Goal: Task Accomplishment & Management: Use online tool/utility

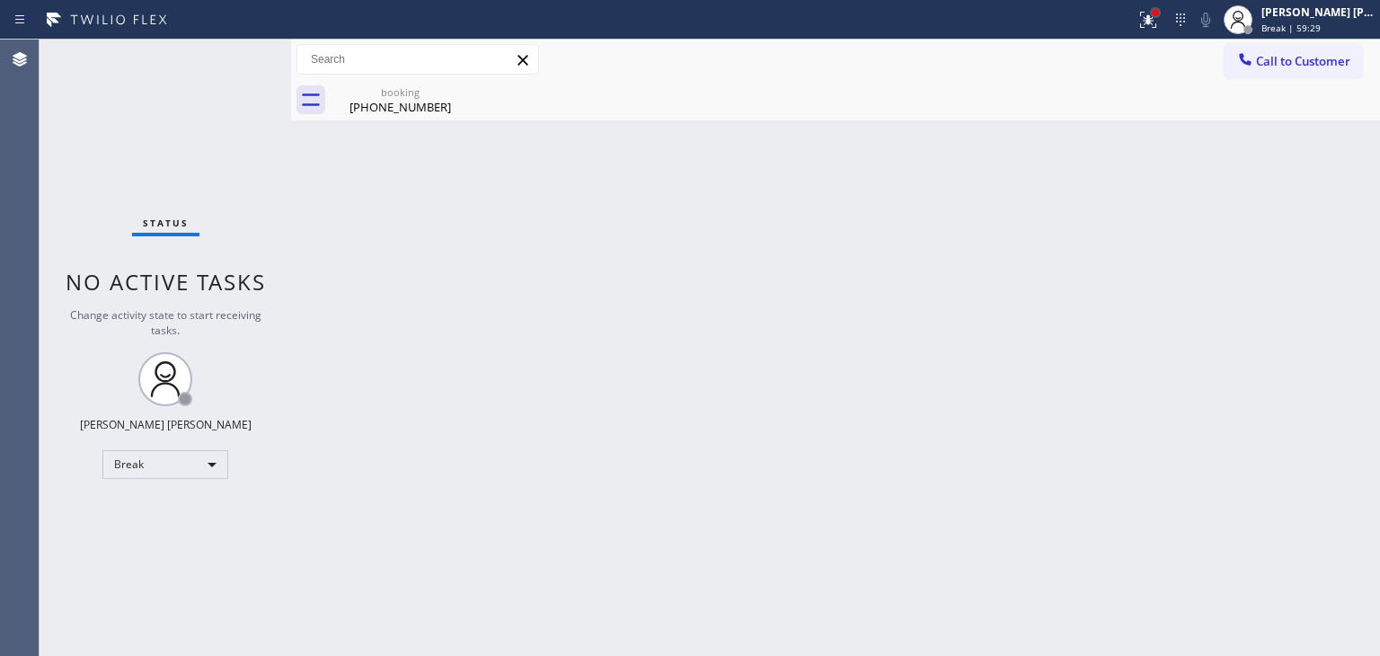
click at [1161, 7] on div at bounding box center [1155, 12] width 11 height 11
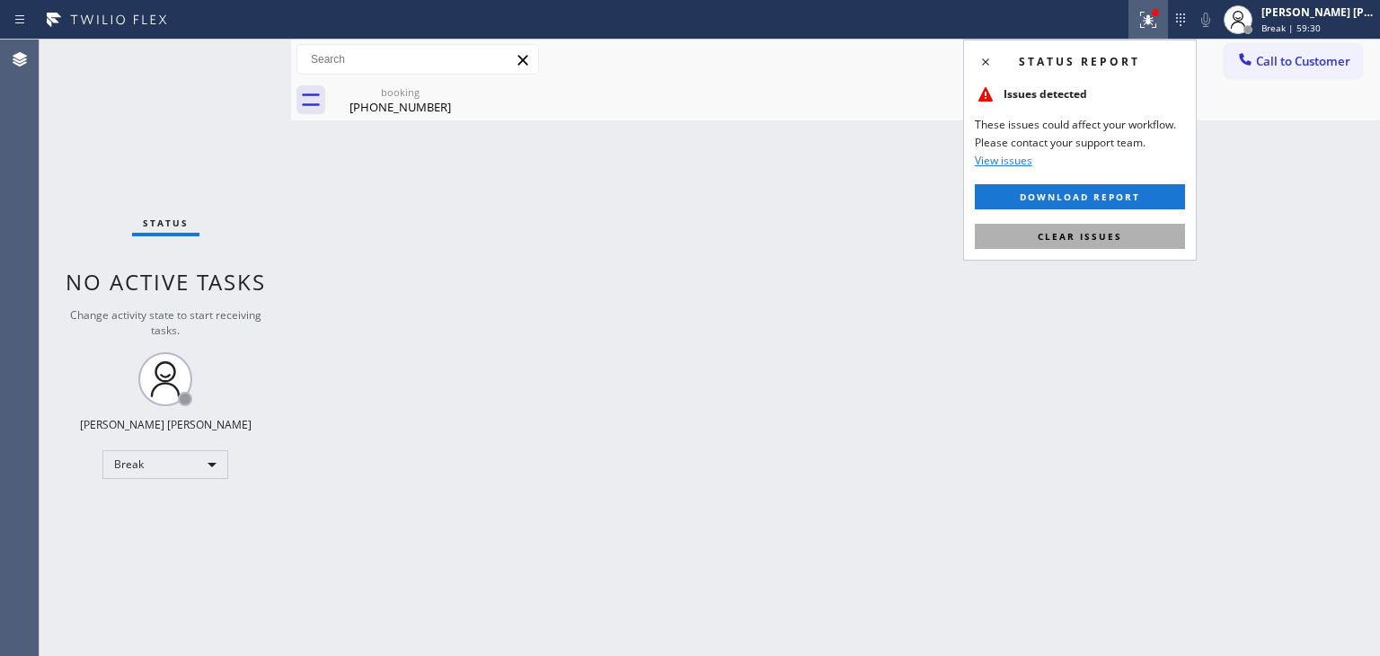
click at [1083, 244] on button "Clear issues" at bounding box center [1080, 236] width 210 height 25
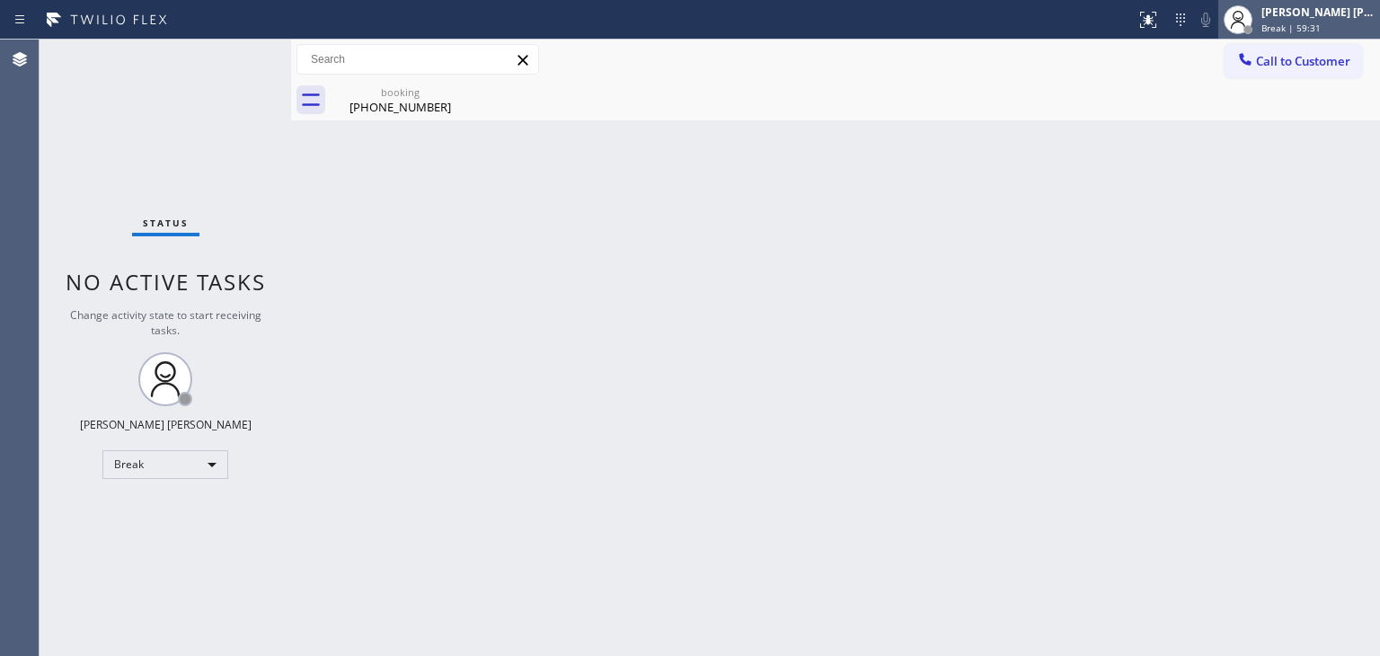
click at [1321, 14] on div "[PERSON_NAME] [PERSON_NAME]" at bounding box center [1318, 11] width 113 height 15
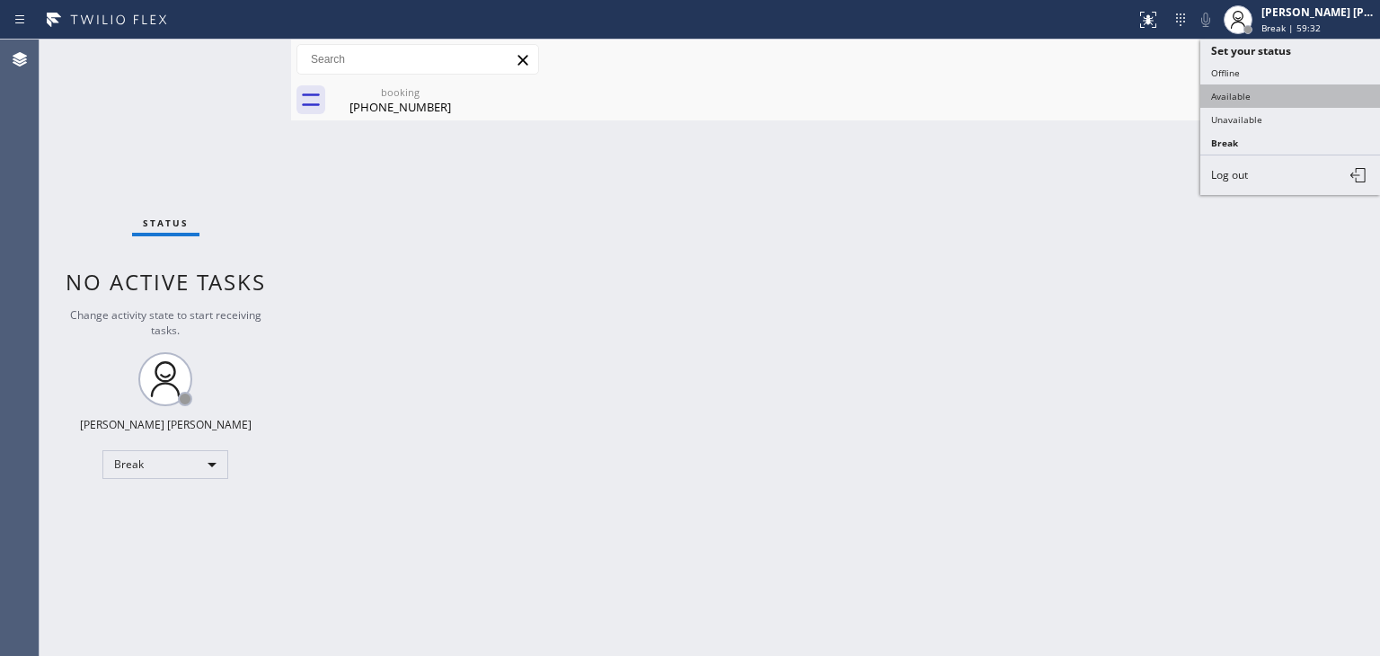
click at [1244, 88] on button "Available" at bounding box center [1291, 95] width 180 height 23
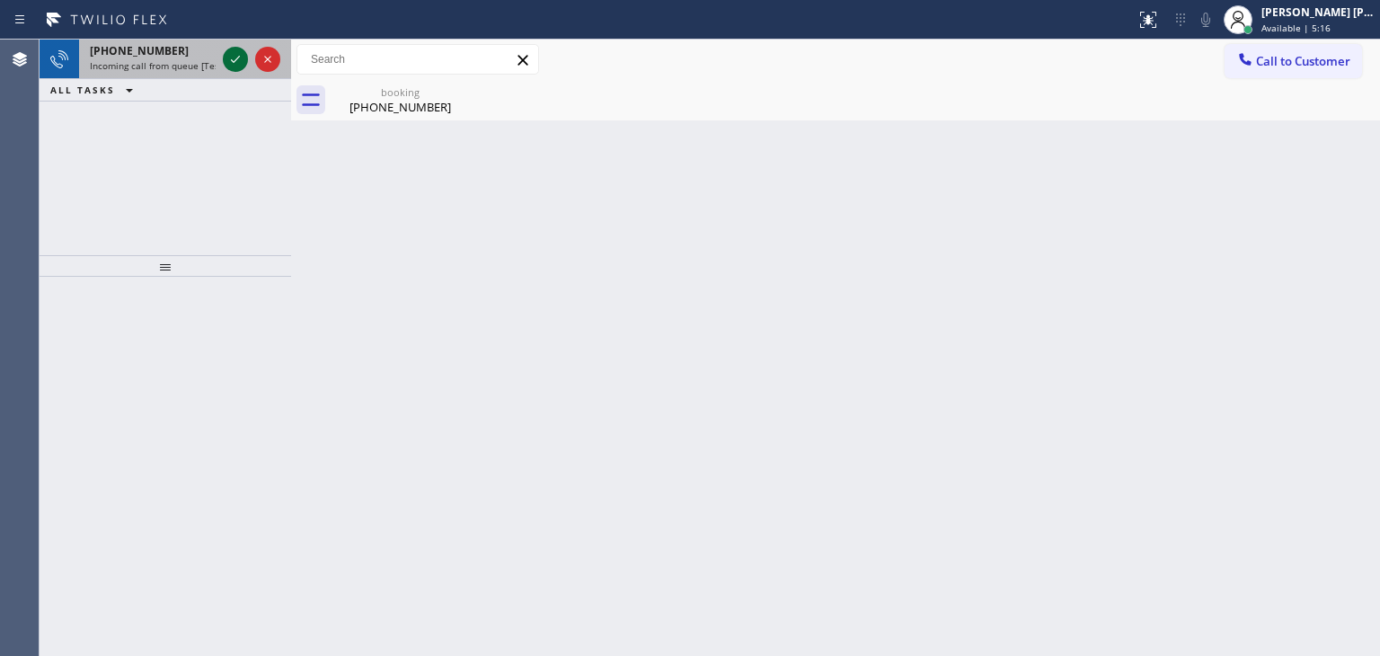
click at [230, 52] on icon at bounding box center [236, 60] width 22 height 22
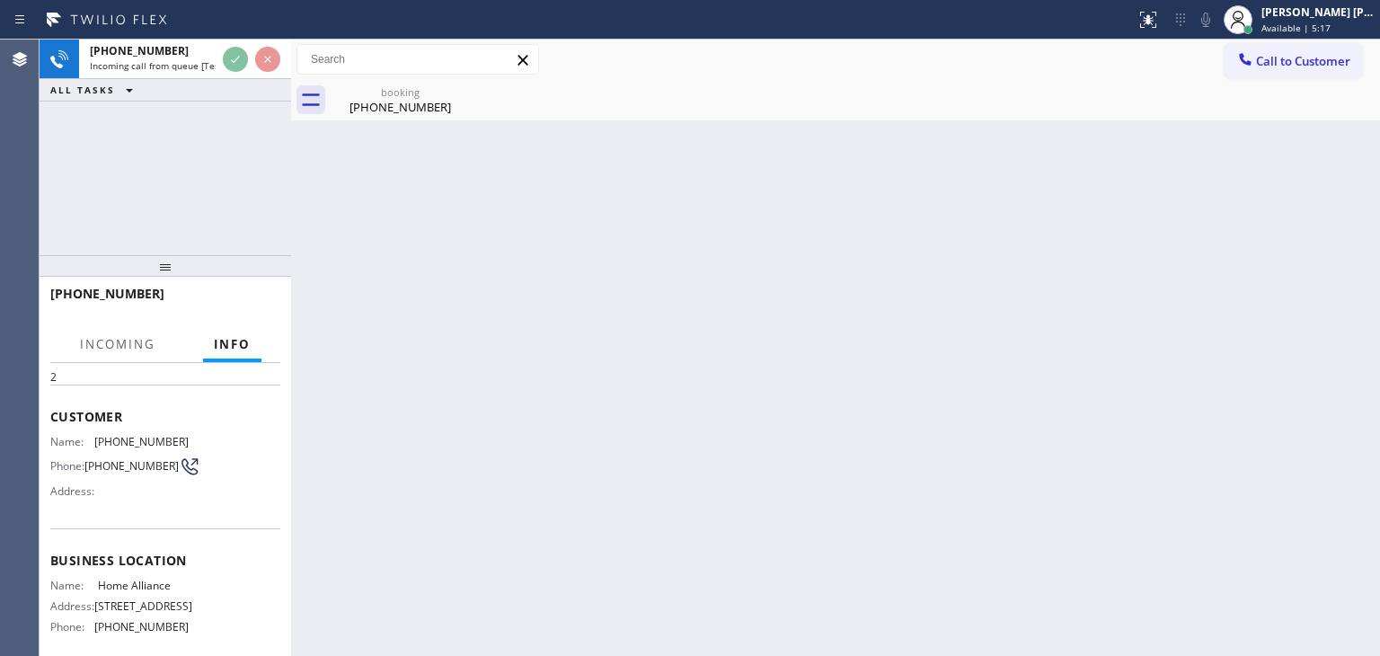
scroll to position [90, 0]
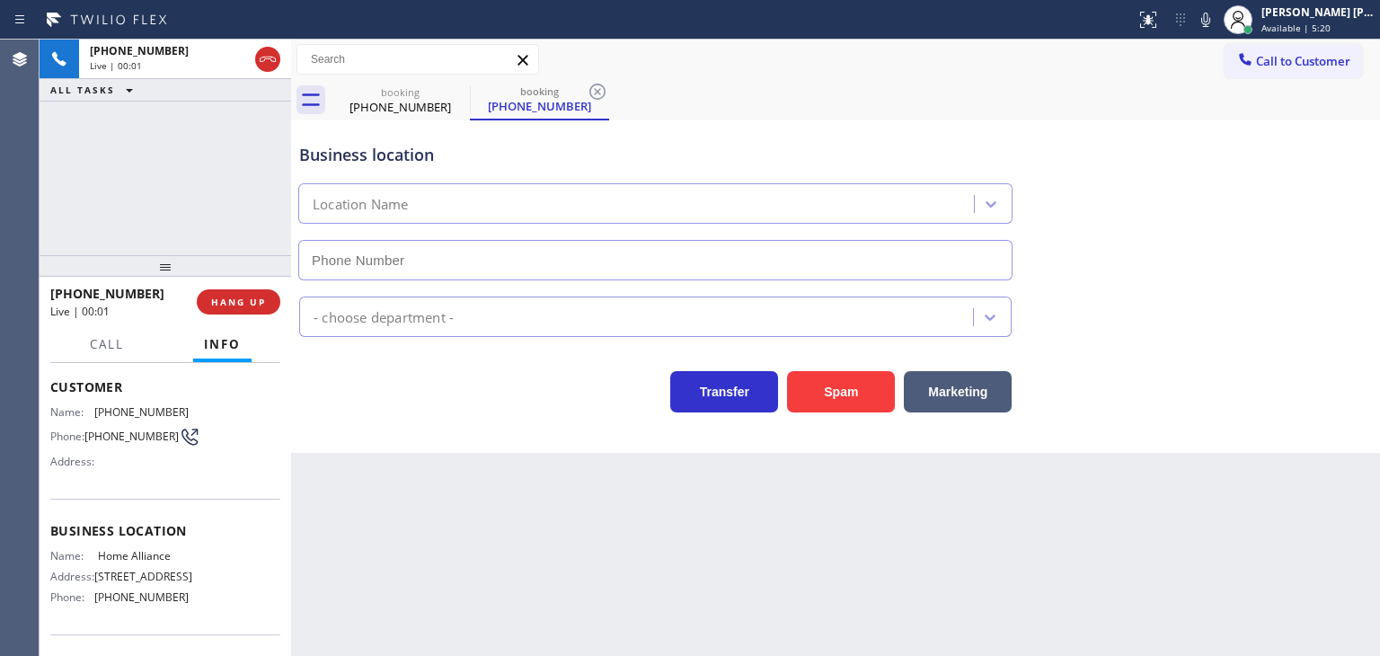
type input "[PHONE_NUMBER]"
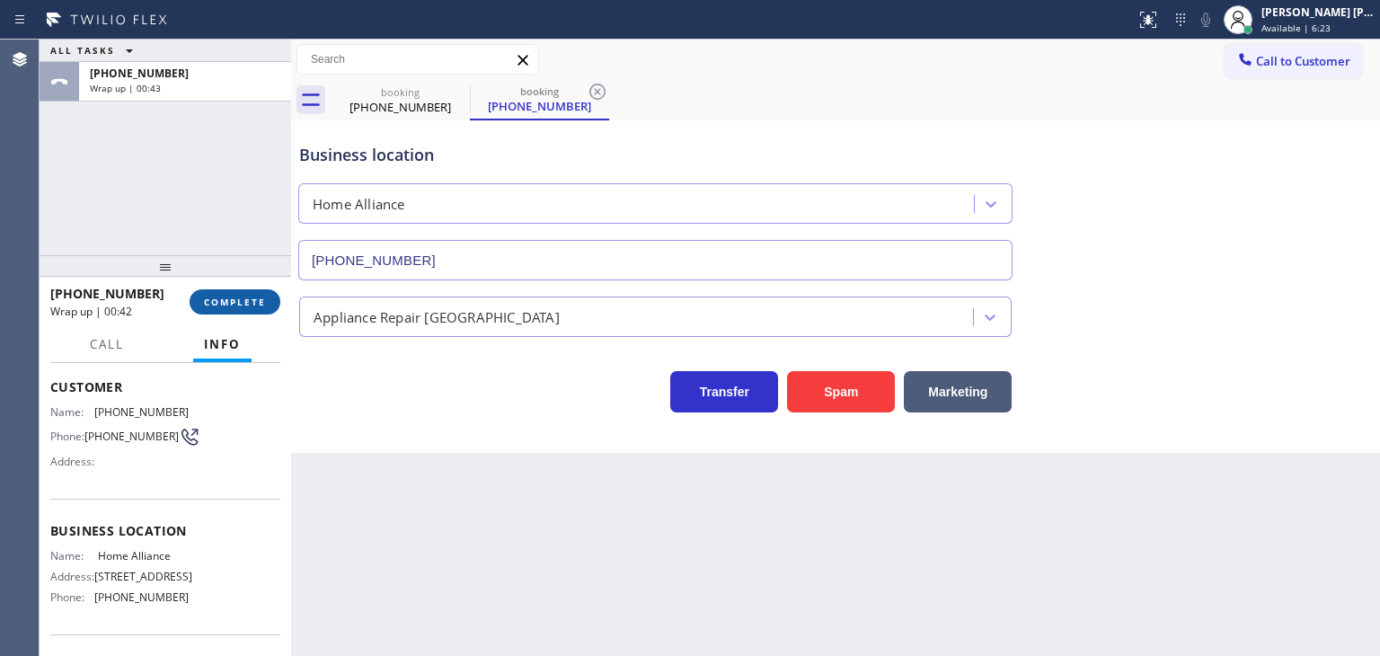
click at [262, 298] on span "COMPLETE" at bounding box center [235, 302] width 62 height 13
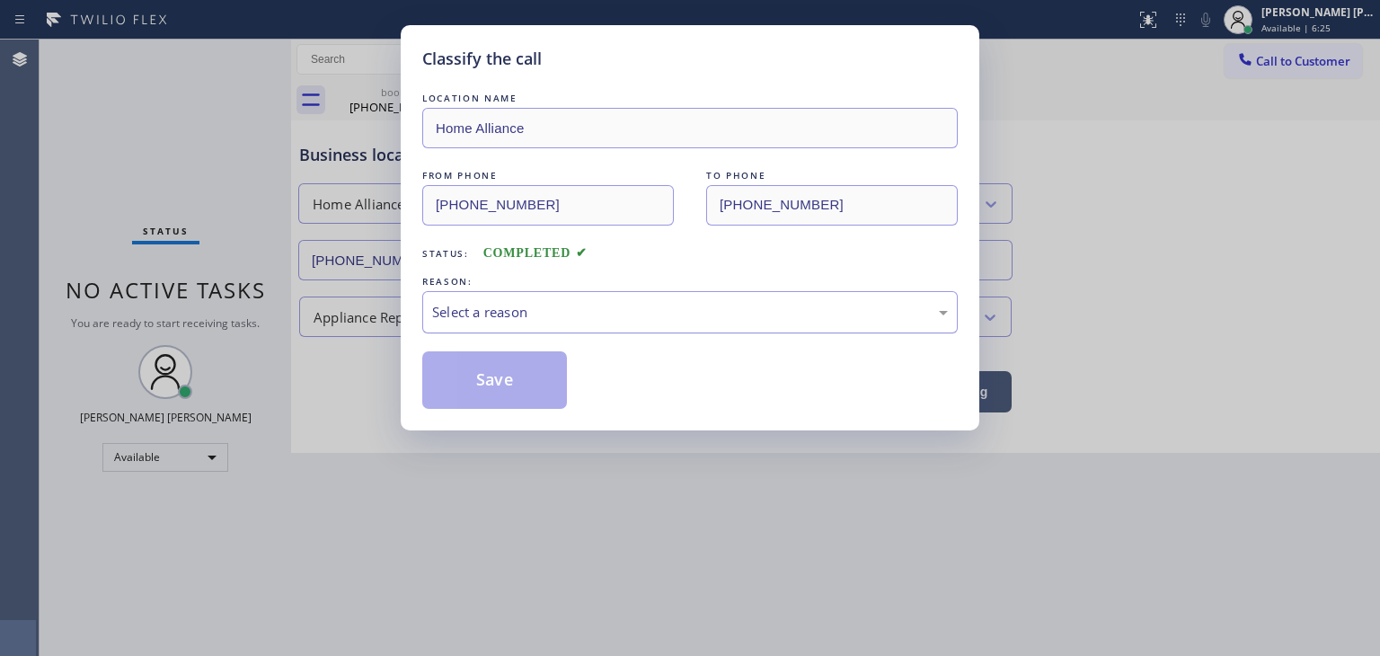
click at [476, 315] on div "Select a reason" at bounding box center [690, 312] width 516 height 21
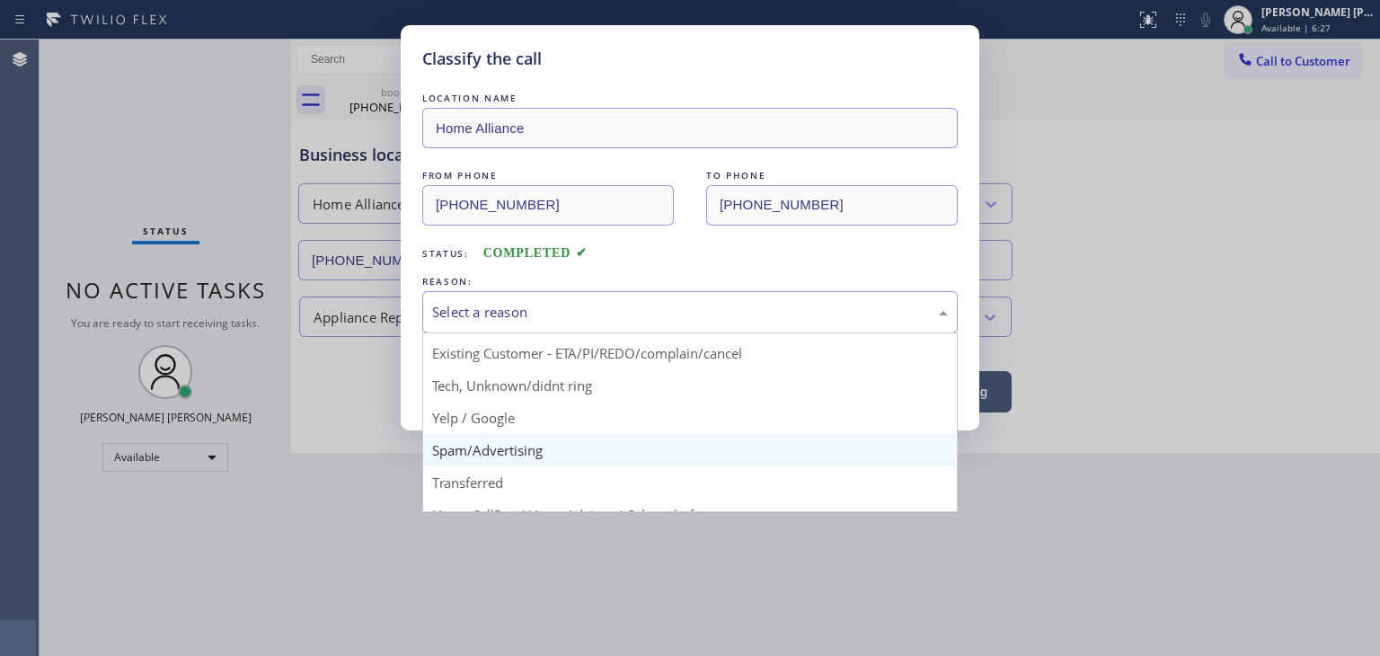
scroll to position [22, 0]
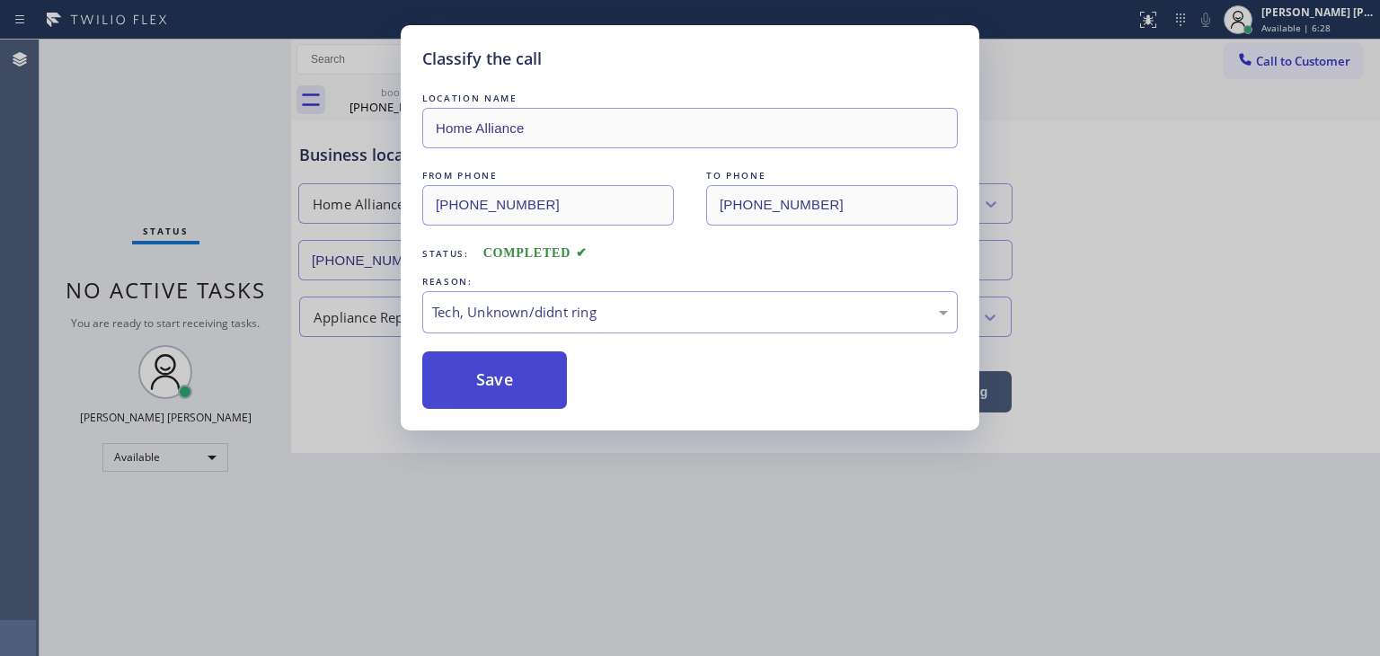
click at [503, 376] on button "Save" at bounding box center [494, 380] width 145 height 58
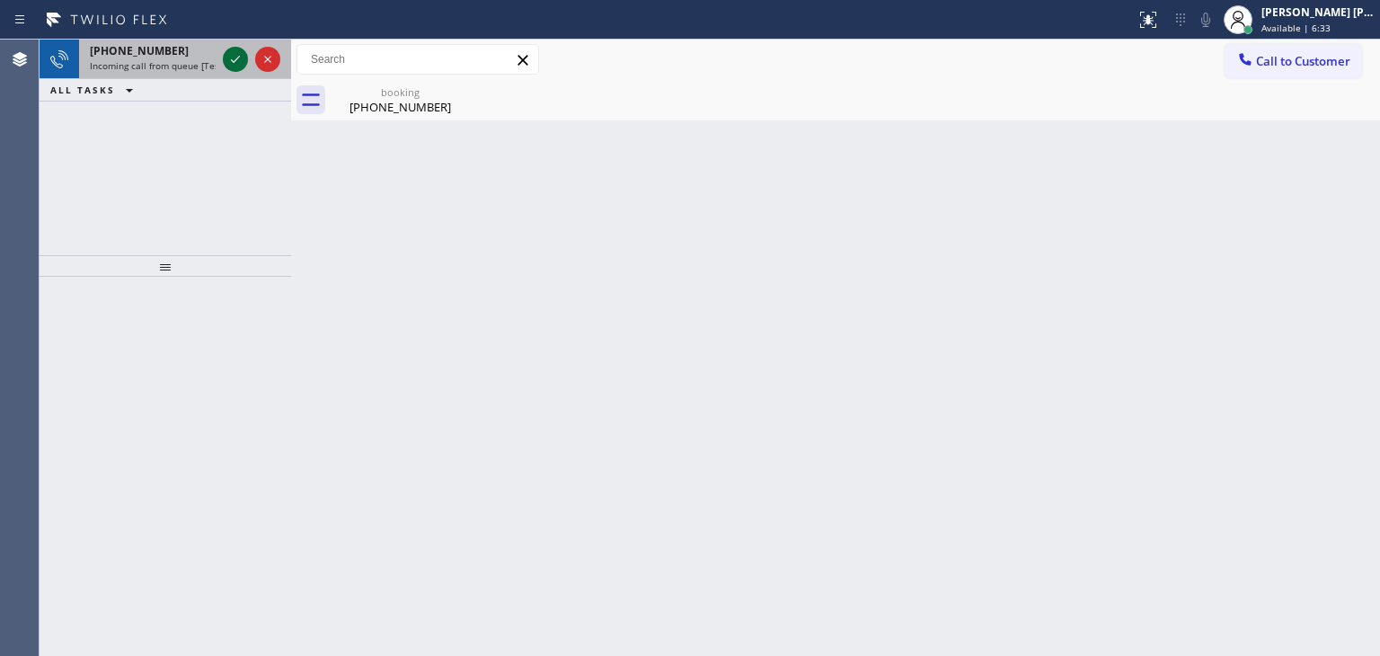
click at [225, 55] on icon at bounding box center [236, 60] width 22 height 22
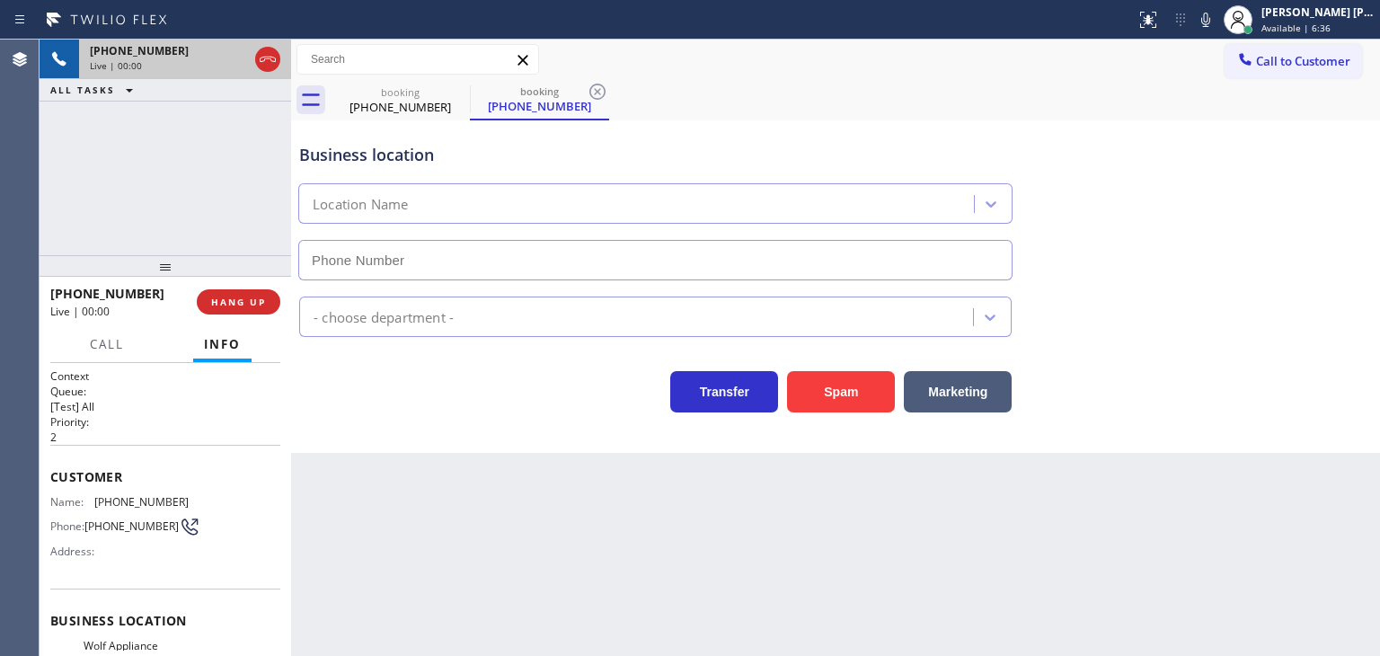
type input "[PHONE_NUMBER]"
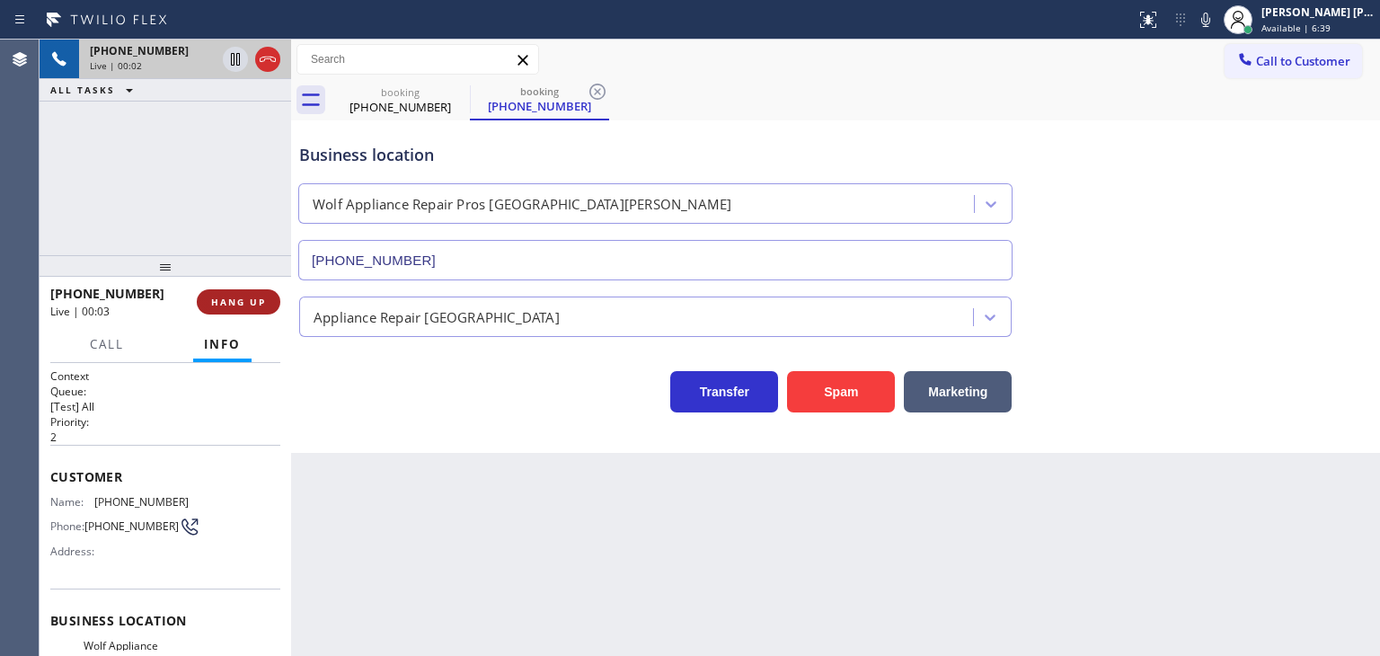
click at [255, 301] on span "HANG UP" at bounding box center [238, 302] width 55 height 13
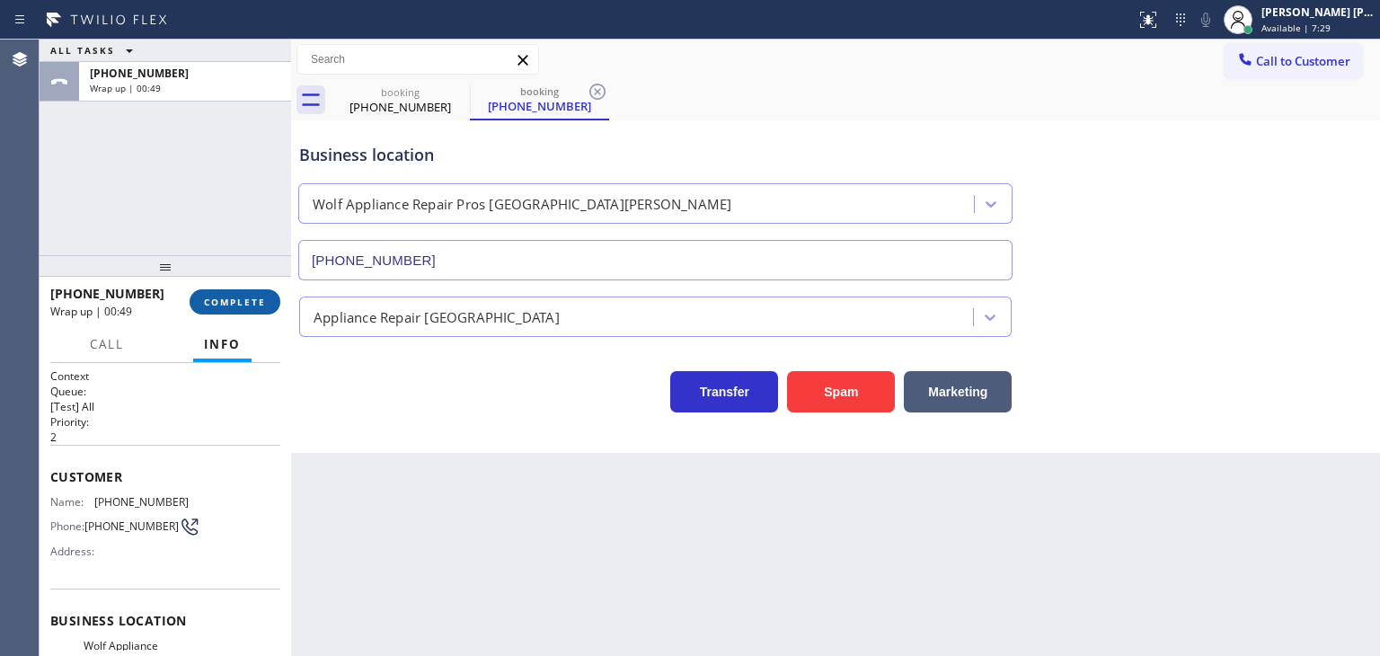
click at [244, 306] on span "COMPLETE" at bounding box center [235, 302] width 62 height 13
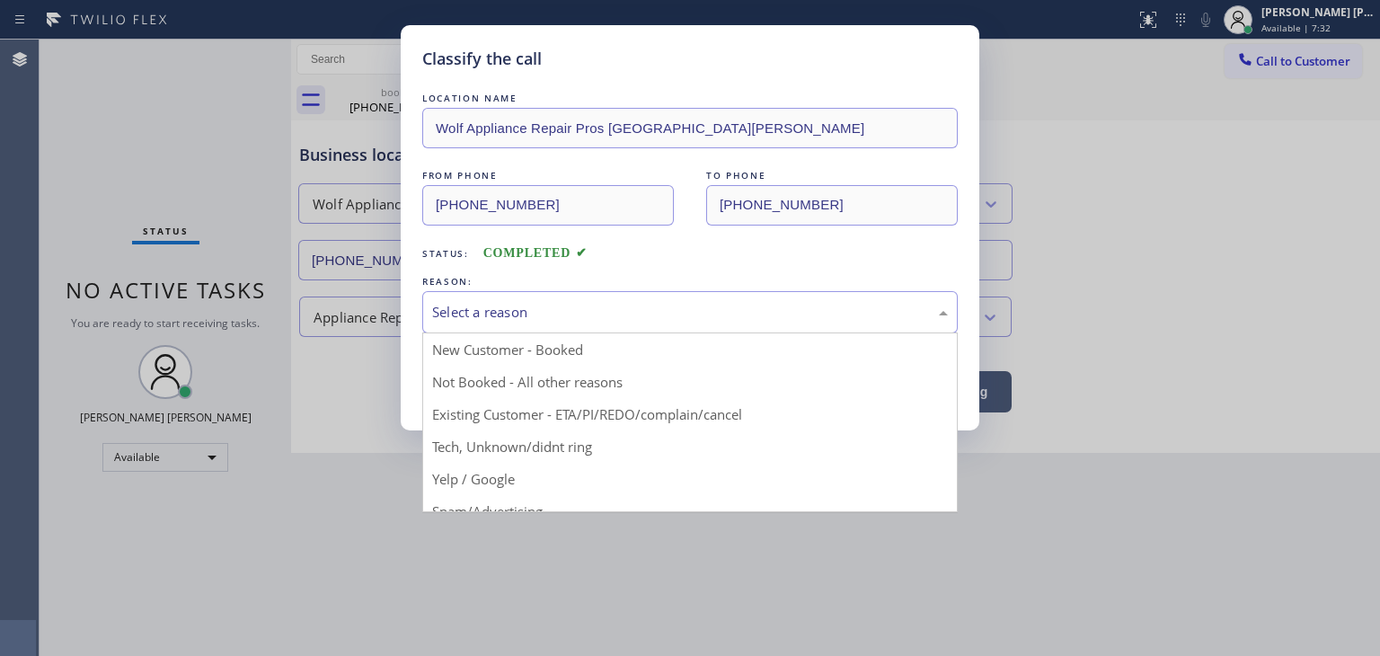
click at [556, 311] on div "Select a reason" at bounding box center [690, 312] width 516 height 21
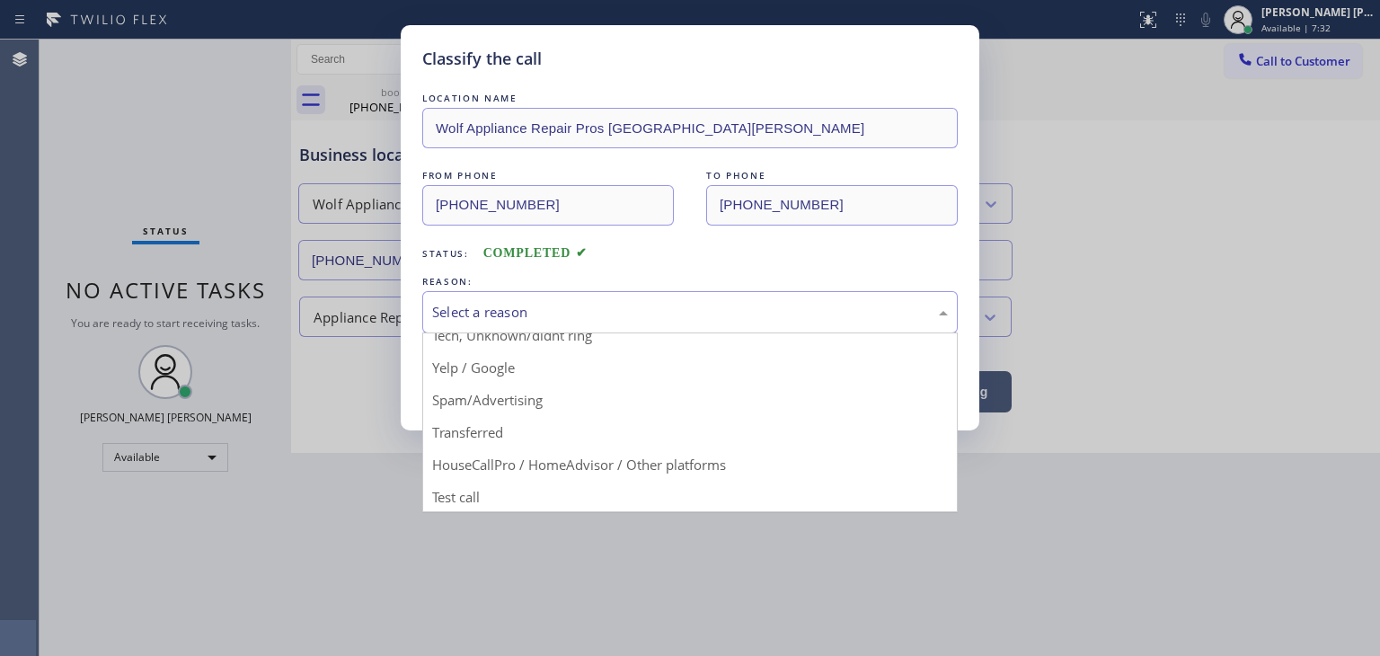
scroll to position [112, 0]
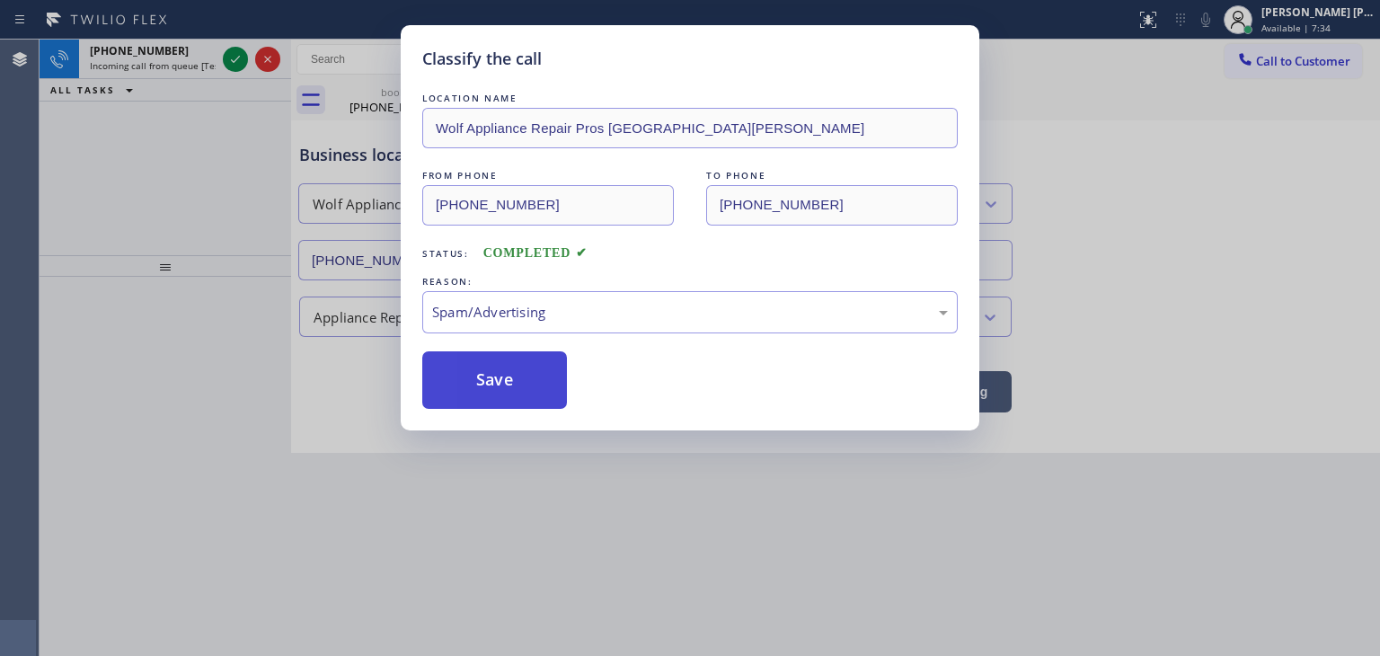
click at [515, 394] on button "Save" at bounding box center [494, 380] width 145 height 58
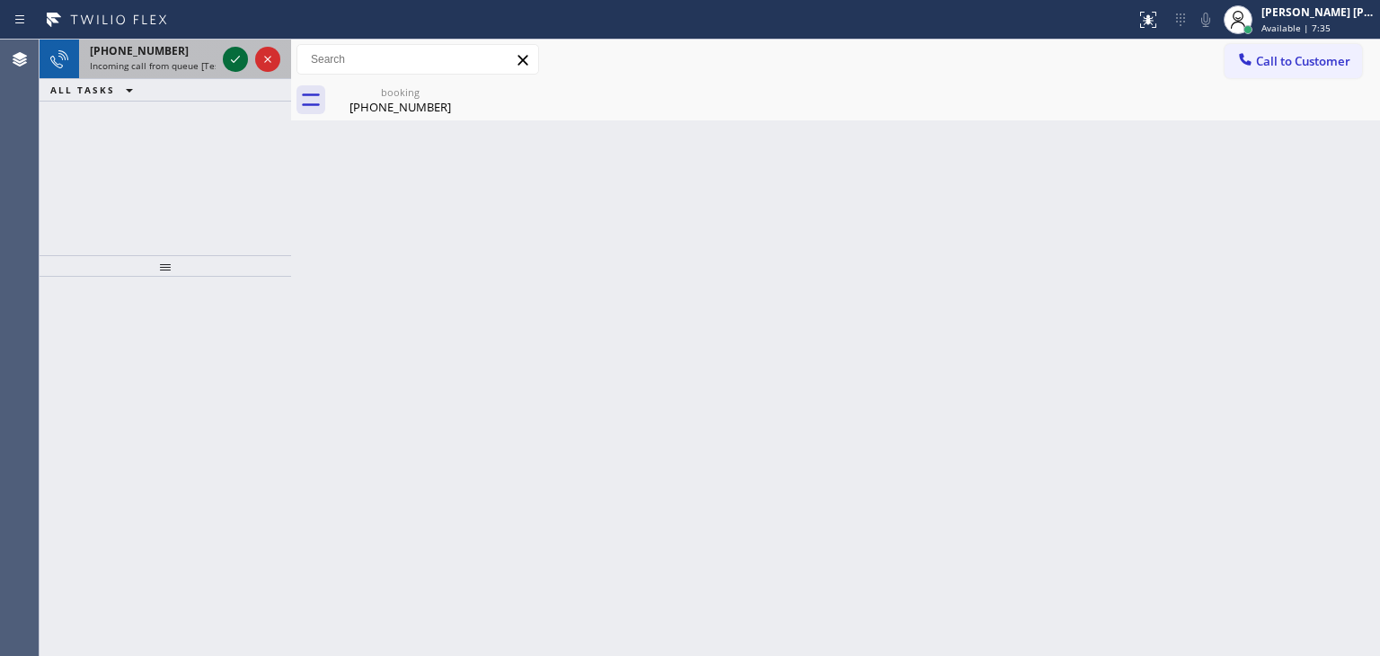
click at [239, 58] on icon at bounding box center [236, 60] width 22 height 22
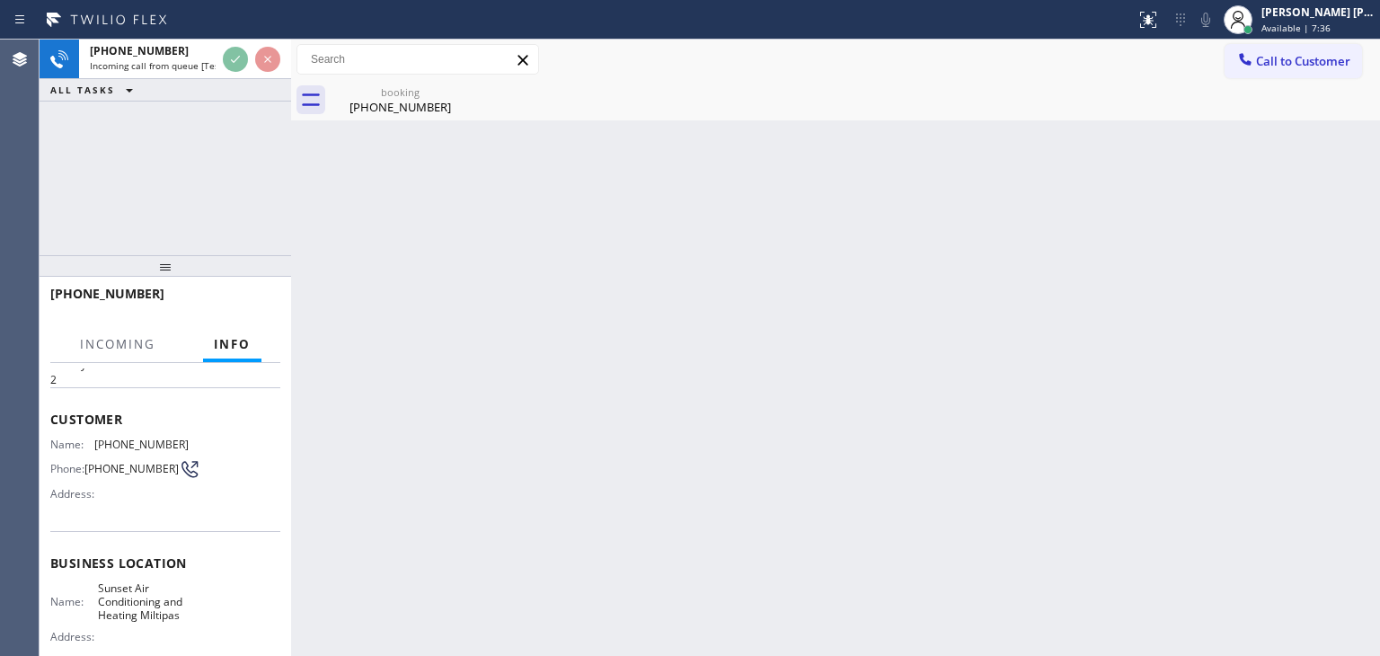
scroll to position [90, 0]
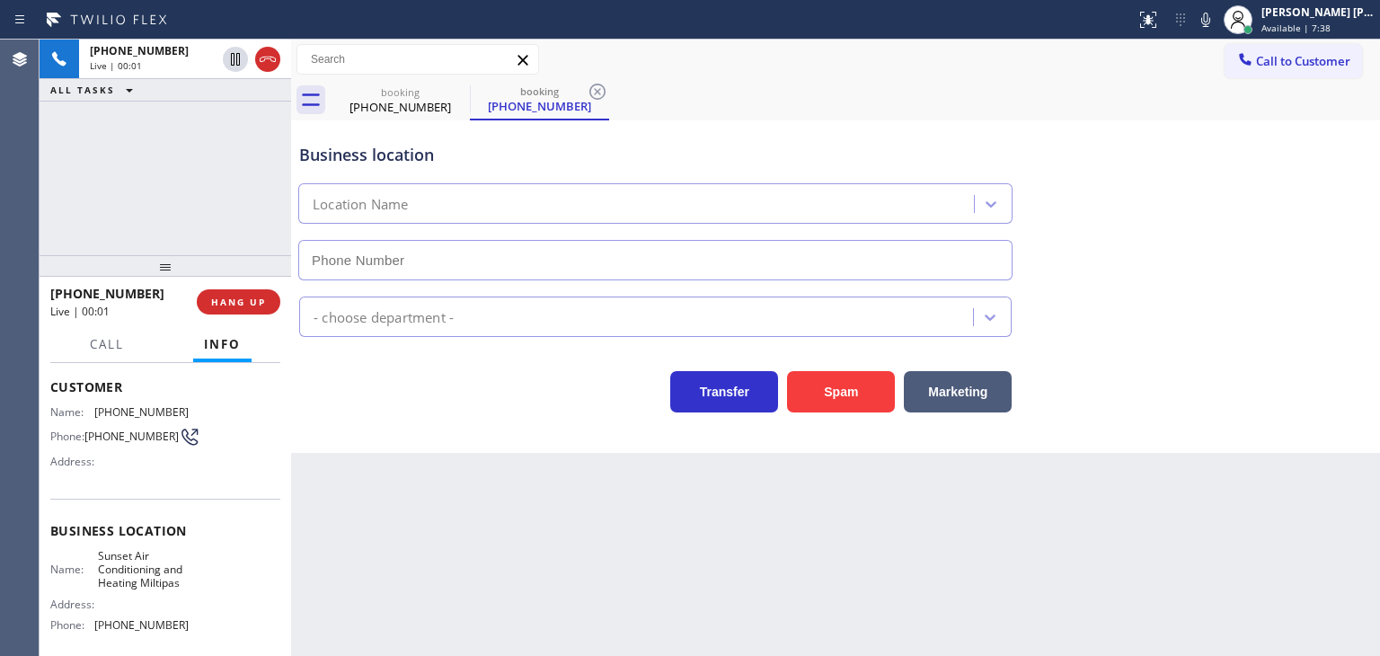
type input "[PHONE_NUMBER]"
click at [236, 311] on button "HANG UP" at bounding box center [239, 301] width 84 height 25
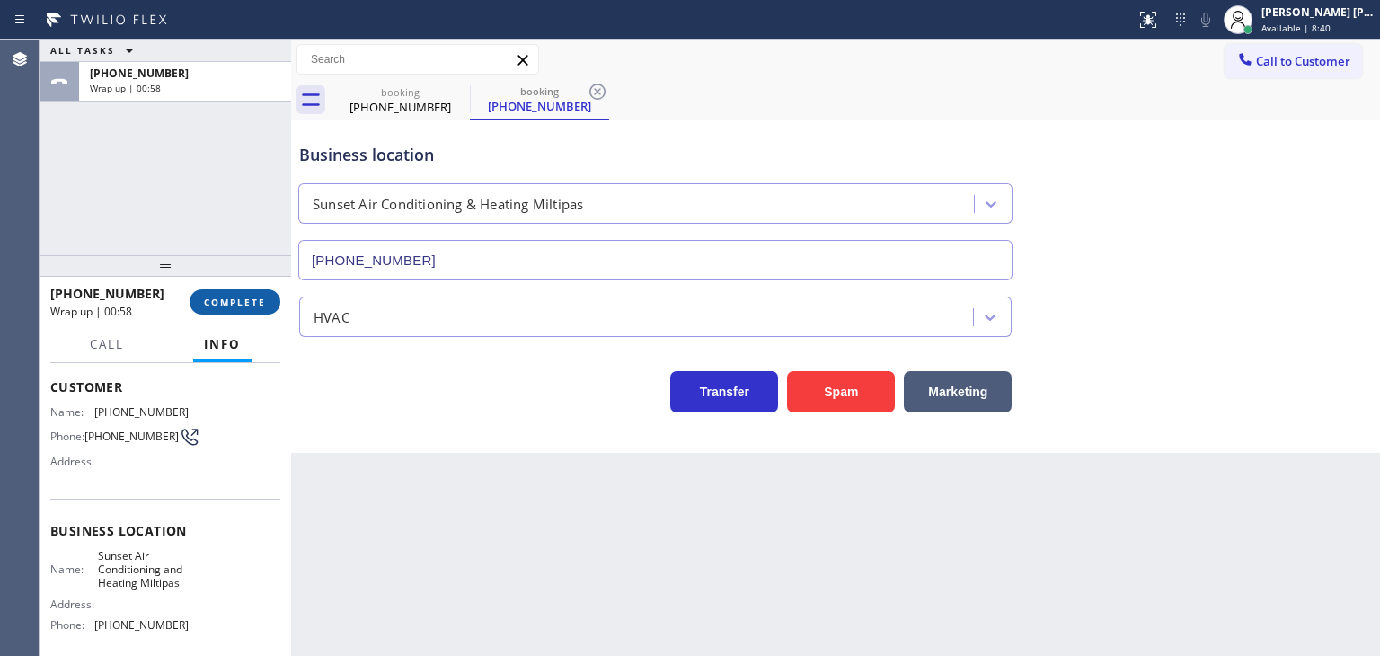
click at [257, 312] on button "COMPLETE" at bounding box center [235, 301] width 91 height 25
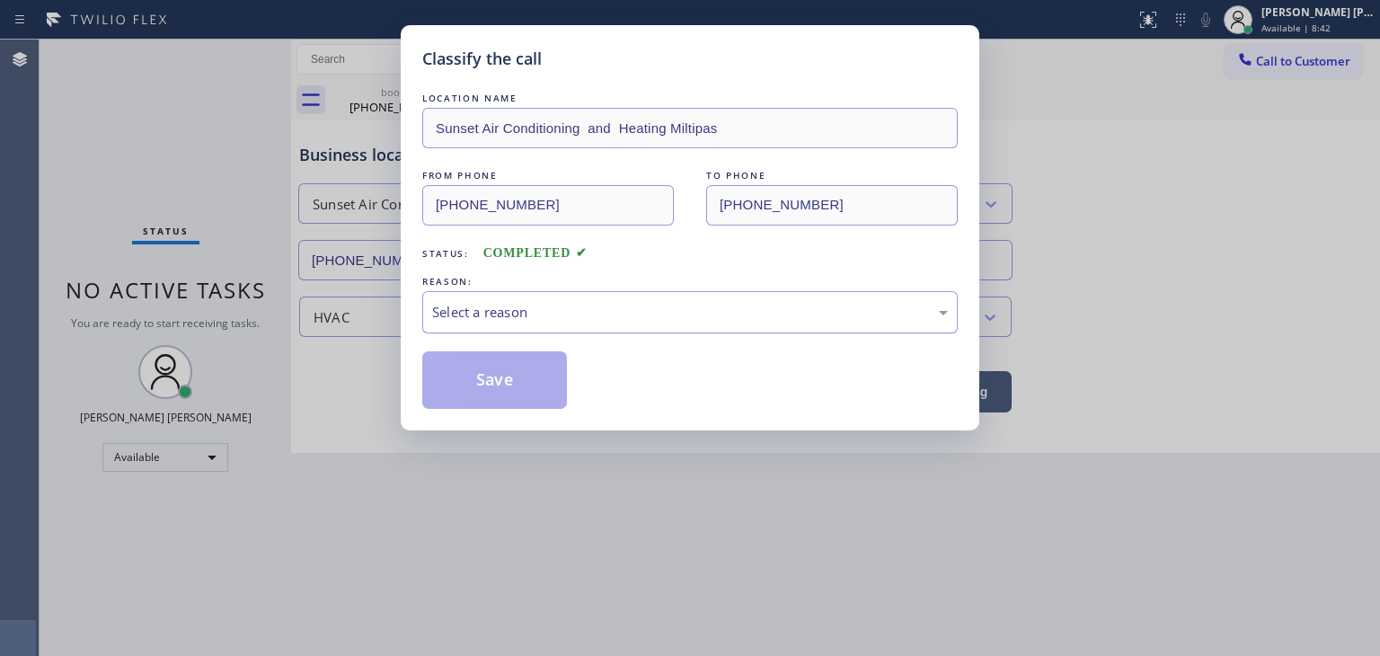
click at [492, 314] on div "Select a reason" at bounding box center [690, 312] width 516 height 21
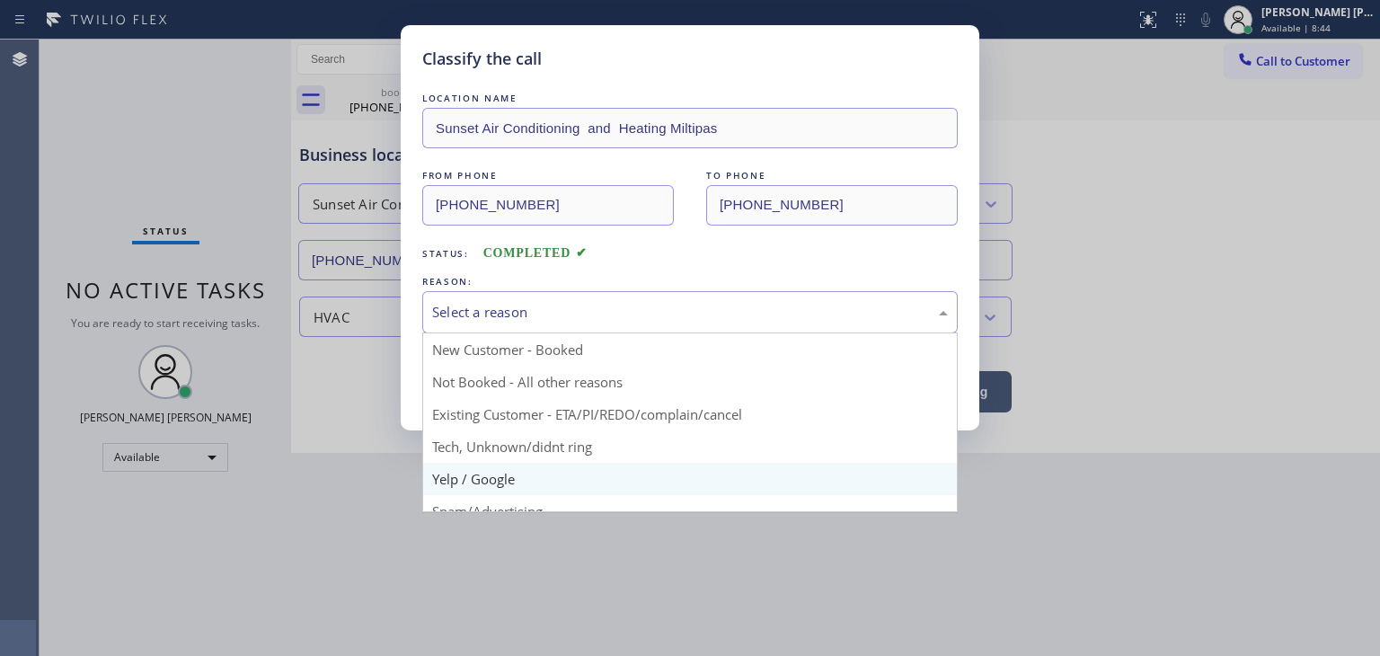
scroll to position [90, 0]
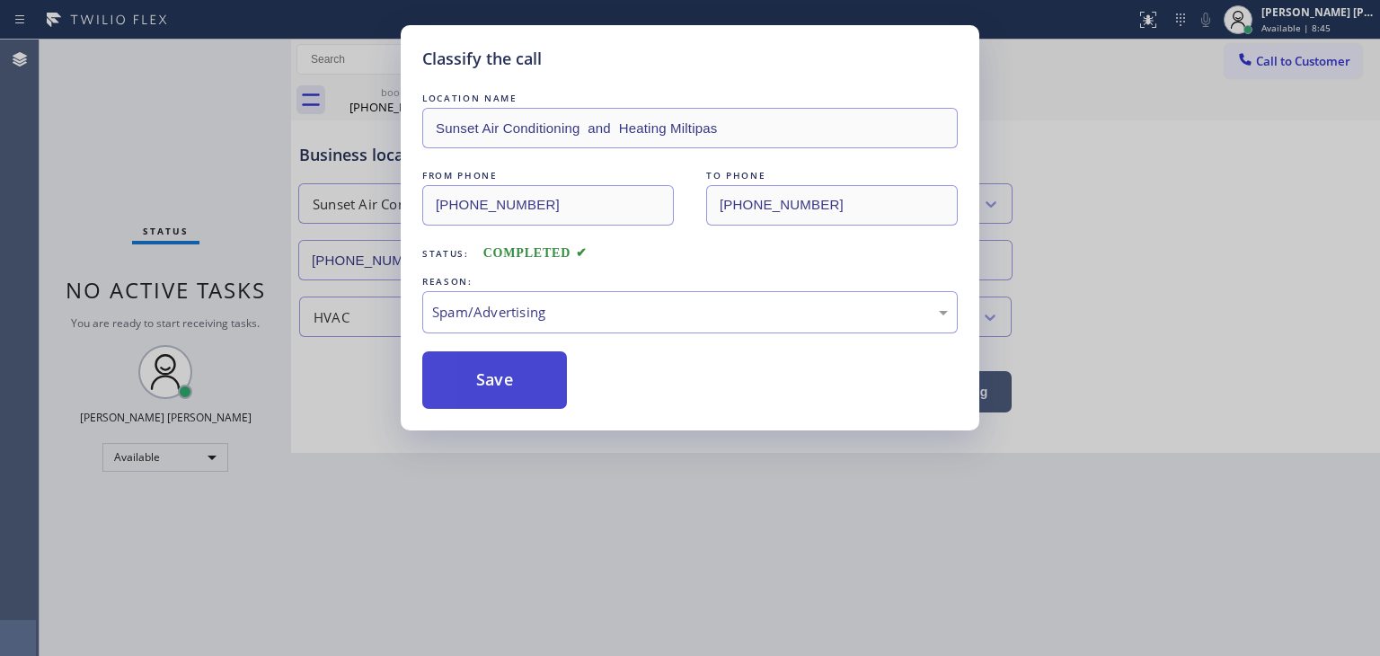
click at [488, 377] on button "Save" at bounding box center [494, 380] width 145 height 58
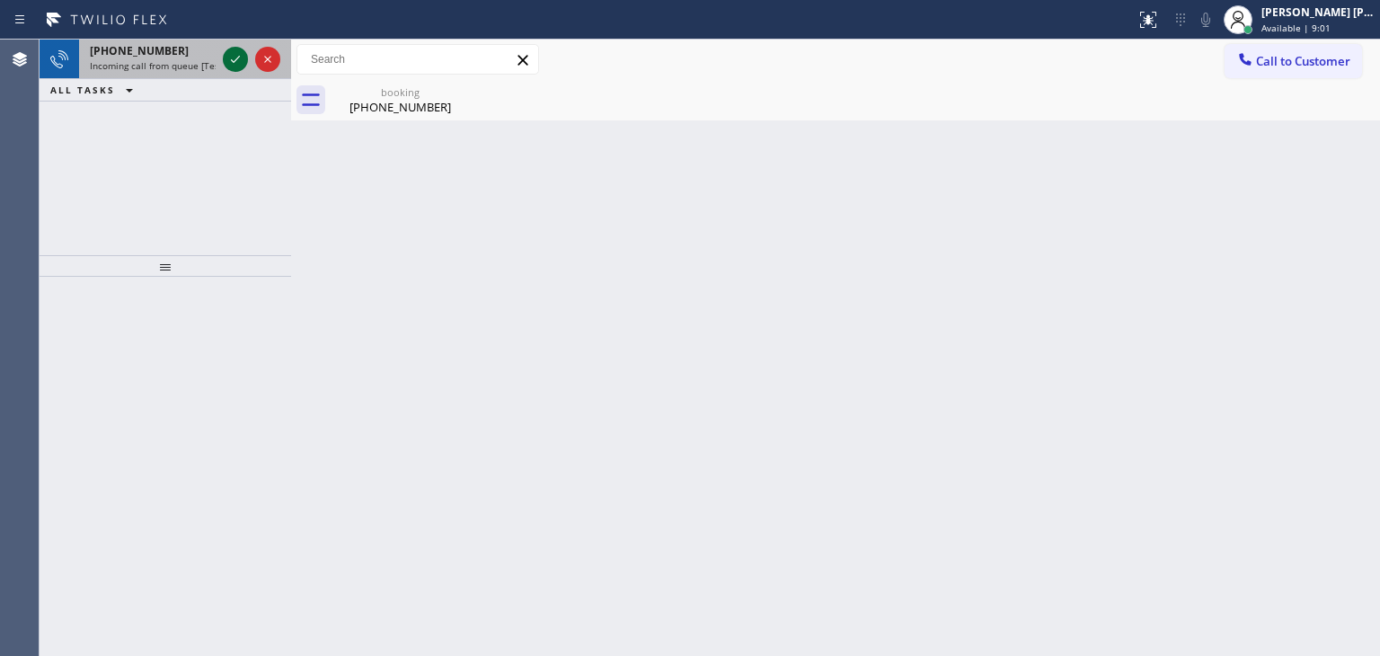
click at [230, 52] on icon at bounding box center [236, 60] width 22 height 22
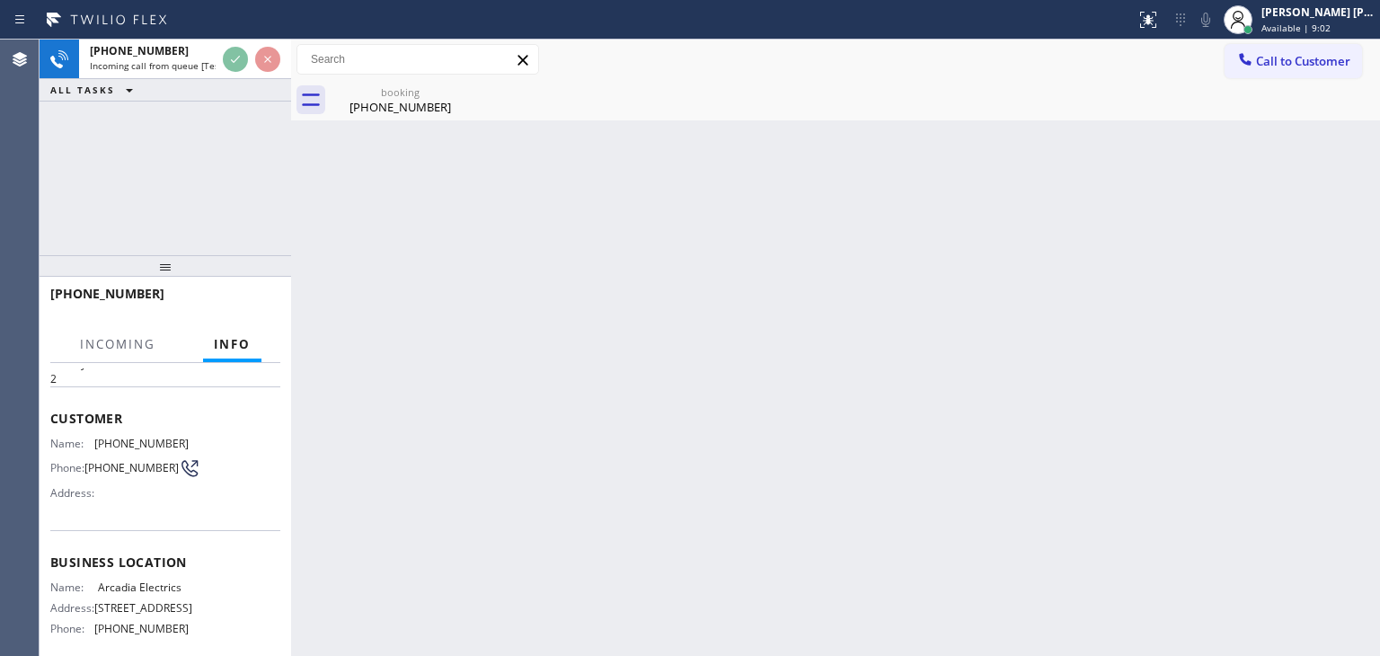
scroll to position [90, 0]
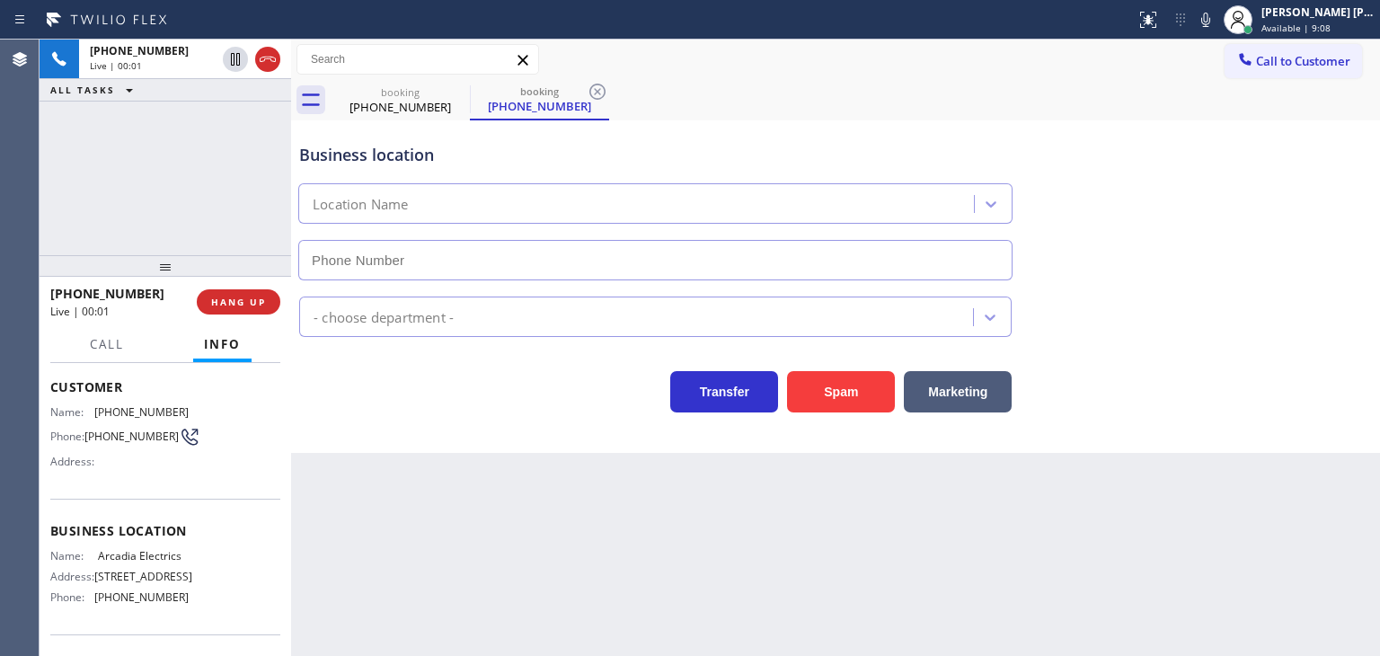
type input "[PHONE_NUMBER]"
drag, startPoint x: 1301, startPoint y: 191, endPoint x: 1206, endPoint y: 137, distance: 109.0
click at [1301, 191] on div "Business location Arcadia Electrics [PHONE_NUMBER]" at bounding box center [836, 199] width 1080 height 163
drag, startPoint x: 156, startPoint y: 299, endPoint x: 67, endPoint y: 288, distance: 90.5
click at [67, 288] on div "[PHONE_NUMBER]" at bounding box center [117, 293] width 134 height 17
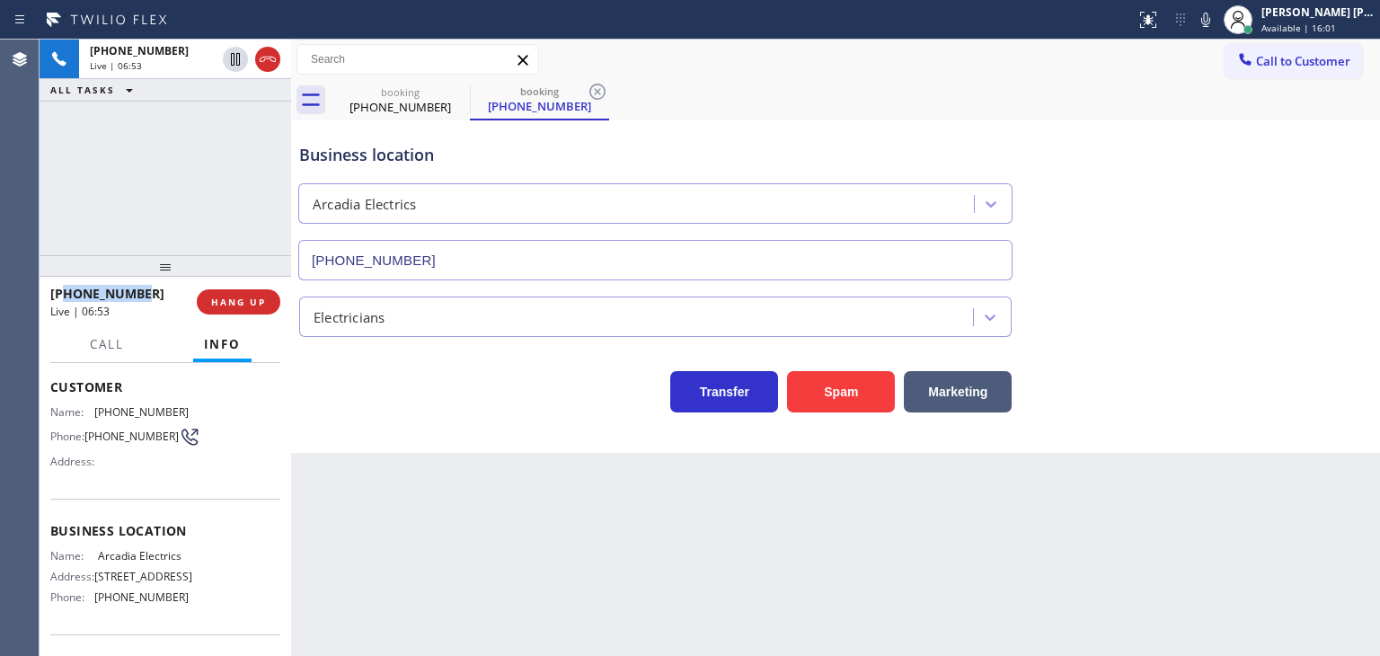
copy span "6263753355"
click at [241, 120] on icon at bounding box center [236, 122] width 22 height 22
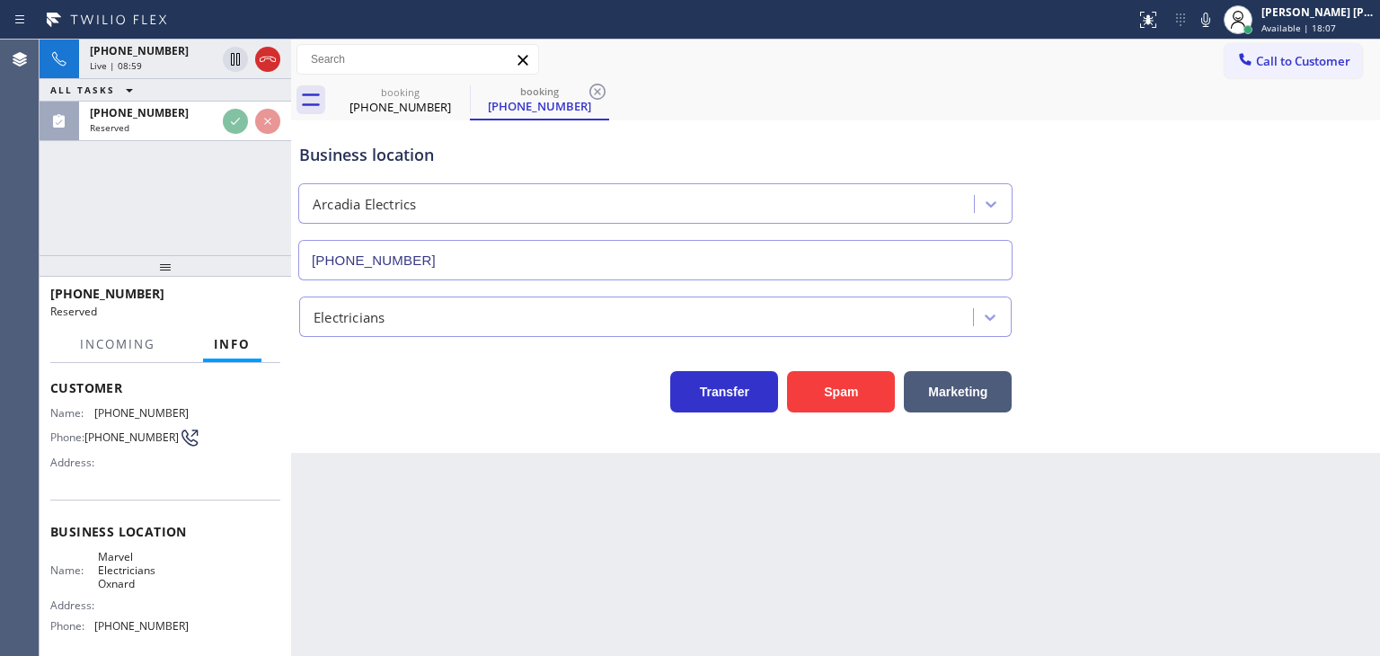
scroll to position [104, 0]
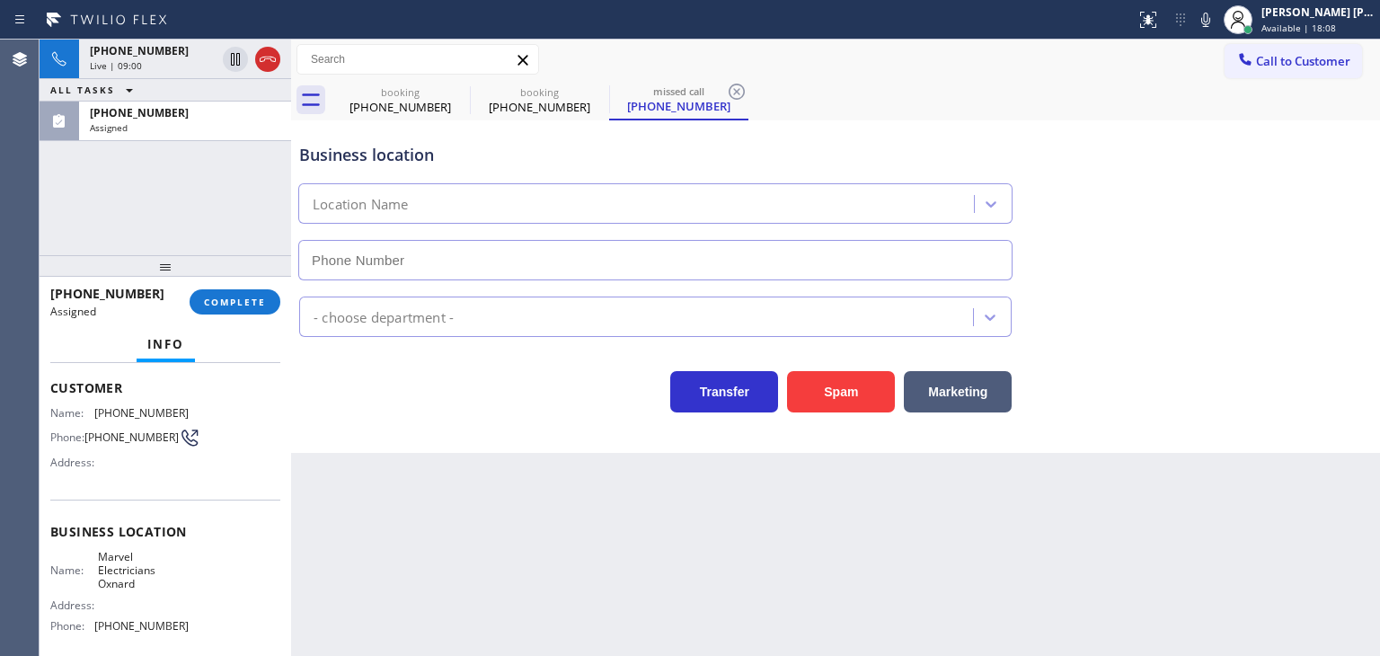
type input "[PHONE_NUMBER]"
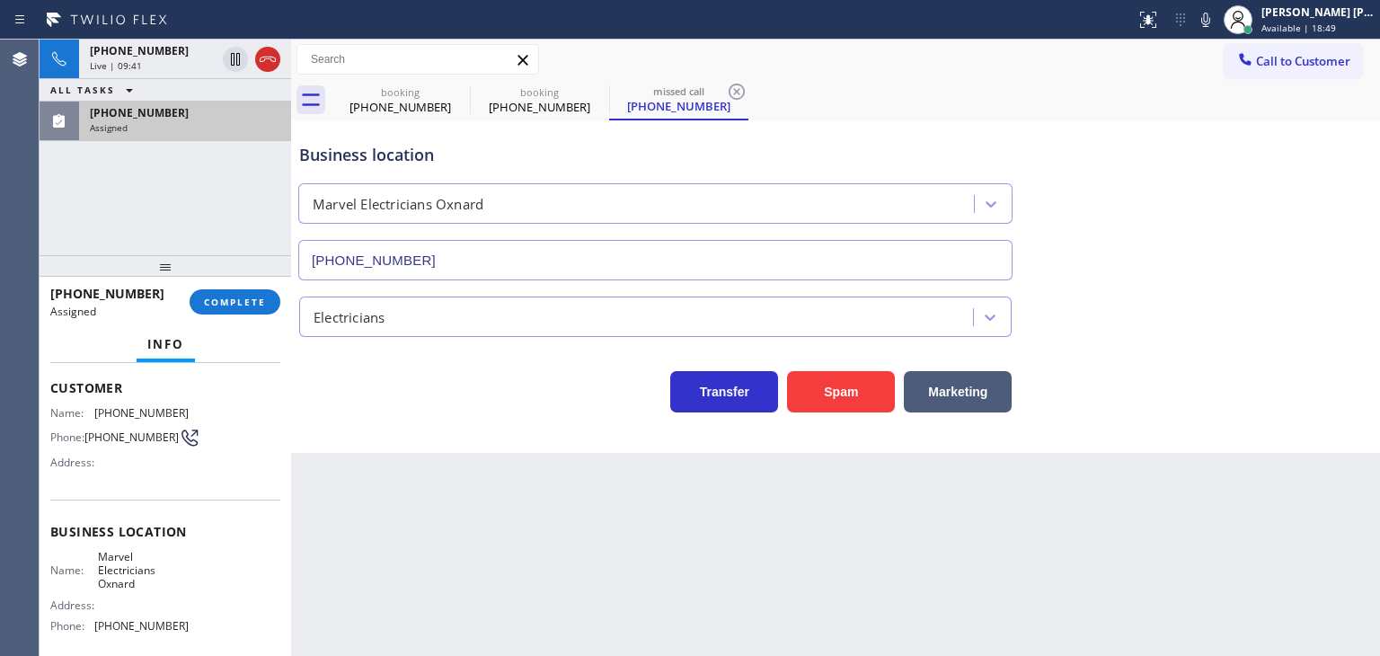
click at [155, 120] on div "[PHONE_NUMBER] Assigned" at bounding box center [181, 122] width 205 height 40
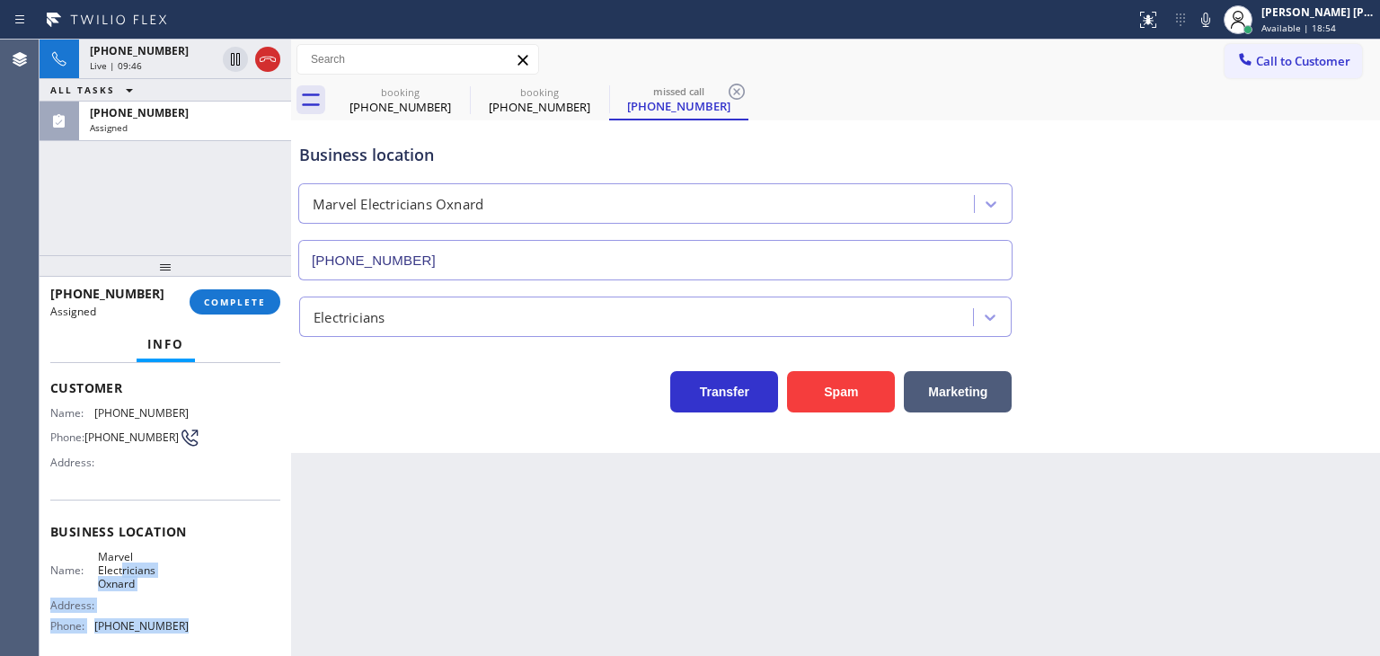
scroll to position [14, 0]
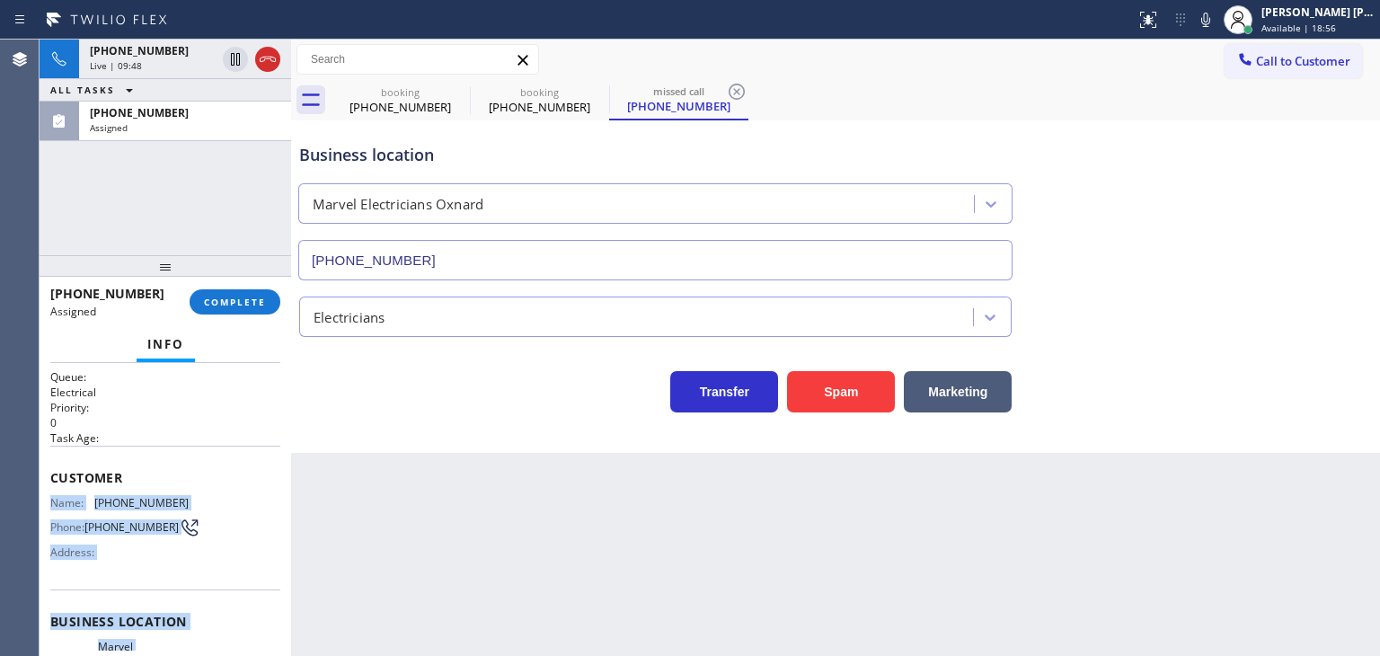
drag, startPoint x: 188, startPoint y: 639, endPoint x: 46, endPoint y: 496, distance: 201.4
click at [46, 496] on div "Context Queue: Electrical Priority: 0 Task Age: Customer Name: [PHONE_NUMBER] P…" at bounding box center [166, 509] width 252 height 293
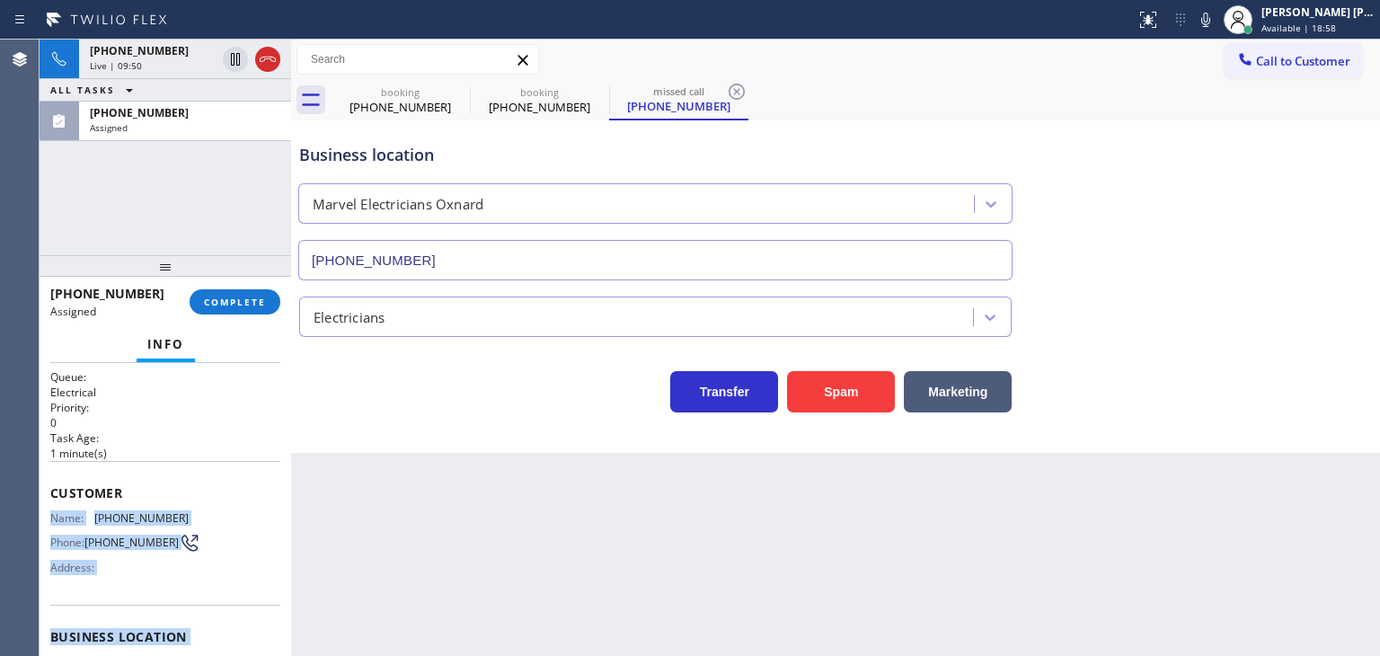
copy div "Name: [PHONE_NUMBER] Phone: [PHONE_NUMBER] Address: Business location Name: Mar…"
click at [174, 114] on div "[PHONE_NUMBER]" at bounding box center [185, 112] width 191 height 15
drag, startPoint x: 214, startPoint y: 130, endPoint x: 226, endPoint y: 167, distance: 38.7
click at [214, 130] on div "Assigned" at bounding box center [185, 127] width 191 height 13
click at [1217, 9] on icon at bounding box center [1206, 20] width 22 height 22
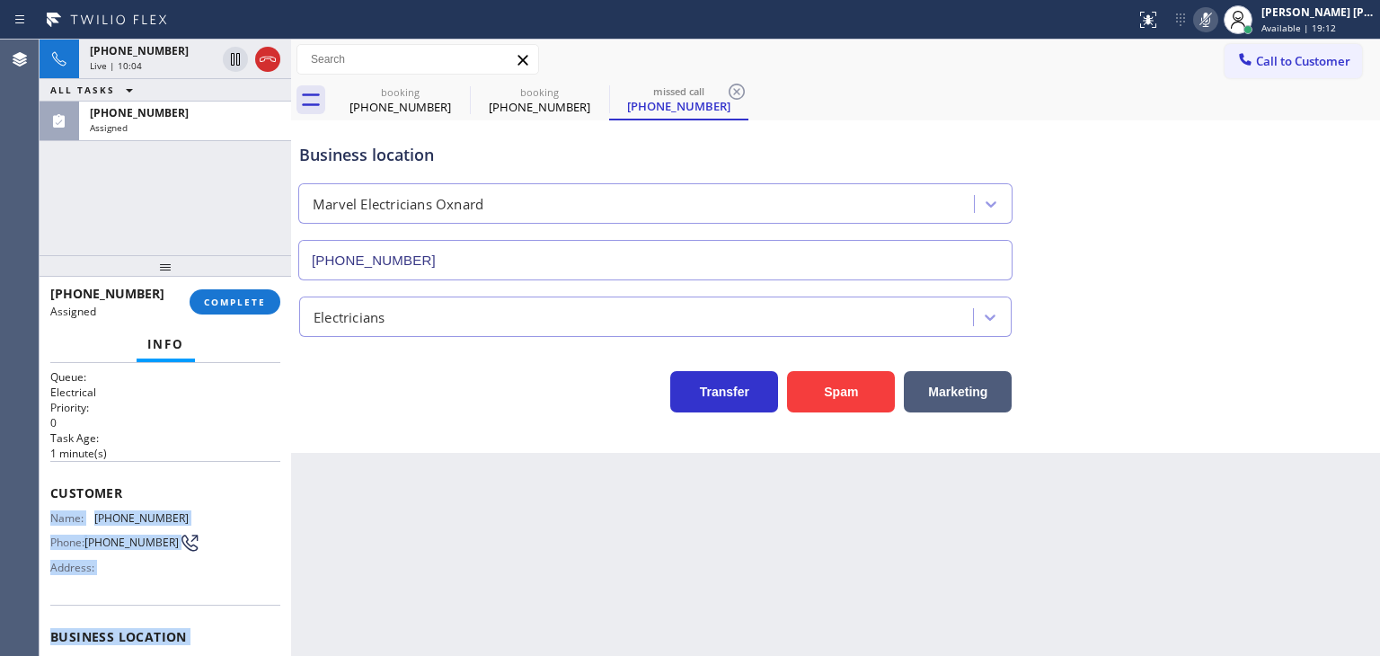
click at [1217, 9] on icon at bounding box center [1206, 20] width 22 height 22
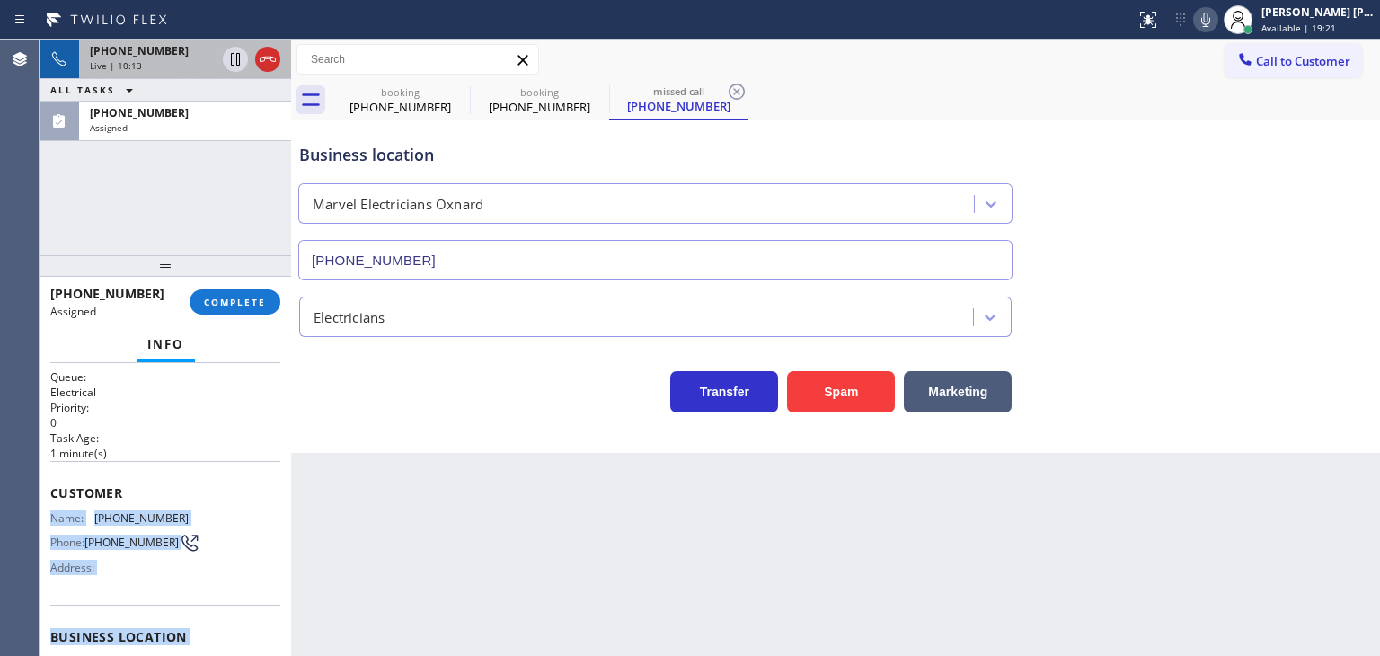
click at [168, 40] on div "[PHONE_NUMBER] Live | 10:13" at bounding box center [149, 60] width 140 height 40
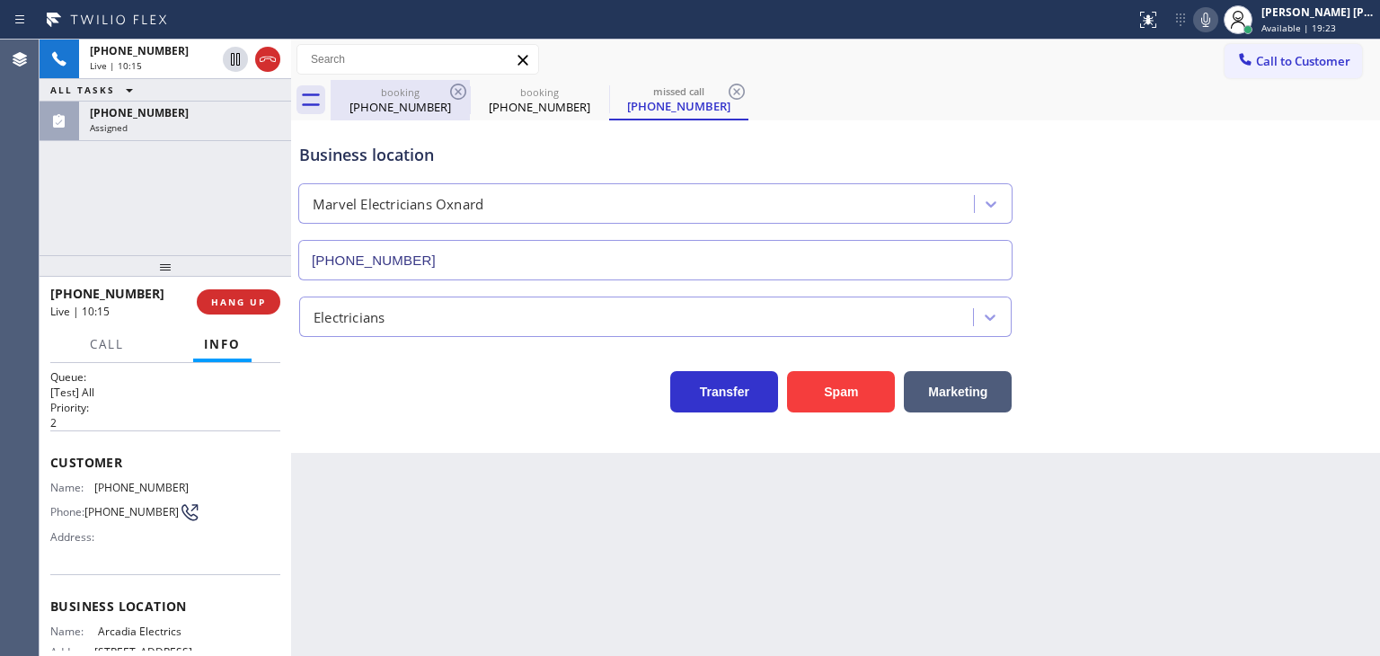
click at [407, 95] on div "booking" at bounding box center [401, 91] width 136 height 13
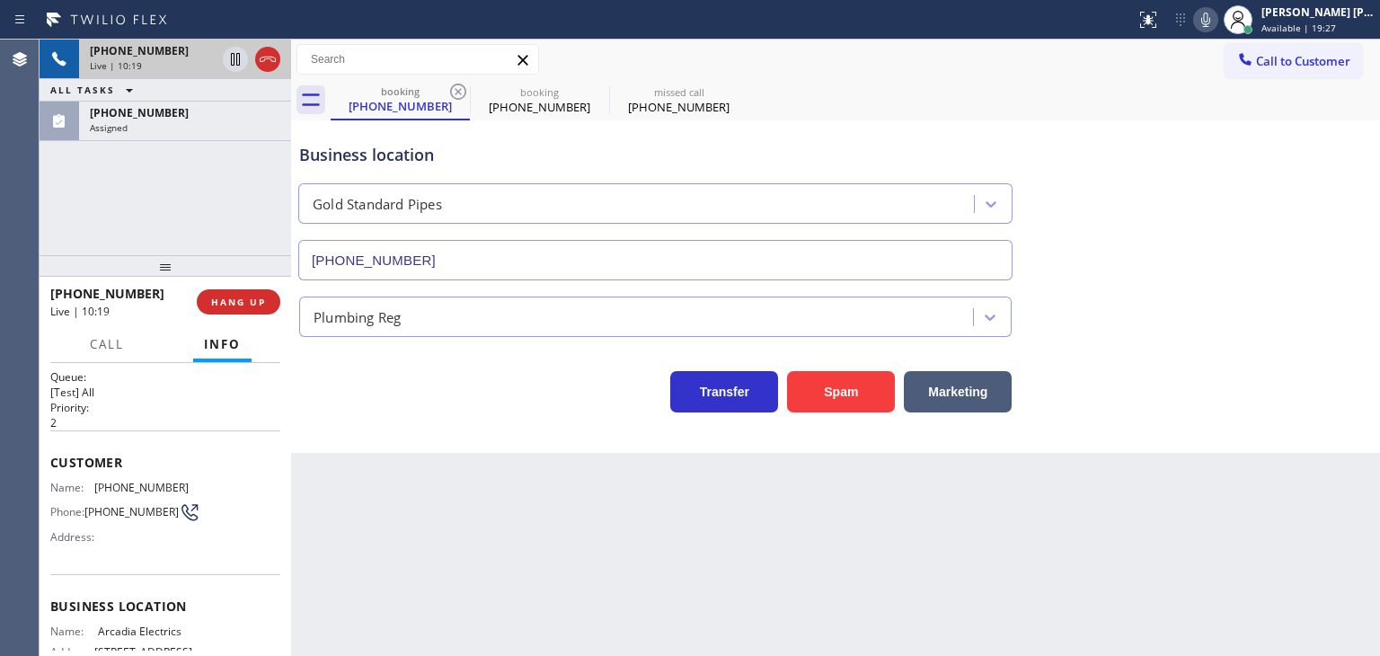
click at [170, 64] on div "Live | 10:19" at bounding box center [153, 65] width 126 height 13
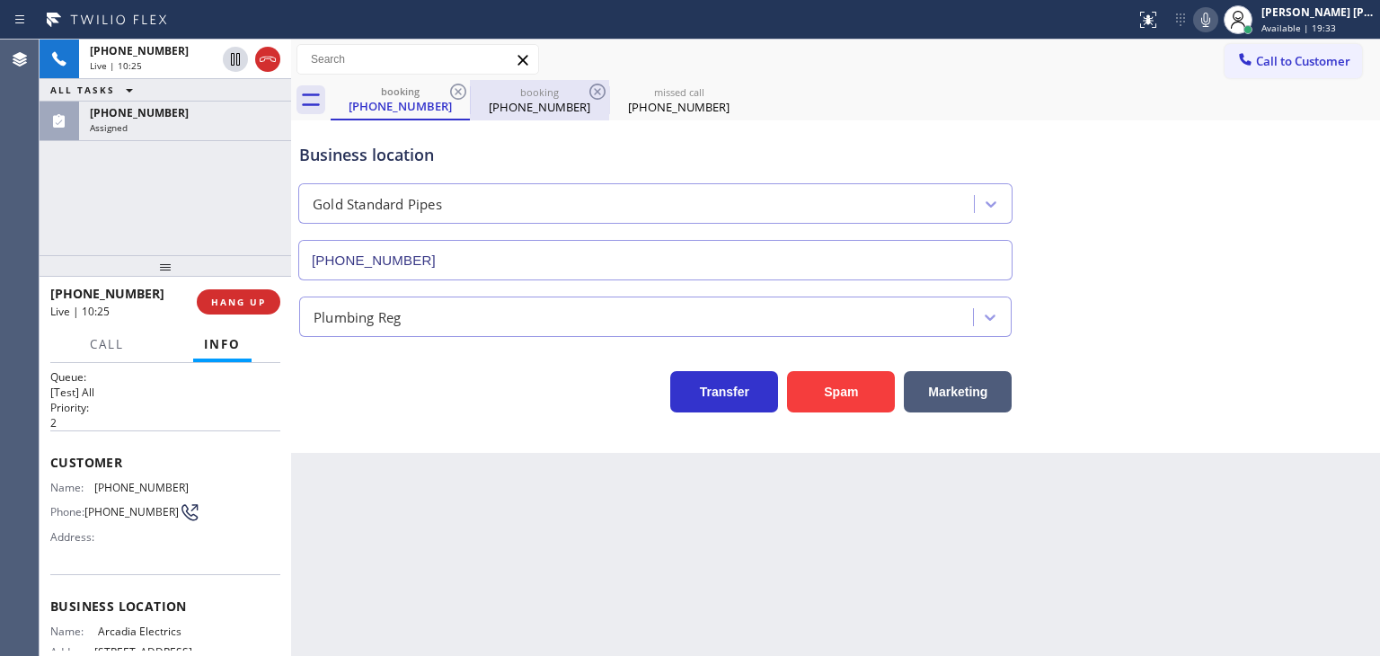
click at [563, 87] on div "booking" at bounding box center [540, 91] width 136 height 13
click at [1217, 18] on icon at bounding box center [1206, 20] width 22 height 22
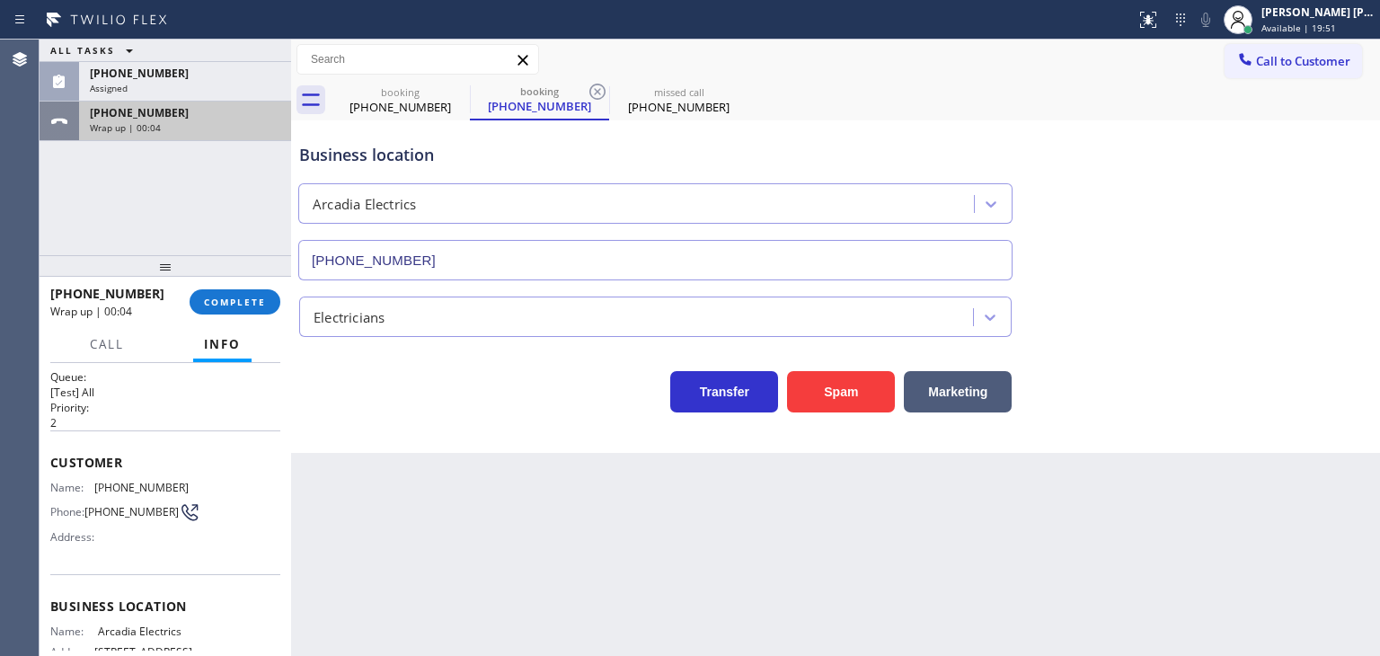
click at [162, 113] on span "[PHONE_NUMBER]" at bounding box center [139, 112] width 99 height 15
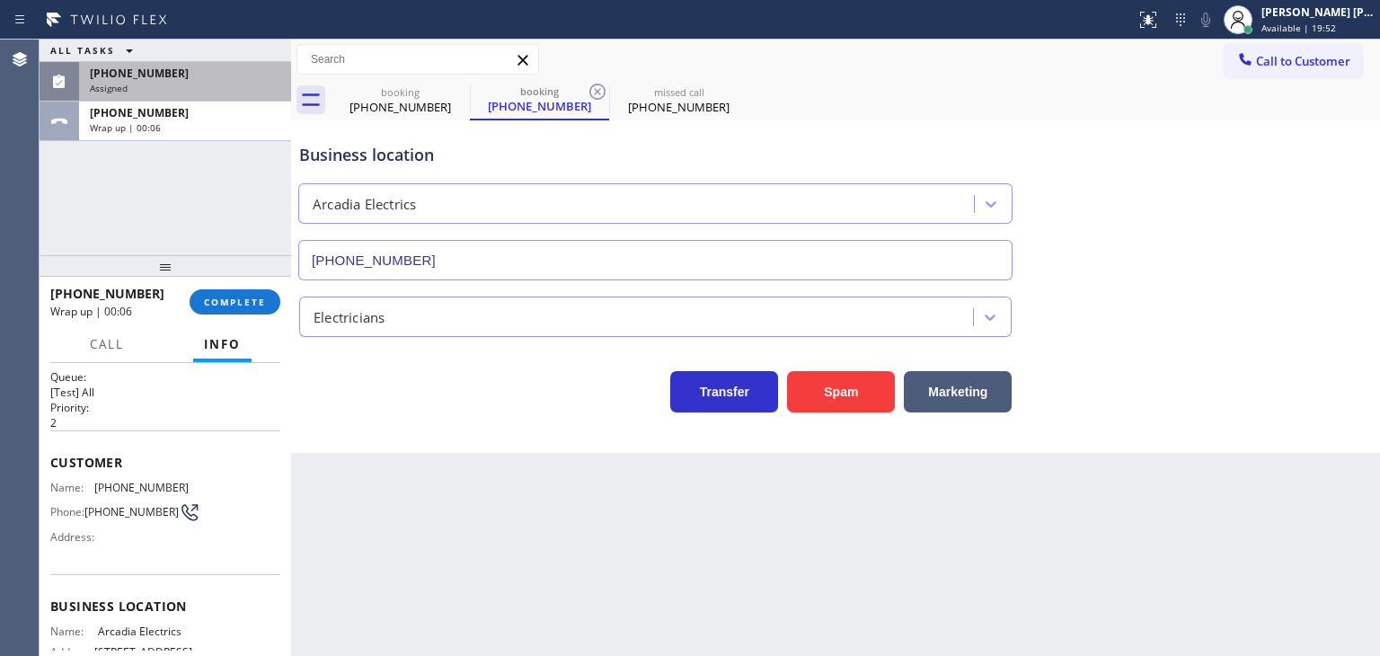
click at [180, 78] on div "[PHONE_NUMBER] Assigned" at bounding box center [181, 82] width 205 height 40
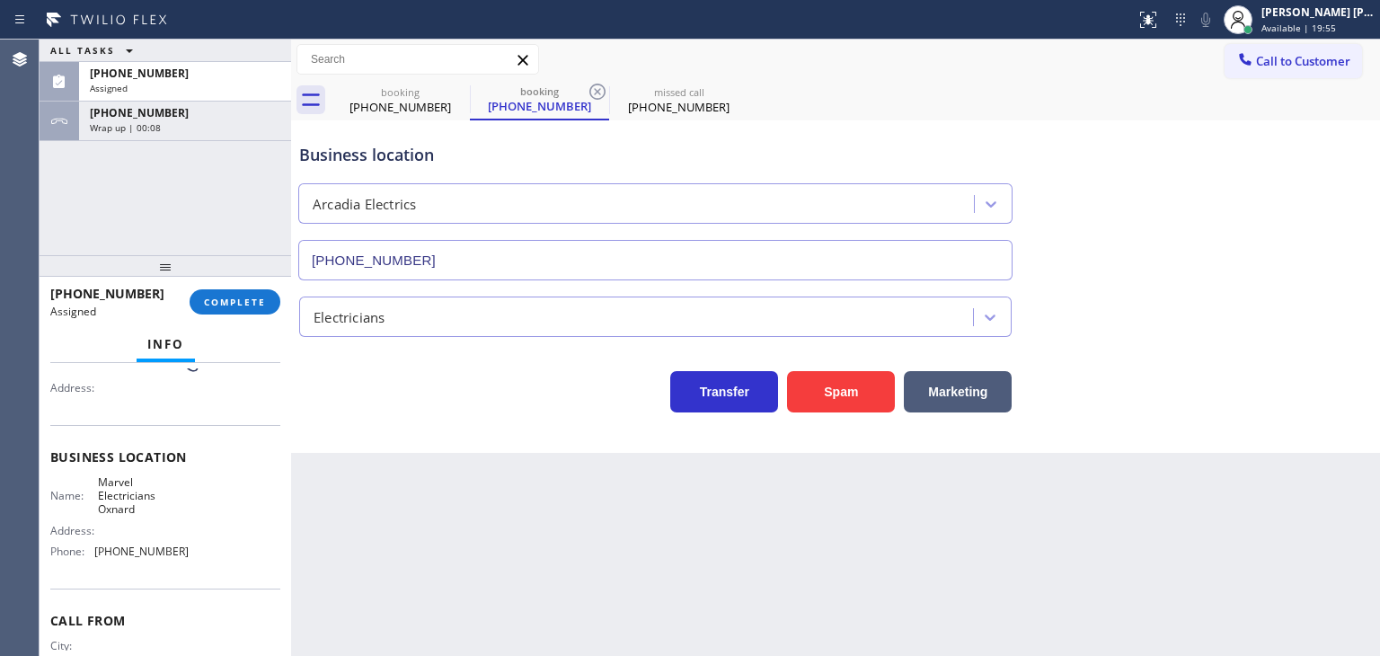
scroll to position [104, 0]
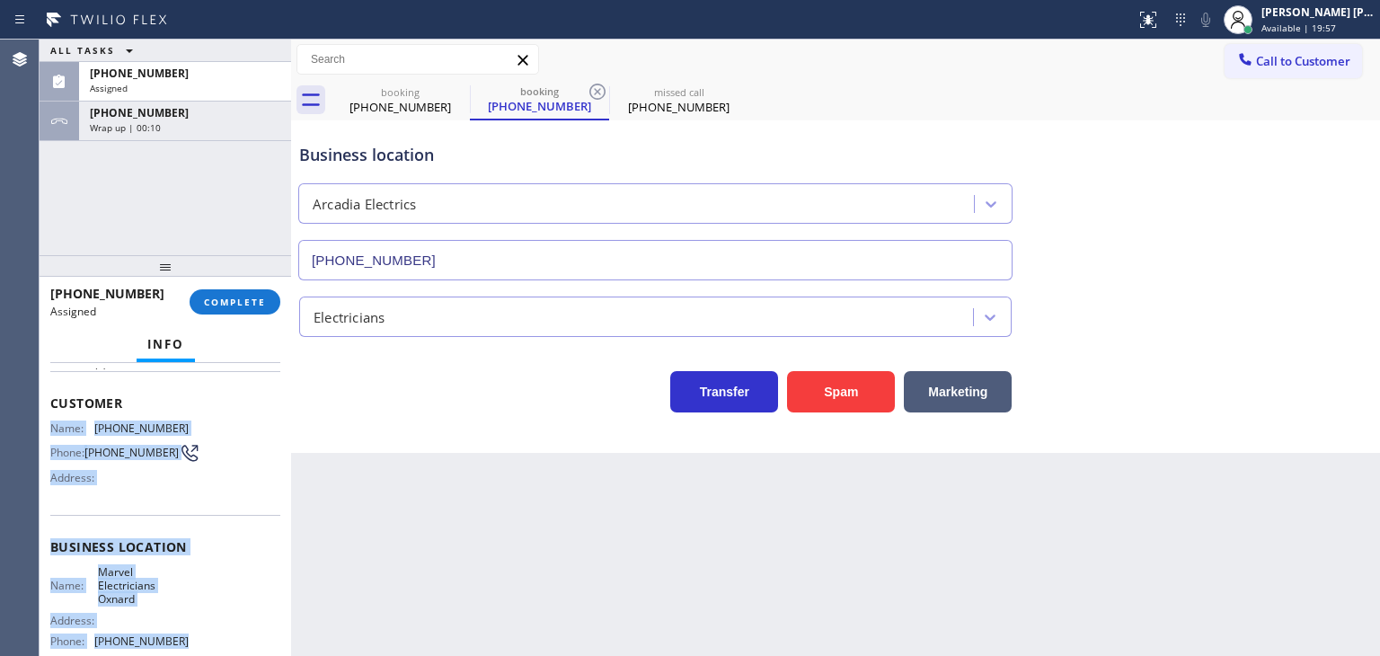
drag, startPoint x: 192, startPoint y: 552, endPoint x: 54, endPoint y: 421, distance: 190.1
click at [54, 421] on div "Context Queue: Electrical Priority: 0 Task Age: [DEMOGRAPHIC_DATA] minute(s) Cu…" at bounding box center [165, 539] width 230 height 551
copy div "Name: [PHONE_NUMBER] Phone: [PHONE_NUMBER] Address: Business location Name: Mar…"
click at [147, 67] on span "[PHONE_NUMBER]" at bounding box center [139, 73] width 99 height 15
click at [235, 303] on span "COMPLETE" at bounding box center [235, 302] width 62 height 13
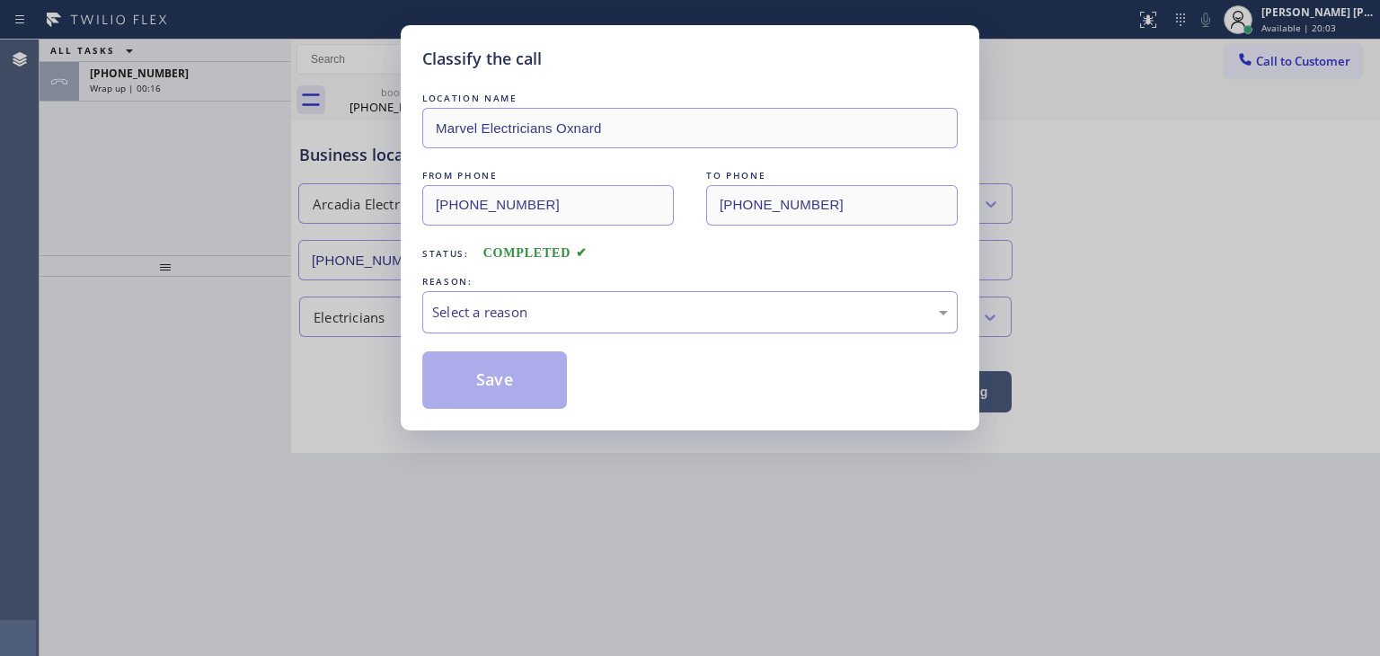
click at [503, 318] on div "Select a reason" at bounding box center [690, 312] width 516 height 21
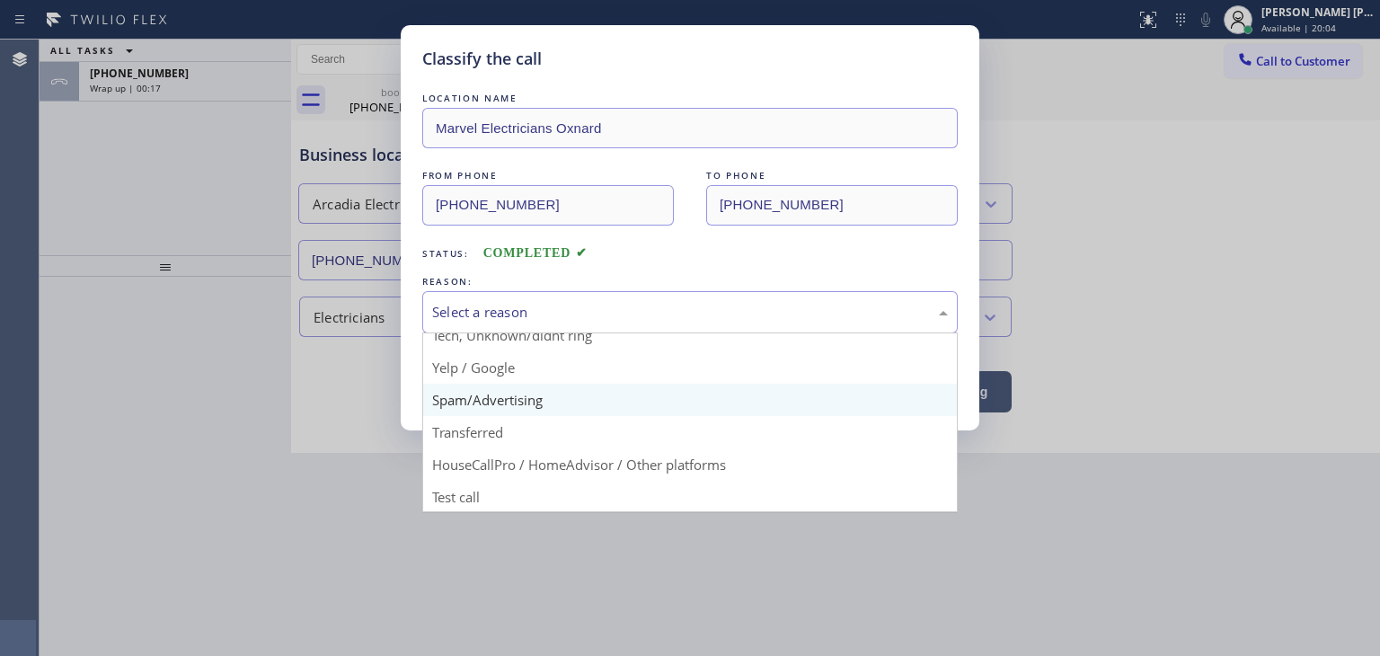
scroll to position [112, 0]
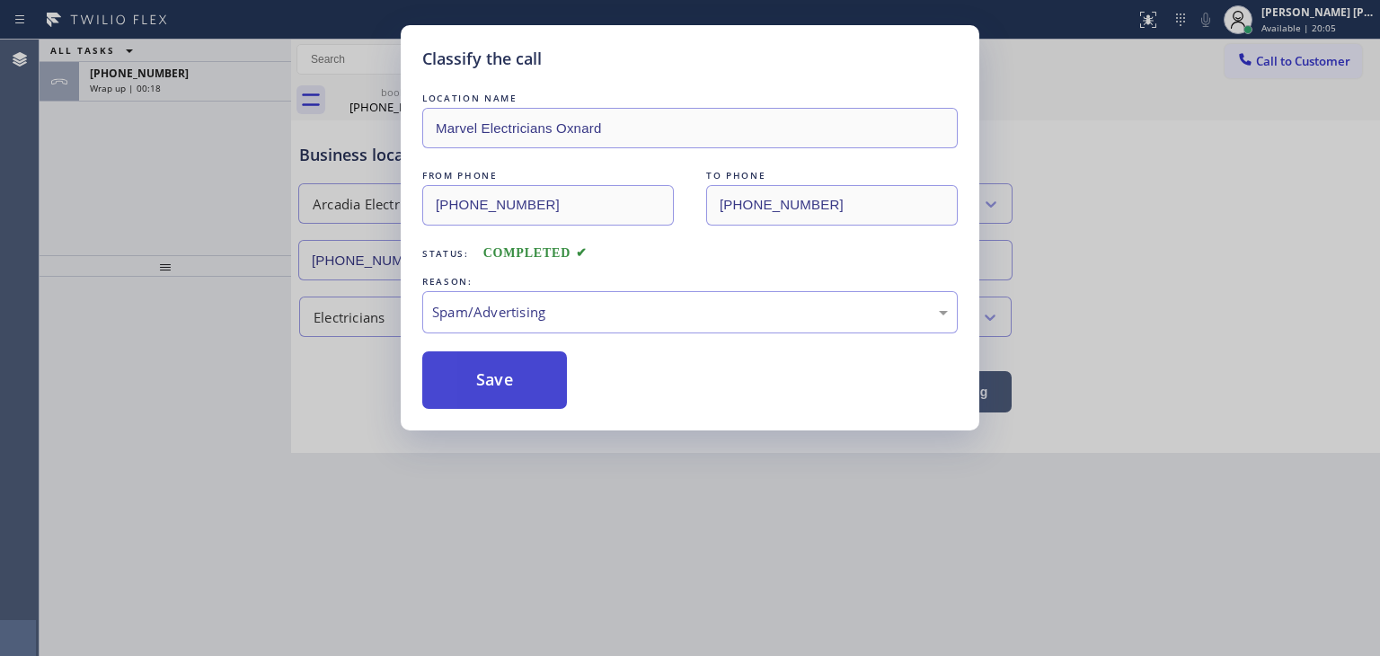
click at [510, 395] on button "Save" at bounding box center [494, 380] width 145 height 58
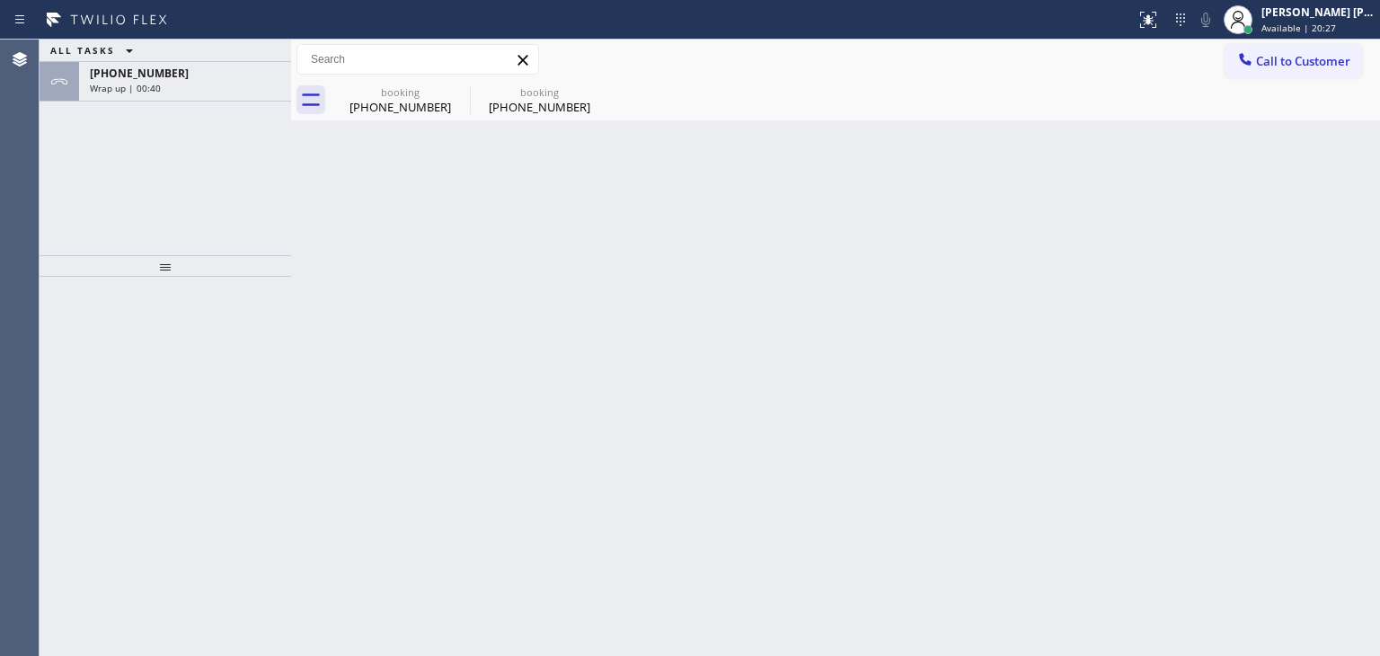
drag, startPoint x: 226, startPoint y: 159, endPoint x: 687, endPoint y: 37, distance: 476.1
click at [226, 158] on div "ALL TASKS ALL TASKS ACTIVE TASKS TASKS IN WRAP UP [PHONE_NUMBER] Wrap up | 00:40" at bounding box center [166, 148] width 252 height 216
click at [146, 76] on span "[PHONE_NUMBER]" at bounding box center [139, 73] width 99 height 15
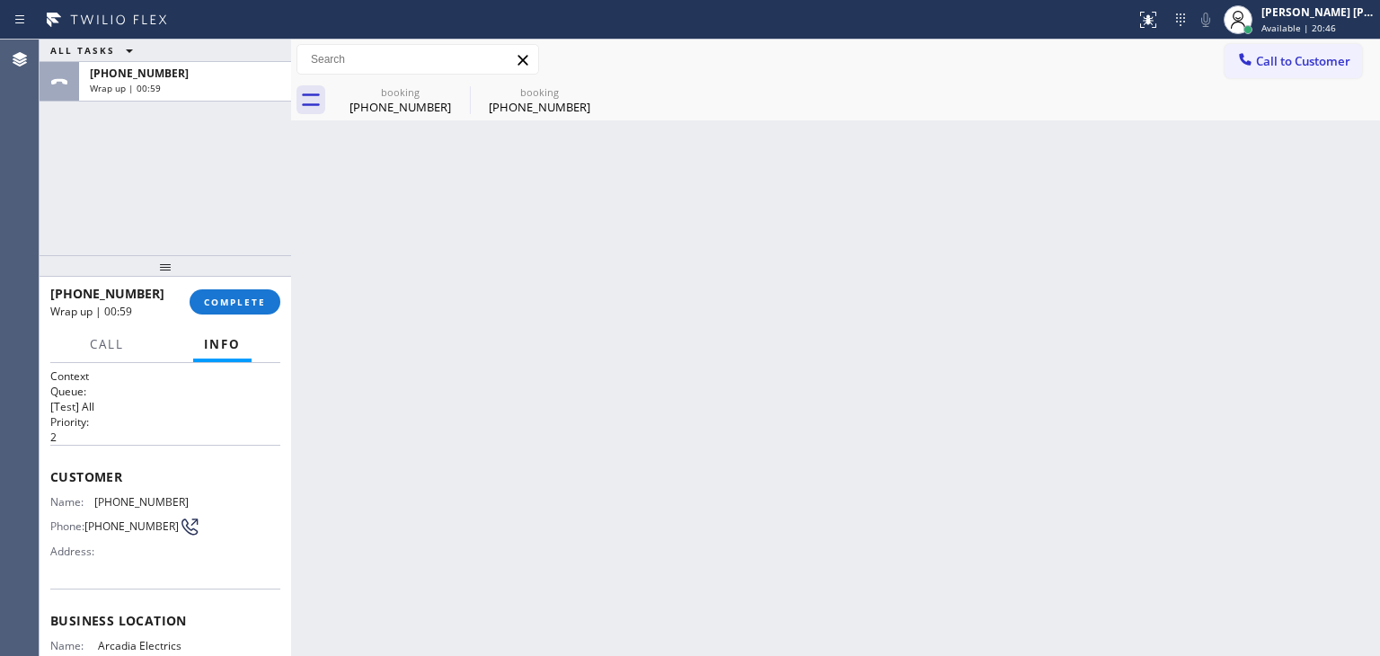
scroll to position [90, 0]
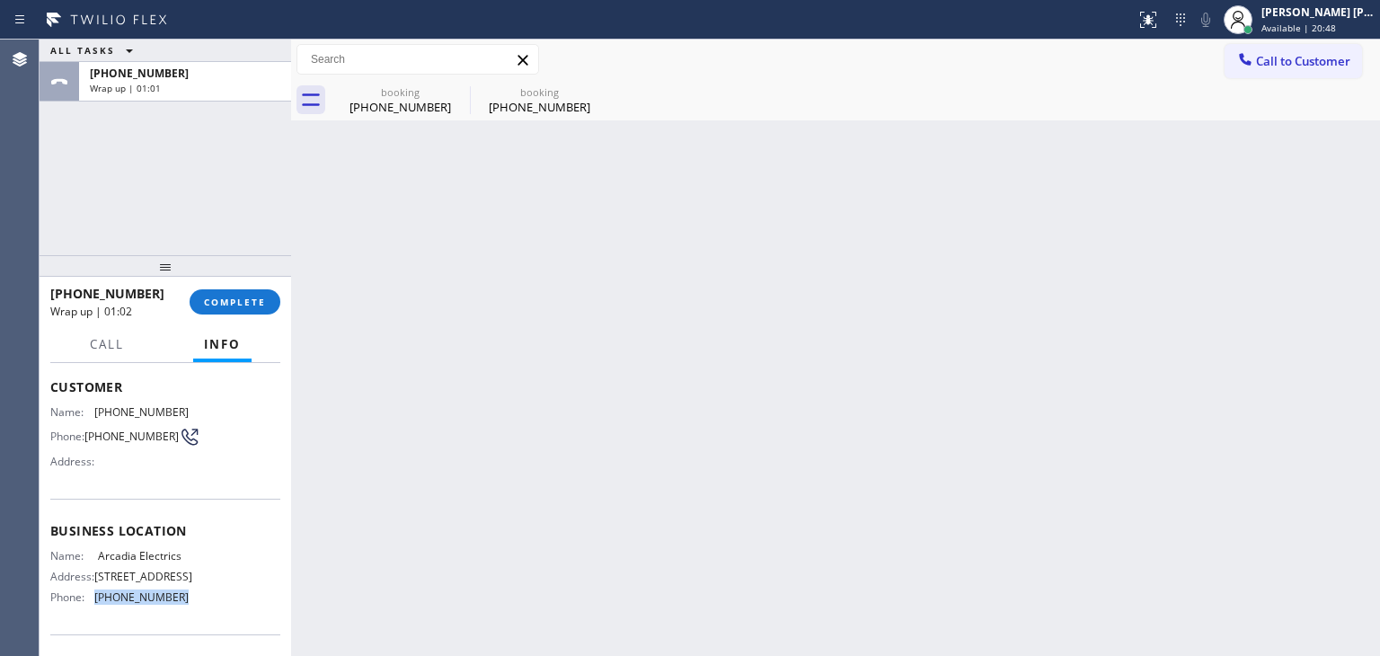
drag, startPoint x: 169, startPoint y: 613, endPoint x: 95, endPoint y: 608, distance: 73.8
click at [95, 608] on div "Name: Arcadia Electrics Address: [STREET_ADDRESS] Phone: [PHONE_NUMBER]" at bounding box center [165, 580] width 230 height 63
copy span "[PHONE_NUMBER]"
click at [1348, 12] on div "[PERSON_NAME] [PERSON_NAME]" at bounding box center [1318, 11] width 113 height 15
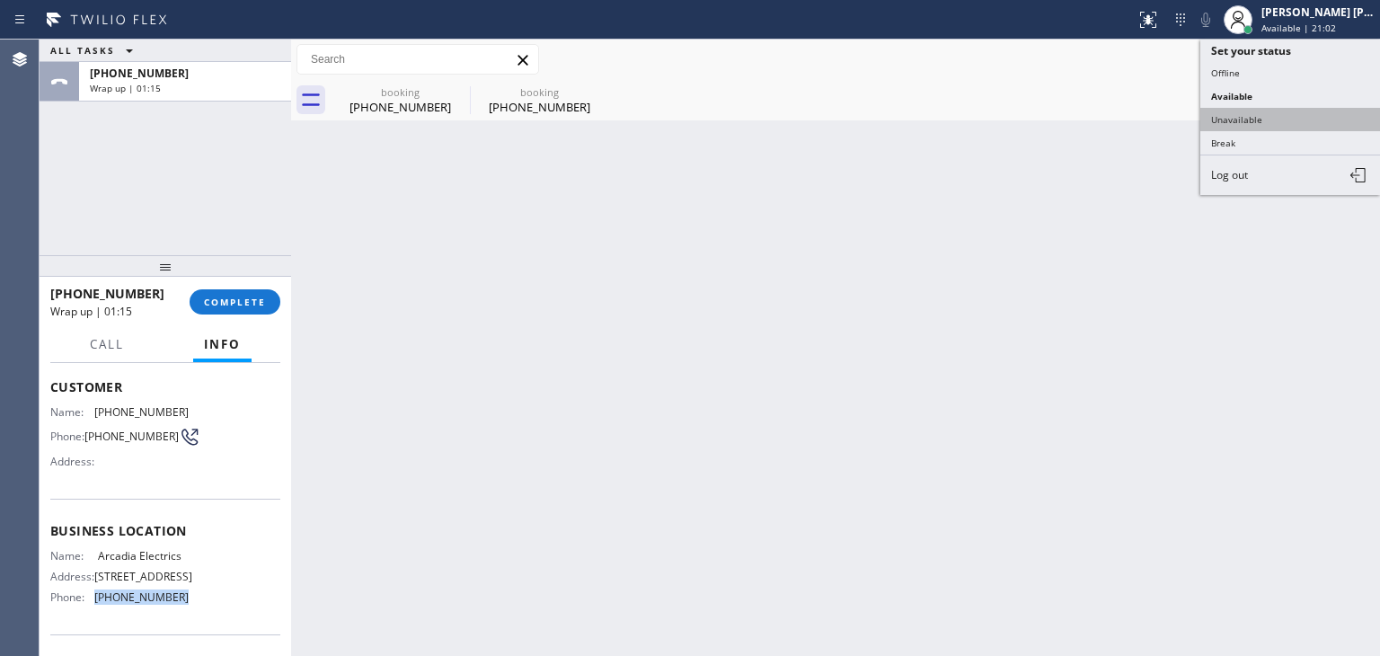
click at [1257, 112] on button "Unavailable" at bounding box center [1291, 119] width 180 height 23
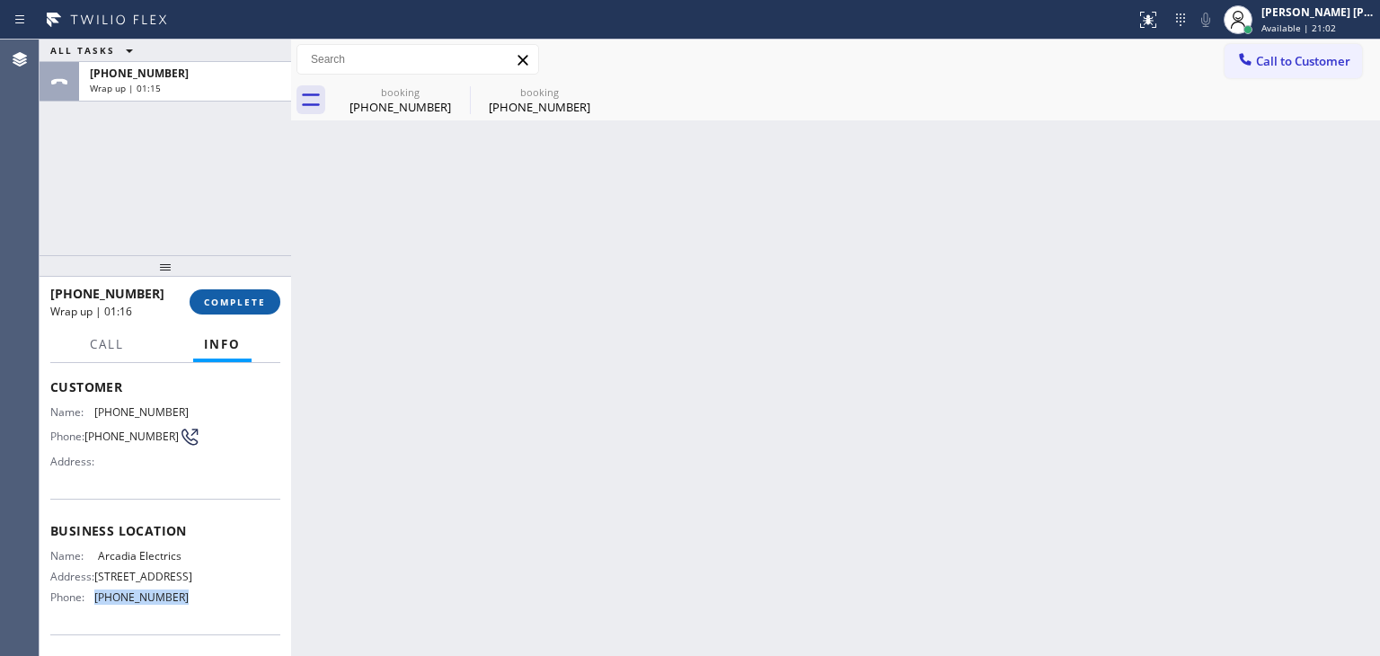
click at [230, 310] on button "COMPLETE" at bounding box center [235, 301] width 91 height 25
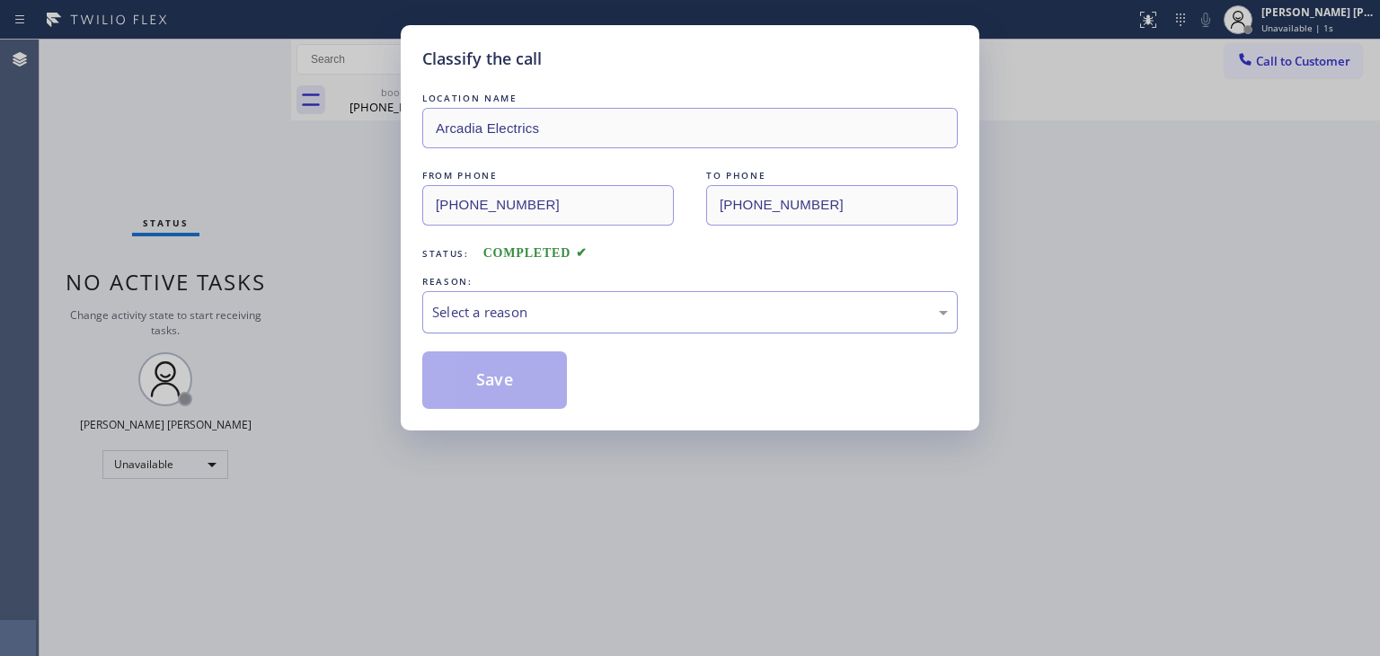
click at [482, 314] on div "Select a reason" at bounding box center [690, 312] width 516 height 21
click at [474, 375] on button "Save" at bounding box center [494, 380] width 145 height 58
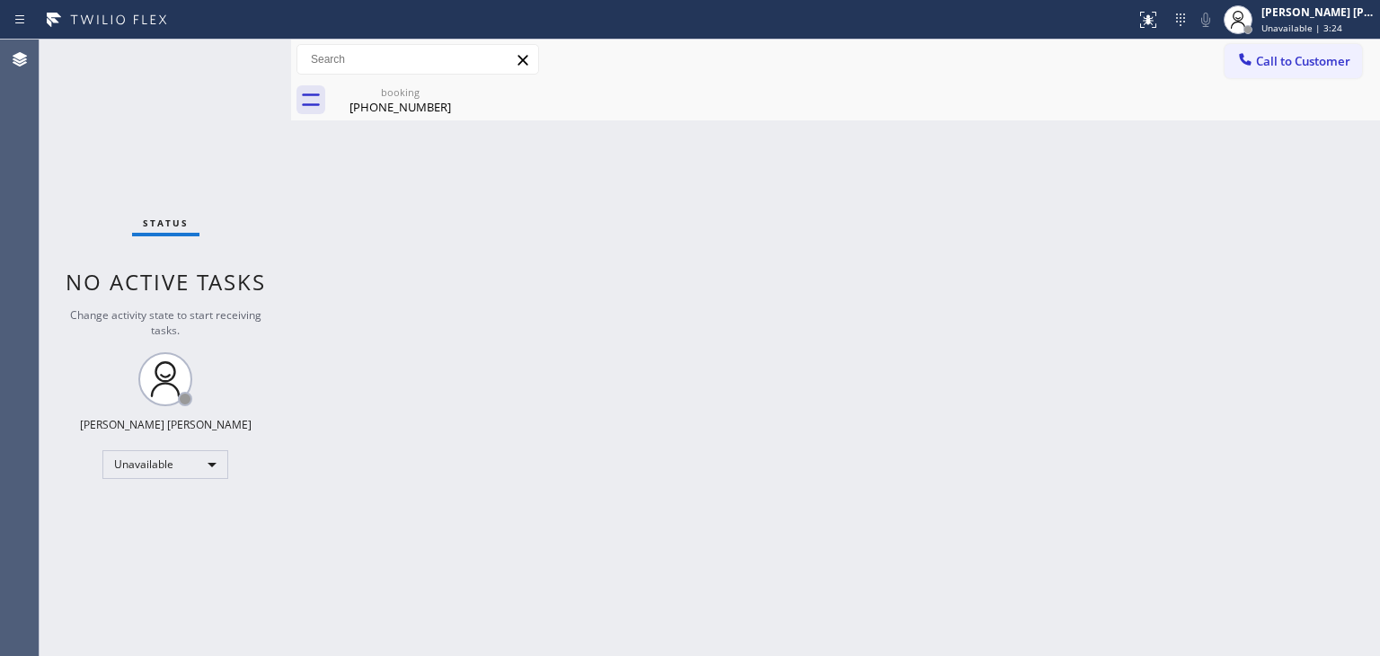
drag, startPoint x: 1337, startPoint y: 27, endPoint x: 1300, endPoint y: 42, distance: 39.9
click at [1337, 27] on span "Unavailable | 3:24" at bounding box center [1302, 28] width 81 height 13
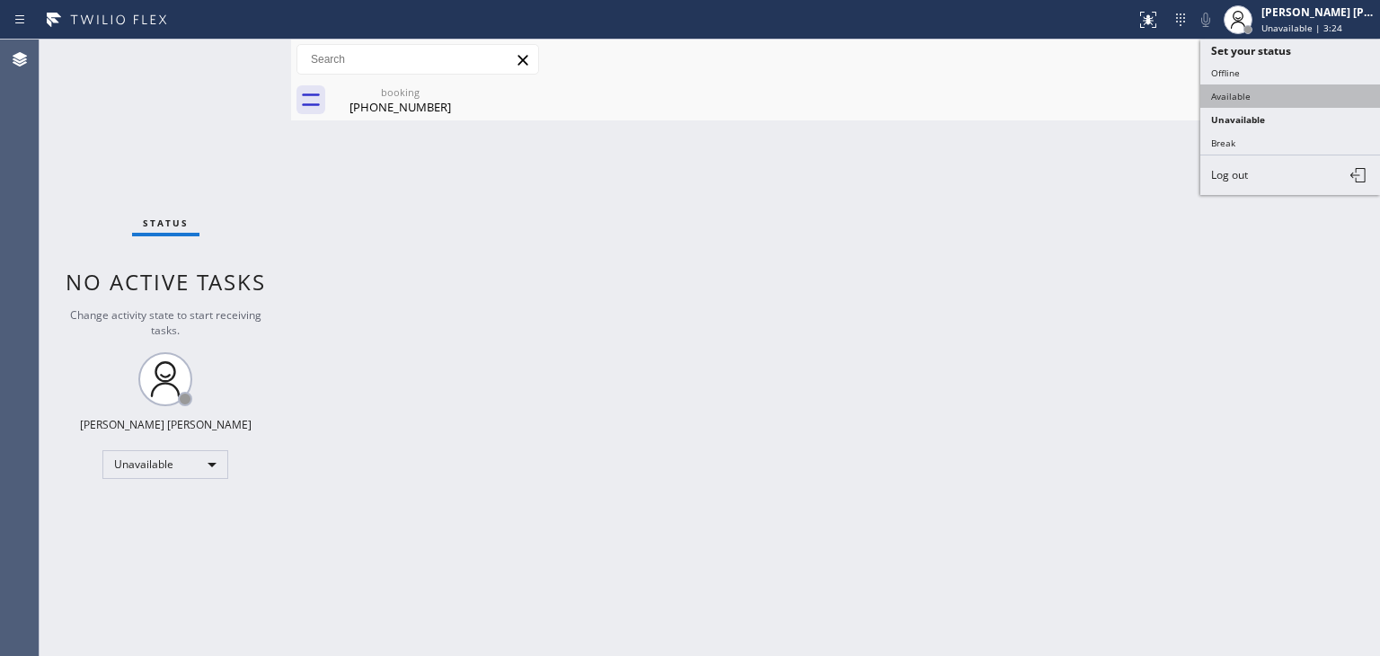
click at [1215, 90] on button "Available" at bounding box center [1291, 95] width 180 height 23
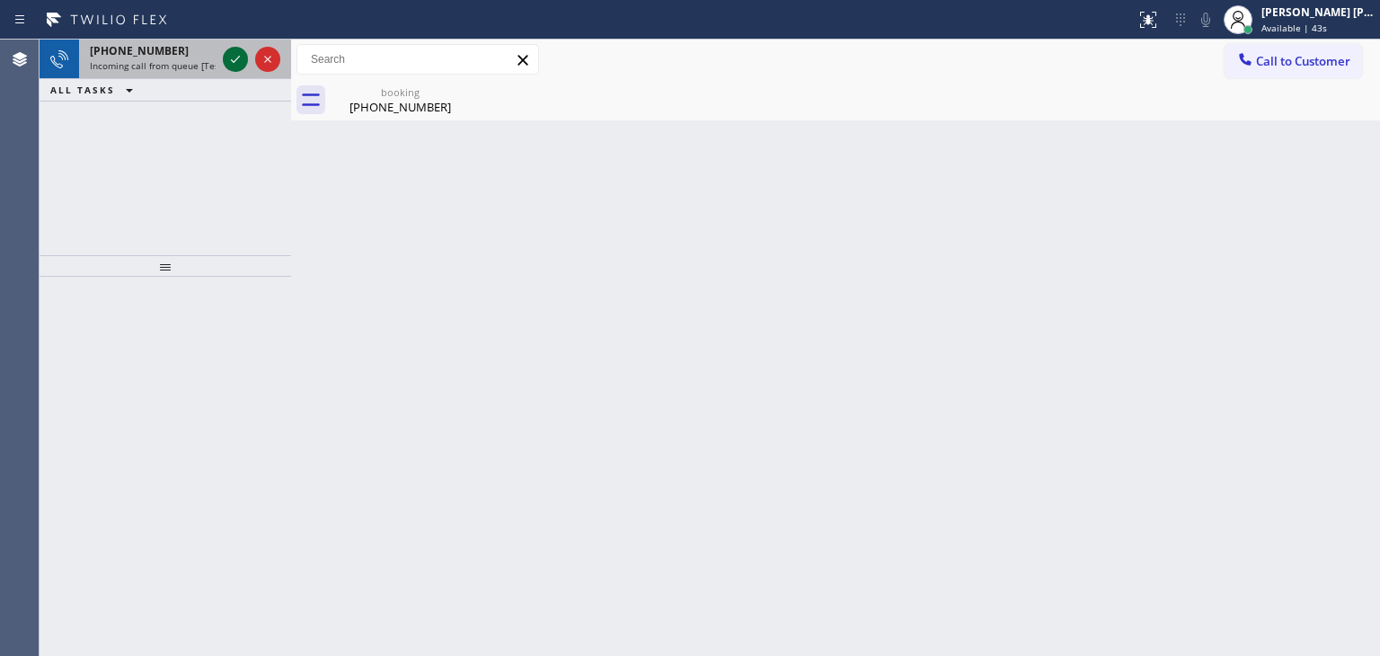
click at [236, 59] on icon at bounding box center [235, 59] width 9 height 7
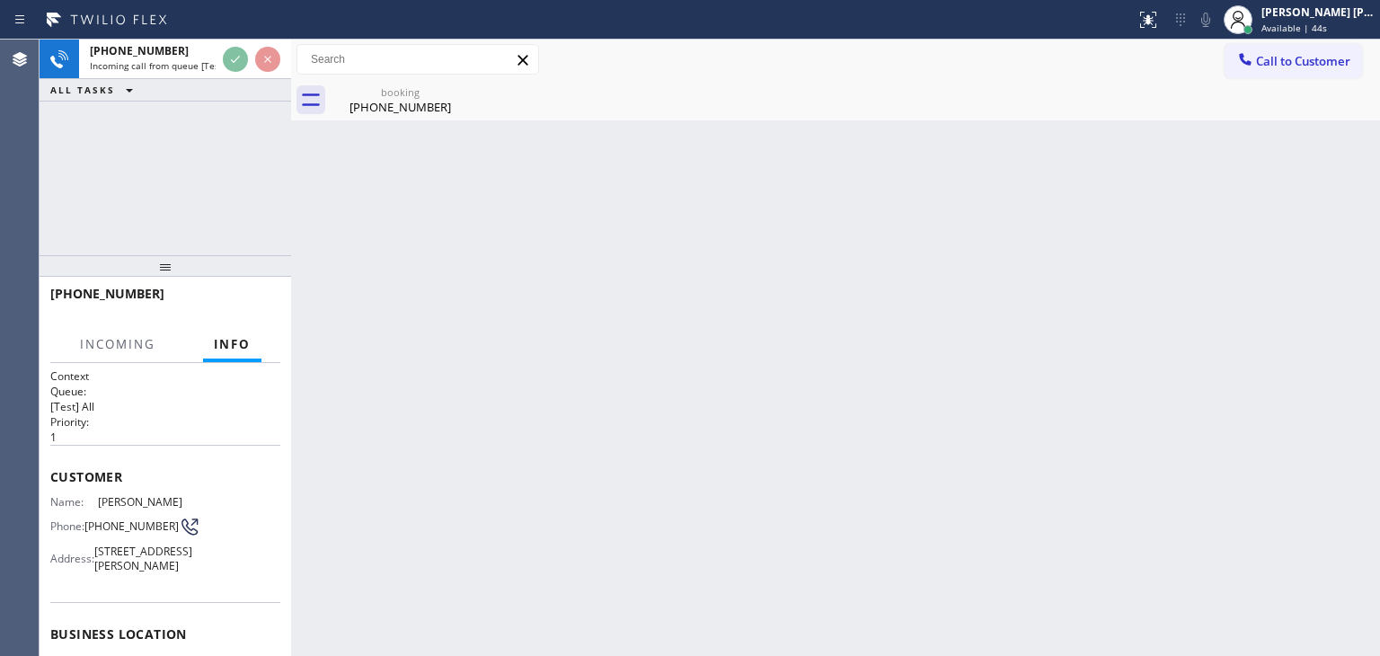
scroll to position [90, 0]
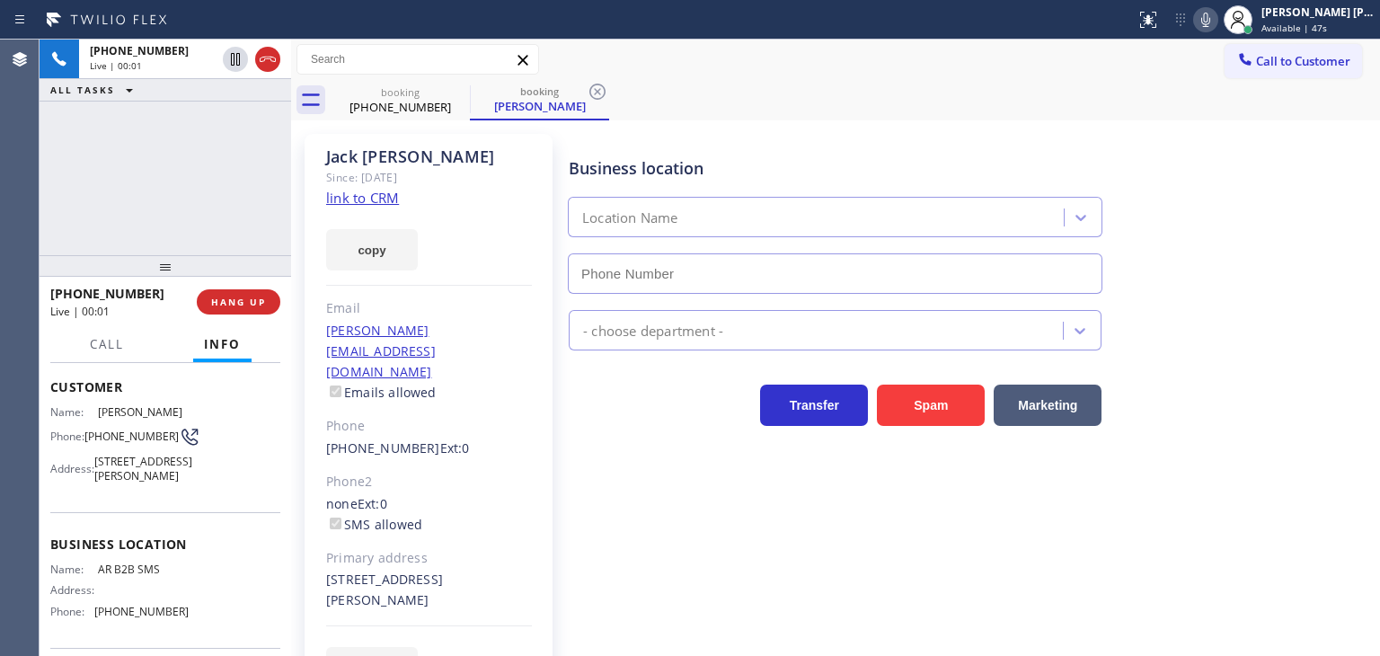
type input "[PHONE_NUMBER]"
click at [381, 195] on link "link to CRM" at bounding box center [362, 198] width 73 height 18
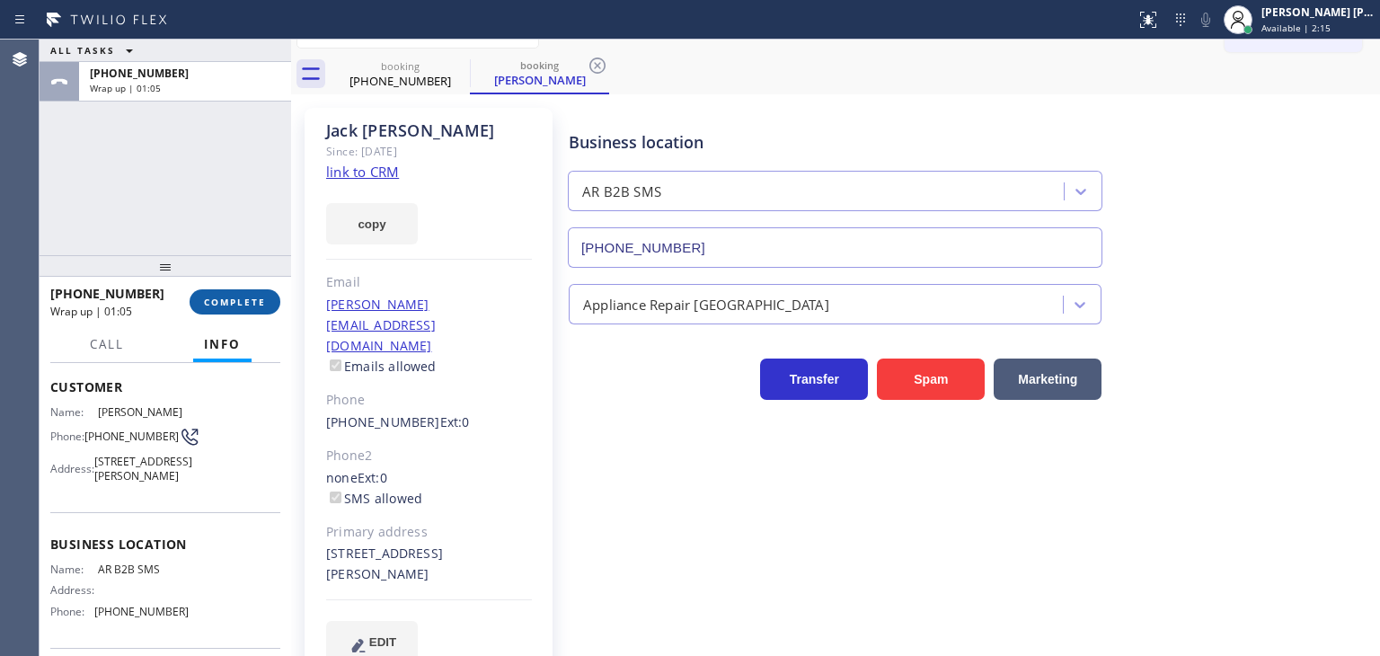
click at [244, 302] on span "COMPLETE" at bounding box center [235, 302] width 62 height 13
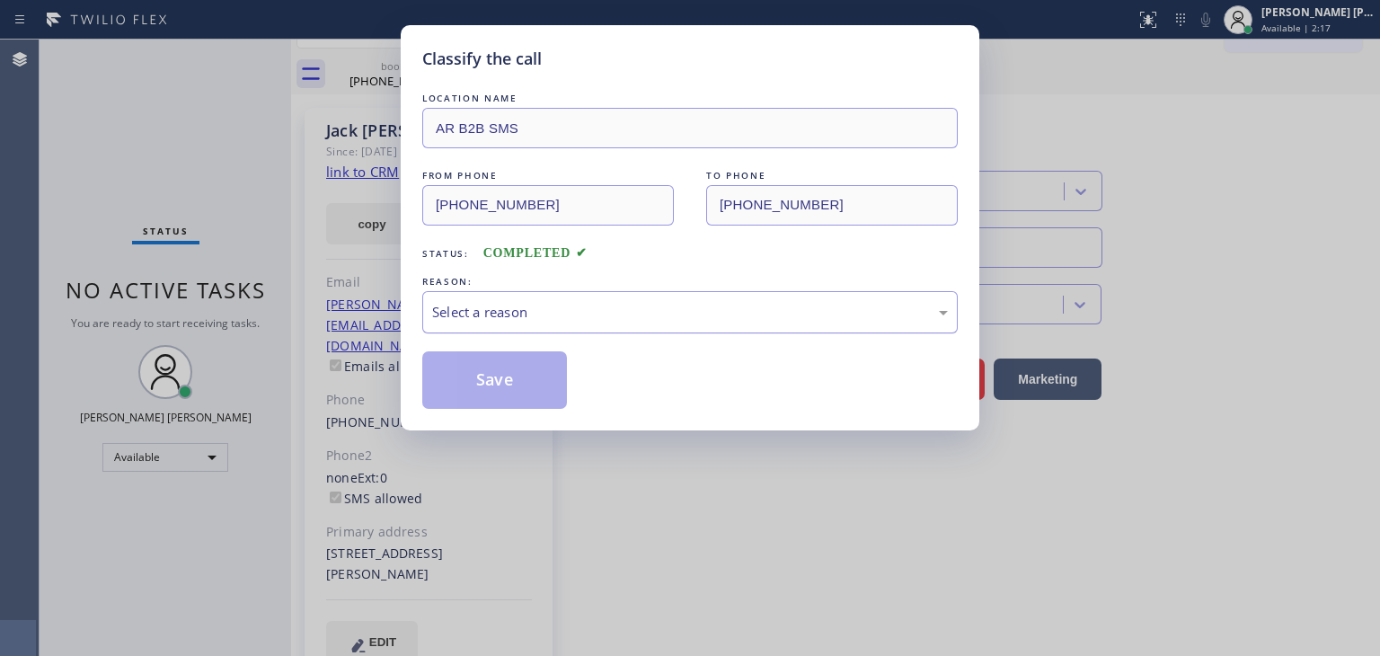
click at [540, 302] on div "Select a reason" at bounding box center [690, 312] width 516 height 21
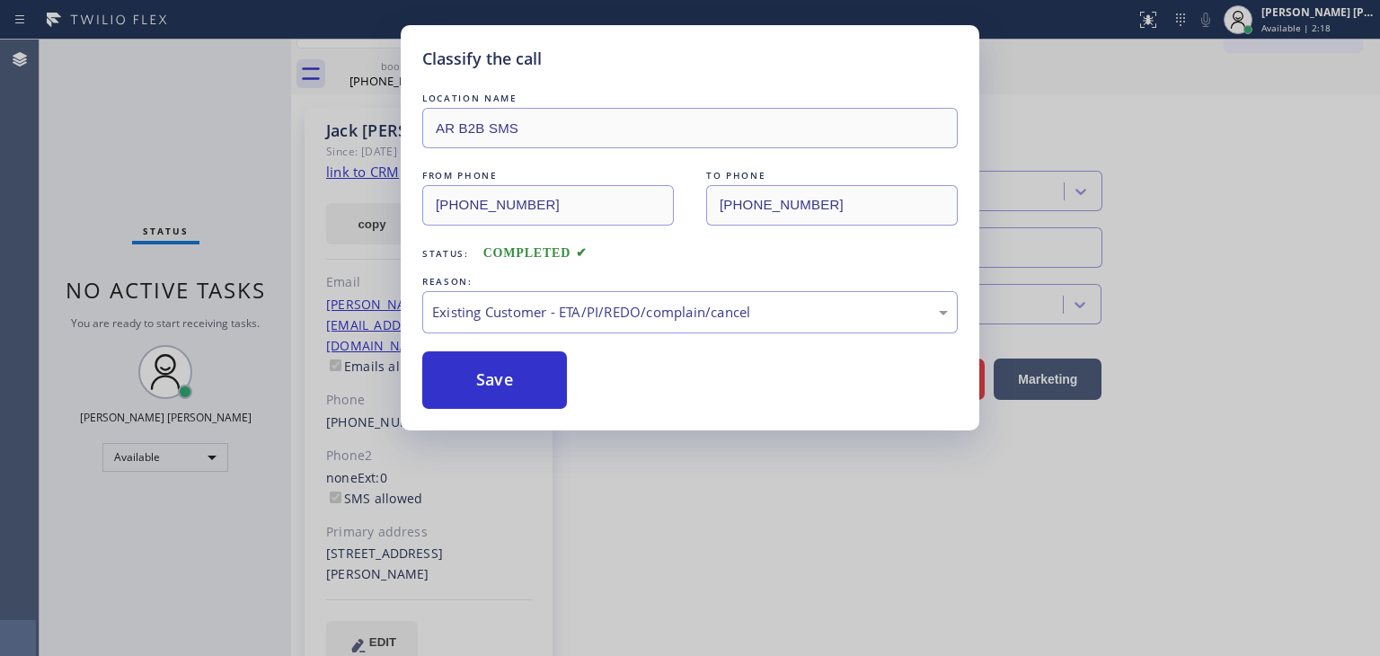
drag, startPoint x: 489, startPoint y: 382, endPoint x: 575, endPoint y: 379, distance: 86.3
click at [489, 380] on button "Save" at bounding box center [494, 380] width 145 height 58
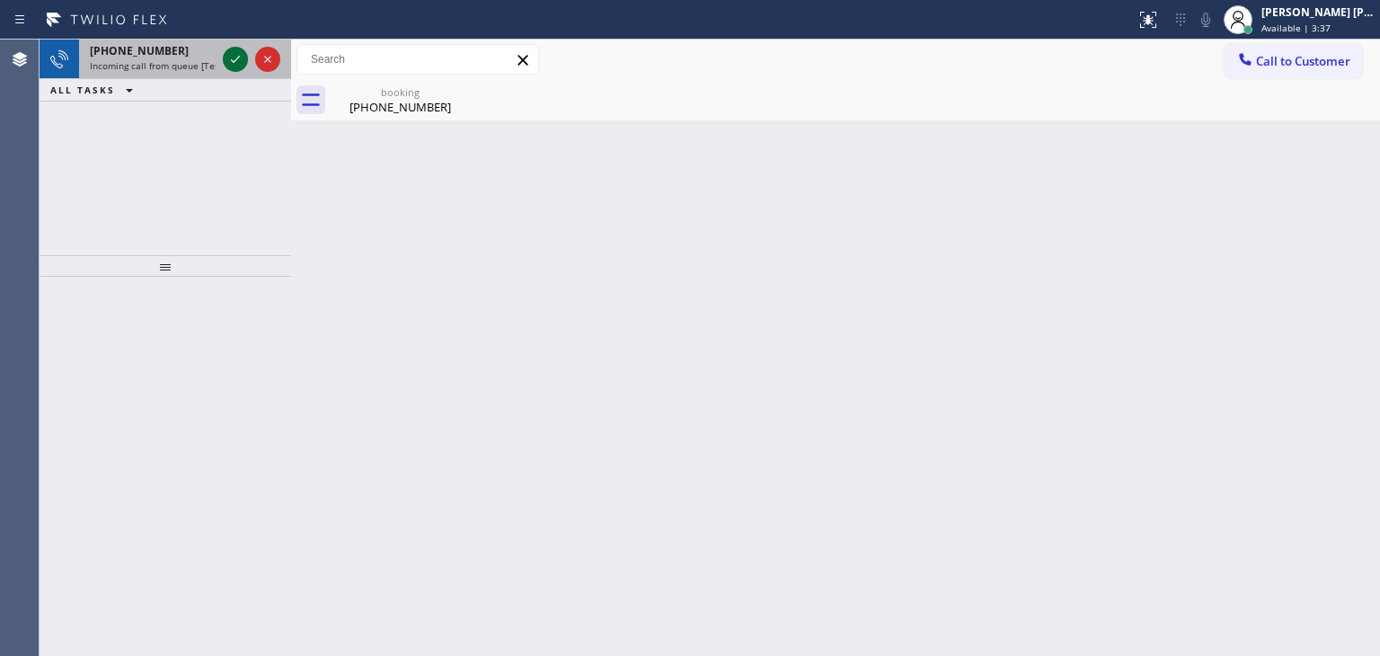
click at [227, 56] on icon at bounding box center [236, 60] width 22 height 22
click at [229, 58] on icon at bounding box center [236, 60] width 22 height 22
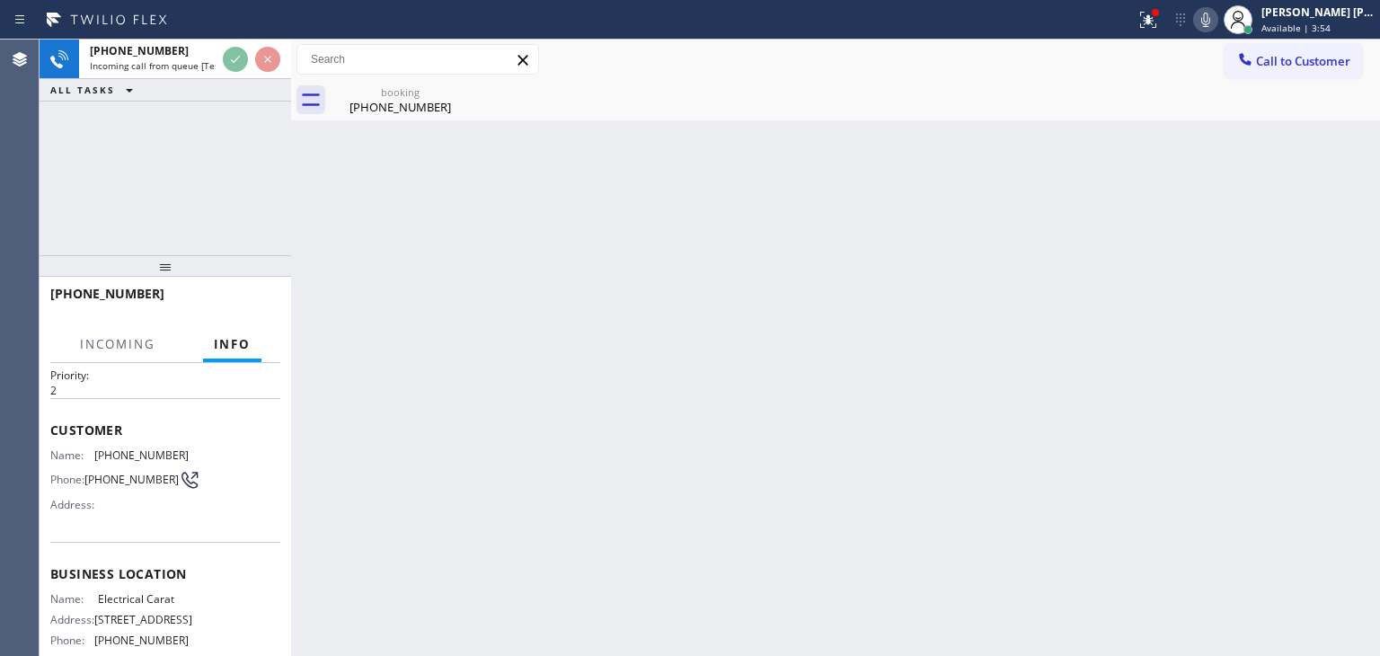
scroll to position [90, 0]
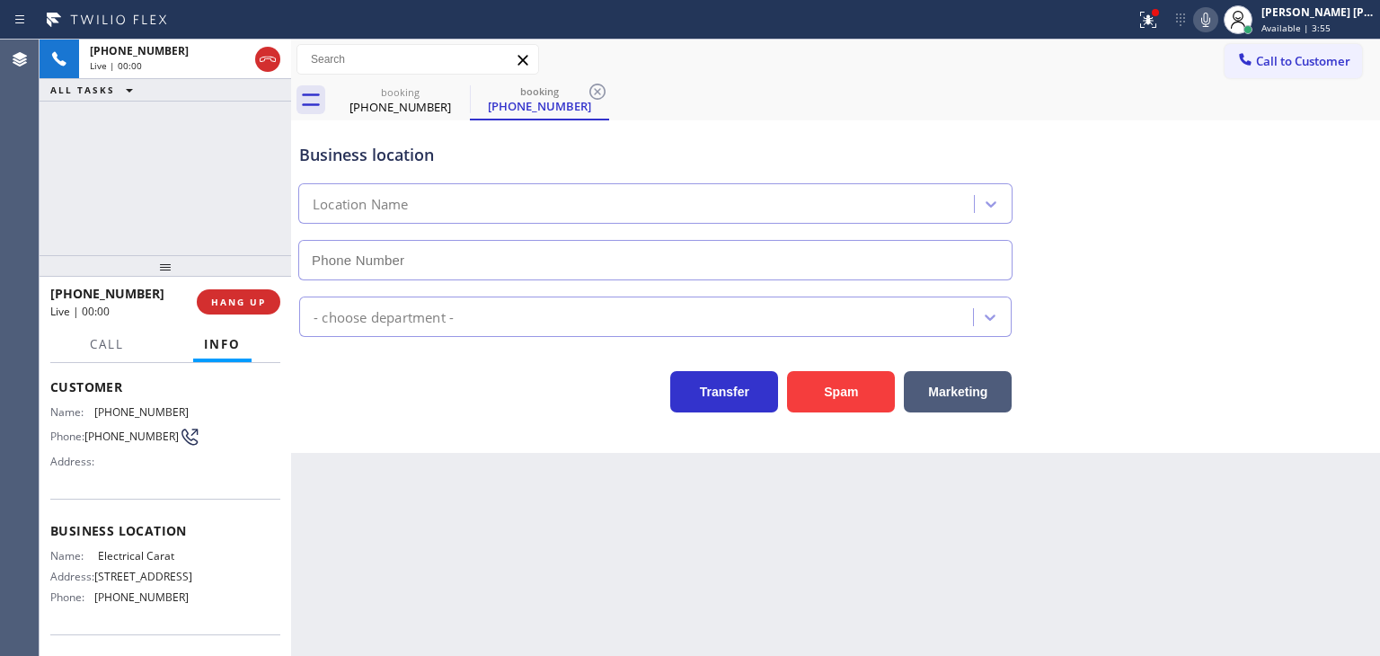
type input "[PHONE_NUMBER]"
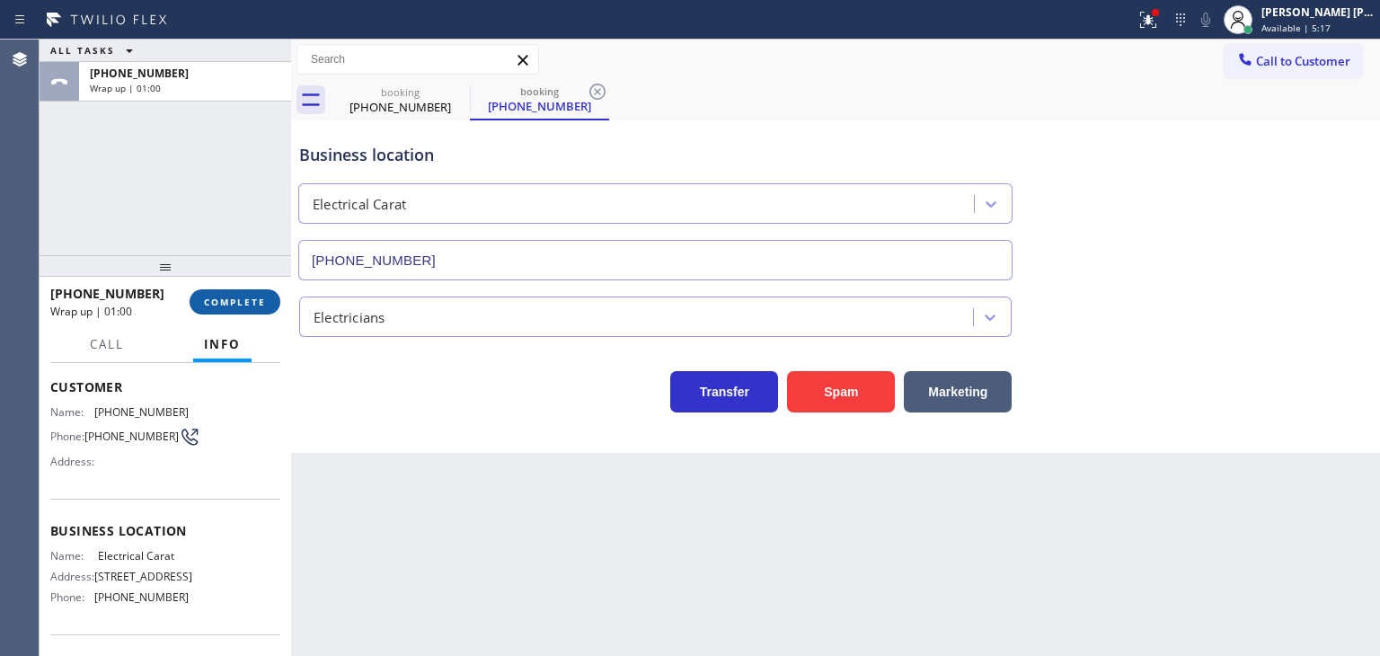
click at [235, 303] on span "COMPLETE" at bounding box center [235, 302] width 62 height 13
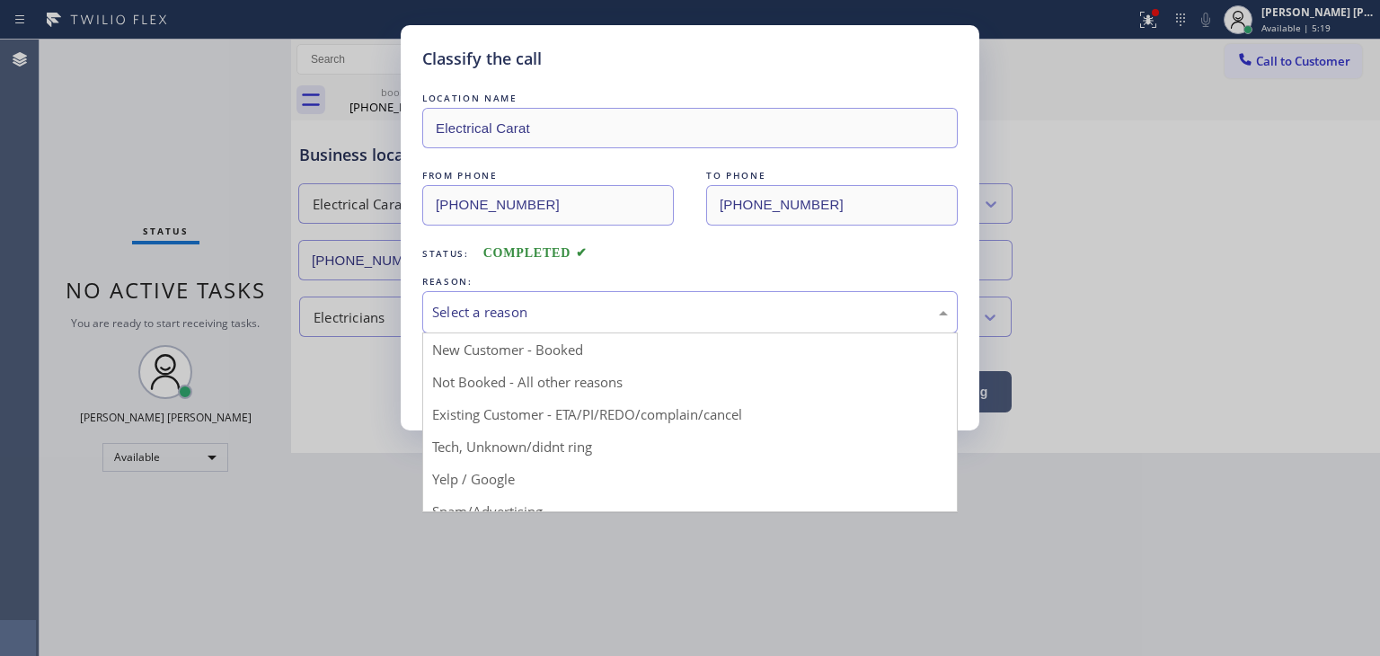
click at [459, 314] on div "Select a reason" at bounding box center [690, 312] width 516 height 21
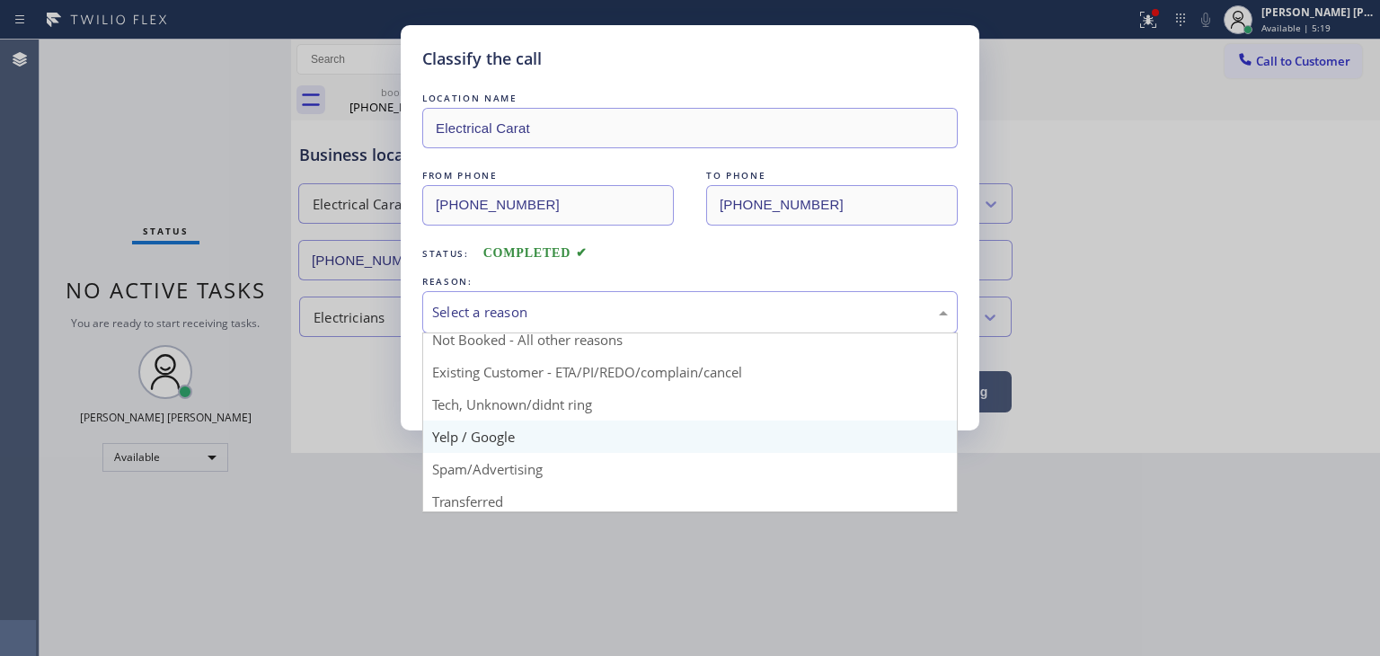
scroll to position [112, 0]
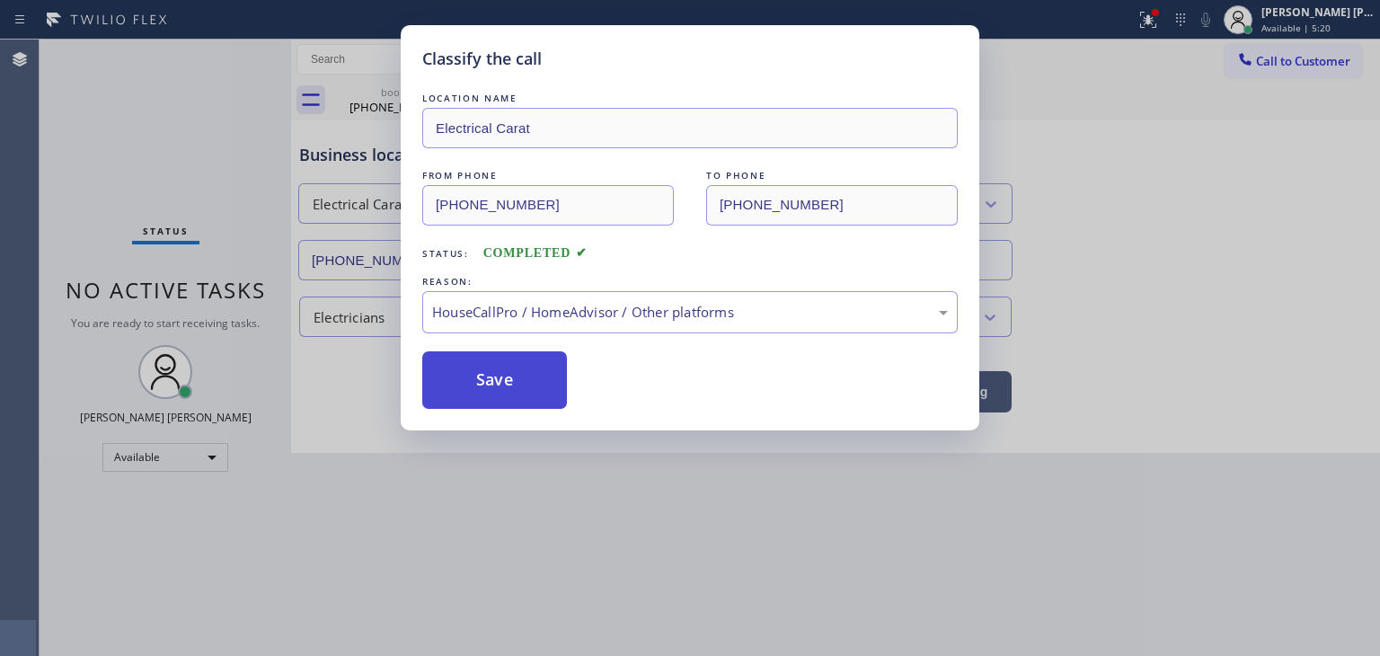
click at [485, 385] on button "Save" at bounding box center [494, 380] width 145 height 58
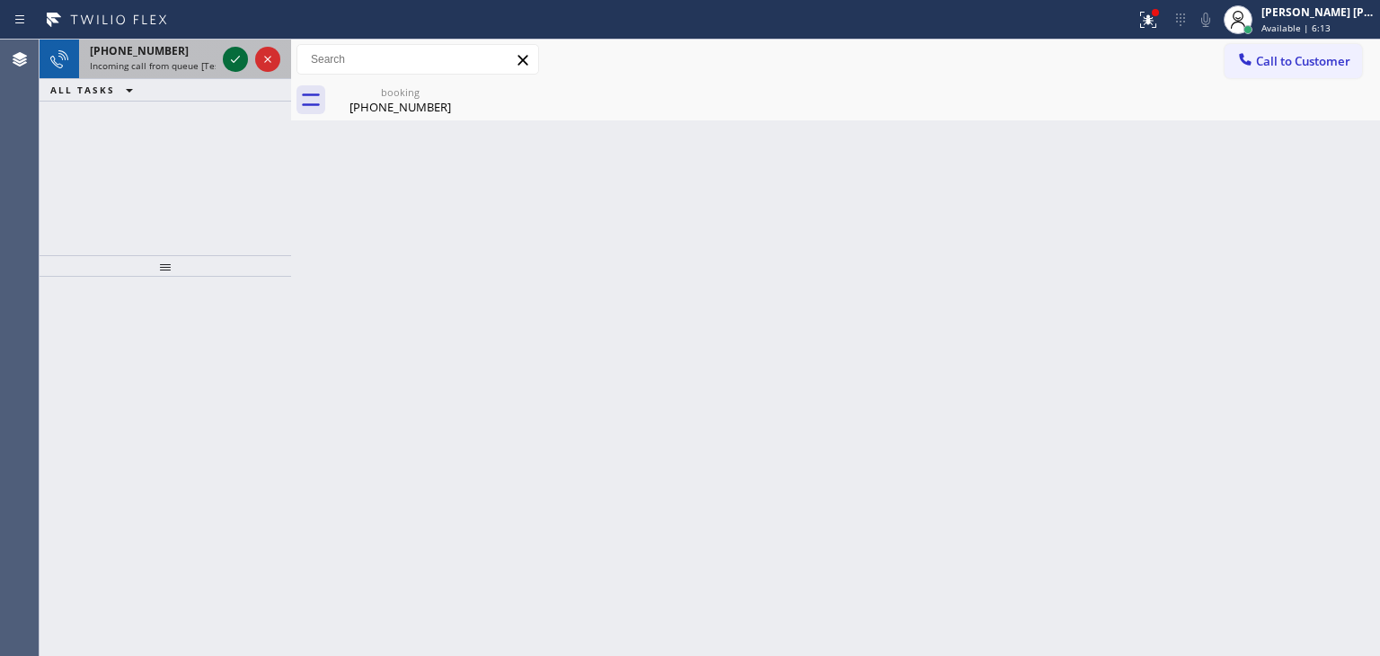
click at [230, 58] on icon at bounding box center [236, 60] width 22 height 22
click at [228, 61] on icon at bounding box center [236, 60] width 22 height 22
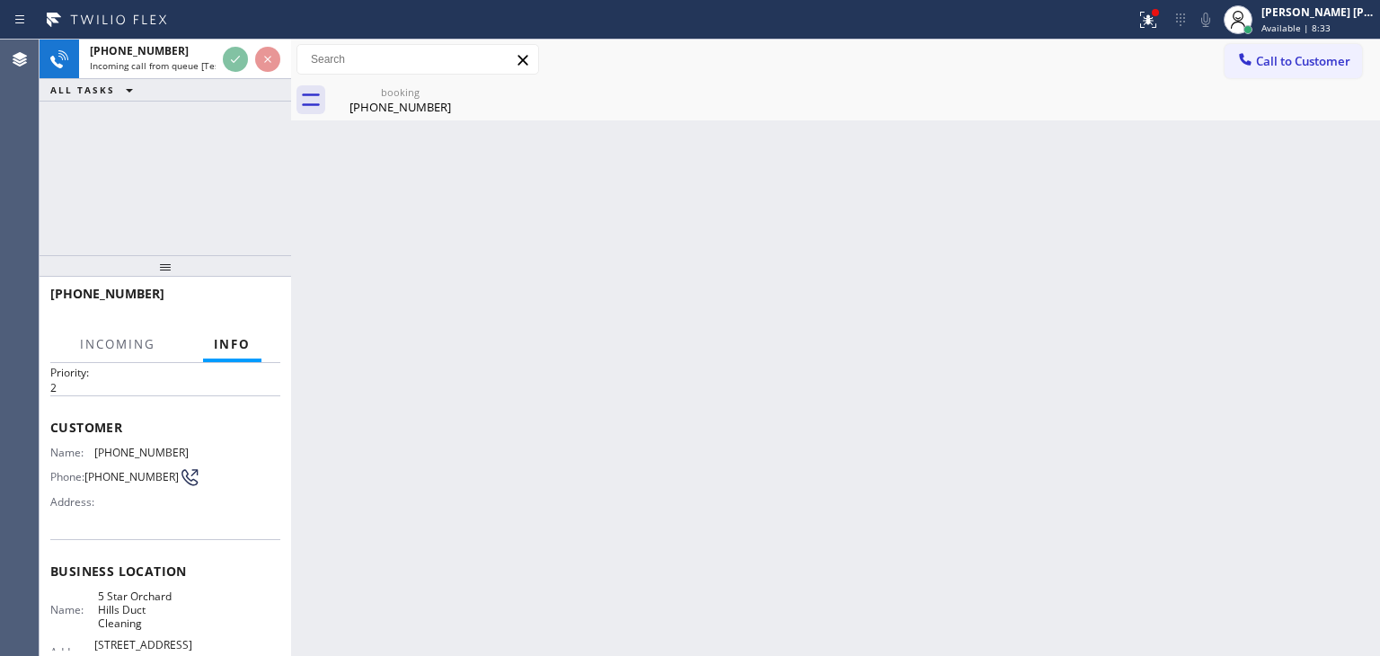
scroll to position [90, 0]
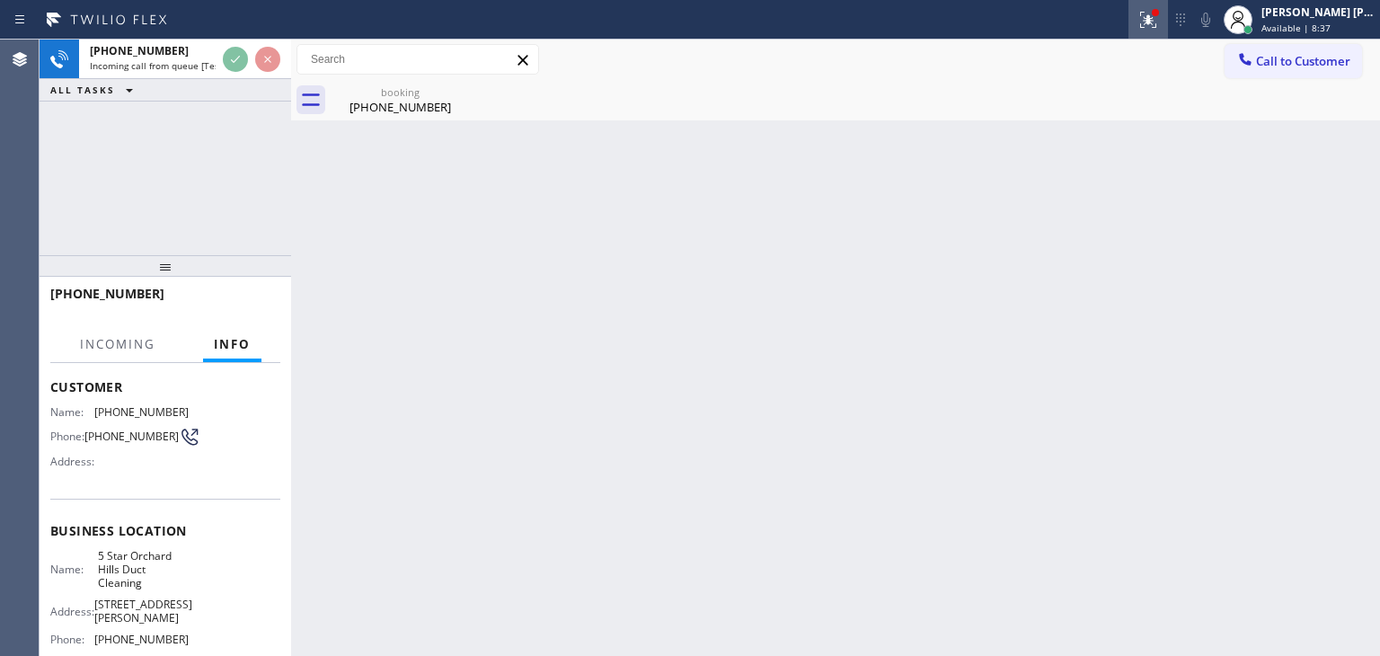
click at [1159, 19] on icon at bounding box center [1149, 20] width 22 height 22
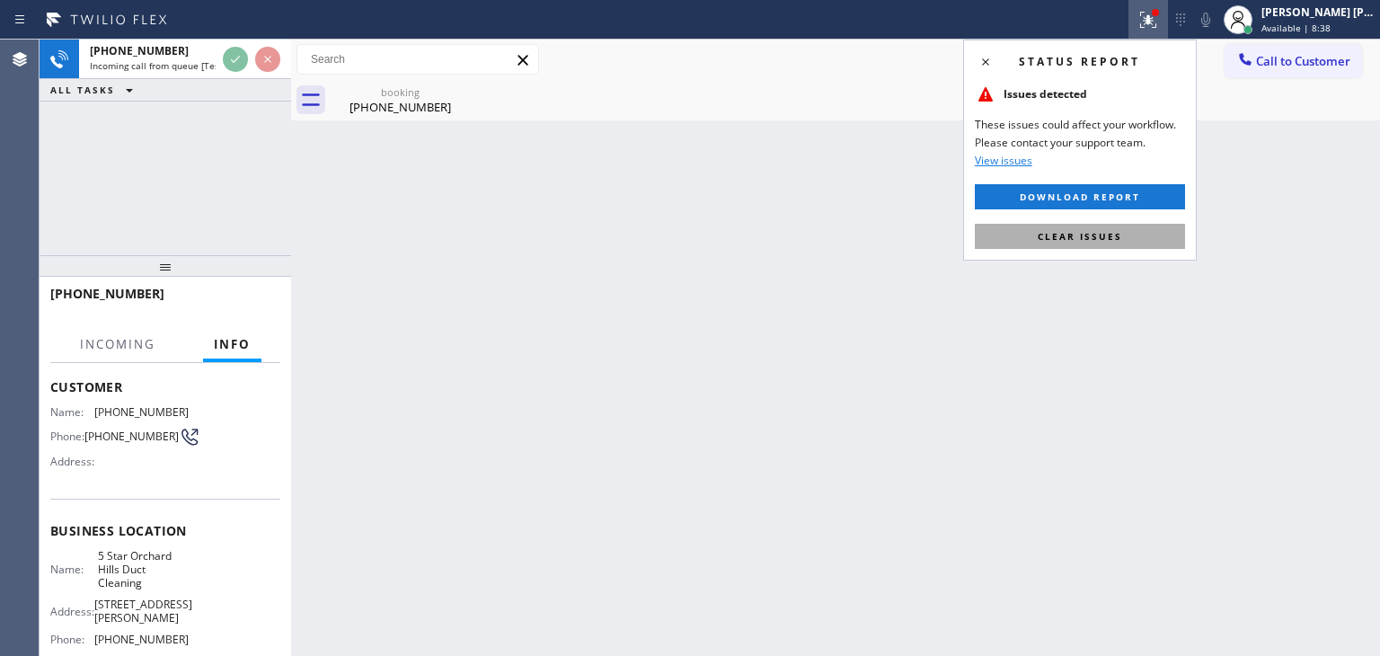
click at [1131, 236] on button "Clear issues" at bounding box center [1080, 236] width 210 height 25
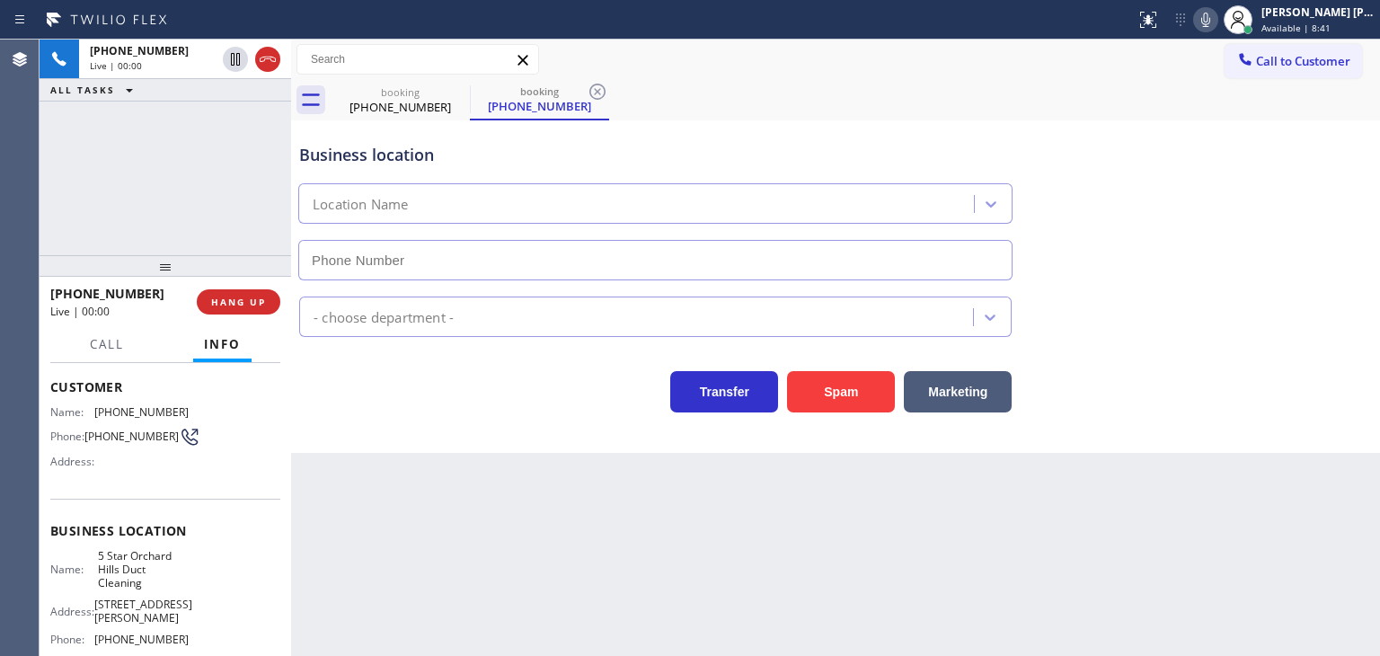
type input "[PHONE_NUMBER]"
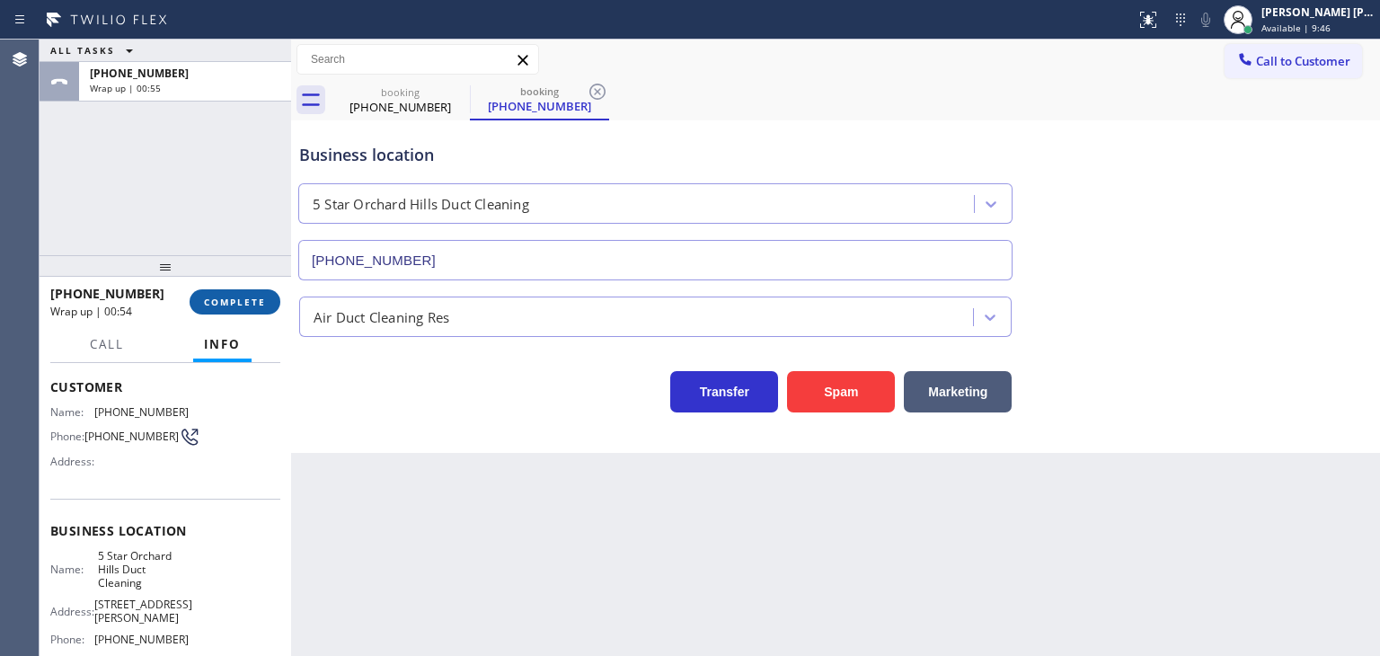
click at [262, 297] on span "COMPLETE" at bounding box center [235, 302] width 62 height 13
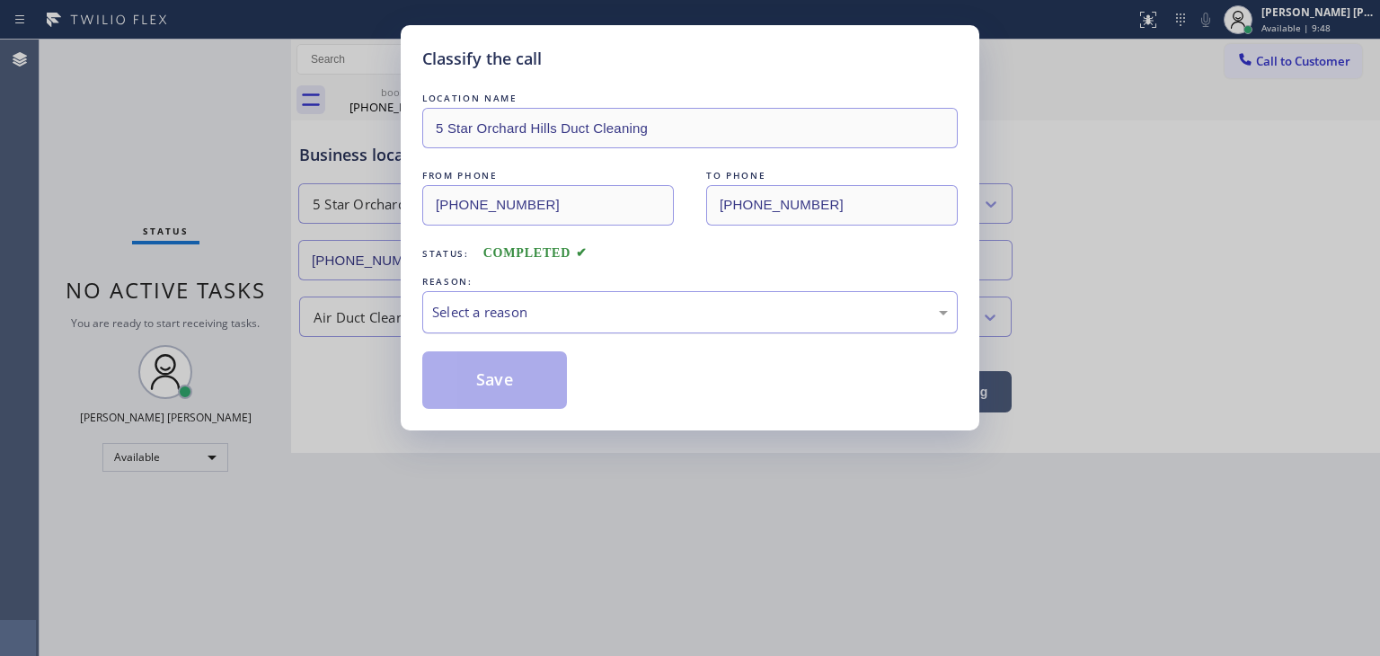
click at [533, 299] on div "Select a reason" at bounding box center [690, 312] width 536 height 42
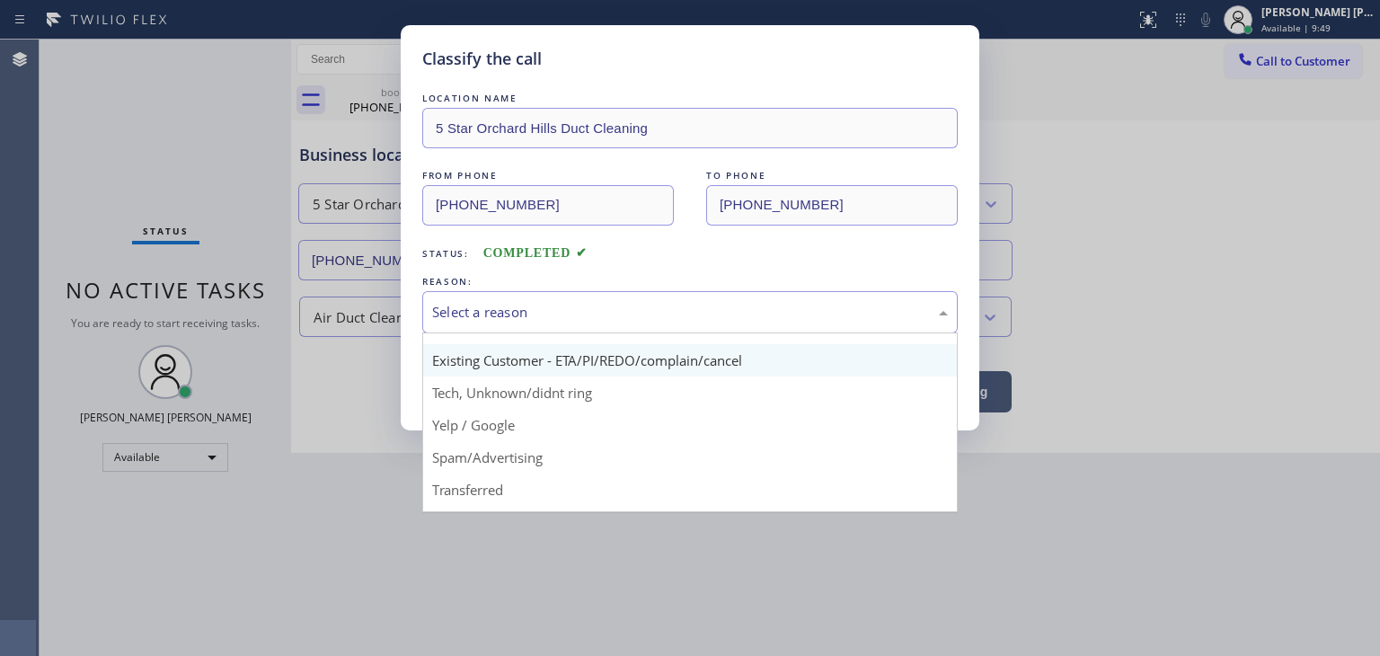
scroll to position [22, 0]
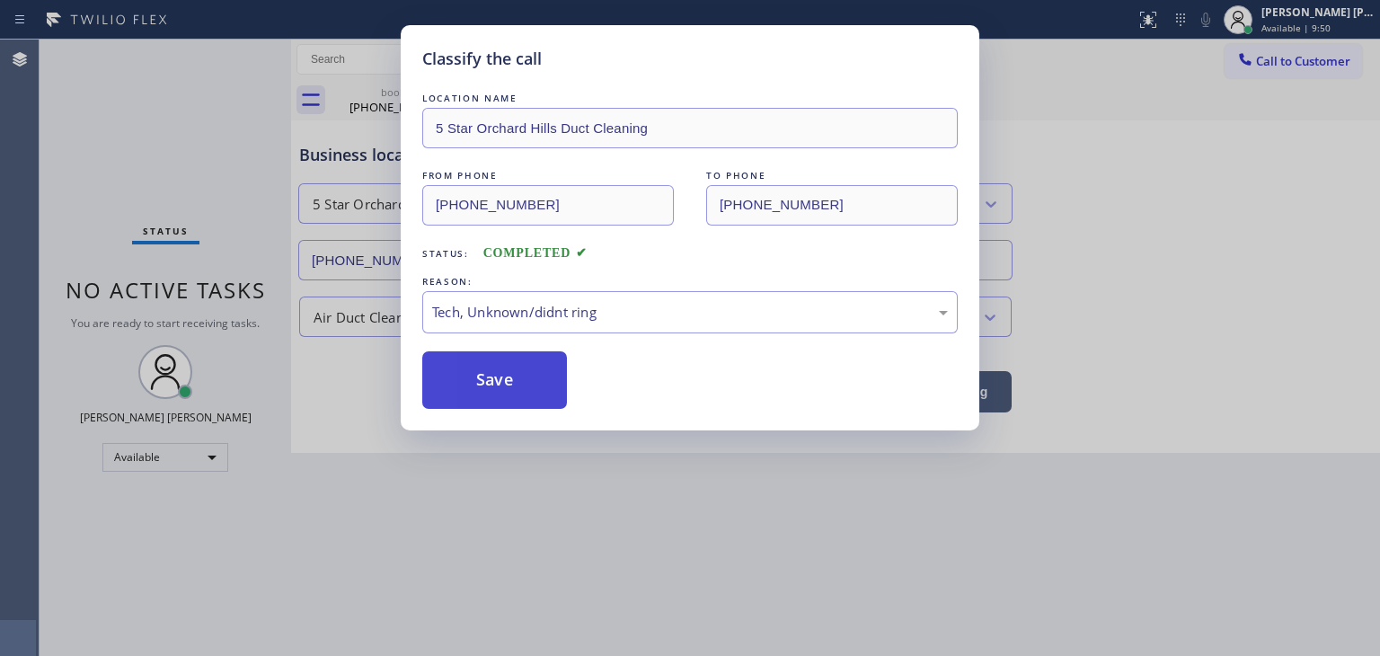
click at [504, 386] on button "Save" at bounding box center [494, 380] width 145 height 58
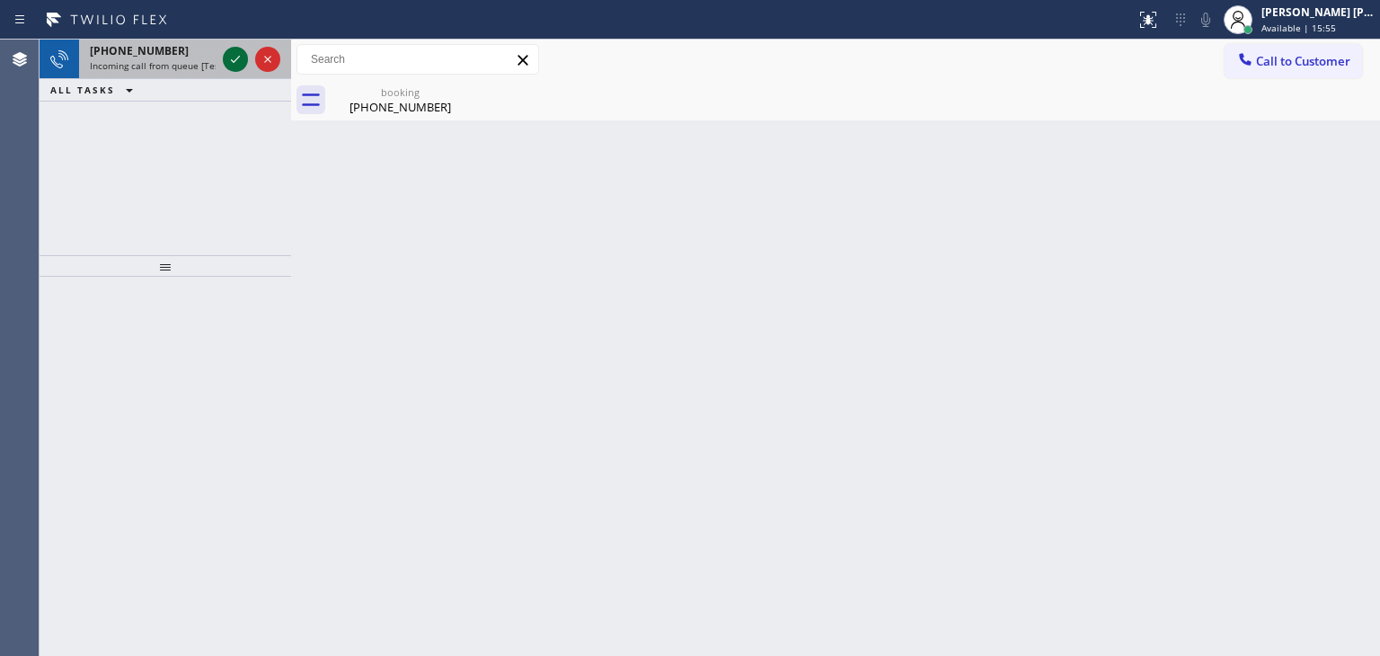
click at [235, 63] on icon at bounding box center [236, 60] width 22 height 22
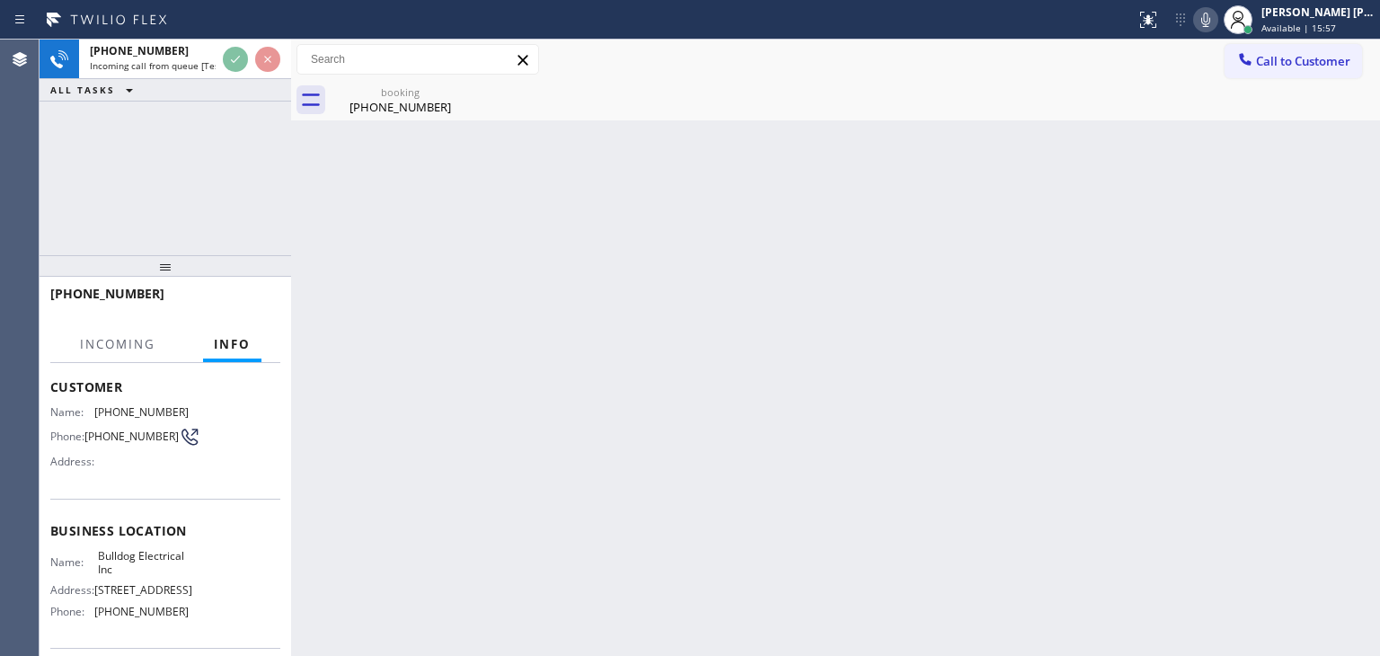
scroll to position [180, 0]
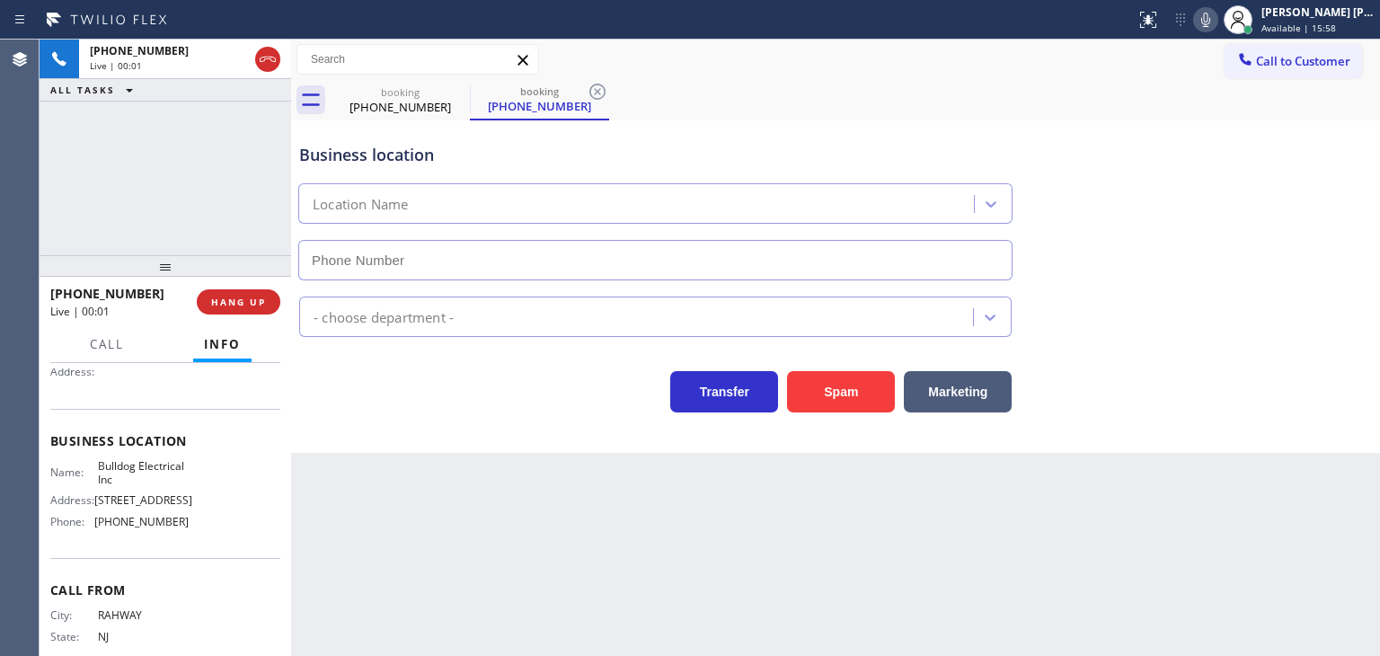
type input "[PHONE_NUMBER]"
click at [1269, 227] on div "Business location Bulldog Electrical Inc [PHONE_NUMBER]" at bounding box center [836, 199] width 1080 height 163
click at [1217, 15] on icon at bounding box center [1206, 20] width 22 height 22
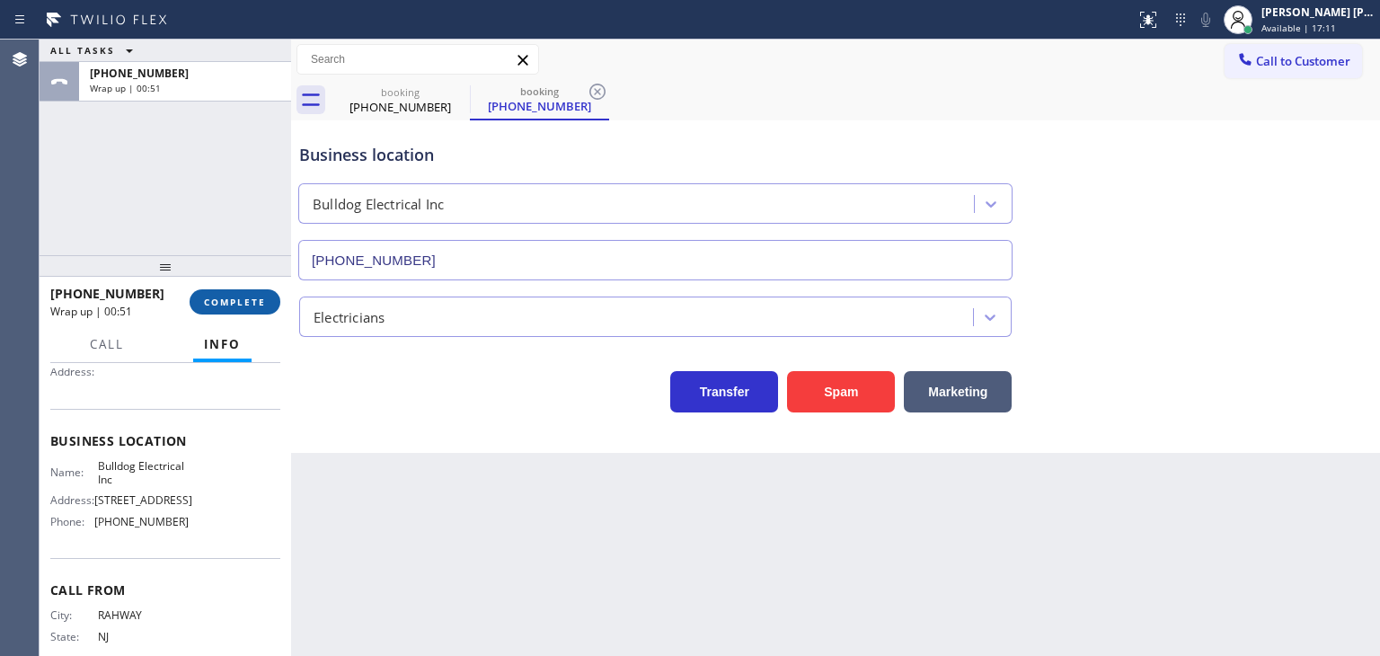
click at [248, 301] on span "COMPLETE" at bounding box center [235, 302] width 62 height 13
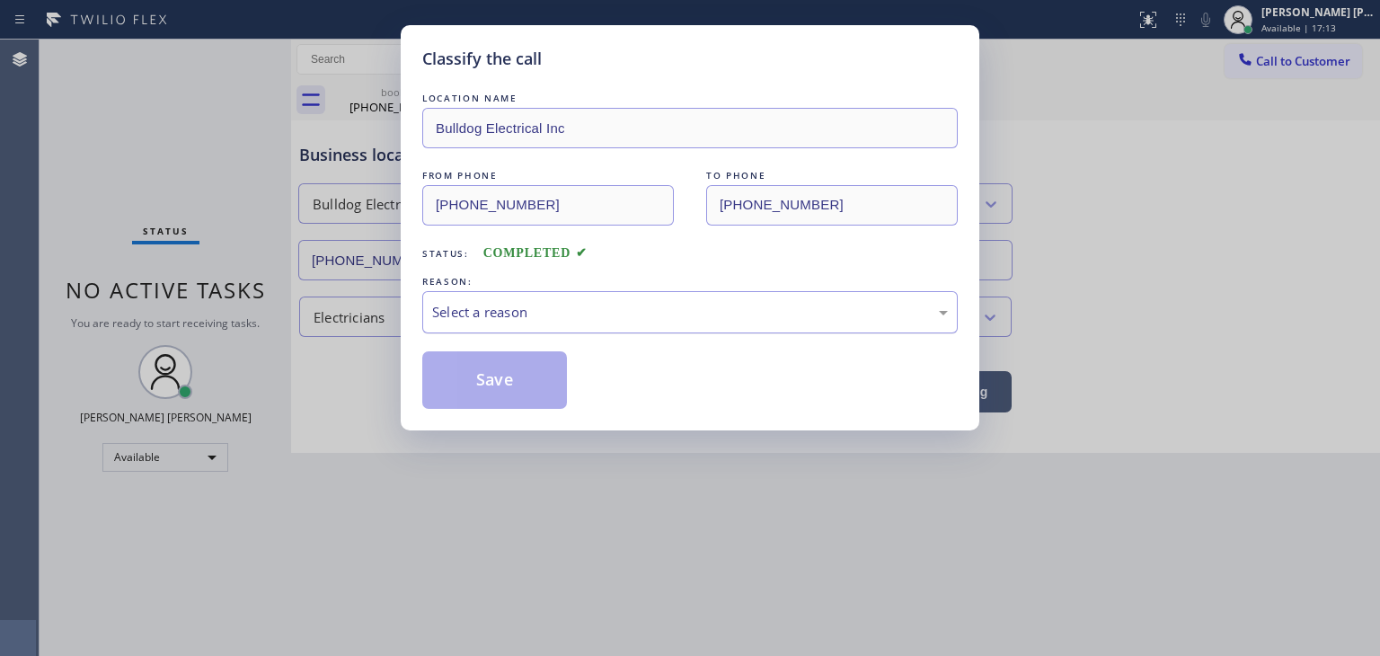
drag, startPoint x: 622, startPoint y: 292, endPoint x: 616, endPoint y: 310, distance: 19.0
click at [620, 292] on div "Select a reason" at bounding box center [690, 312] width 536 height 42
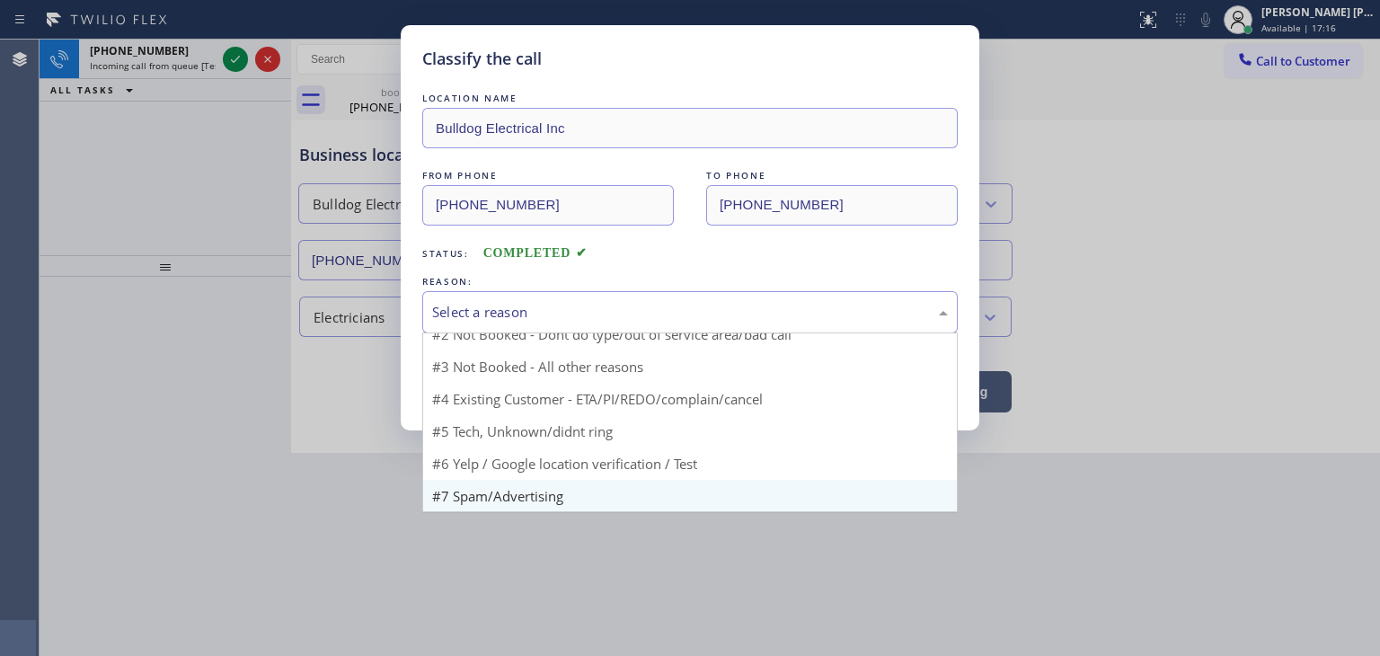
scroll to position [15, 0]
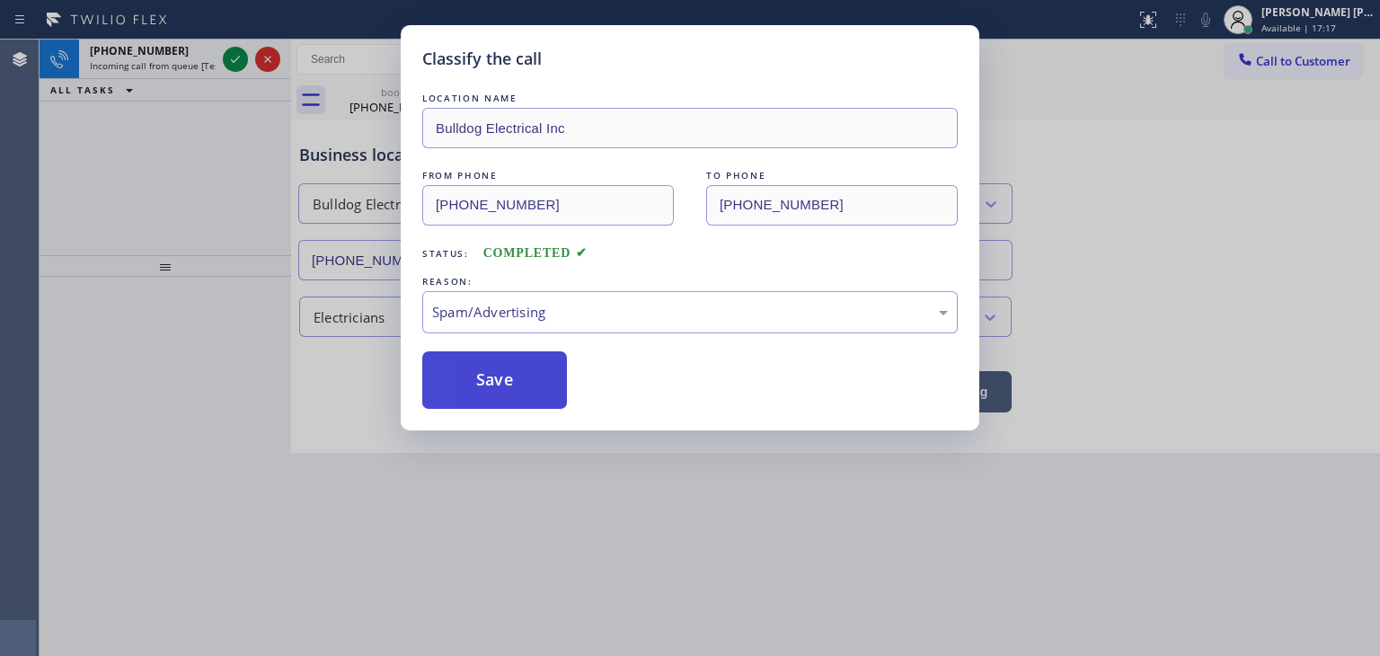
click at [514, 375] on button "Save" at bounding box center [494, 380] width 145 height 58
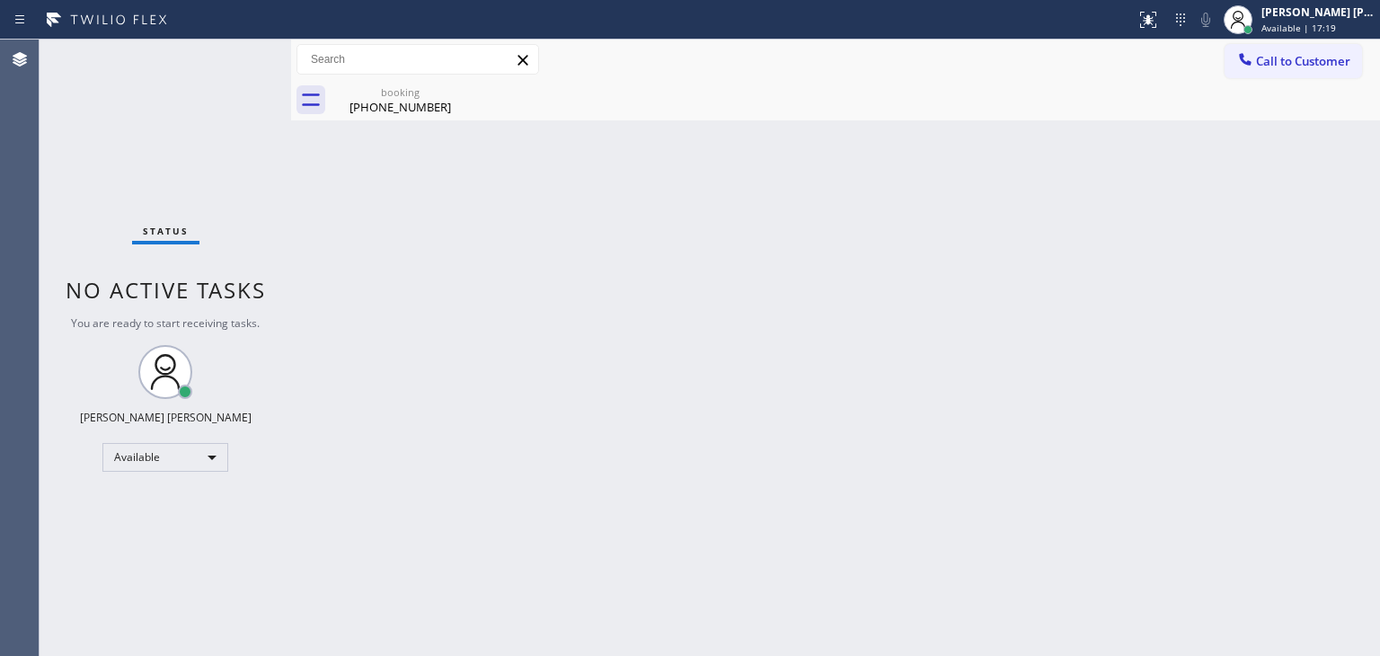
click at [234, 55] on div "Status No active tasks You are ready to start receiving tasks. [PERSON_NAME] [P…" at bounding box center [166, 348] width 252 height 616
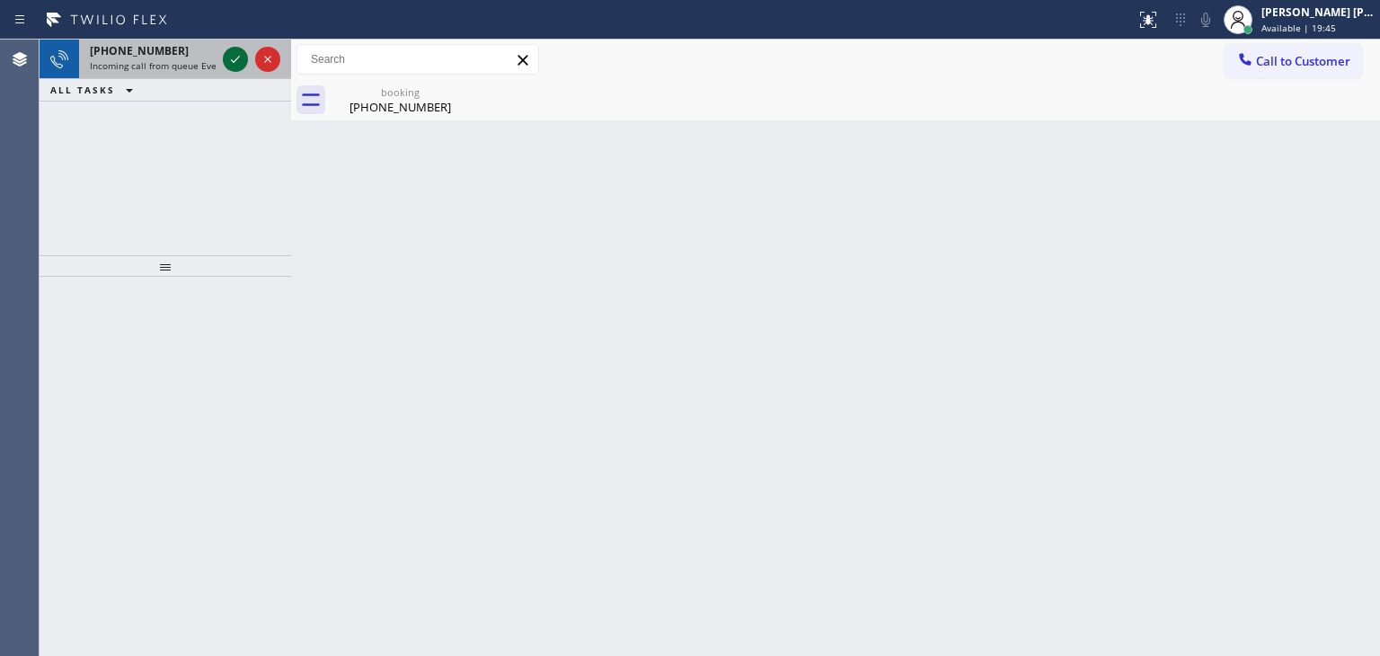
click at [241, 66] on icon at bounding box center [236, 60] width 22 height 22
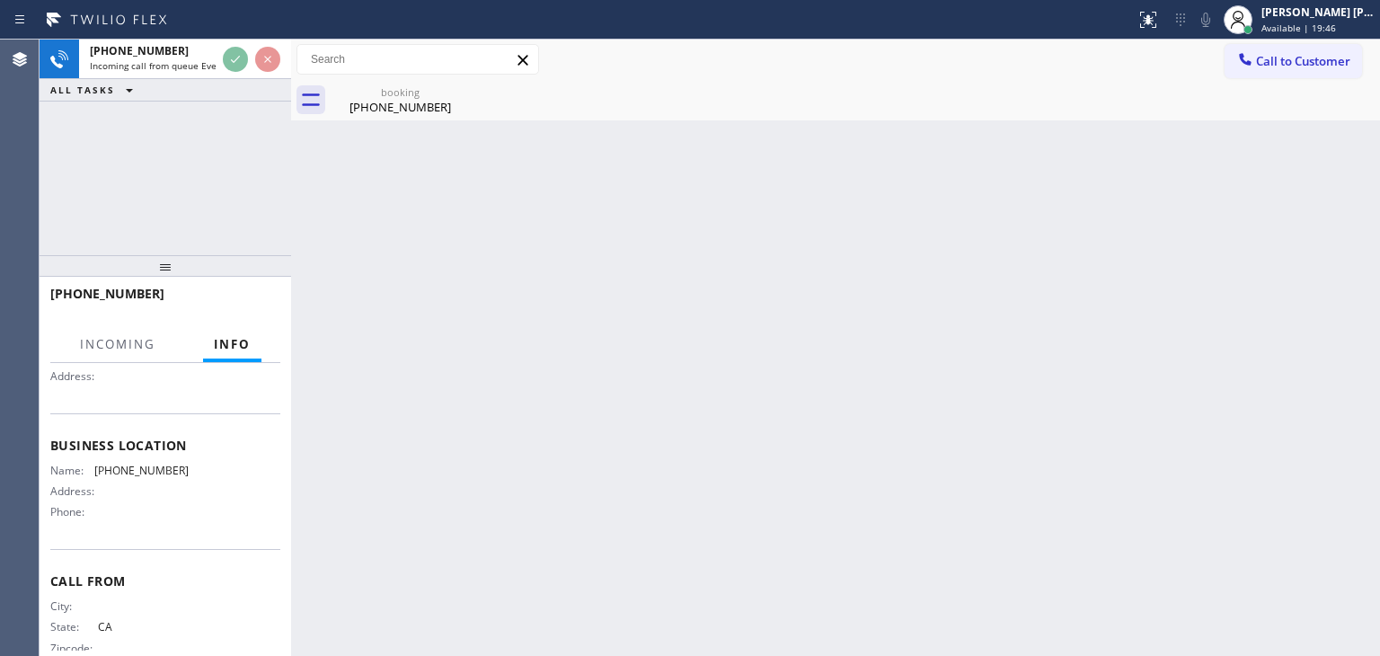
scroll to position [180, 0]
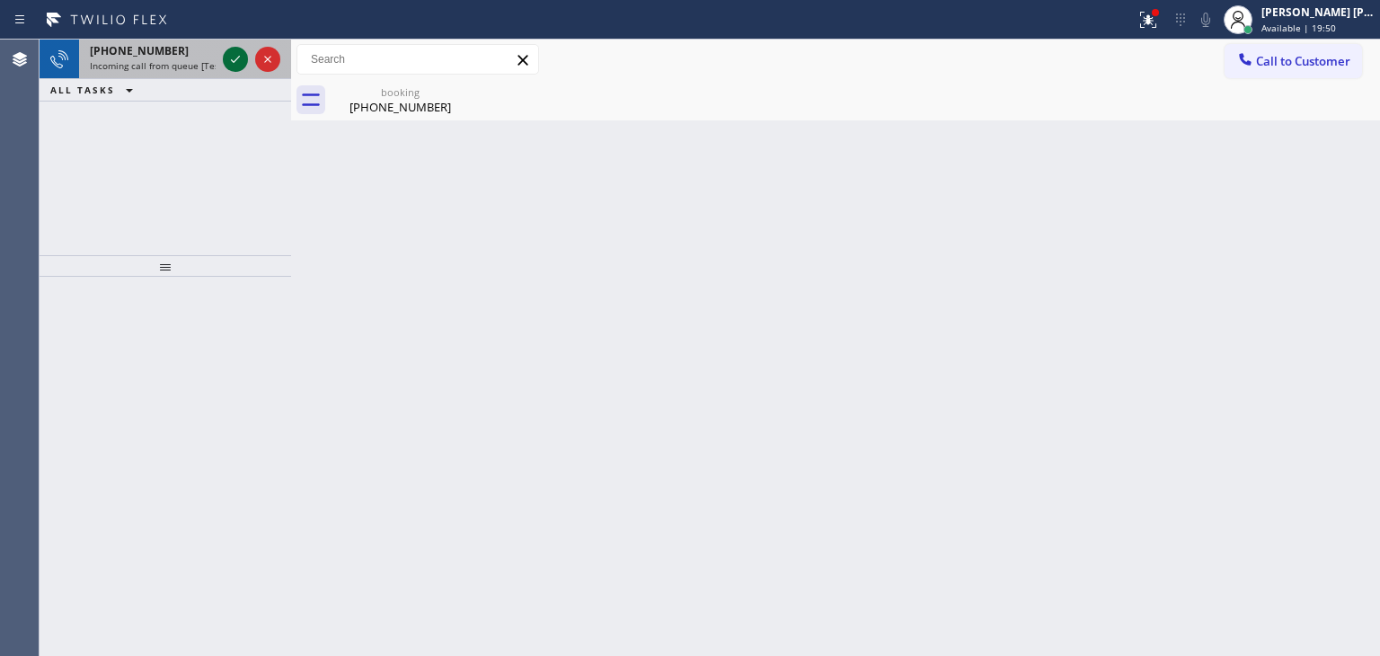
click at [239, 56] on icon at bounding box center [235, 59] width 9 height 7
click at [231, 63] on icon at bounding box center [236, 60] width 22 height 22
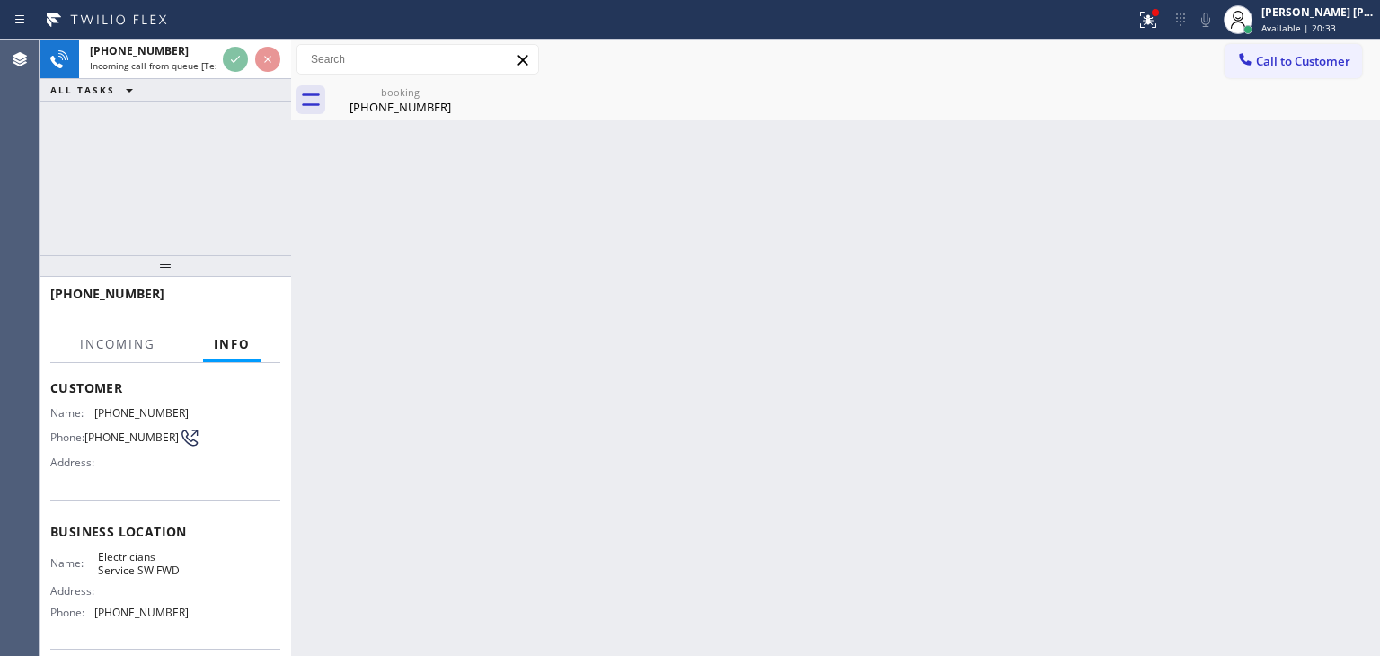
scroll to position [90, 0]
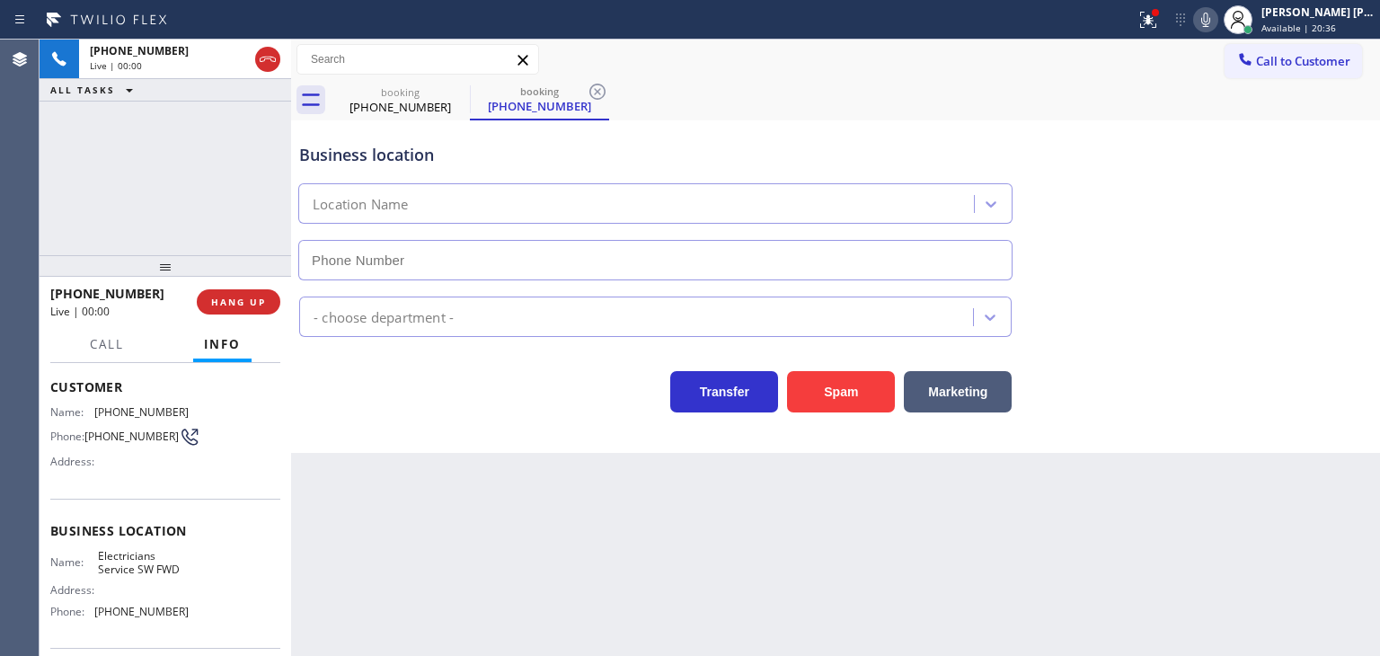
type input "[PHONE_NUMBER]"
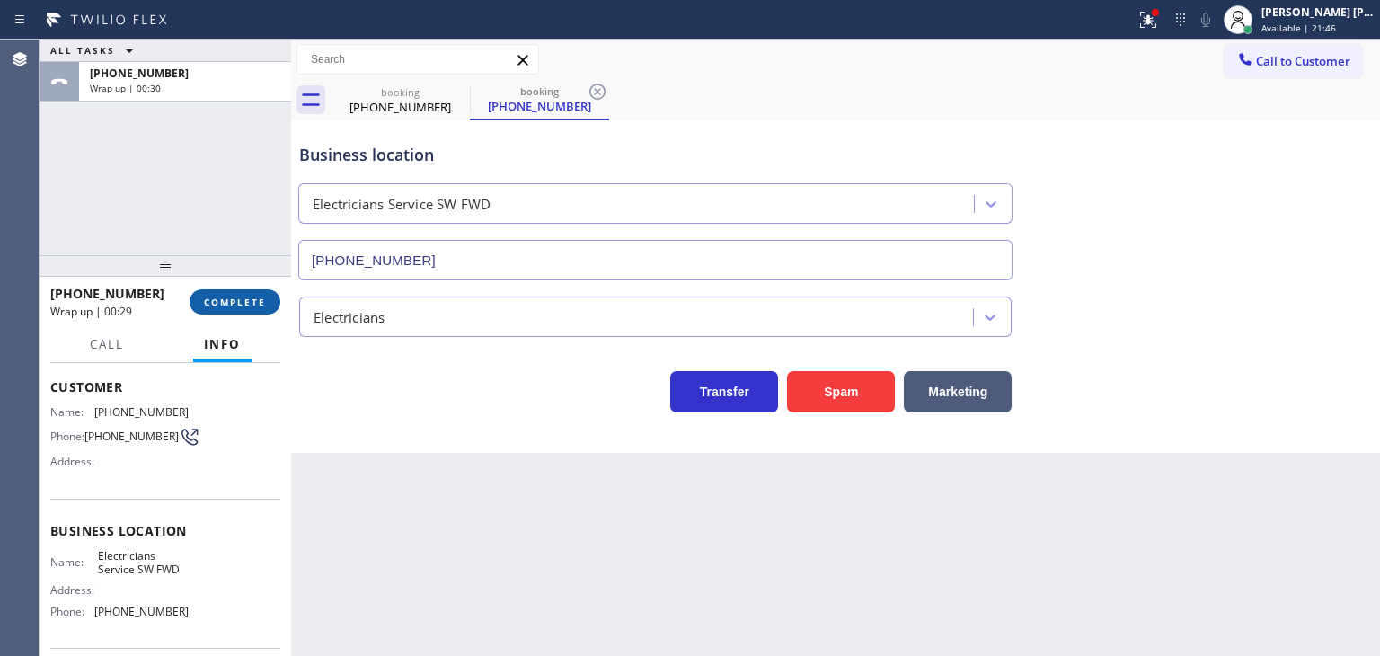
click at [243, 303] on span "COMPLETE" at bounding box center [235, 302] width 62 height 13
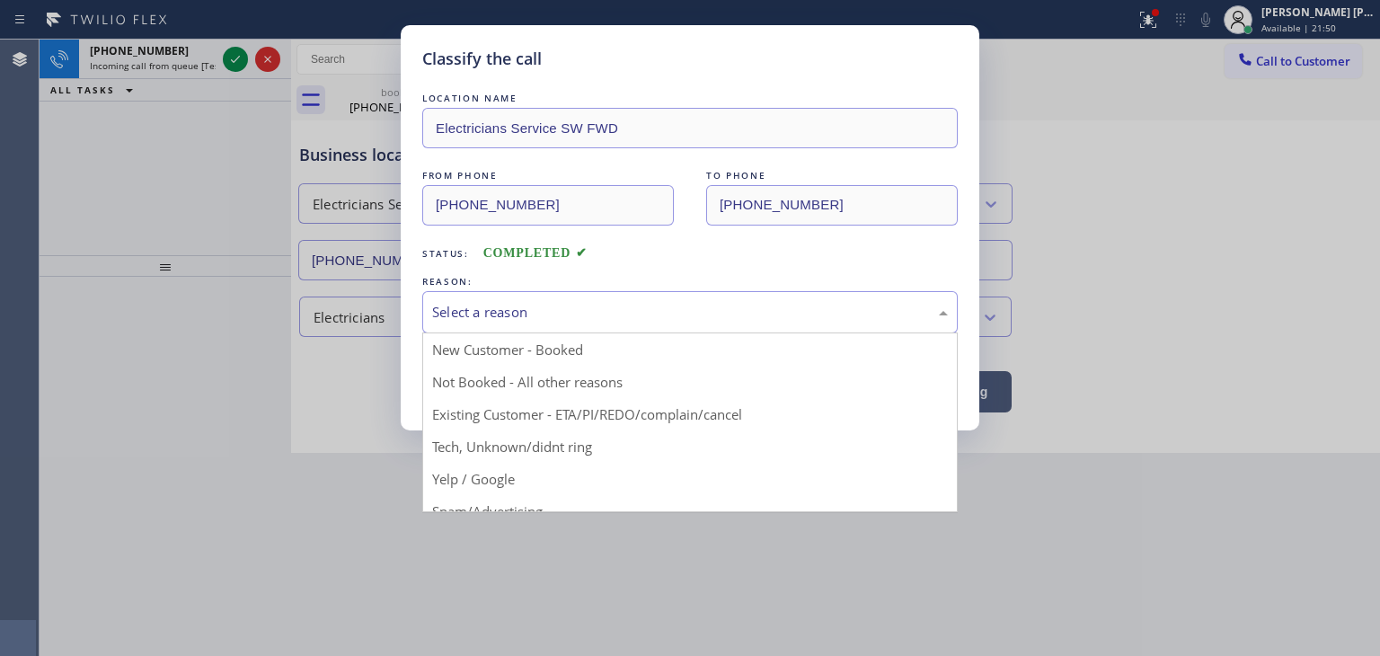
click at [606, 314] on div "Select a reason" at bounding box center [690, 312] width 516 height 21
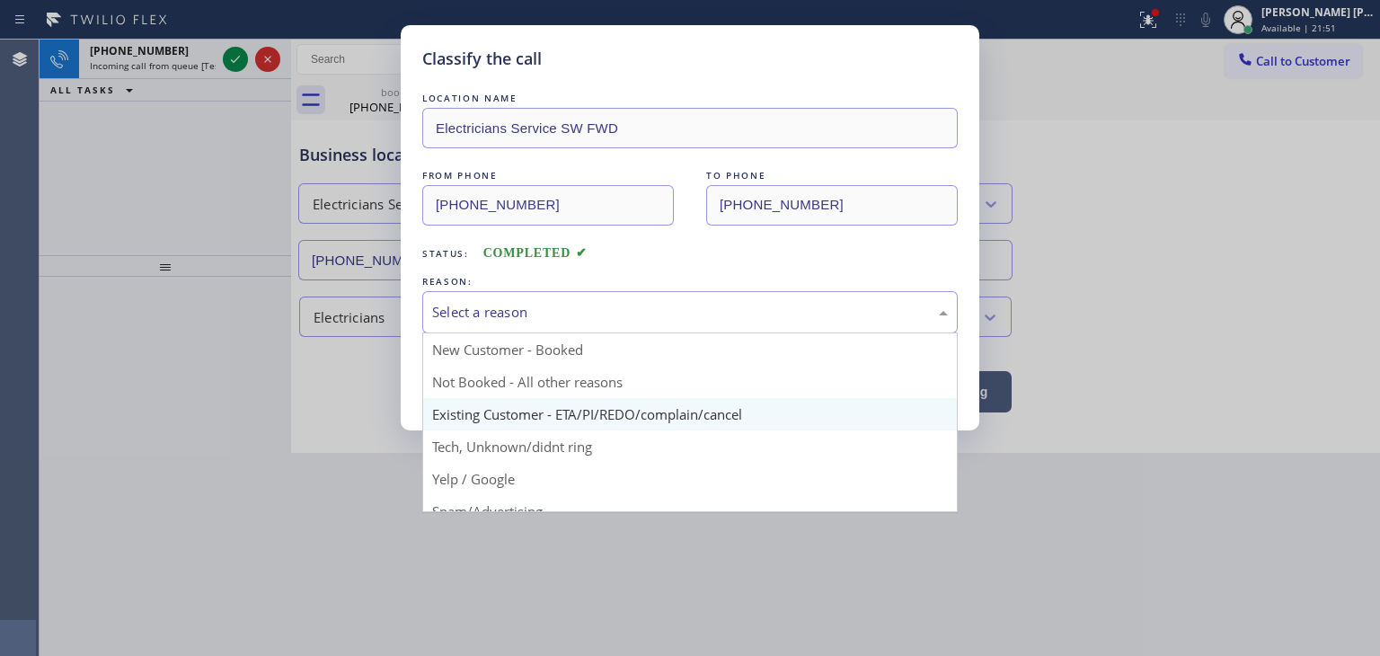
scroll to position [90, 0]
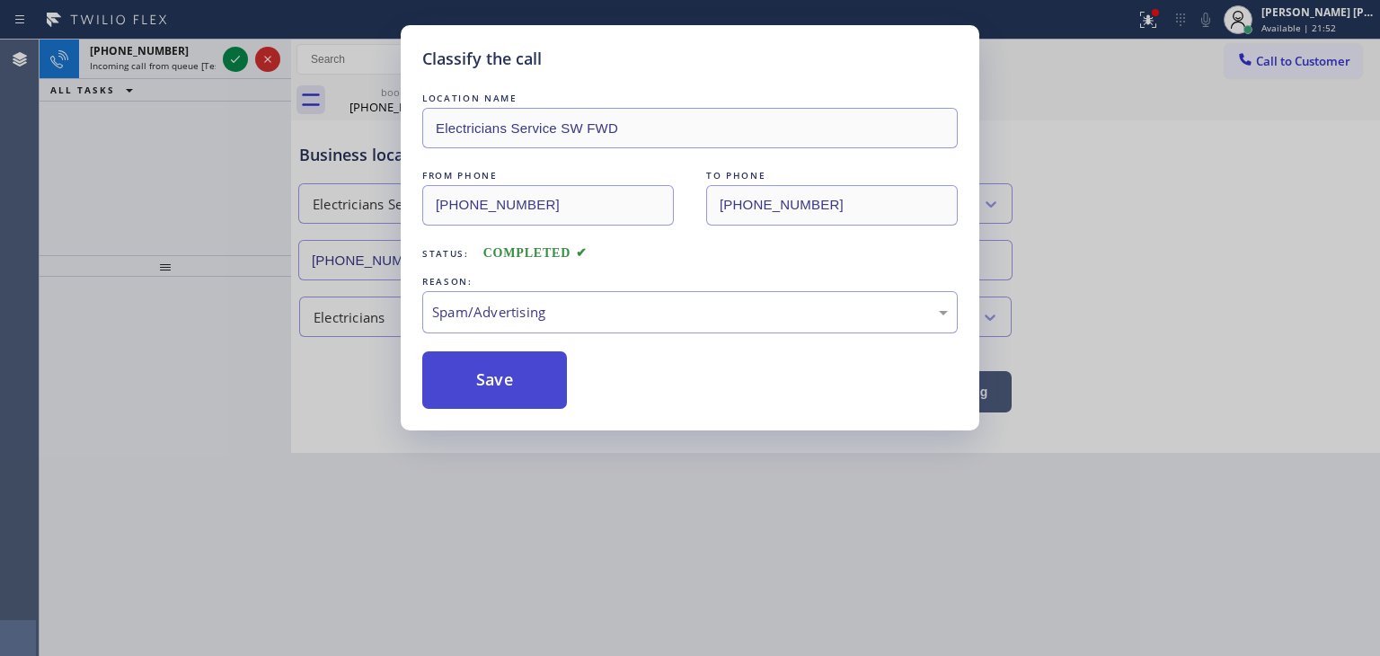
drag, startPoint x: 496, startPoint y: 392, endPoint x: 455, endPoint y: 357, distance: 54.2
click at [493, 391] on button "Save" at bounding box center [494, 380] width 145 height 58
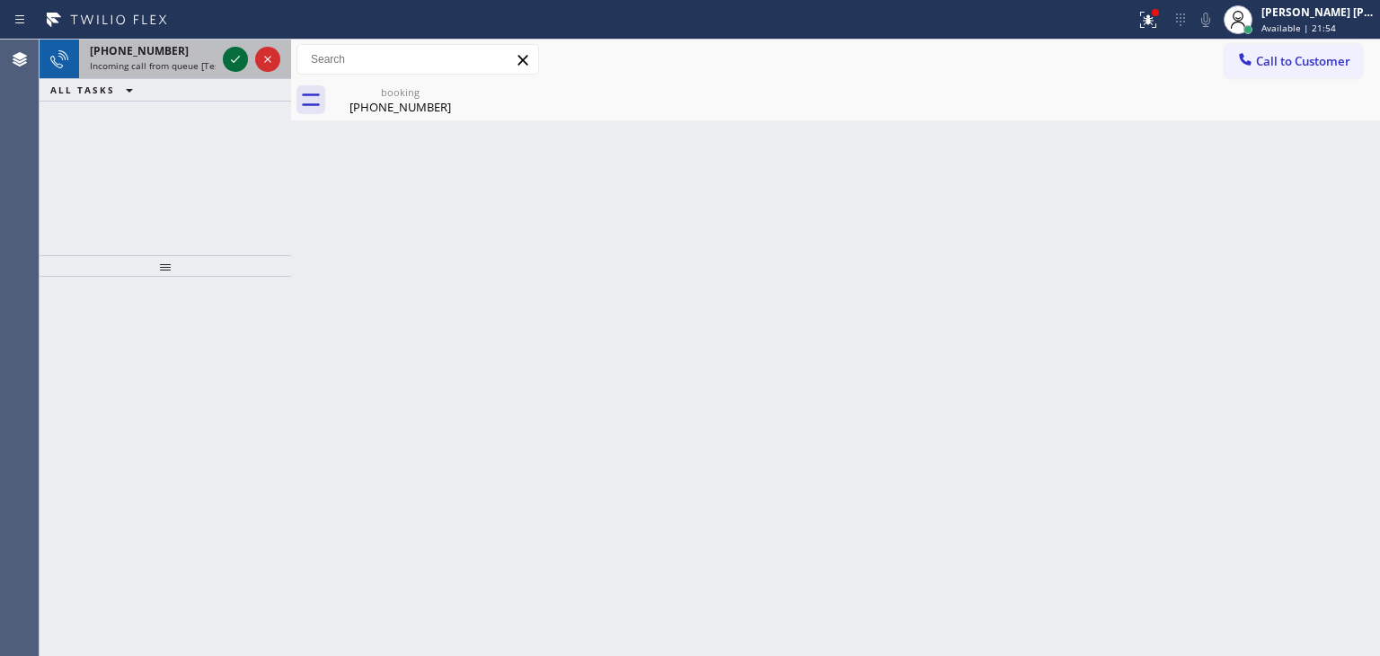
click at [237, 58] on icon at bounding box center [236, 60] width 22 height 22
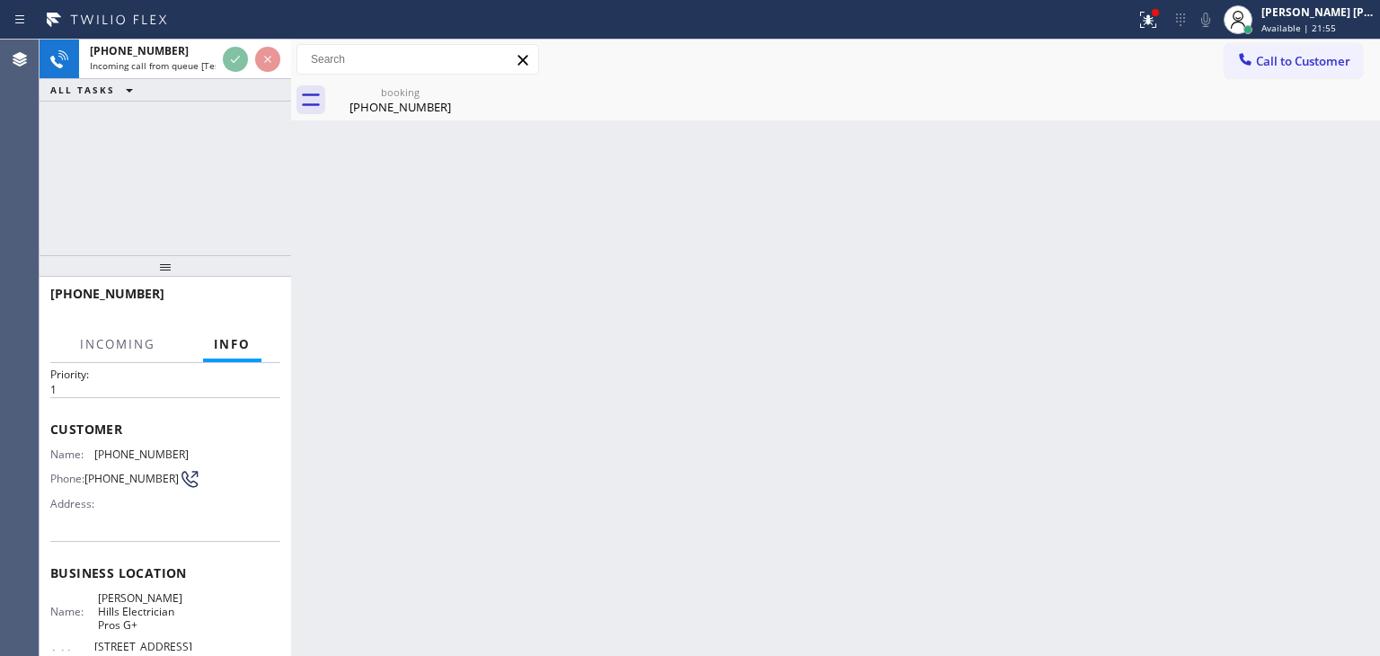
scroll to position [90, 0]
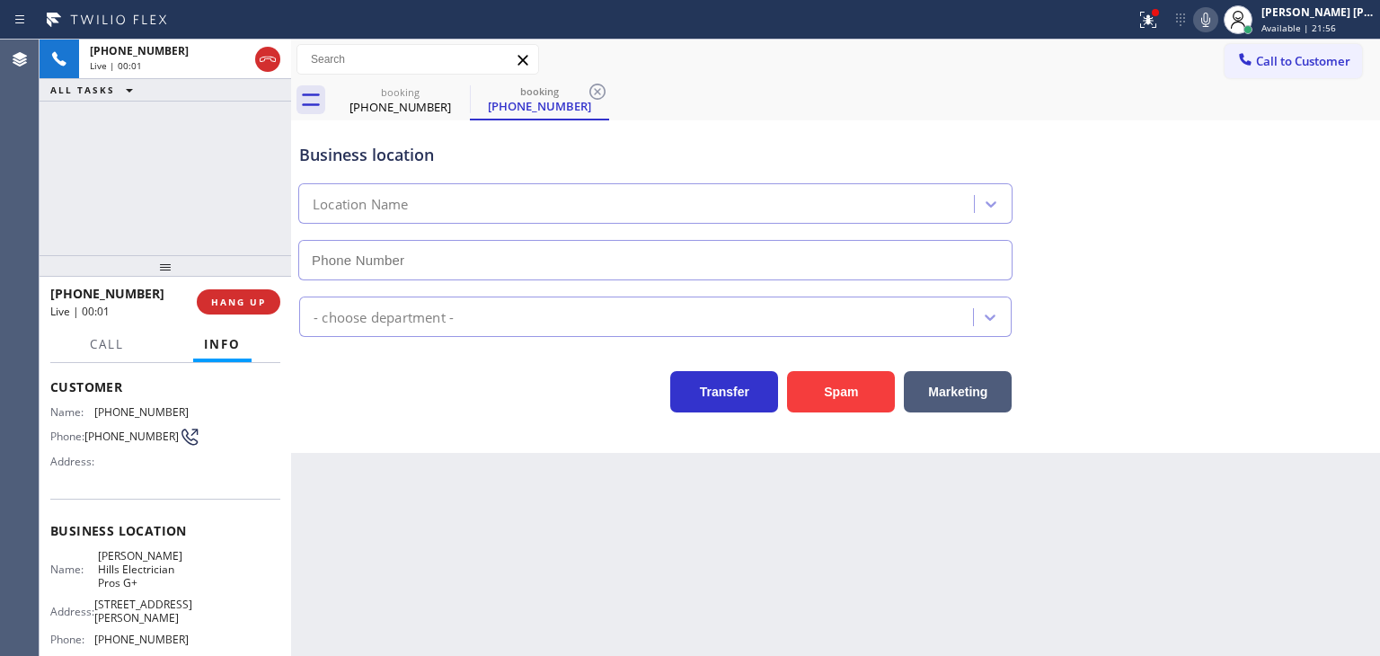
type input "[PHONE_NUMBER]"
click at [1322, 528] on div "Back to Dashboard Change Sender ID Customers Technicians Select a contact Outbo…" at bounding box center [835, 348] width 1089 height 616
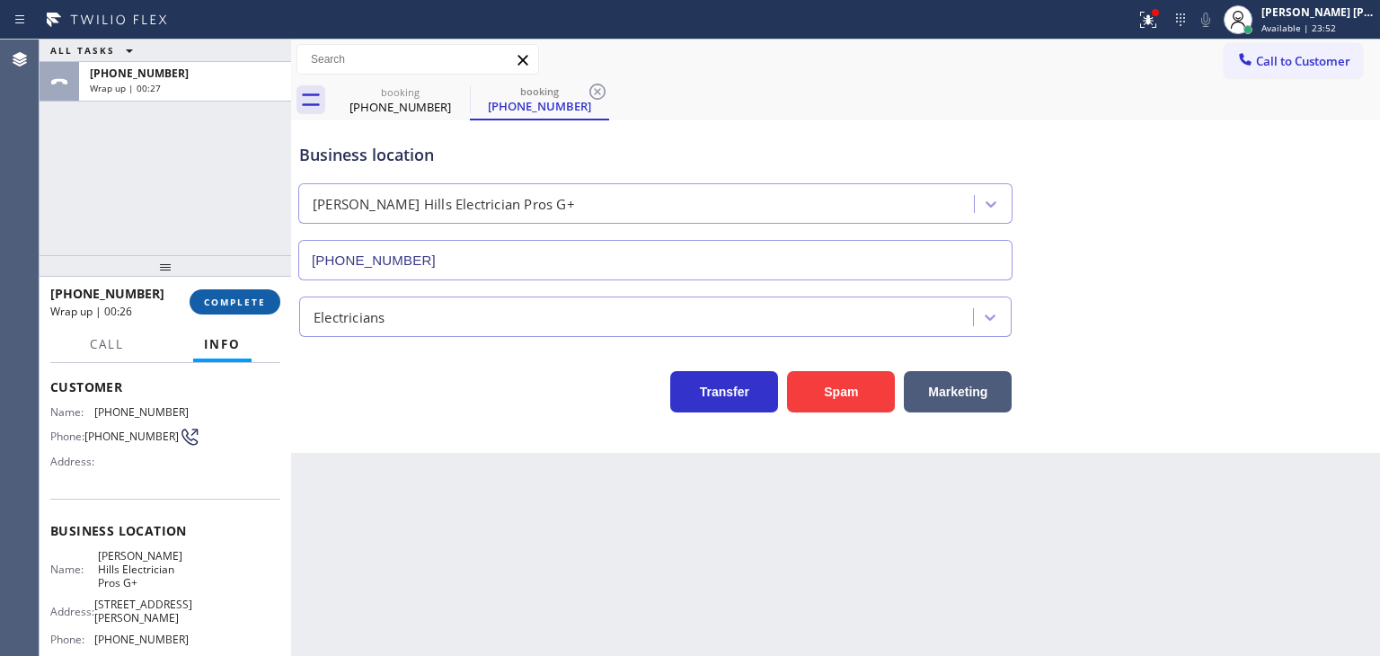
click at [233, 308] on button "COMPLETE" at bounding box center [235, 301] width 91 height 25
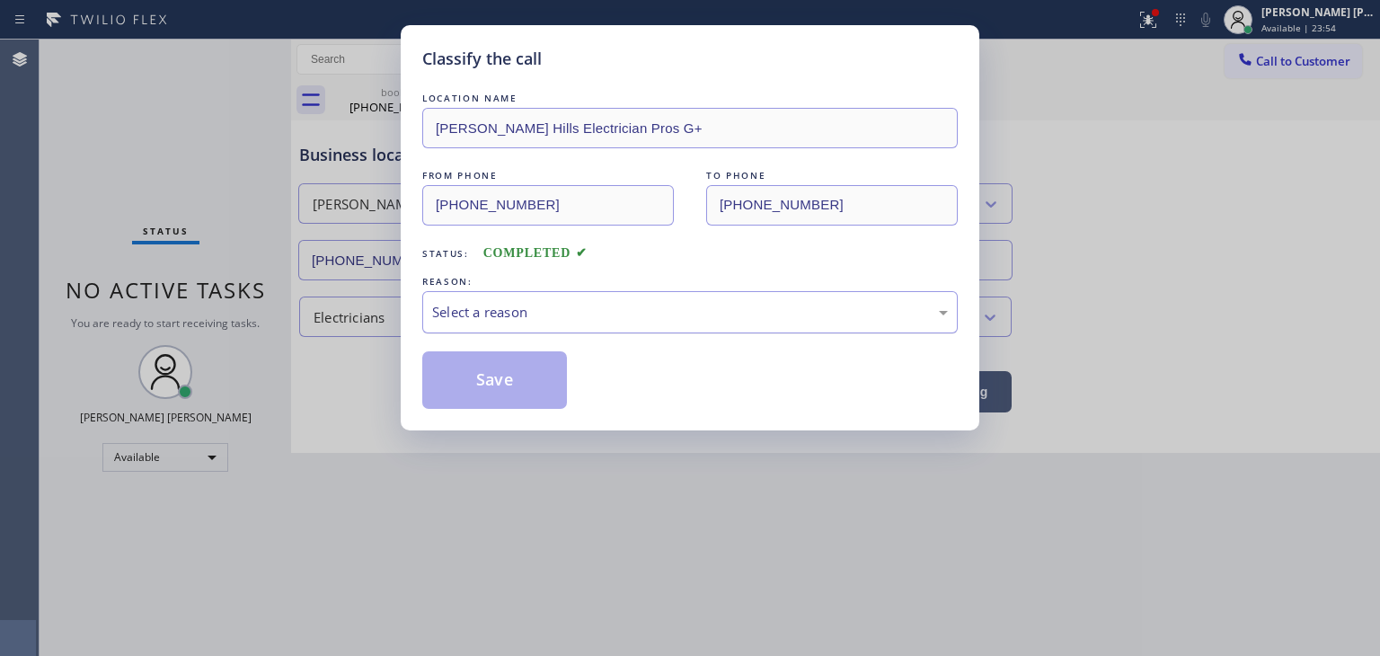
click at [540, 326] on div "Select a reason" at bounding box center [690, 312] width 536 height 42
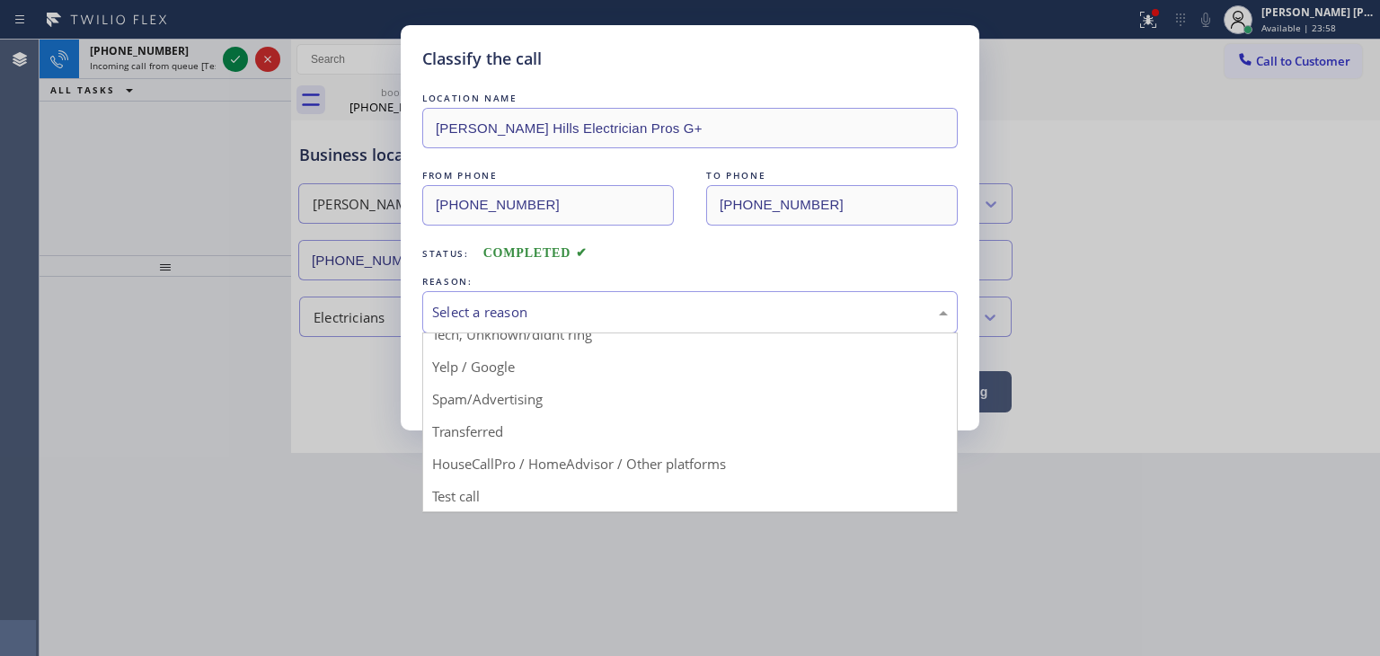
scroll to position [22, 0]
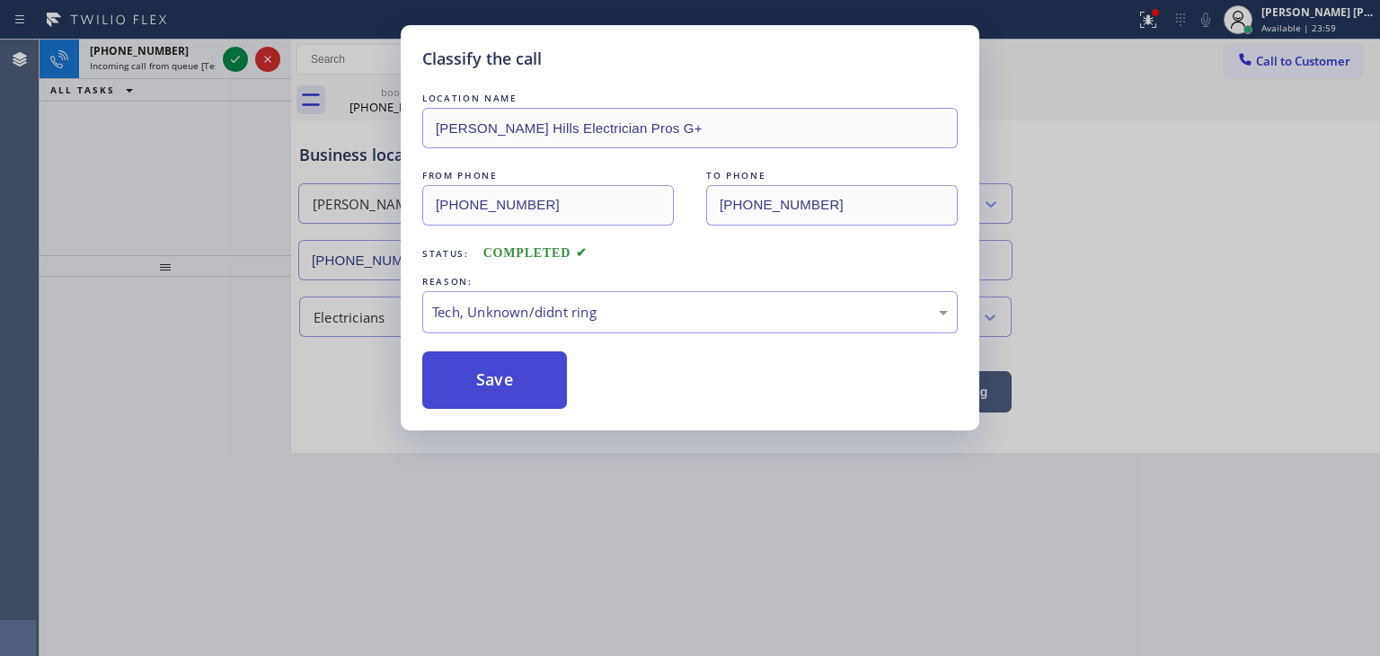
click at [489, 382] on button "Save" at bounding box center [494, 380] width 145 height 58
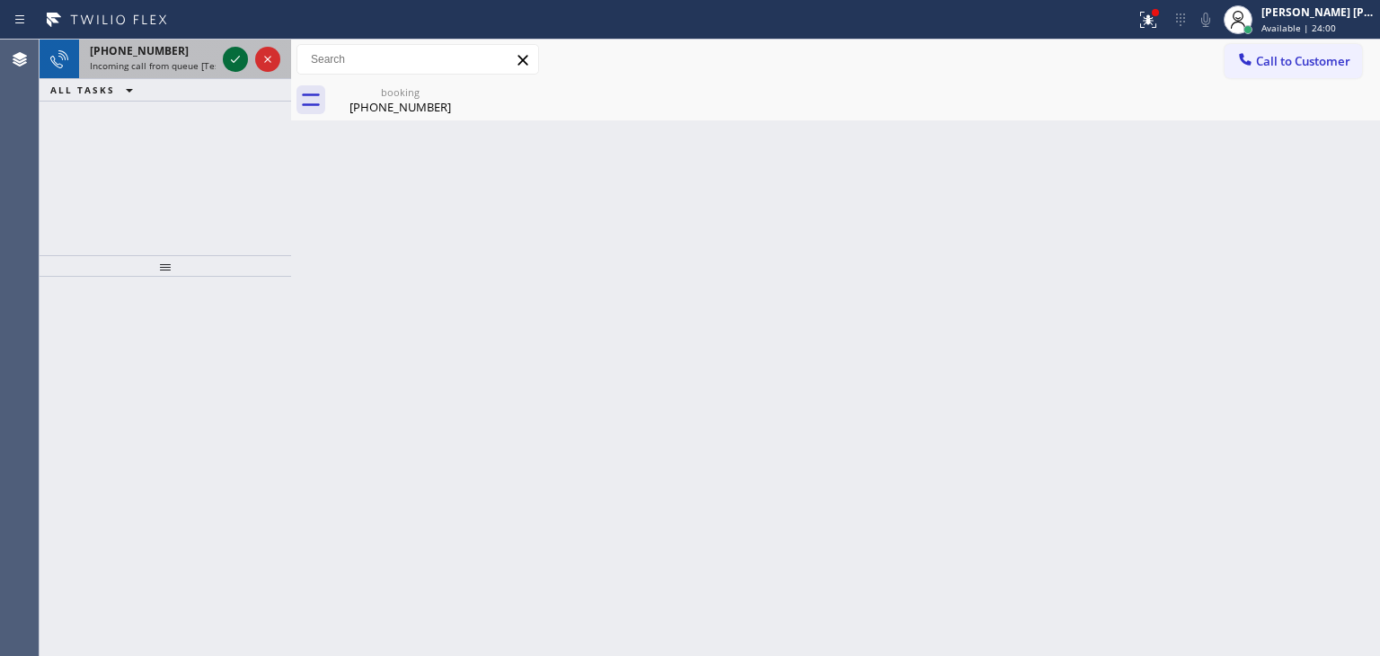
click at [235, 58] on icon at bounding box center [236, 60] width 22 height 22
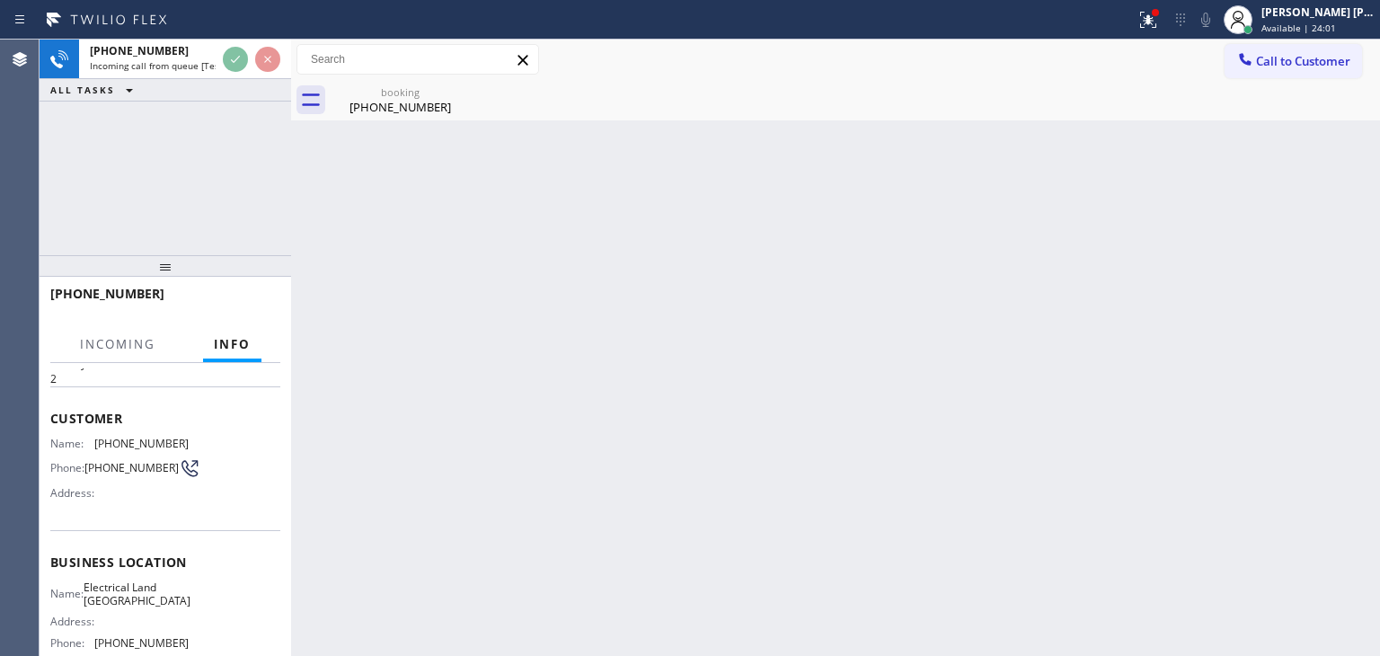
scroll to position [90, 0]
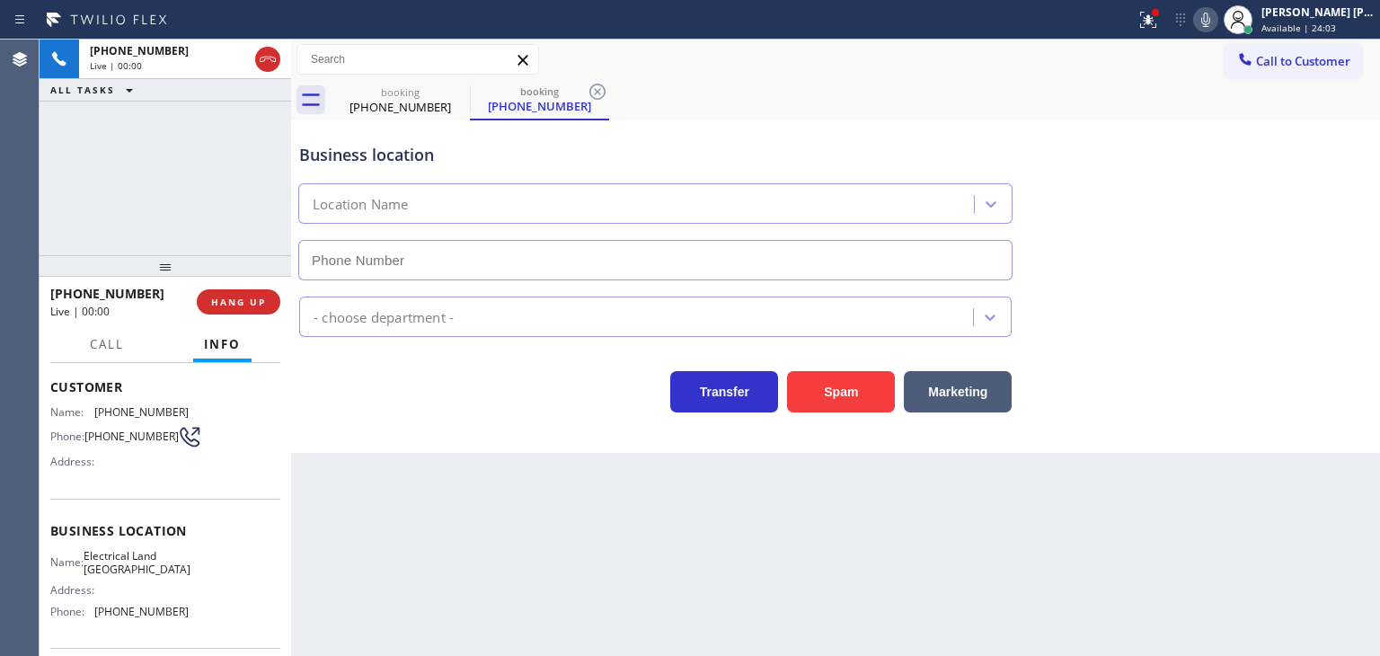
type input "[PHONE_NUMBER]"
click at [241, 299] on span "HANG UP" at bounding box center [238, 302] width 55 height 13
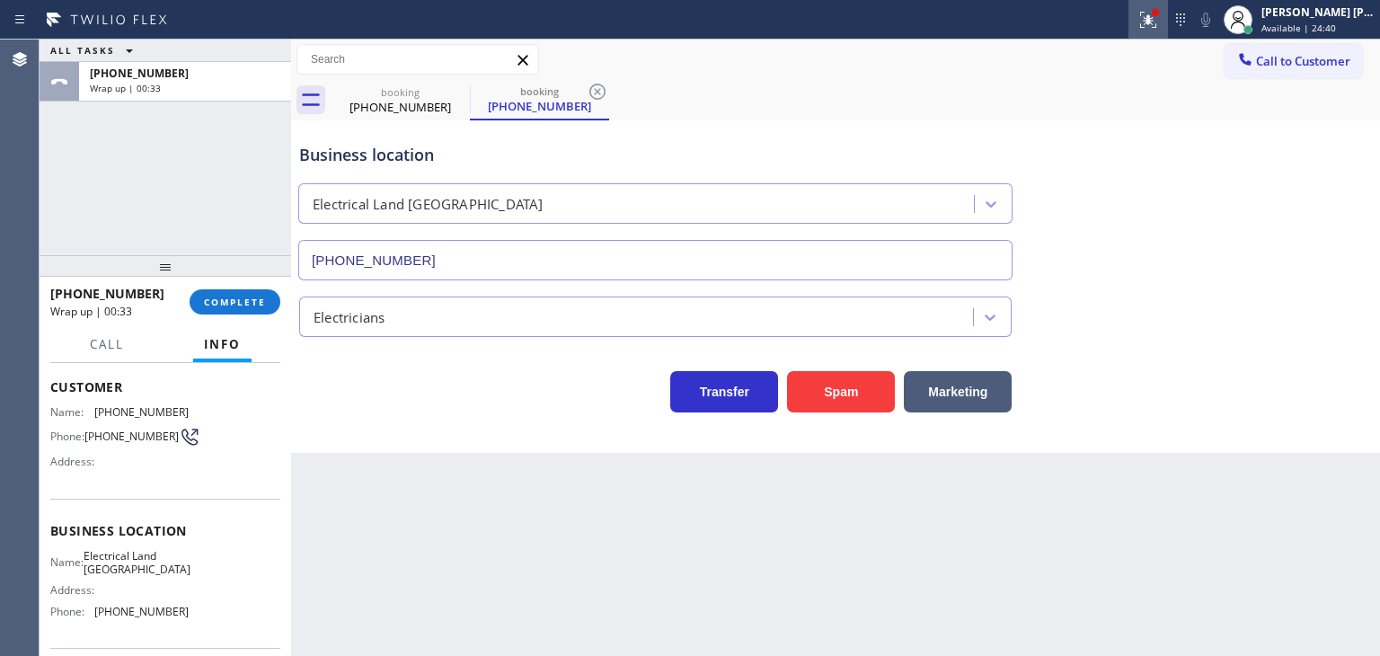
click at [1151, 19] on icon at bounding box center [1145, 18] width 11 height 13
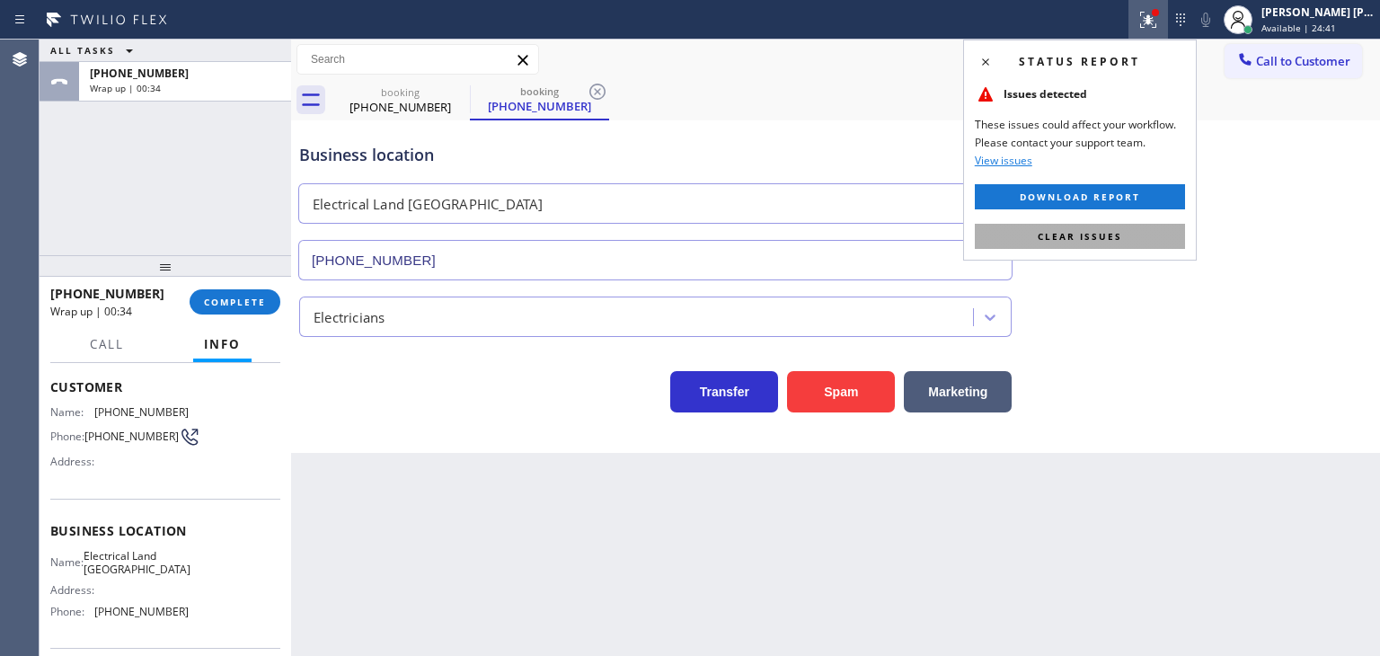
click at [1103, 238] on span "Clear issues" at bounding box center [1080, 236] width 84 height 13
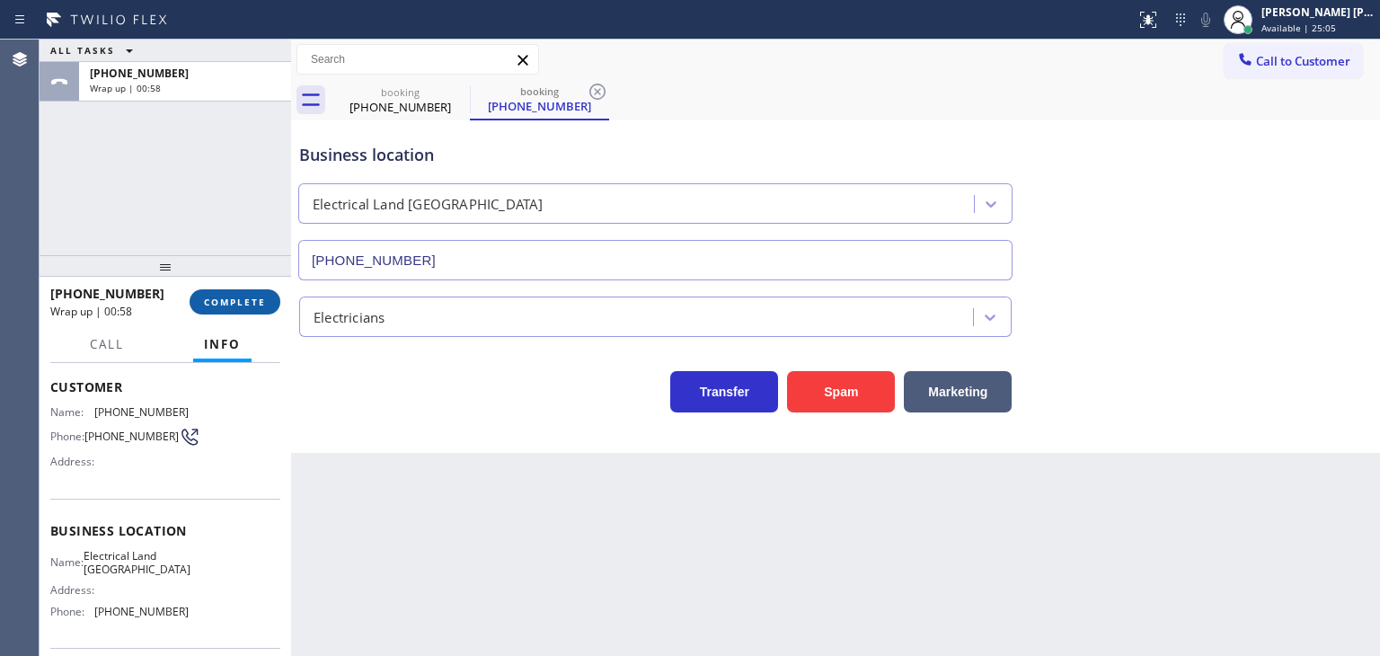
click at [236, 292] on button "COMPLETE" at bounding box center [235, 301] width 91 height 25
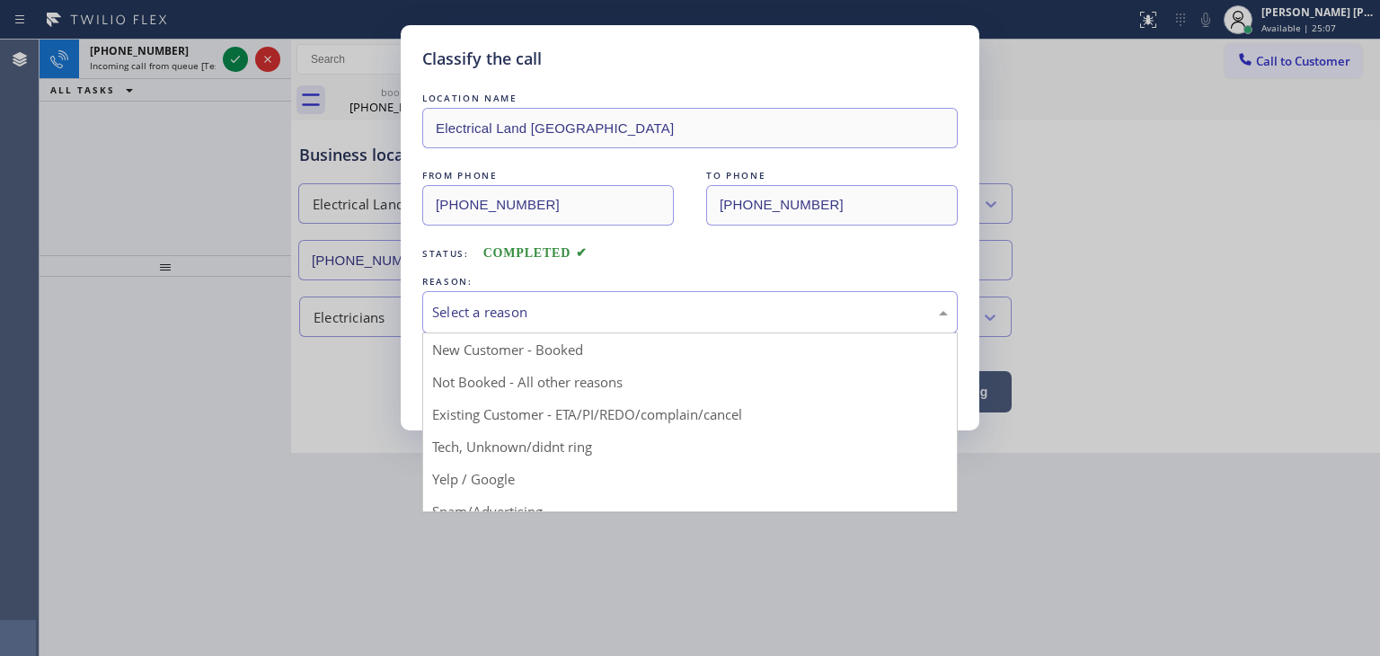
click at [502, 303] on div "Select a reason" at bounding box center [690, 312] width 516 height 21
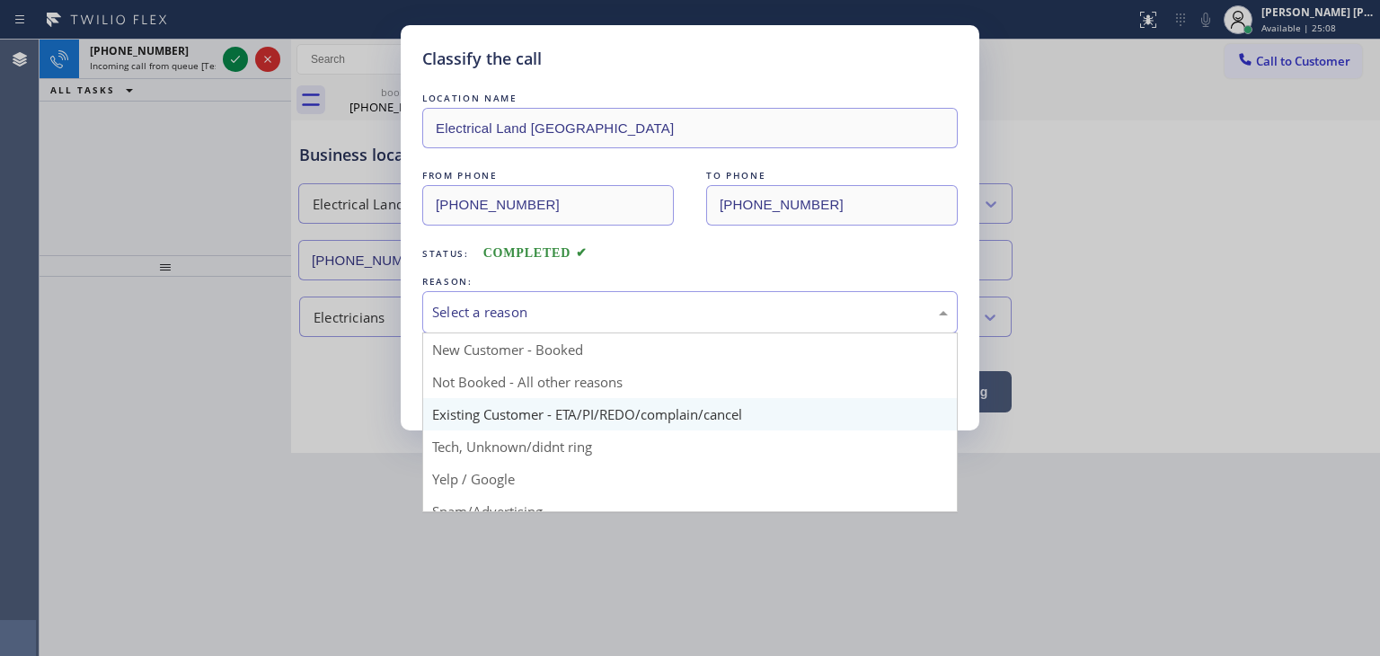
scroll to position [90, 0]
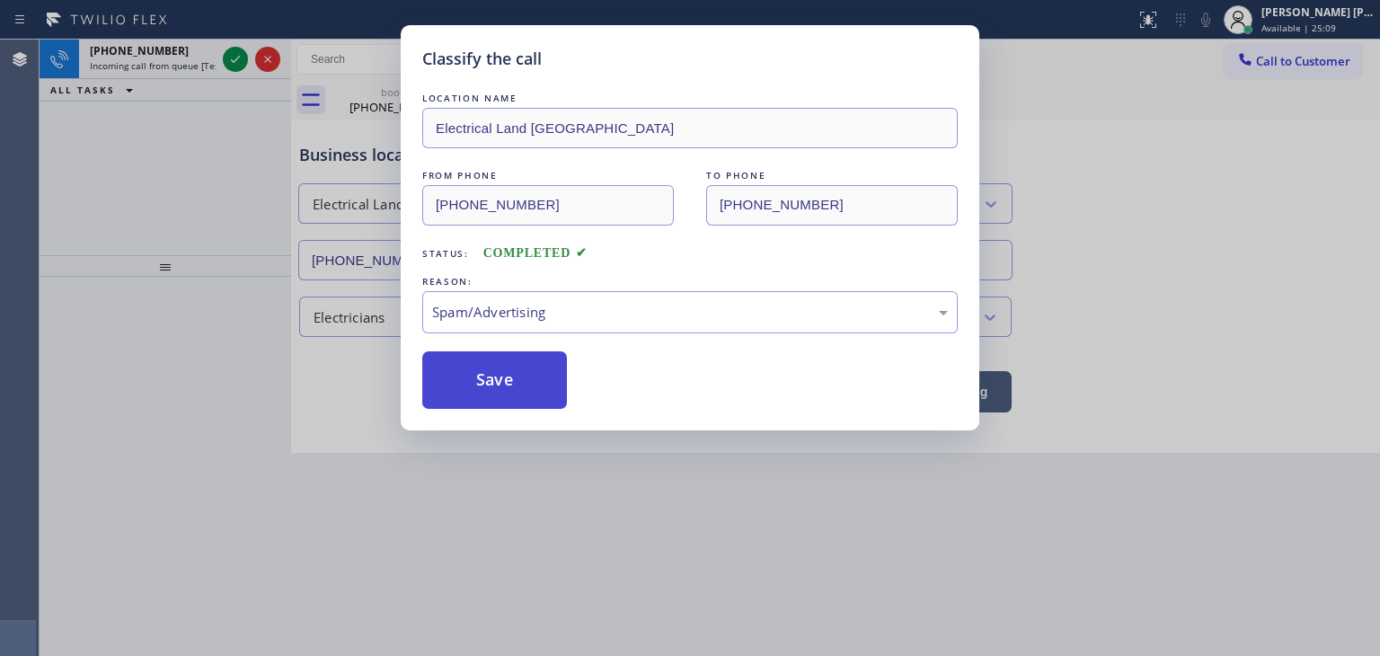
click at [496, 399] on button "Save" at bounding box center [494, 380] width 145 height 58
click at [486, 387] on button "Save" at bounding box center [494, 380] width 145 height 58
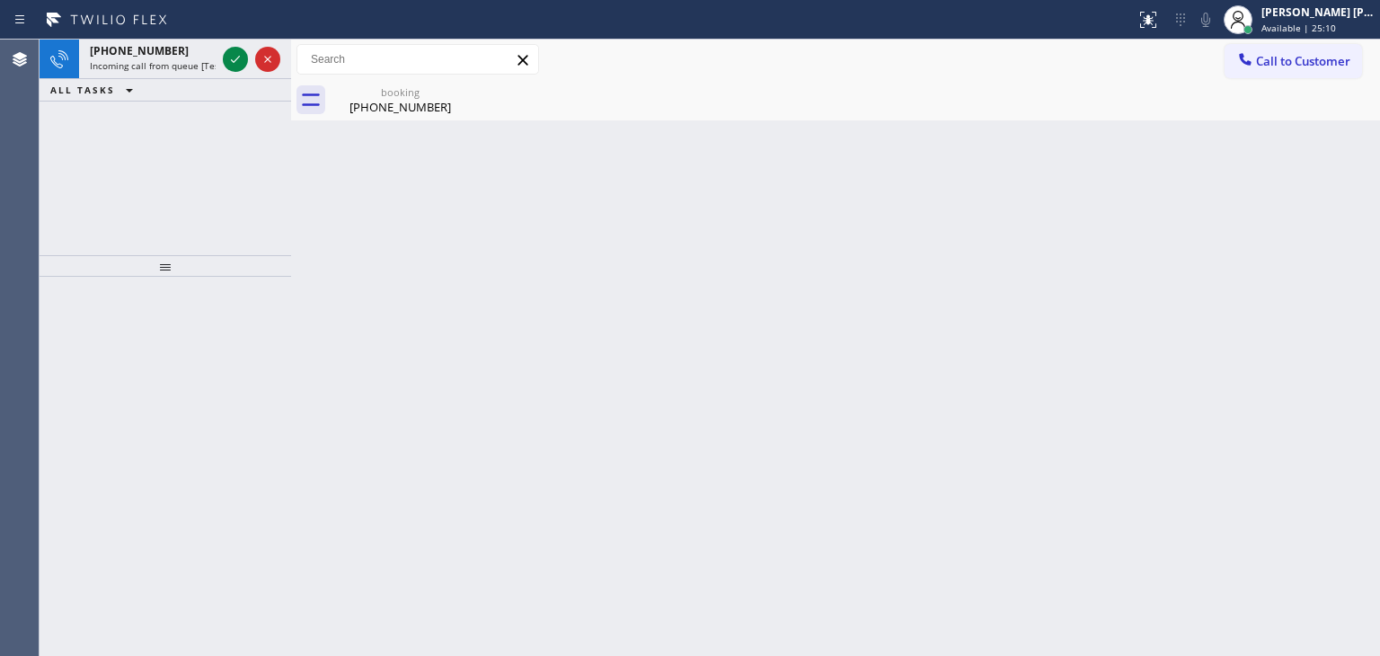
click at [448, 356] on div "Back to Dashboard Change Sender ID Customers Technicians Select a contact Outbo…" at bounding box center [835, 348] width 1089 height 616
click at [235, 62] on icon at bounding box center [236, 60] width 22 height 22
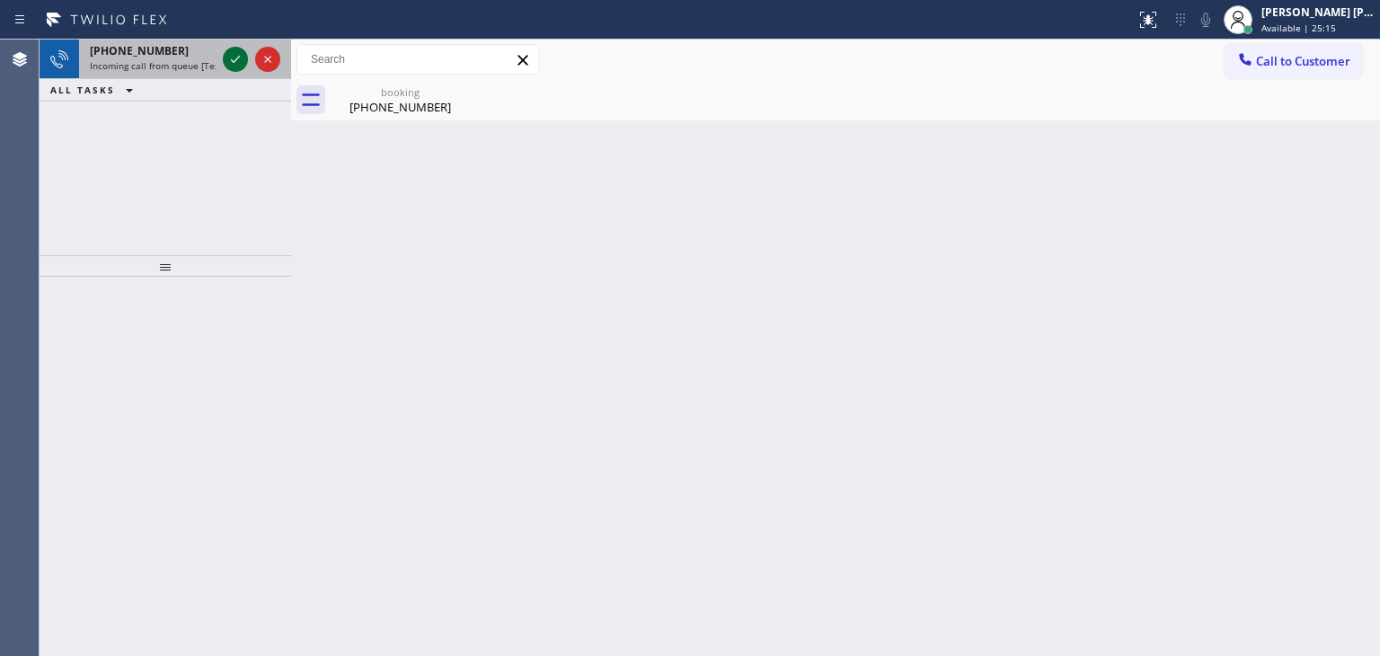
click at [226, 63] on icon at bounding box center [236, 60] width 22 height 22
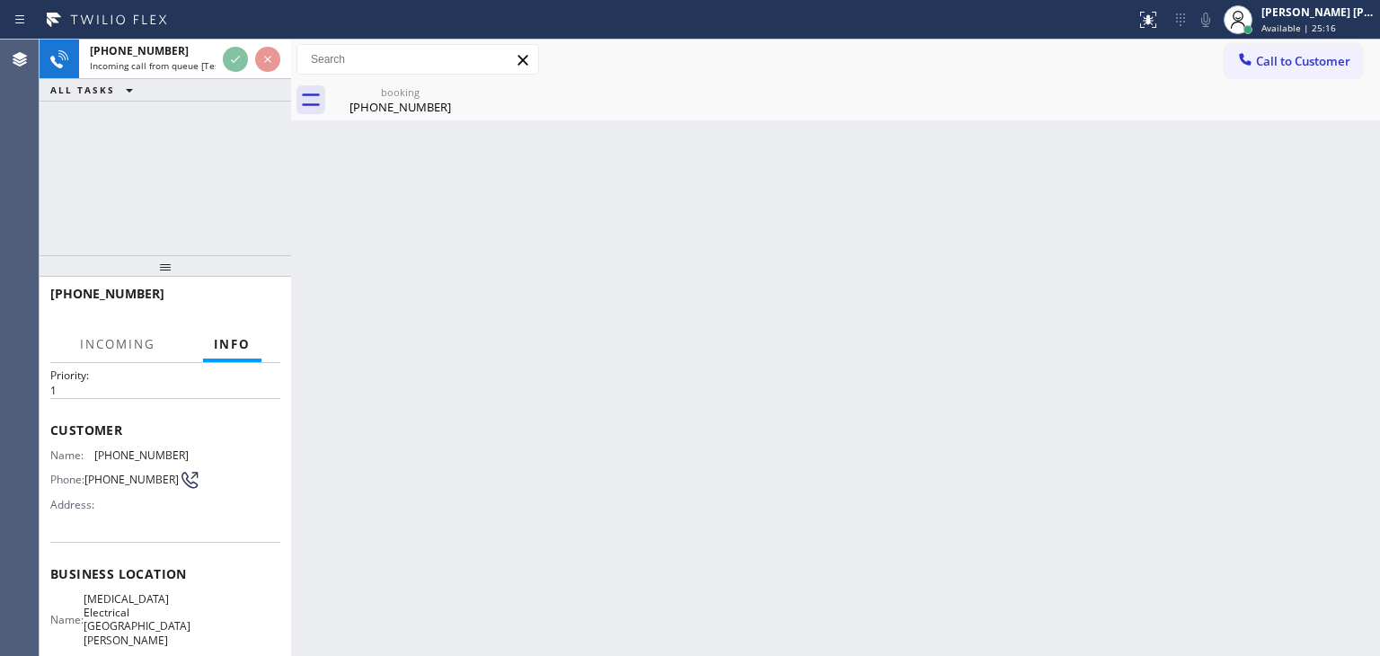
scroll to position [90, 0]
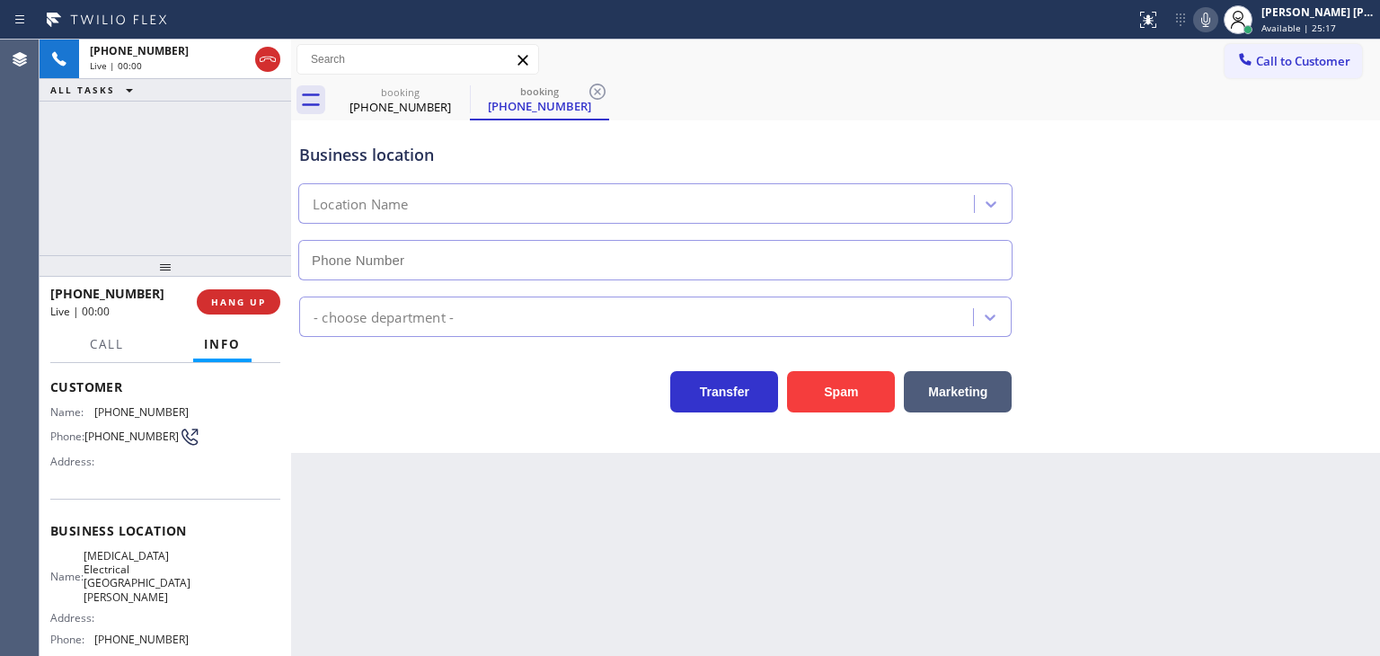
type input "[PHONE_NUMBER]"
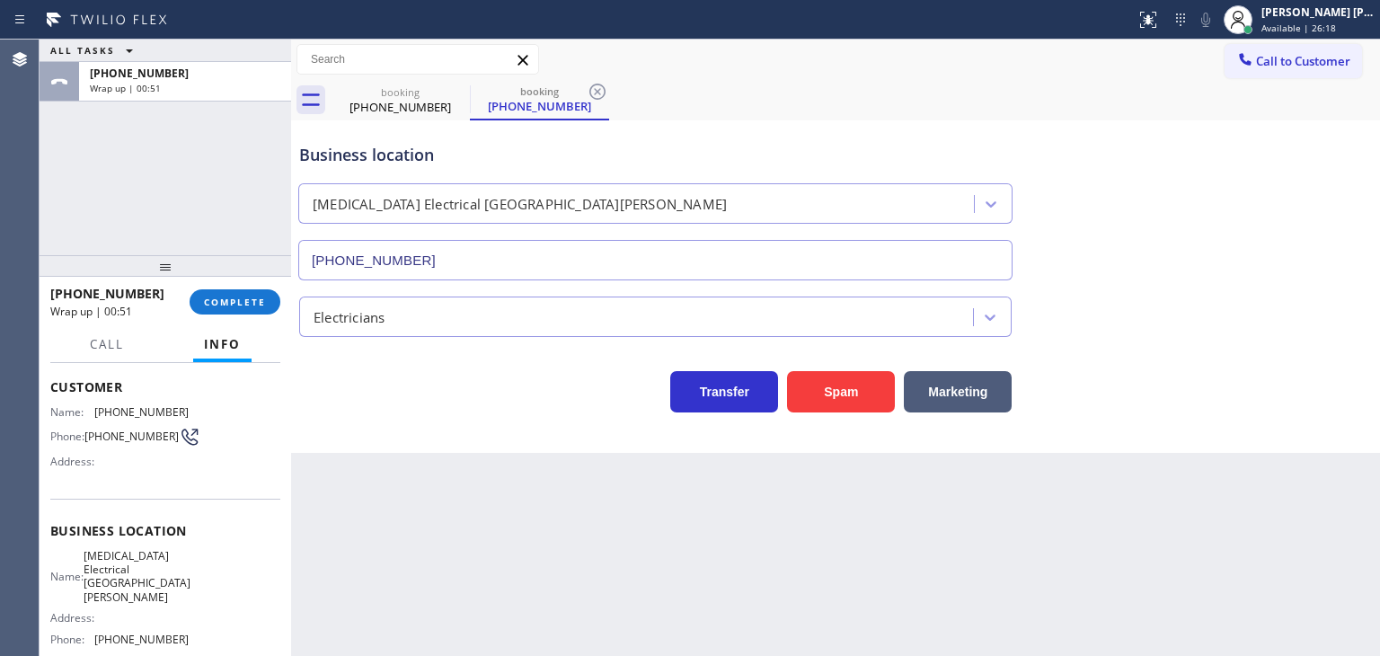
click at [239, 75] on div "ALL TASKS ALL TASKS ACTIVE TASKS TASKS IN WRAP UP [PHONE_NUMBER] Wrap up | 00:51" at bounding box center [166, 71] width 252 height 62
click at [235, 75] on div "[PHONE_NUMBER]" at bounding box center [185, 73] width 191 height 15
click at [245, 295] on button "COMPLETE" at bounding box center [235, 301] width 91 height 25
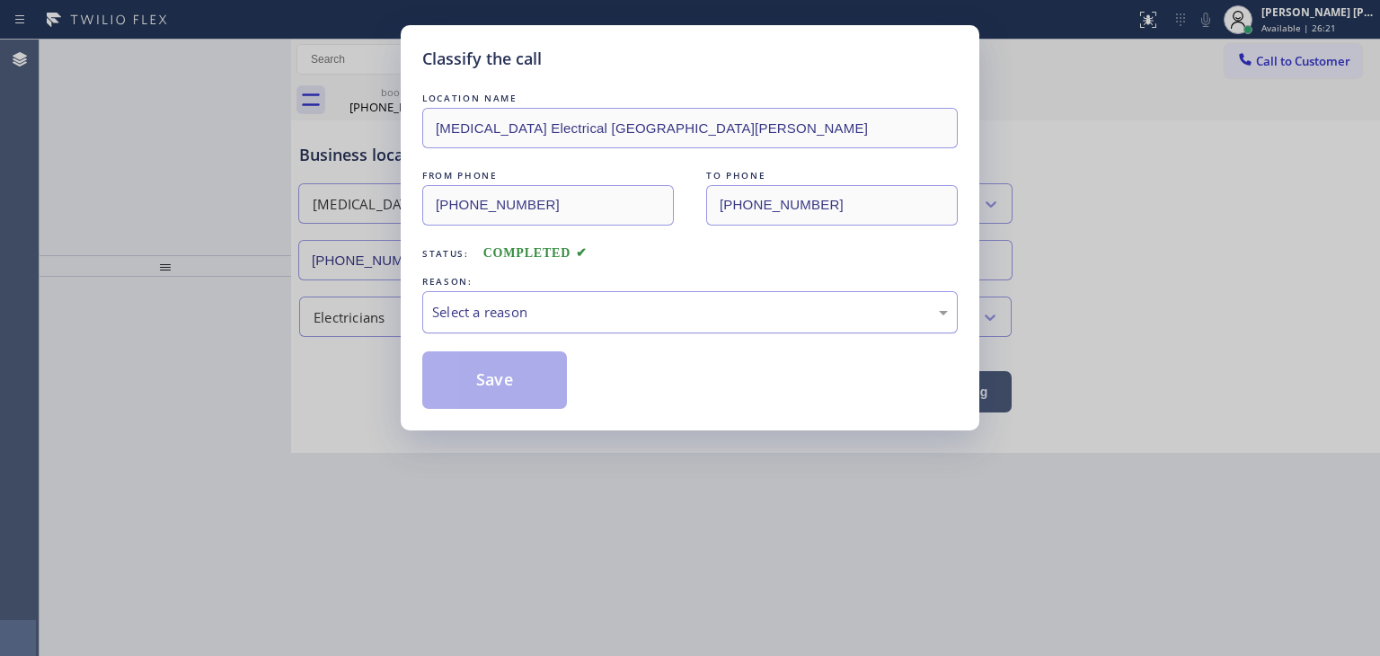
click at [528, 312] on div "Select a reason" at bounding box center [690, 312] width 516 height 21
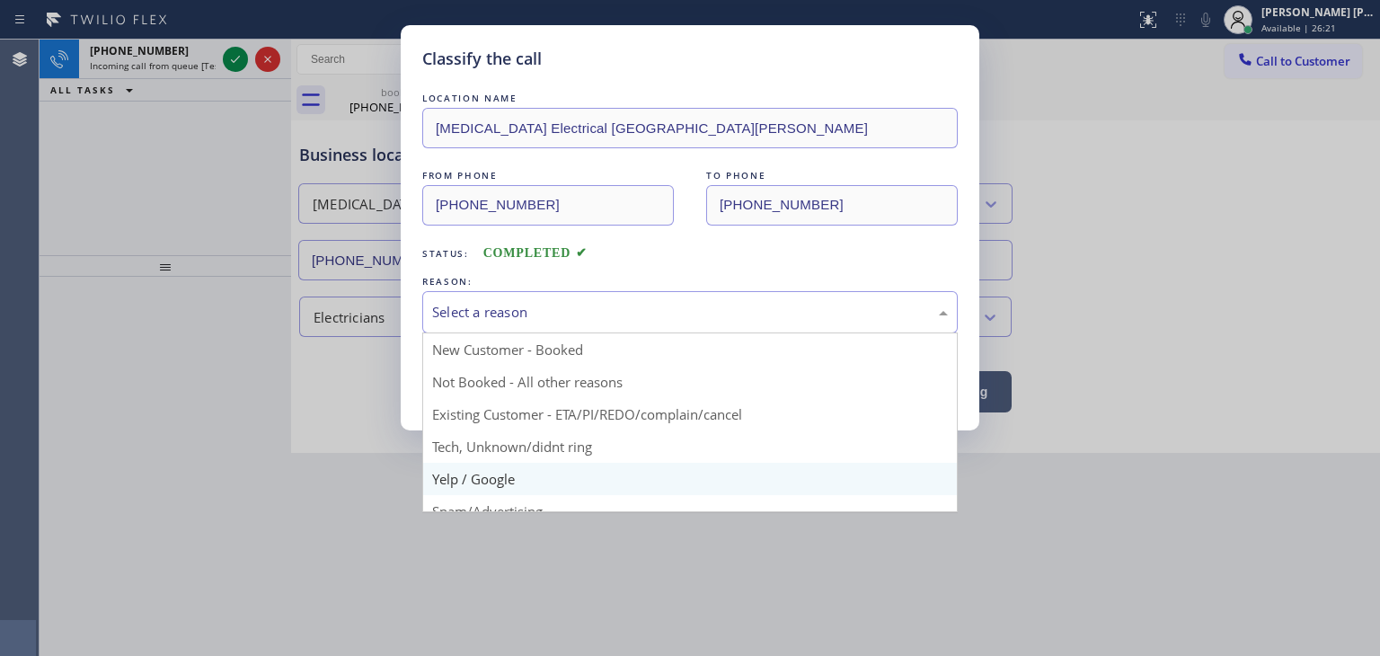
scroll to position [90, 0]
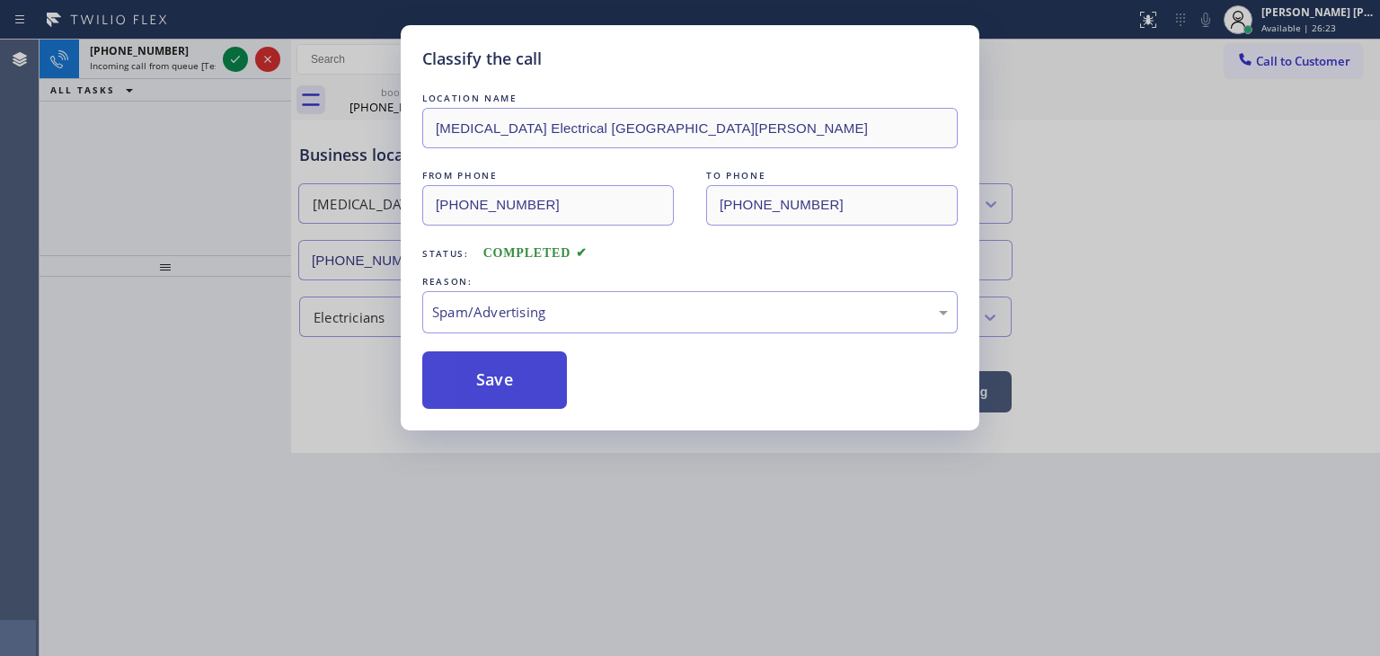
click at [494, 389] on button "Save" at bounding box center [494, 380] width 145 height 58
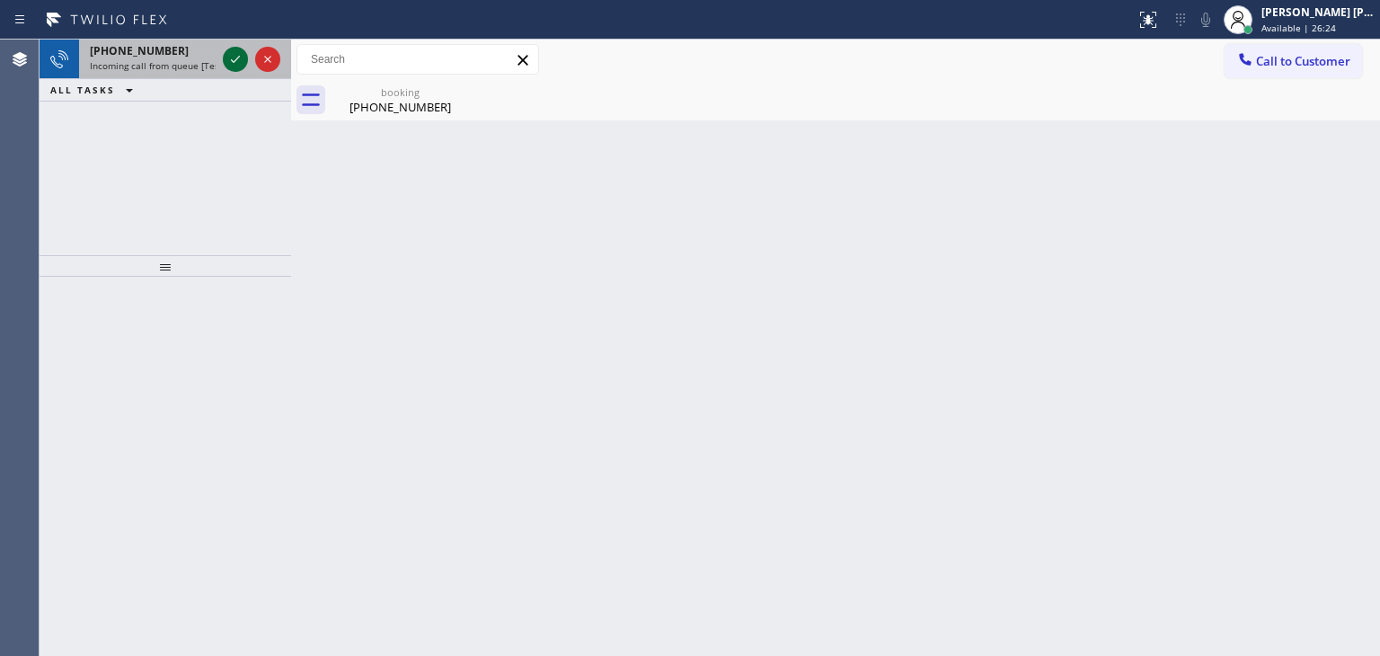
click at [235, 58] on icon at bounding box center [236, 60] width 22 height 22
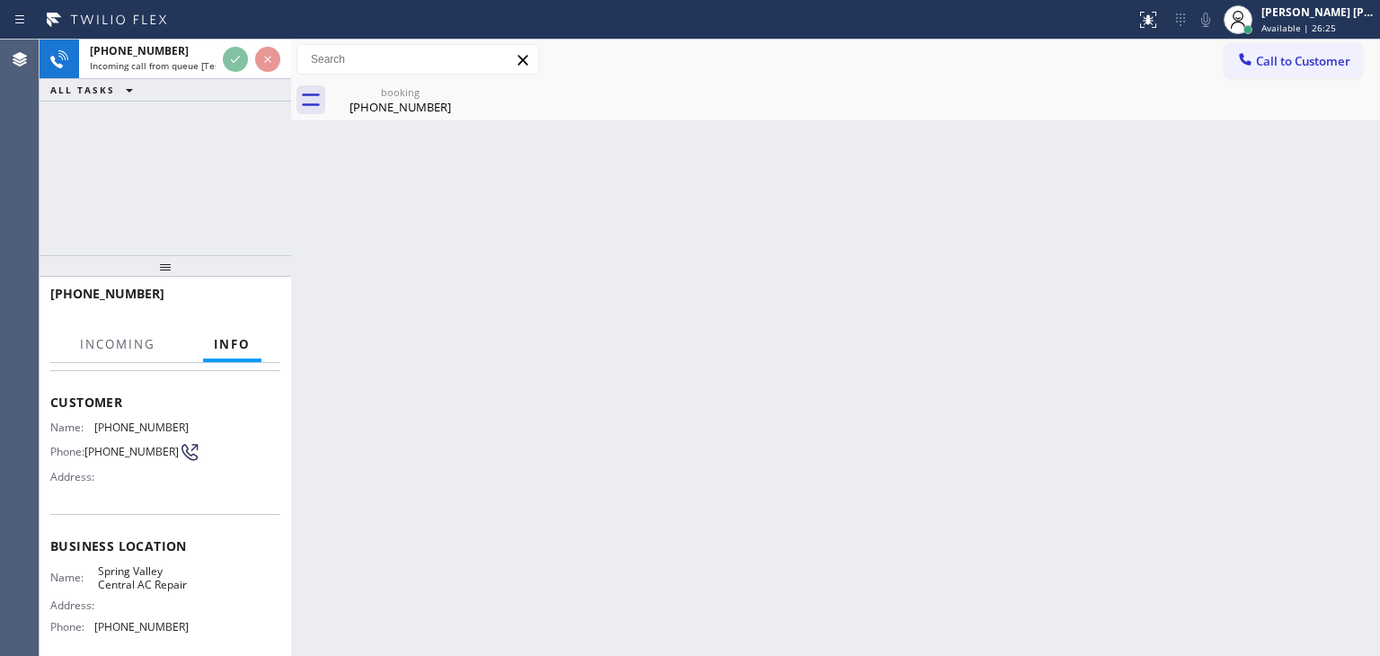
scroll to position [90, 0]
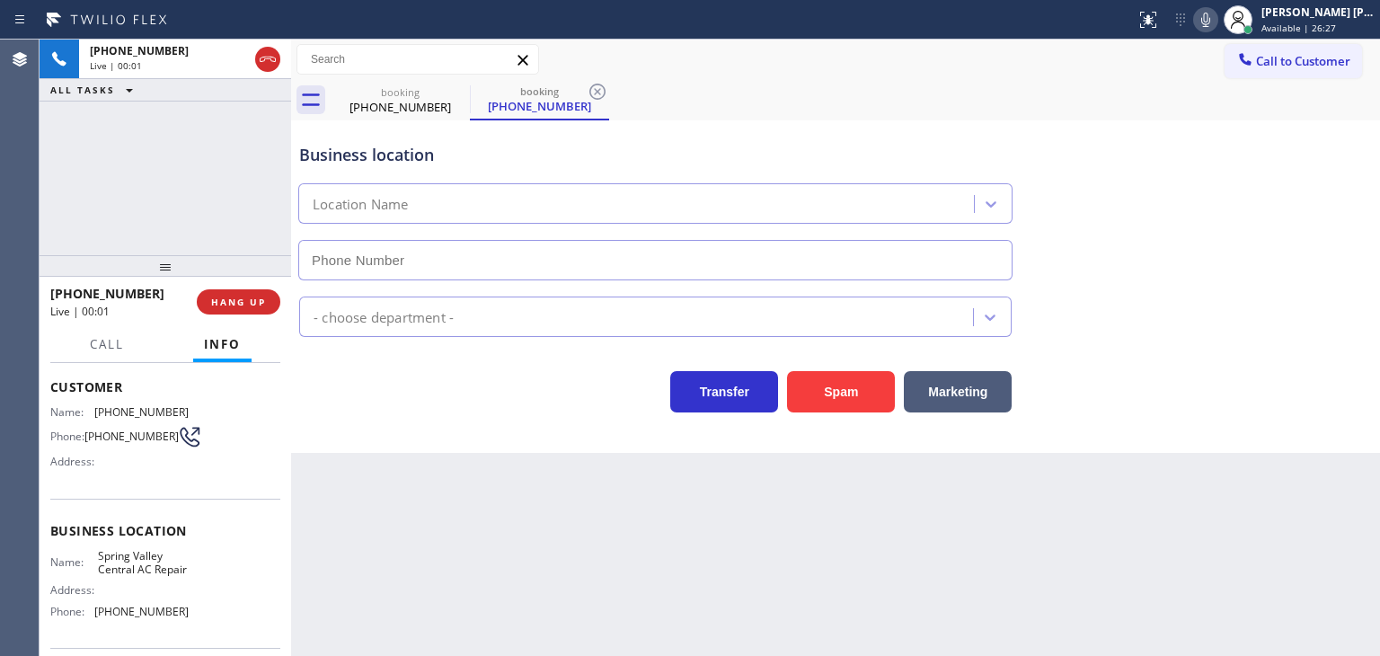
type input "[PHONE_NUMBER]"
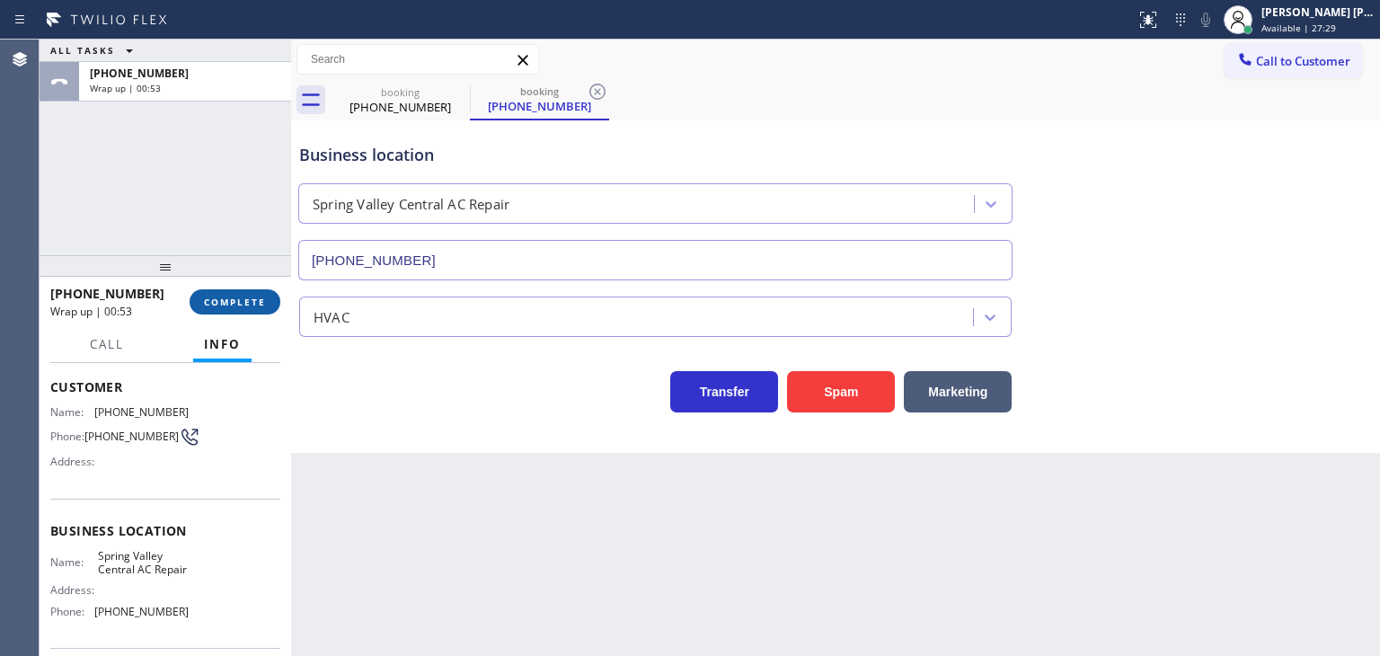
click at [237, 304] on span "COMPLETE" at bounding box center [235, 302] width 62 height 13
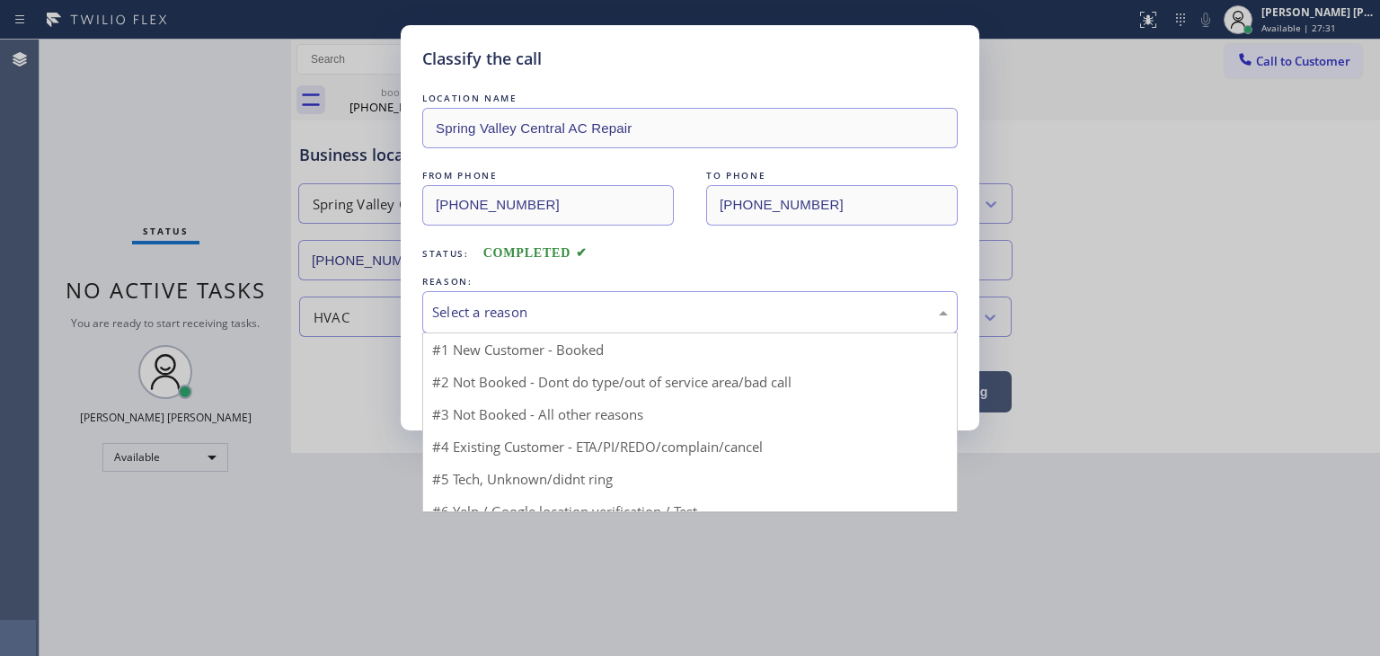
click at [521, 308] on div "Select a reason" at bounding box center [690, 312] width 516 height 21
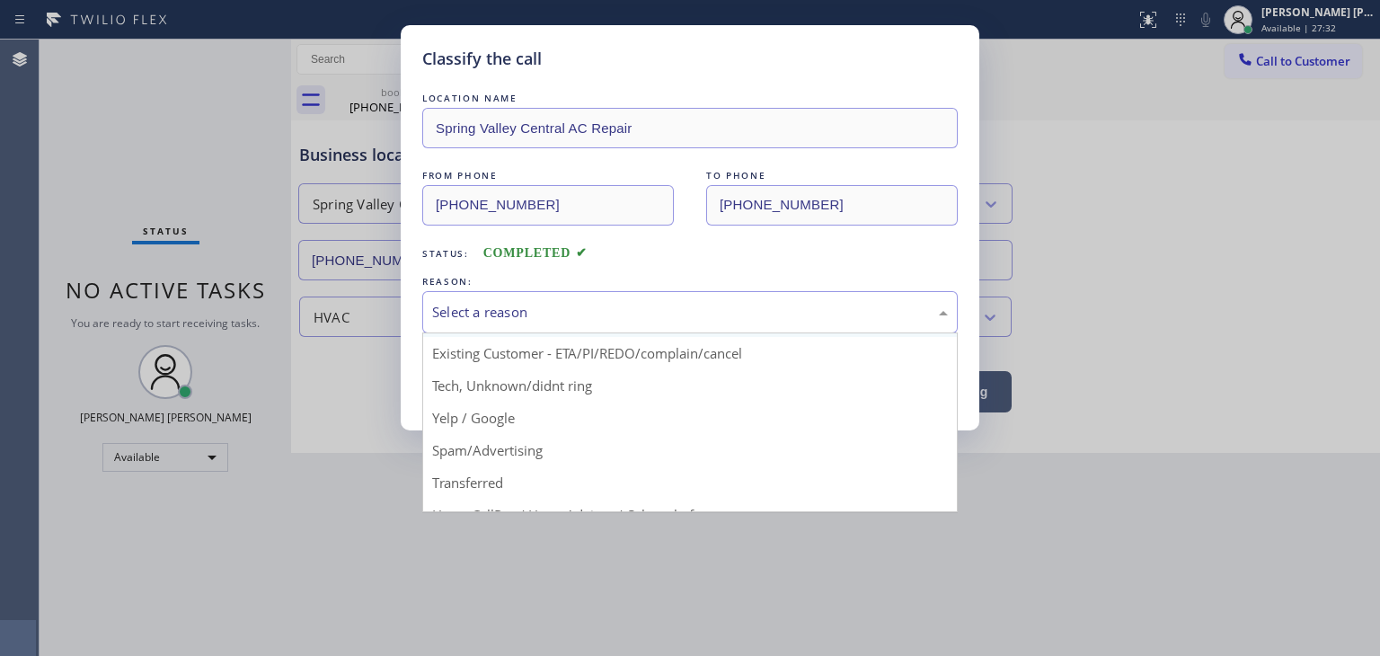
scroll to position [22, 0]
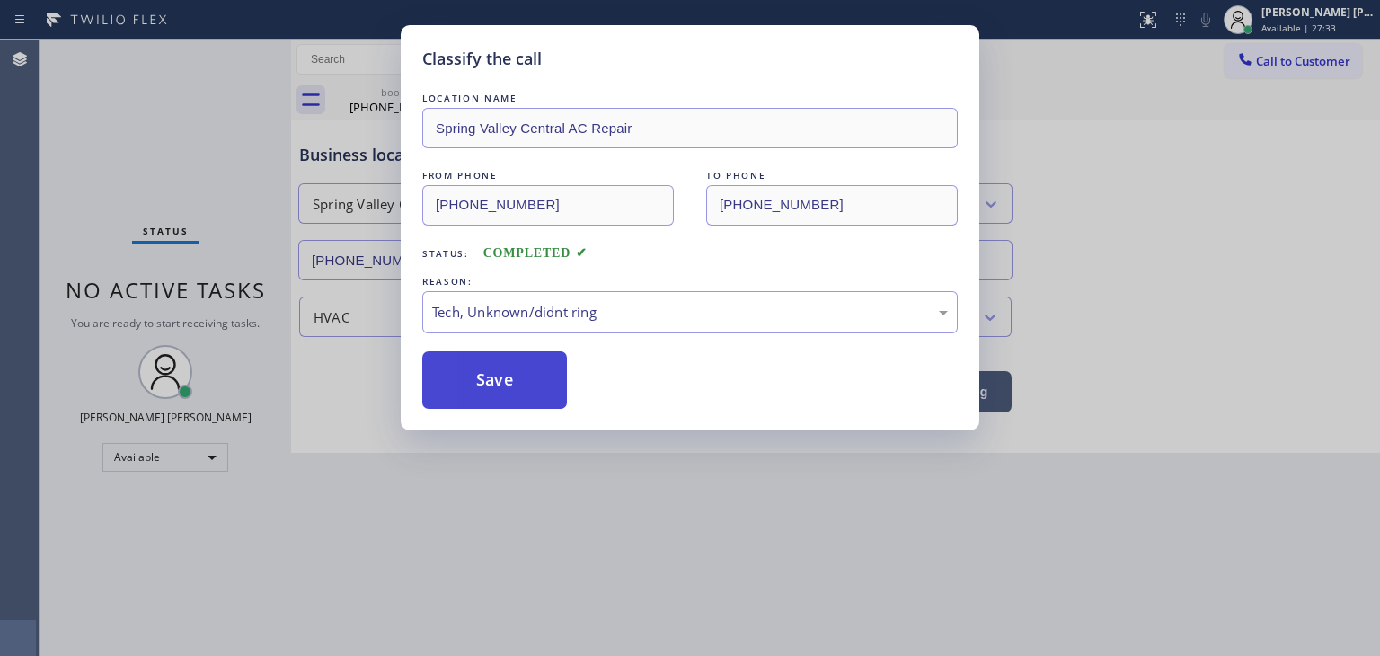
click at [510, 389] on button "Save" at bounding box center [494, 380] width 145 height 58
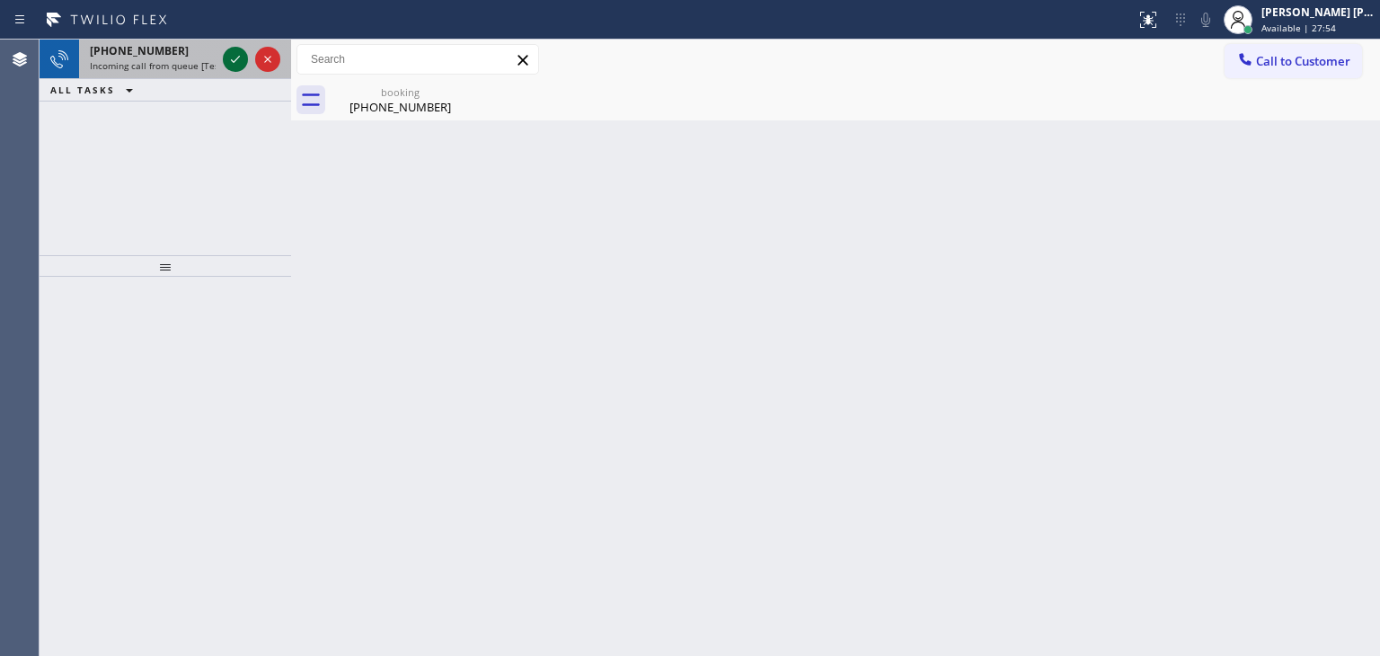
click at [226, 65] on icon at bounding box center [236, 60] width 22 height 22
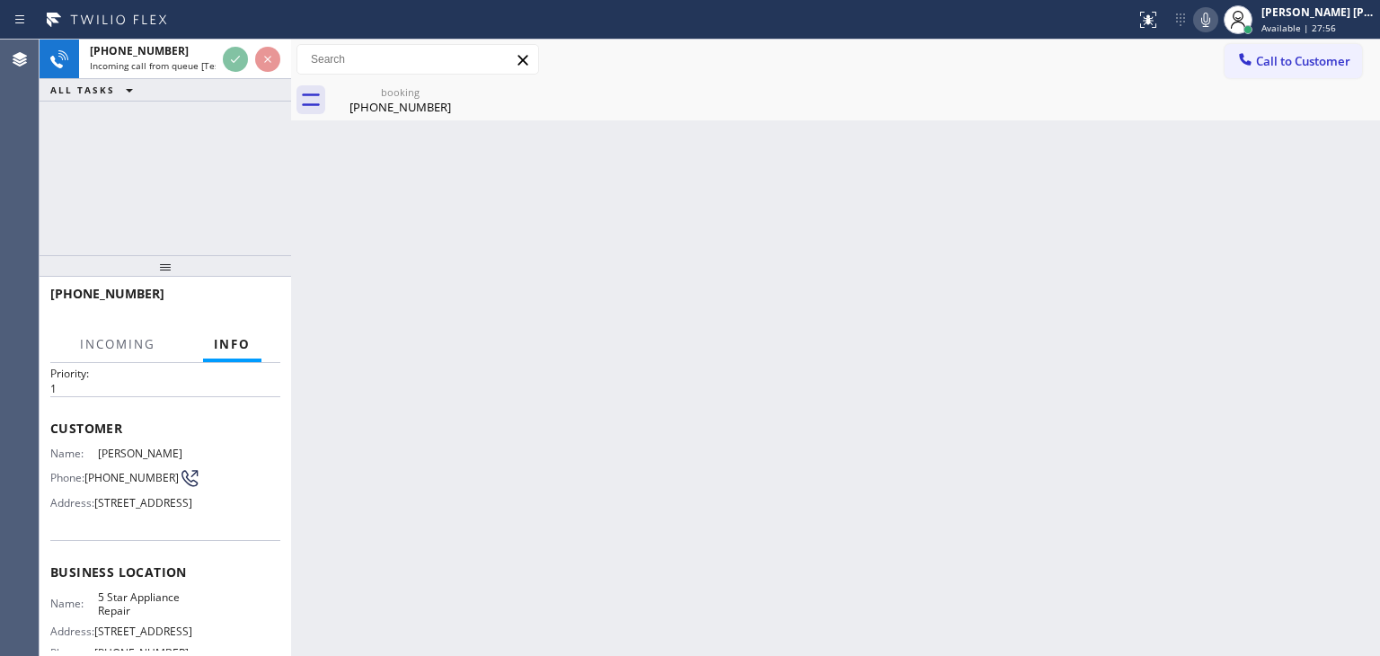
scroll to position [90, 0]
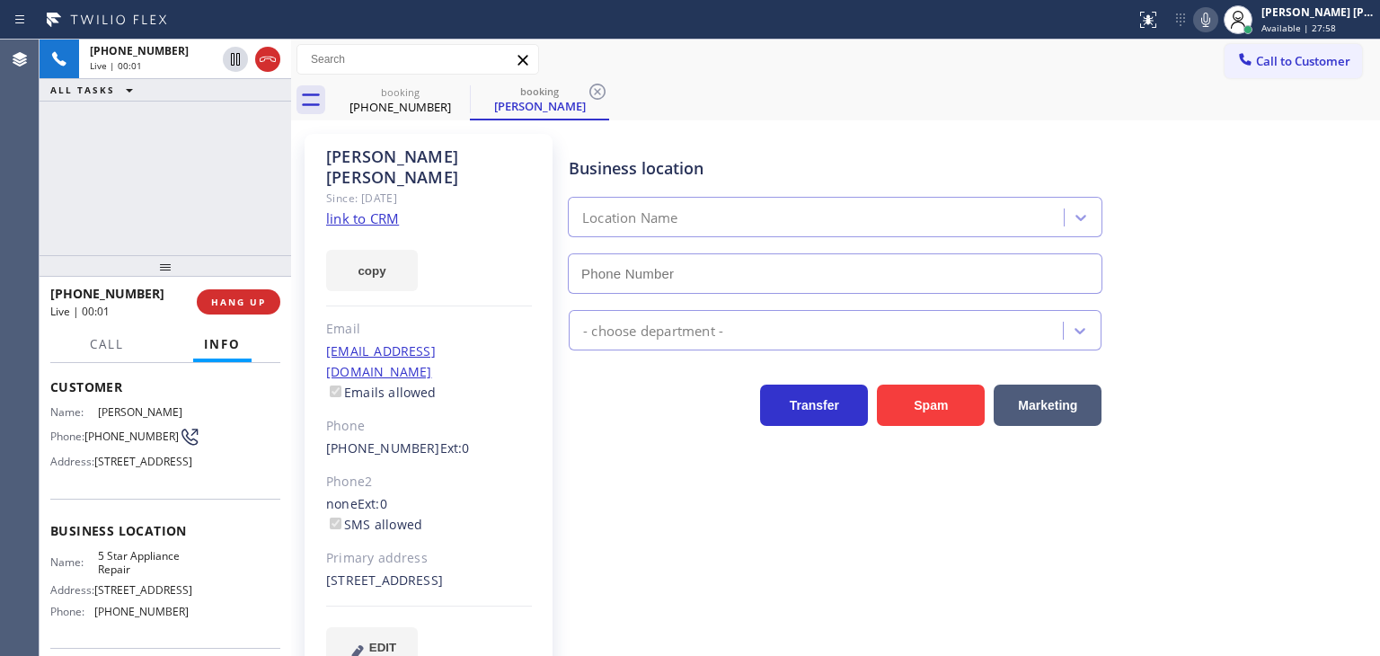
type input "[PHONE_NUMBER]"
click at [364, 209] on link "link to CRM" at bounding box center [362, 218] width 73 height 18
click at [1217, 23] on icon at bounding box center [1206, 20] width 22 height 22
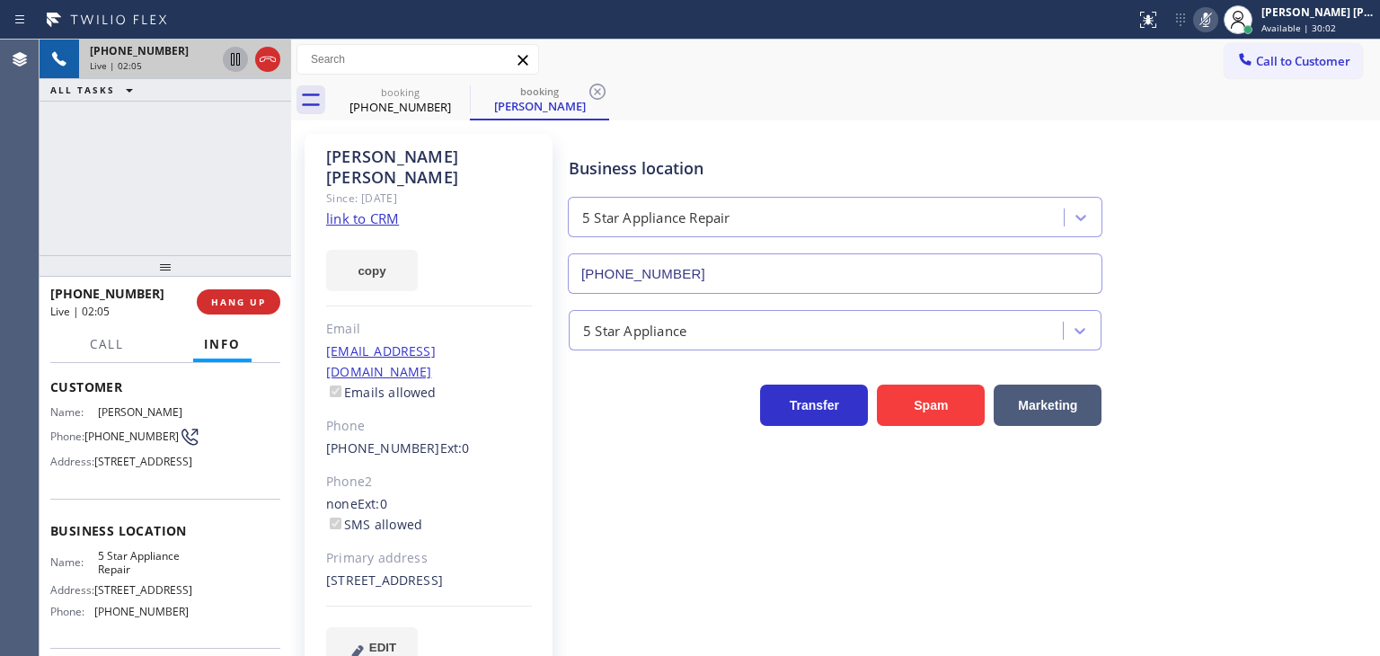
click at [232, 62] on icon at bounding box center [236, 60] width 22 height 22
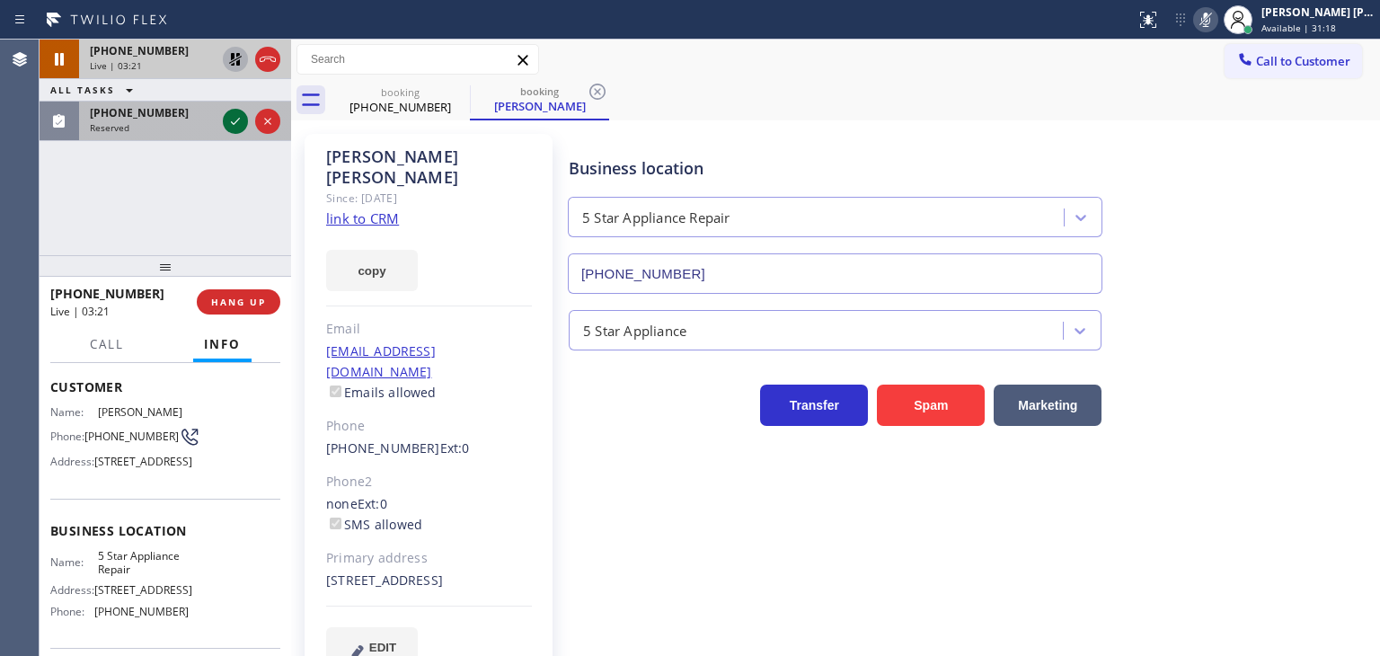
click at [237, 117] on icon at bounding box center [236, 122] width 22 height 22
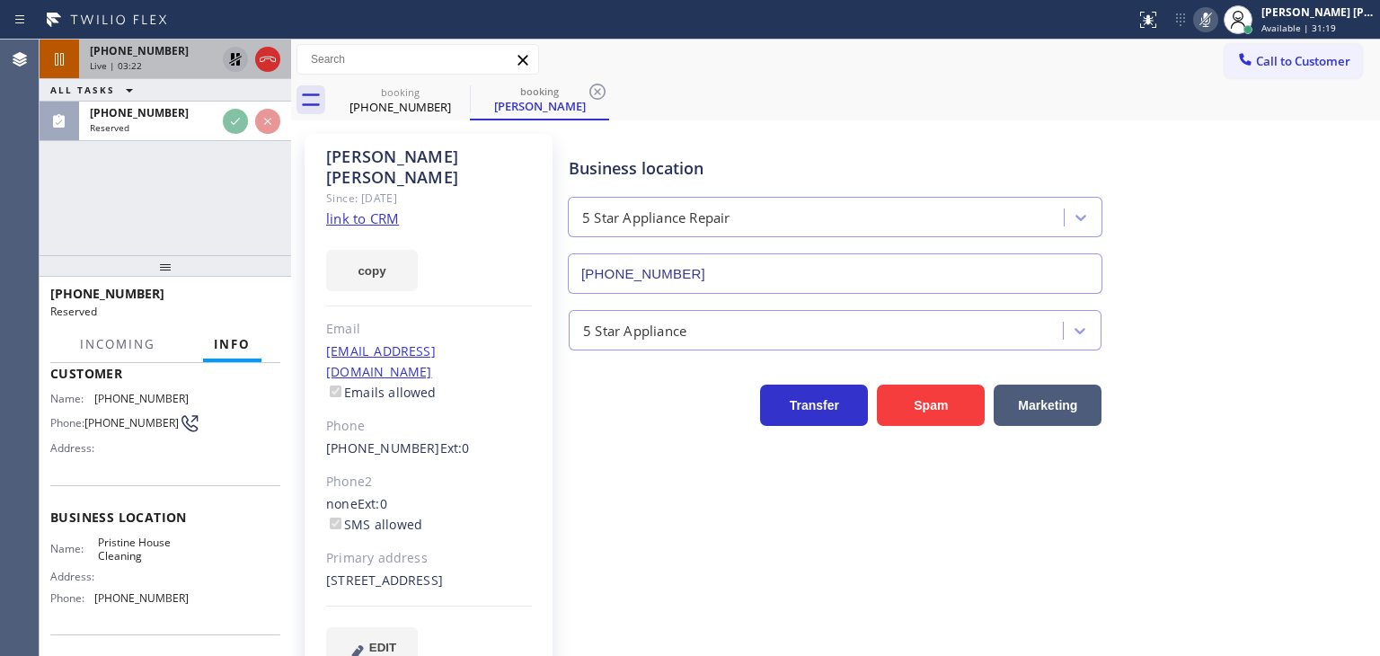
scroll to position [104, 0]
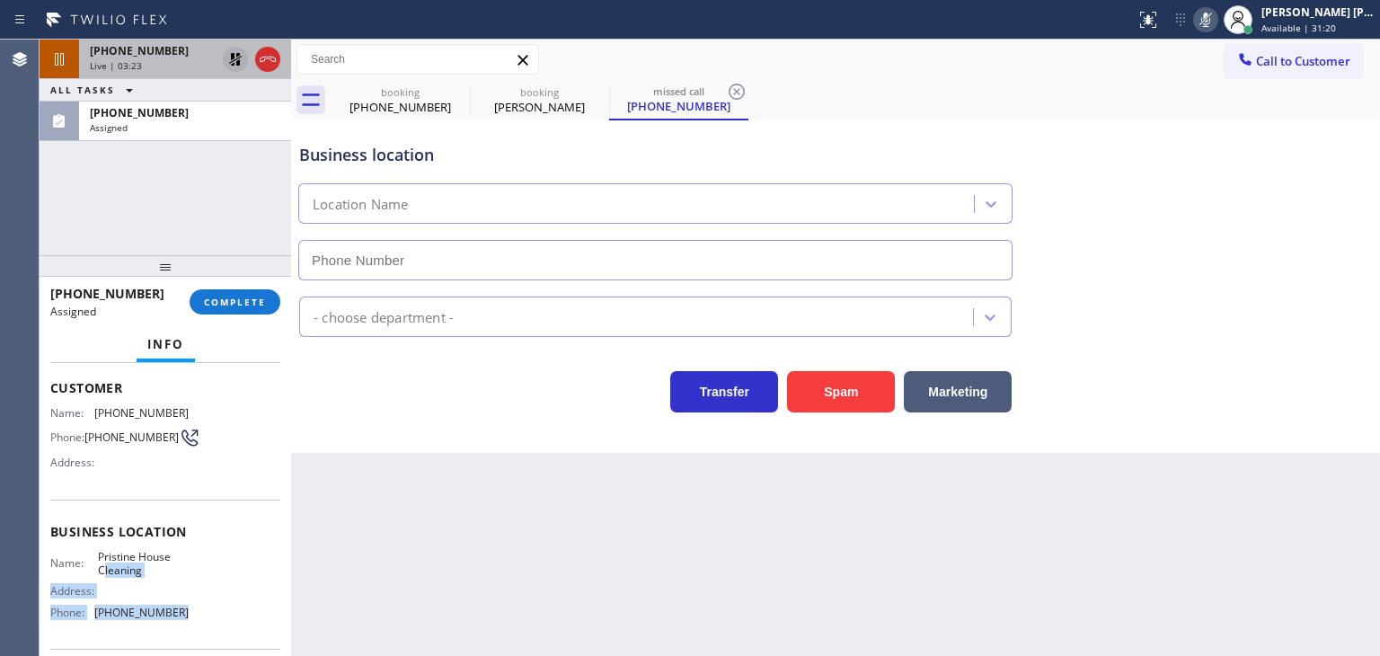
type input "[PHONE_NUMBER]"
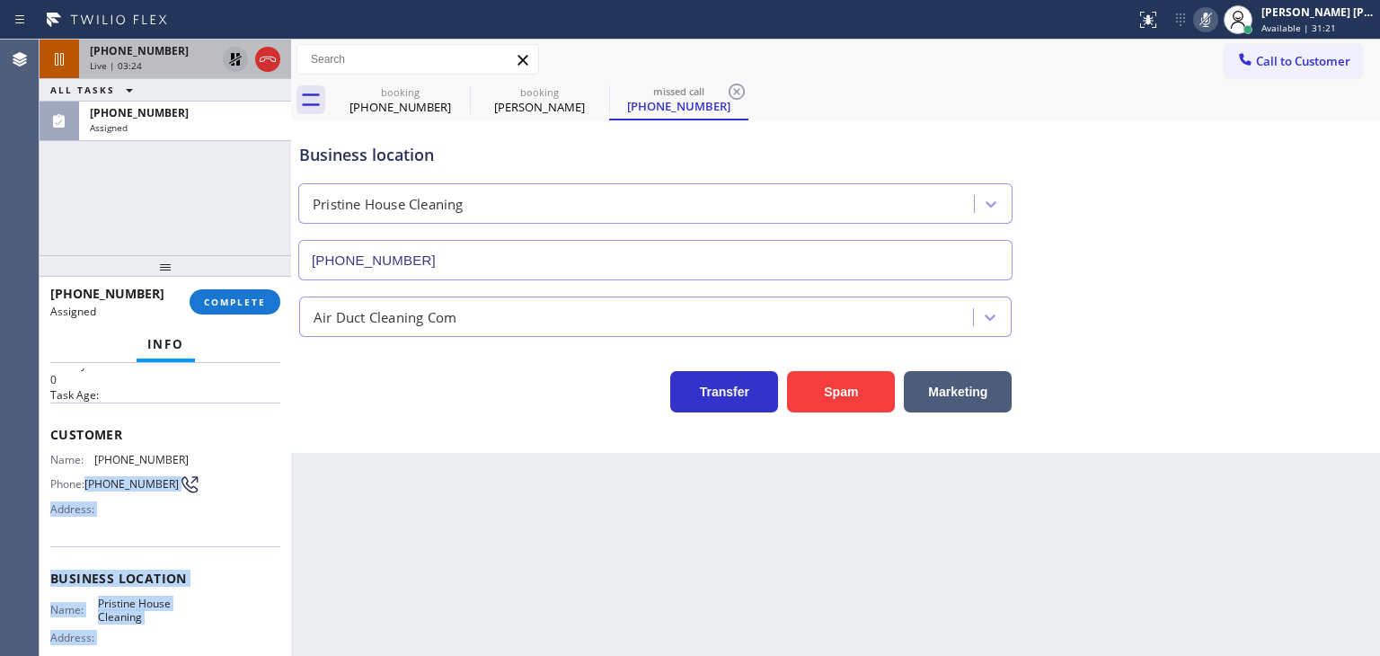
scroll to position [14, 0]
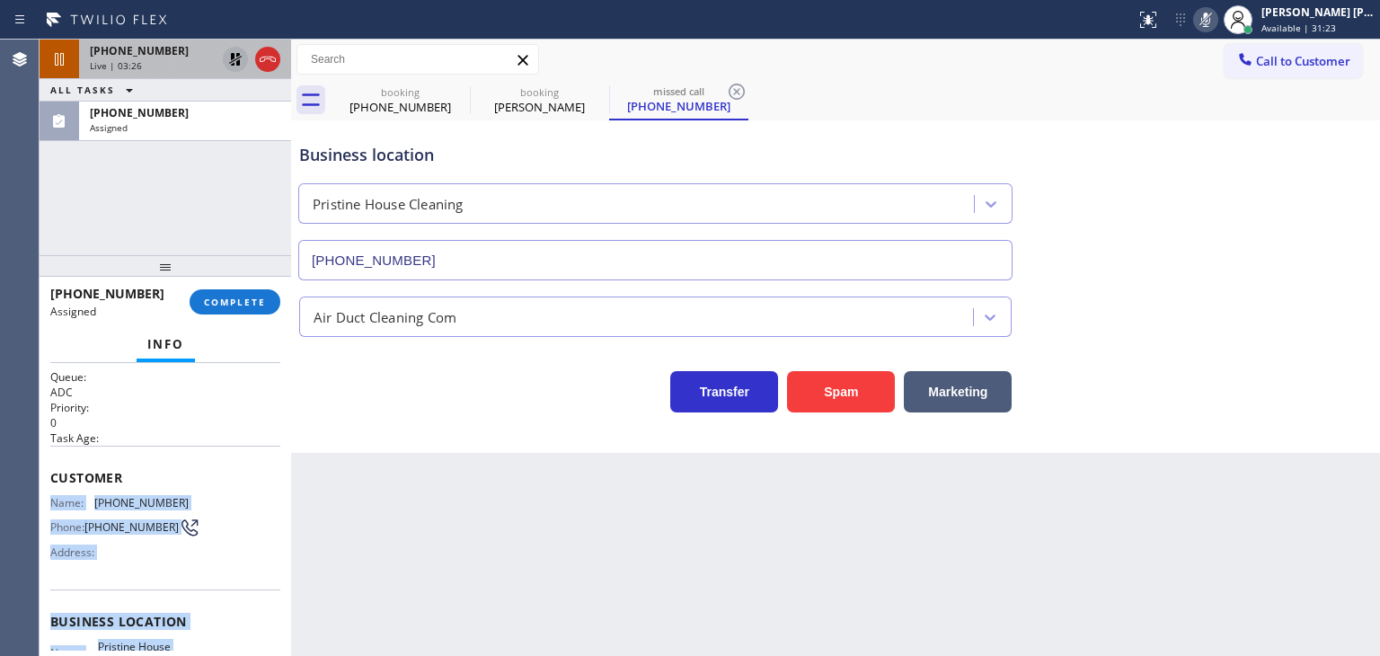
drag, startPoint x: 200, startPoint y: 616, endPoint x: 46, endPoint y: 499, distance: 194.3
click at [46, 499] on div "Context Queue: ADC Priority: 0 Task Age: Customer Name: [PHONE_NUMBER] Phone: […" at bounding box center [166, 509] width 252 height 293
copy div "Name: [PHONE_NUMBER] Phone: [PHONE_NUMBER] Address: Business location Name: Pri…"
click at [254, 310] on button "COMPLETE" at bounding box center [235, 301] width 91 height 25
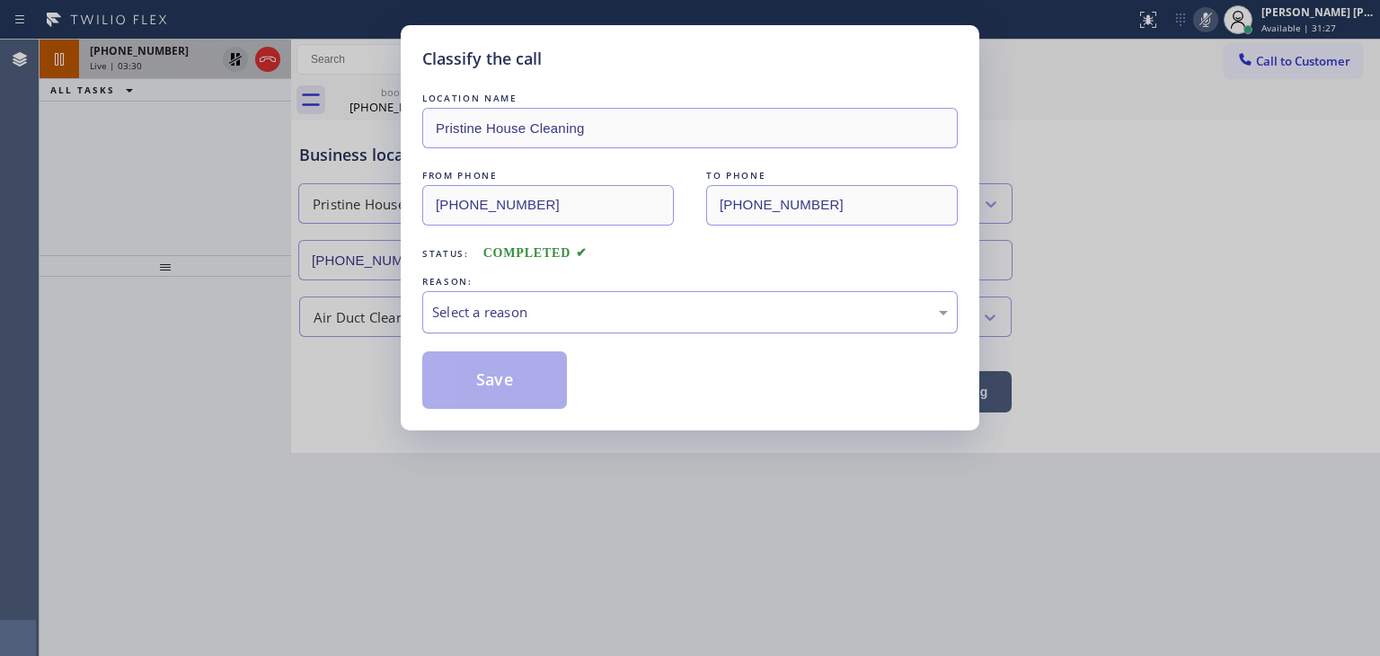
click at [465, 315] on div "Select a reason" at bounding box center [690, 312] width 516 height 21
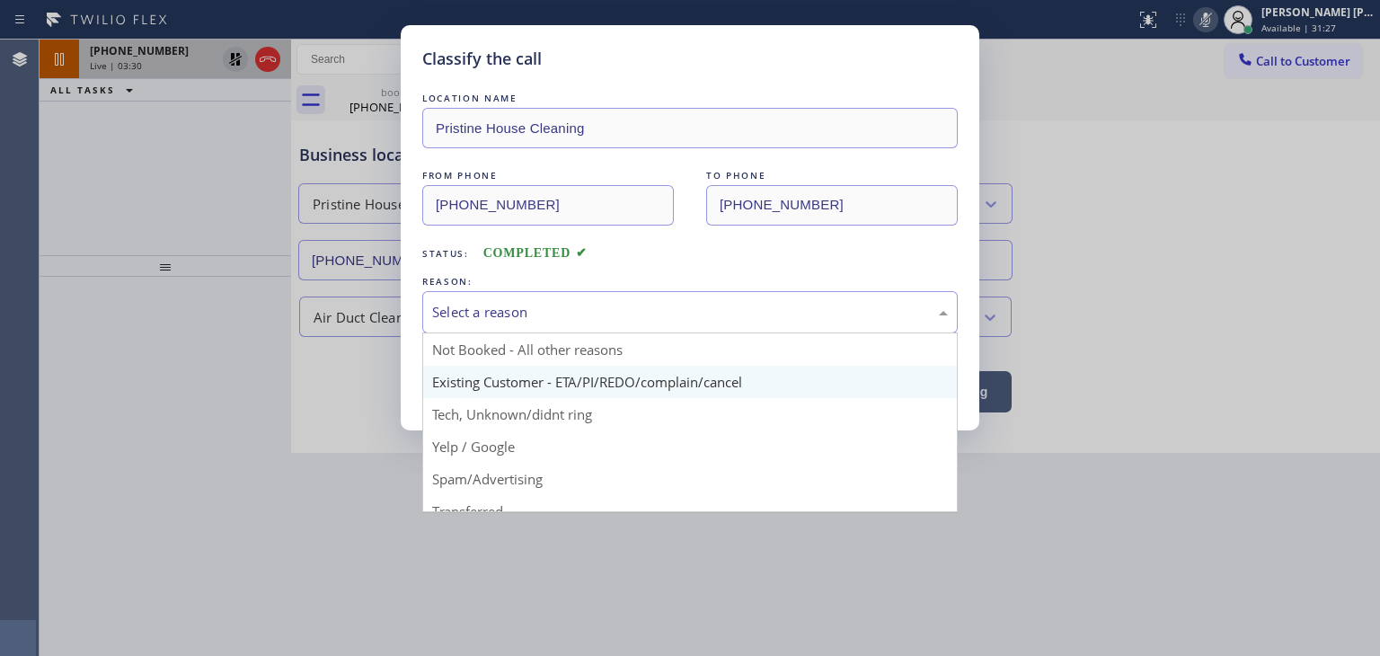
scroll to position [90, 0]
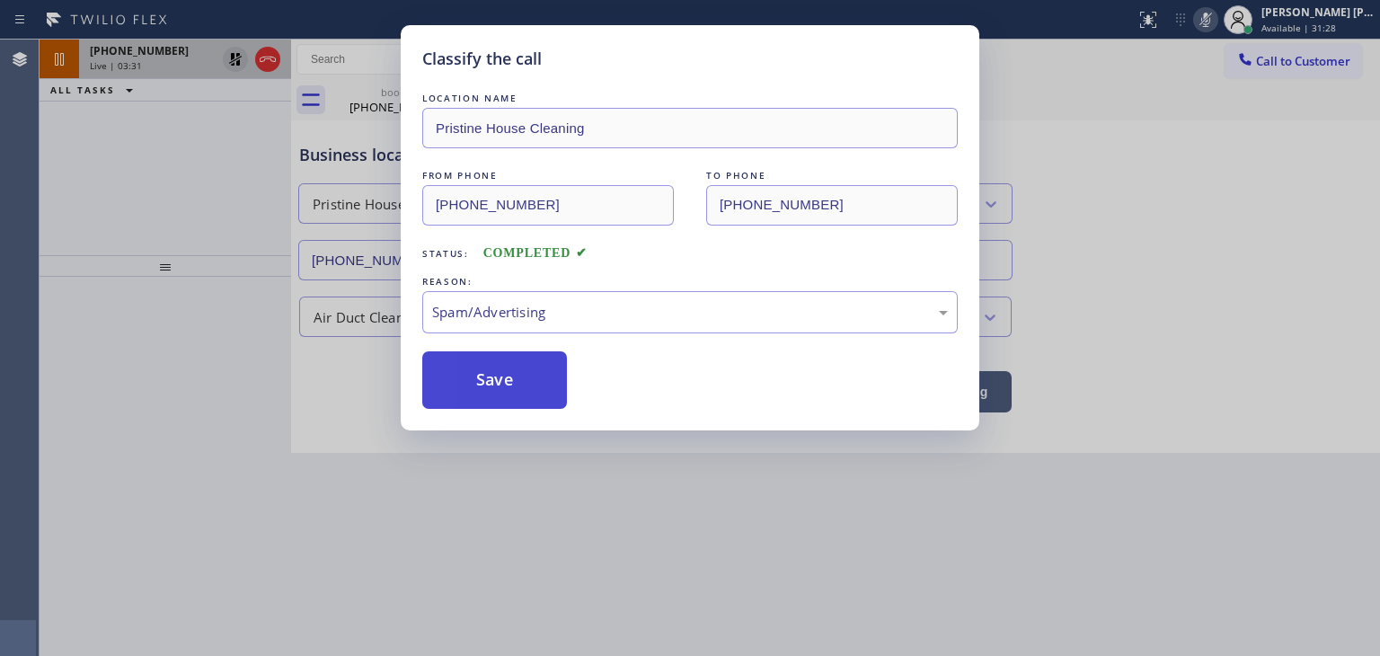
click at [490, 376] on button "Save" at bounding box center [494, 380] width 145 height 58
type input "[PHONE_NUMBER]"
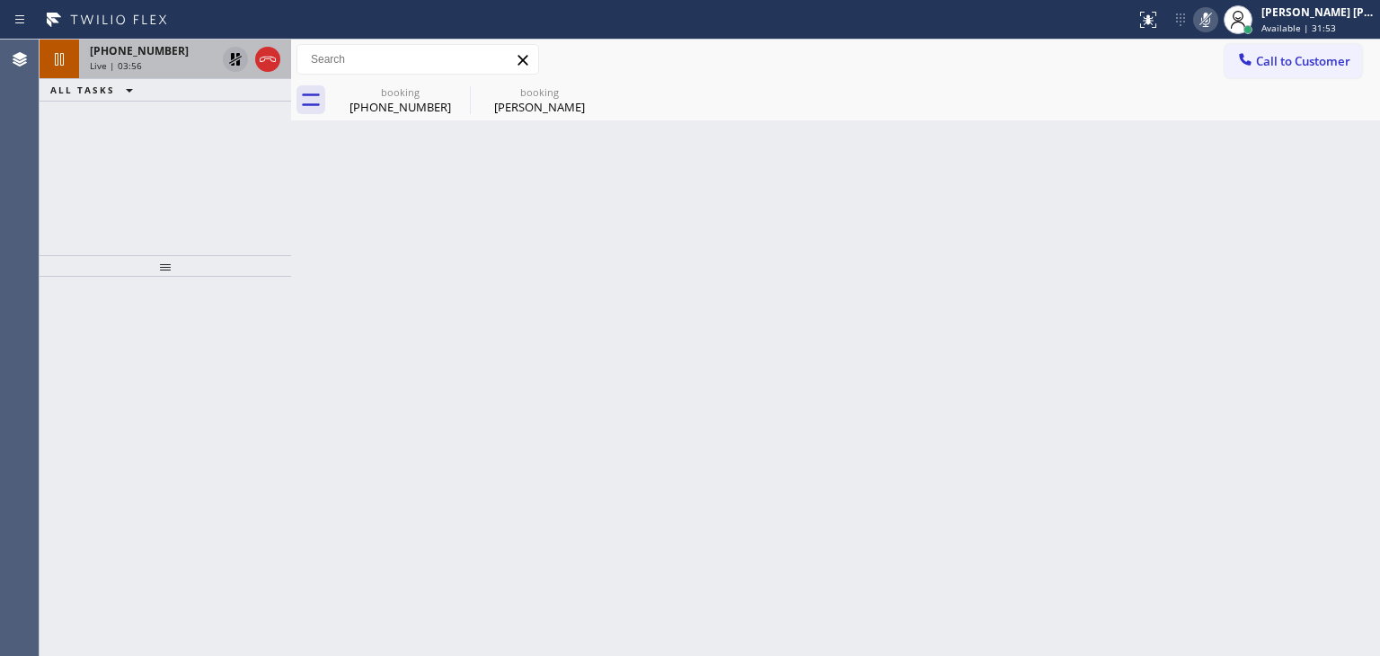
click at [1217, 23] on icon at bounding box center [1206, 20] width 22 height 22
click at [234, 58] on icon at bounding box center [236, 60] width 22 height 22
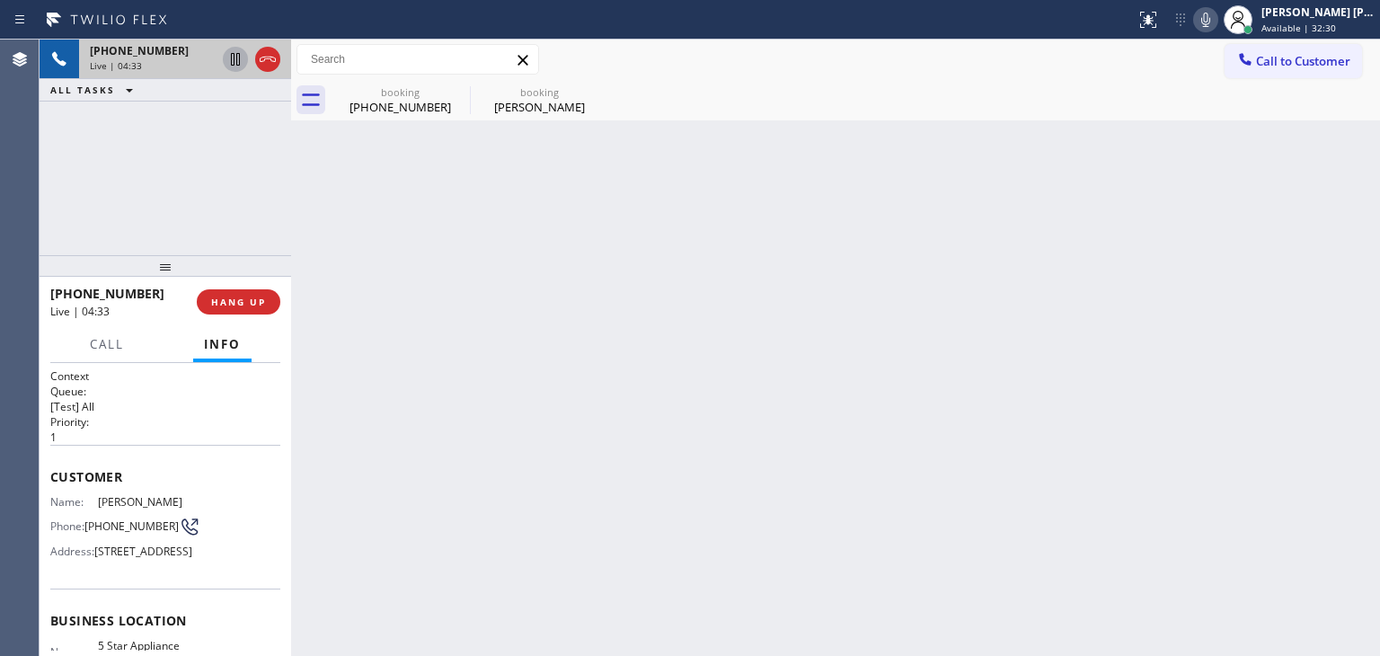
click at [1211, 26] on icon at bounding box center [1206, 20] width 9 height 14
click at [231, 62] on icon at bounding box center [235, 59] width 9 height 13
click at [1217, 22] on icon at bounding box center [1206, 20] width 22 height 22
click at [237, 61] on icon at bounding box center [235, 59] width 13 height 13
click at [230, 116] on icon at bounding box center [236, 122] width 22 height 22
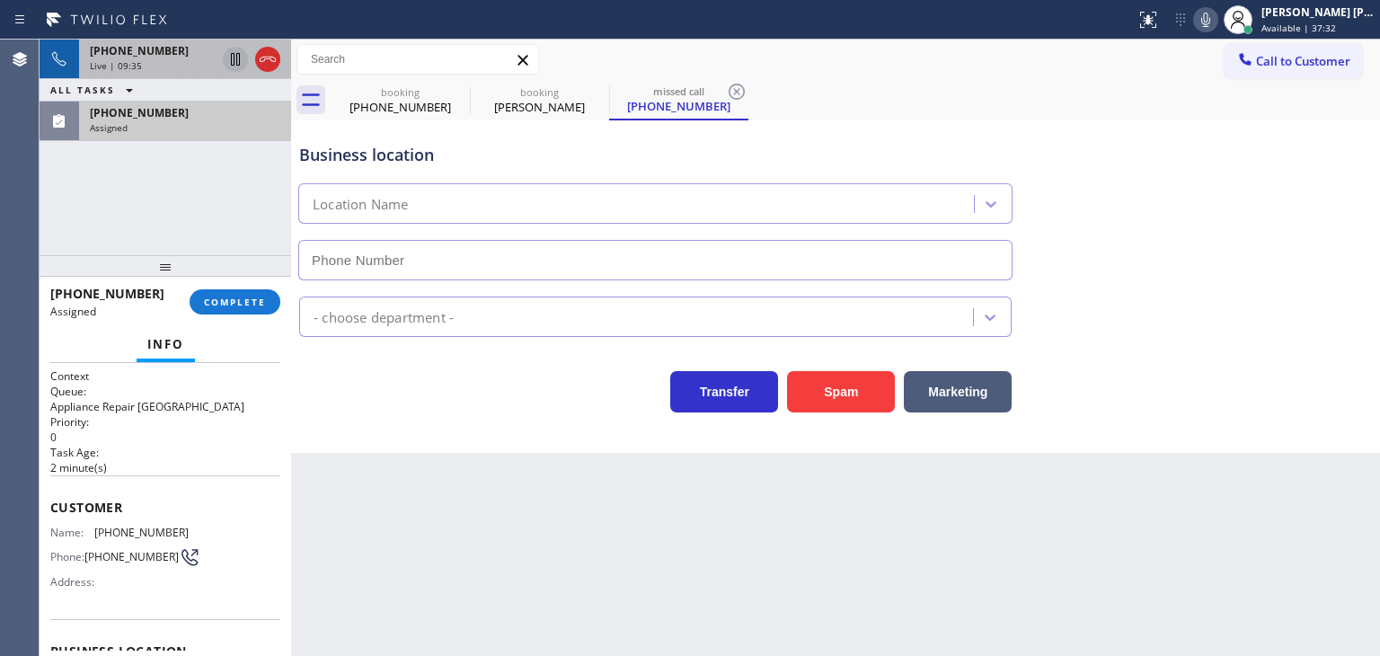
type input "[PHONE_NUMBER]"
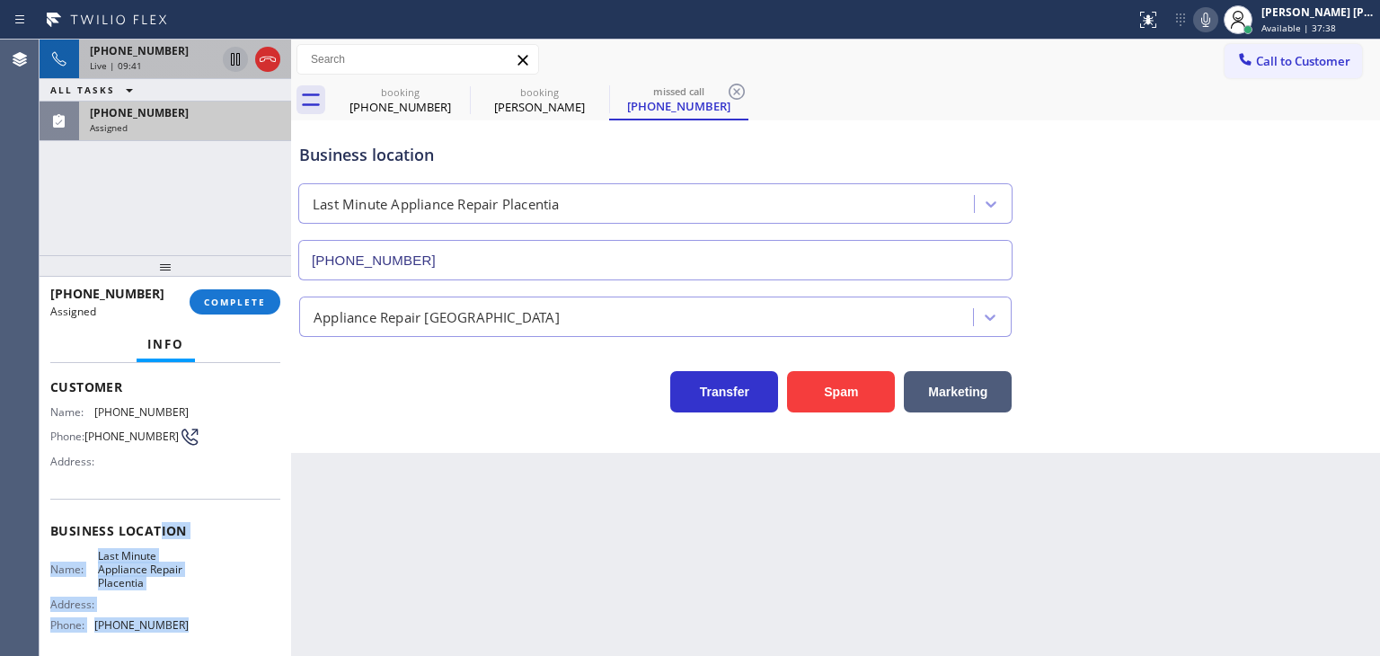
scroll to position [90, 0]
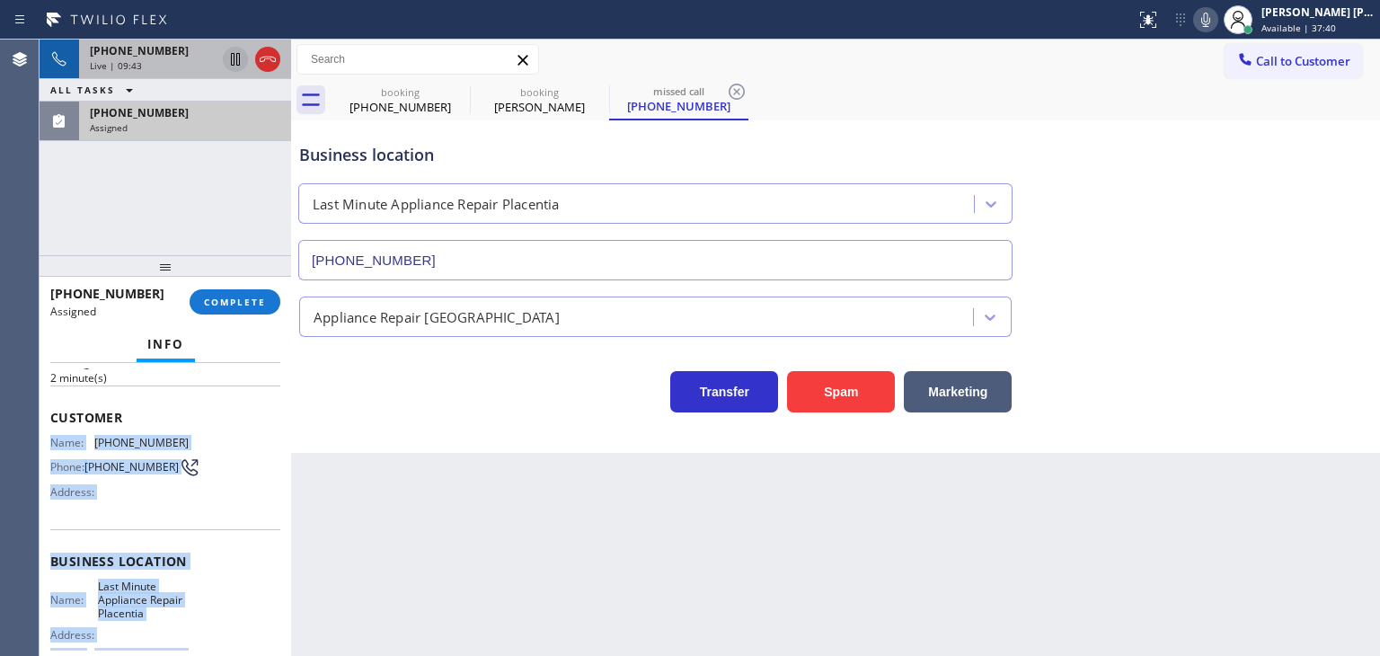
drag, startPoint x: 189, startPoint y: 567, endPoint x: 49, endPoint y: 437, distance: 190.7
click at [49, 437] on div "Context Queue: Appliance Repair High End Priority: 0 Task Age: [DEMOGRAPHIC_DAT…" at bounding box center [166, 509] width 252 height 293
copy div "Name: [PHONE_NUMBER] Phone: [PHONE_NUMBER] Address: Business location Name: Las…"
click at [220, 130] on div "[PHONE_NUMBER] Assigned" at bounding box center [181, 122] width 205 height 40
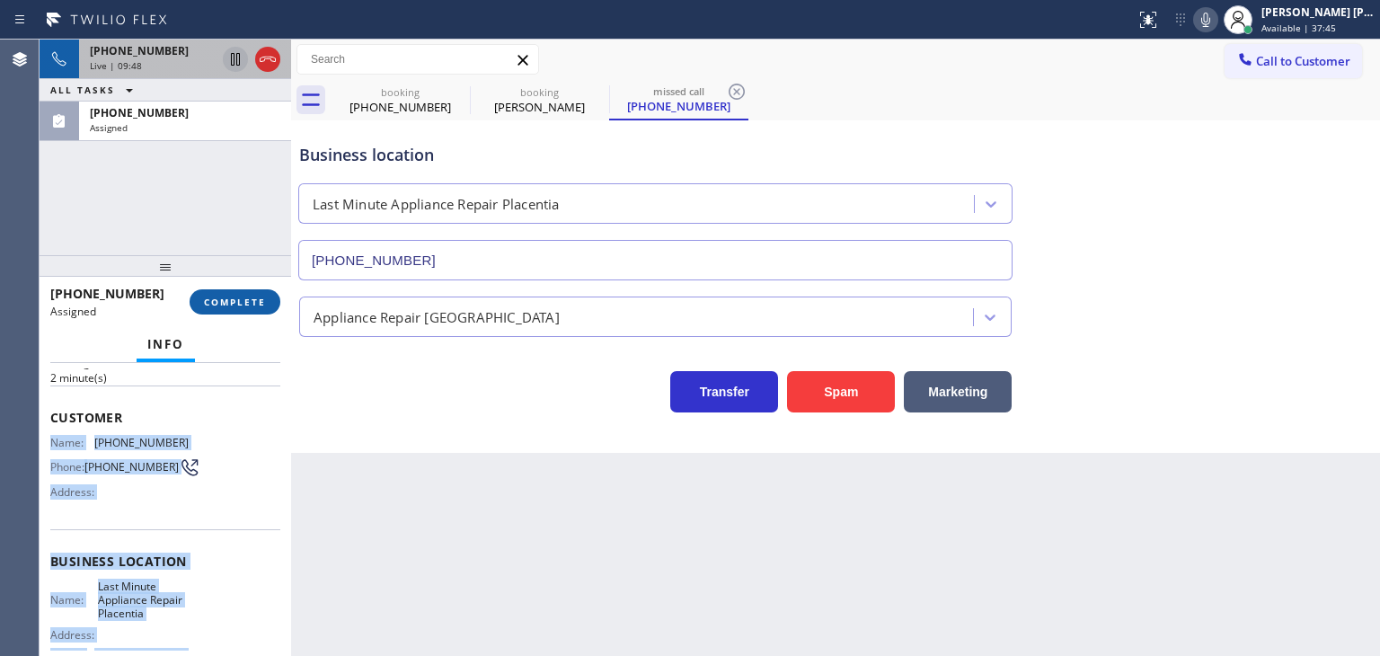
click at [249, 301] on span "COMPLETE" at bounding box center [235, 302] width 62 height 13
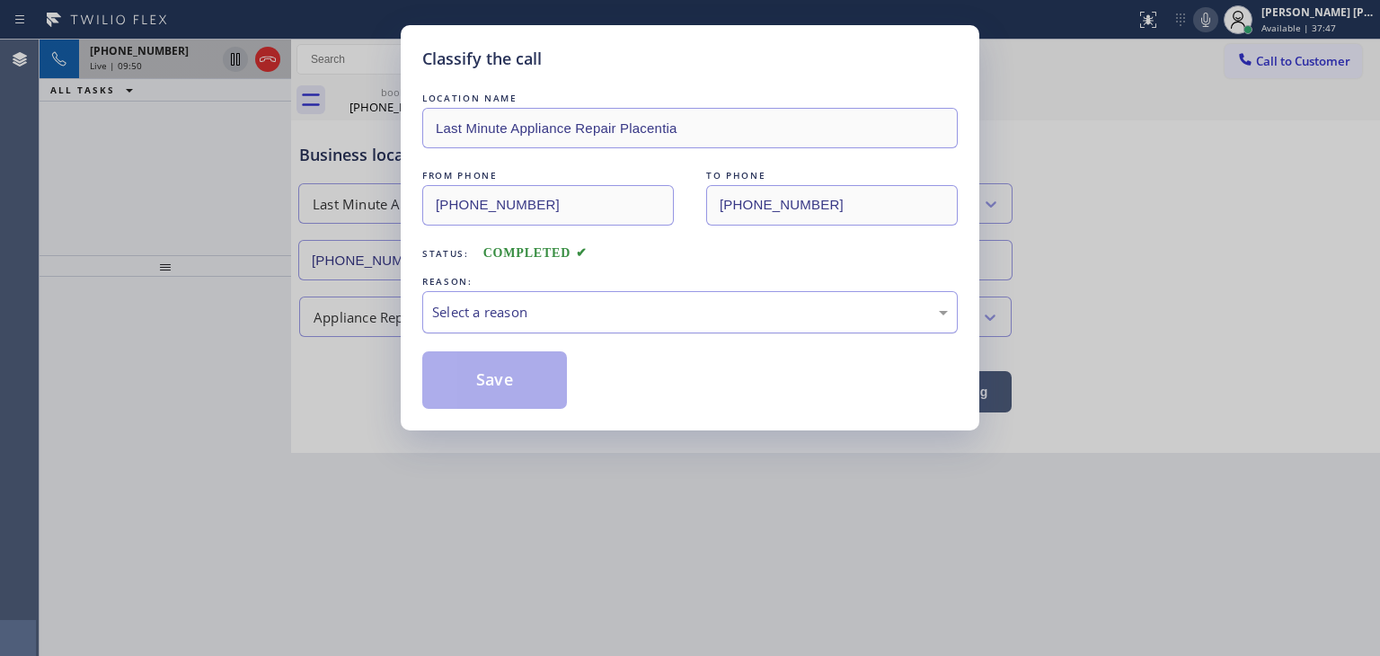
click at [541, 320] on div "Select a reason" at bounding box center [690, 312] width 516 height 21
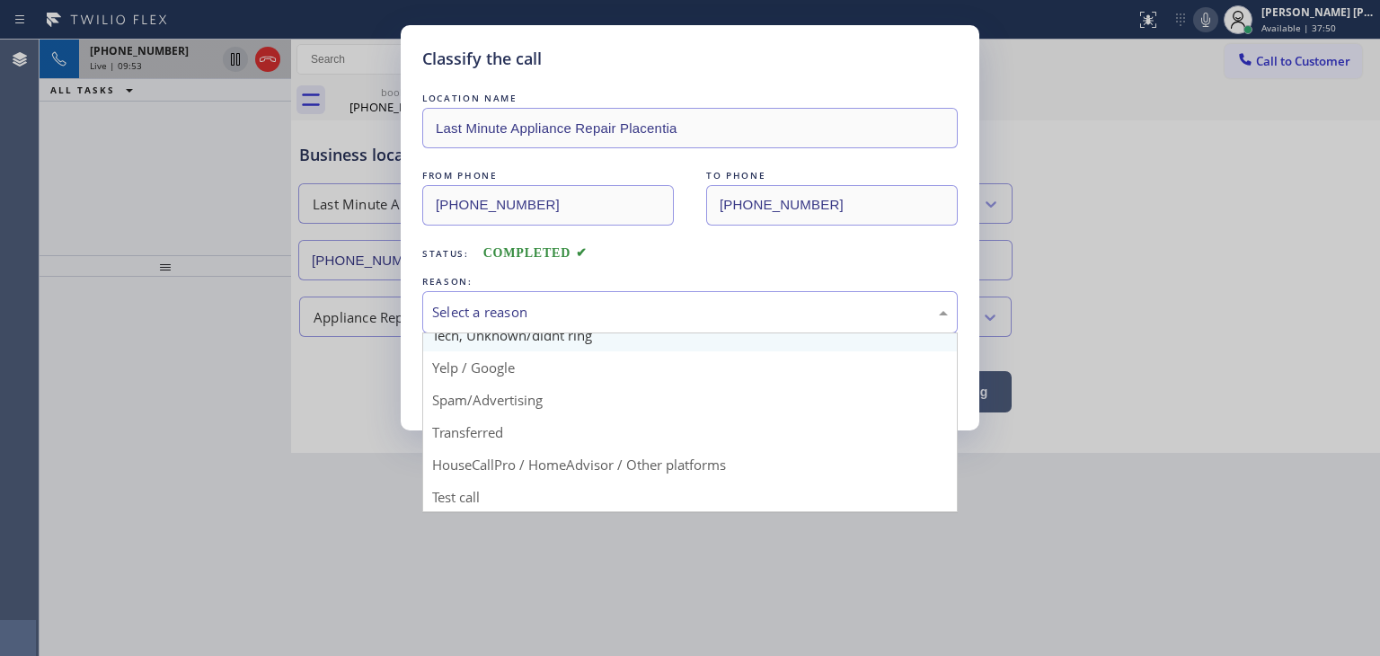
scroll to position [112, 0]
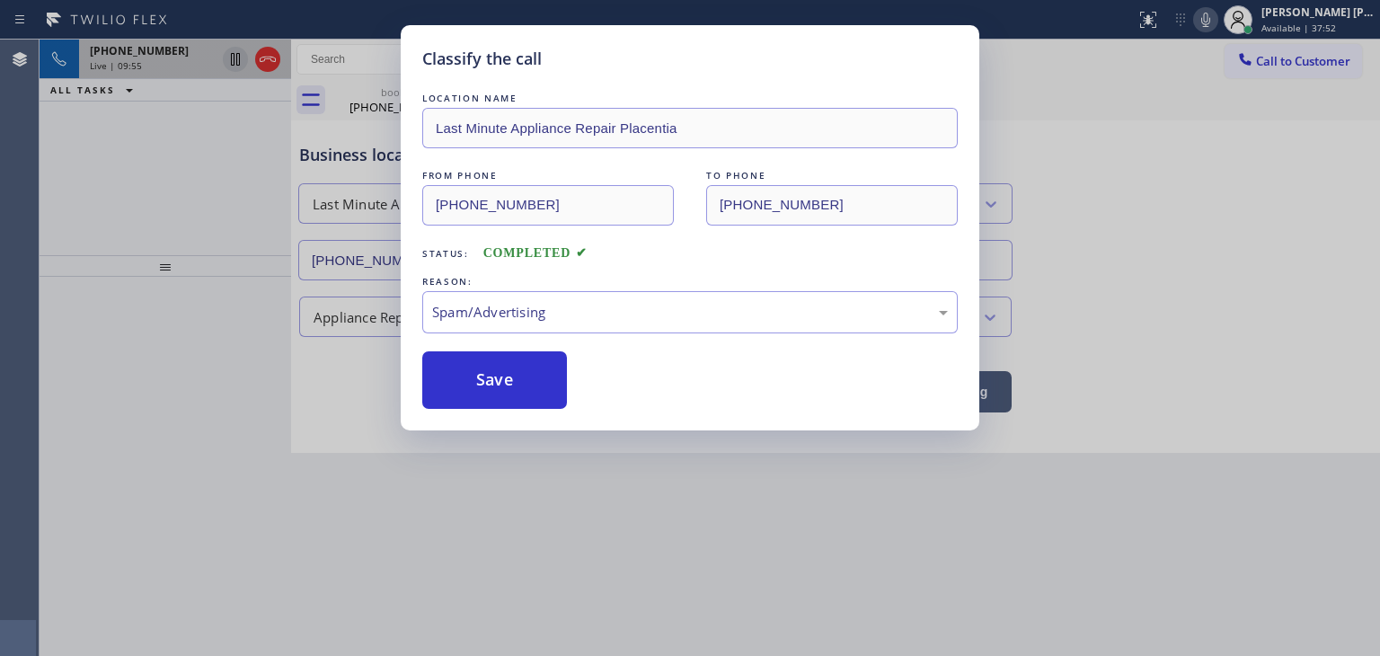
click at [517, 396] on button "Save" at bounding box center [494, 380] width 145 height 58
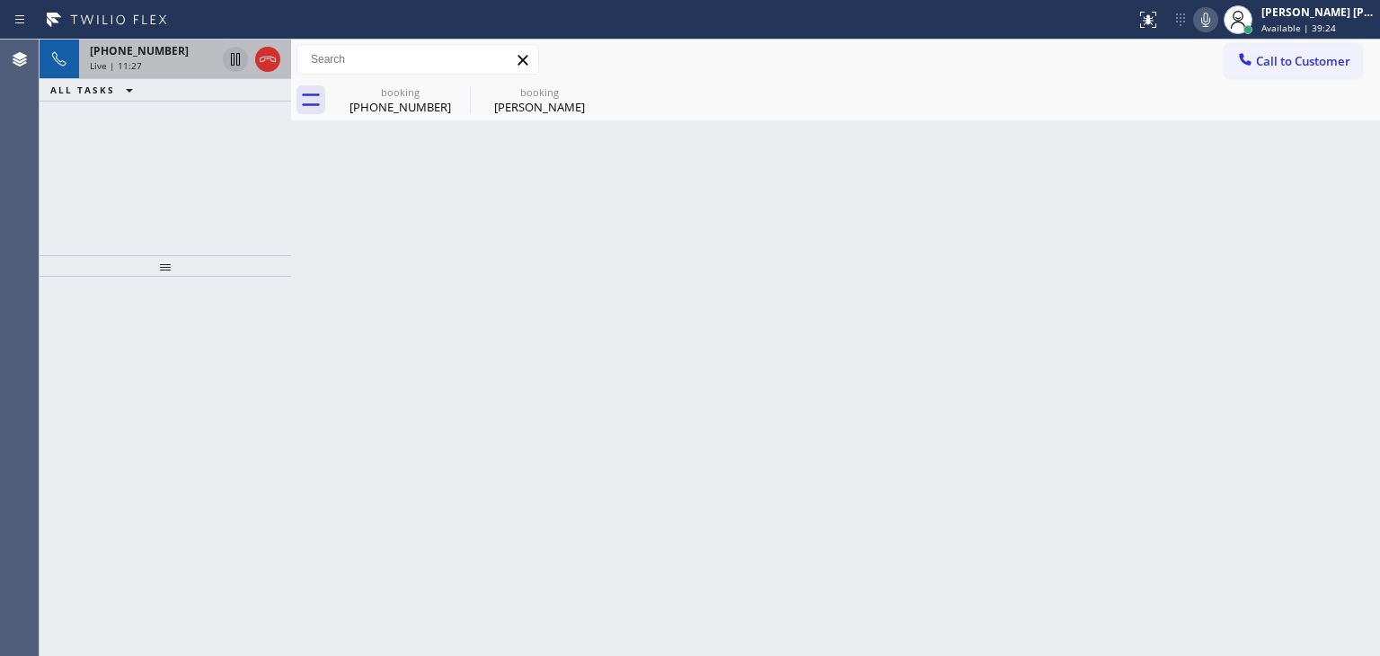
click at [155, 48] on span "[PHONE_NUMBER]" at bounding box center [139, 50] width 99 height 15
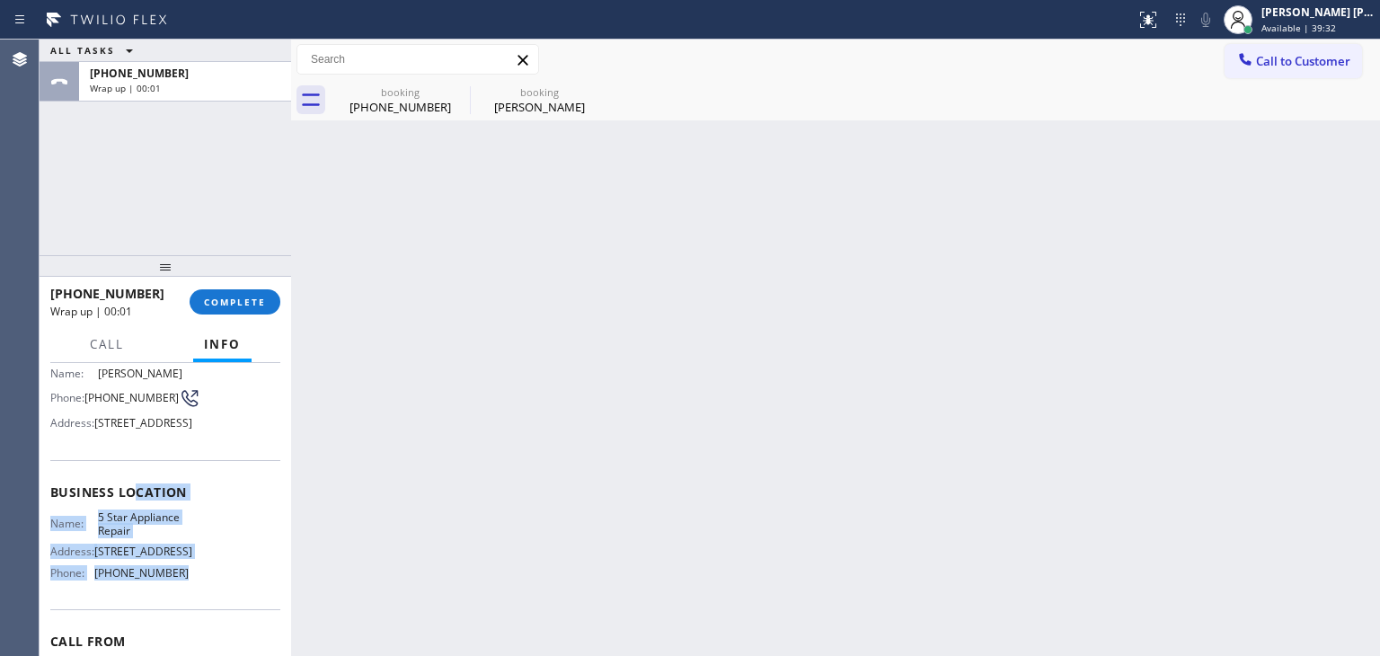
scroll to position [90, 0]
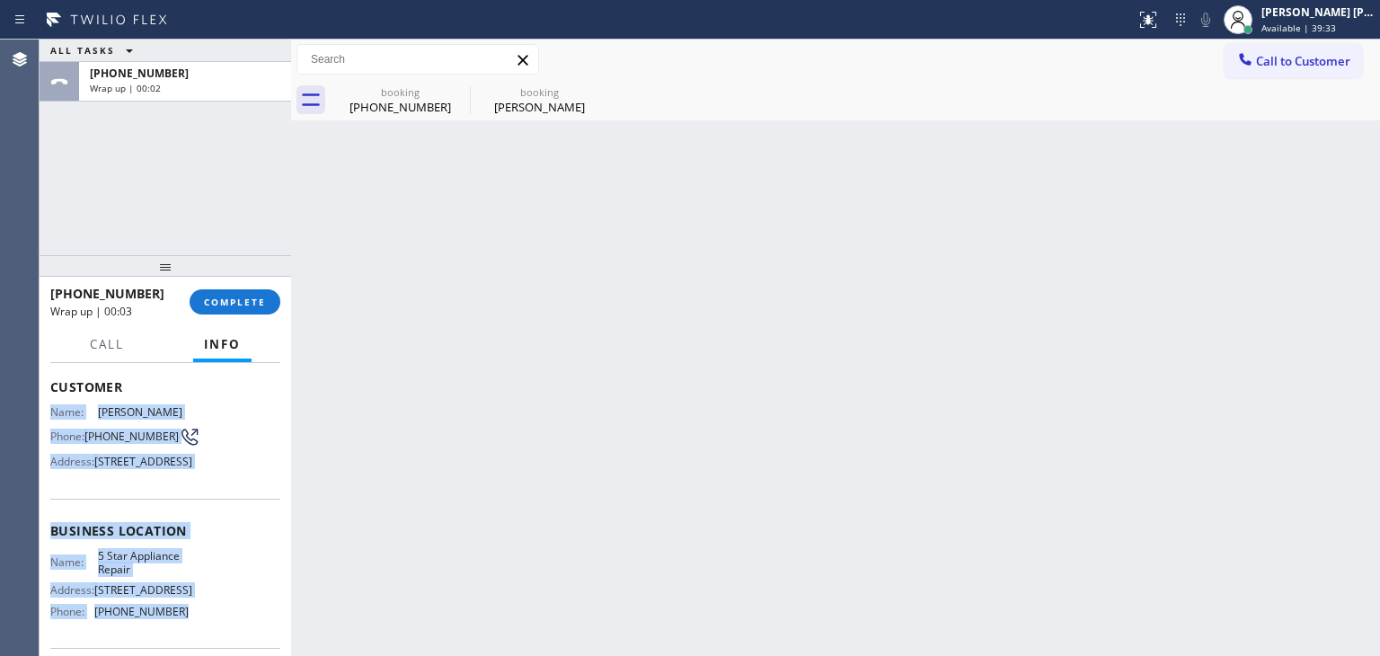
drag, startPoint x: 182, startPoint y: 554, endPoint x: 49, endPoint y: 413, distance: 193.3
click at [49, 413] on div "Context Queue: [Test] All Priority: 1 Customer Name: [PERSON_NAME] Phone: [PHON…" at bounding box center [166, 509] width 252 height 293
copy div "Name: [PERSON_NAME] Phone: [PHONE_NUMBER] Address: [STREET_ADDRESS] Business lo…"
click at [247, 306] on span "COMPLETE" at bounding box center [235, 302] width 62 height 13
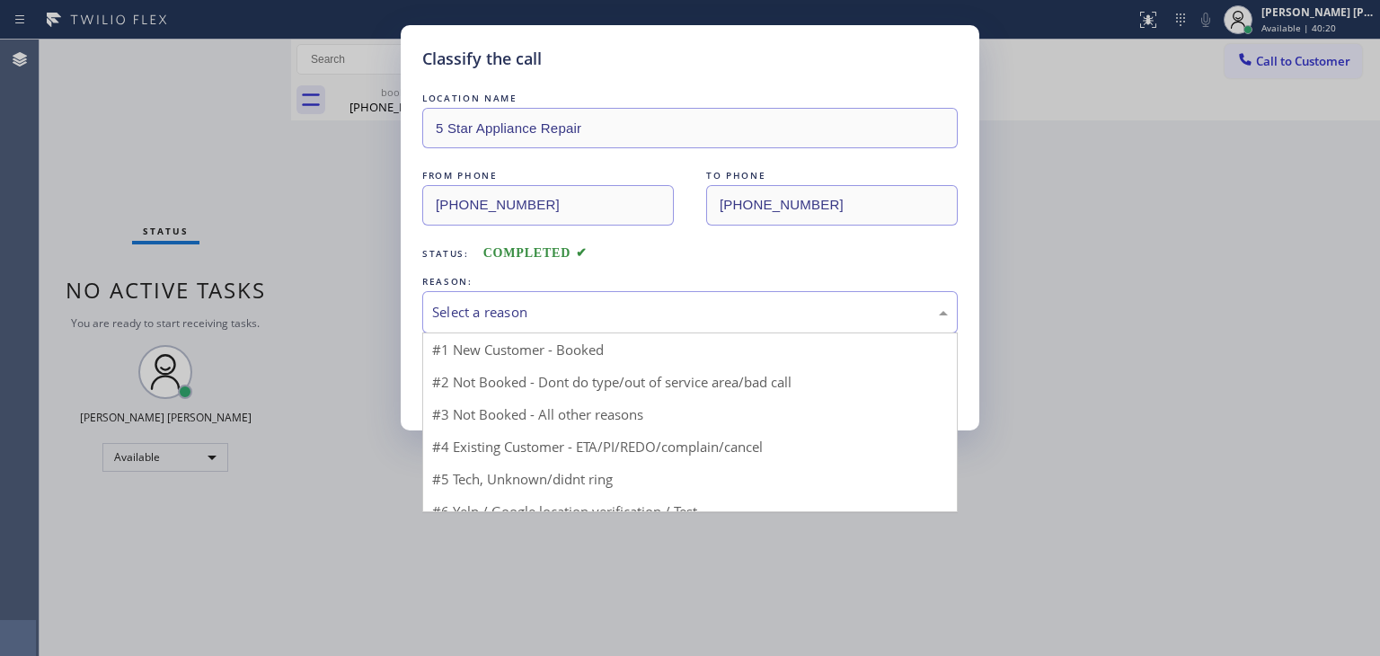
click at [511, 298] on div "Select a reason" at bounding box center [690, 312] width 536 height 42
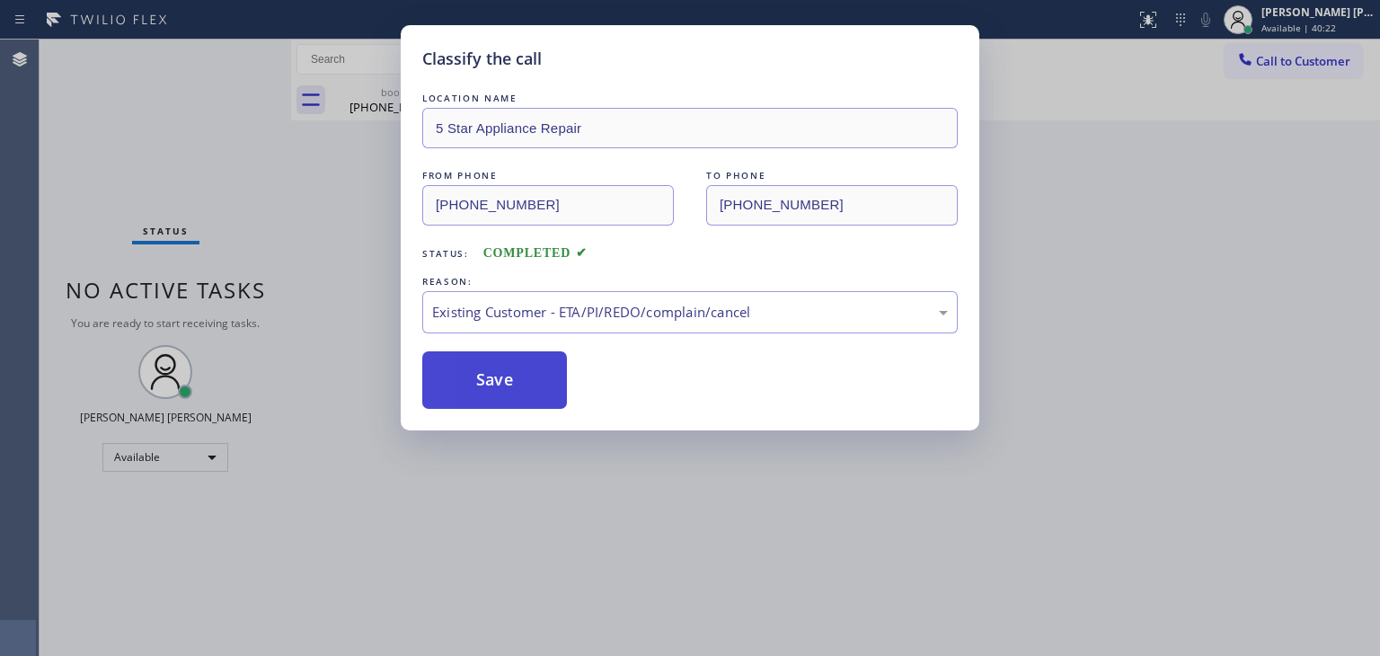
click at [510, 382] on button "Save" at bounding box center [494, 380] width 145 height 58
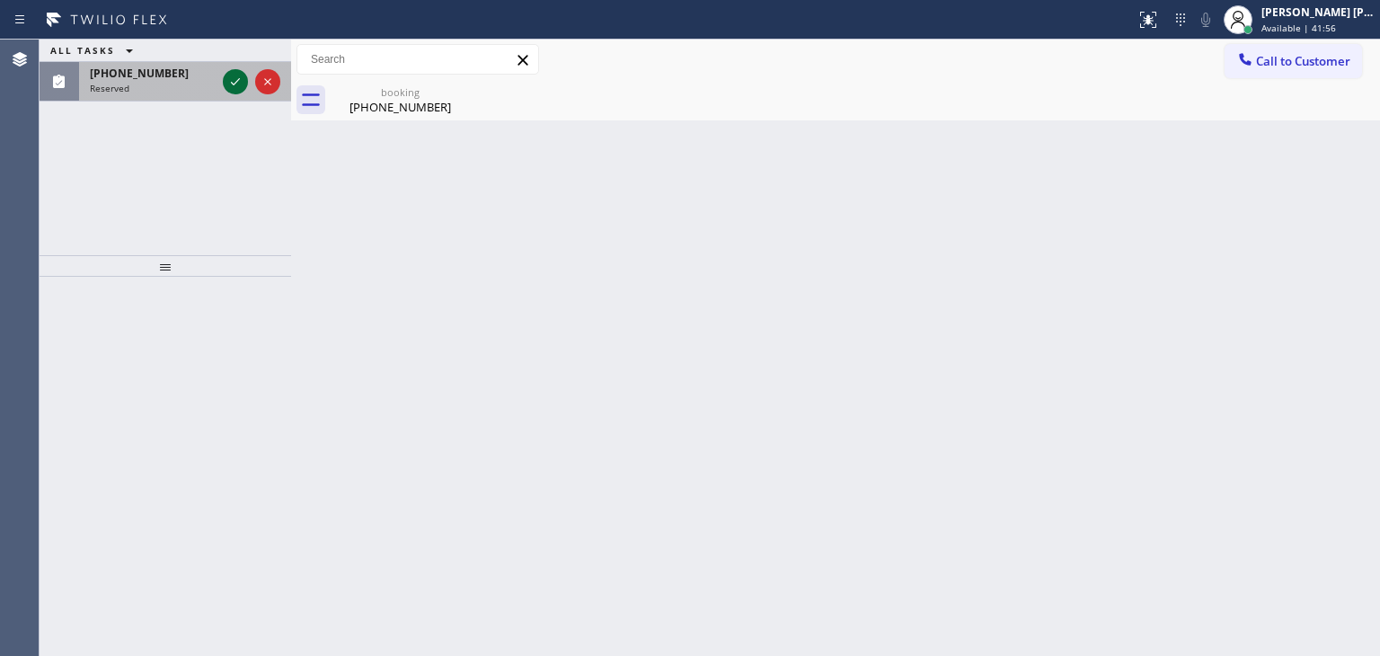
click at [237, 84] on icon at bounding box center [236, 82] width 22 height 22
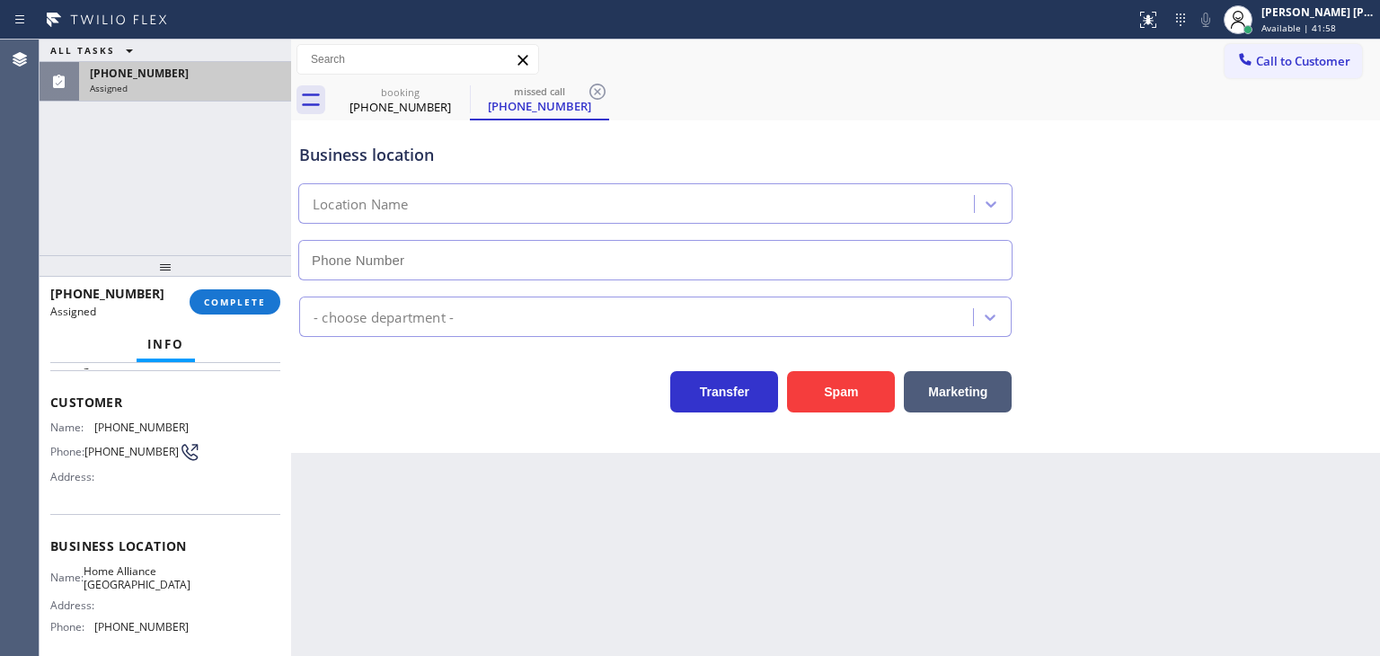
type input "[PHONE_NUMBER]"
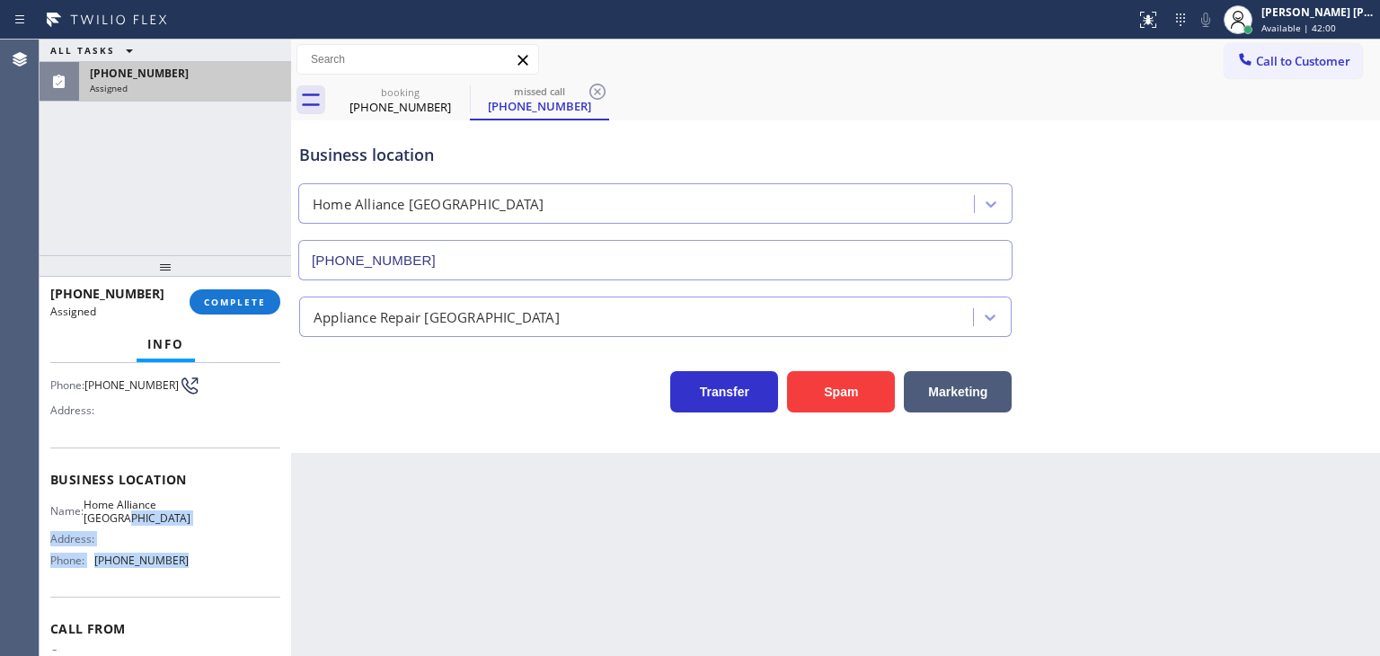
scroll to position [90, 0]
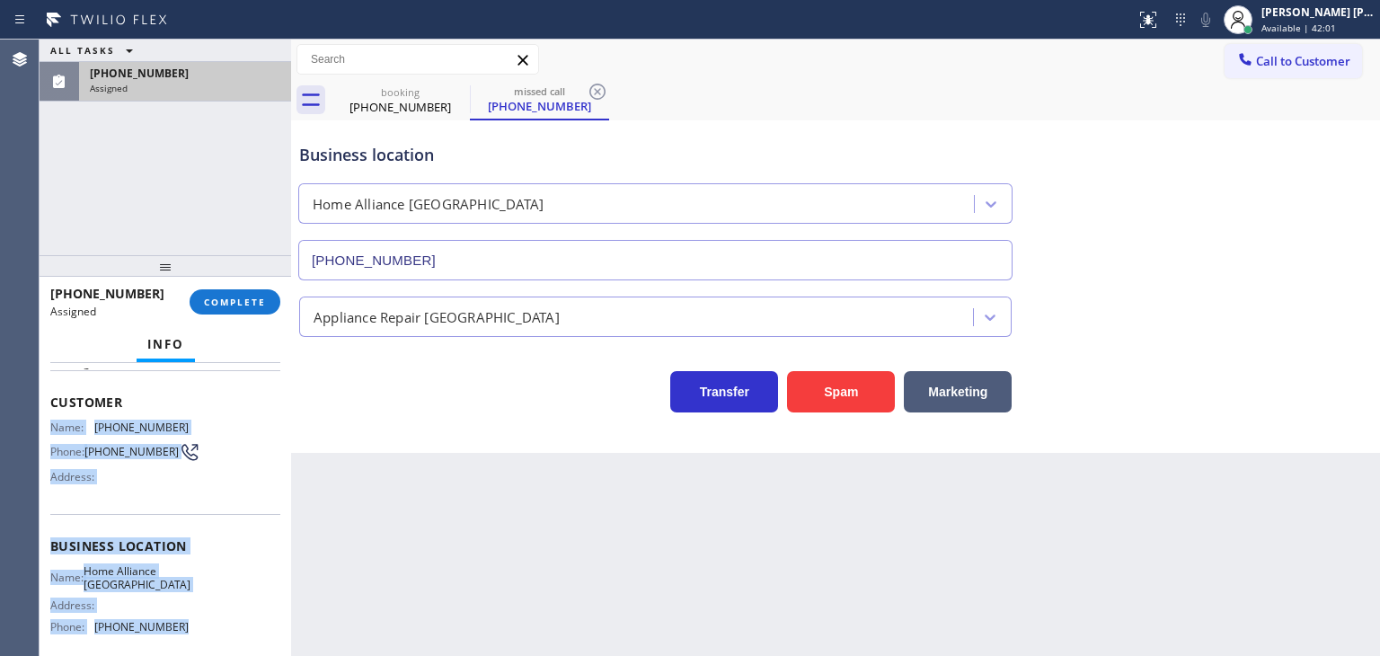
drag, startPoint x: 191, startPoint y: 556, endPoint x: 50, endPoint y: 418, distance: 197.6
click at [50, 418] on div "Context Queue: Appliance Repair High End Priority: 0 Task Age: Customer Name: […" at bounding box center [165, 539] width 230 height 521
copy div "Name: [PHONE_NUMBER] Phone: [PHONE_NUMBER] Address: Business location Name: Hom…"
click at [262, 303] on span "COMPLETE" at bounding box center [235, 302] width 62 height 13
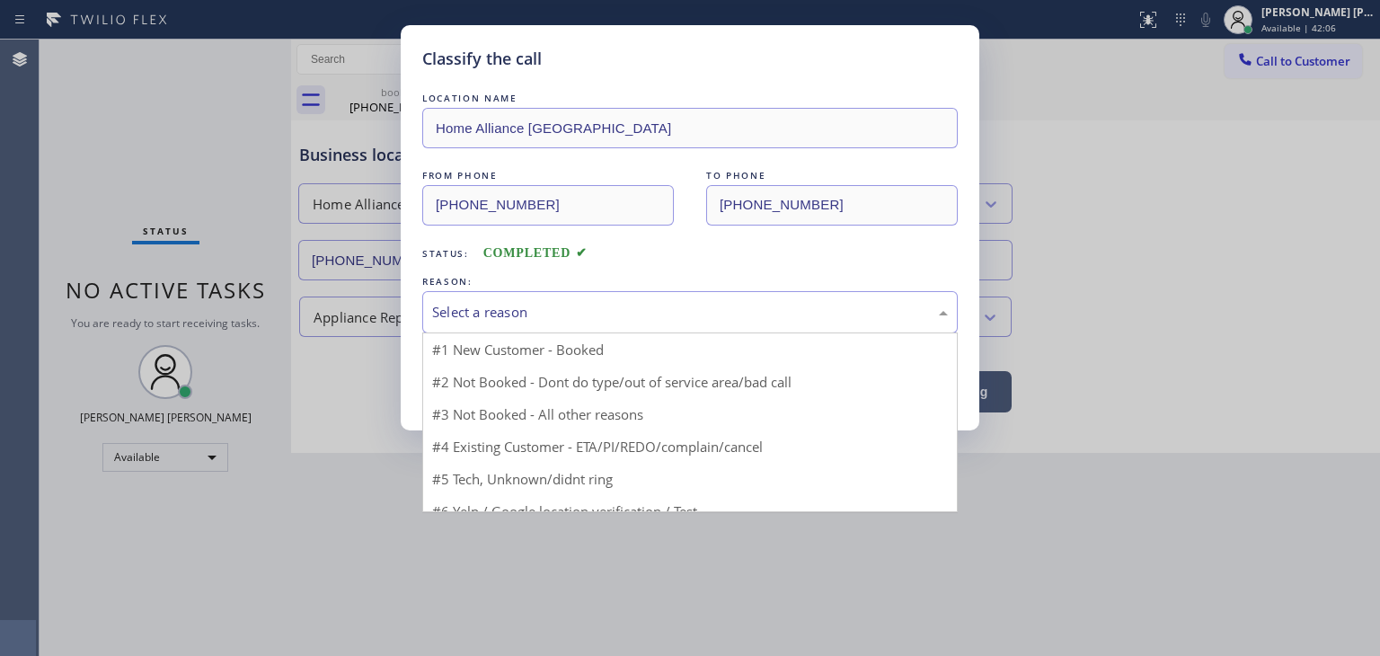
click at [511, 323] on div "Select a reason" at bounding box center [690, 312] width 536 height 42
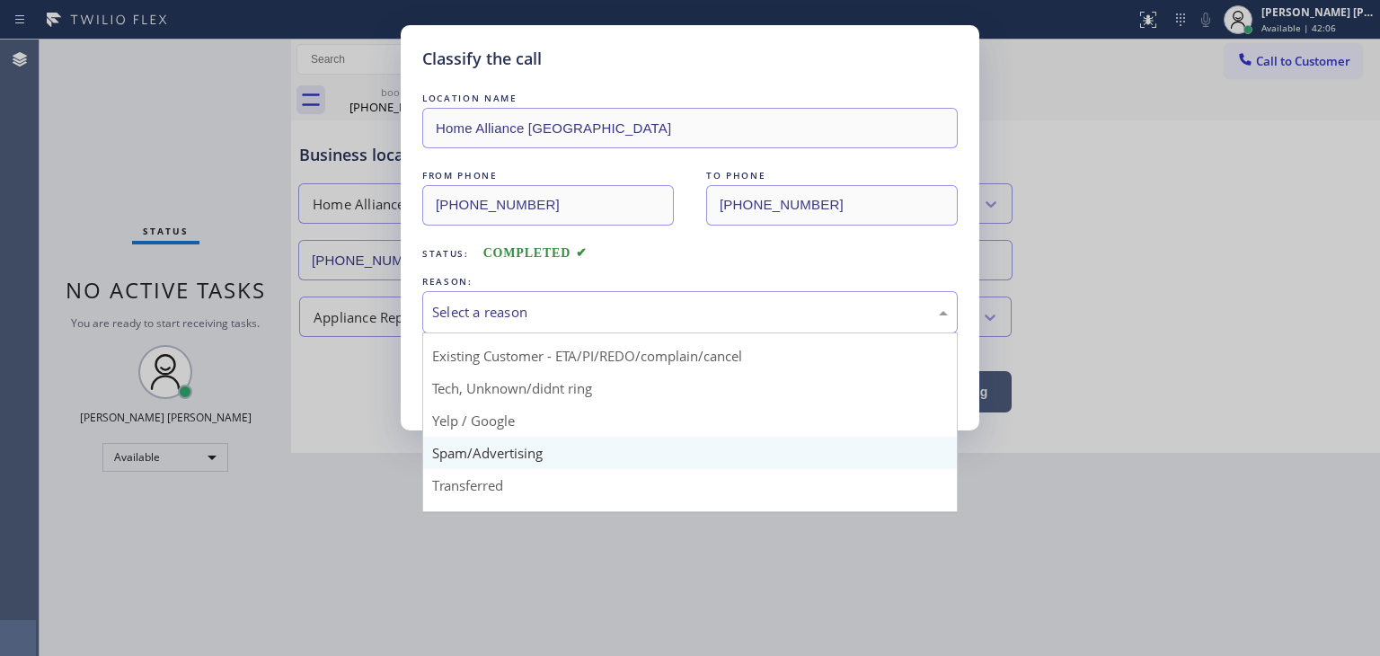
scroll to position [90, 0]
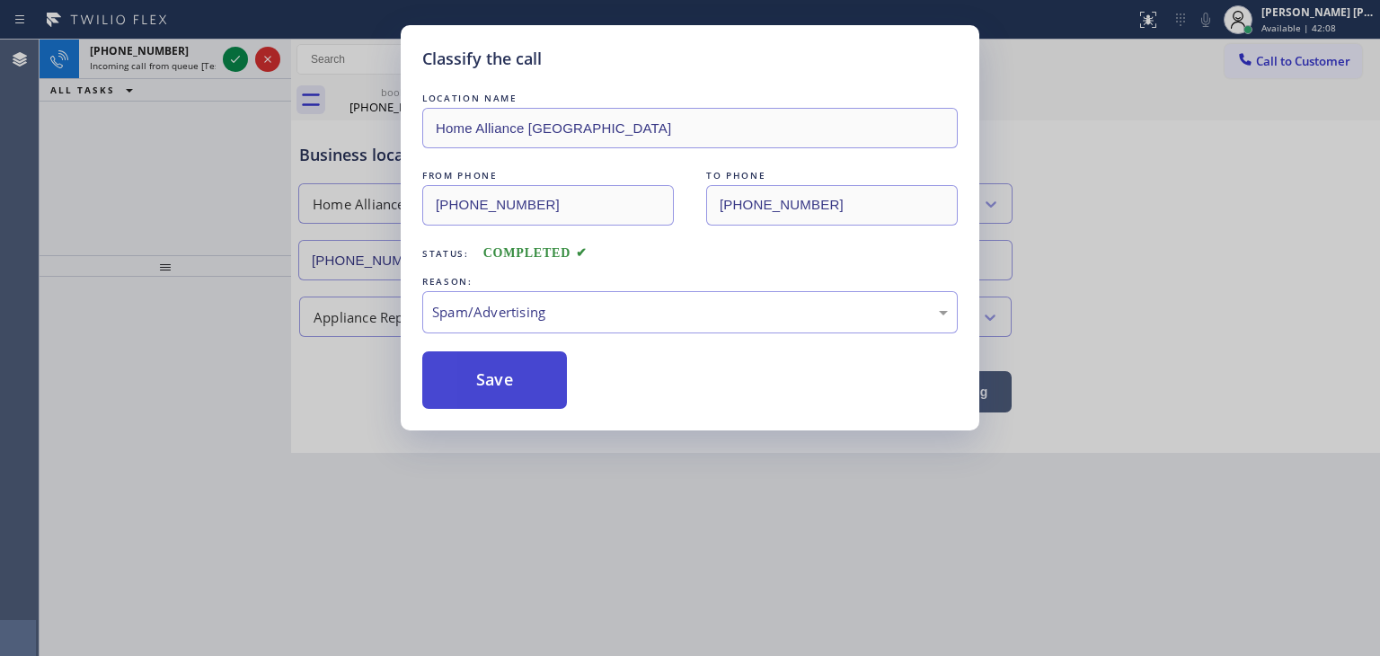
click at [518, 386] on button "Save" at bounding box center [494, 380] width 145 height 58
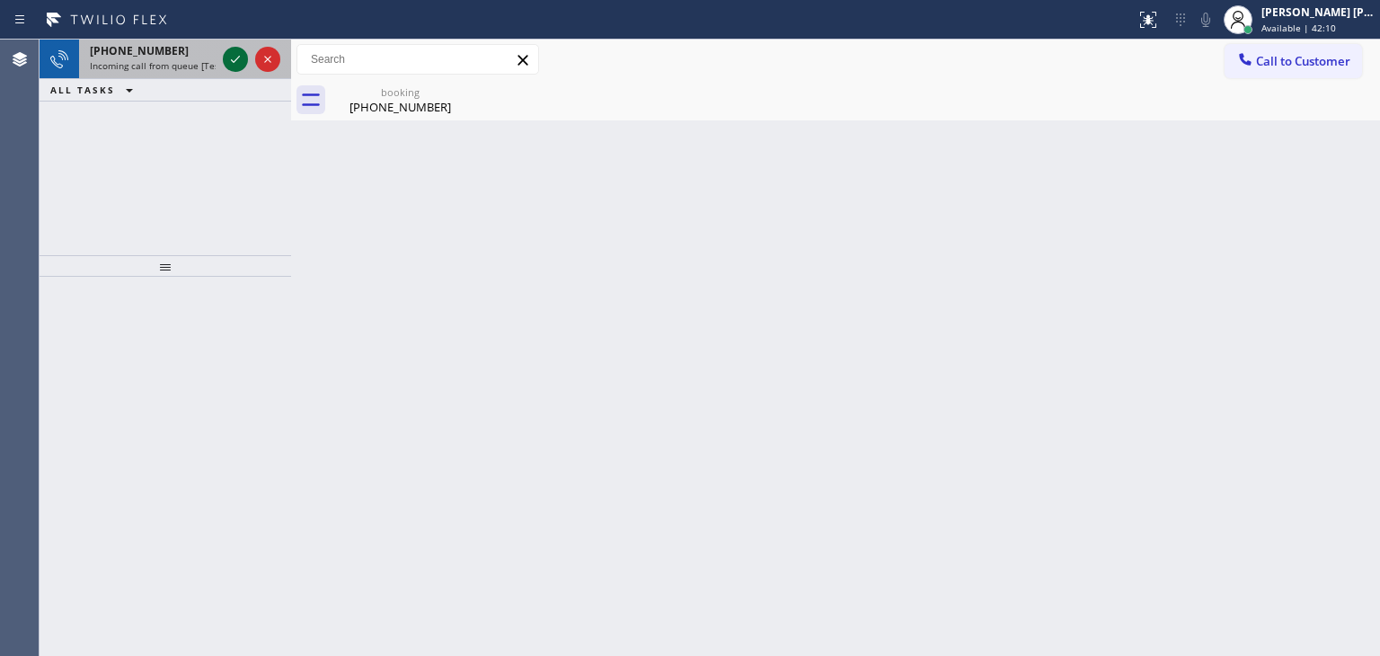
click at [238, 52] on icon at bounding box center [236, 60] width 22 height 22
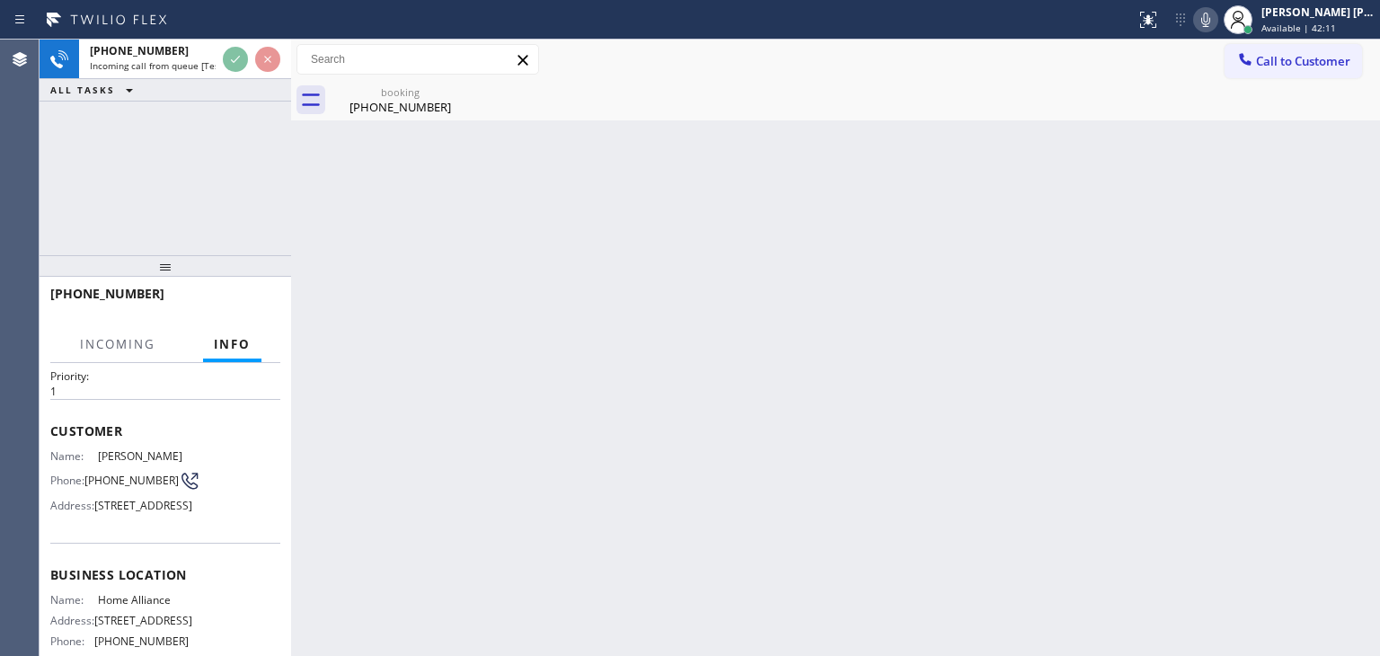
scroll to position [90, 0]
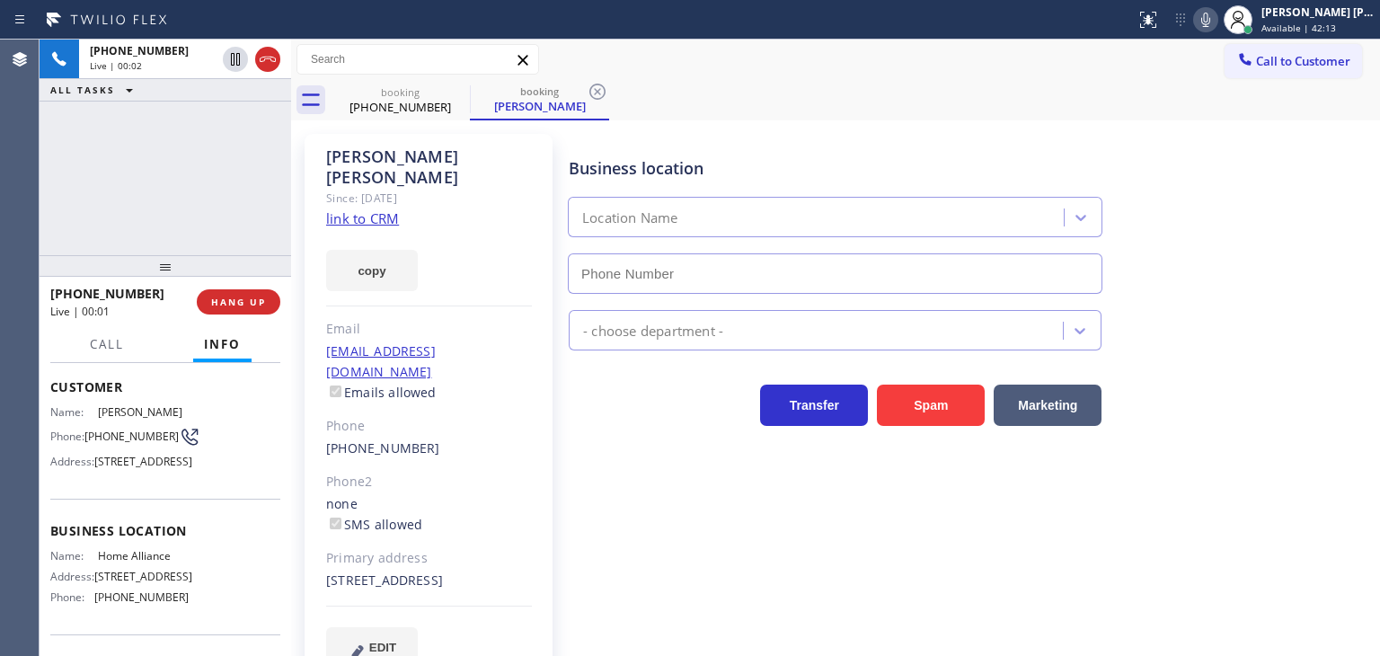
type input "[PHONE_NUMBER]"
click at [176, 180] on div "[PHONE_NUMBER] Live | 00:10 ALL TASKS ALL TASKS ACTIVE TASKS TASKS IN WRAP UP" at bounding box center [166, 148] width 252 height 216
click at [374, 209] on link "link to CRM" at bounding box center [362, 218] width 73 height 18
click at [1217, 20] on icon at bounding box center [1206, 20] width 22 height 22
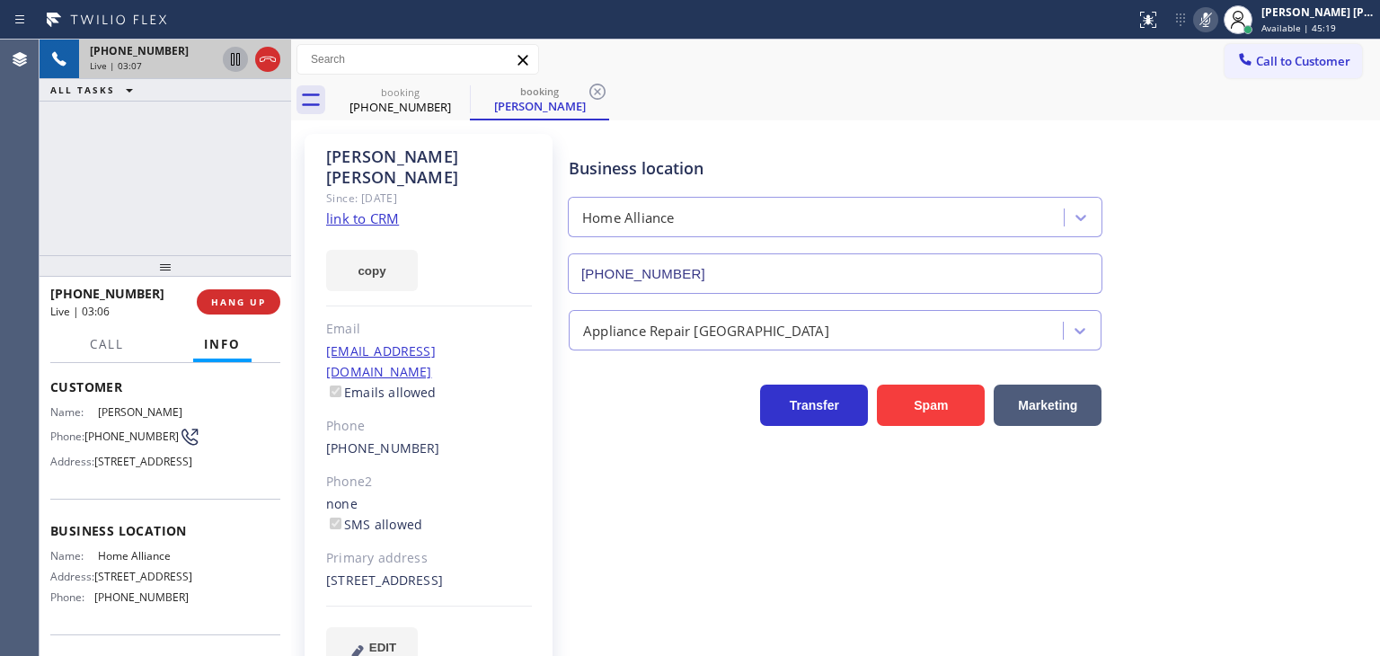
click at [232, 58] on icon at bounding box center [236, 60] width 22 height 22
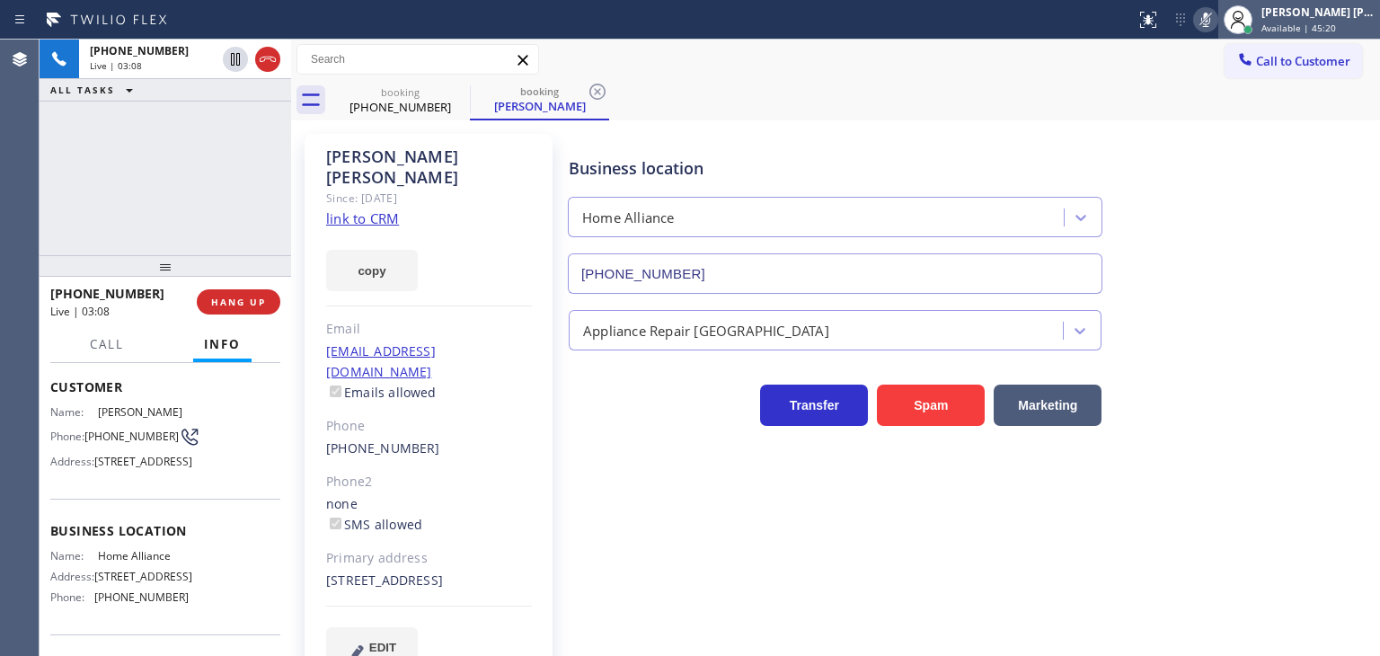
click at [1336, 22] on span "Available | 45:20" at bounding box center [1299, 28] width 75 height 13
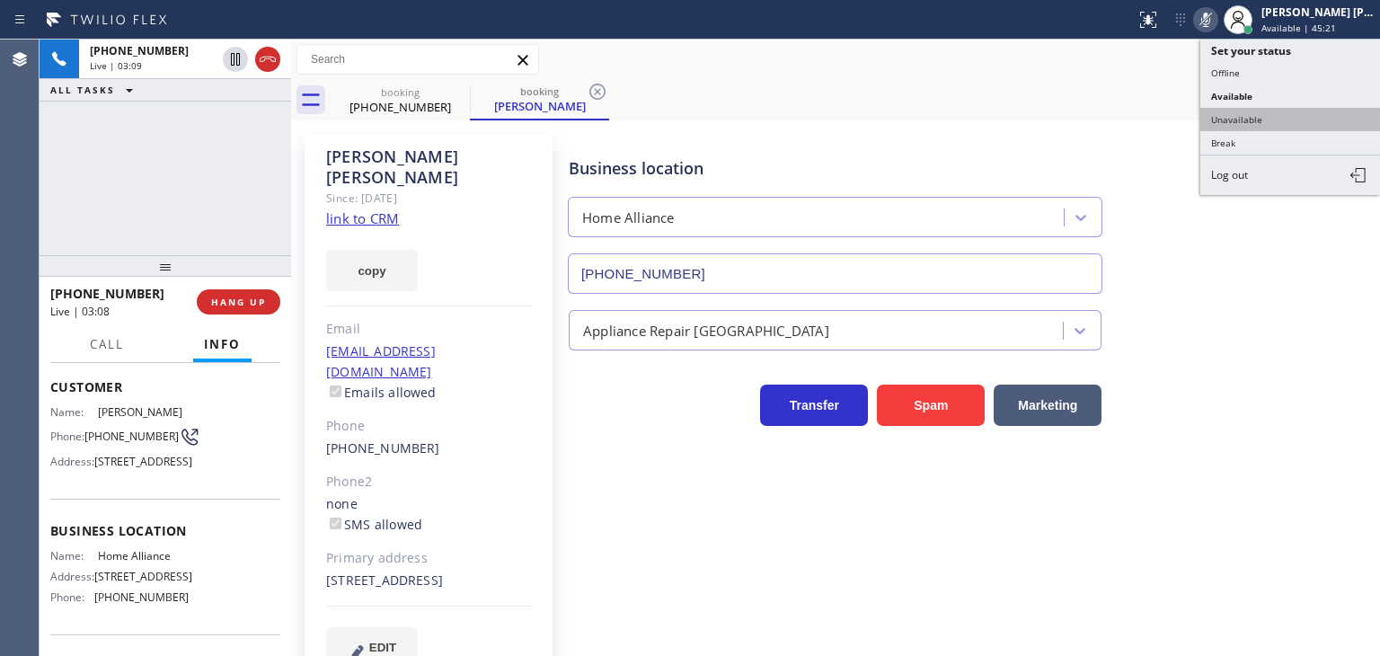
click at [1294, 109] on button "Unavailable" at bounding box center [1291, 119] width 180 height 23
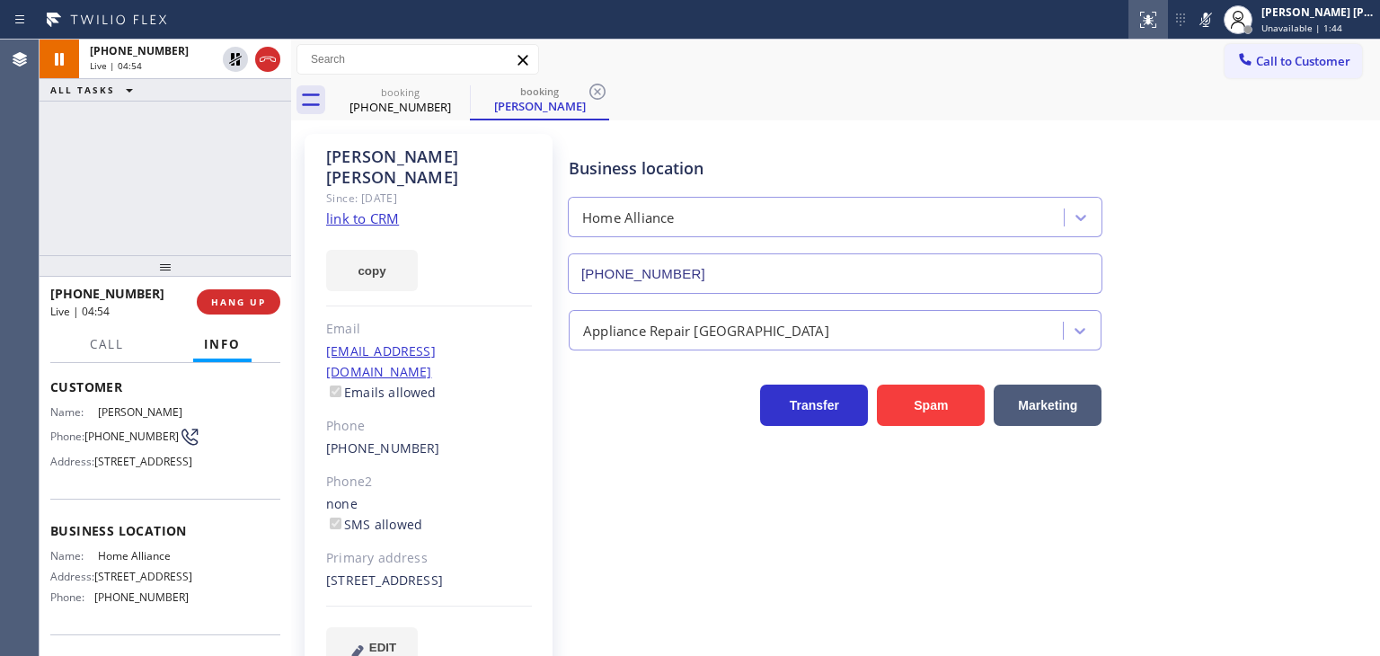
drag, startPoint x: 1229, startPoint y: 16, endPoint x: 1180, endPoint y: 2, distance: 51.5
click at [1217, 16] on icon at bounding box center [1206, 20] width 22 height 22
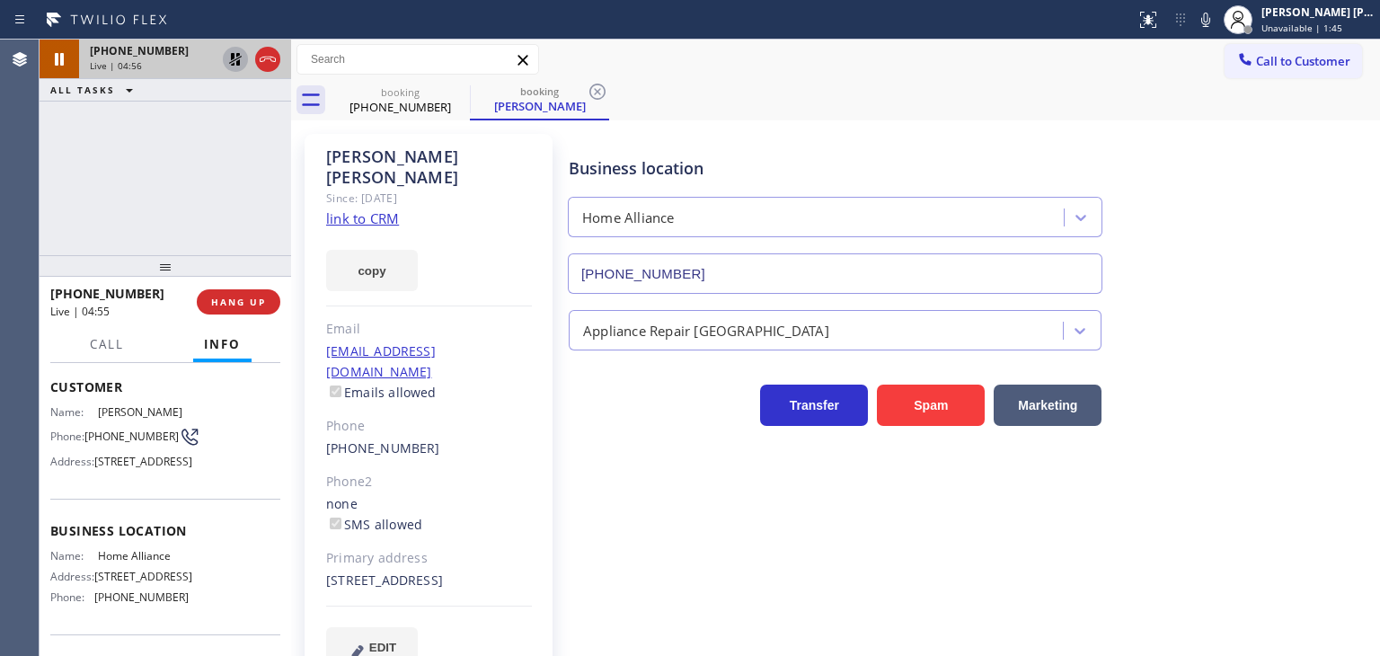
click at [235, 53] on icon at bounding box center [236, 60] width 22 height 22
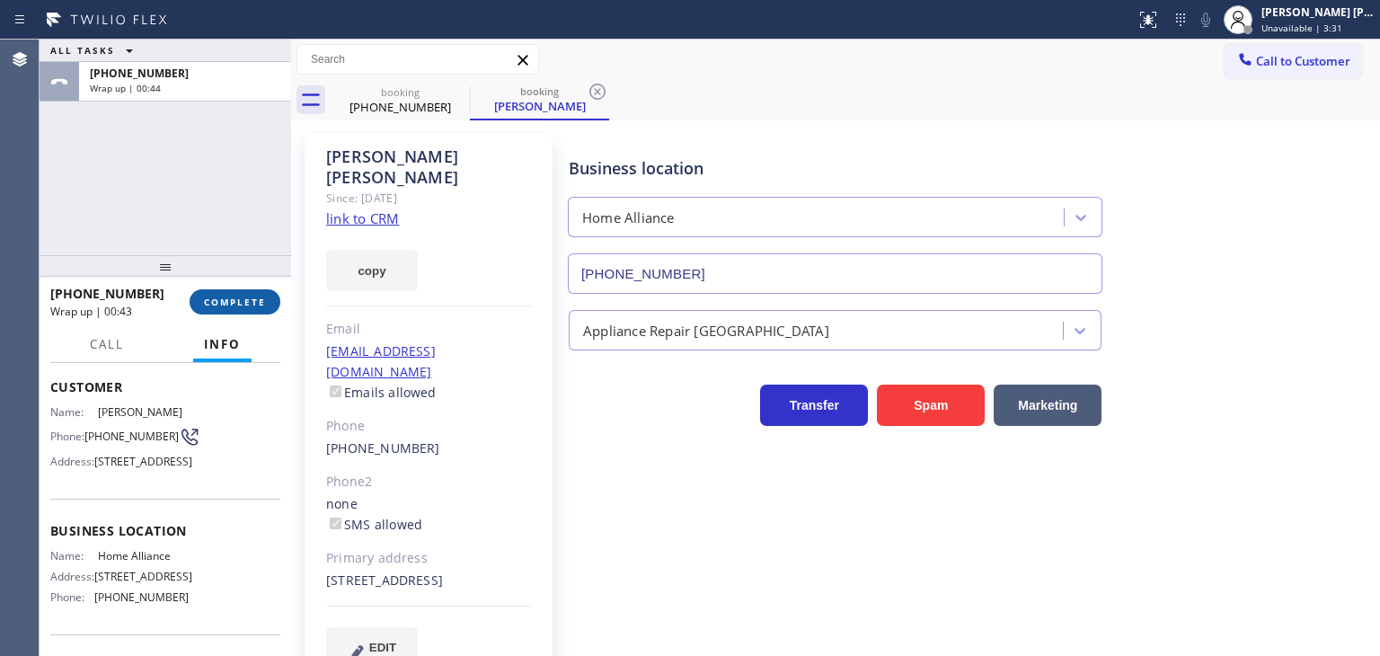
click at [220, 296] on span "COMPLETE" at bounding box center [235, 302] width 62 height 13
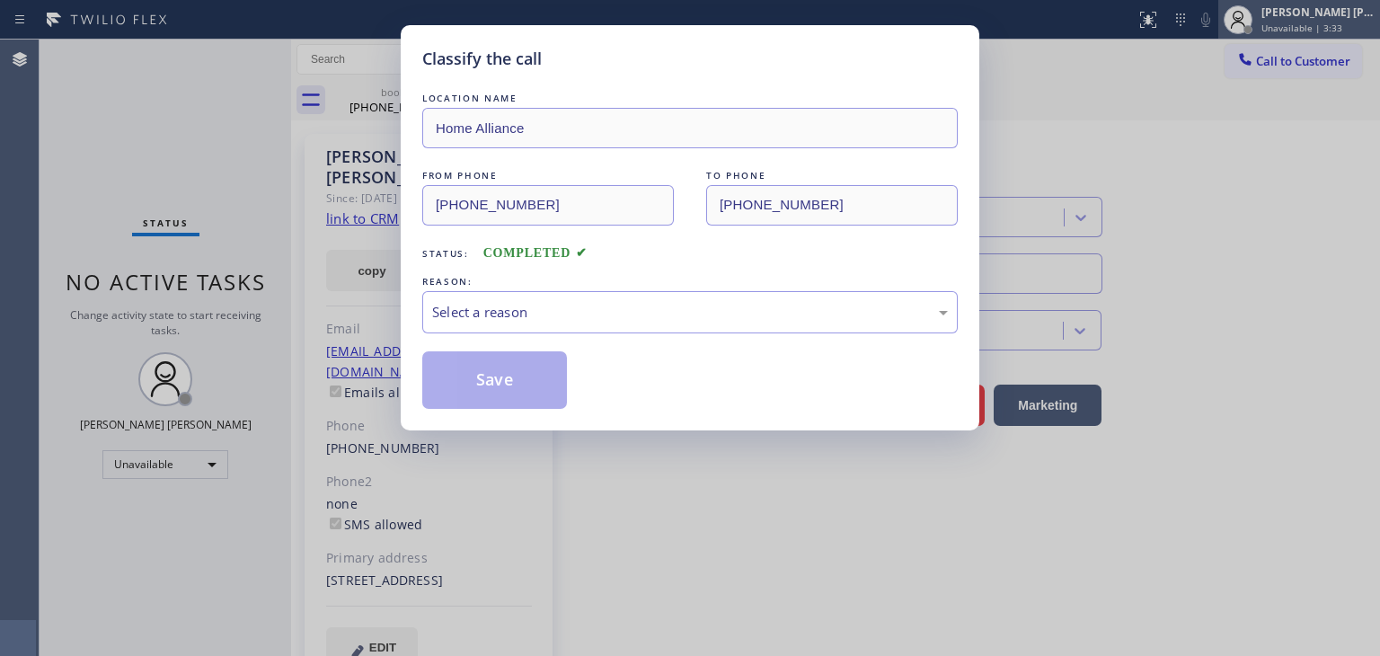
click at [1311, 22] on div "Classify the call LOCATION NAME Home Alliance FROM PHONE [PHONE_NUMBER] TO PHON…" at bounding box center [690, 328] width 1380 height 656
click at [637, 327] on div "Select a reason" at bounding box center [690, 312] width 536 height 42
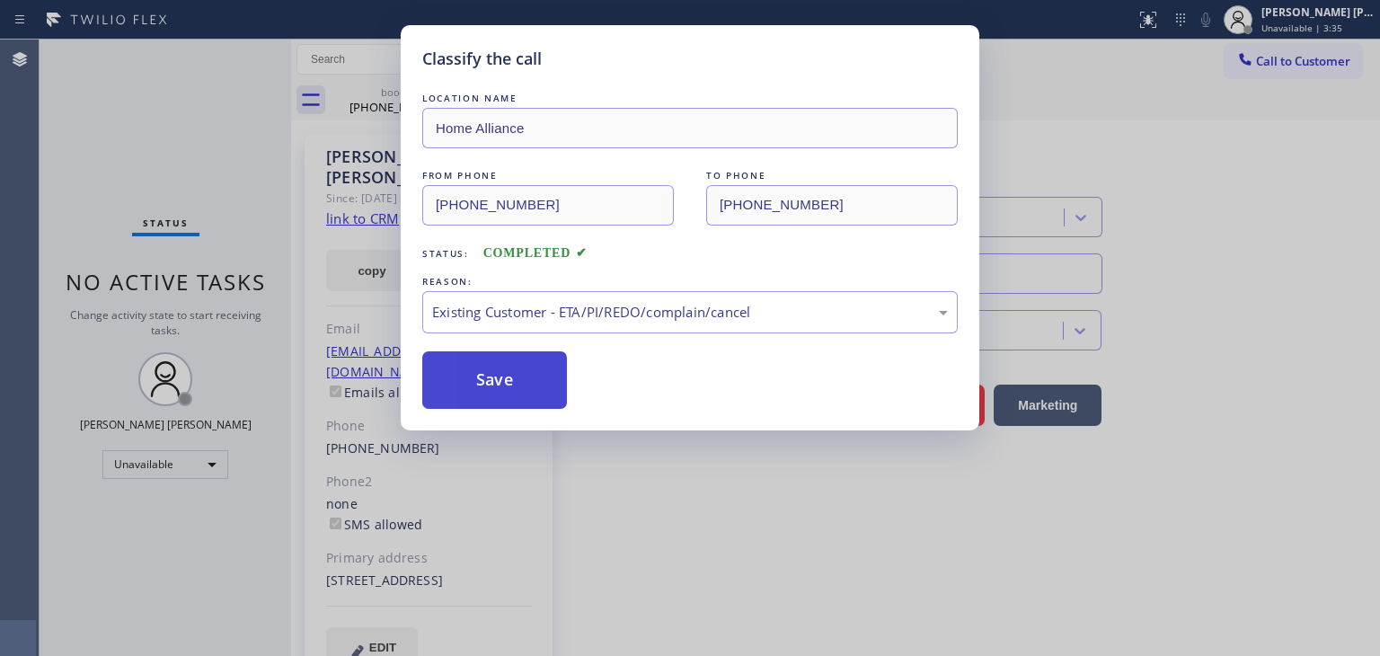
click at [529, 382] on button "Save" at bounding box center [494, 380] width 145 height 58
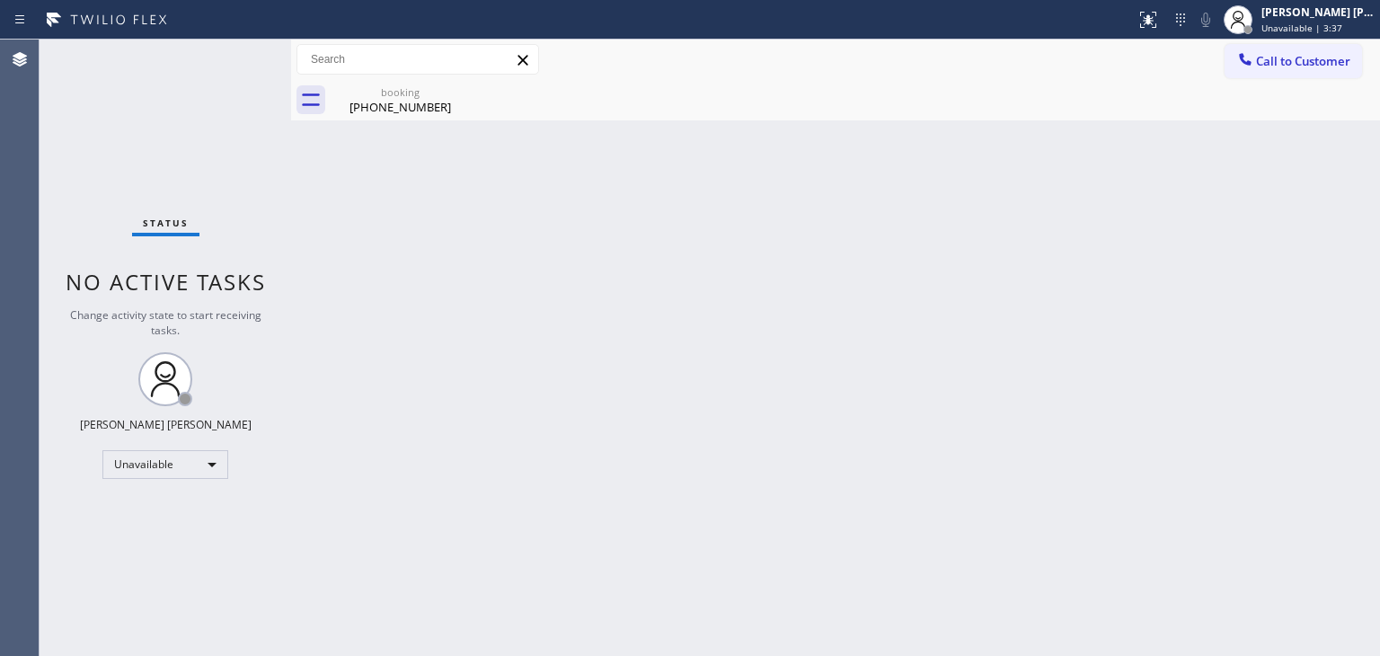
click at [1315, 10] on div "[PERSON_NAME] [PERSON_NAME]" at bounding box center [1318, 11] width 113 height 15
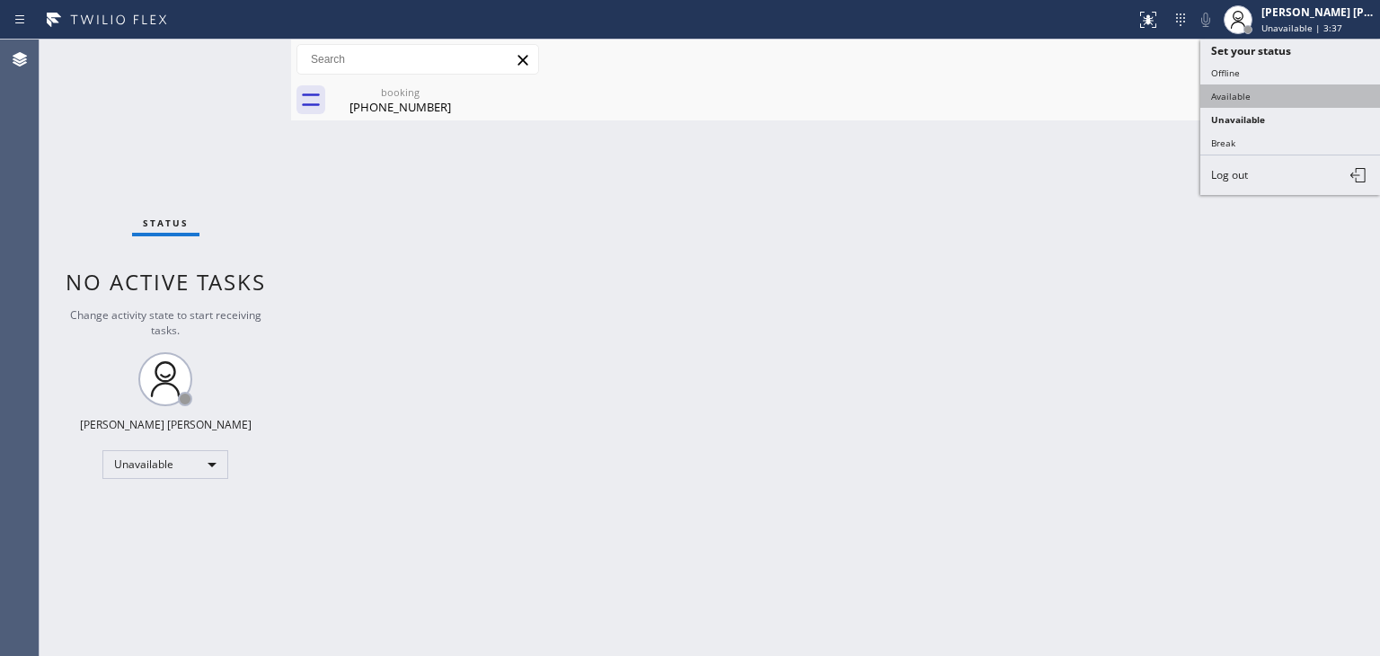
click at [1269, 85] on button "Available" at bounding box center [1291, 95] width 180 height 23
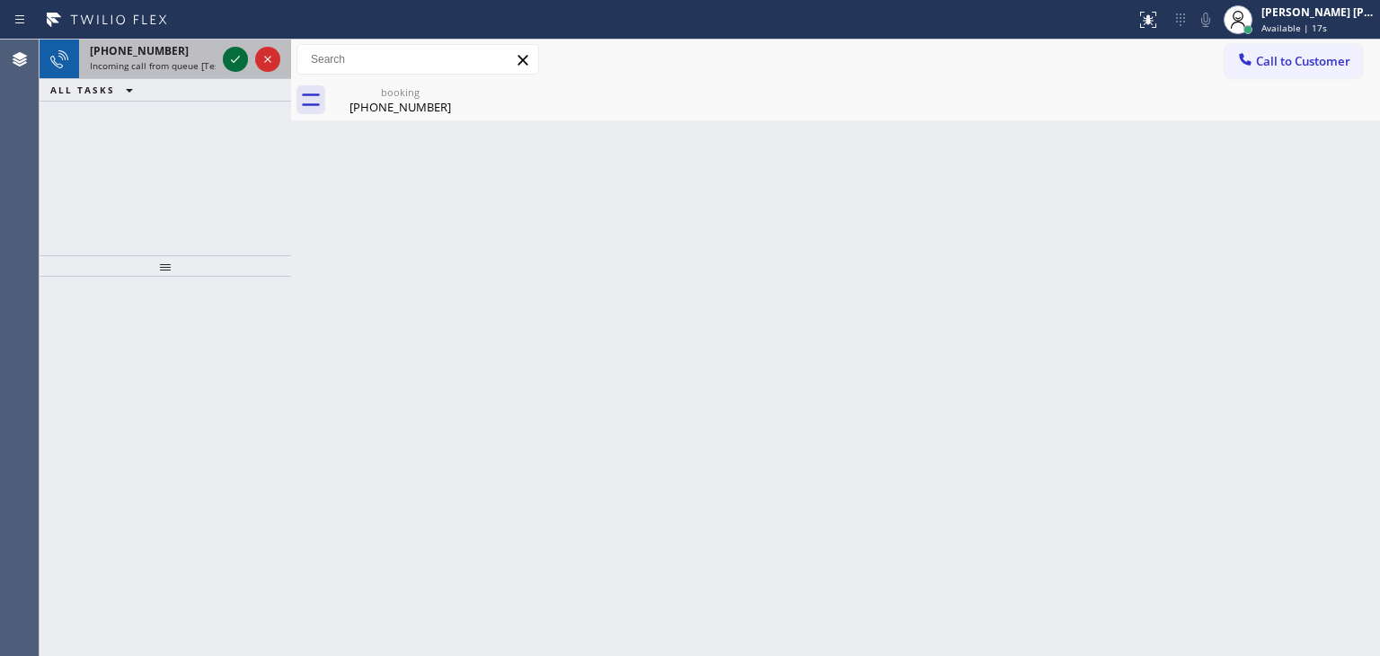
click at [236, 54] on icon at bounding box center [236, 60] width 22 height 22
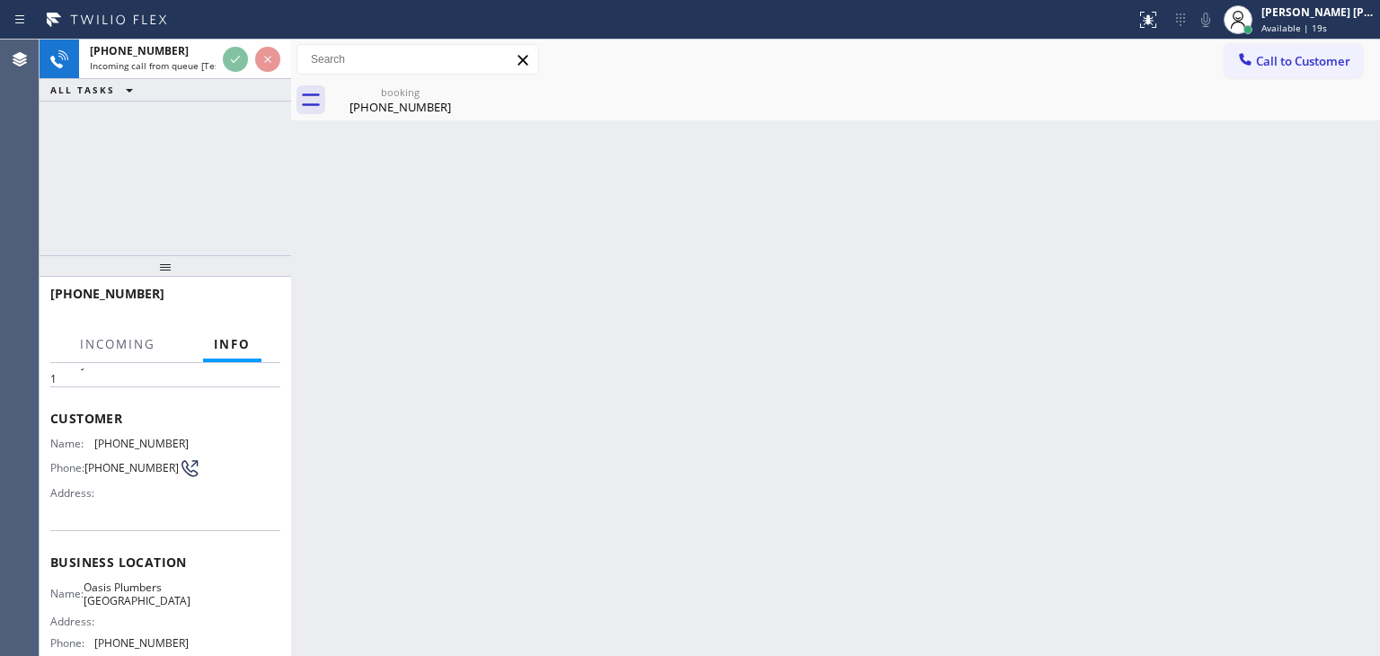
scroll to position [90, 0]
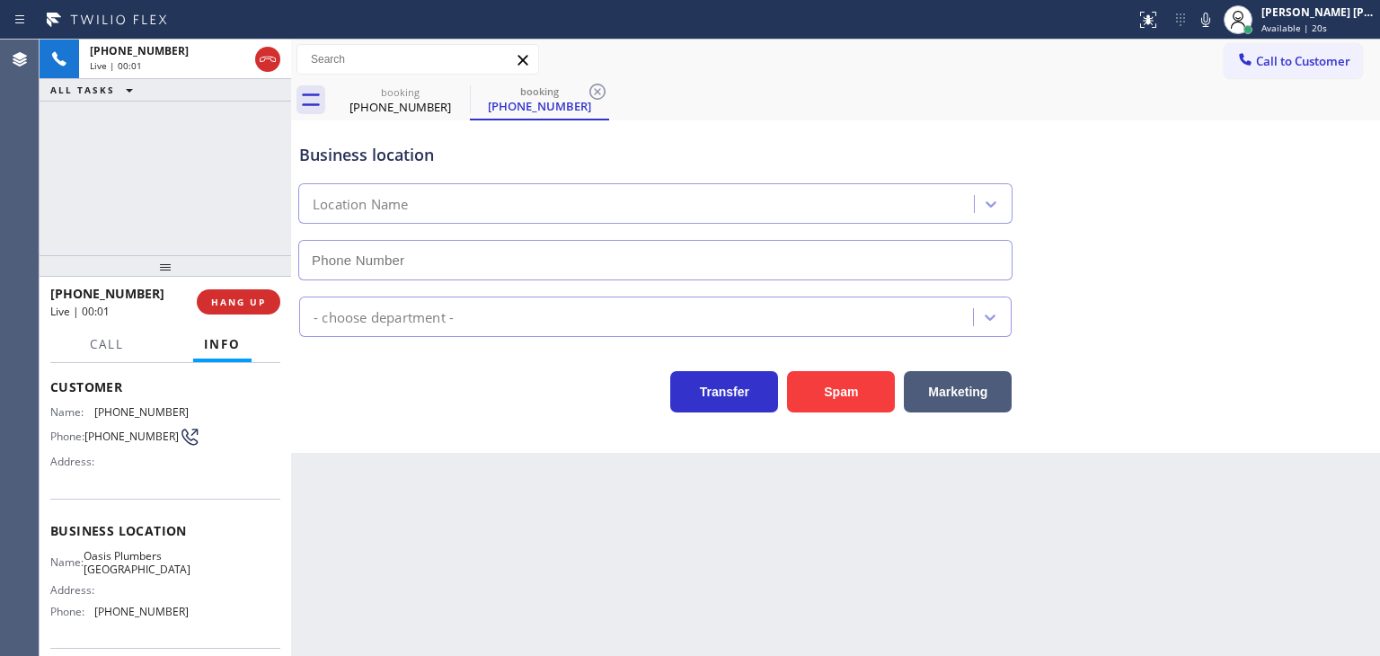
type input "[PHONE_NUMBER]"
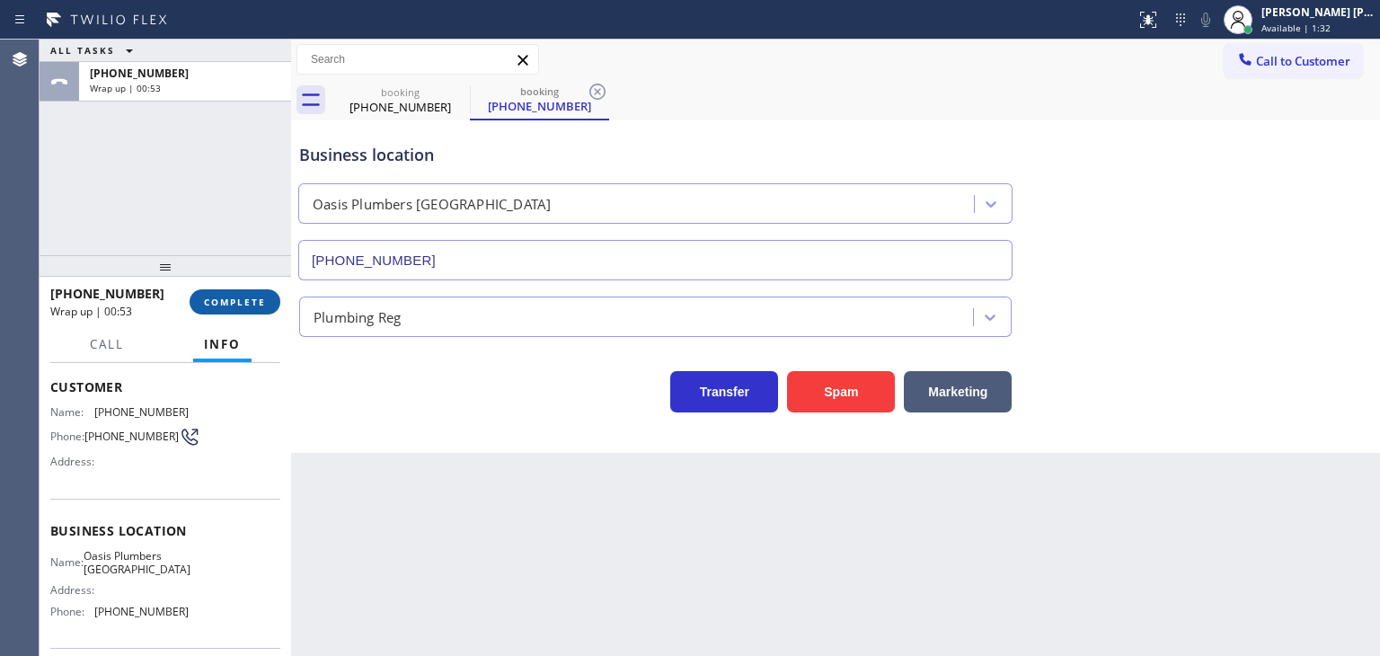
click at [264, 305] on span "COMPLETE" at bounding box center [235, 302] width 62 height 13
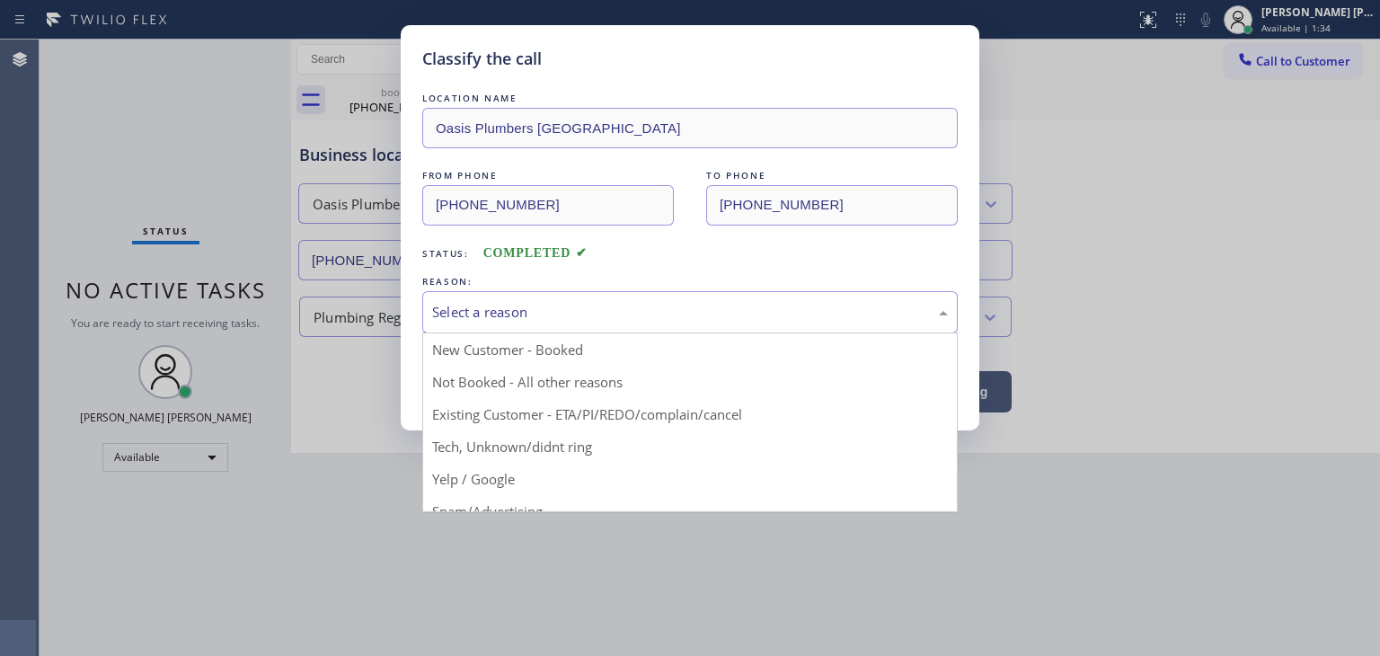
click at [528, 315] on div "Select a reason" at bounding box center [690, 312] width 516 height 21
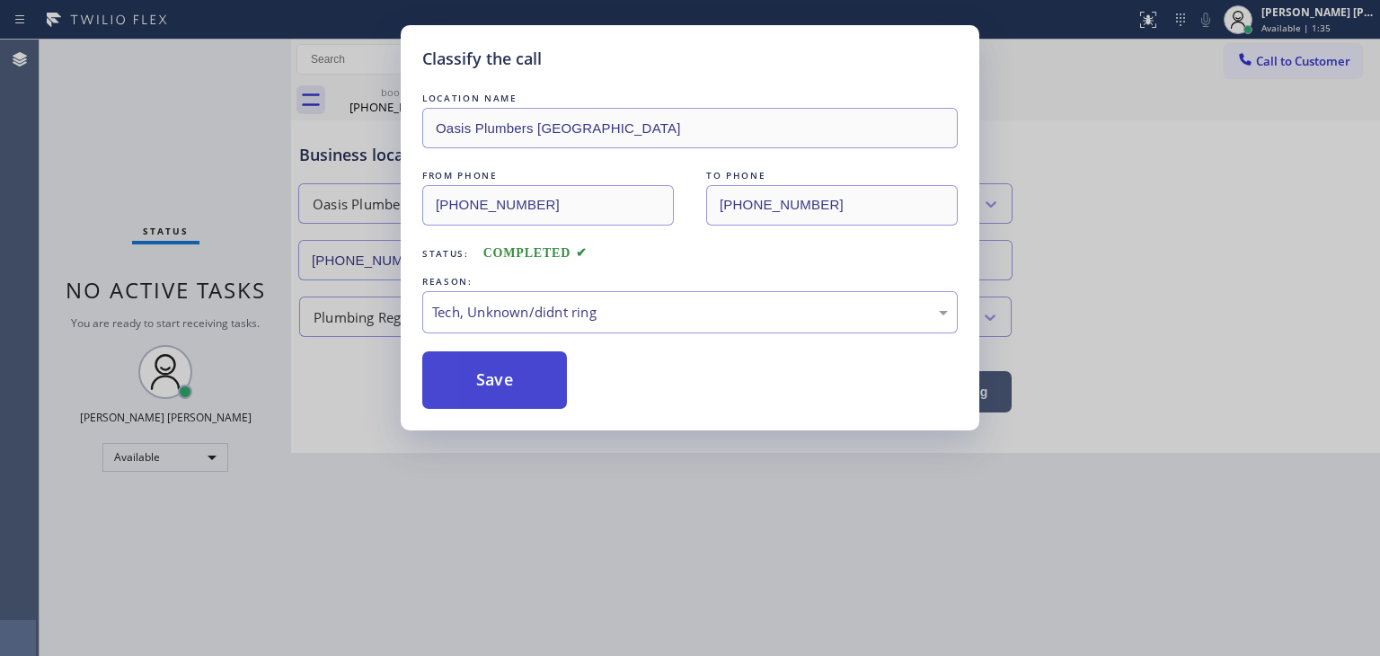
click at [506, 382] on button "Save" at bounding box center [494, 380] width 145 height 58
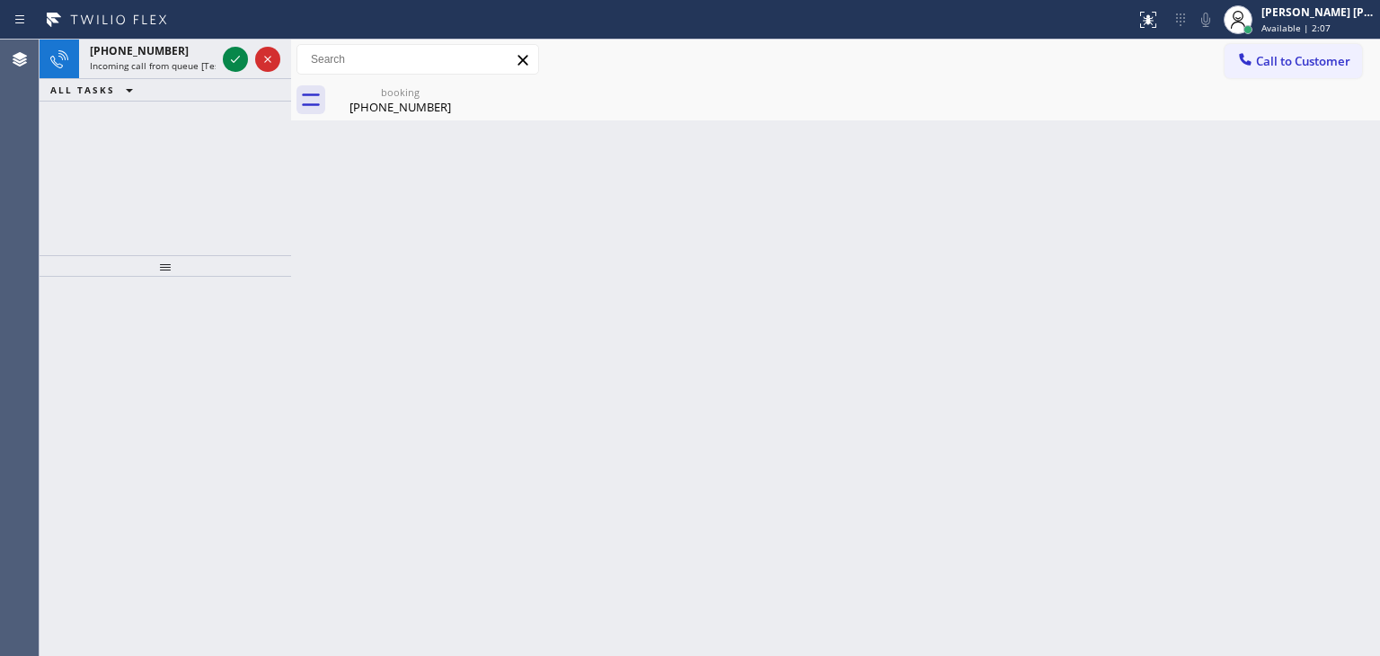
drag, startPoint x: 234, startPoint y: 51, endPoint x: 231, endPoint y: 83, distance: 31.6
click at [234, 51] on icon at bounding box center [236, 60] width 22 height 22
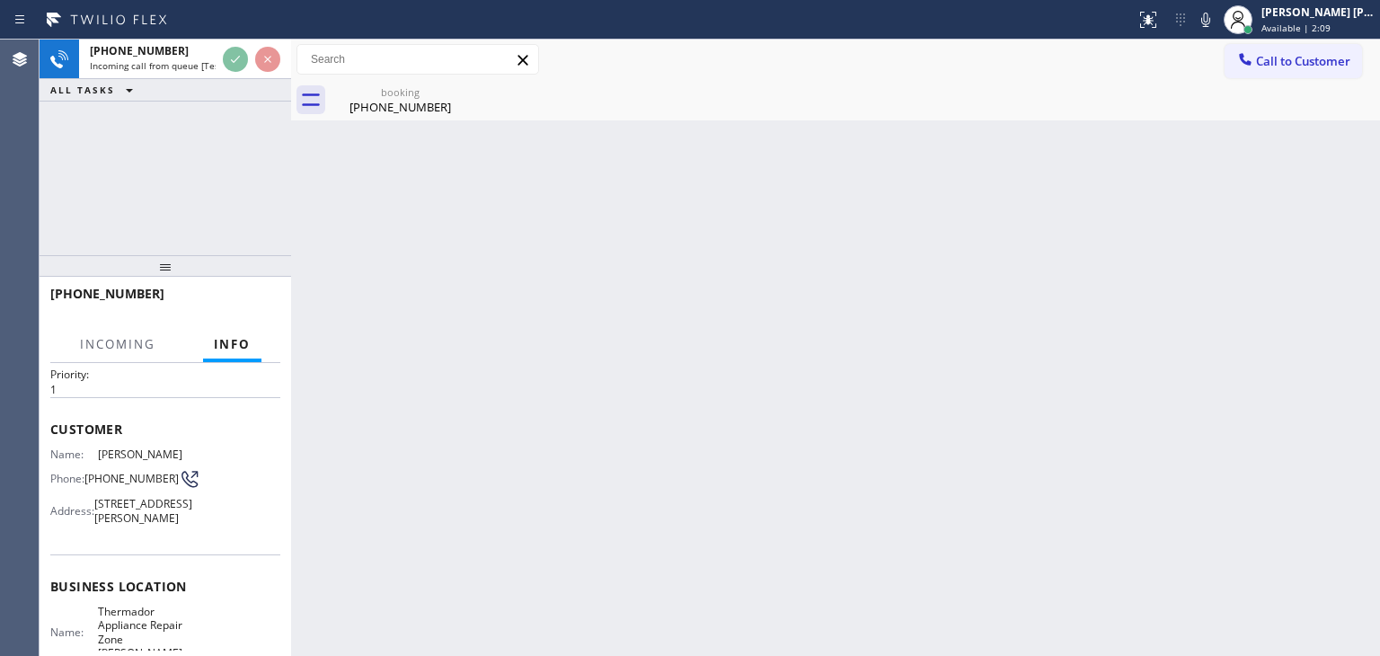
scroll to position [90, 0]
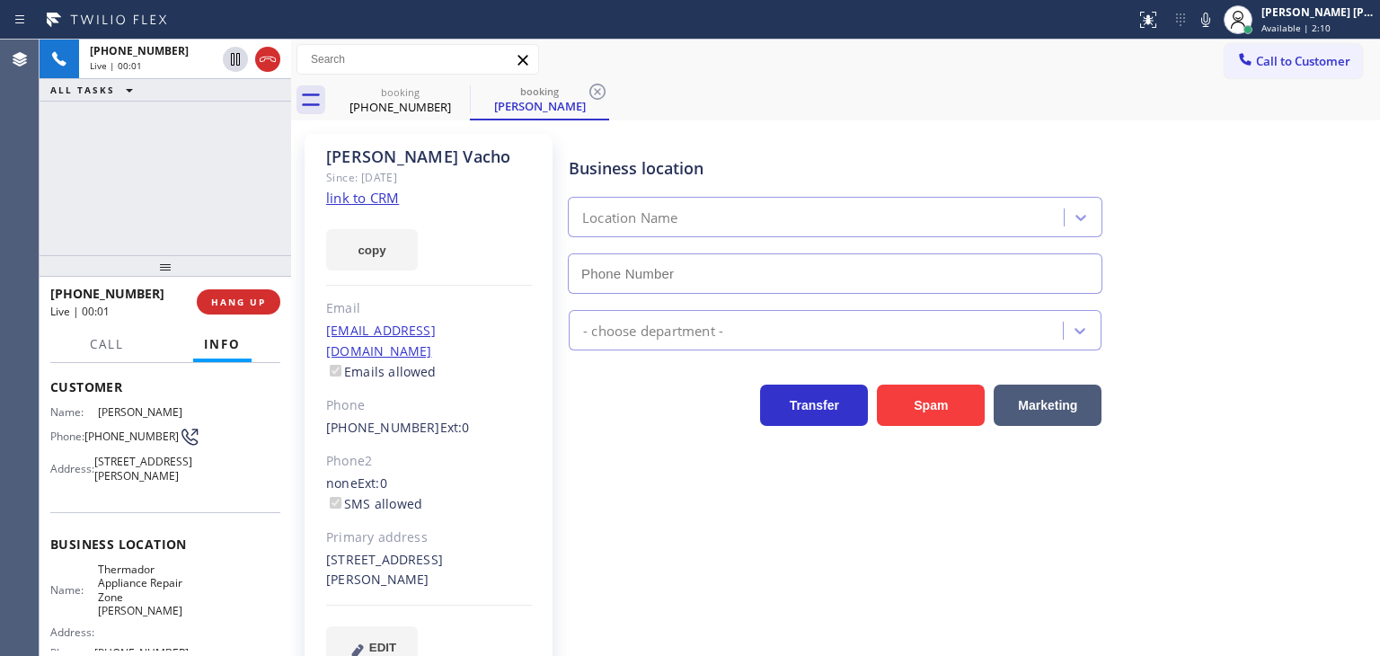
type input "[PHONE_NUMBER]"
drag, startPoint x: 175, startPoint y: 159, endPoint x: 208, endPoint y: 159, distance: 32.4
click at [175, 159] on div "[PHONE_NUMBER] Live | 00:11 ALL TASKS ALL TASKS ACTIVE TASKS TASKS IN WRAP UP" at bounding box center [166, 148] width 252 height 216
click at [367, 198] on link "link to CRM" at bounding box center [362, 198] width 73 height 18
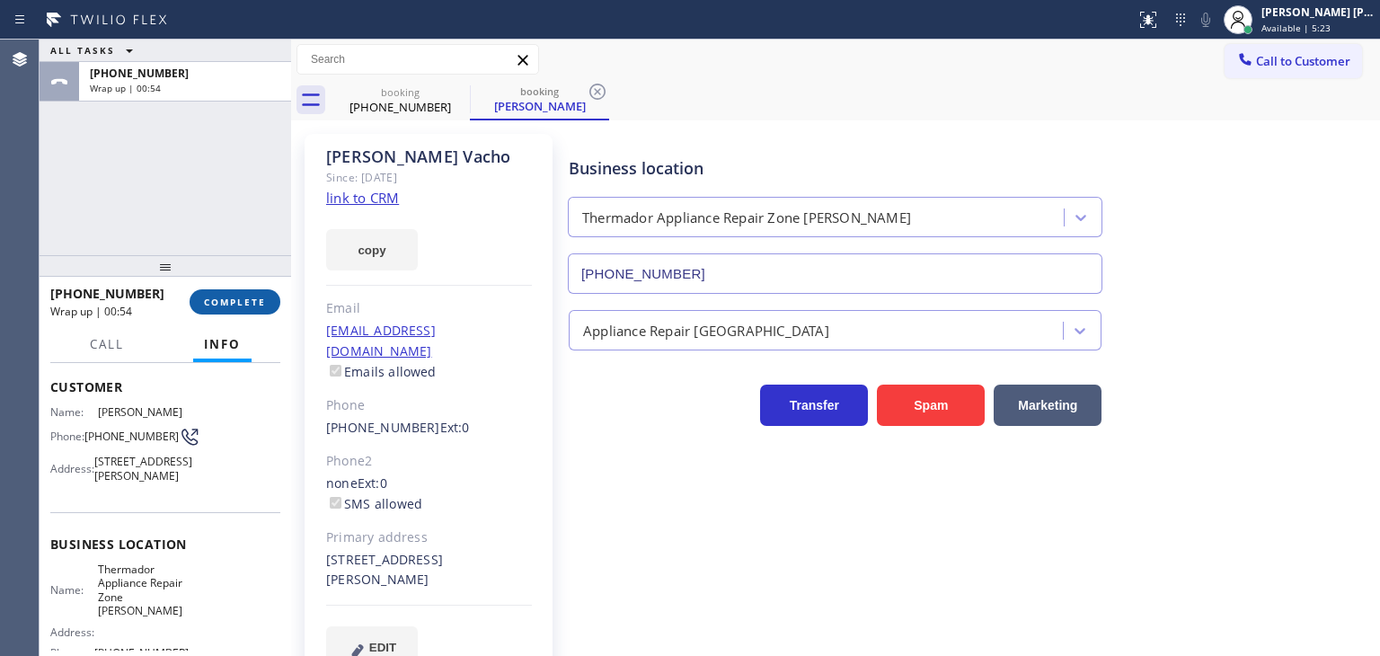
click at [223, 293] on button "COMPLETE" at bounding box center [235, 301] width 91 height 25
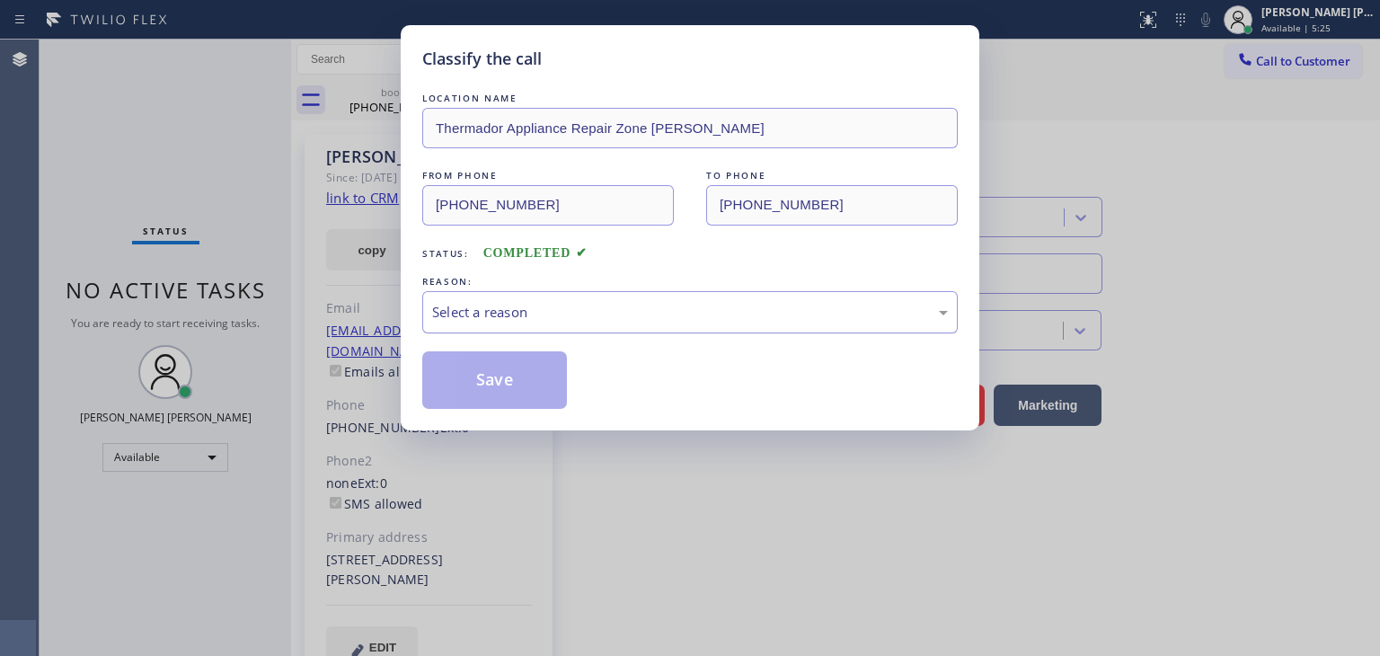
click at [510, 309] on div "Select a reason" at bounding box center [690, 312] width 516 height 21
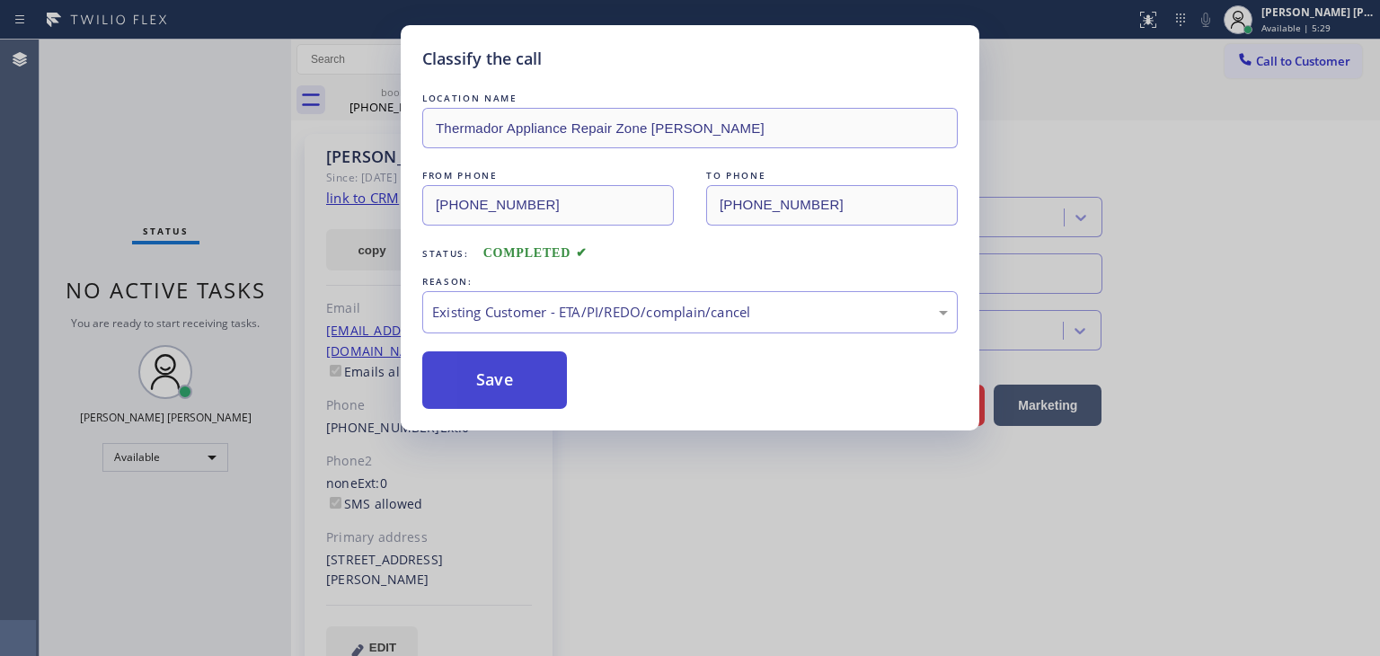
click at [513, 354] on button "Save" at bounding box center [494, 380] width 145 height 58
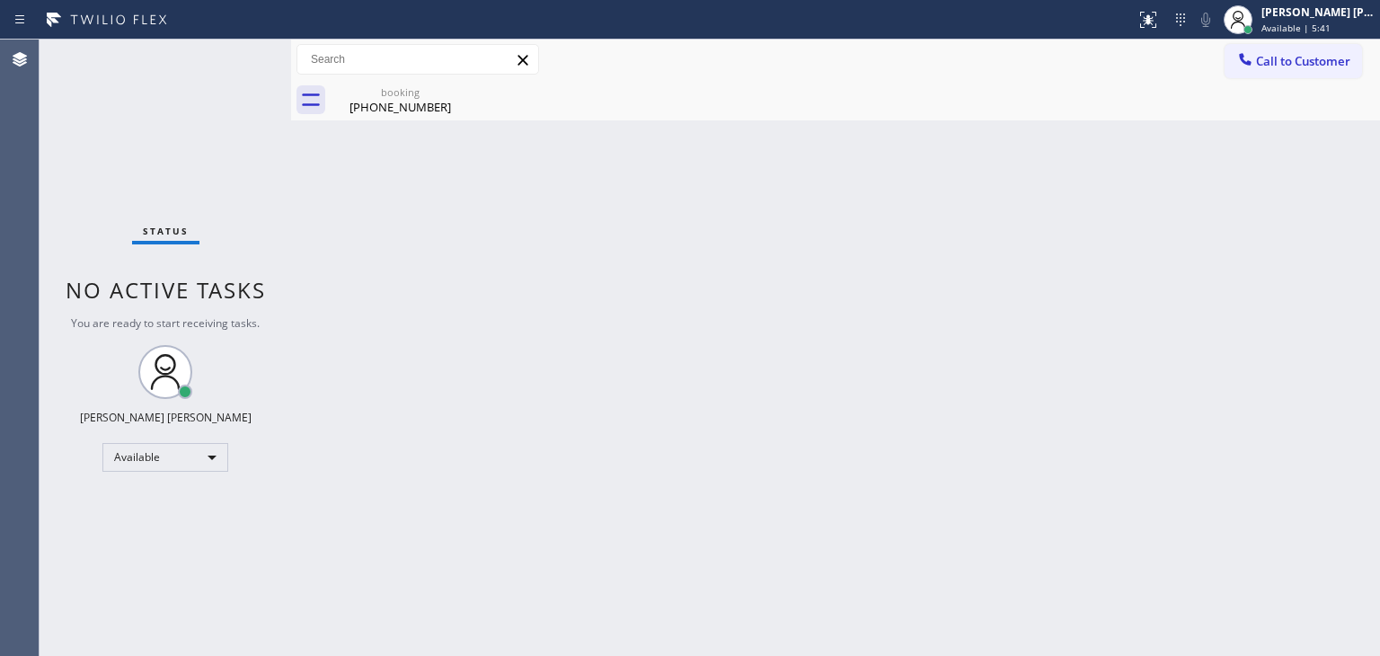
click at [230, 55] on div "Status No active tasks You are ready to start receiving tasks. [PERSON_NAME] [P…" at bounding box center [166, 348] width 252 height 616
click at [1317, 22] on span "Available | 7:43" at bounding box center [1296, 28] width 69 height 13
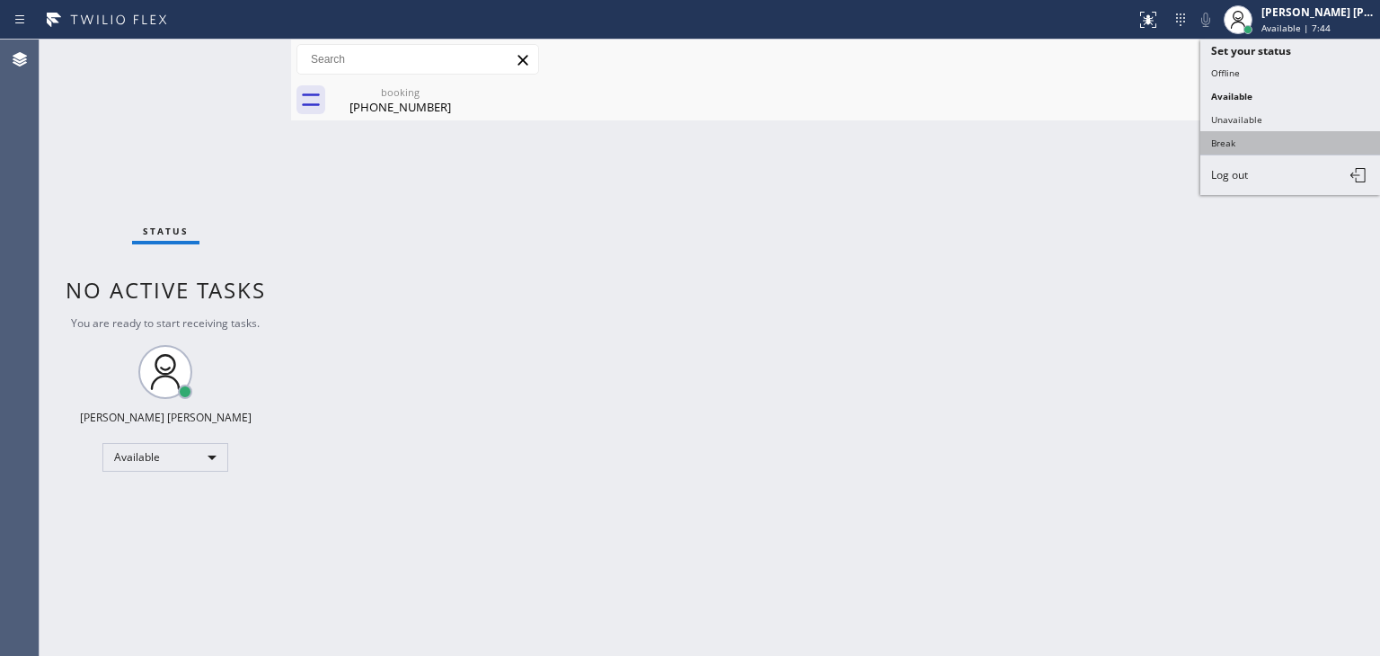
click at [1257, 133] on button "Break" at bounding box center [1291, 142] width 180 height 23
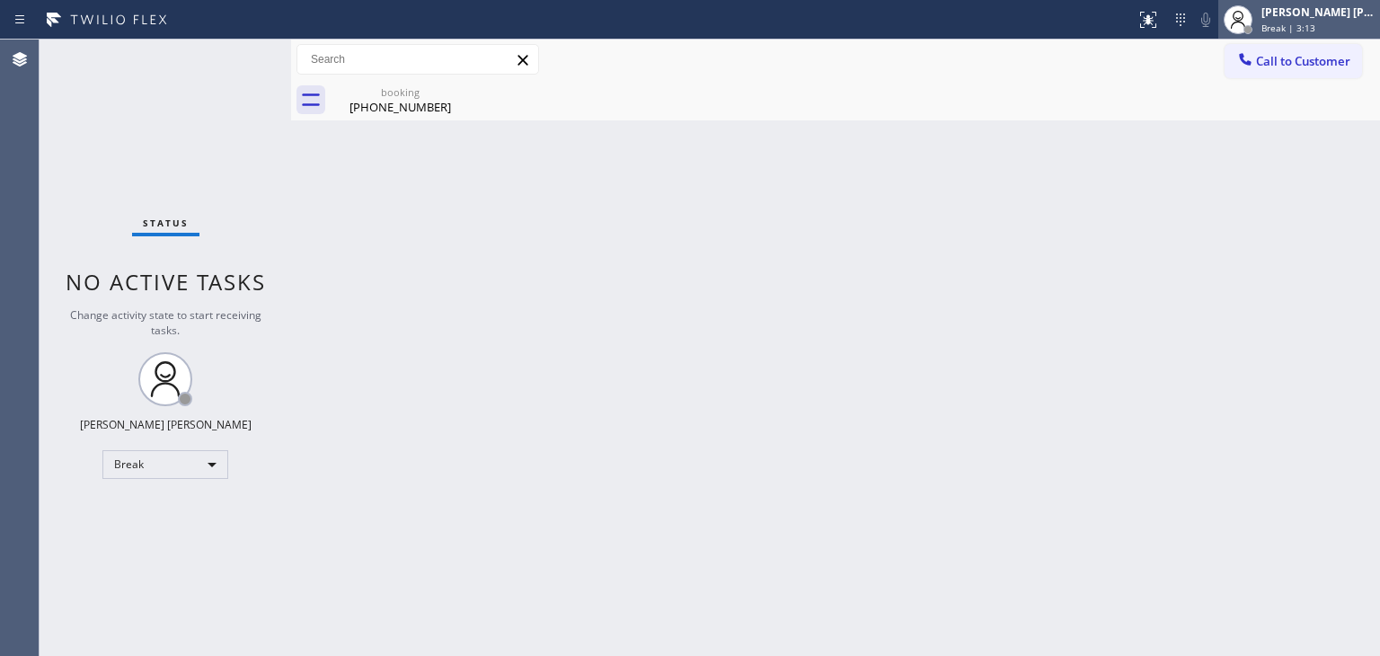
click at [1315, 22] on span "Break | 3:13" at bounding box center [1289, 28] width 54 height 13
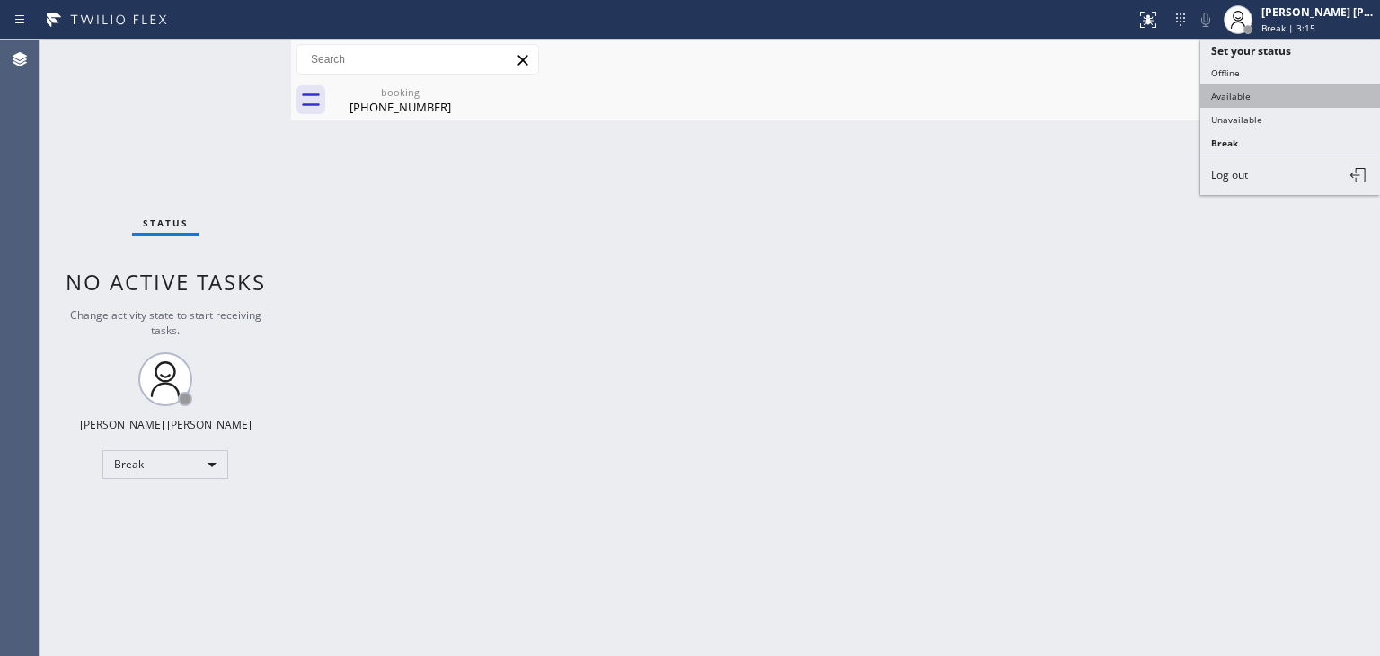
click at [1265, 97] on button "Available" at bounding box center [1291, 95] width 180 height 23
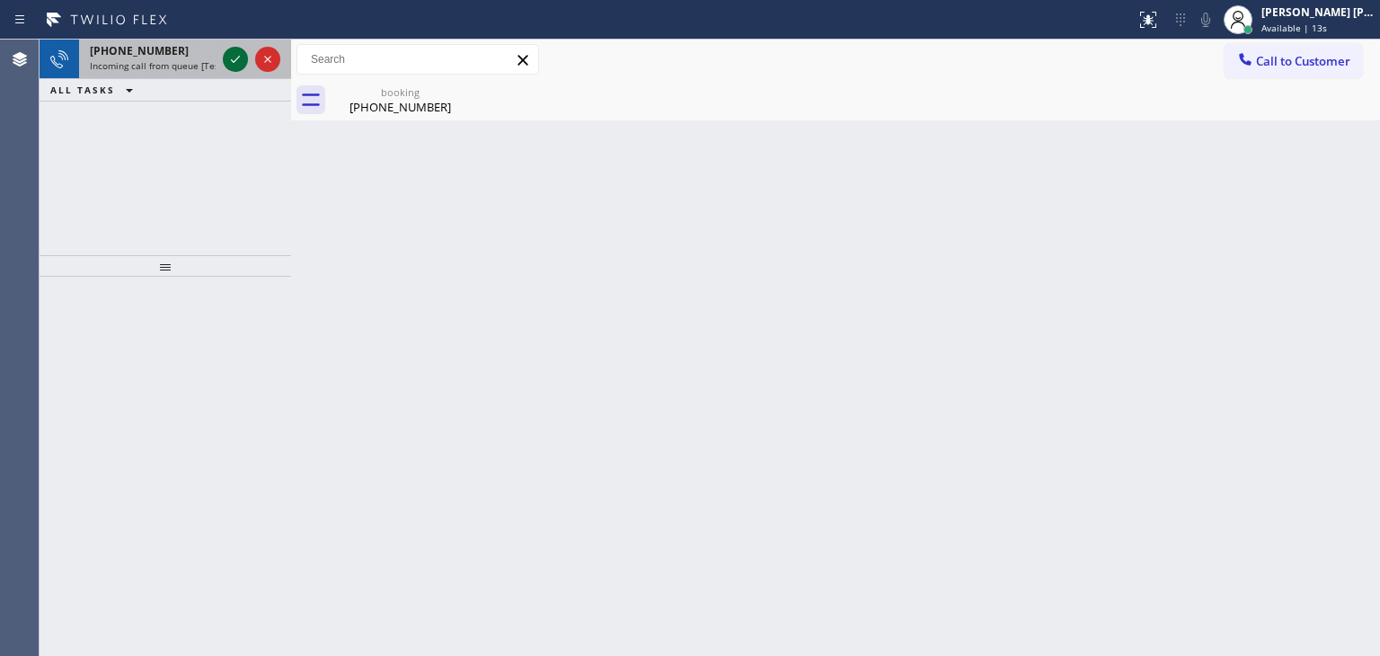
click at [234, 60] on icon at bounding box center [236, 60] width 22 height 22
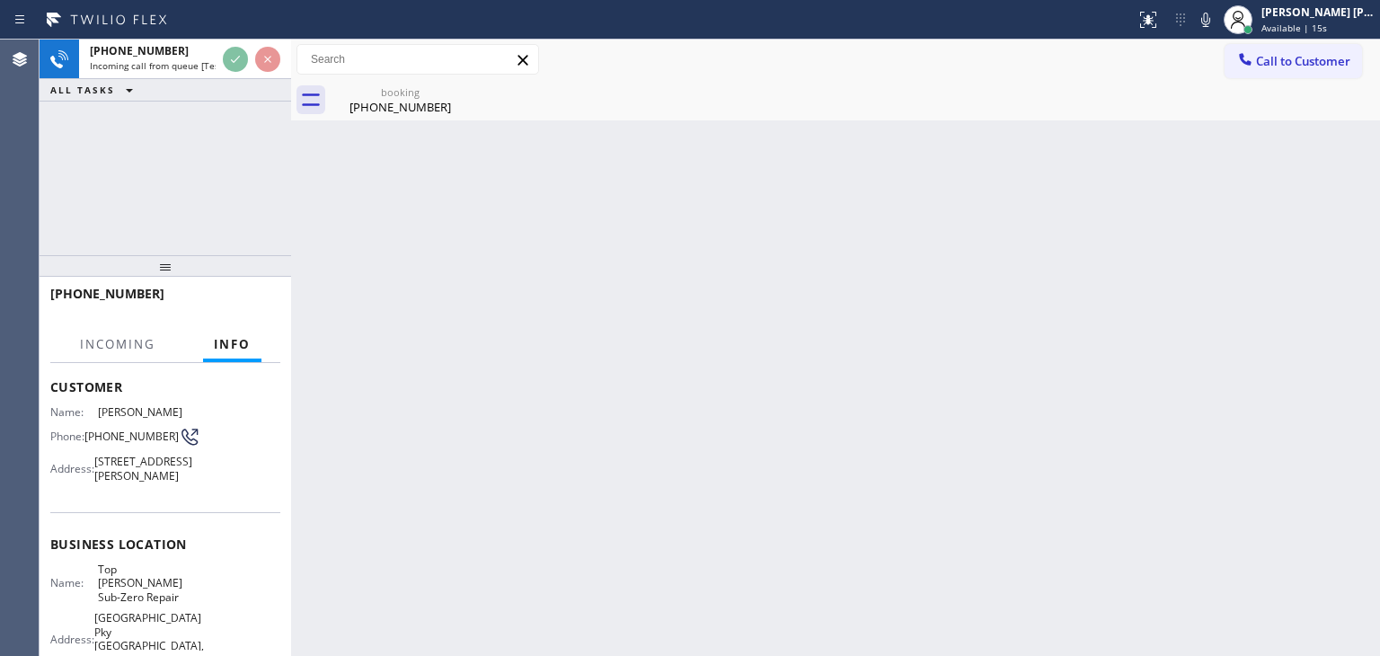
scroll to position [180, 0]
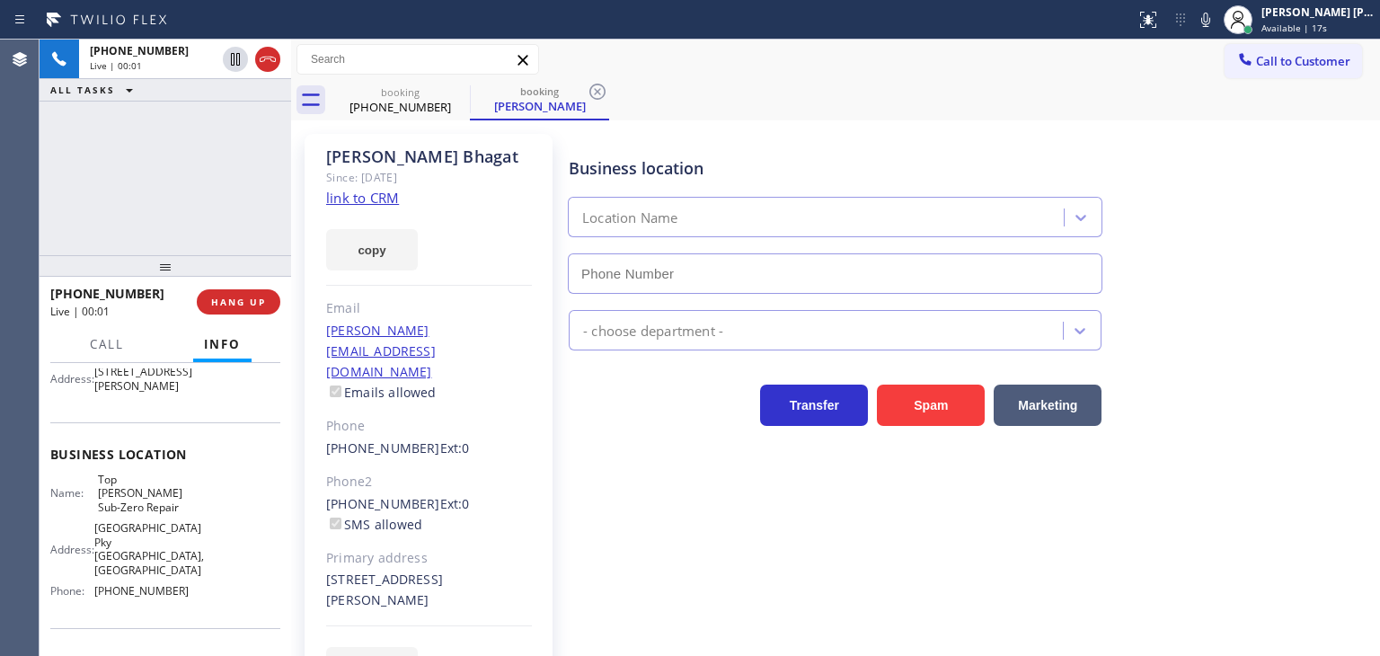
type input "[PHONE_NUMBER]"
click at [359, 203] on link "link to CRM" at bounding box center [362, 198] width 73 height 18
click at [1217, 16] on icon at bounding box center [1206, 20] width 22 height 22
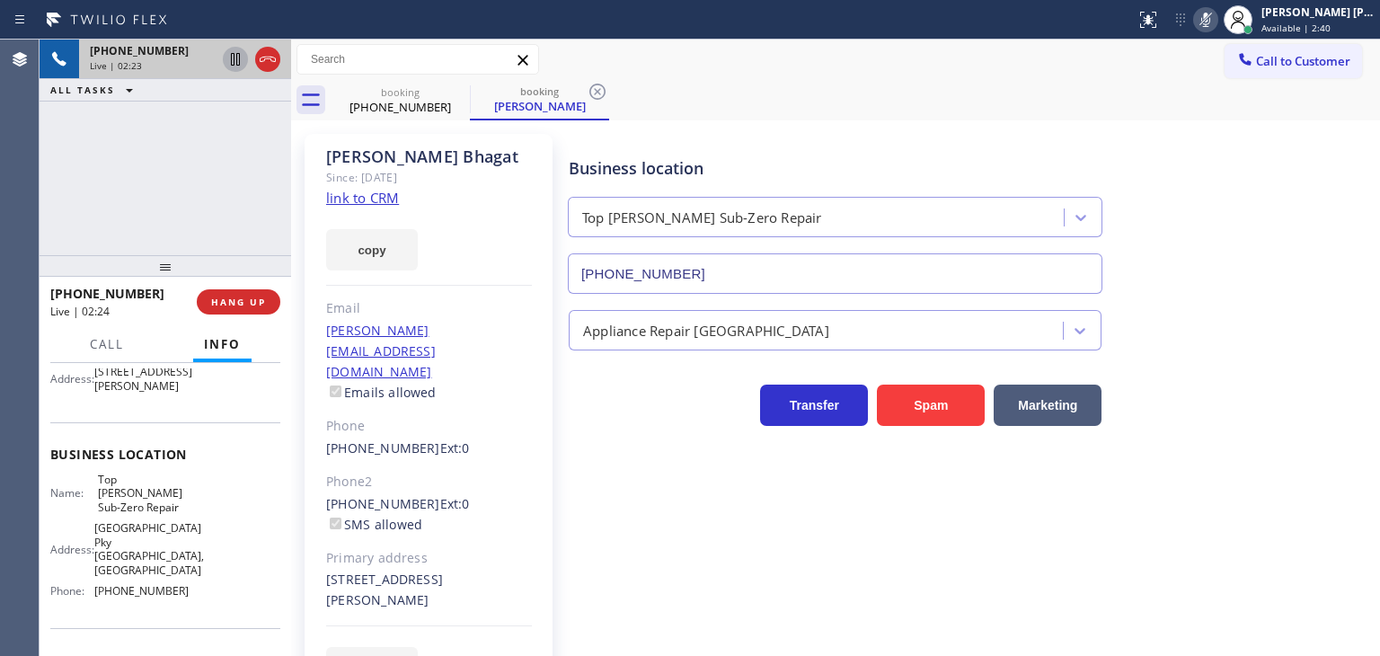
click at [235, 58] on icon at bounding box center [236, 60] width 22 height 22
drag, startPoint x: 1235, startPoint y: 20, endPoint x: 1153, endPoint y: 19, distance: 81.8
click at [1211, 20] on icon at bounding box center [1206, 20] width 9 height 14
click at [235, 54] on icon at bounding box center [236, 60] width 22 height 22
click at [238, 113] on icon at bounding box center [236, 122] width 22 height 22
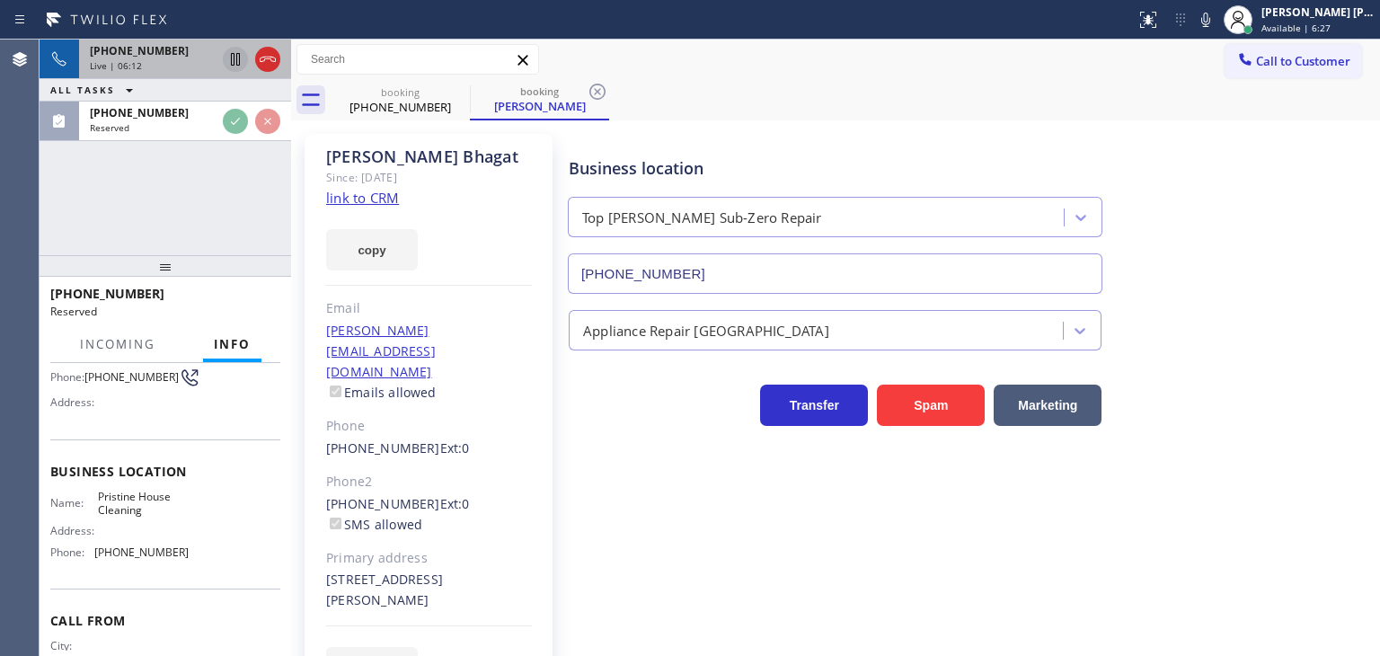
scroll to position [187, 0]
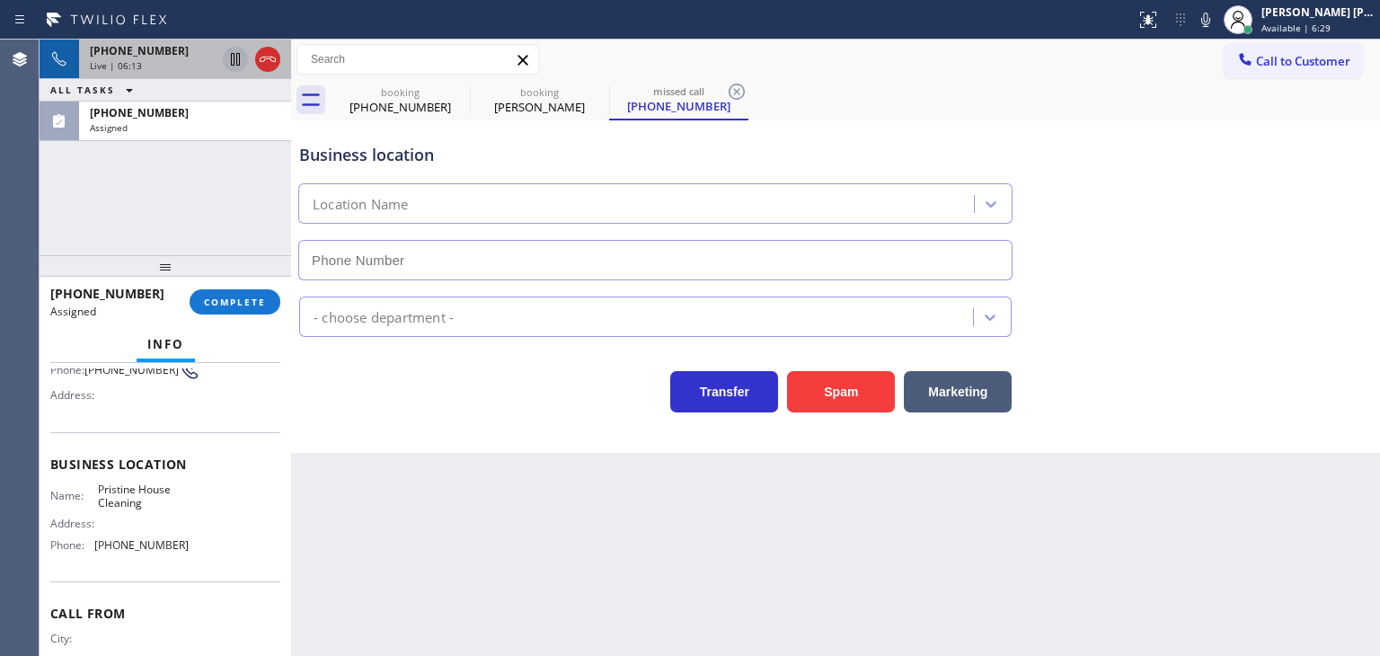
type input "[PHONE_NUMBER]"
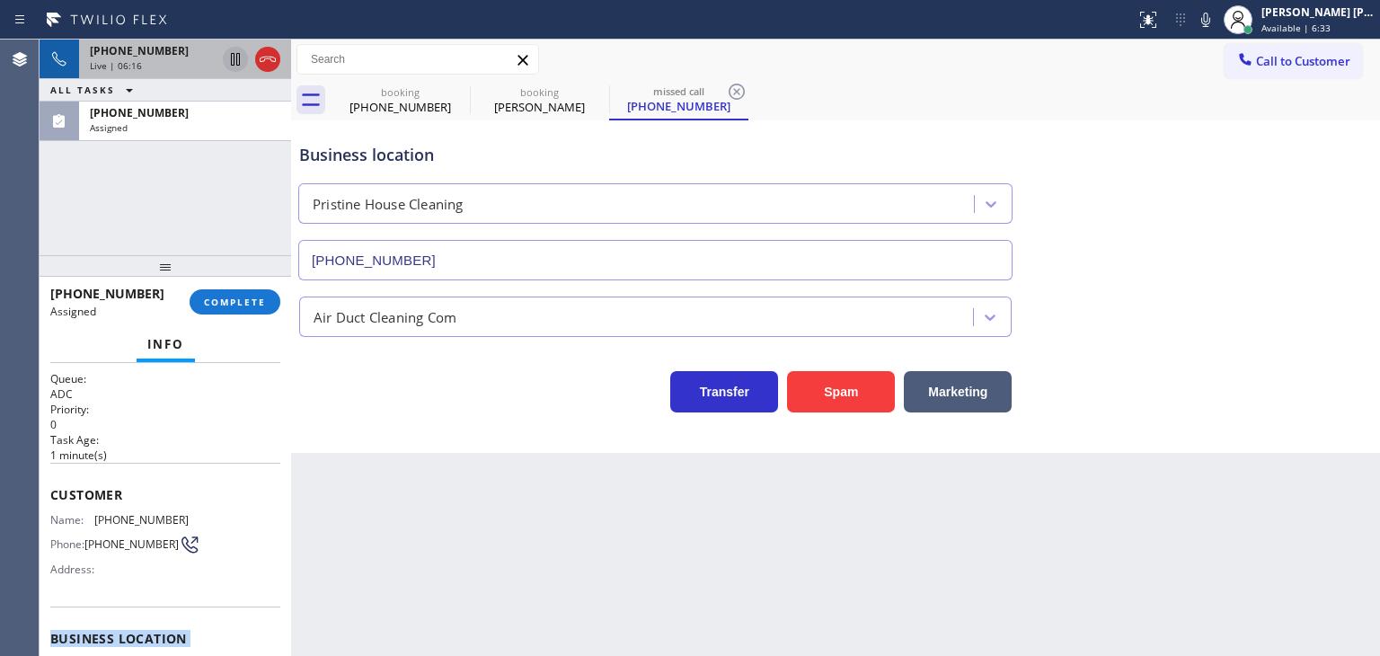
scroll to position [0, 0]
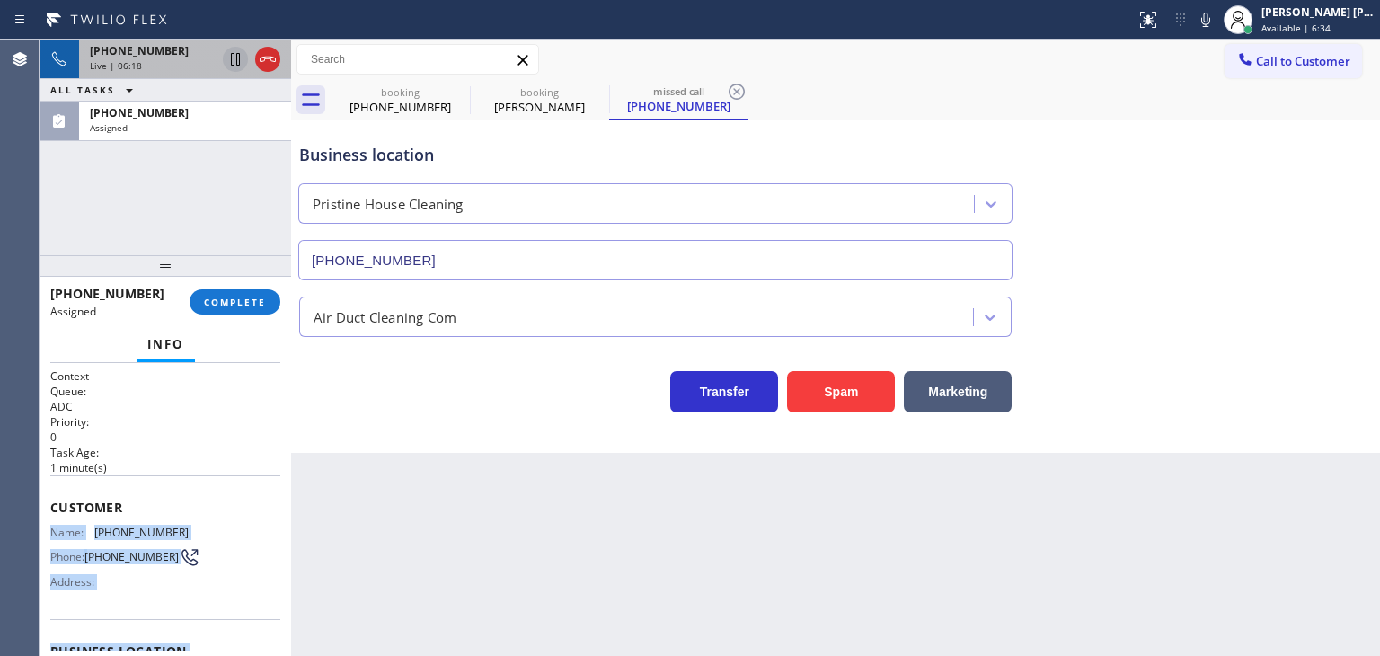
drag, startPoint x: 190, startPoint y: 583, endPoint x: 49, endPoint y: 526, distance: 151.5
click at [49, 526] on div "Context Queue: ADC Priority: 0 Task Age: [DEMOGRAPHIC_DATA] minute(s) Customer …" at bounding box center [166, 509] width 252 height 293
copy div "Name: [PHONE_NUMBER] Phone: [PHONE_NUMBER] Address: Business location Name: Pri…"
click at [237, 137] on div "[PHONE_NUMBER] Assigned" at bounding box center [181, 122] width 205 height 40
click at [223, 306] on span "COMPLETE" at bounding box center [235, 302] width 62 height 13
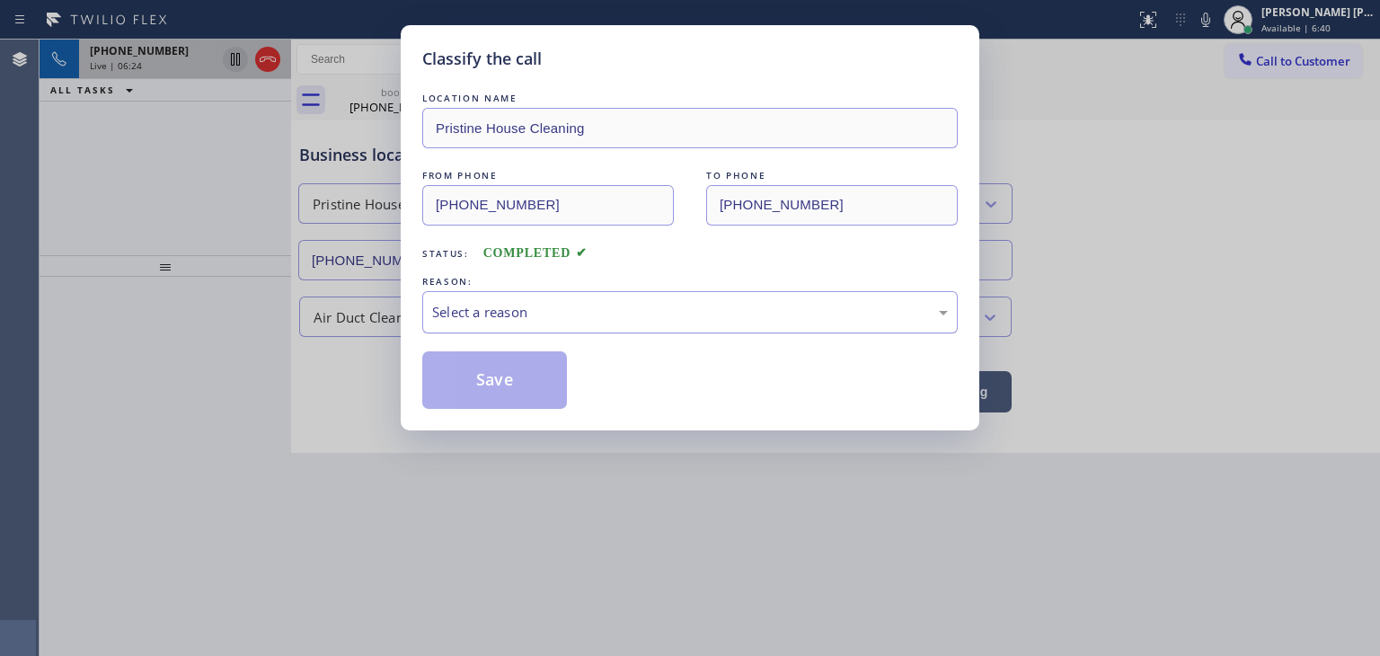
click at [525, 307] on div "Select a reason" at bounding box center [690, 312] width 516 height 21
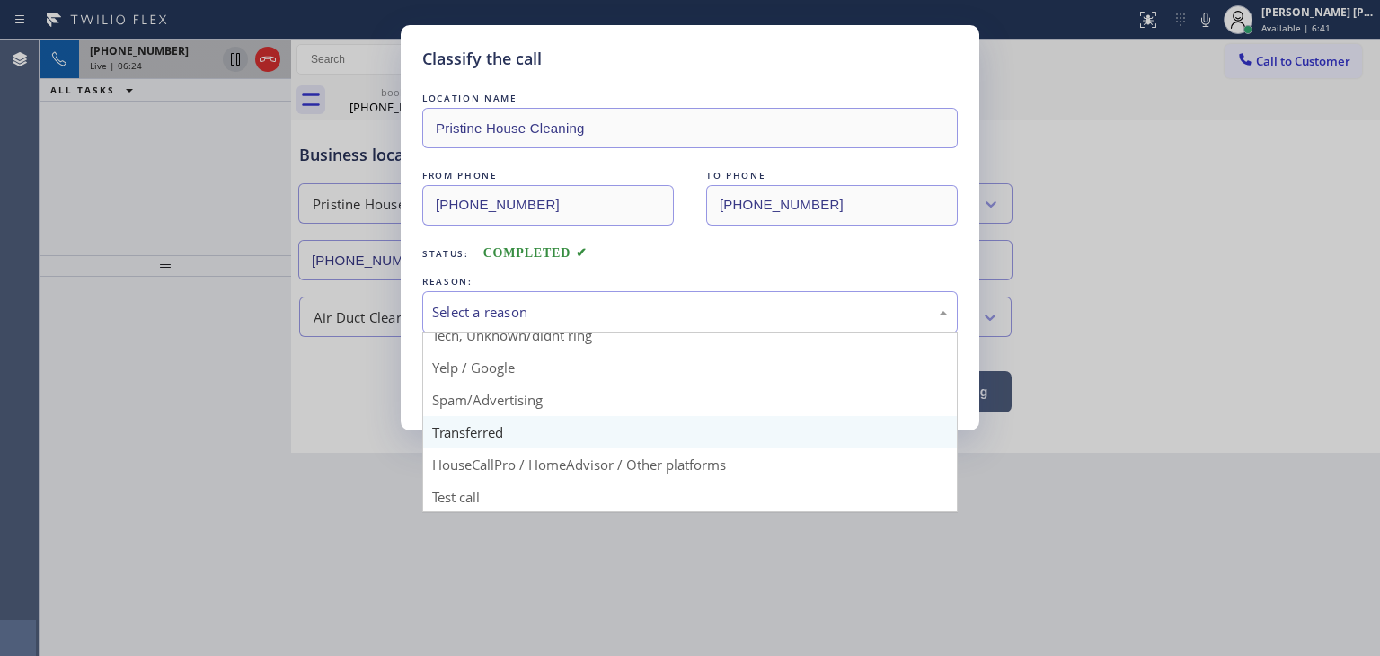
scroll to position [112, 0]
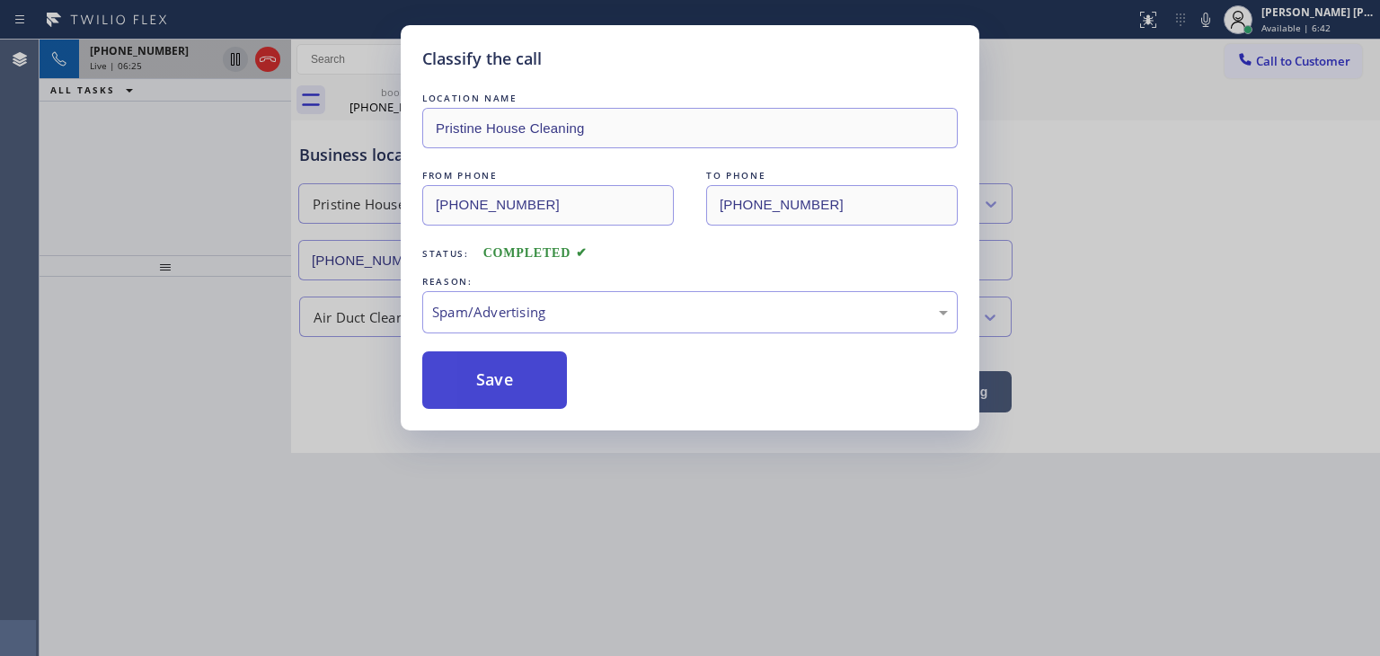
click at [509, 389] on button "Save" at bounding box center [494, 380] width 145 height 58
type input "[PHONE_NUMBER]"
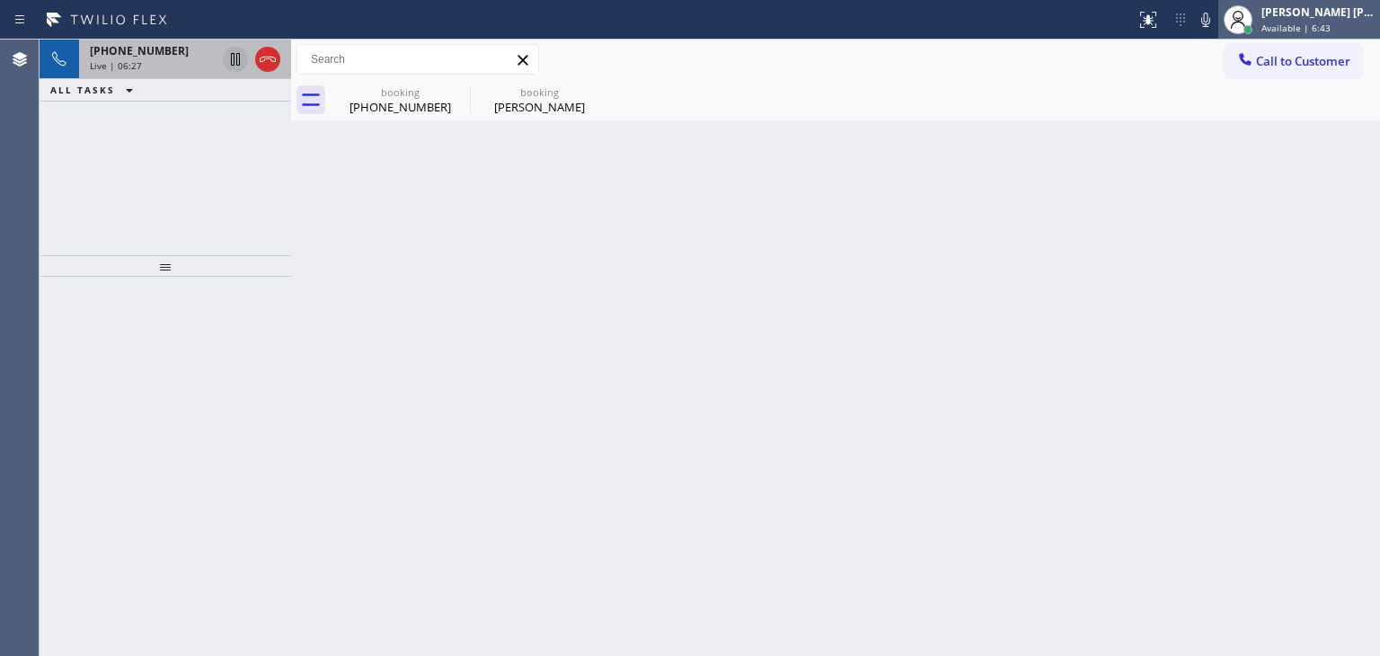
click at [1318, 20] on div "[PERSON_NAME] [PERSON_NAME] Available | 6:43" at bounding box center [1319, 19] width 122 height 31
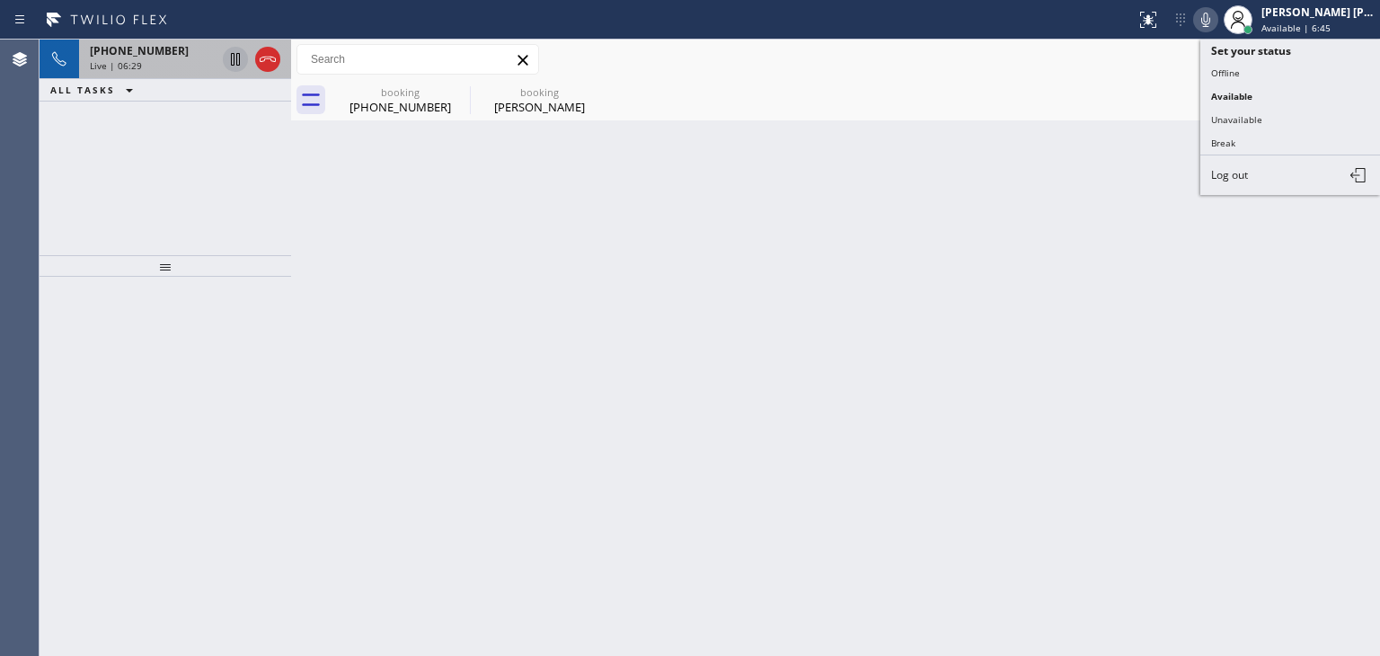
click at [1217, 18] on icon at bounding box center [1206, 20] width 22 height 22
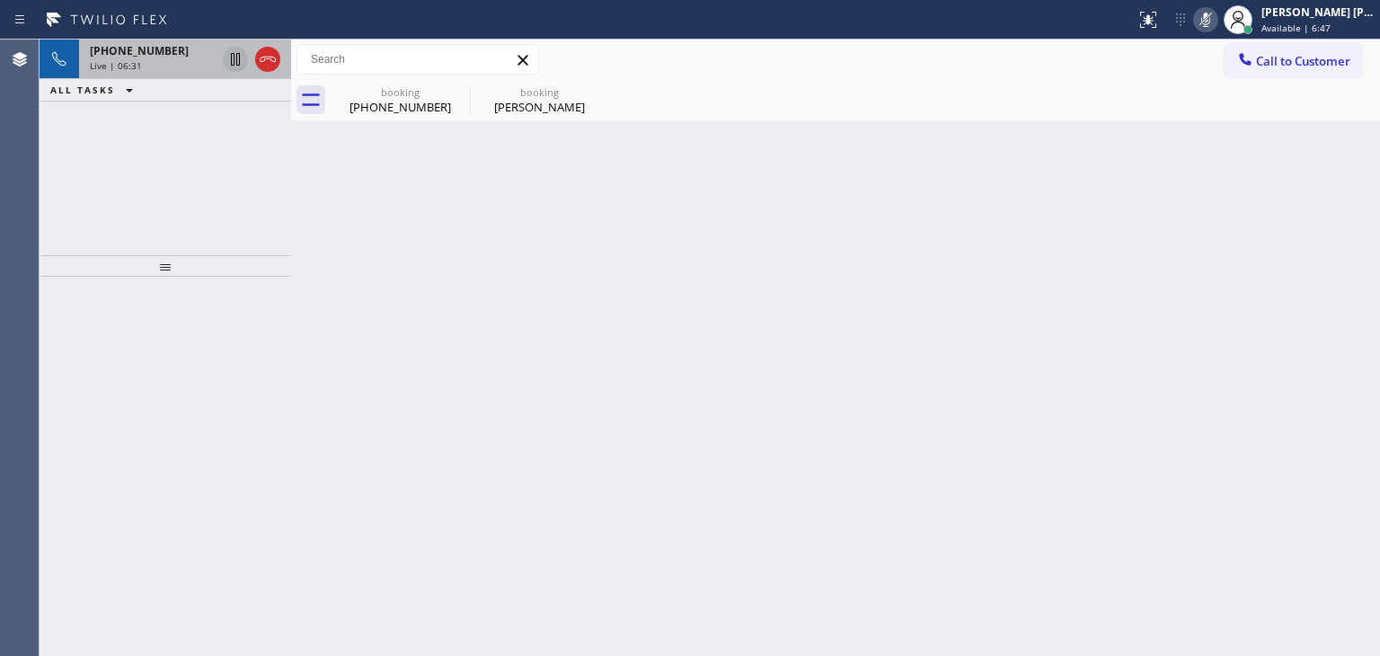
click at [239, 58] on icon at bounding box center [235, 59] width 9 height 13
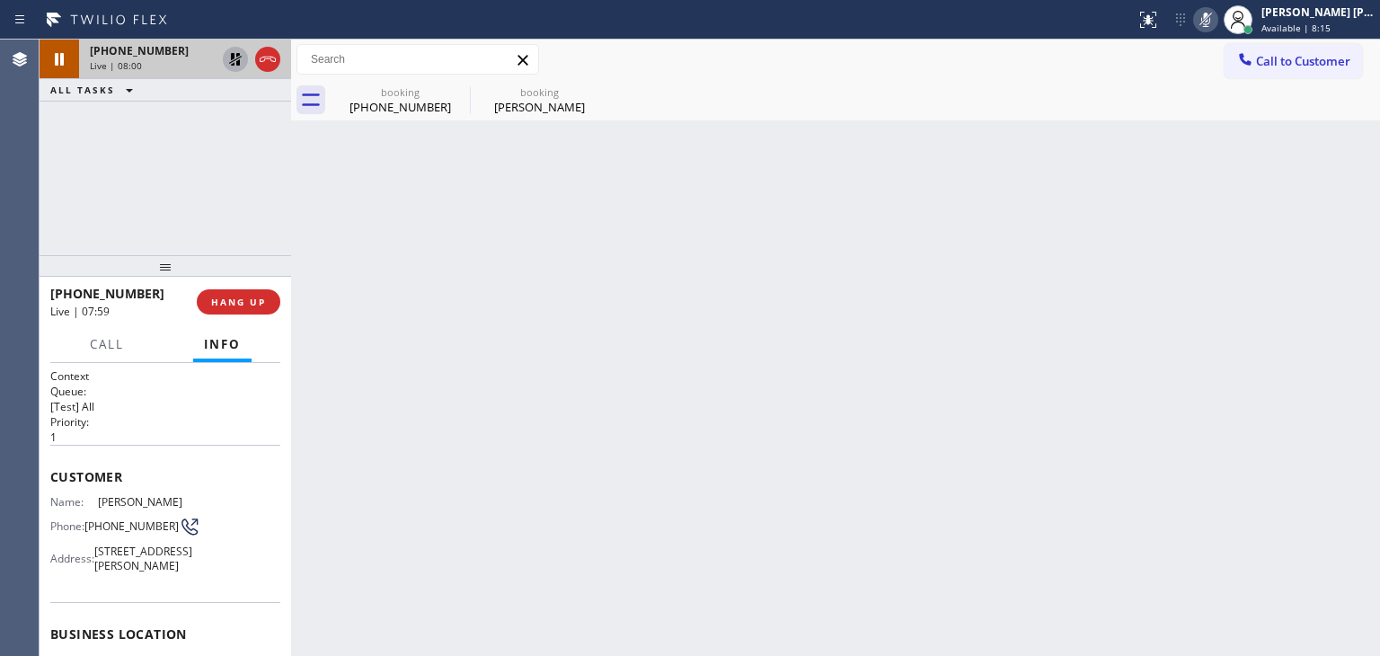
click at [1211, 19] on icon at bounding box center [1206, 20] width 9 height 14
click at [235, 58] on icon at bounding box center [236, 60] width 22 height 22
click at [236, 119] on icon at bounding box center [236, 122] width 22 height 22
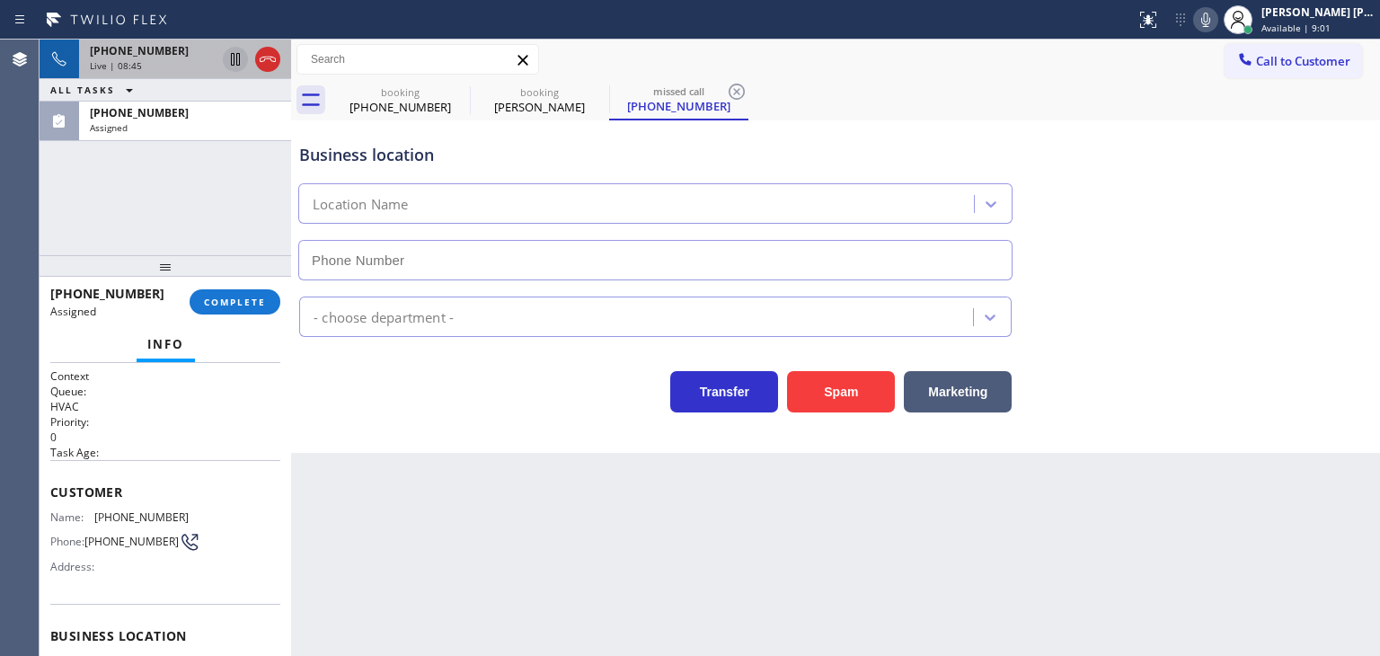
type input "[PHONE_NUMBER]"
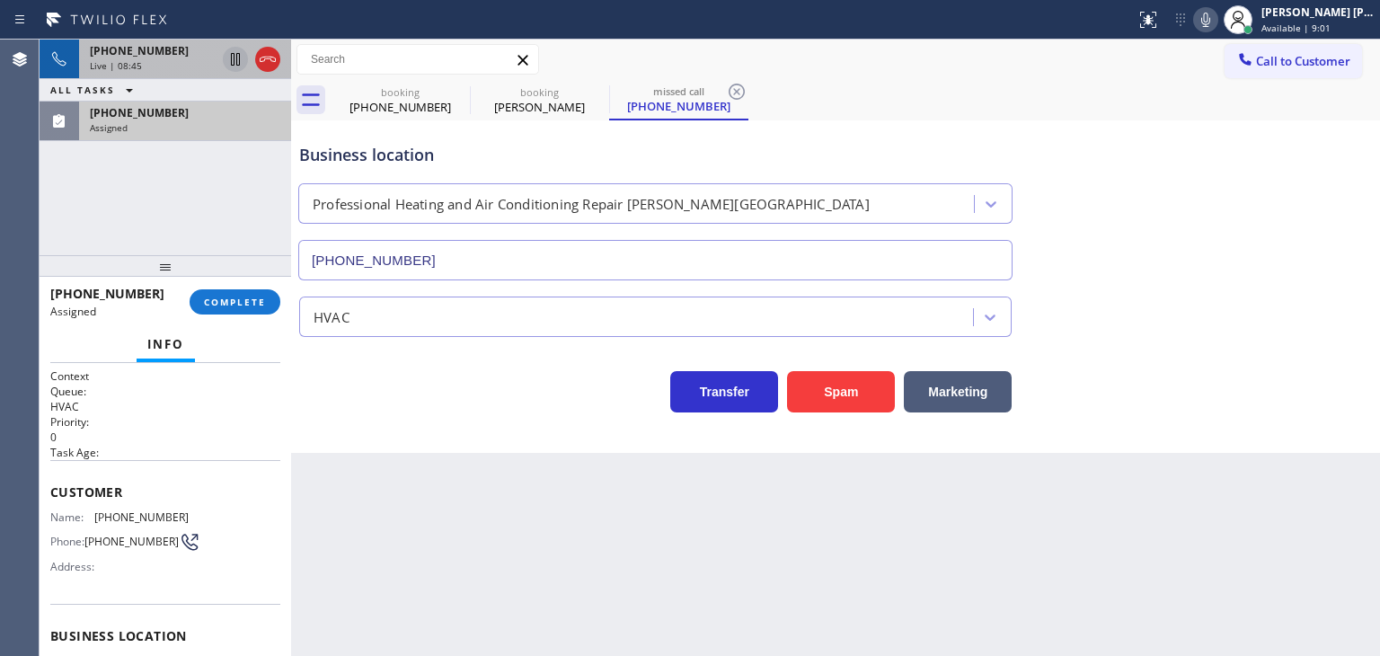
click at [201, 117] on div "[PHONE_NUMBER]" at bounding box center [185, 112] width 191 height 15
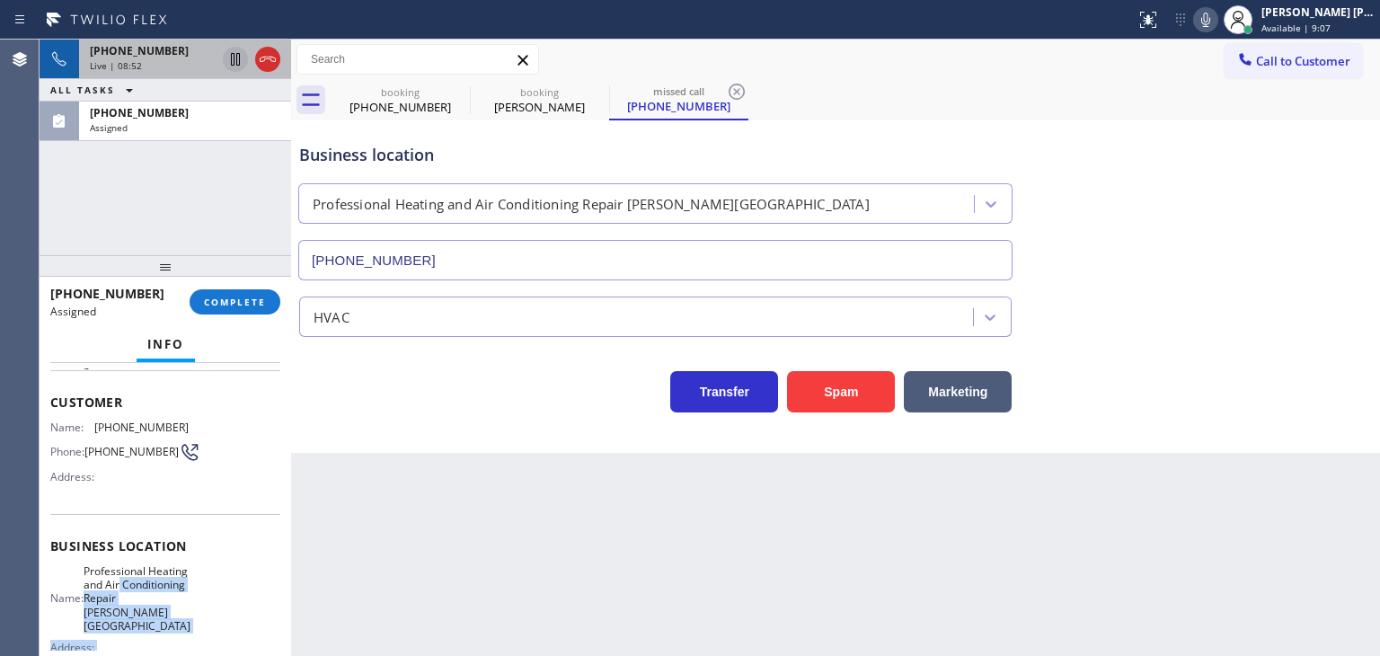
scroll to position [90, 0]
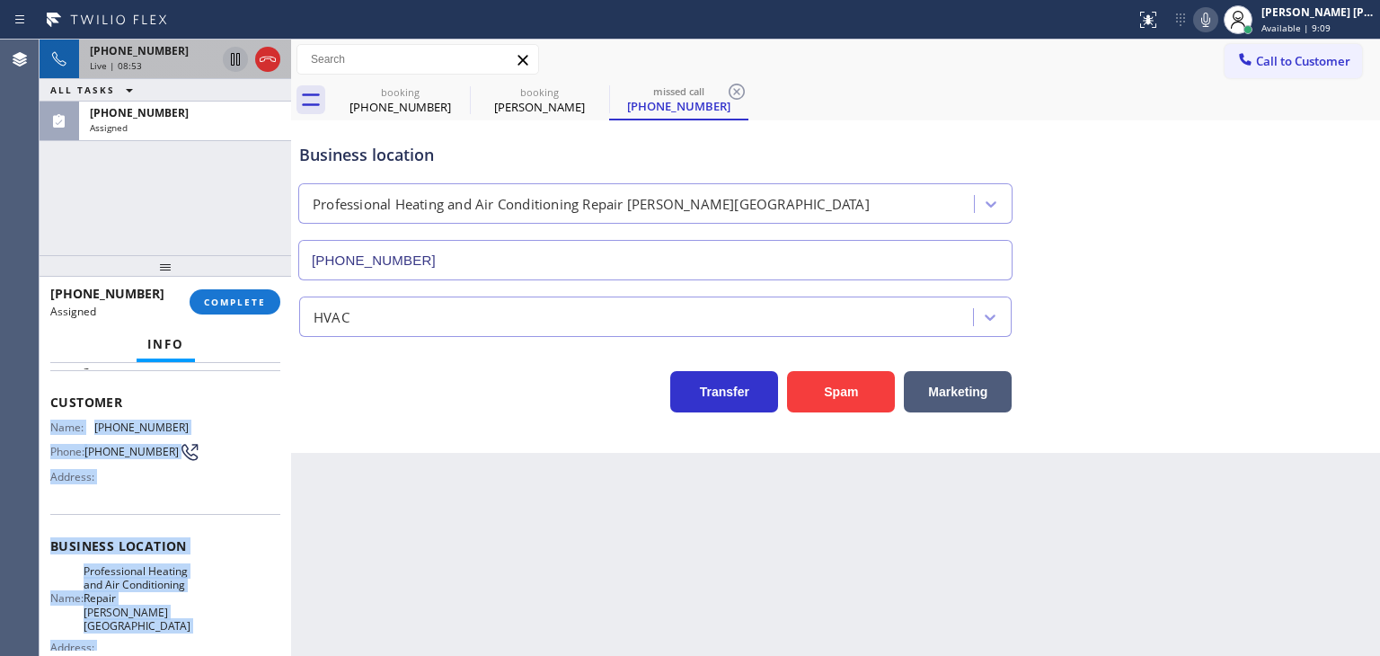
drag, startPoint x: 196, startPoint y: 588, endPoint x: 43, endPoint y: 421, distance: 225.8
click at [43, 421] on div "Context Queue: HVAC Priority: 0 Task Age: Customer Name: [PHONE_NUMBER] Phone: …" at bounding box center [166, 509] width 252 height 293
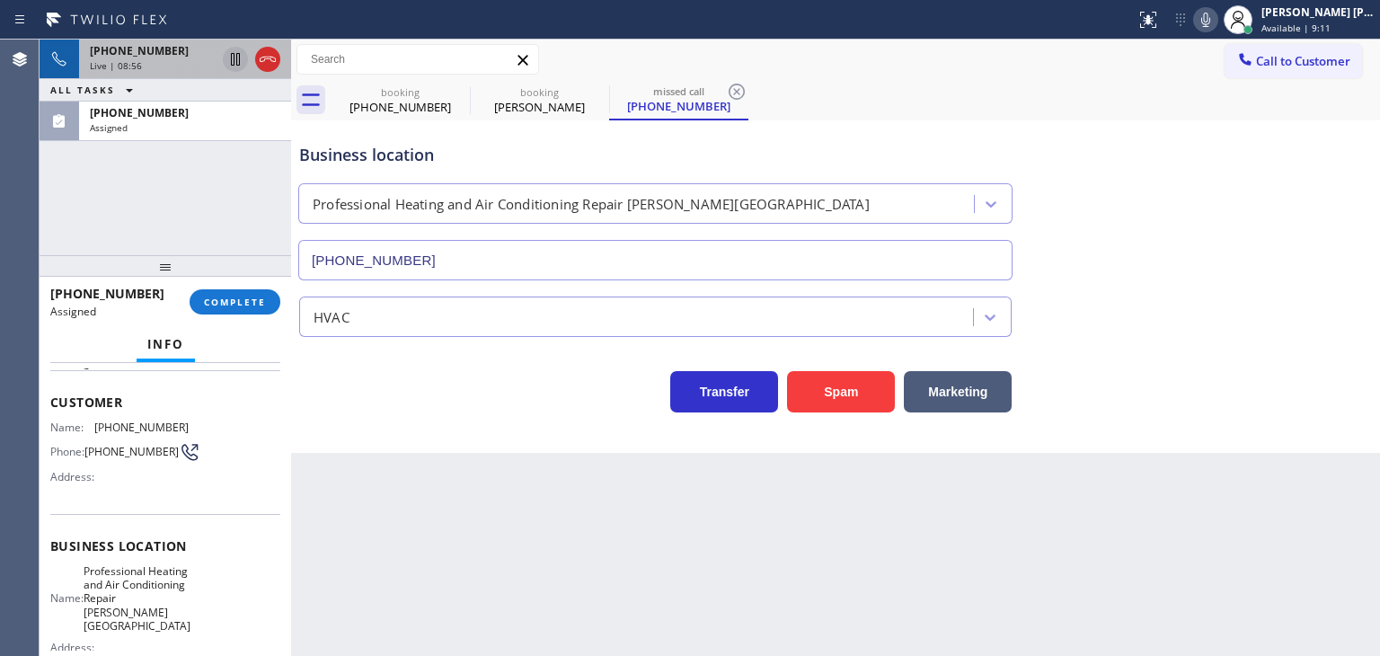
click at [213, 147] on div "[PHONE_NUMBER] Live | 08:56 ALL TASKS ALL TASKS ACTIVE TASKS TASKS IN WRAP UP […" at bounding box center [166, 148] width 252 height 216
click at [219, 117] on div "[PHONE_NUMBER]" at bounding box center [185, 112] width 191 height 15
click at [217, 293] on button "COMPLETE" at bounding box center [235, 301] width 91 height 25
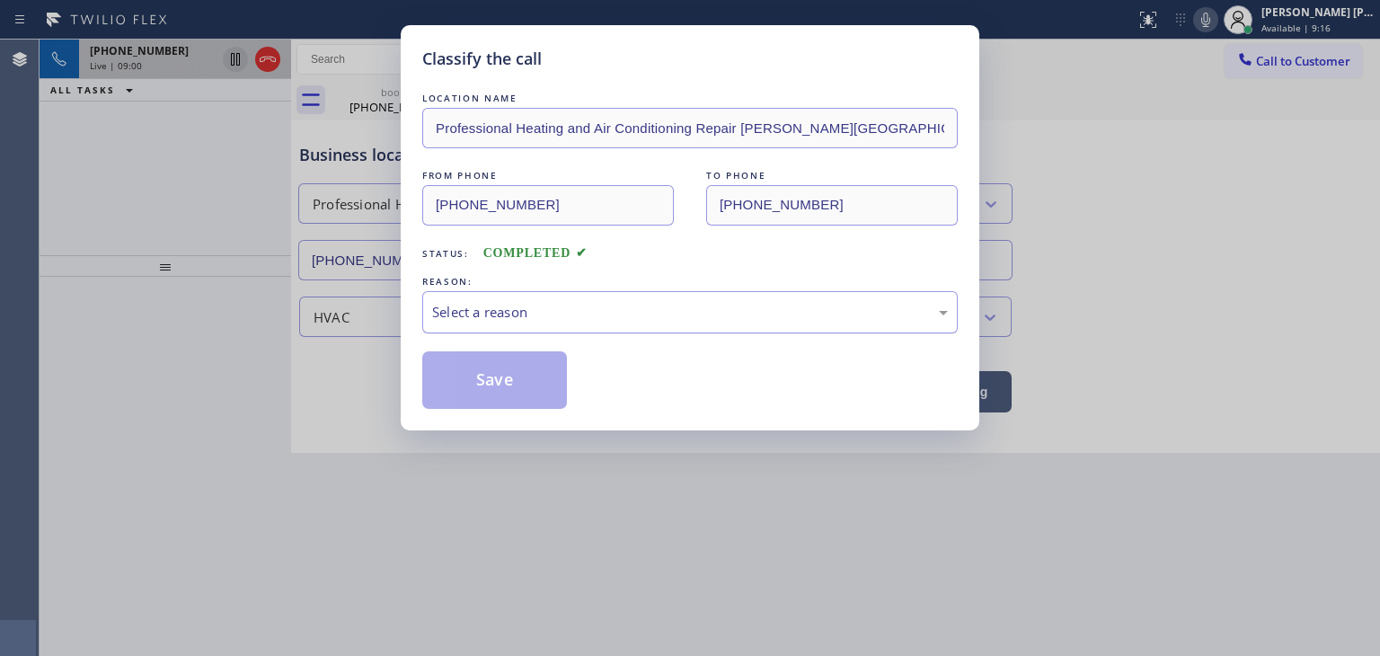
click at [482, 307] on div "Select a reason" at bounding box center [690, 312] width 516 height 21
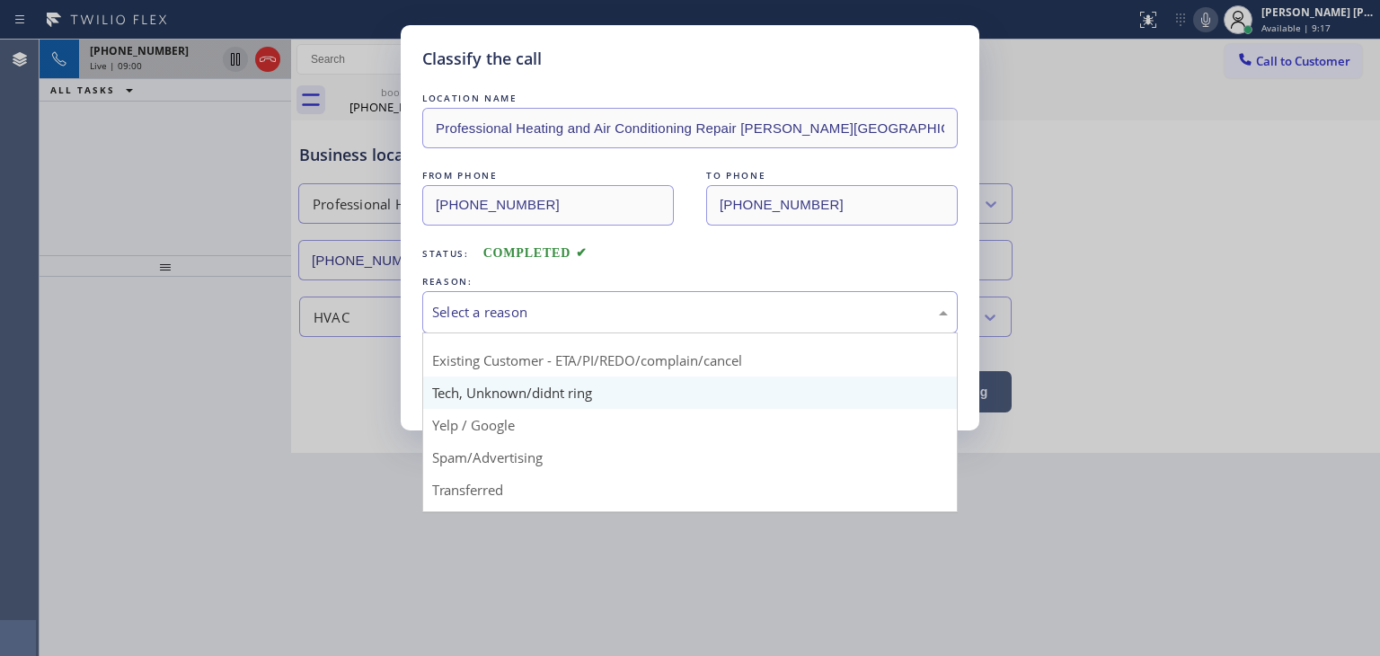
scroll to position [112, 0]
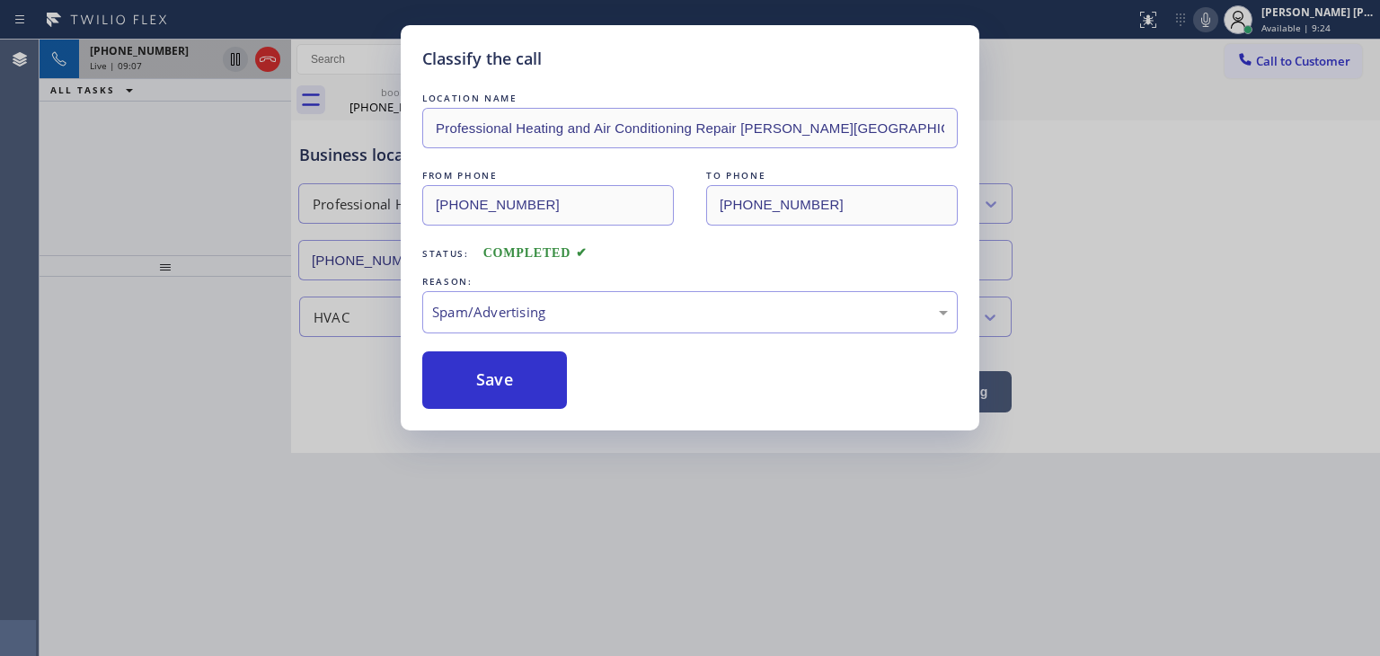
click at [524, 397] on button "Save" at bounding box center [494, 380] width 145 height 58
type input "[PHONE_NUMBER]"
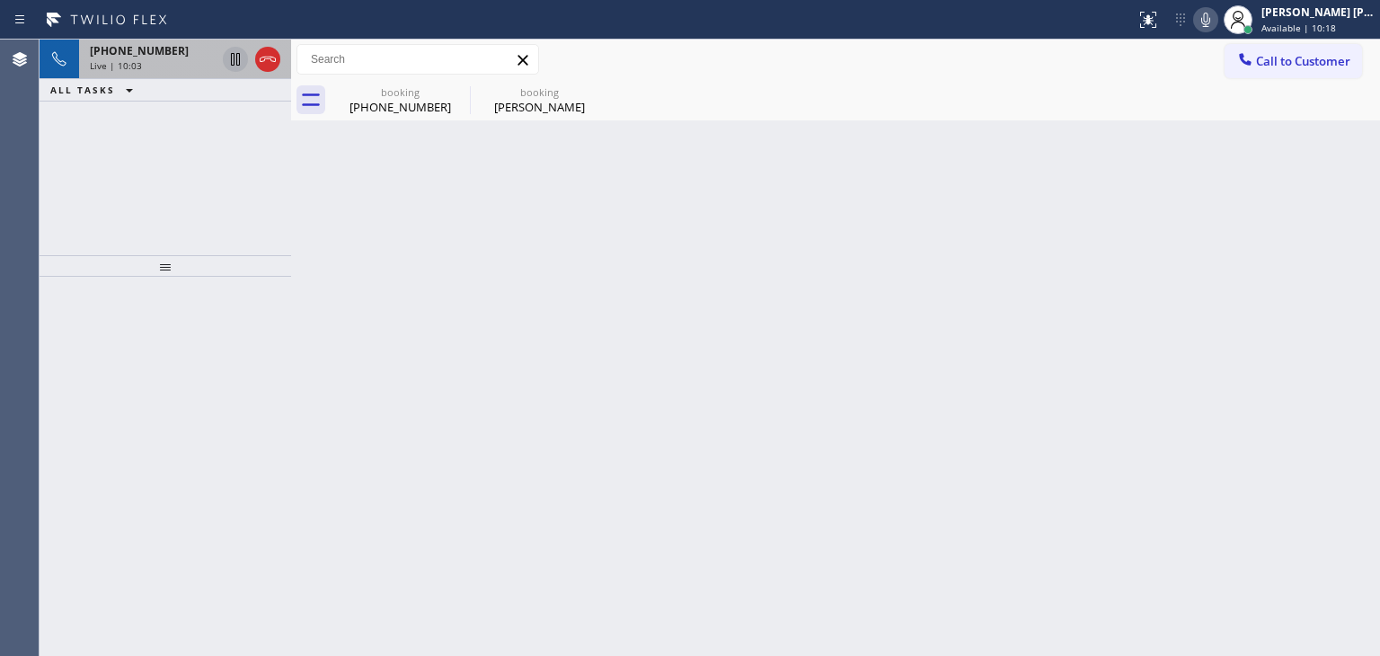
click at [1211, 15] on icon at bounding box center [1206, 20] width 9 height 14
click at [1217, 15] on icon at bounding box center [1206, 20] width 22 height 22
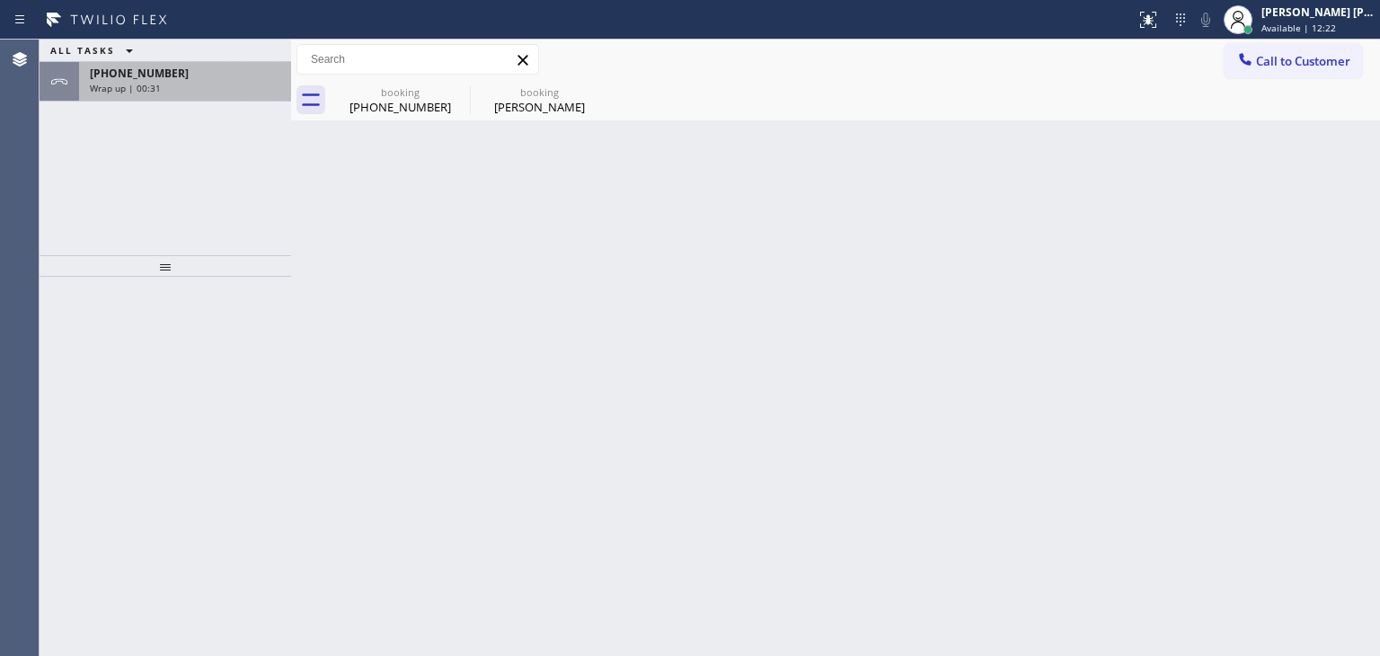
click at [177, 85] on div "Wrap up | 00:31" at bounding box center [185, 88] width 191 height 13
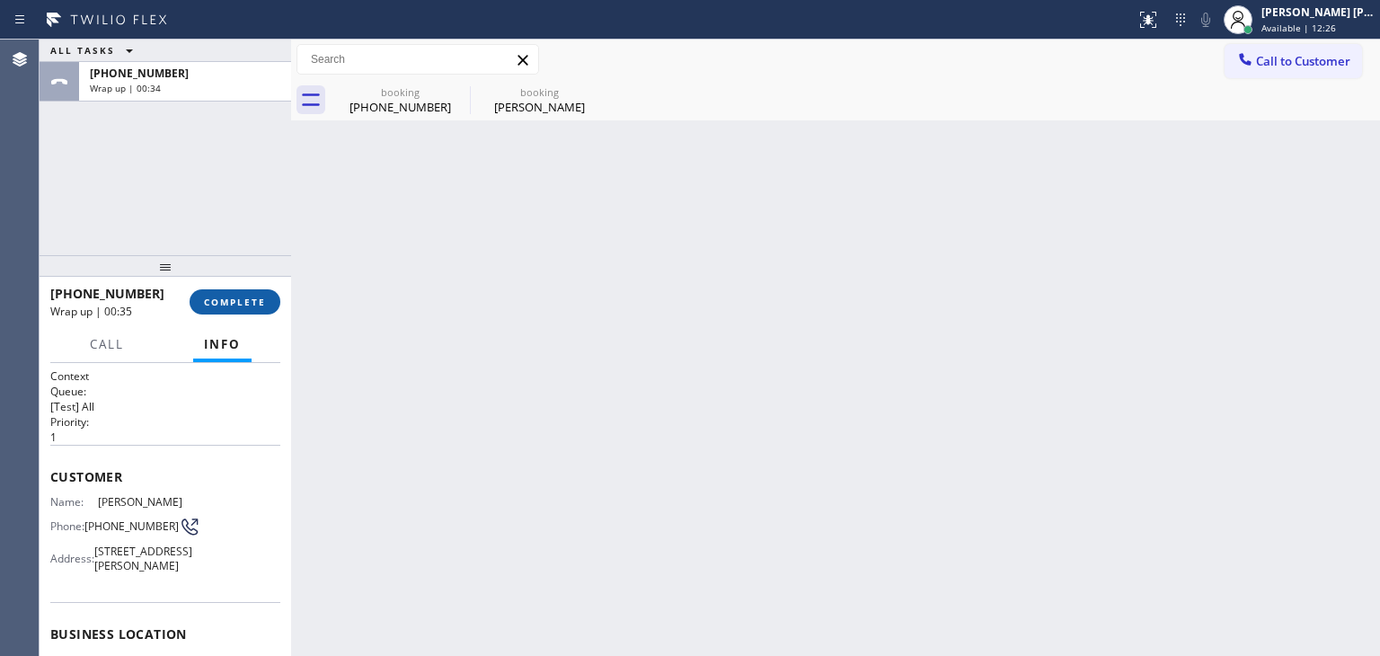
click at [251, 306] on span "COMPLETE" at bounding box center [235, 302] width 62 height 13
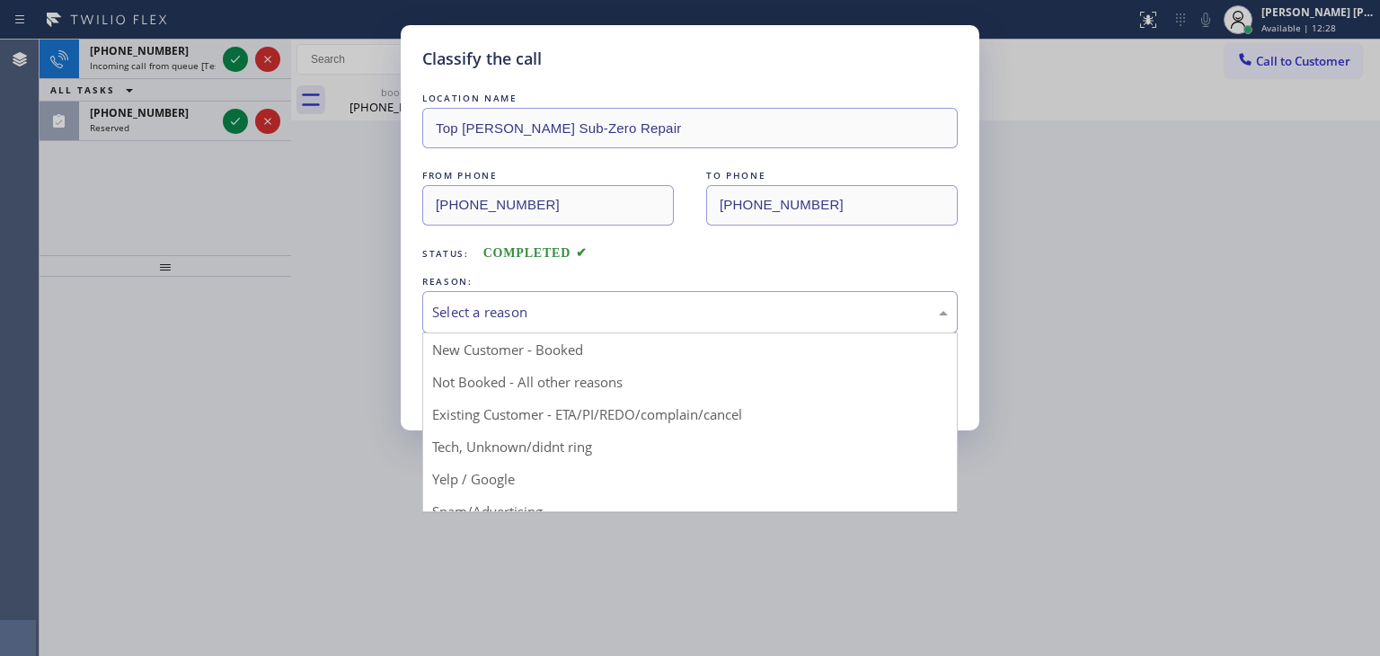
click at [511, 306] on div "Select a reason" at bounding box center [690, 312] width 516 height 21
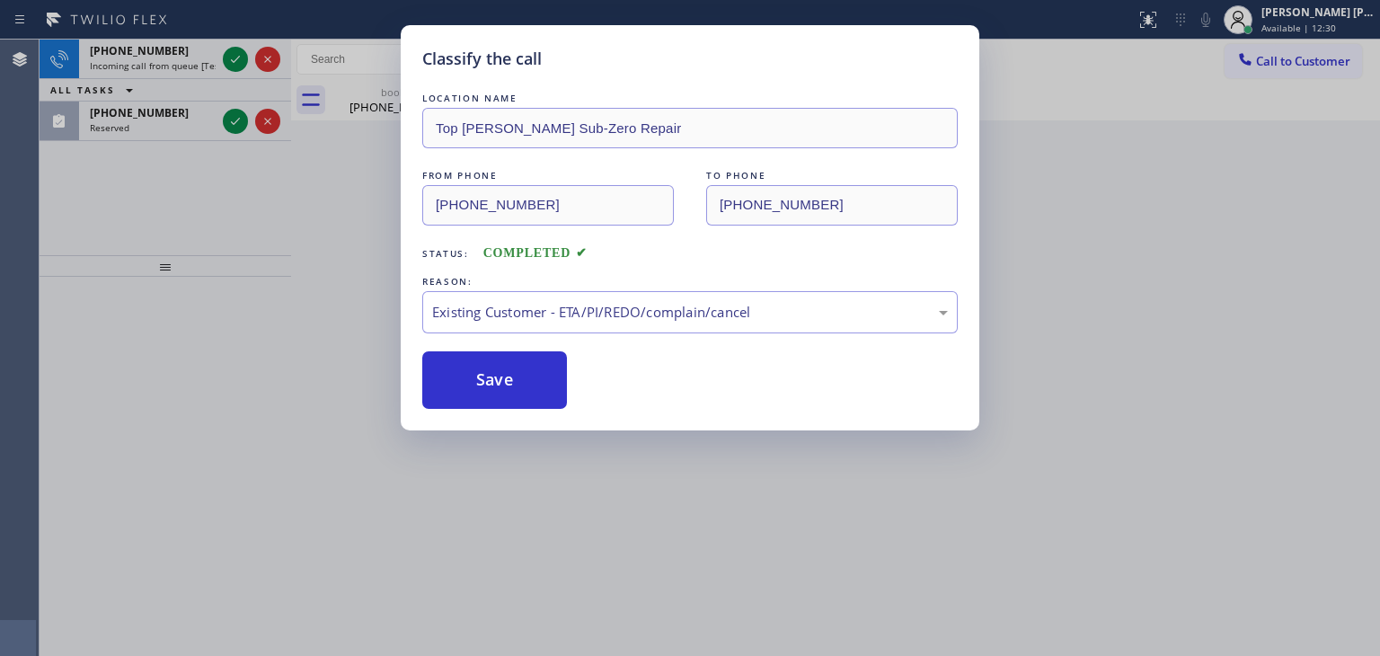
drag, startPoint x: 486, startPoint y: 387, endPoint x: 406, endPoint y: 350, distance: 88.4
click at [485, 386] on button "Save" at bounding box center [494, 380] width 145 height 58
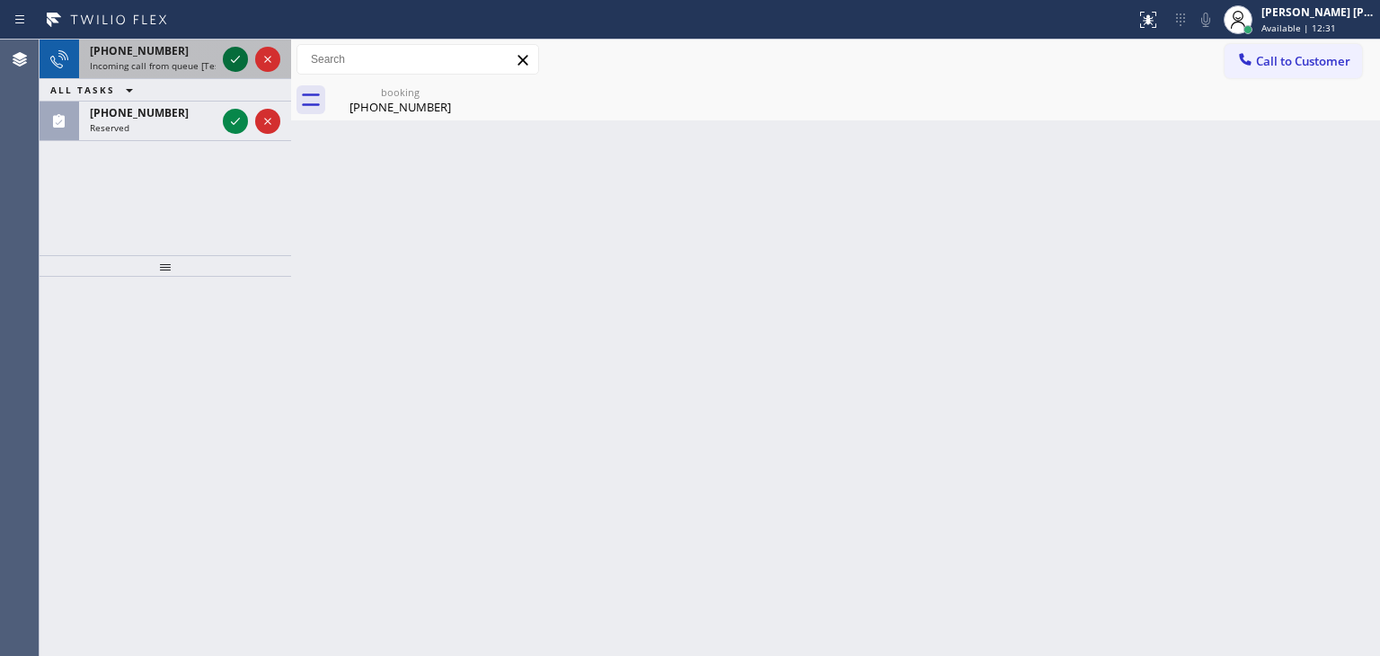
click at [238, 60] on icon at bounding box center [236, 60] width 22 height 22
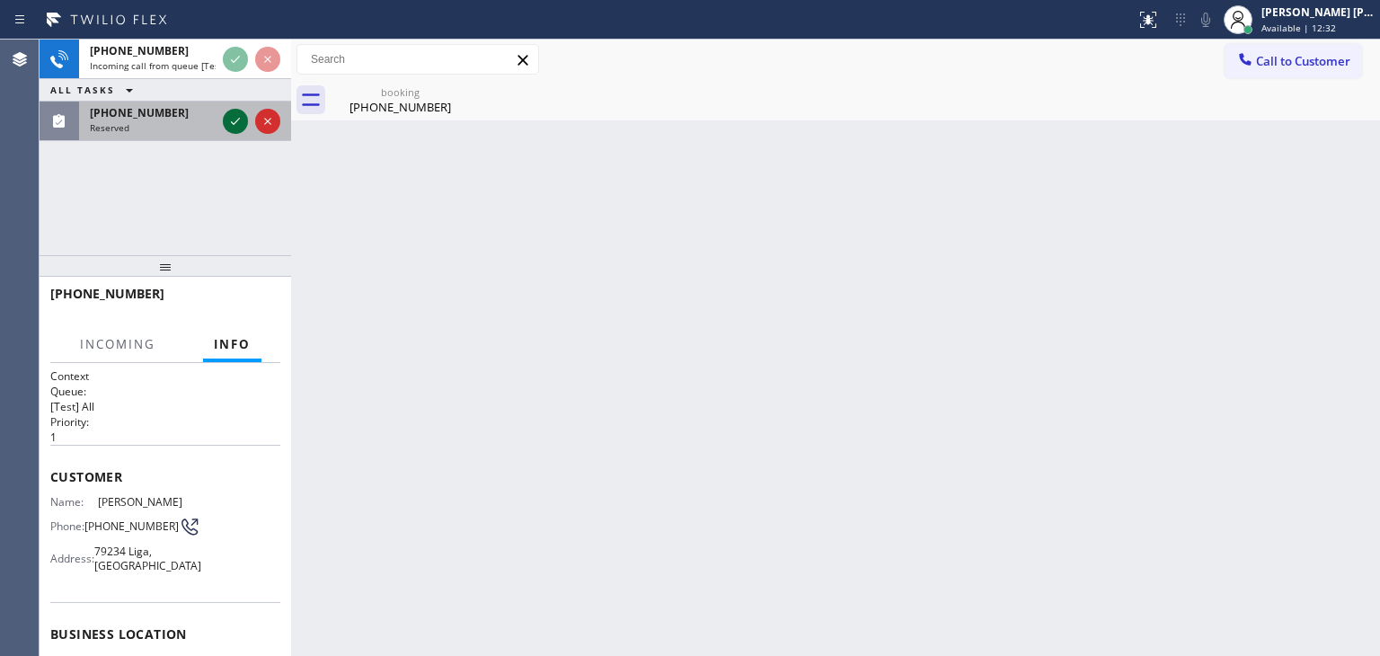
click at [230, 121] on icon at bounding box center [236, 122] width 22 height 22
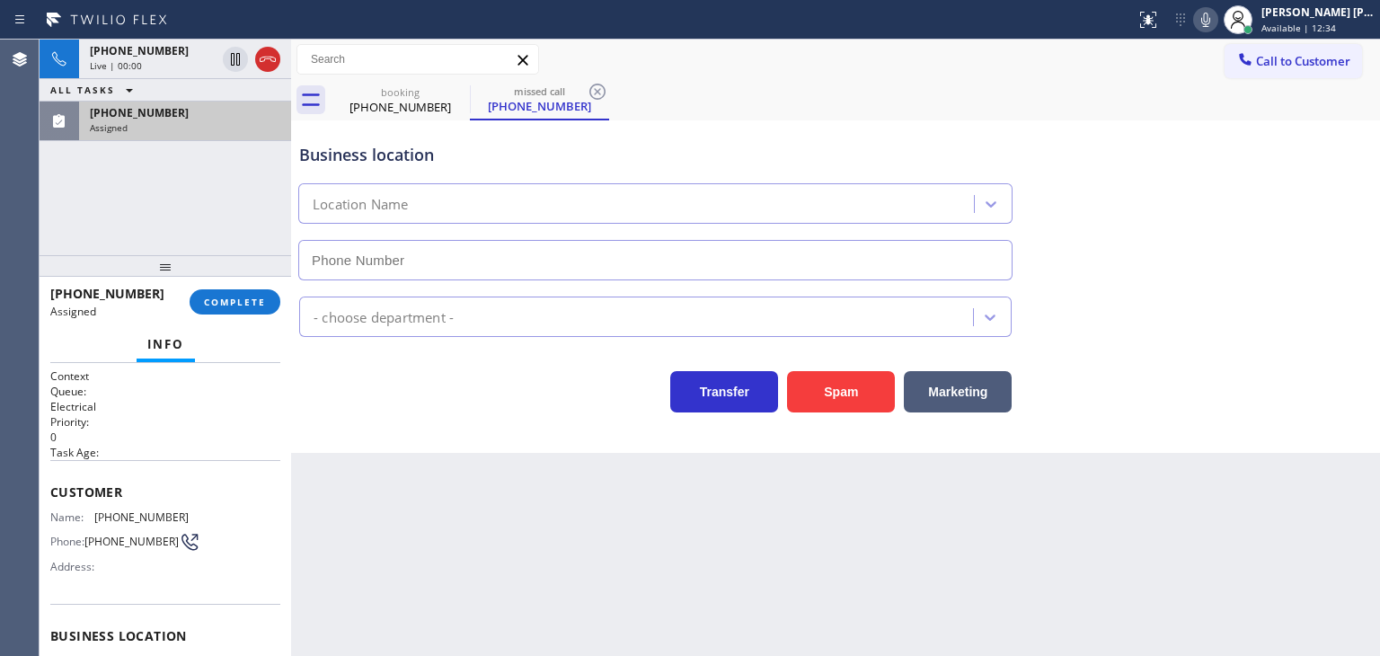
type input "[PHONE_NUMBER]"
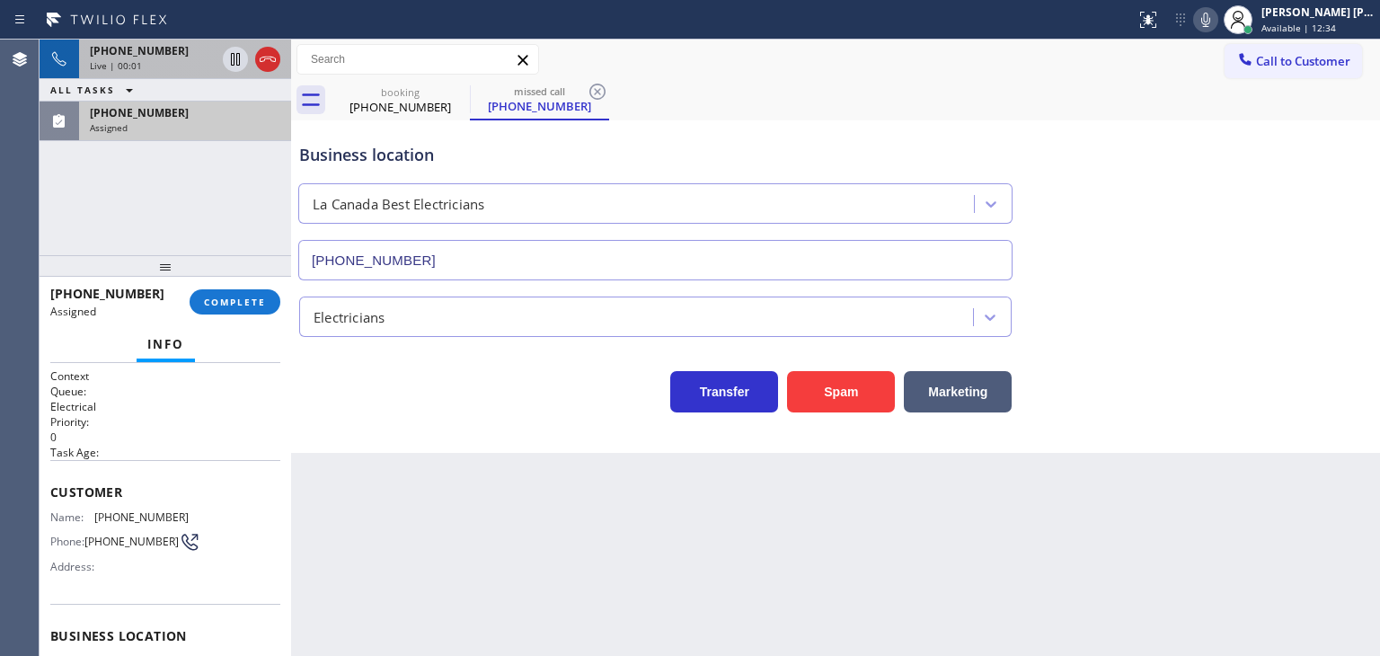
click at [190, 60] on div "Live | 00:01" at bounding box center [153, 65] width 126 height 13
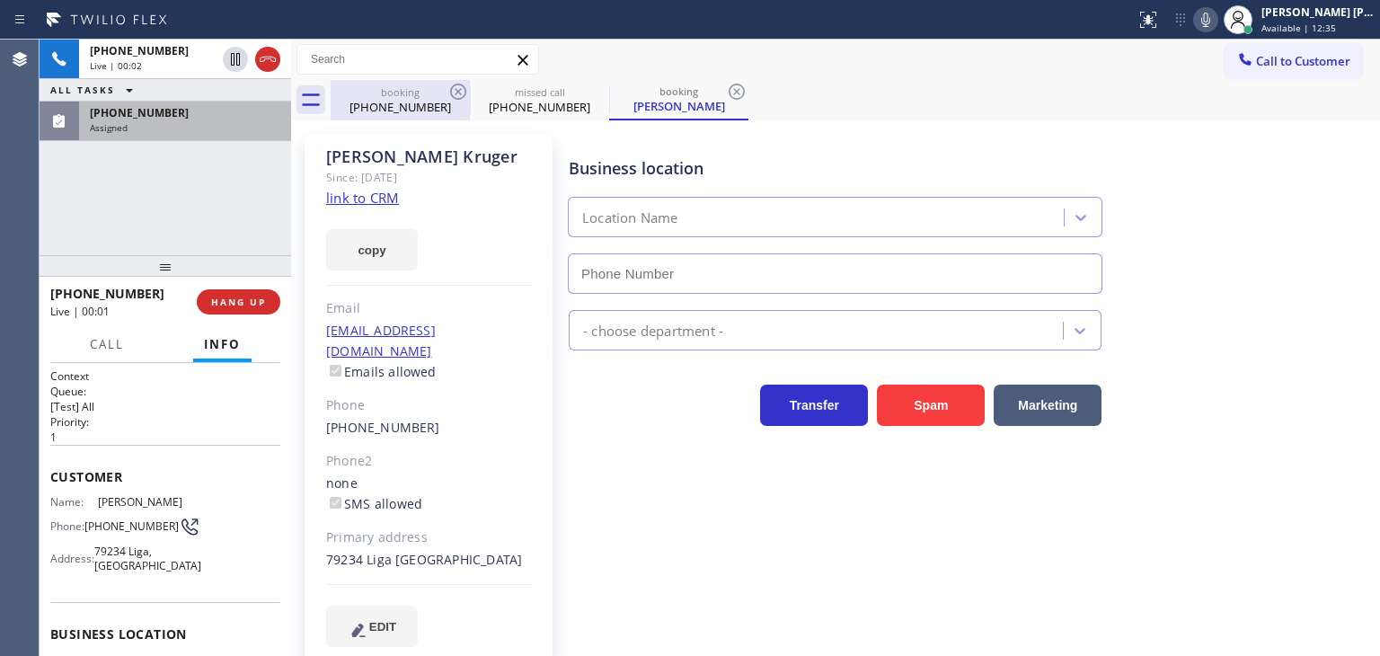
click at [404, 86] on div "booking" at bounding box center [401, 91] width 136 height 13
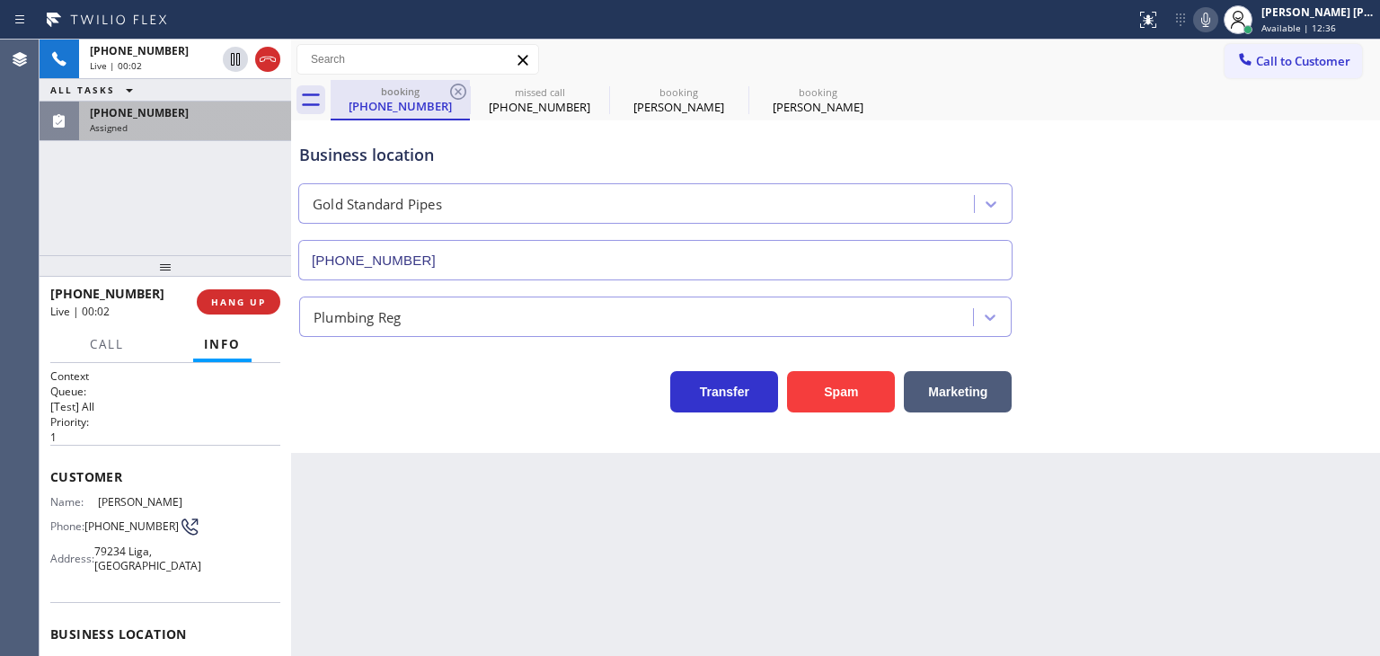
type input "[PHONE_NUMBER]"
click at [685, 104] on div "[PERSON_NAME]" at bounding box center [679, 107] width 136 height 16
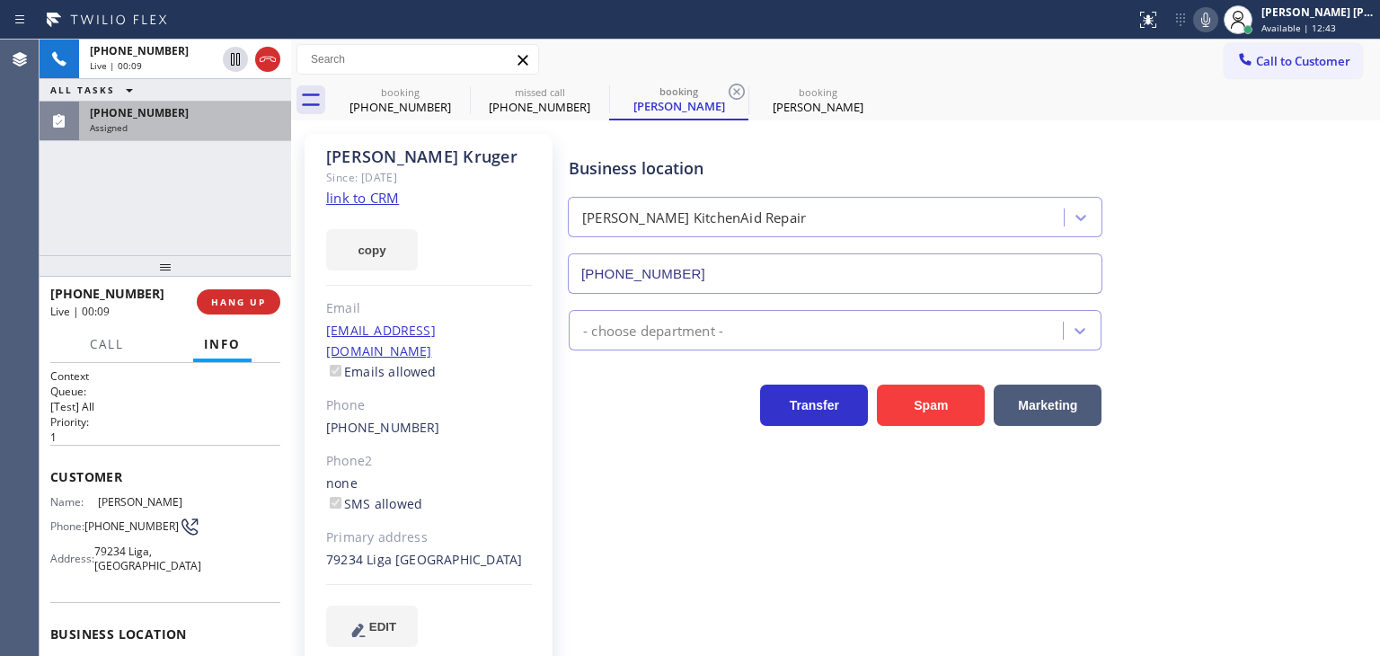
click at [129, 135] on div "[PHONE_NUMBER] Assigned" at bounding box center [181, 122] width 205 height 40
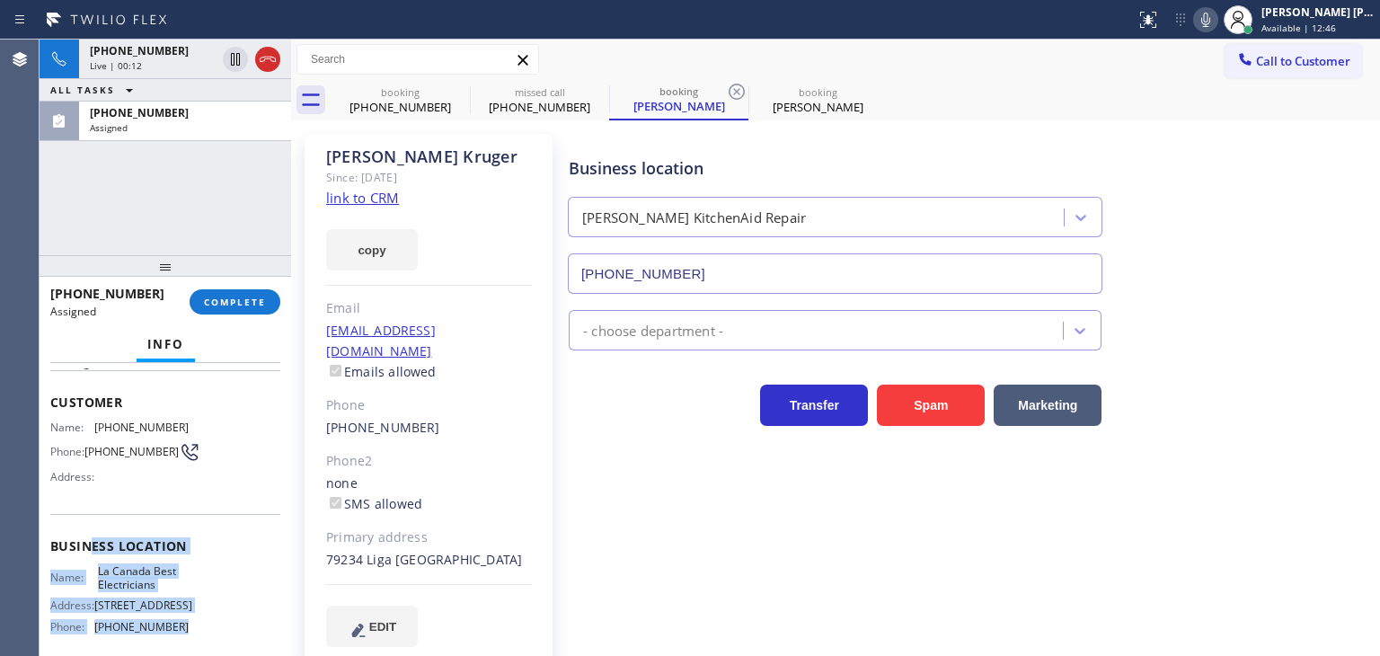
scroll to position [90, 0]
drag, startPoint x: 173, startPoint y: 551, endPoint x: 49, endPoint y: 429, distance: 174.8
click at [49, 429] on div "Context Queue: Electrical Priority: 0 Task Age: Customer Name: [PHONE_NUMBER] P…" at bounding box center [166, 509] width 252 height 293
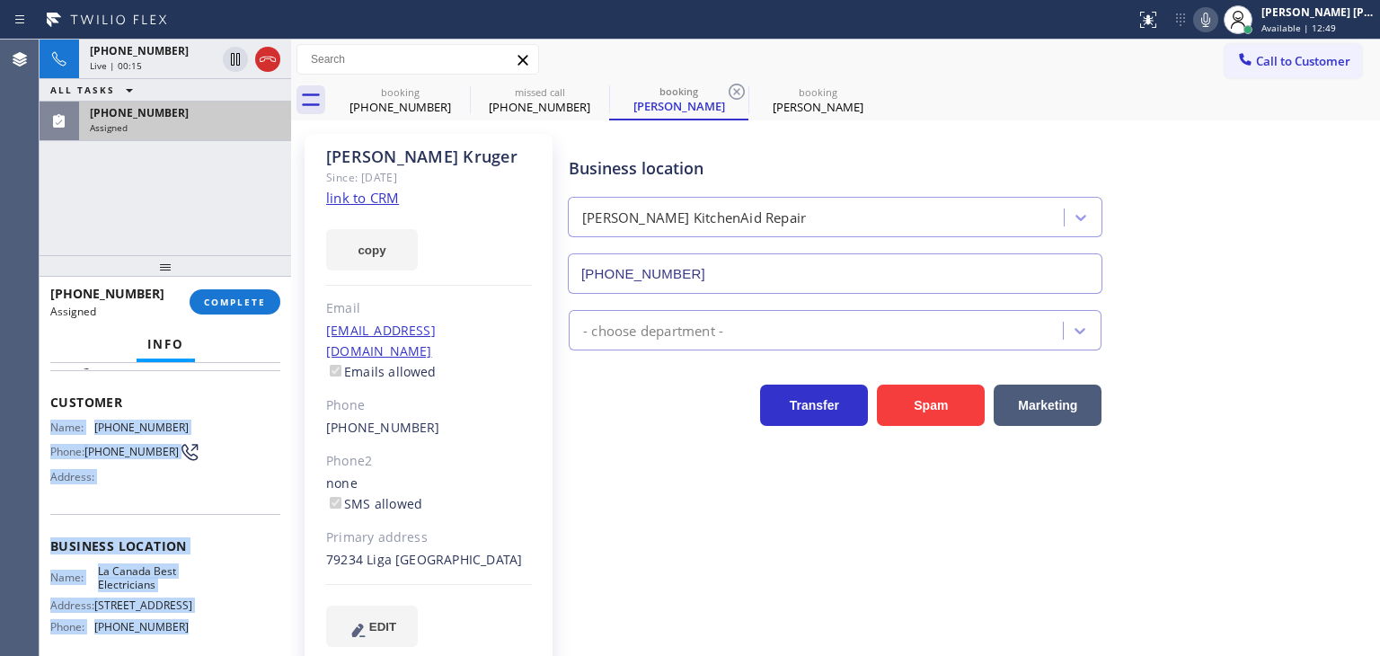
click at [208, 117] on div "[PHONE_NUMBER]" at bounding box center [185, 112] width 191 height 15
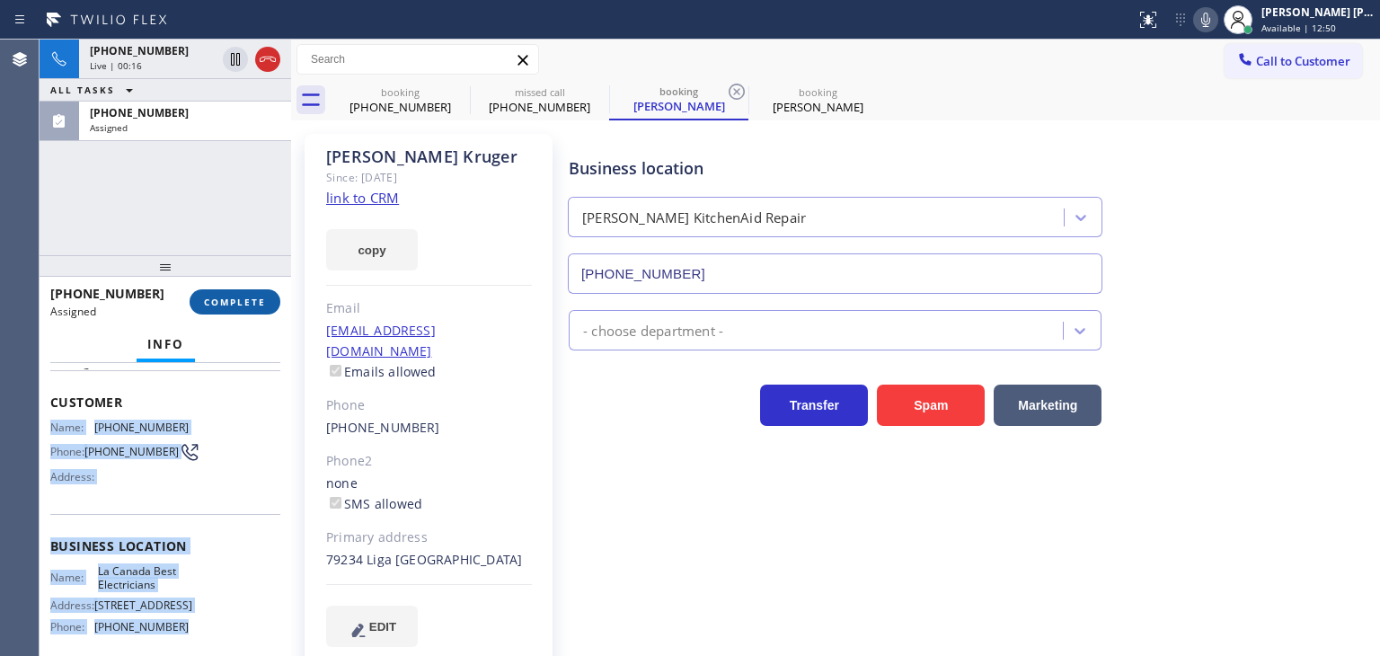
click at [244, 300] on span "COMPLETE" at bounding box center [235, 302] width 62 height 13
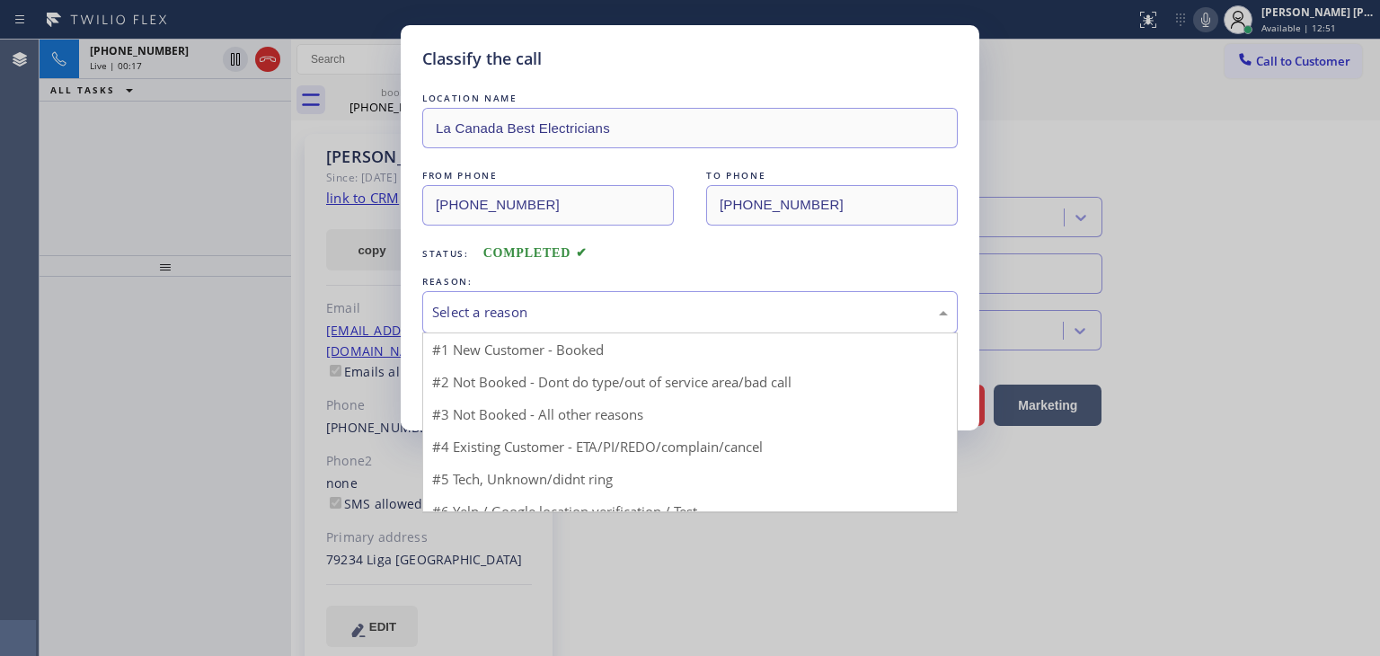
click at [471, 314] on div "Select a reason" at bounding box center [690, 312] width 516 height 21
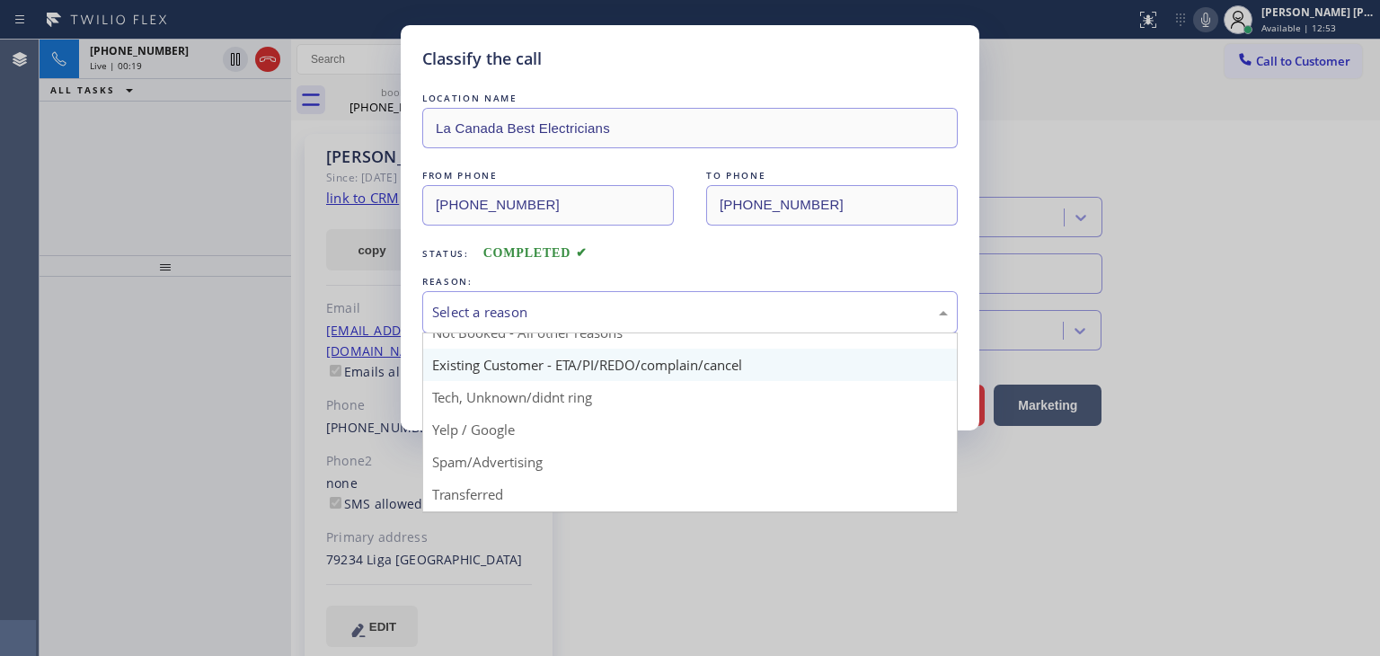
scroll to position [90, 0]
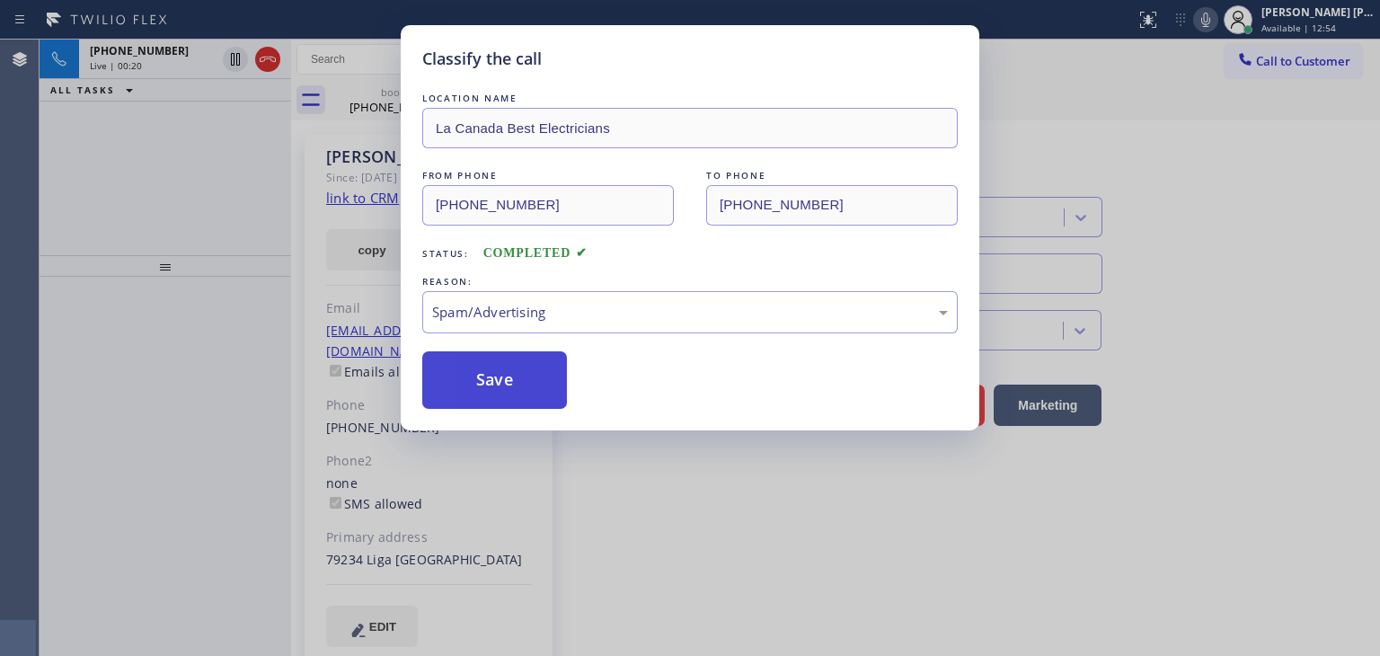
click at [483, 384] on button "Save" at bounding box center [494, 380] width 145 height 58
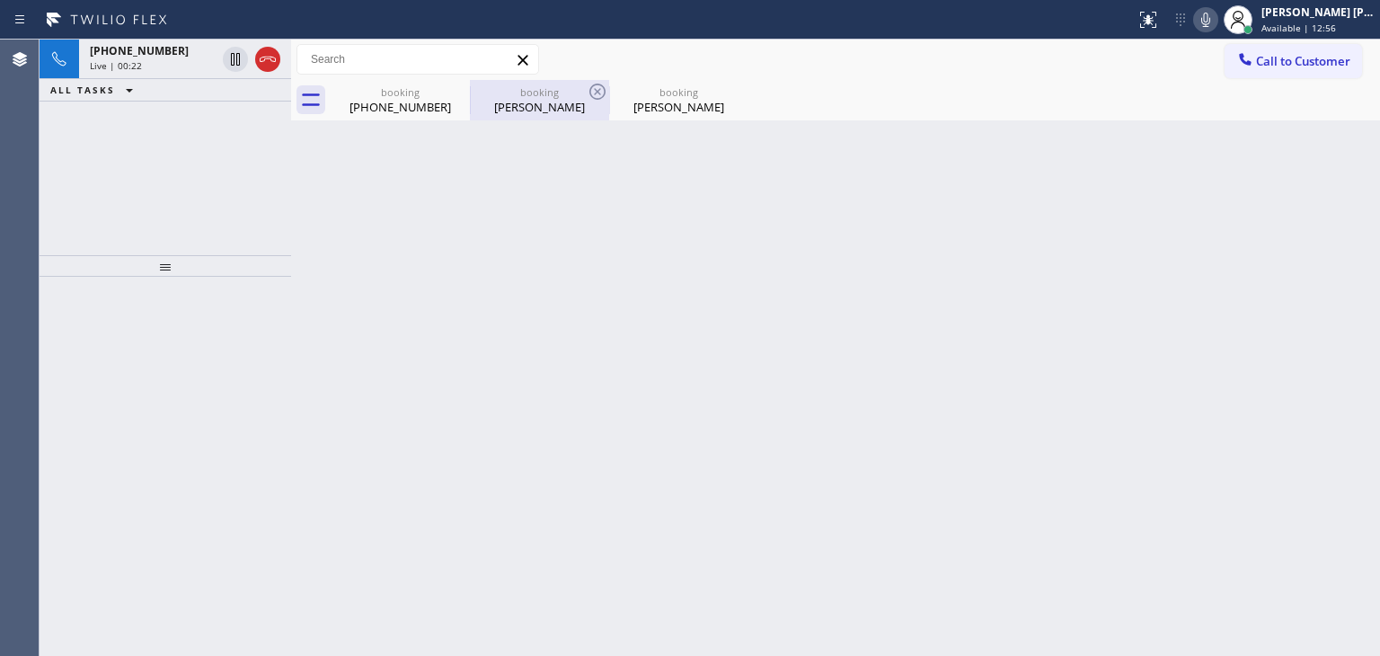
click at [528, 111] on div "[PERSON_NAME]" at bounding box center [540, 107] width 136 height 16
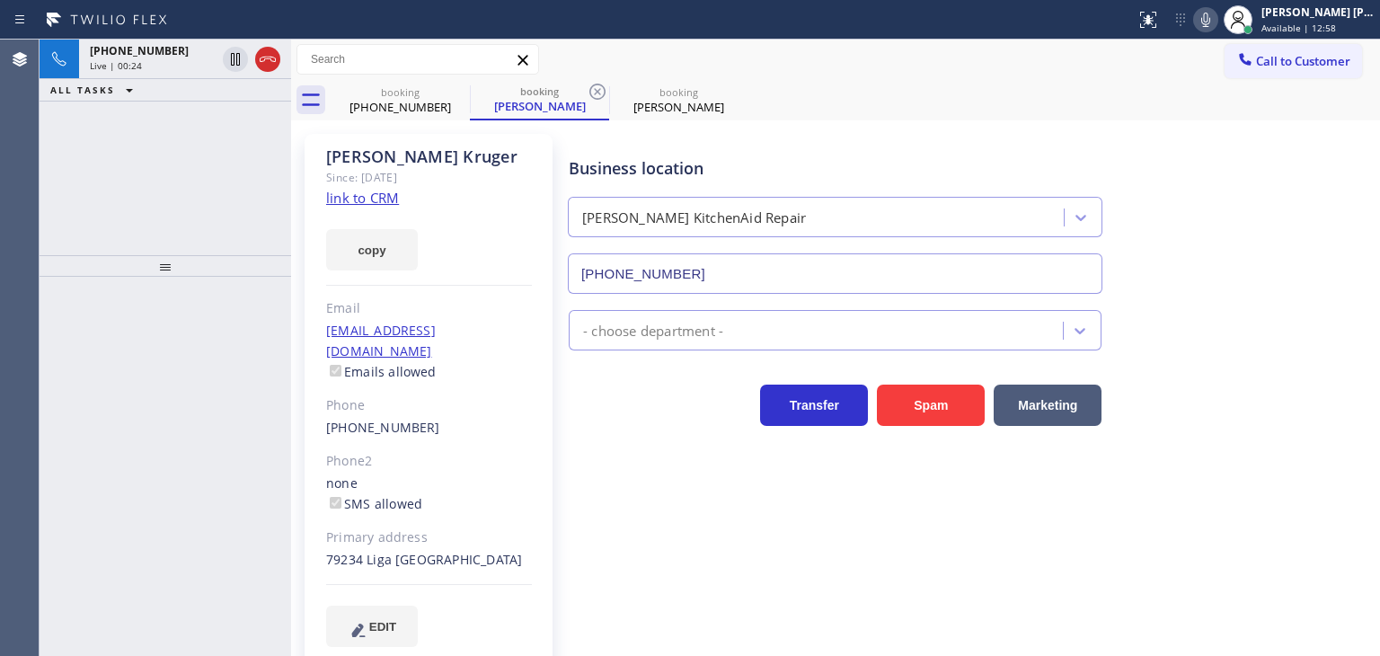
click at [381, 200] on link "link to CRM" at bounding box center [362, 198] width 73 height 18
click at [1217, 19] on icon at bounding box center [1206, 20] width 22 height 22
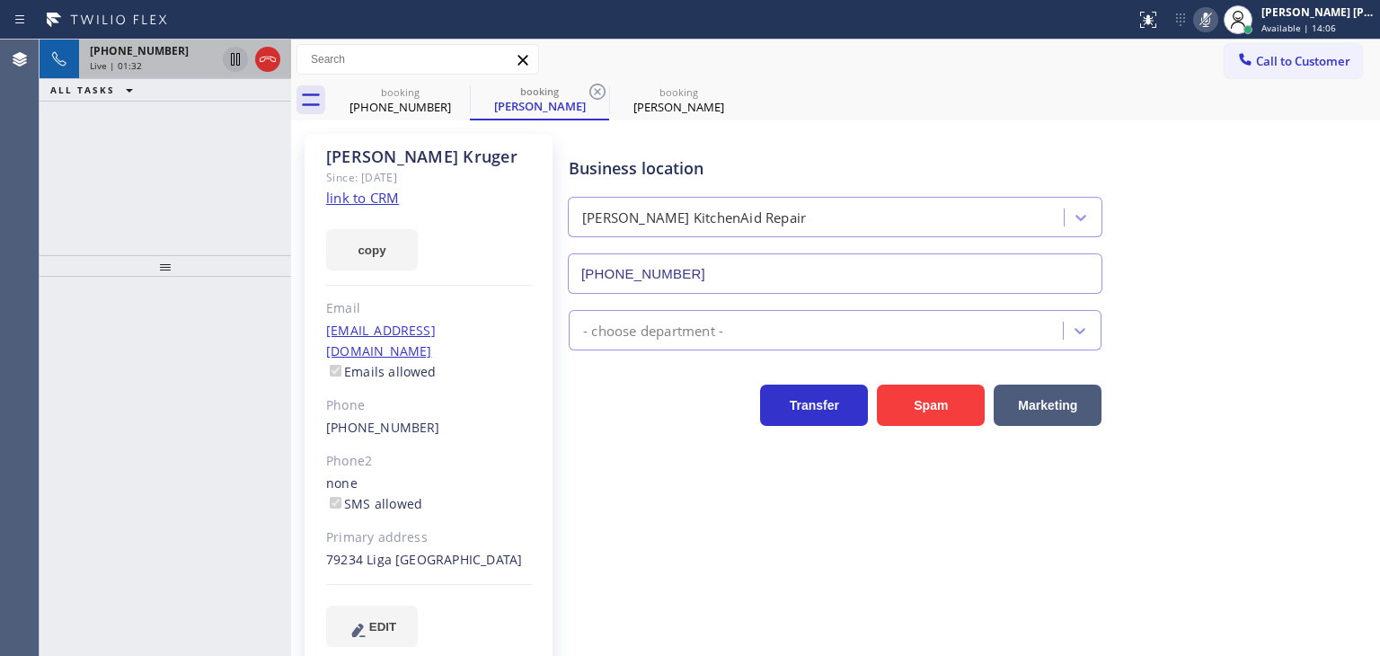
click at [231, 58] on icon at bounding box center [235, 59] width 9 height 13
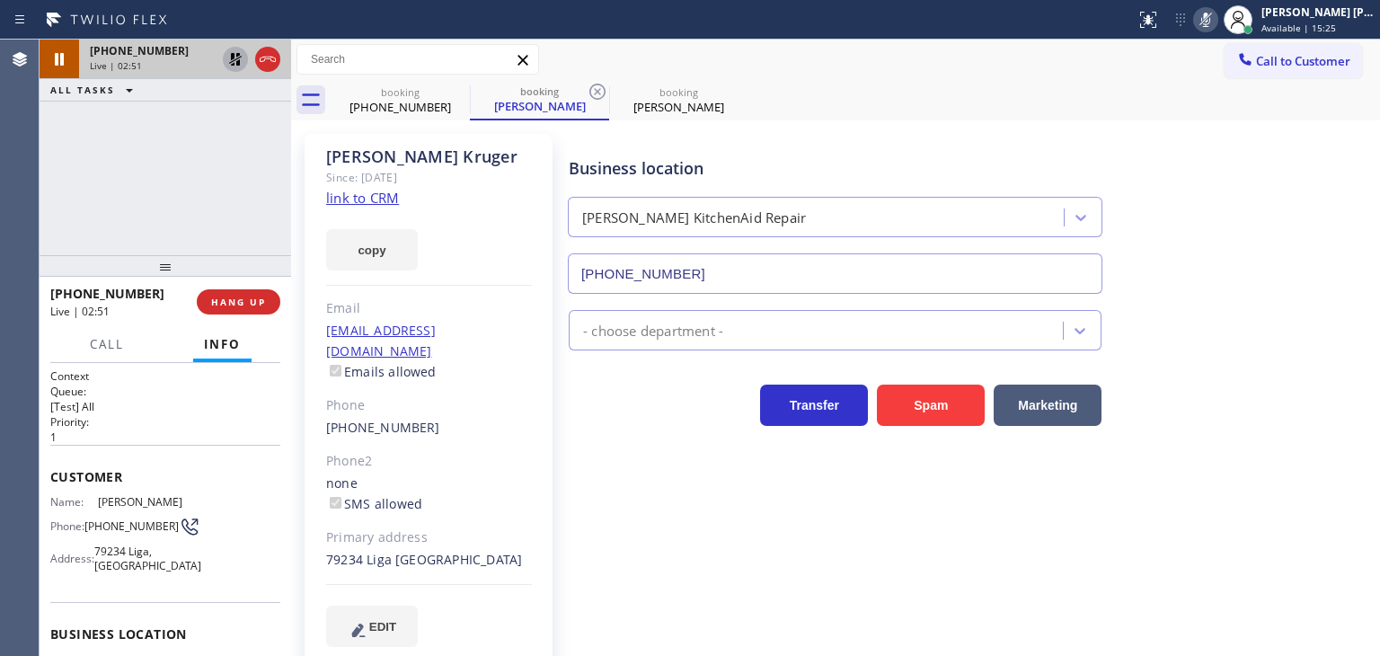
click at [1211, 24] on icon at bounding box center [1206, 20] width 9 height 14
click at [230, 58] on icon at bounding box center [236, 60] width 22 height 22
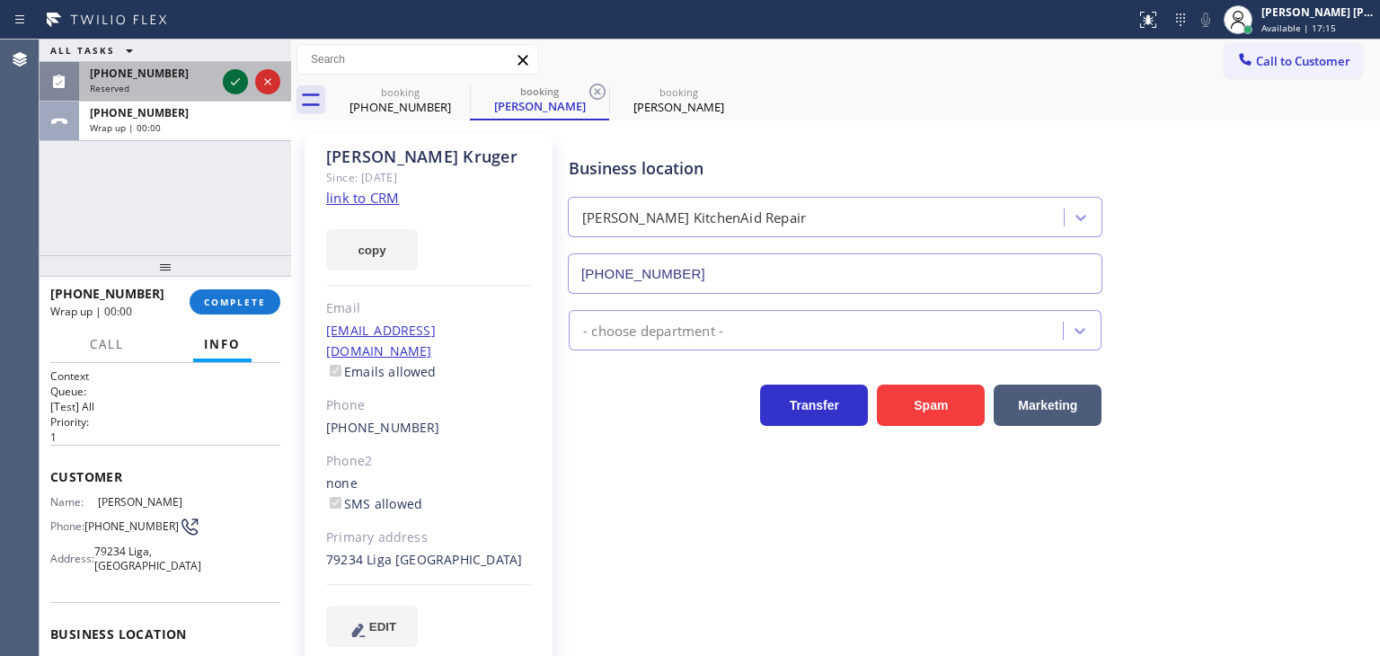
click at [240, 120] on div "ALL TASKS ALL TASKS ACTIVE TASKS TASKS IN WRAP UP [PHONE_NUMBER] Reserved [PHON…" at bounding box center [166, 91] width 252 height 102
click at [235, 84] on icon at bounding box center [236, 82] width 22 height 22
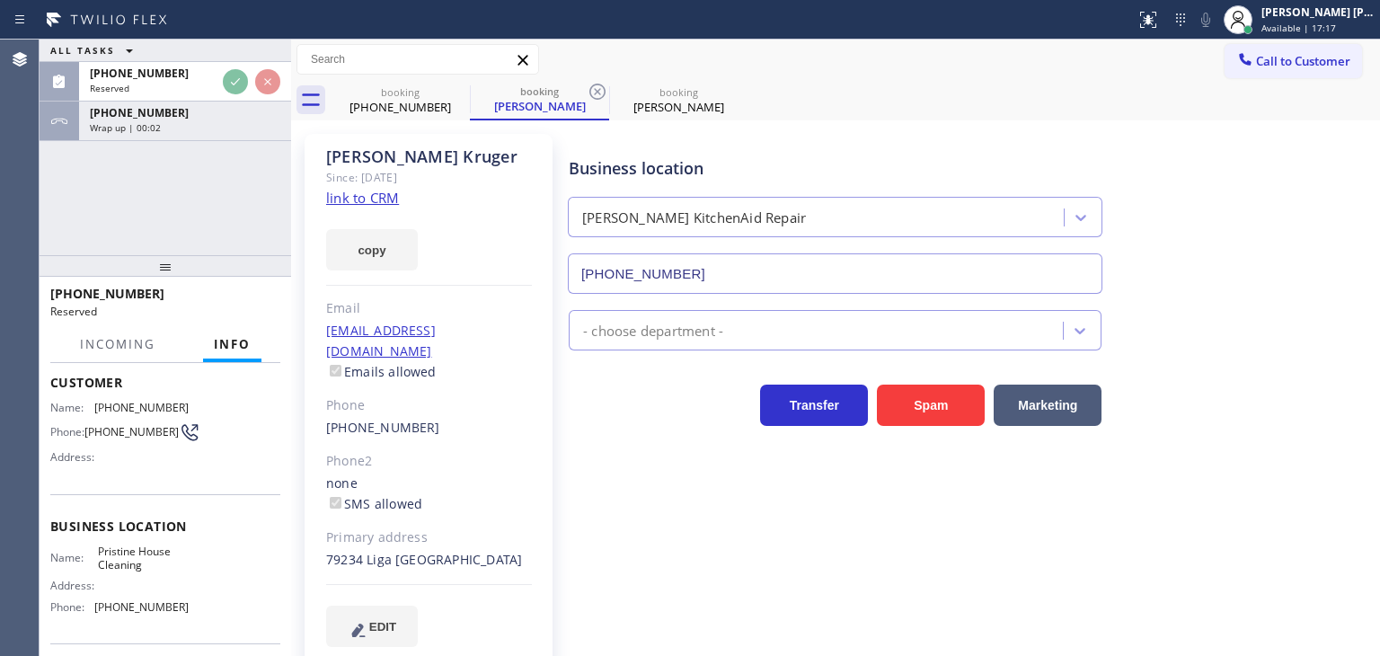
scroll to position [165, 0]
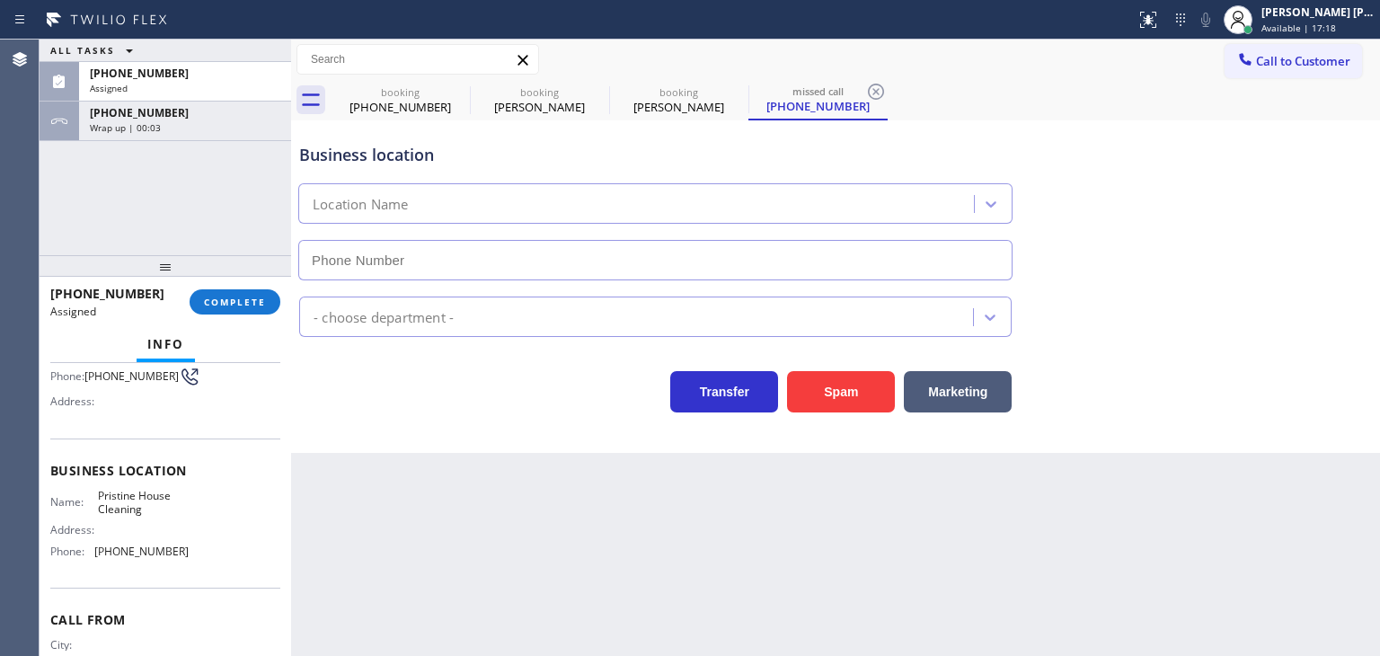
type input "[PHONE_NUMBER]"
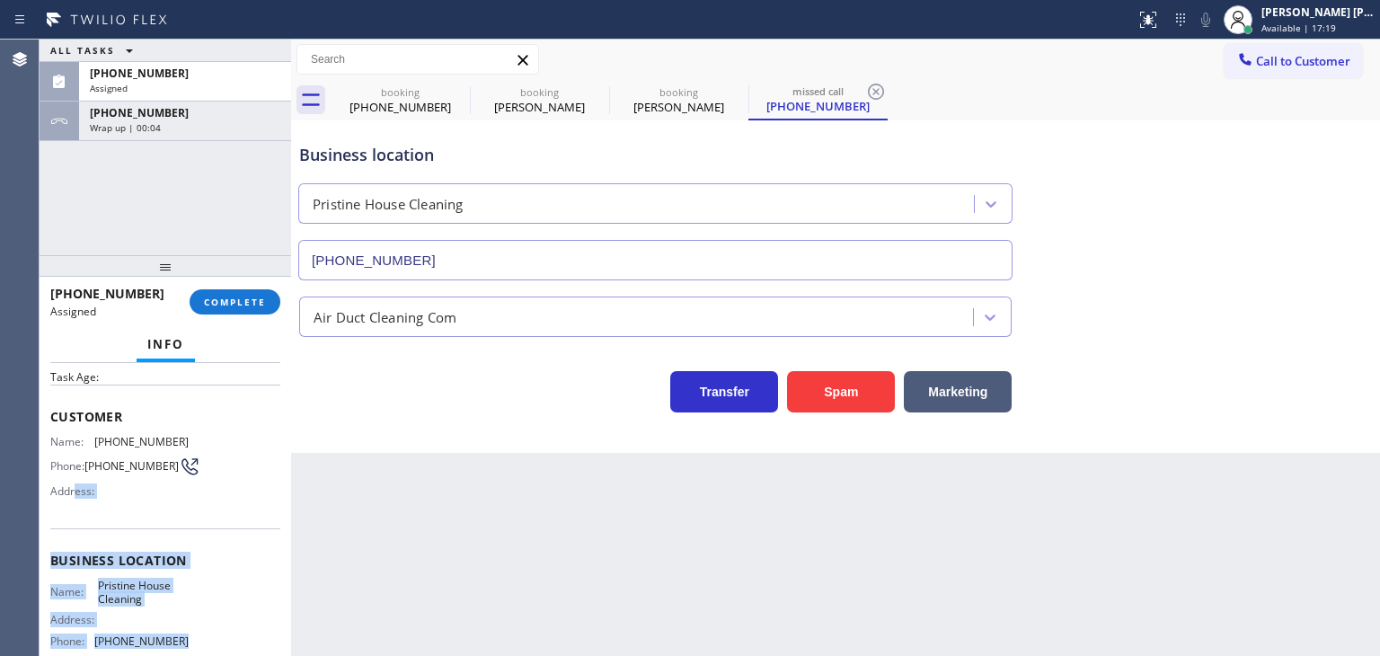
scroll to position [75, 0]
drag, startPoint x: 192, startPoint y: 551, endPoint x: 41, endPoint y: 443, distance: 185.5
click at [41, 443] on div "Context Queue: ADC Priority: 0 Task Age: Customer Name: [PHONE_NUMBER] Phone: […" at bounding box center [166, 509] width 252 height 293
click at [276, 299] on button "COMPLETE" at bounding box center [235, 301] width 91 height 25
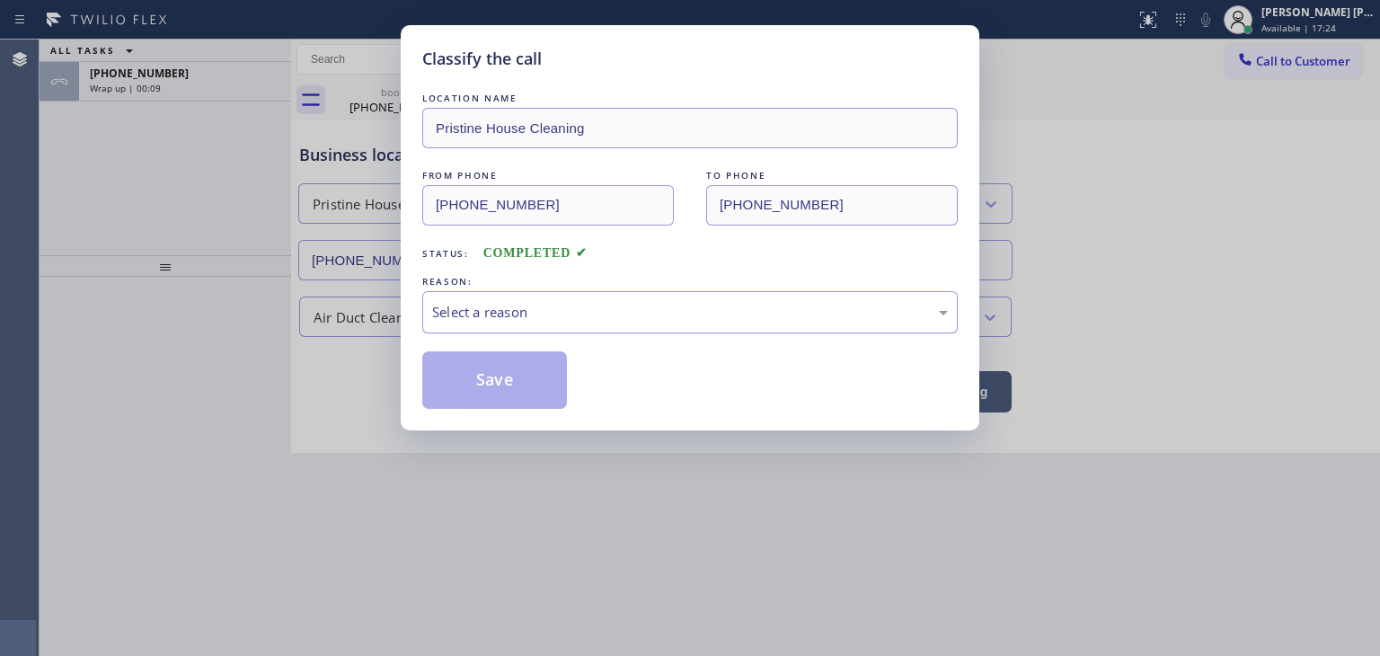
click at [536, 315] on div "Select a reason" at bounding box center [690, 312] width 516 height 21
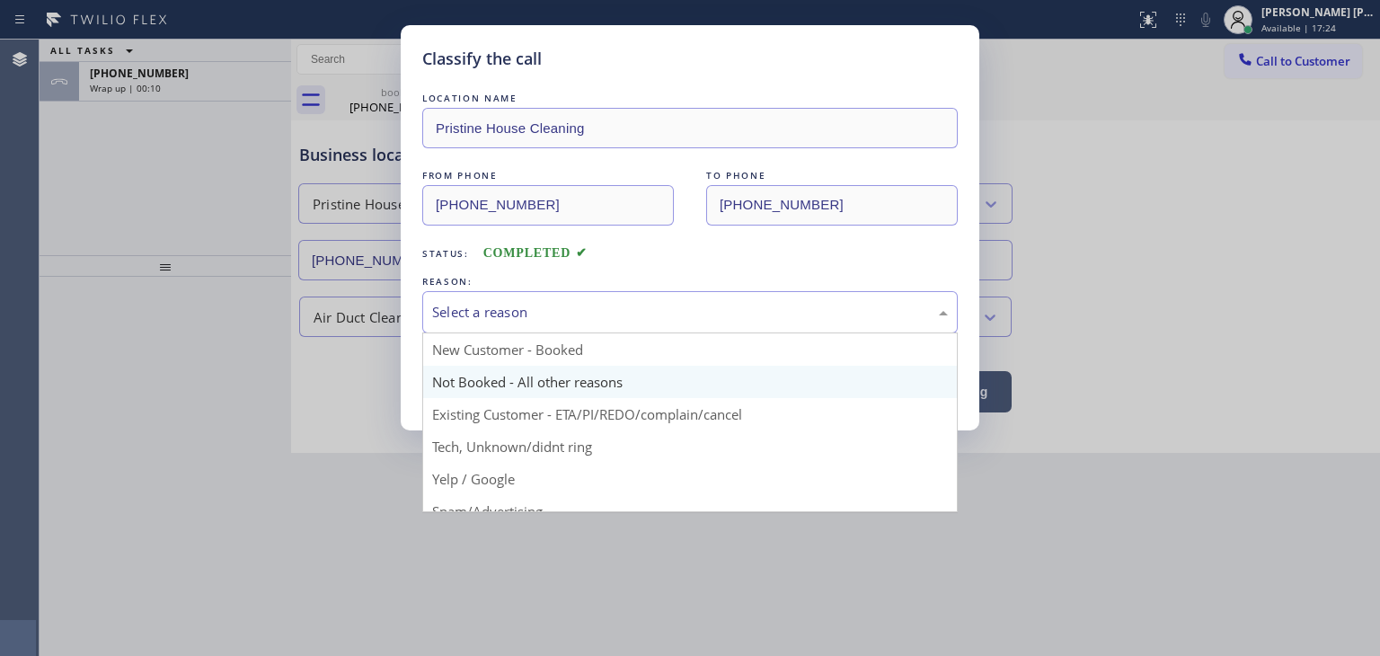
scroll to position [90, 0]
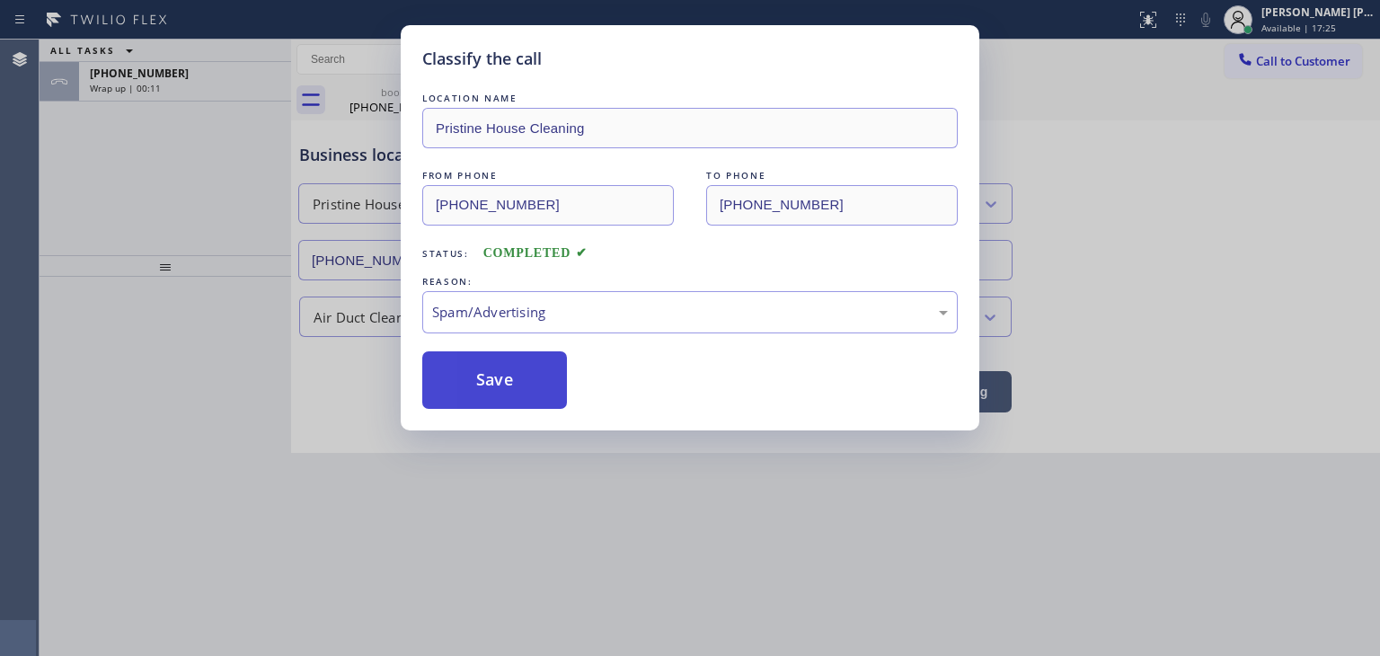
click at [508, 375] on button "Save" at bounding box center [494, 380] width 145 height 58
type input "[PHONE_NUMBER]"
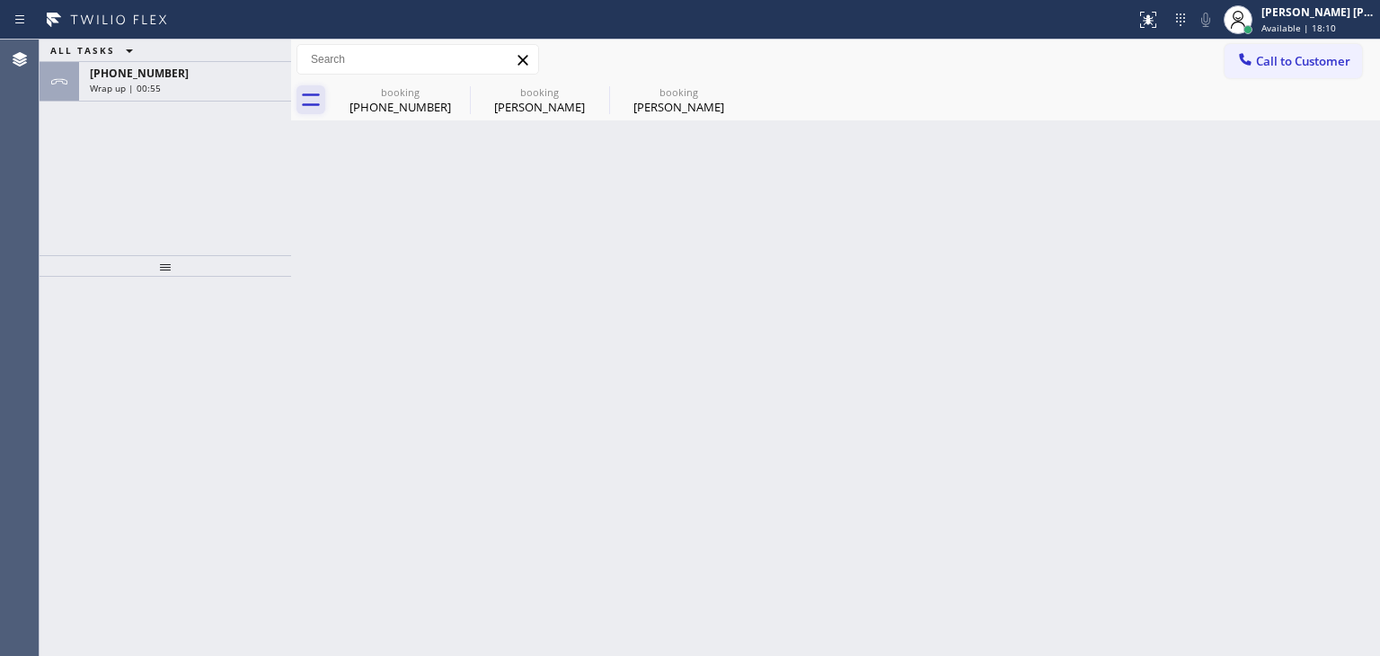
drag, startPoint x: 155, startPoint y: 84, endPoint x: 316, endPoint y: 96, distance: 162.2
click at [155, 84] on span "Wrap up | 00:55" at bounding box center [125, 88] width 71 height 13
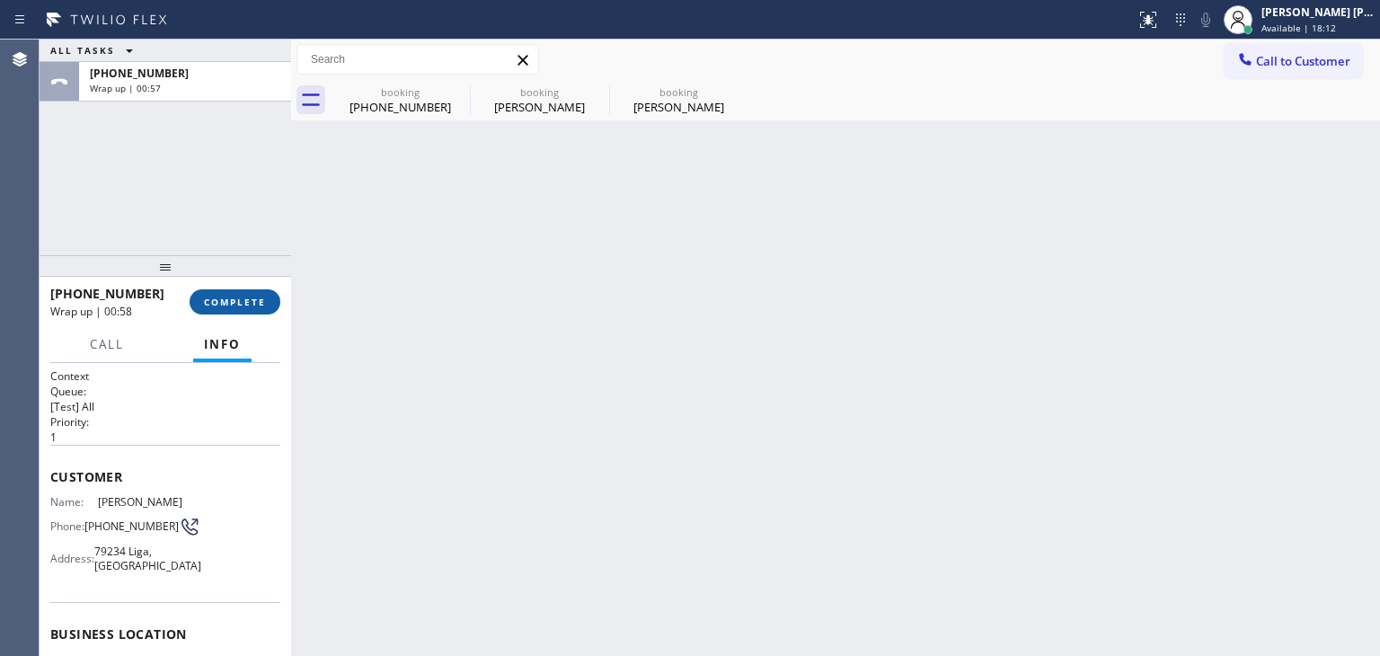
click at [236, 306] on span "COMPLETE" at bounding box center [235, 302] width 62 height 13
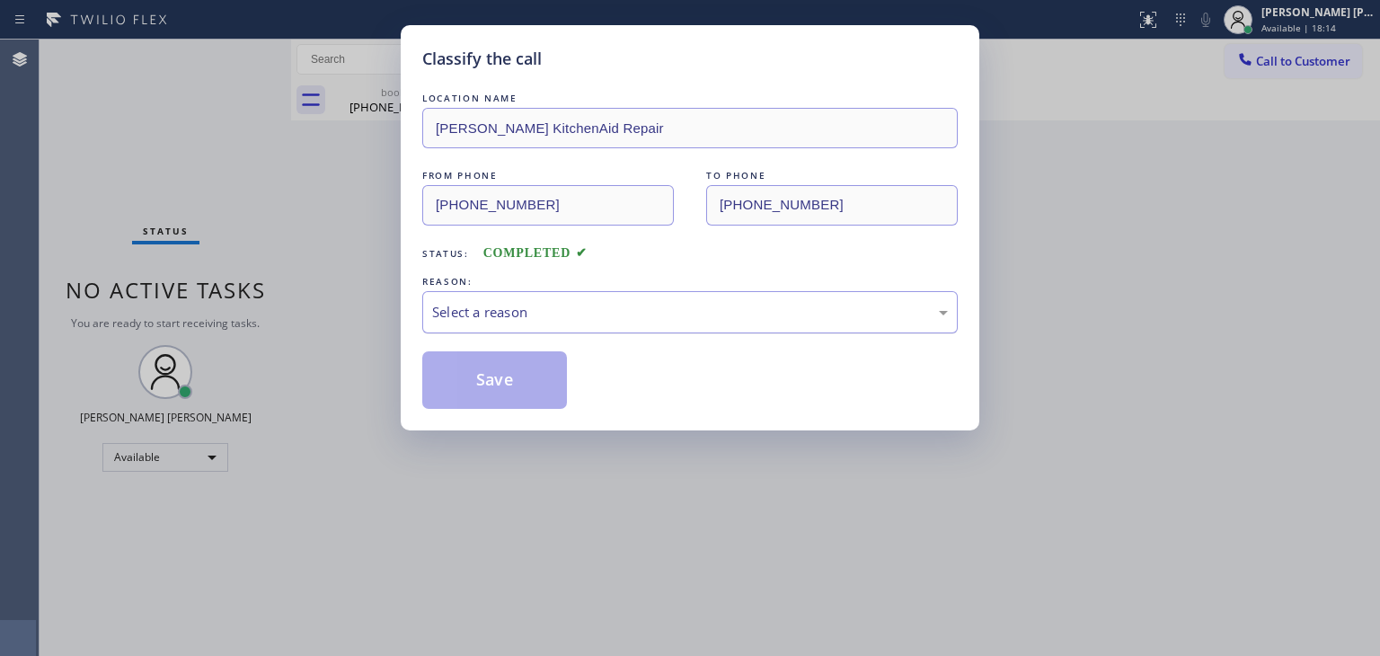
click at [596, 303] on div "Select a reason" at bounding box center [690, 312] width 516 height 21
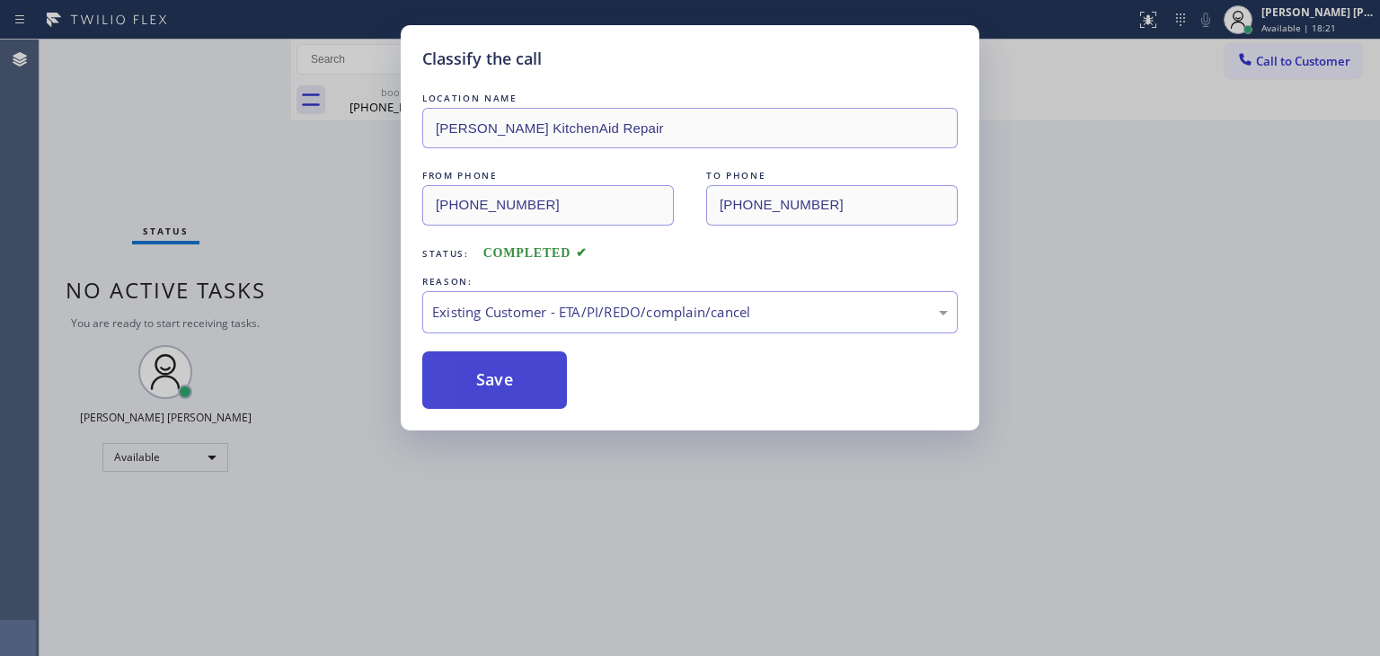
click at [496, 387] on button "Save" at bounding box center [494, 380] width 145 height 58
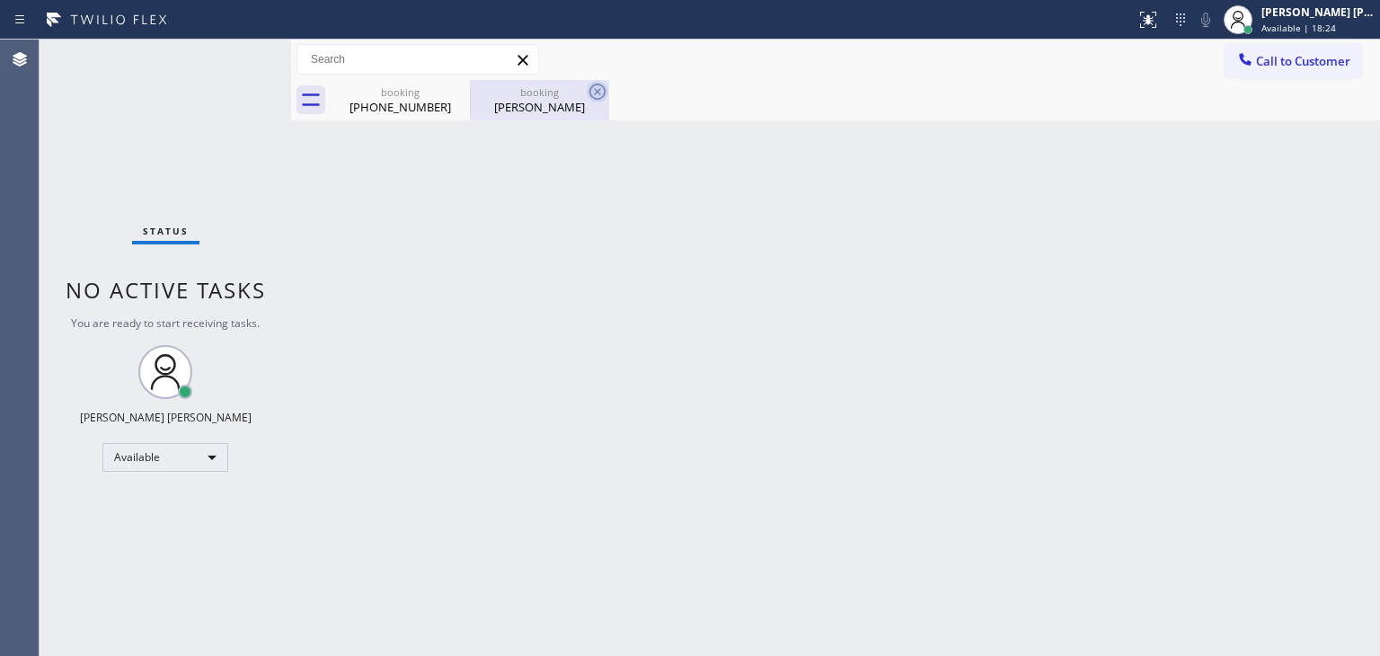
click at [592, 94] on icon at bounding box center [598, 92] width 22 height 22
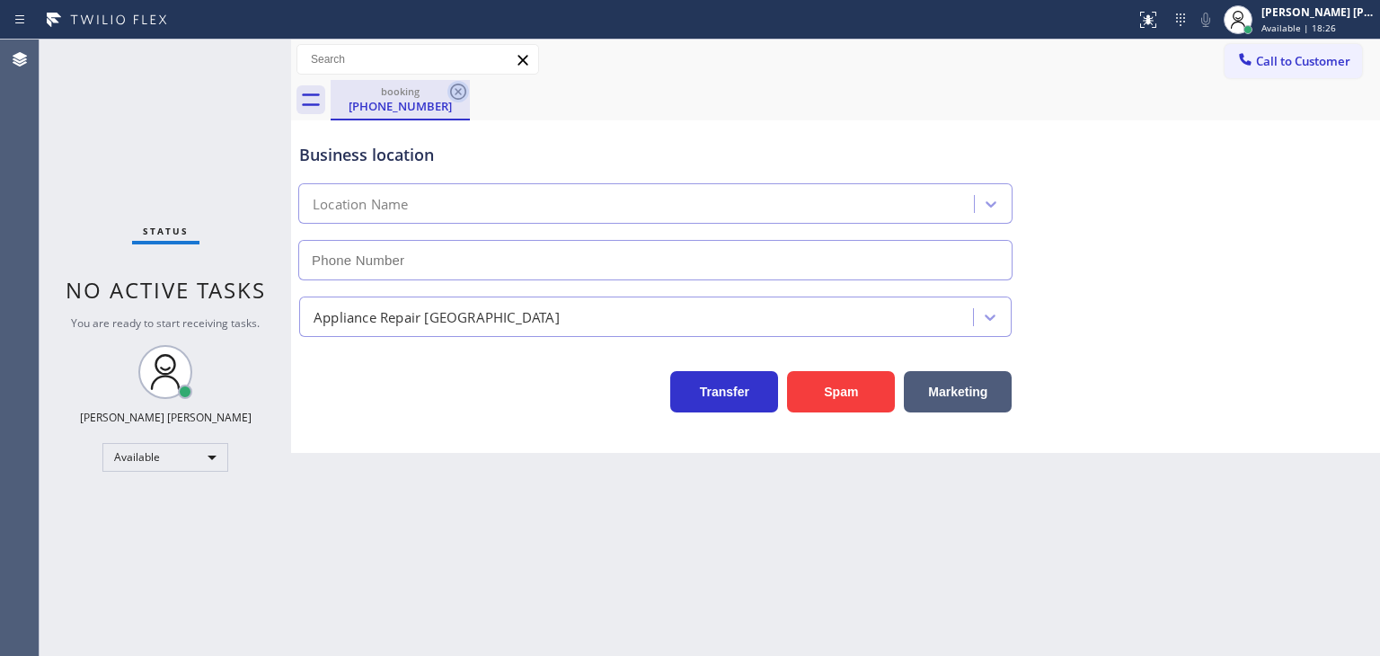
click at [460, 95] on icon at bounding box center [459, 92] width 22 height 22
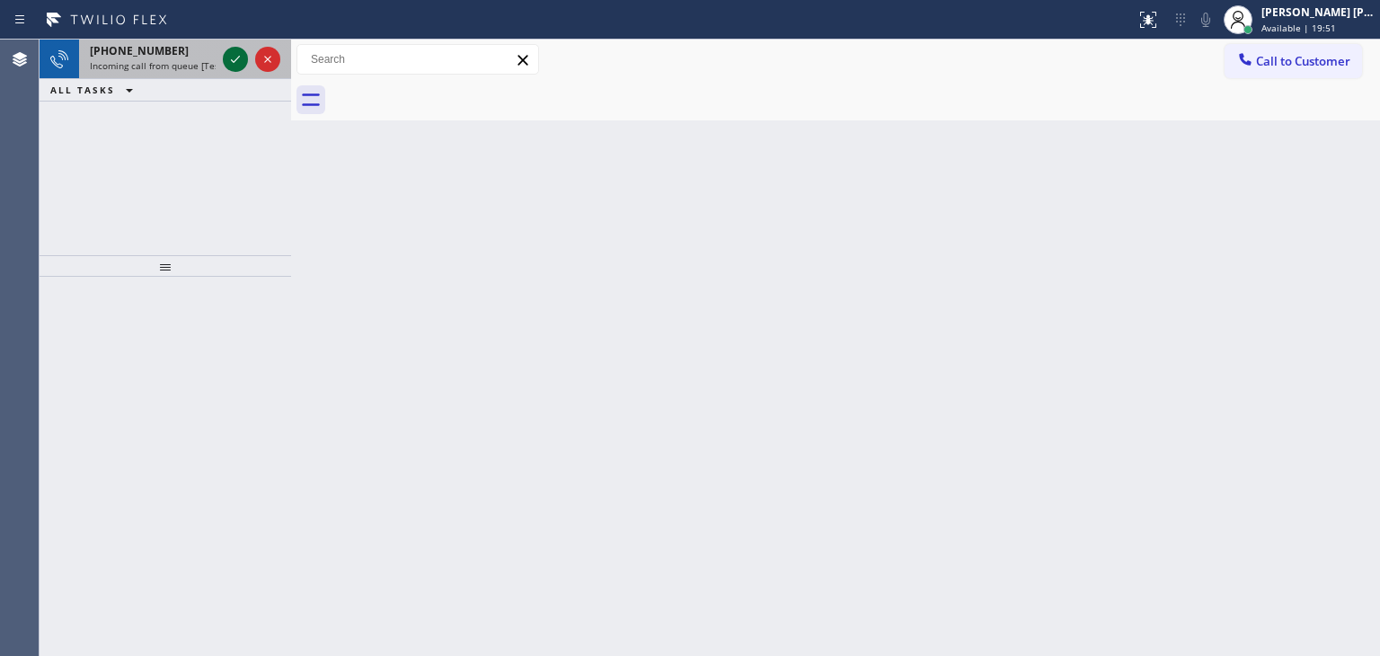
click at [231, 59] on icon at bounding box center [235, 59] width 9 height 7
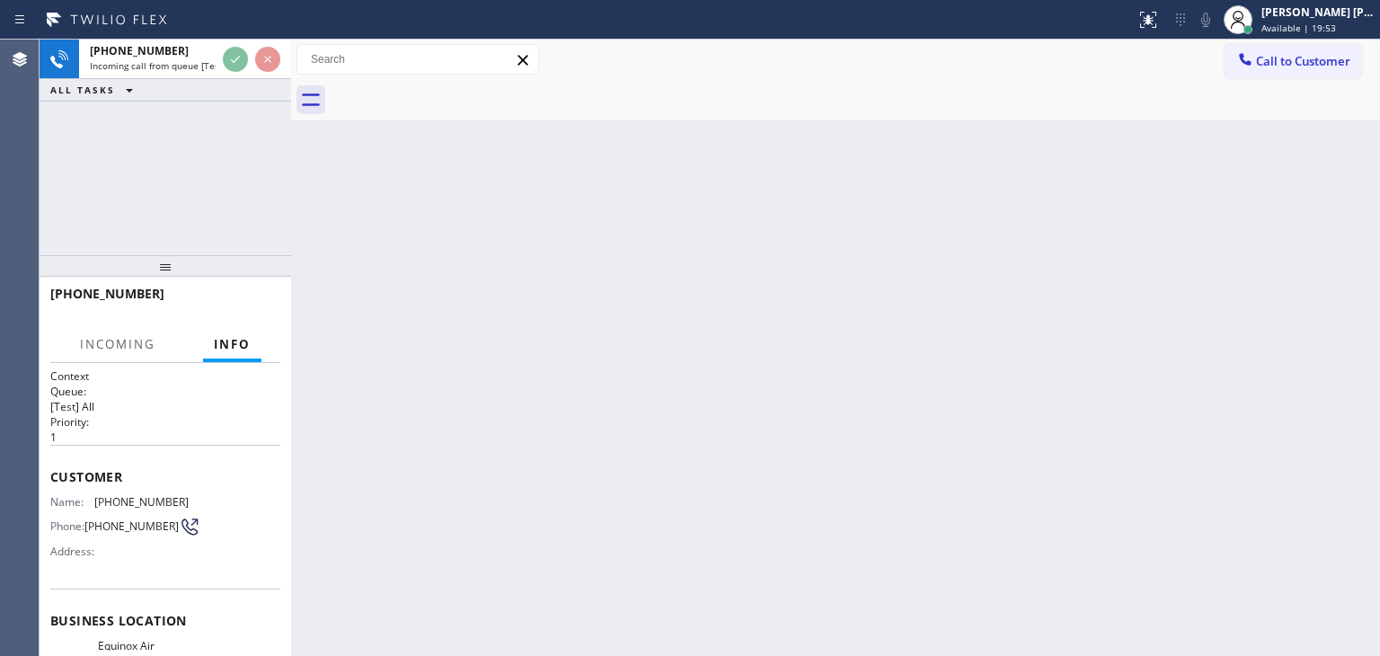
scroll to position [90, 0]
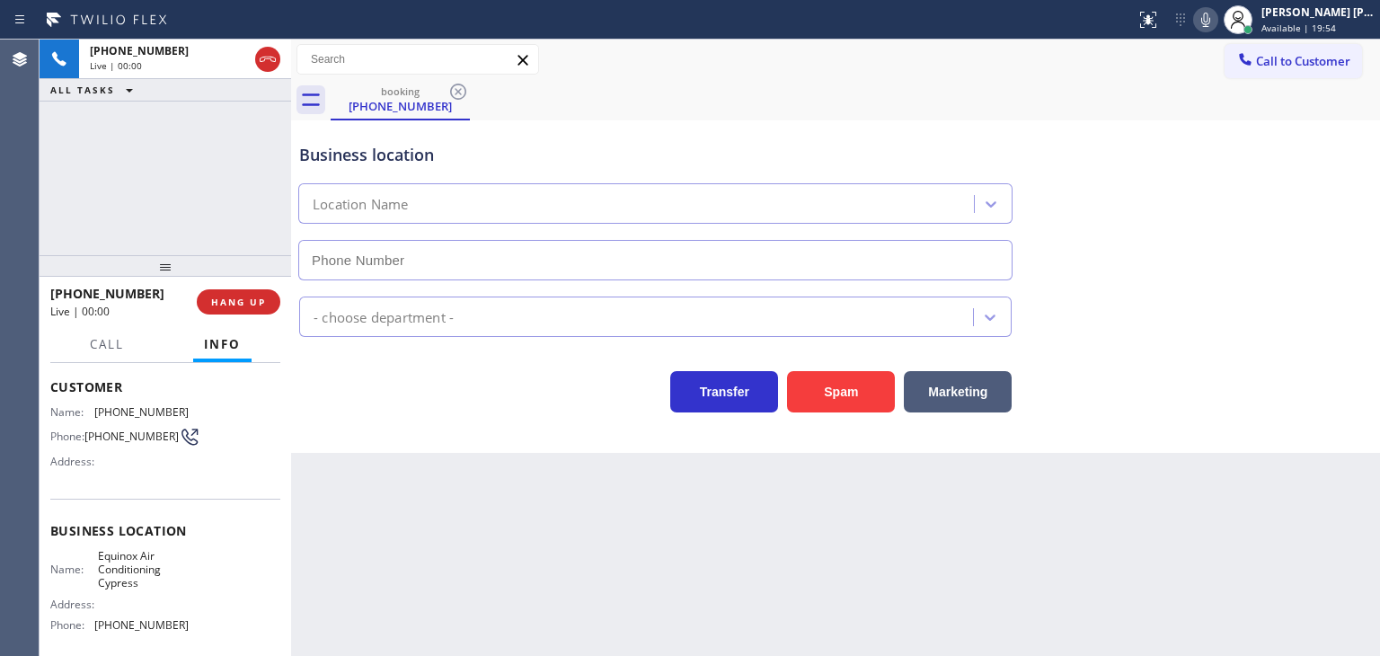
type input "[PHONE_NUMBER]"
click at [255, 298] on span "HANG UP" at bounding box center [238, 302] width 55 height 13
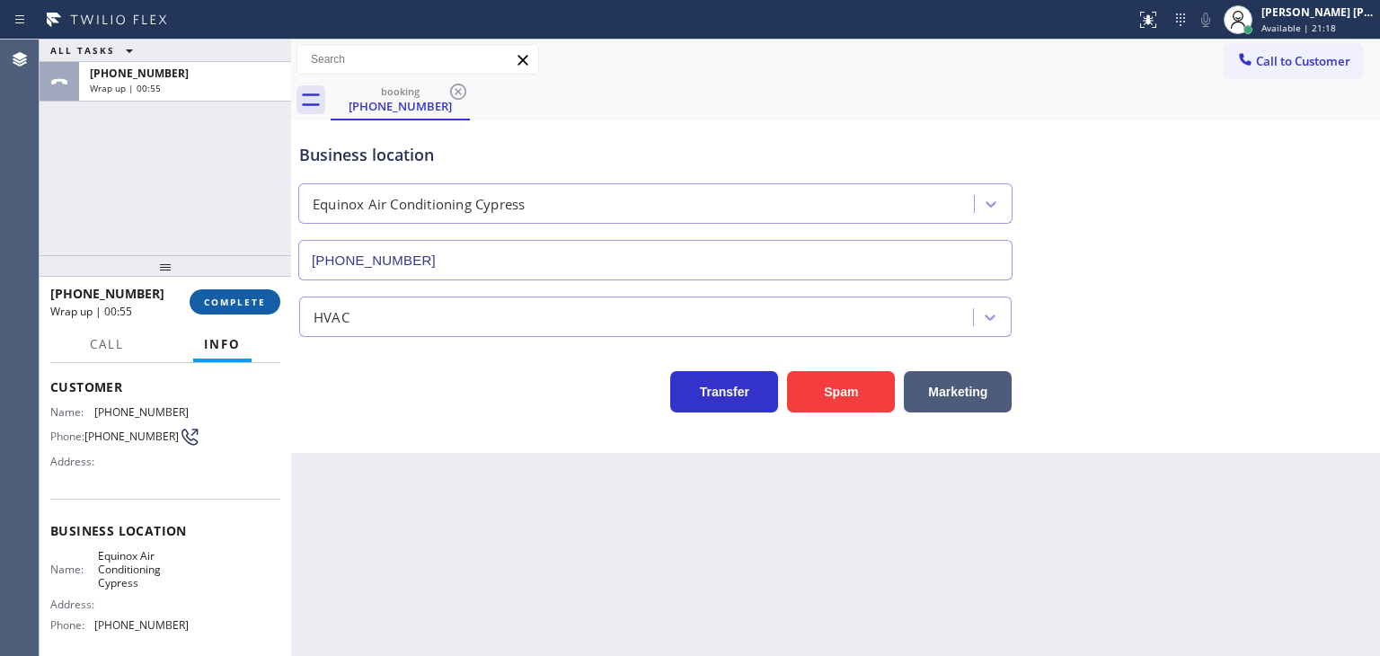
click at [256, 311] on button "COMPLETE" at bounding box center [235, 301] width 91 height 25
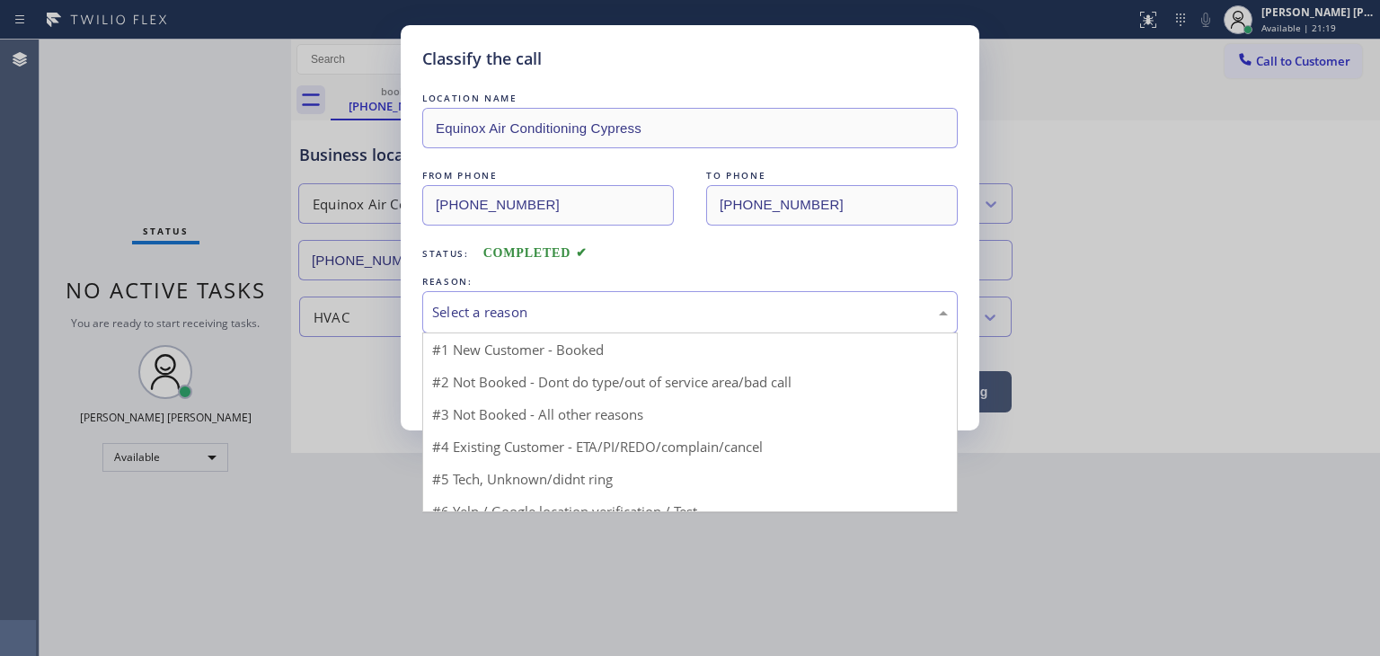
click at [557, 319] on div "Select a reason" at bounding box center [690, 312] width 516 height 21
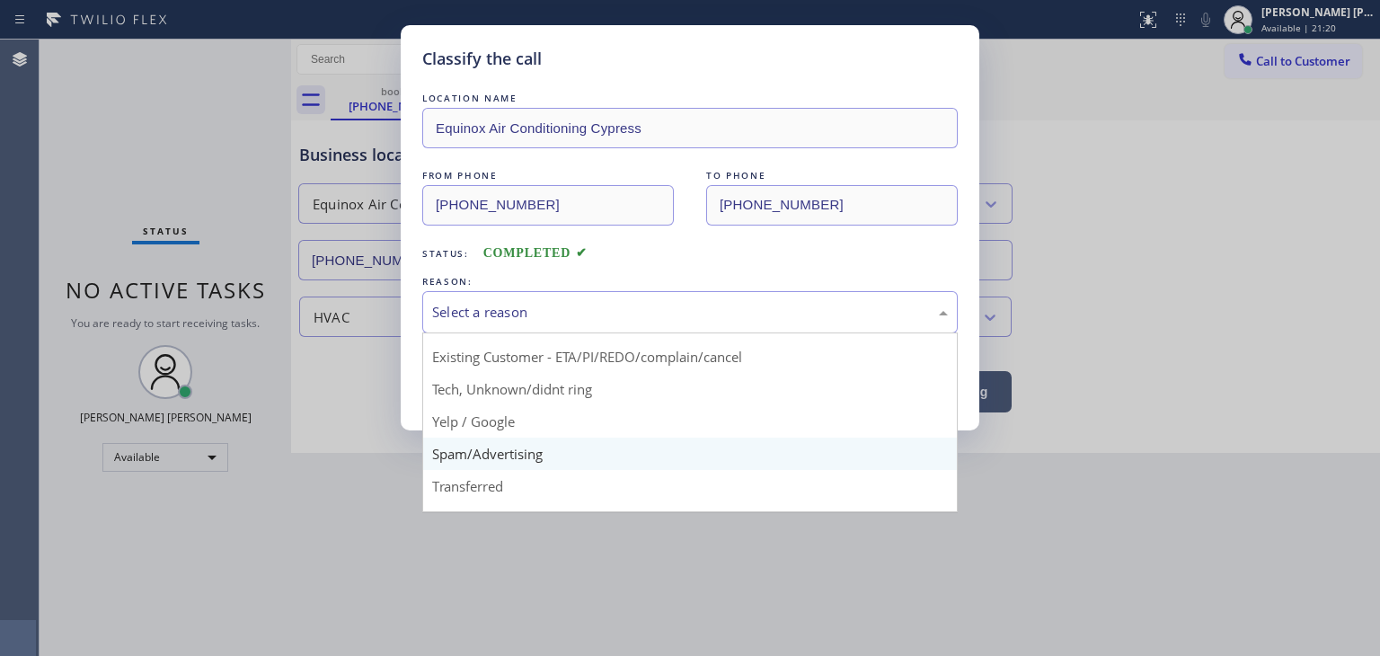
scroll to position [90, 0]
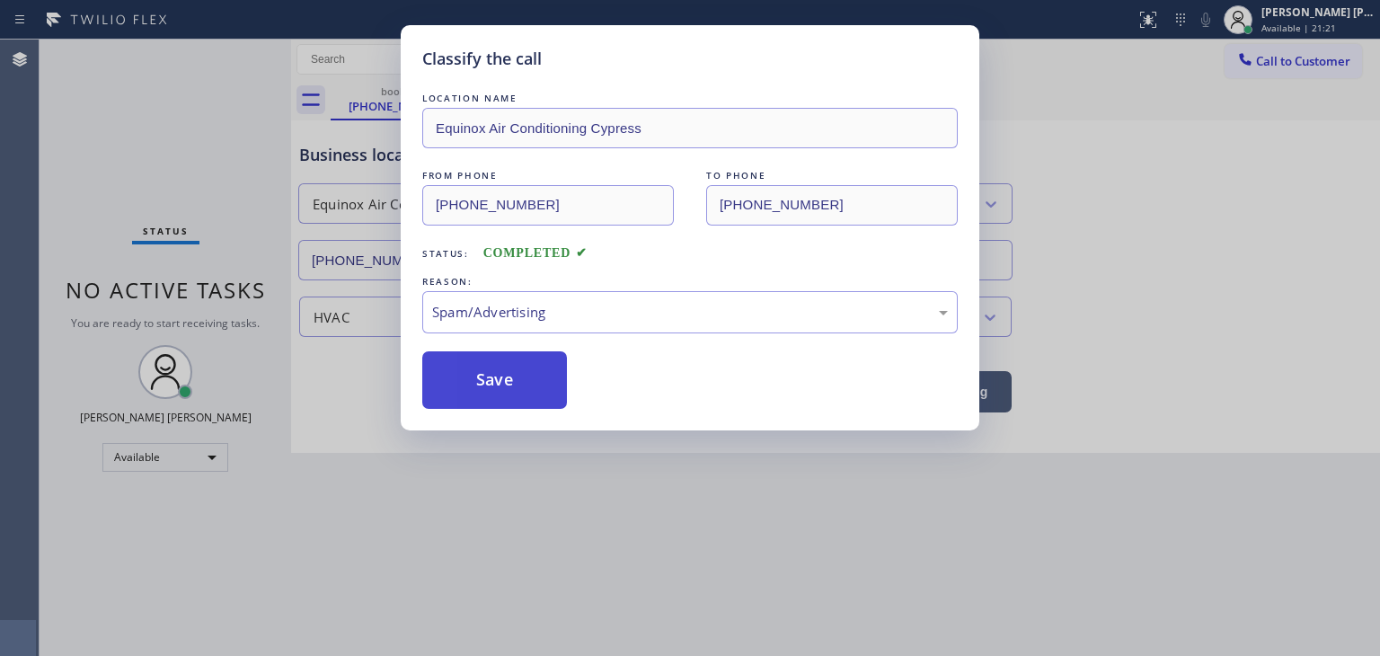
click at [477, 382] on button "Save" at bounding box center [494, 380] width 145 height 58
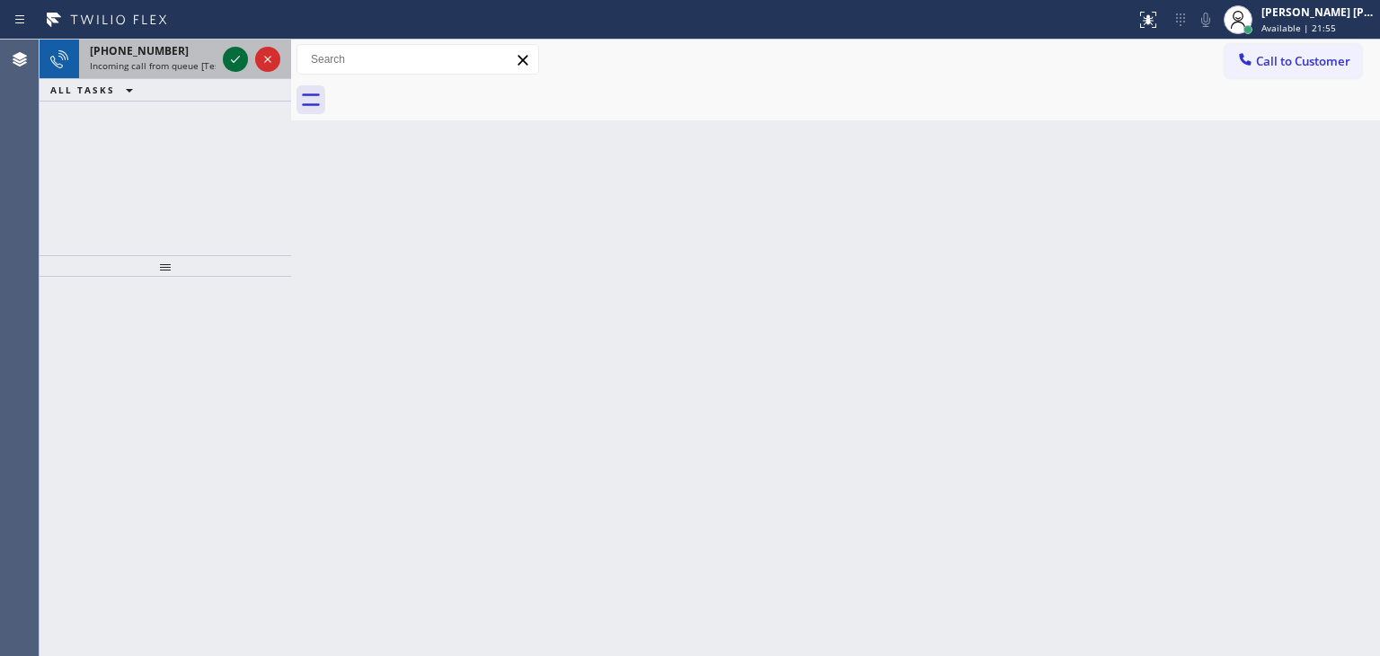
click at [231, 58] on icon at bounding box center [236, 60] width 22 height 22
click at [235, 58] on icon at bounding box center [236, 60] width 22 height 22
click at [237, 57] on icon at bounding box center [236, 60] width 22 height 22
click at [235, 57] on icon at bounding box center [236, 60] width 22 height 22
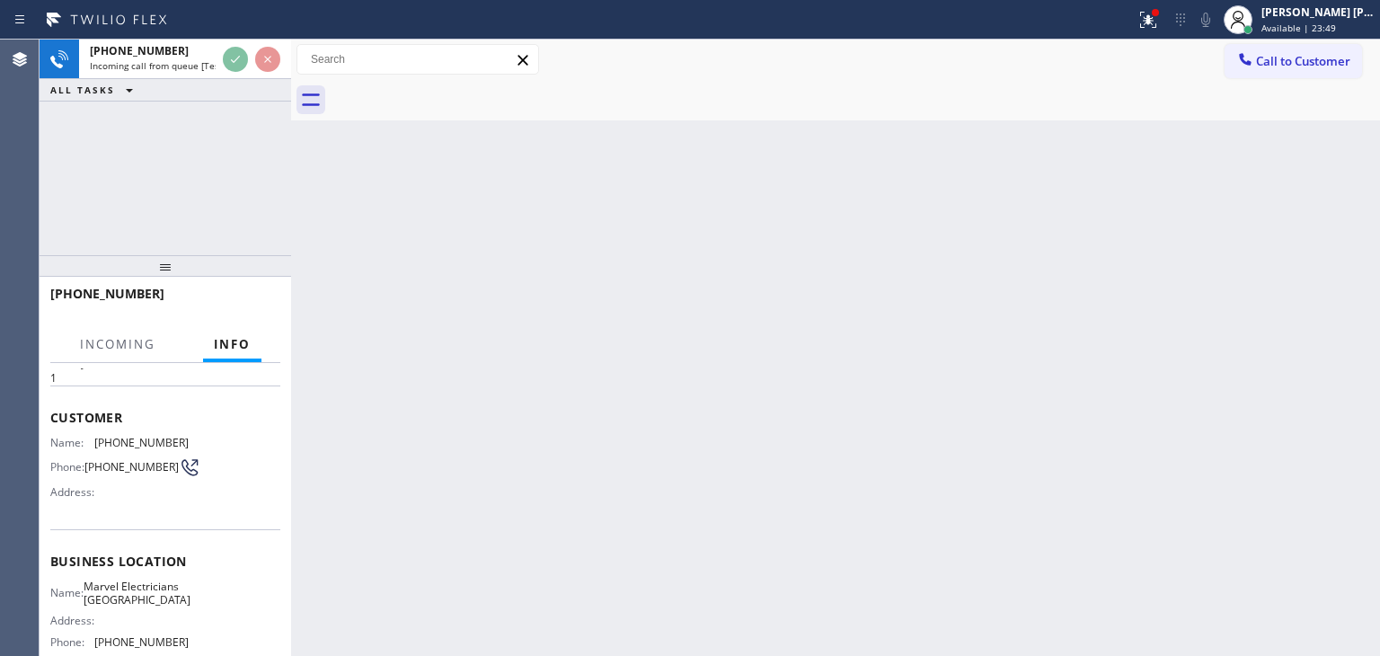
scroll to position [90, 0]
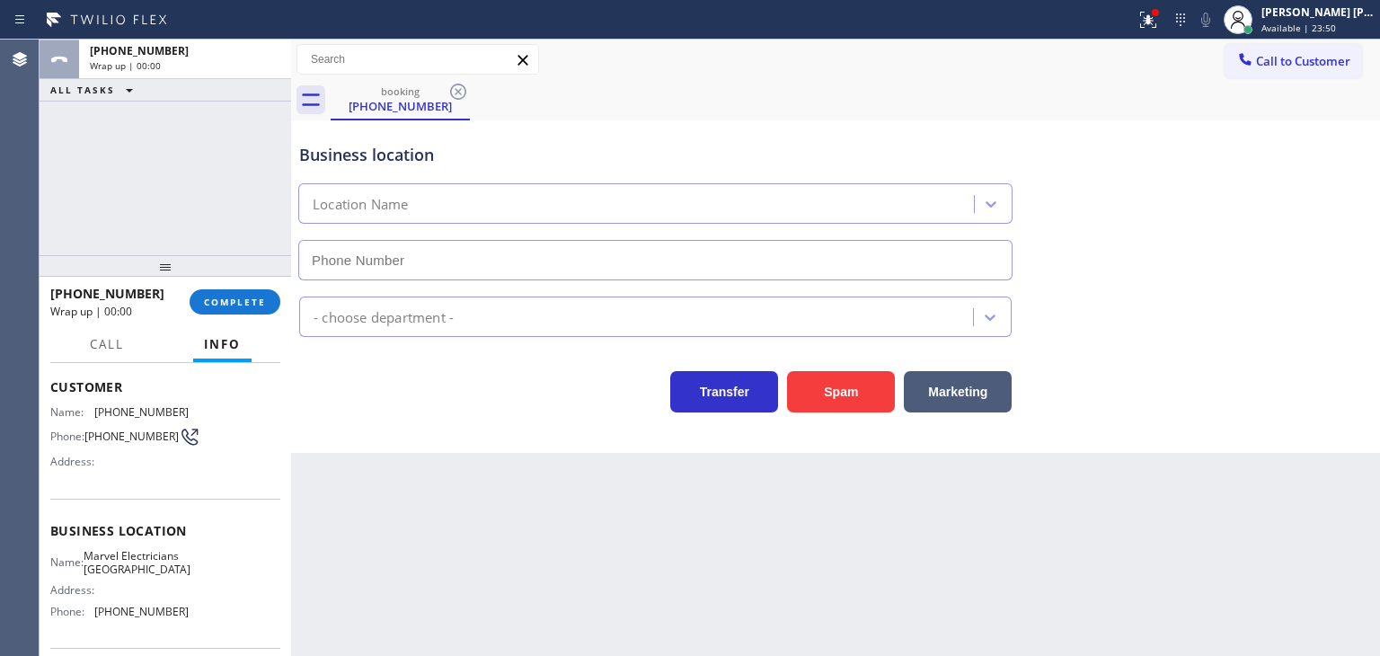
type input "[PHONE_NUMBER]"
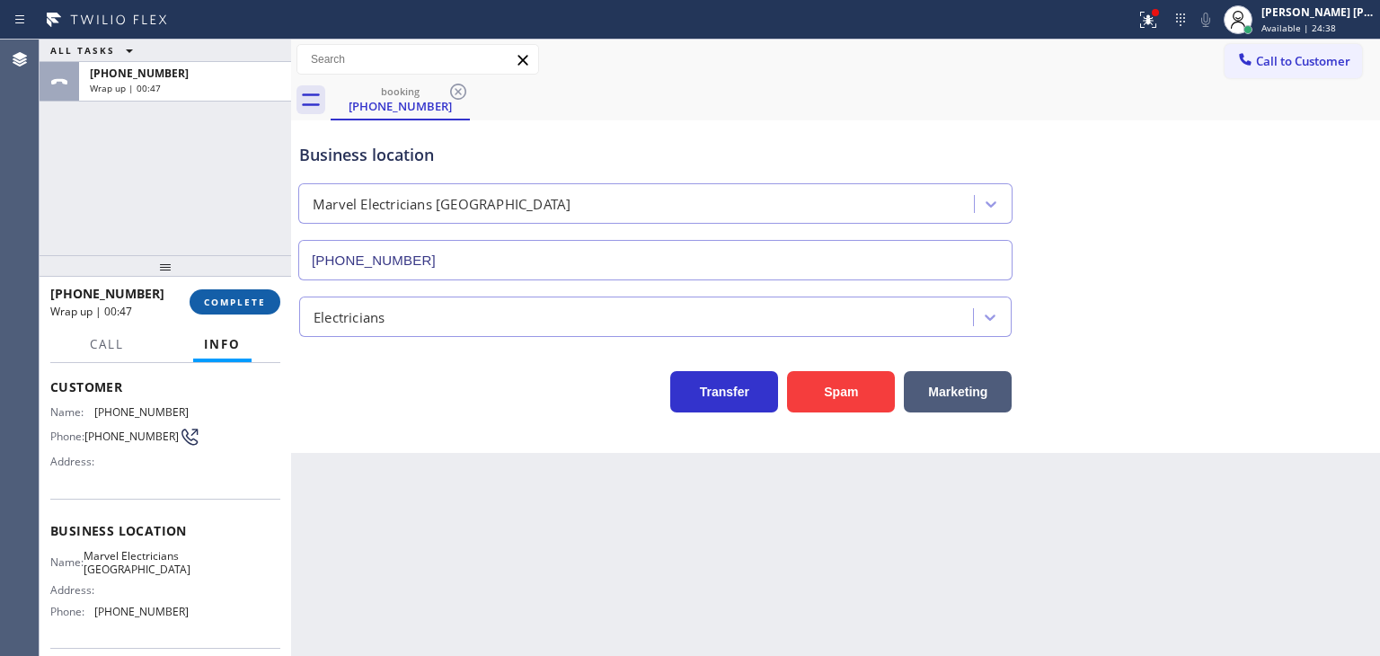
click at [212, 303] on span "COMPLETE" at bounding box center [235, 302] width 62 height 13
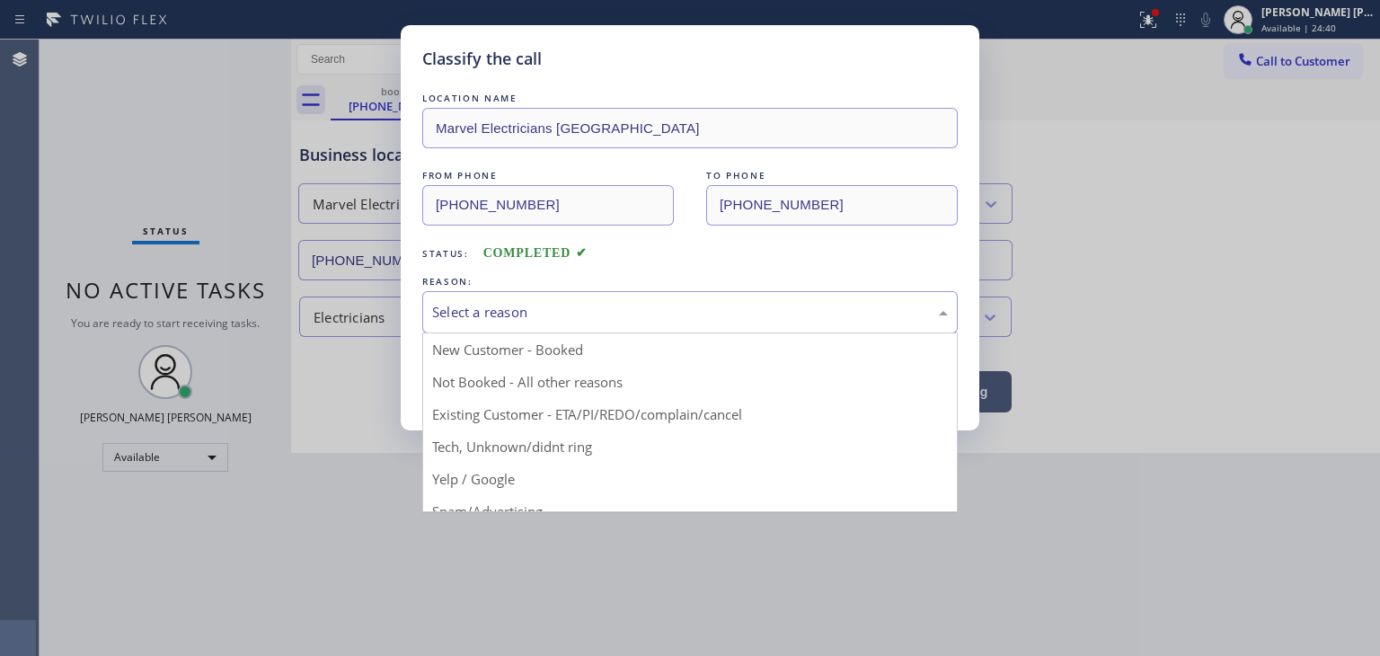
click at [457, 317] on div "Select a reason" at bounding box center [690, 312] width 516 height 21
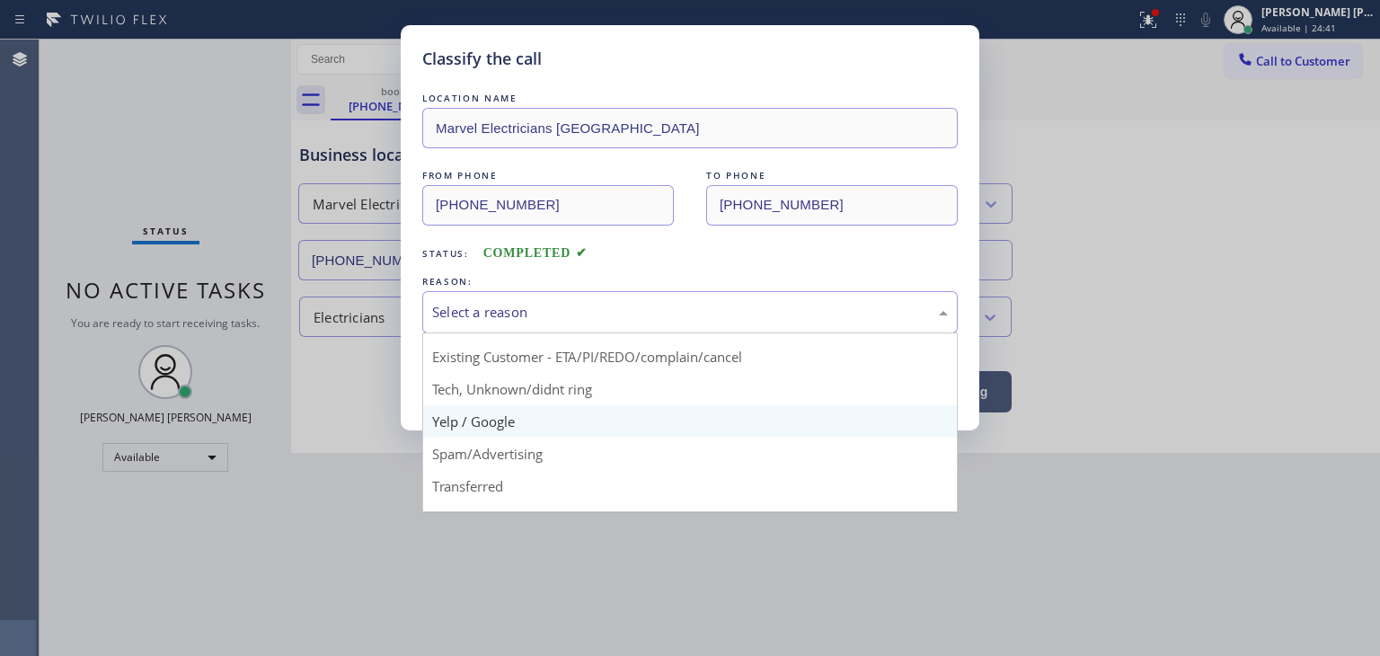
scroll to position [90, 0]
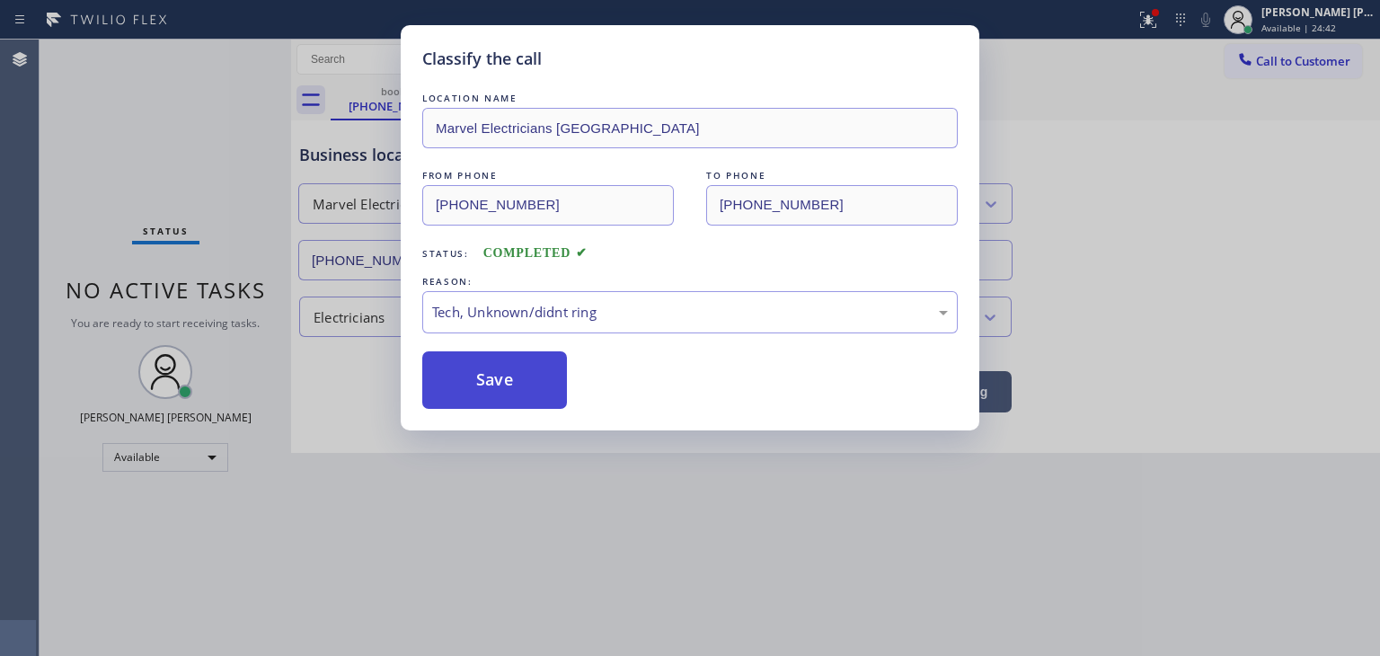
click at [518, 375] on button "Save" at bounding box center [494, 380] width 145 height 58
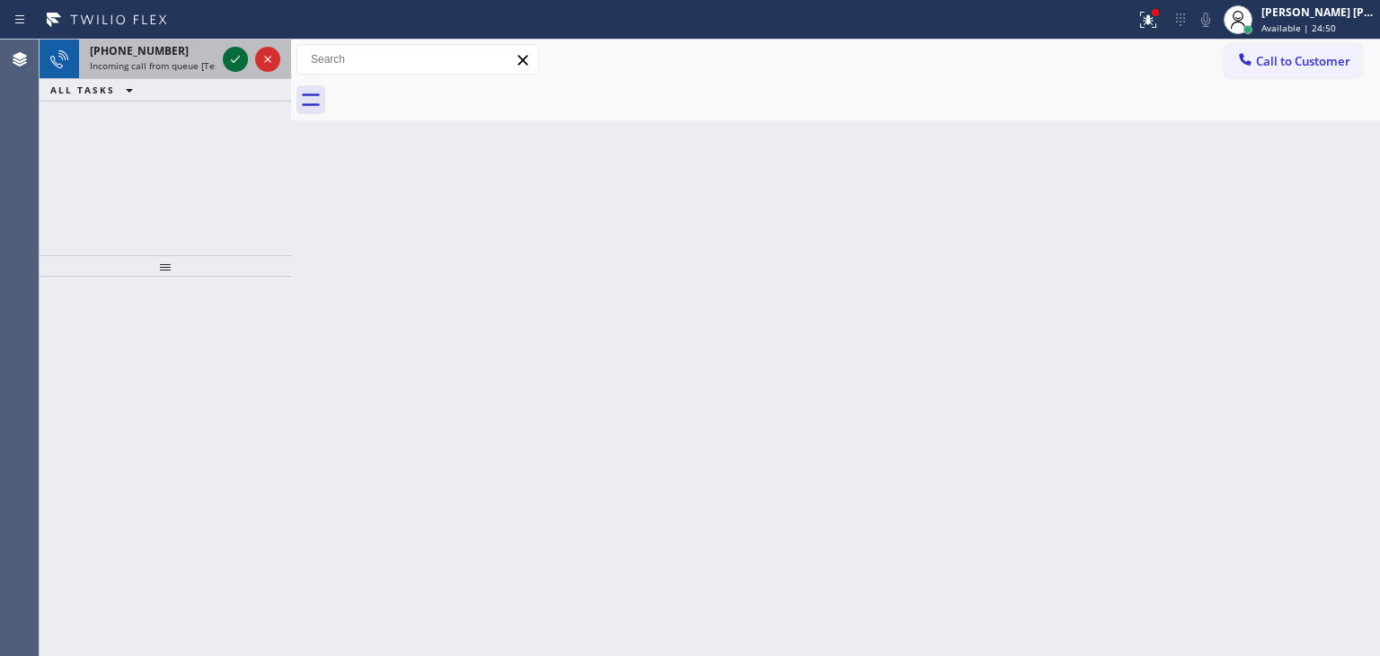
click at [239, 63] on icon at bounding box center [236, 60] width 22 height 22
click at [232, 61] on icon at bounding box center [235, 59] width 9 height 7
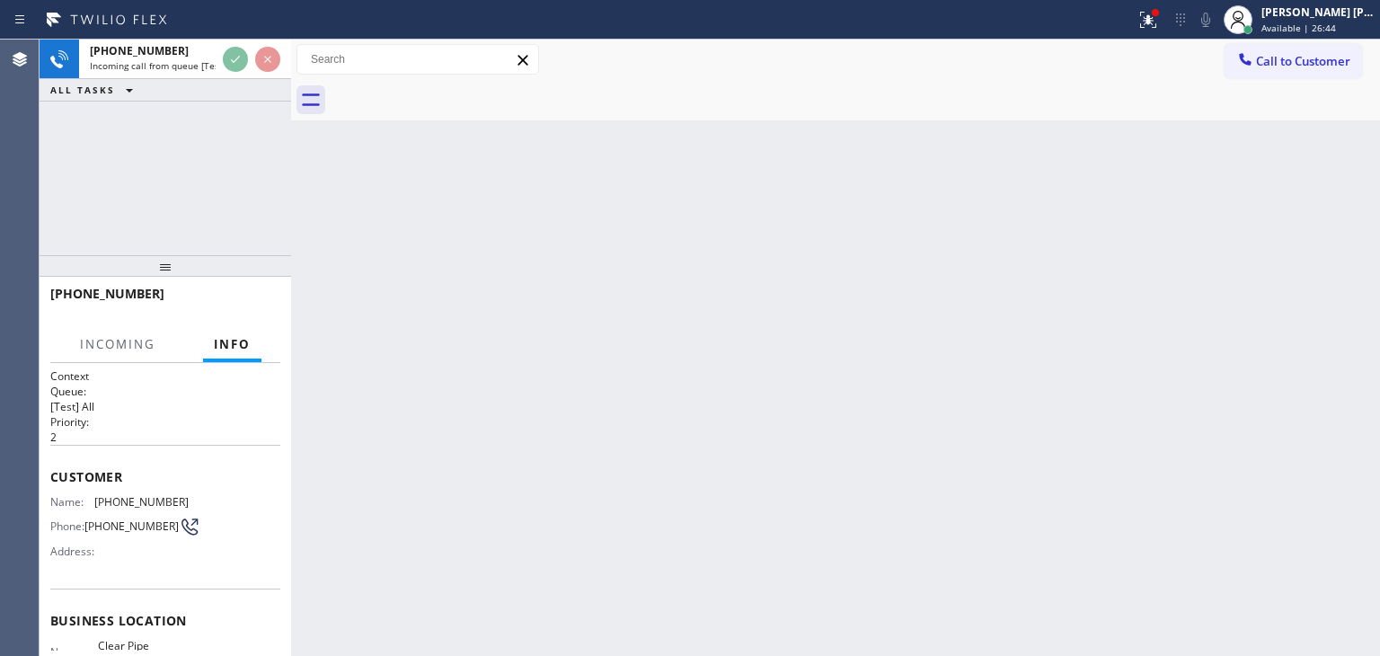
scroll to position [90, 0]
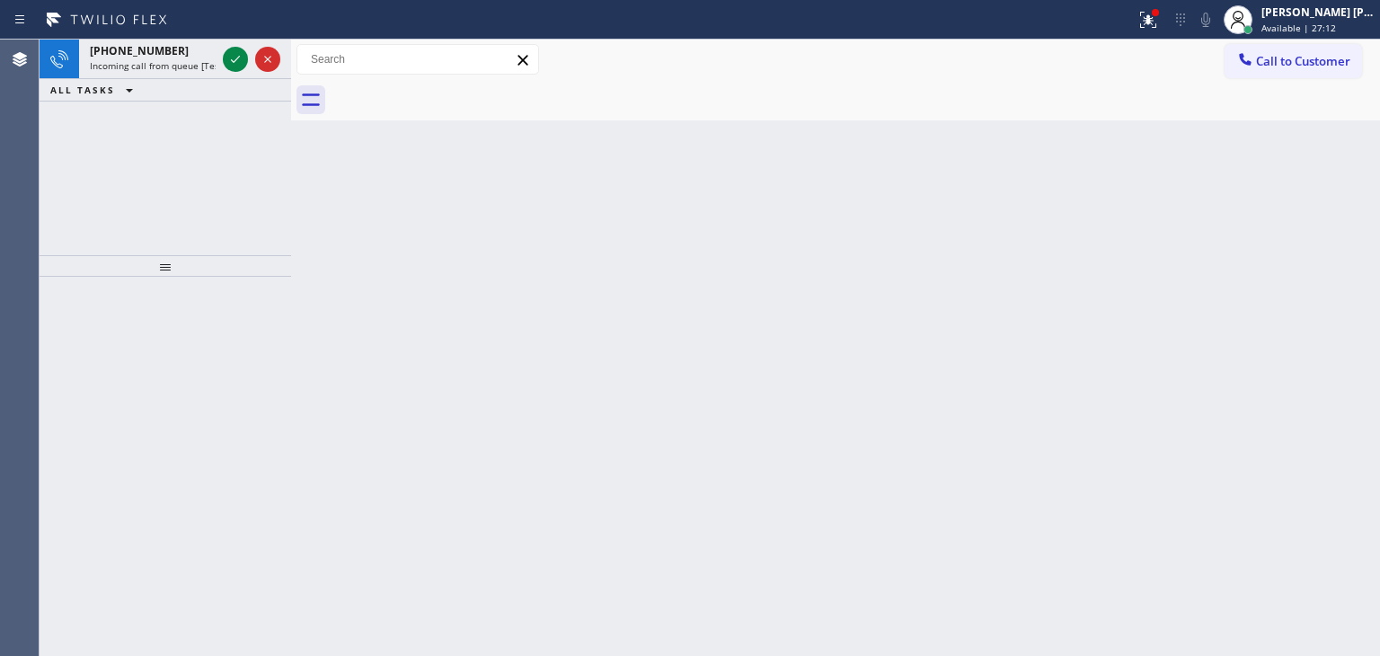
click at [227, 57] on icon at bounding box center [236, 60] width 22 height 22
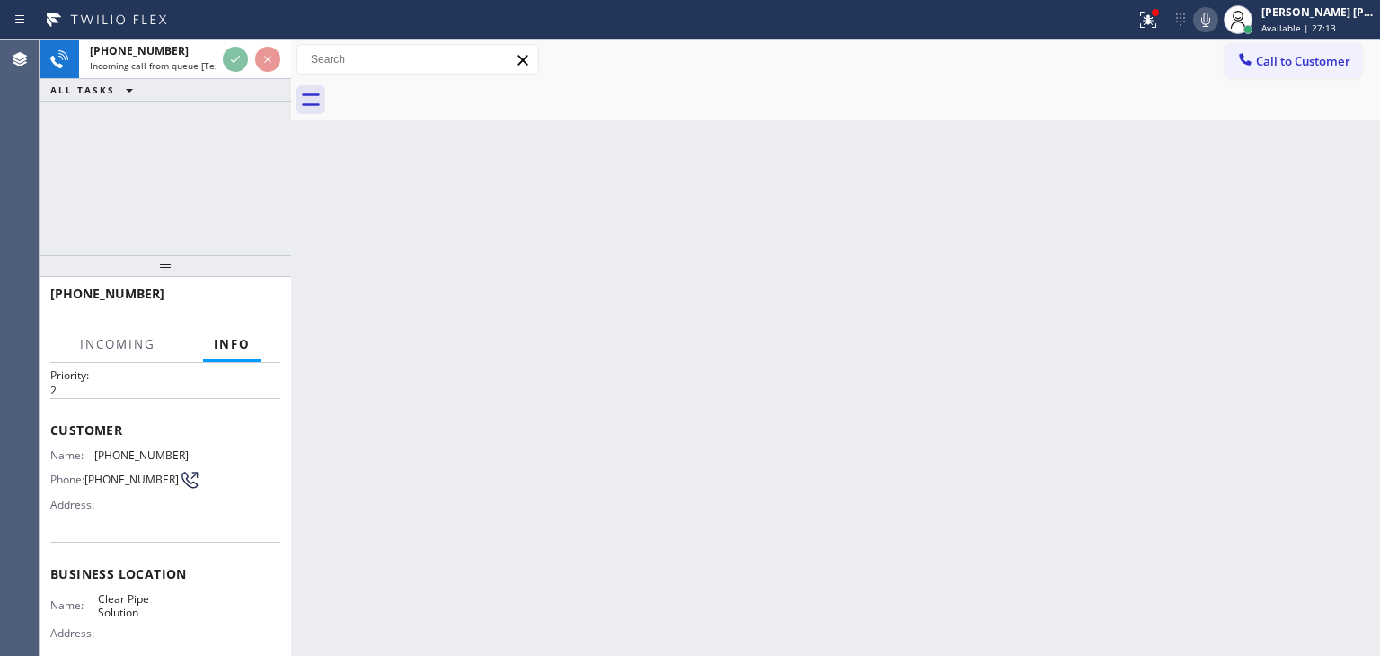
scroll to position [90, 0]
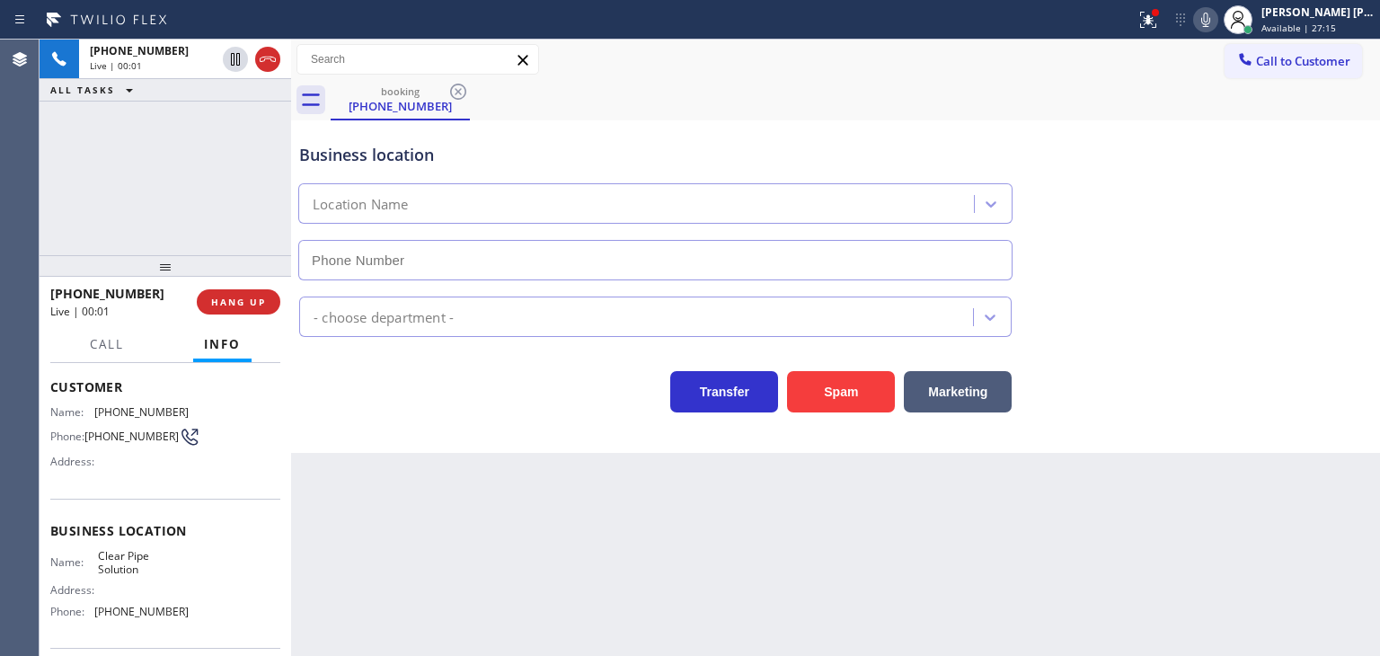
type input "[PHONE_NUMBER]"
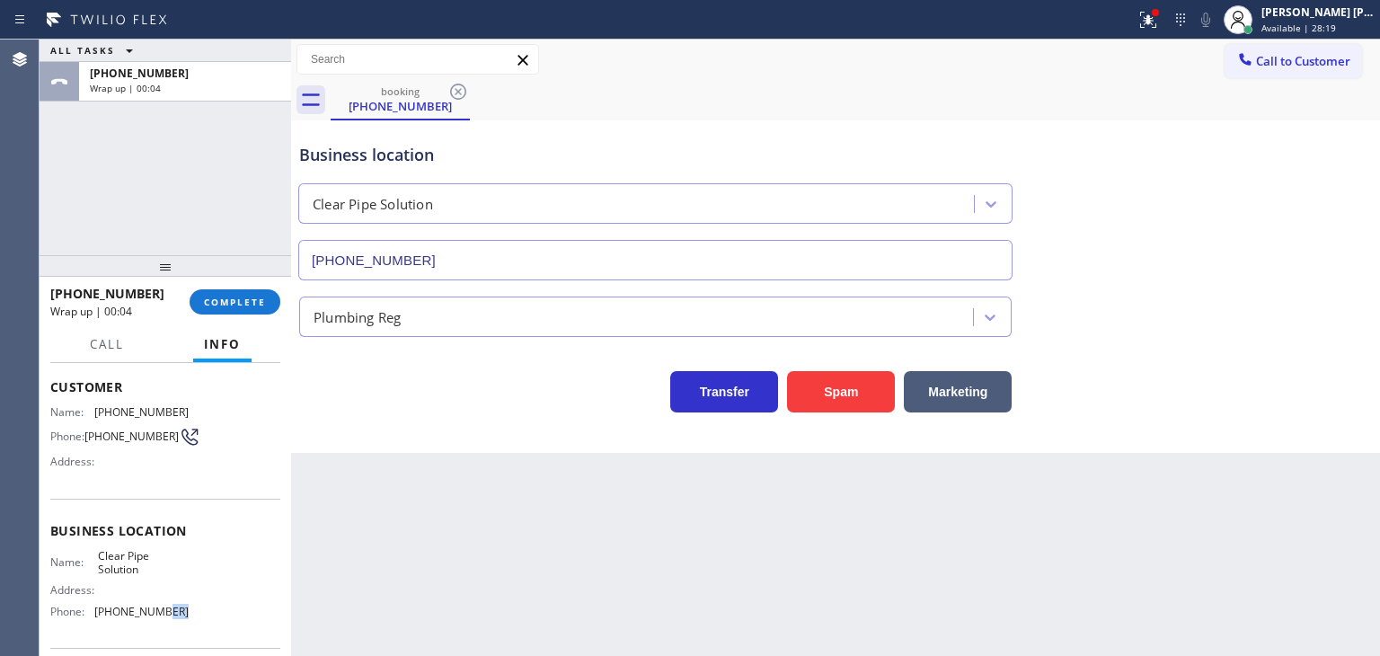
drag, startPoint x: 187, startPoint y: 613, endPoint x: 152, endPoint y: 608, distance: 35.3
click at [152, 608] on div "Name: Clear Pipe Solution Address: Phone: [PHONE_NUMBER]" at bounding box center [165, 587] width 230 height 77
drag, startPoint x: 191, startPoint y: 401, endPoint x: 186, endPoint y: 453, distance: 52.3
click at [191, 405] on div "Name: [PHONE_NUMBER] Phone: [PHONE_NUMBER] Address:" at bounding box center [165, 440] width 230 height 71
drag, startPoint x: 186, startPoint y: 612, endPoint x: 98, endPoint y: 607, distance: 88.2
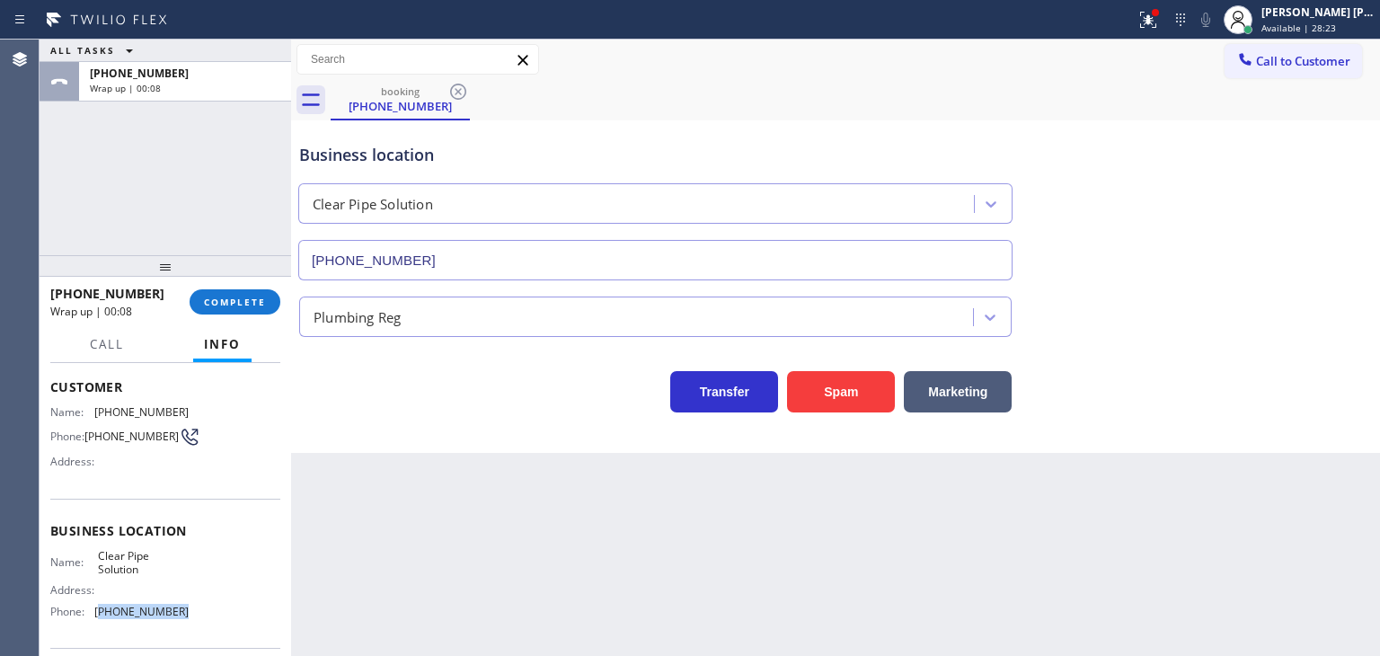
click at [98, 607] on div "Name: Clear Pipe Solution Address: Phone: [PHONE_NUMBER]" at bounding box center [165, 587] width 230 height 77
click at [1306, 58] on span "Call to Customer" at bounding box center [1303, 61] width 94 height 16
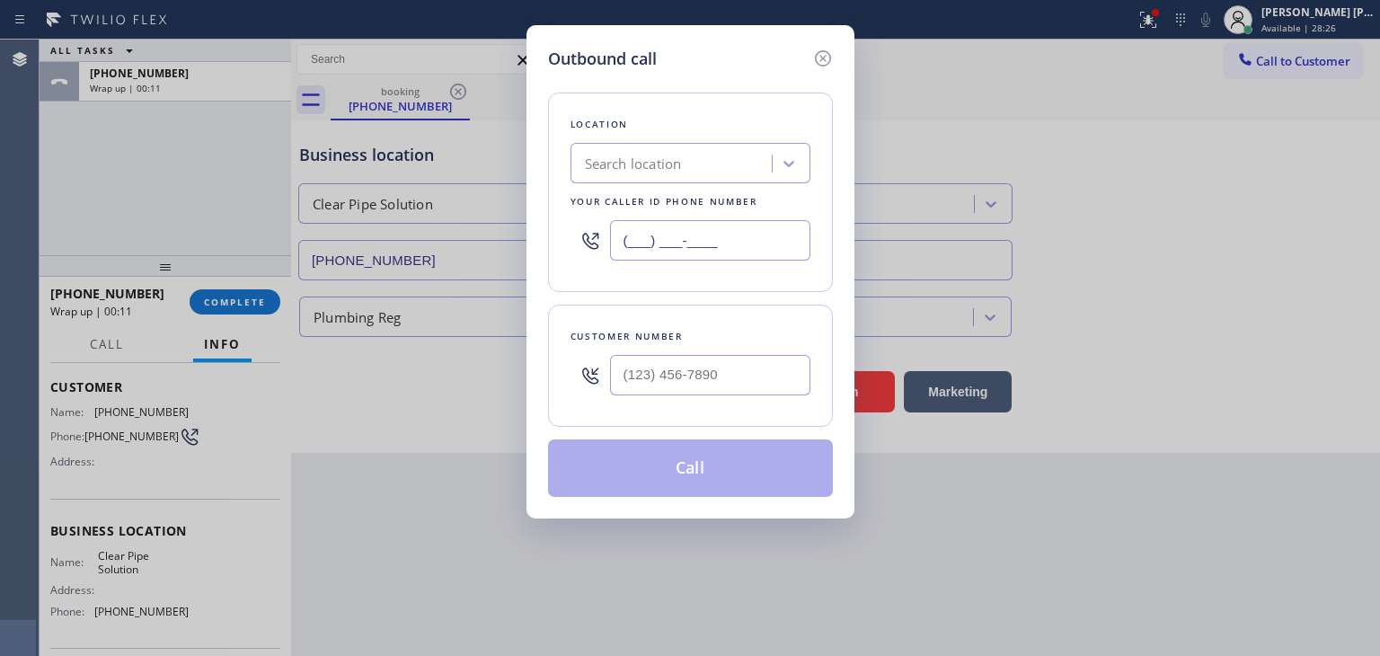
click at [714, 244] on input "(___) ___-____" at bounding box center [710, 240] width 200 height 40
paste input "310) 773-3440"
type input "[PHONE_NUMBER]"
type input "(___) ___-____"
drag, startPoint x: 194, startPoint y: 408, endPoint x: 106, endPoint y: 413, distance: 88.2
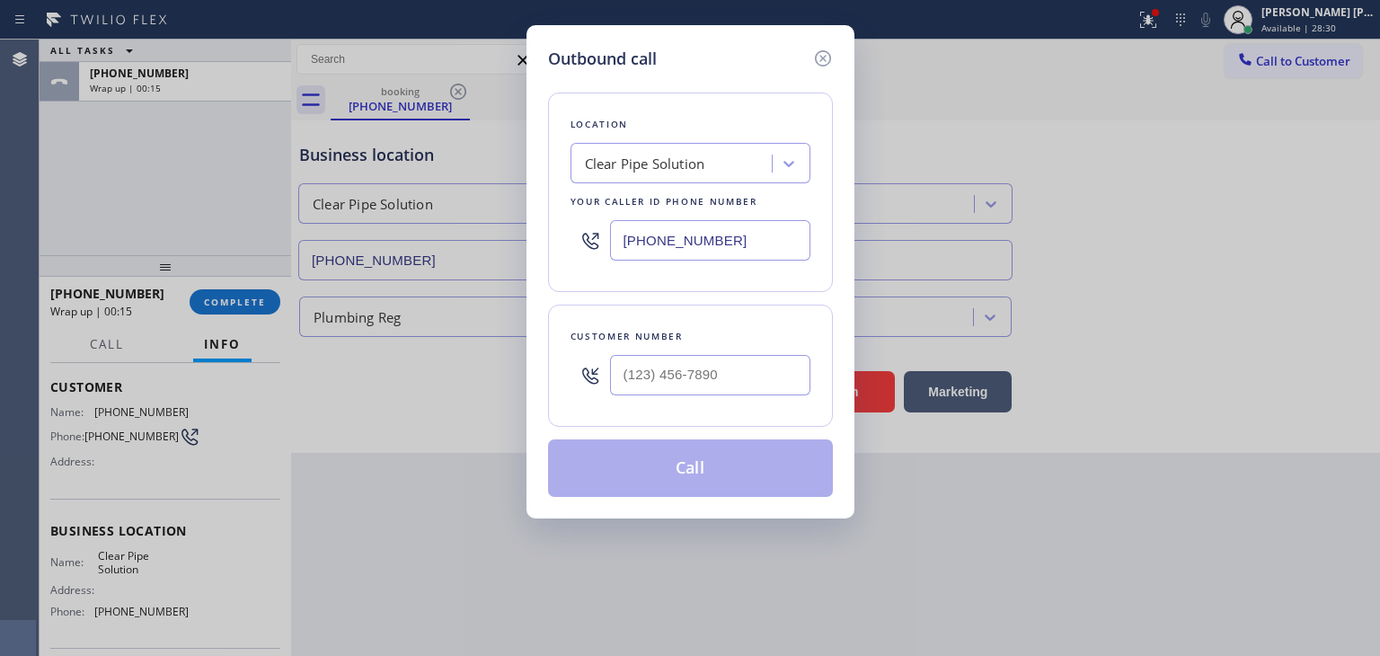
click at [106, 413] on div "Outbound call Location Clear Pipe Solution Your caller id phone number [PHONE_N…" at bounding box center [690, 328] width 1380 height 656
click at [714, 364] on input "(___) ___-____" at bounding box center [710, 375] width 200 height 40
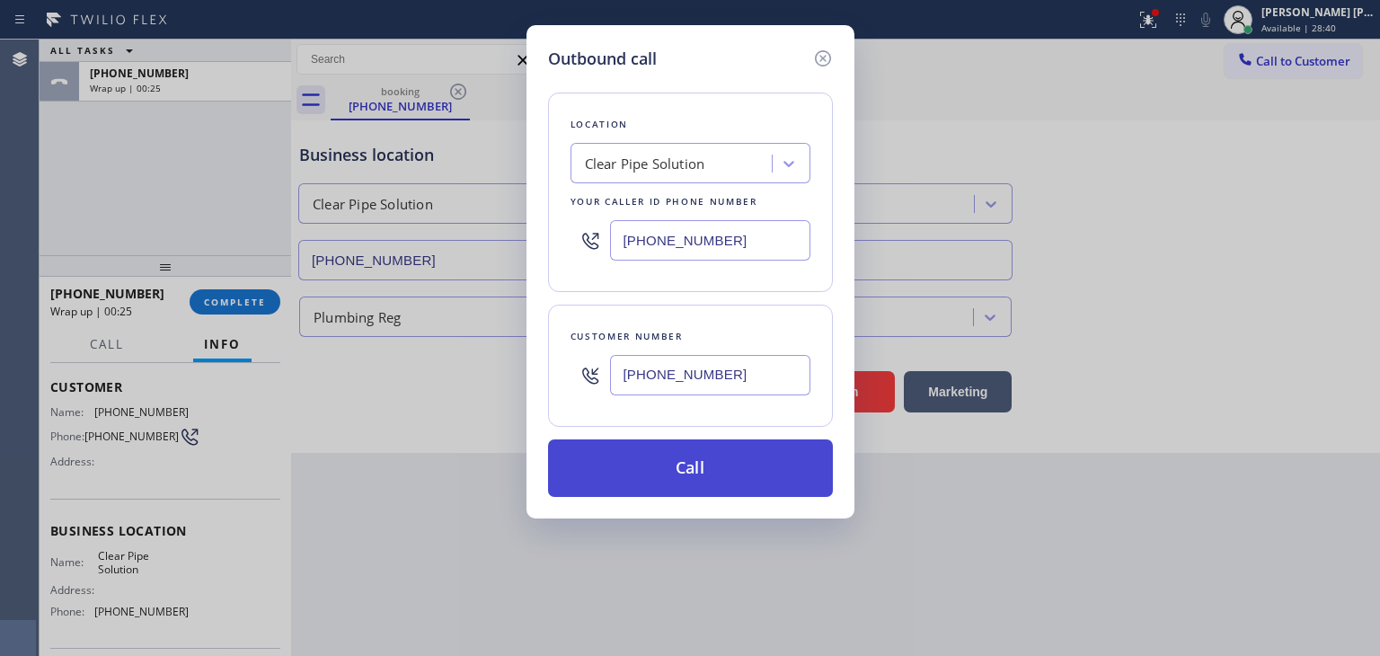
type input "[PHONE_NUMBER]"
click at [678, 461] on button "Call" at bounding box center [690, 468] width 285 height 58
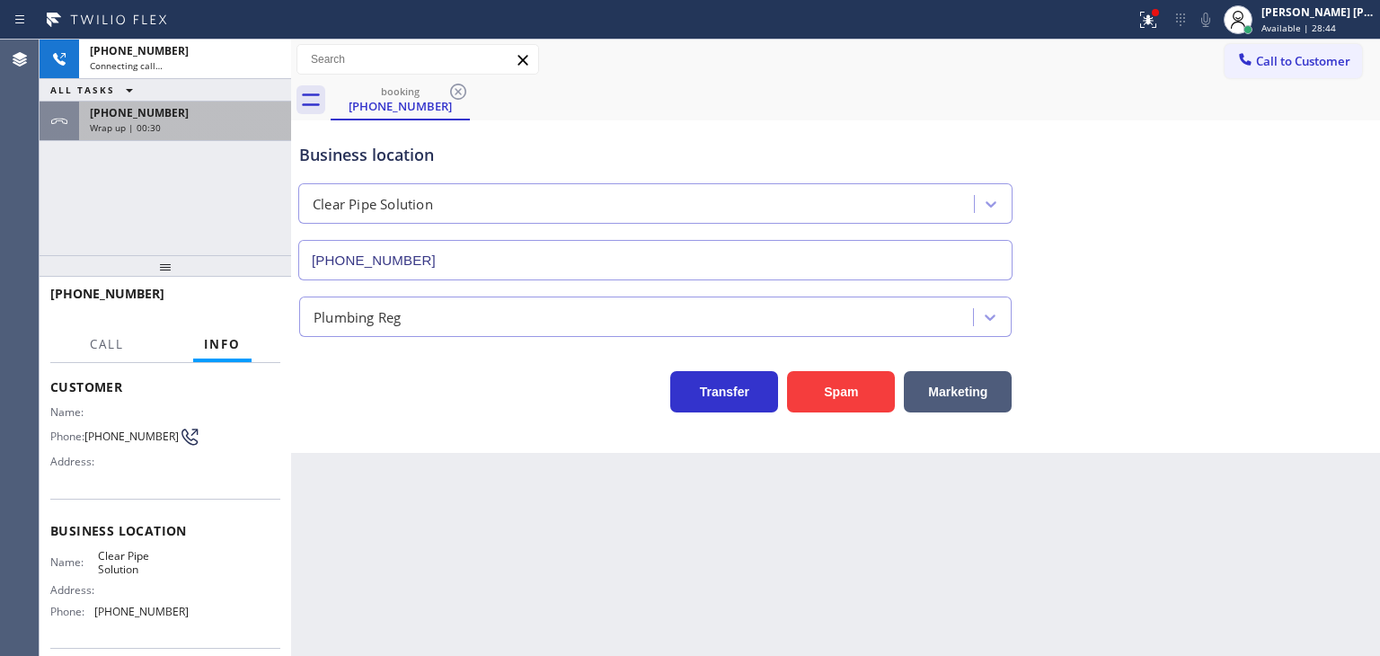
click at [147, 131] on span "Wrap up | 00:30" at bounding box center [125, 127] width 71 height 13
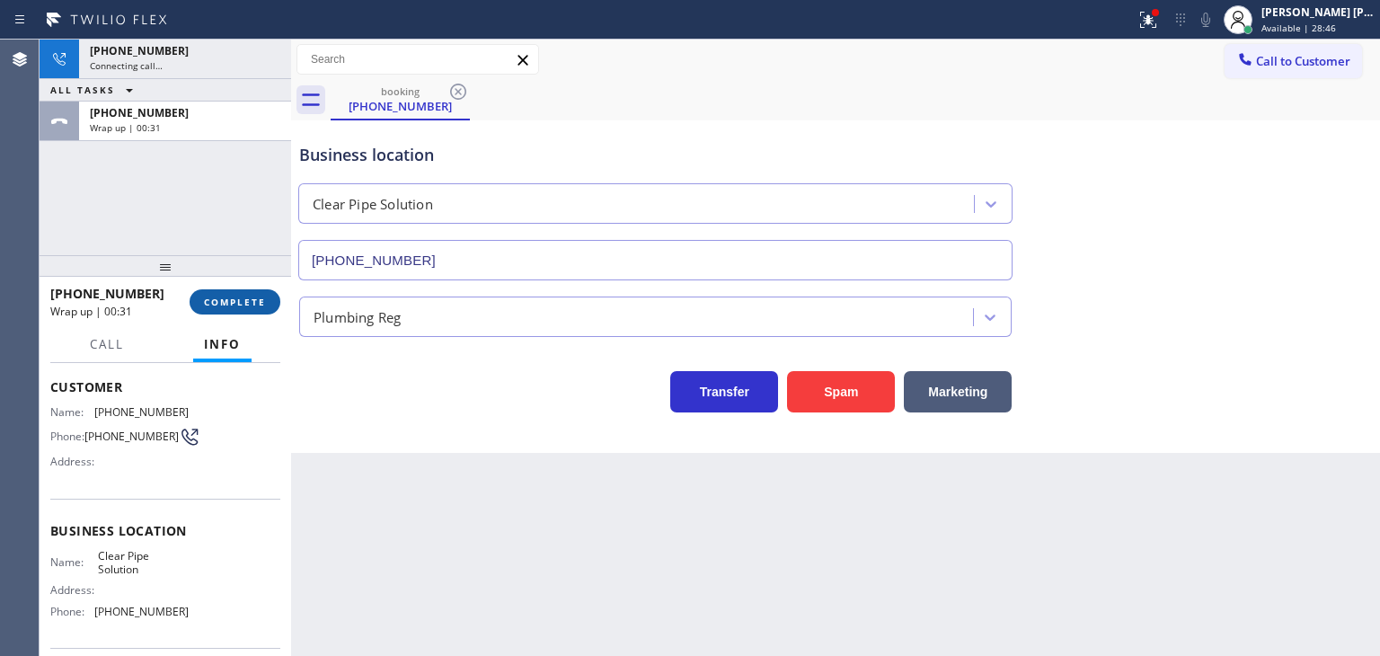
click at [244, 302] on span "COMPLETE" at bounding box center [235, 302] width 62 height 13
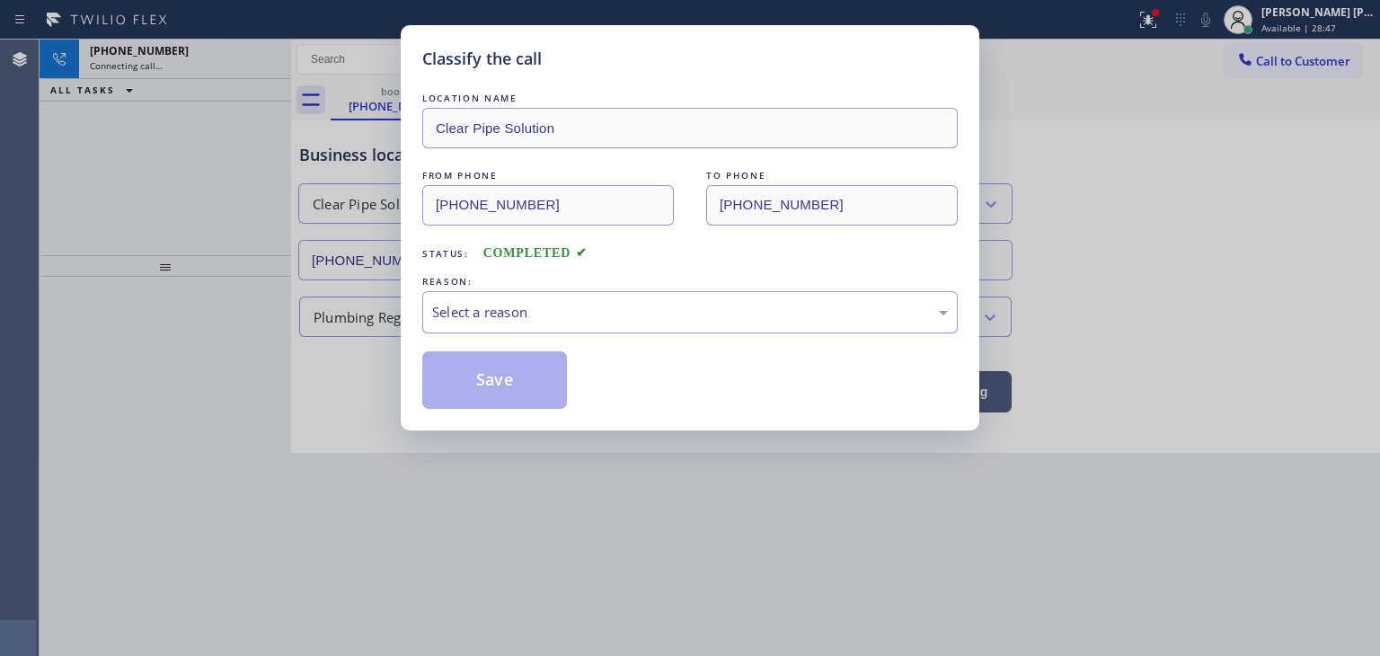
click at [507, 306] on div "Select a reason" at bounding box center [690, 312] width 516 height 21
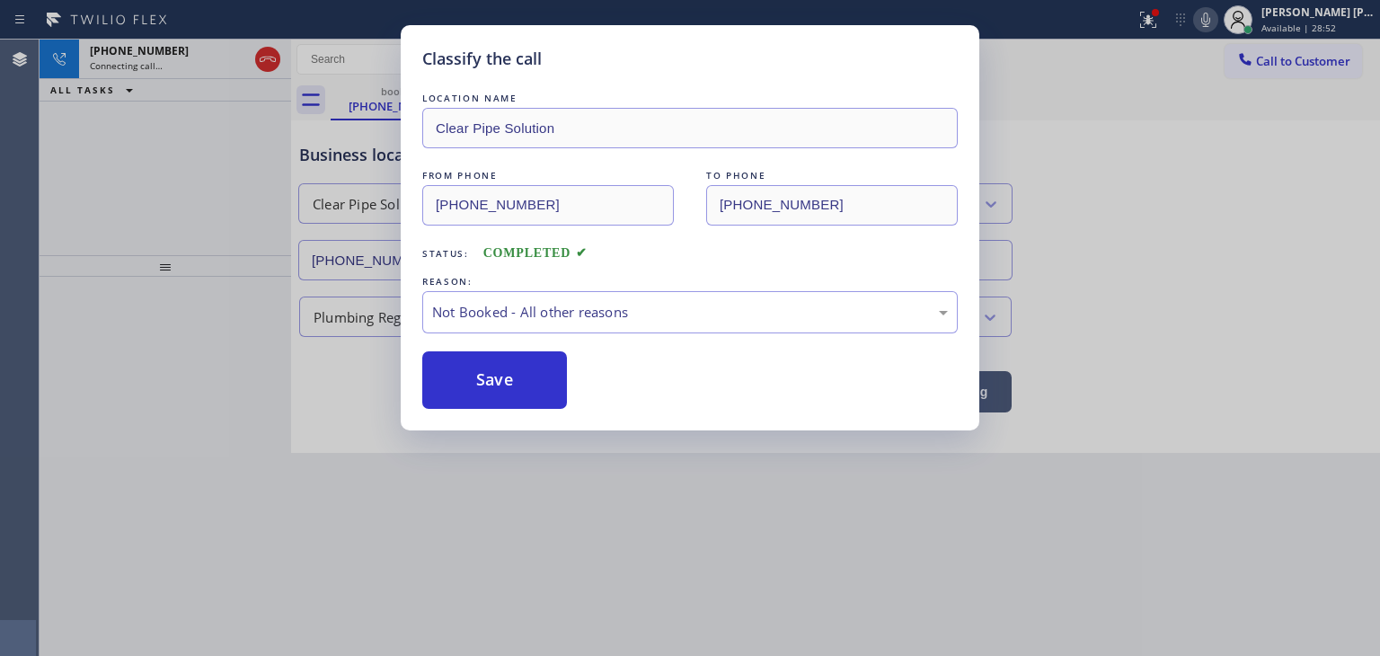
click at [532, 381] on button "Save" at bounding box center [494, 380] width 145 height 58
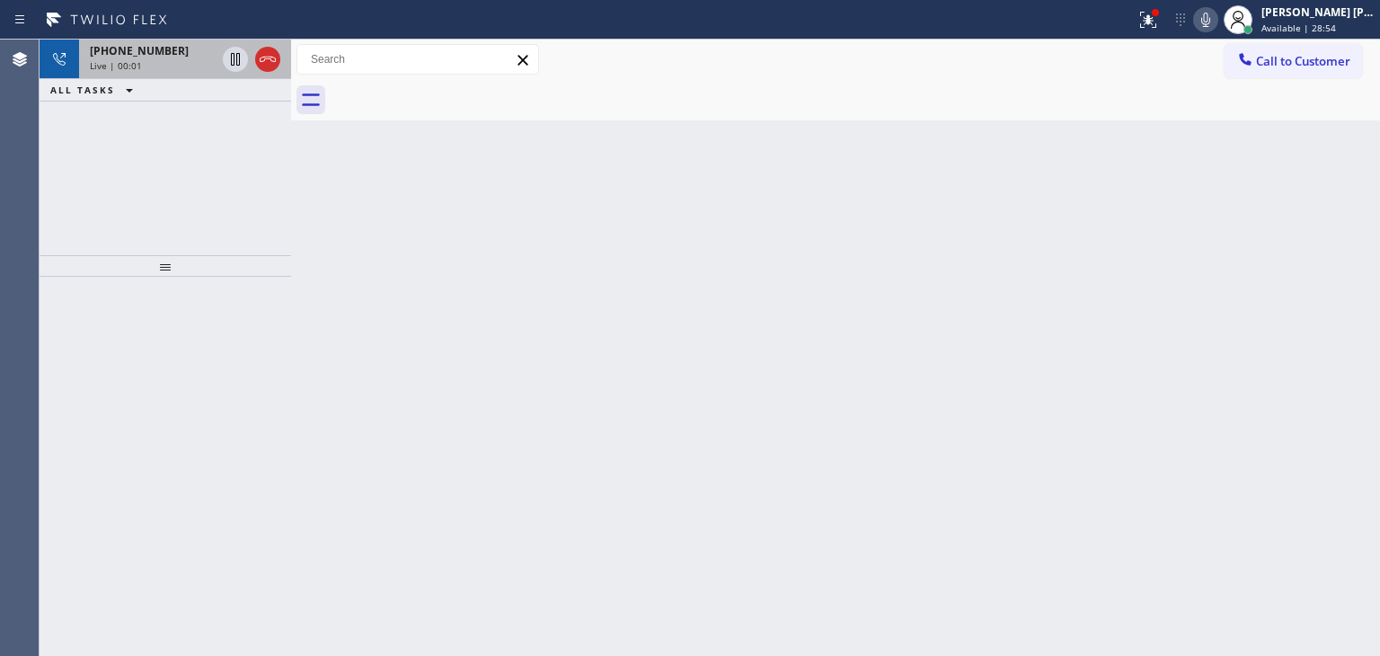
click at [147, 62] on div "Live | 00:01" at bounding box center [153, 65] width 126 height 13
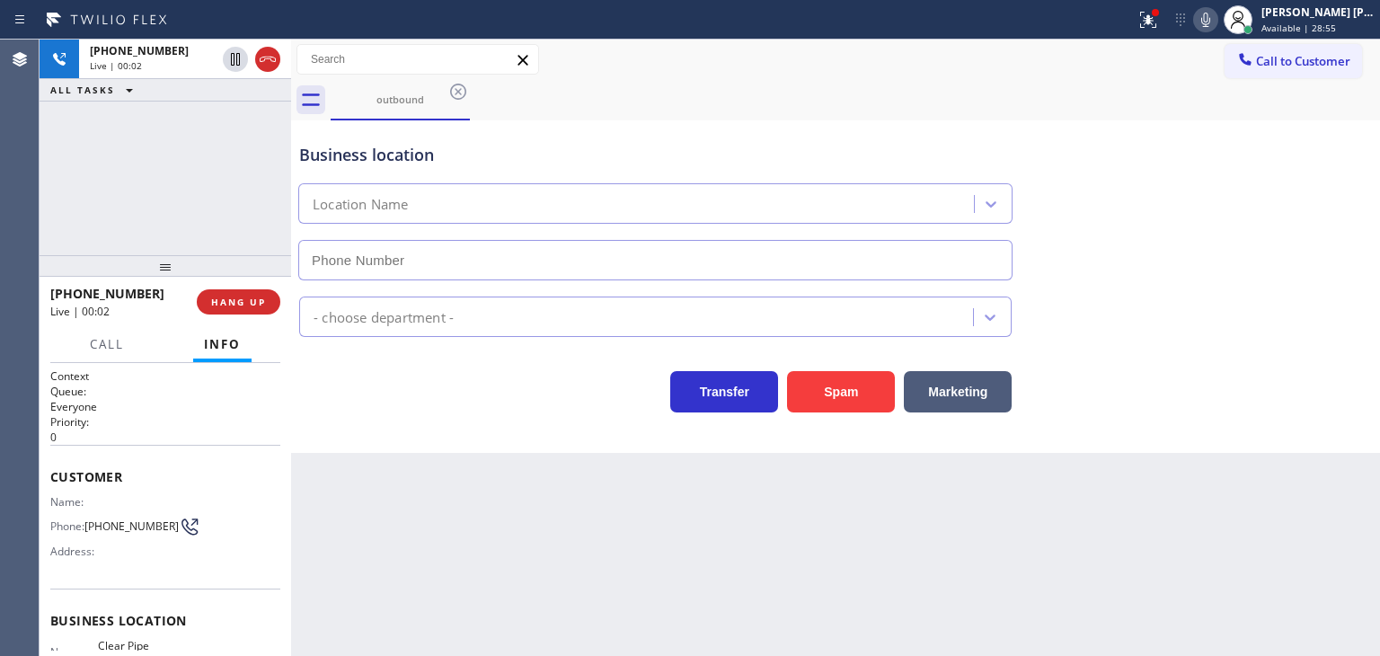
type input "[PHONE_NUMBER]"
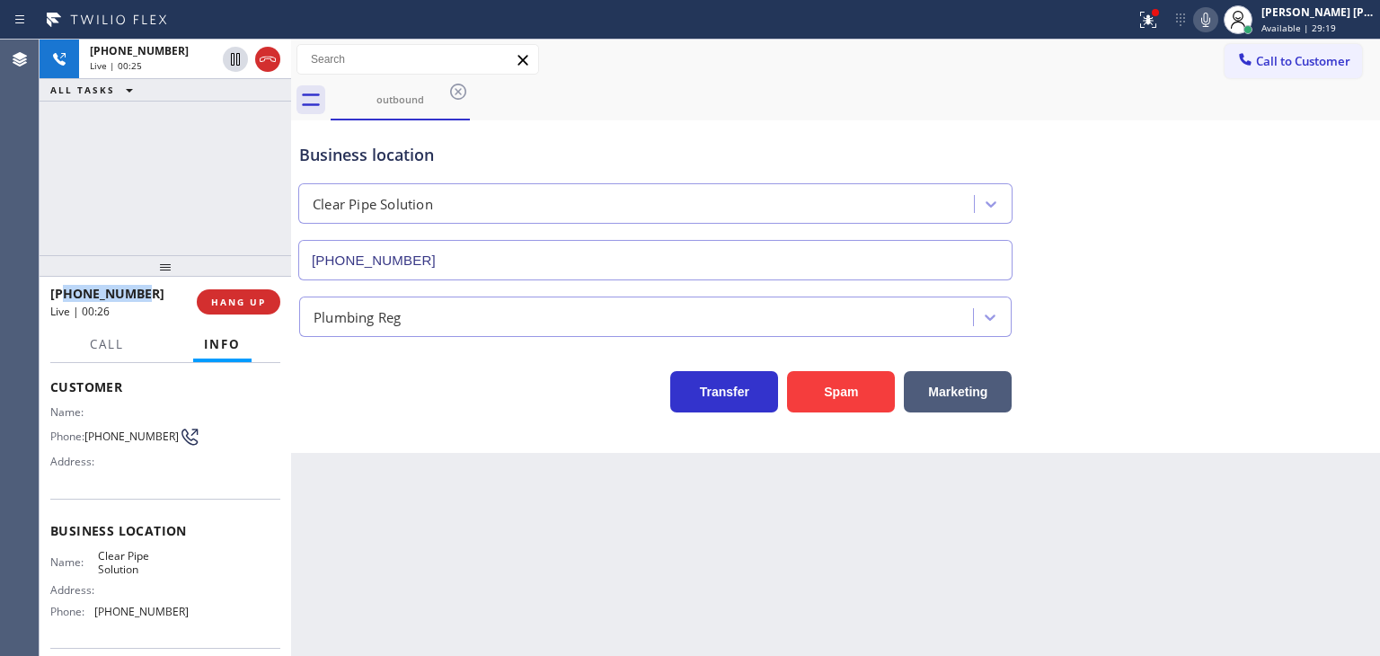
drag, startPoint x: 144, startPoint y: 294, endPoint x: 67, endPoint y: 283, distance: 77.1
click at [67, 283] on div "[PHONE_NUMBER] Live | 00:26" at bounding box center [123, 302] width 146 height 47
click at [237, 123] on icon at bounding box center [236, 122] width 22 height 22
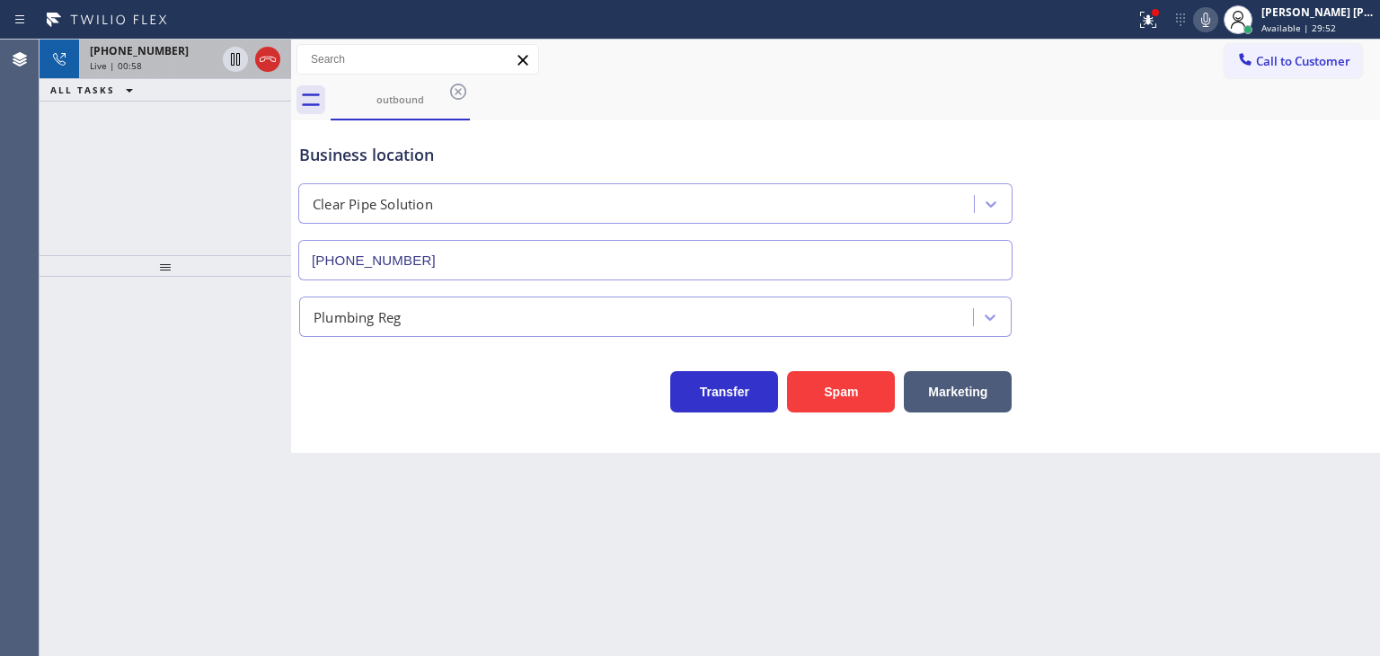
click at [127, 67] on span "Live | 00:58" at bounding box center [116, 65] width 52 height 13
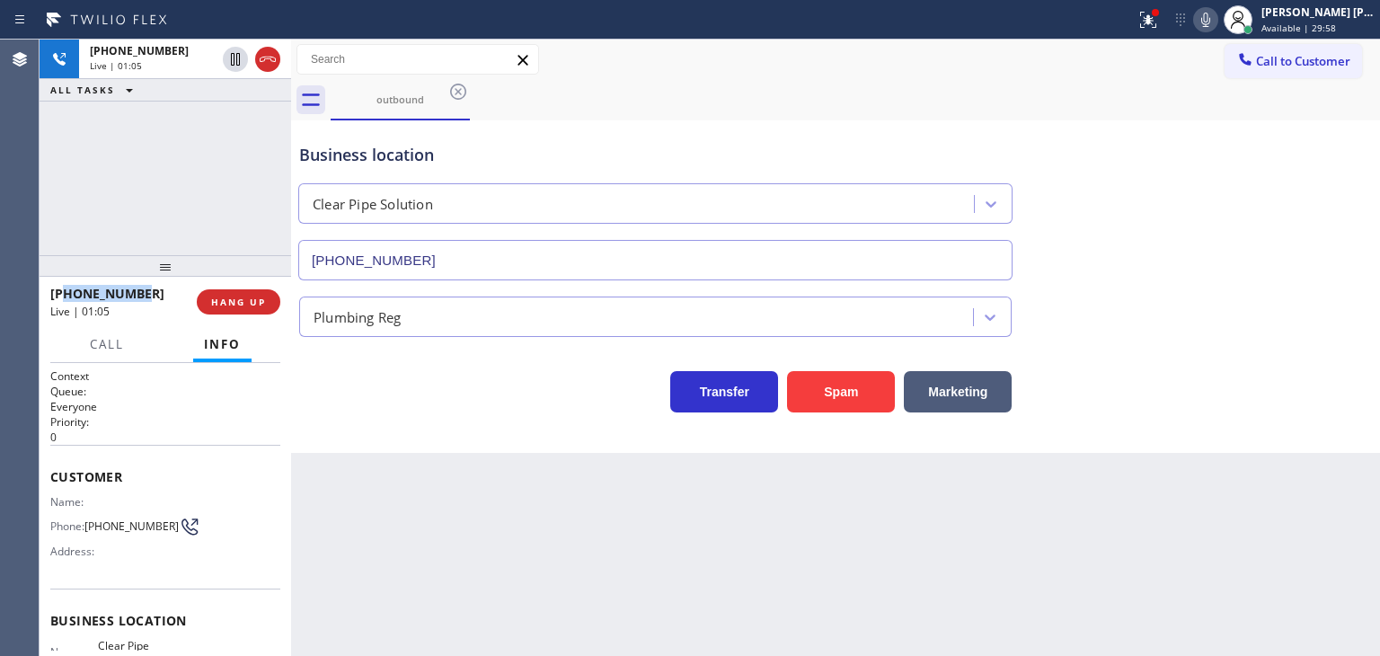
drag, startPoint x: 149, startPoint y: 292, endPoint x: 66, endPoint y: 287, distance: 83.8
click at [66, 287] on div "[PHONE_NUMBER]" at bounding box center [117, 293] width 134 height 17
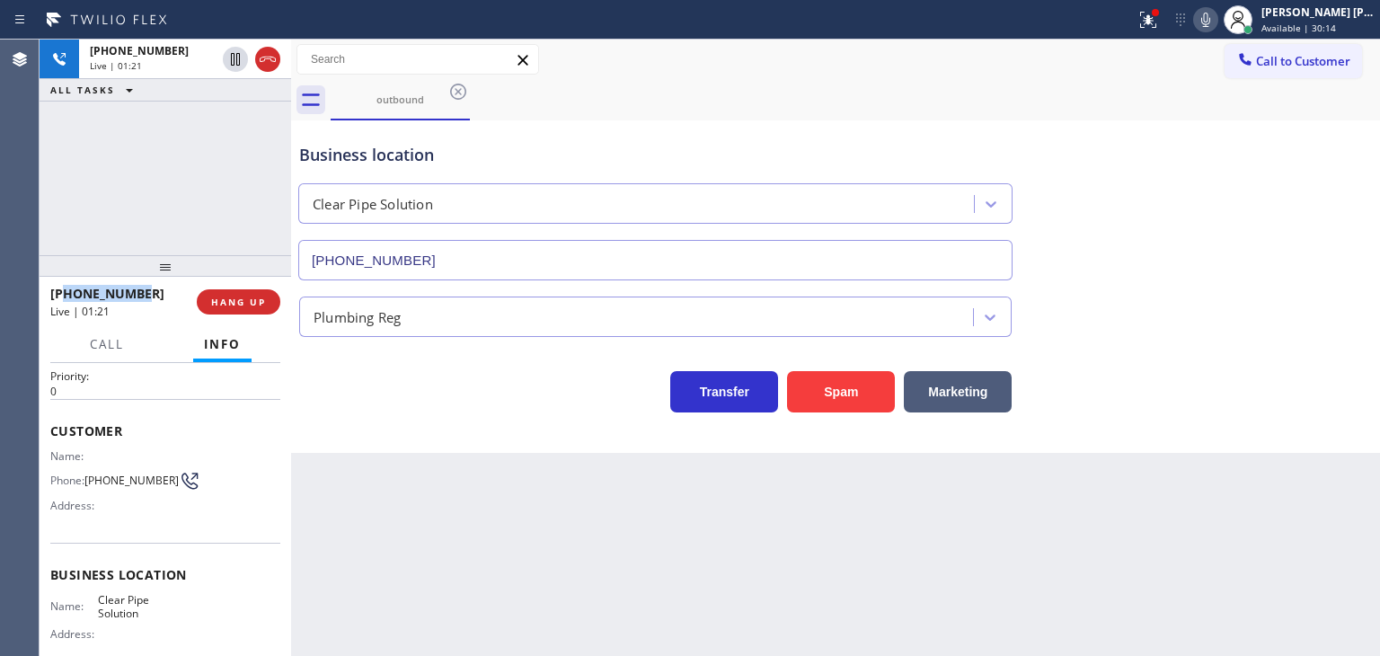
scroll to position [90, 0]
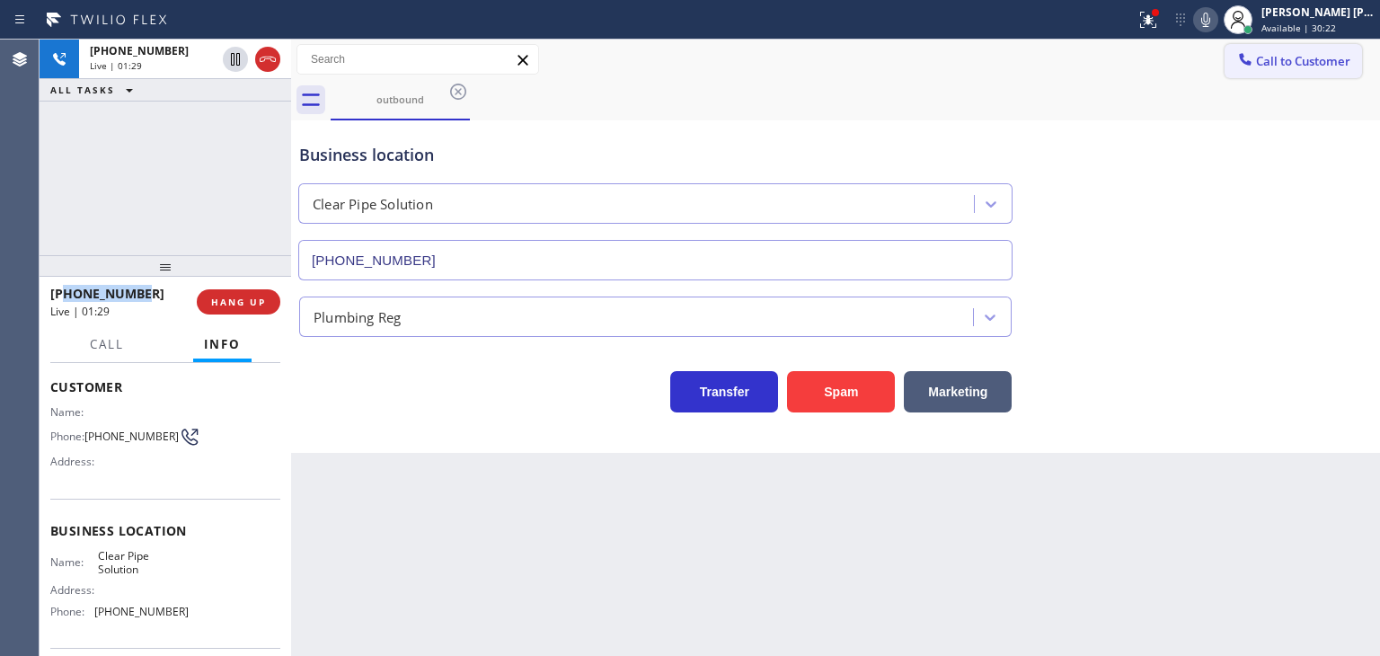
click at [1312, 55] on span "Call to Customer" at bounding box center [1303, 61] width 94 height 16
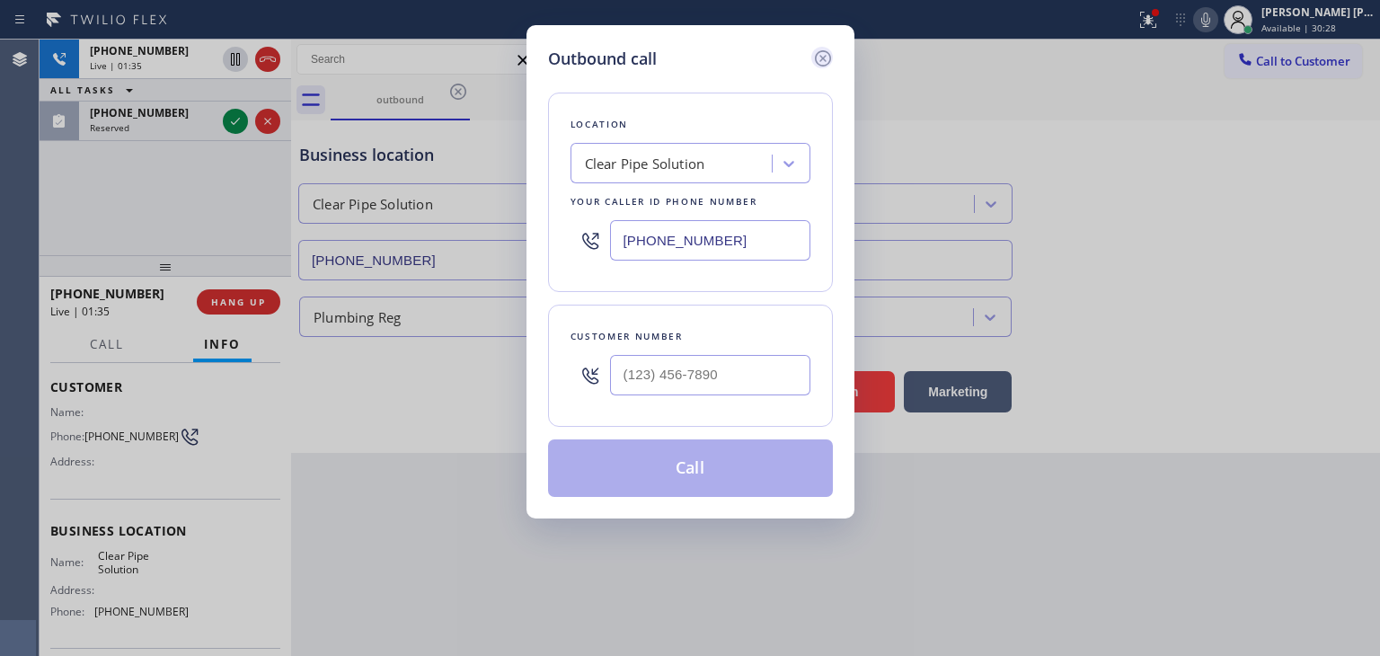
click at [820, 58] on icon at bounding box center [823, 59] width 22 height 22
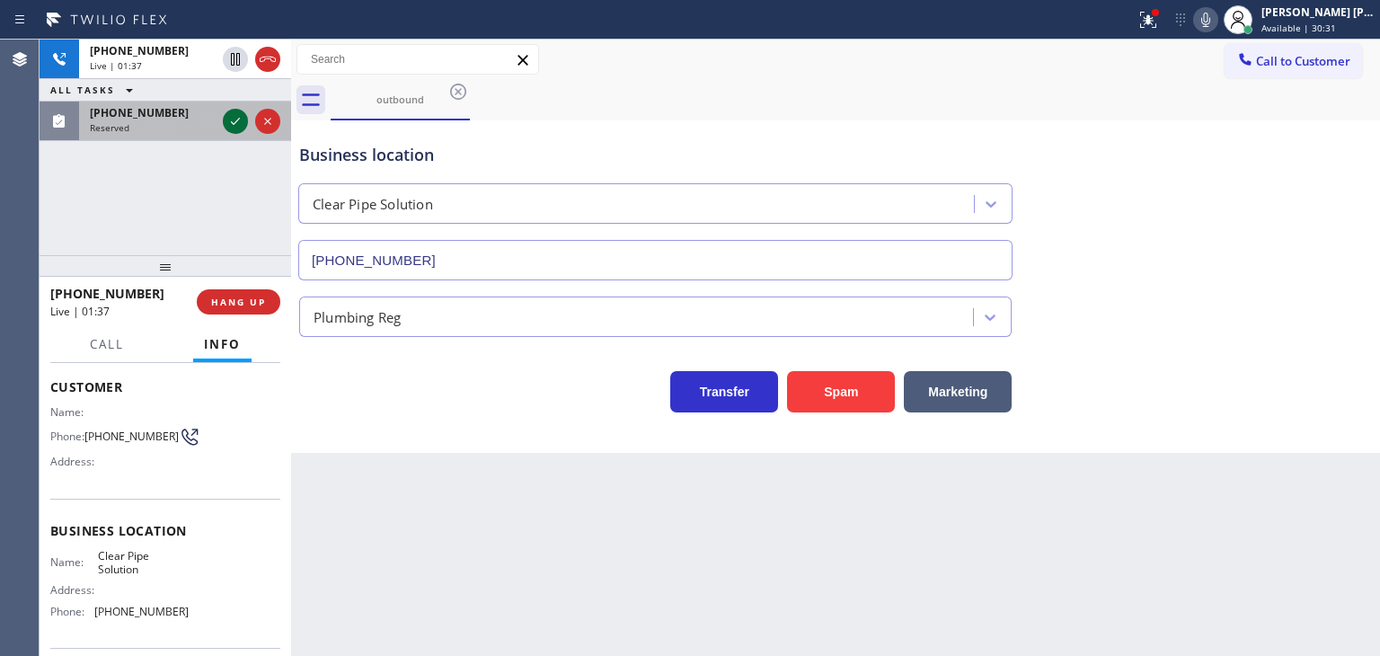
click at [235, 122] on icon at bounding box center [235, 121] width 9 height 7
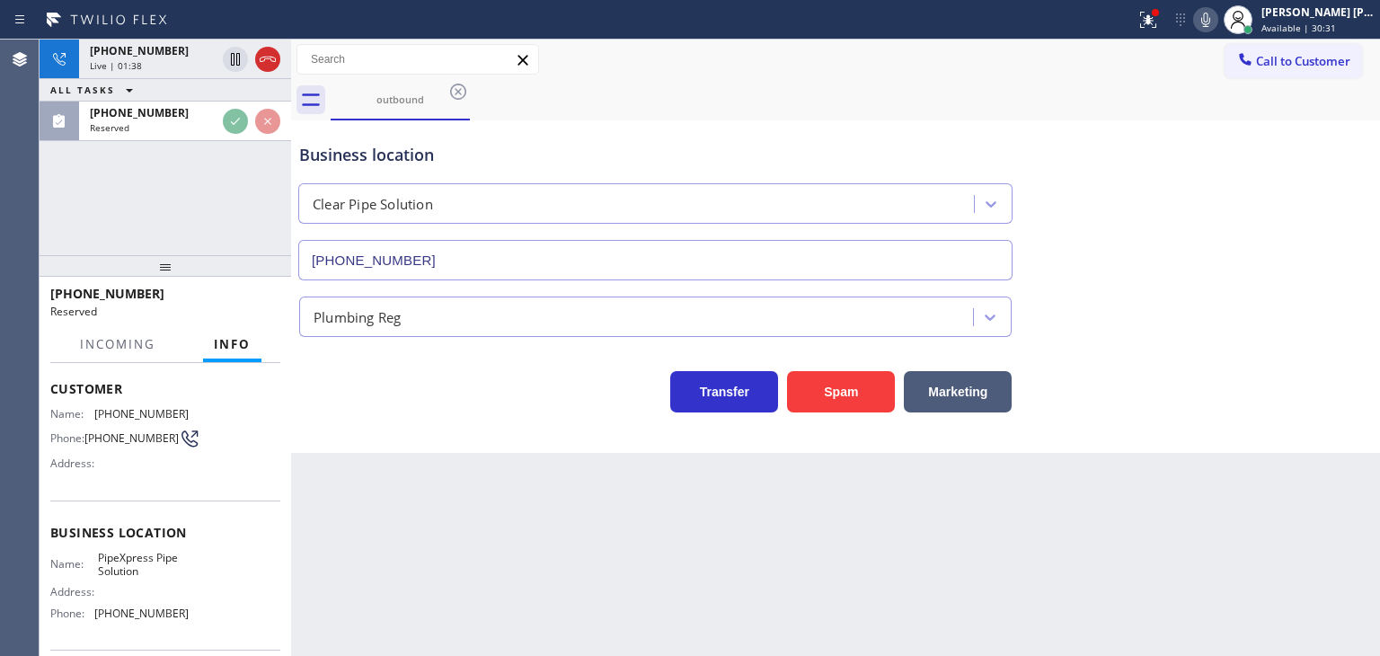
scroll to position [104, 0]
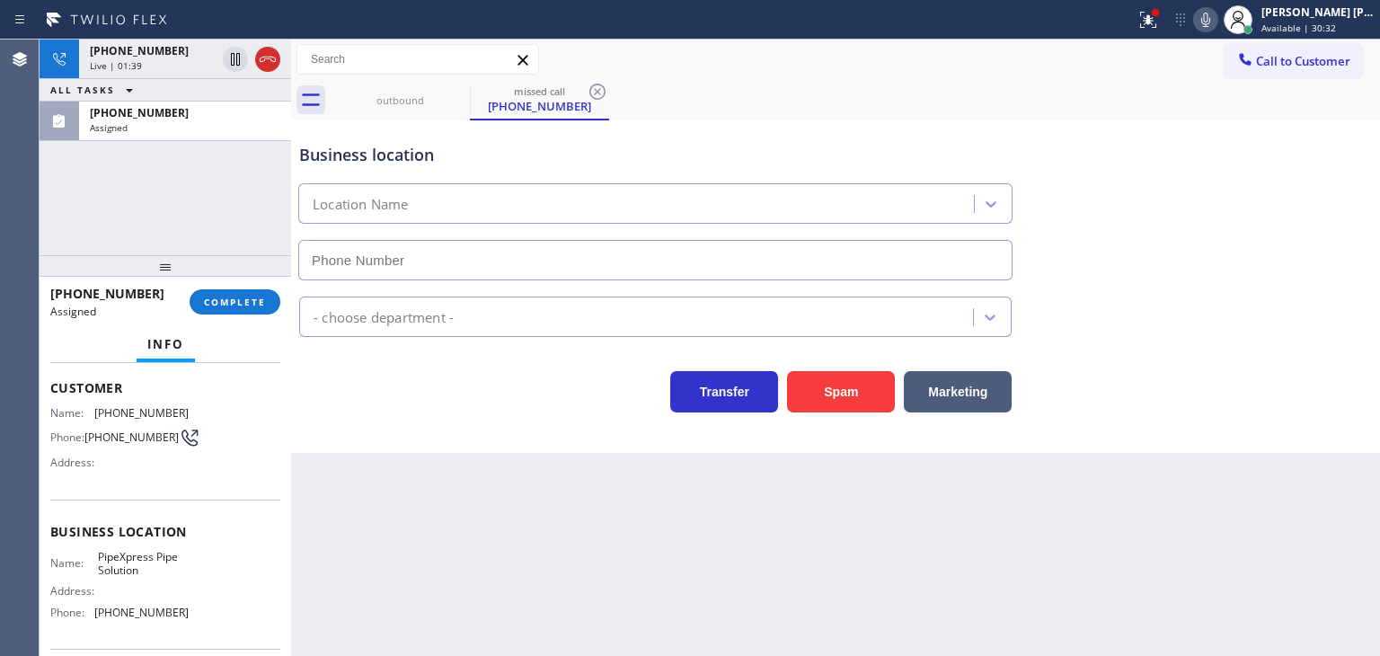
type input "[PHONE_NUMBER]"
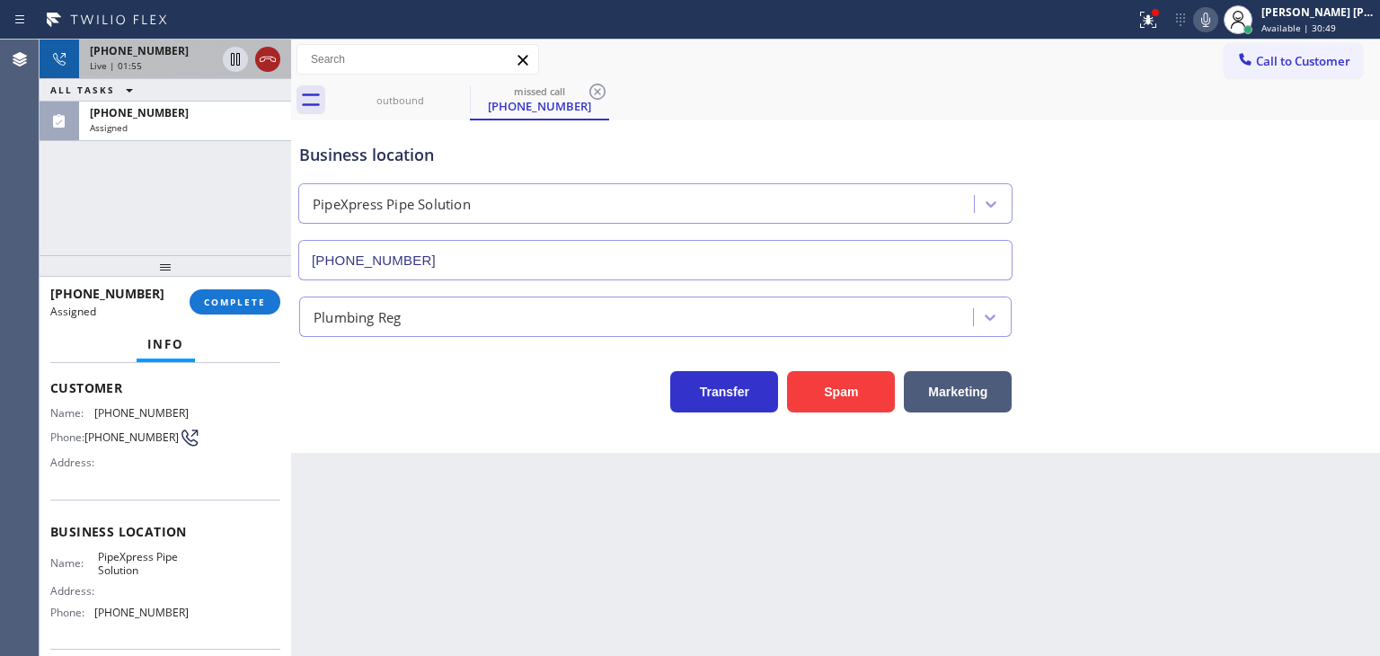
click at [268, 57] on icon at bounding box center [268, 59] width 16 height 5
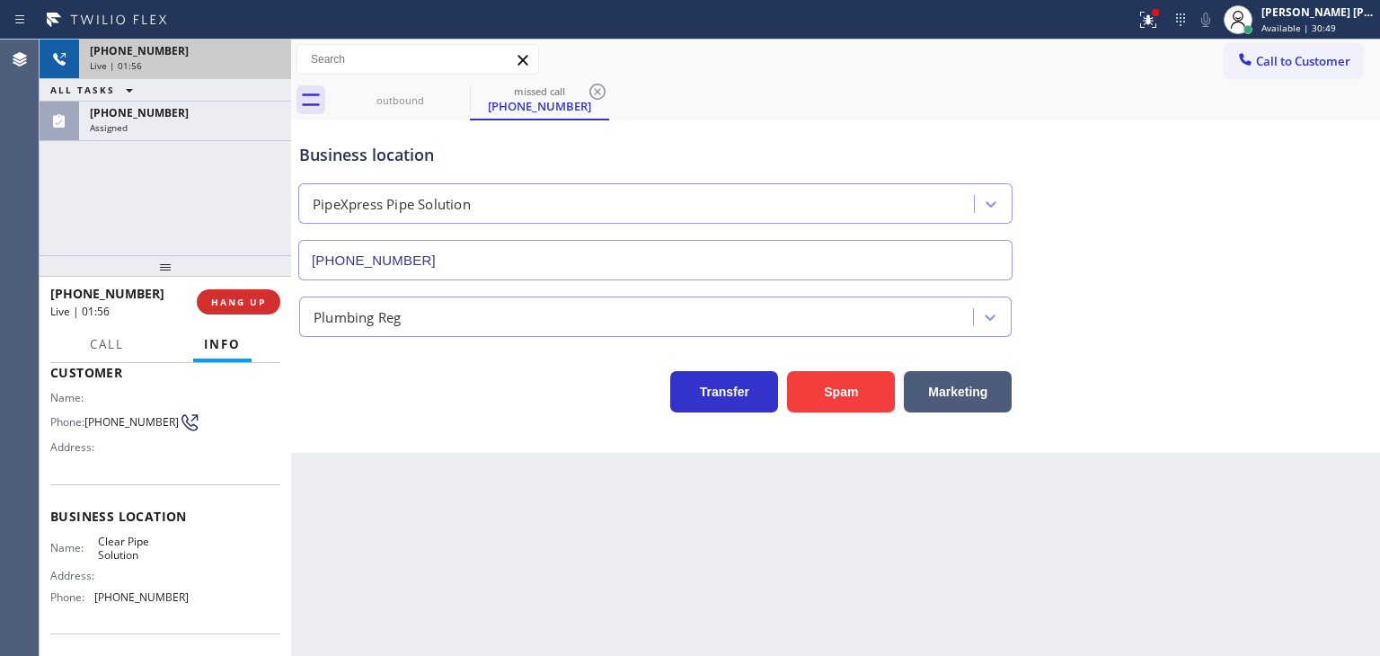
scroll to position [90, 0]
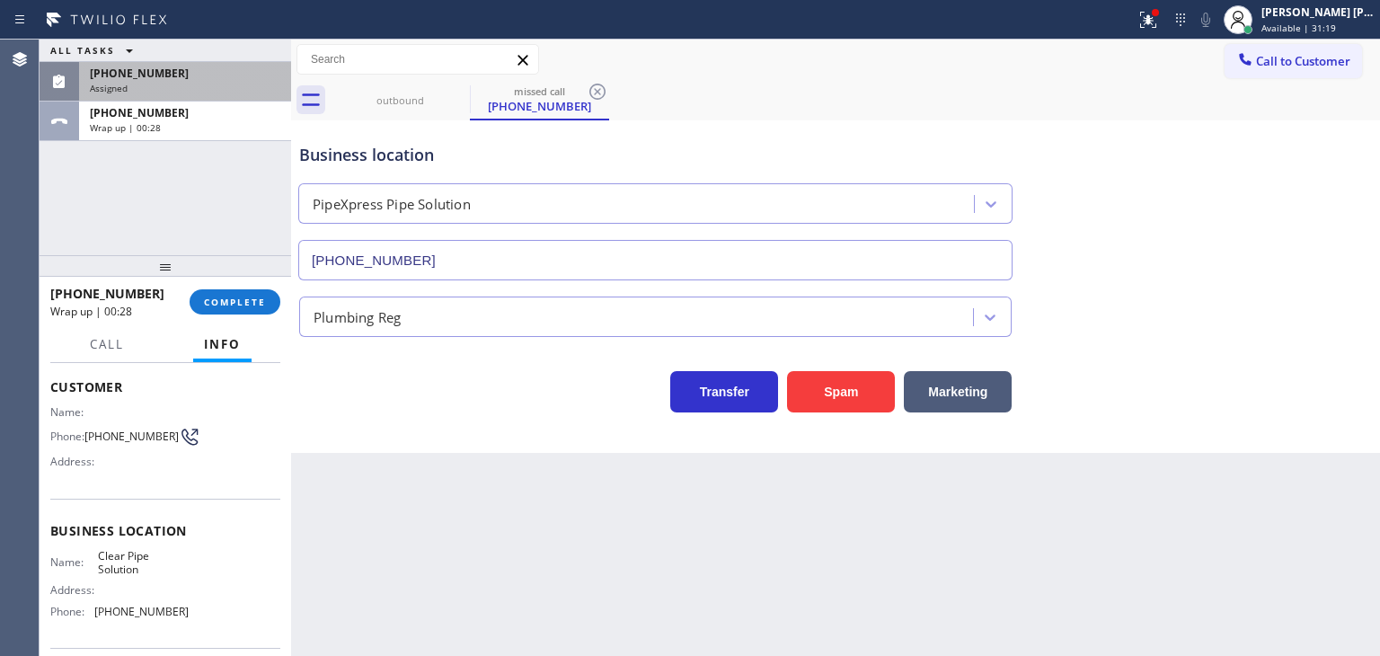
click at [146, 82] on div "Assigned" at bounding box center [185, 88] width 191 height 13
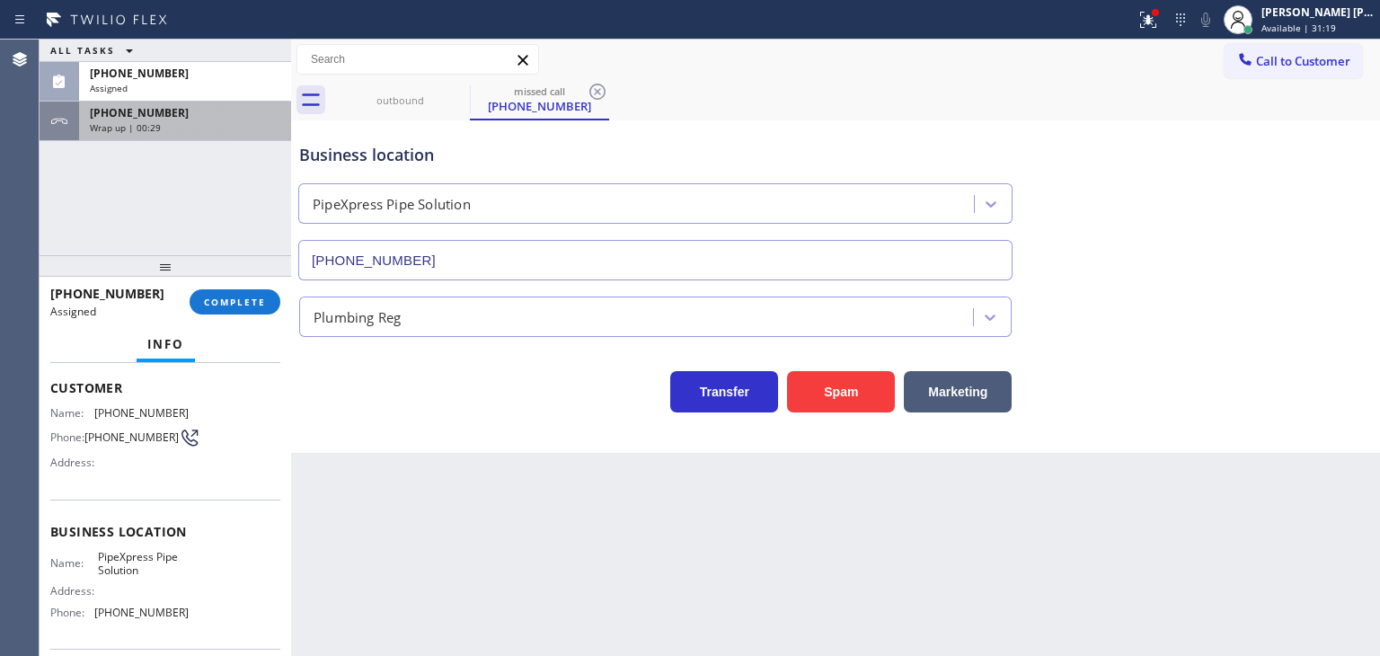
click at [150, 110] on span "[PHONE_NUMBER]" at bounding box center [139, 112] width 99 height 15
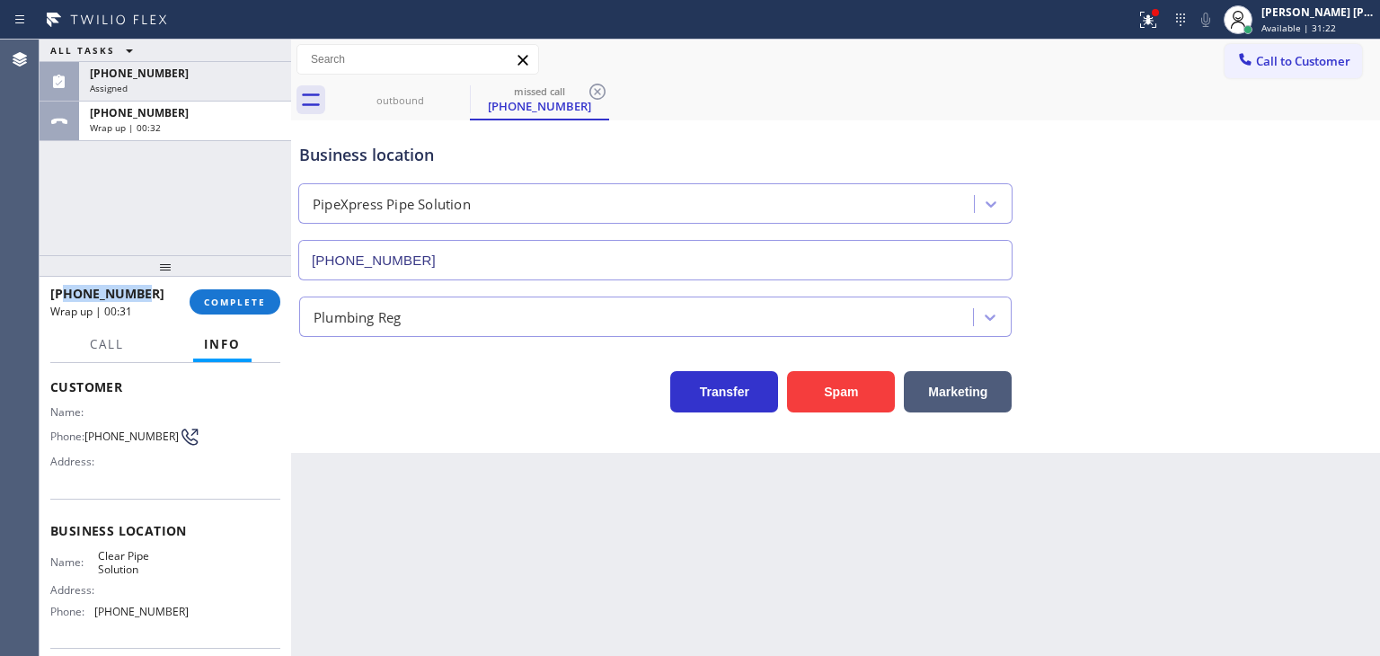
drag, startPoint x: 155, startPoint y: 292, endPoint x: 67, endPoint y: 292, distance: 89.0
click at [67, 292] on div "[PHONE_NUMBER]" at bounding box center [113, 293] width 127 height 17
click at [191, 130] on div "Wrap up | 01:00" at bounding box center [185, 127] width 191 height 13
click at [168, 110] on div "[PHONE_NUMBER]" at bounding box center [185, 112] width 191 height 15
click at [153, 128] on span "Wrap up | 01:54" at bounding box center [125, 127] width 71 height 13
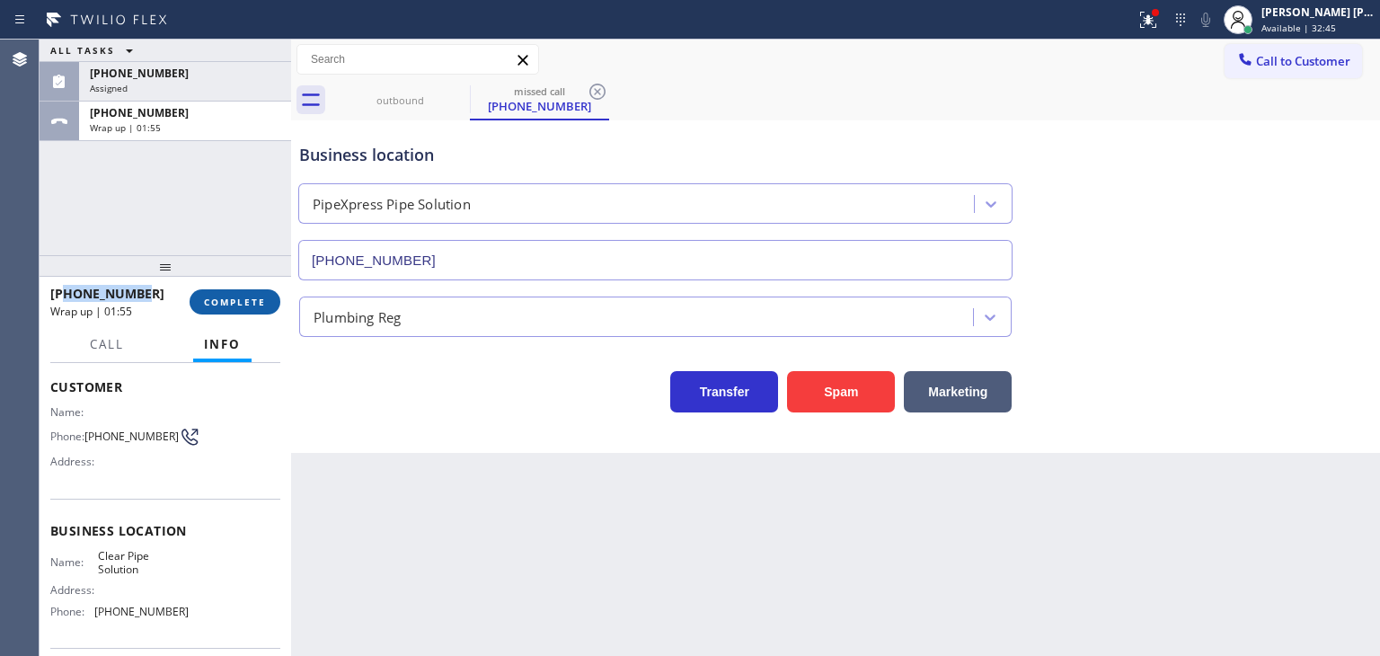
click at [239, 301] on span "COMPLETE" at bounding box center [235, 302] width 62 height 13
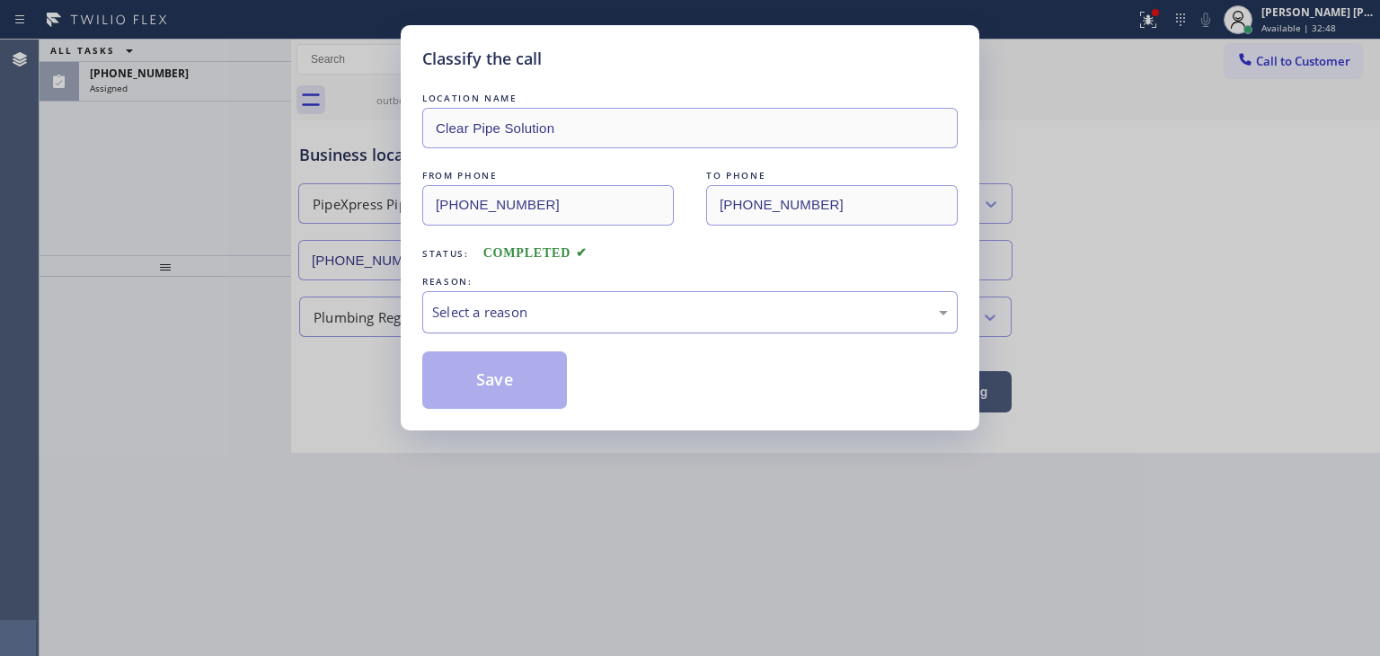
click at [519, 311] on div "Select a reason" at bounding box center [690, 312] width 516 height 21
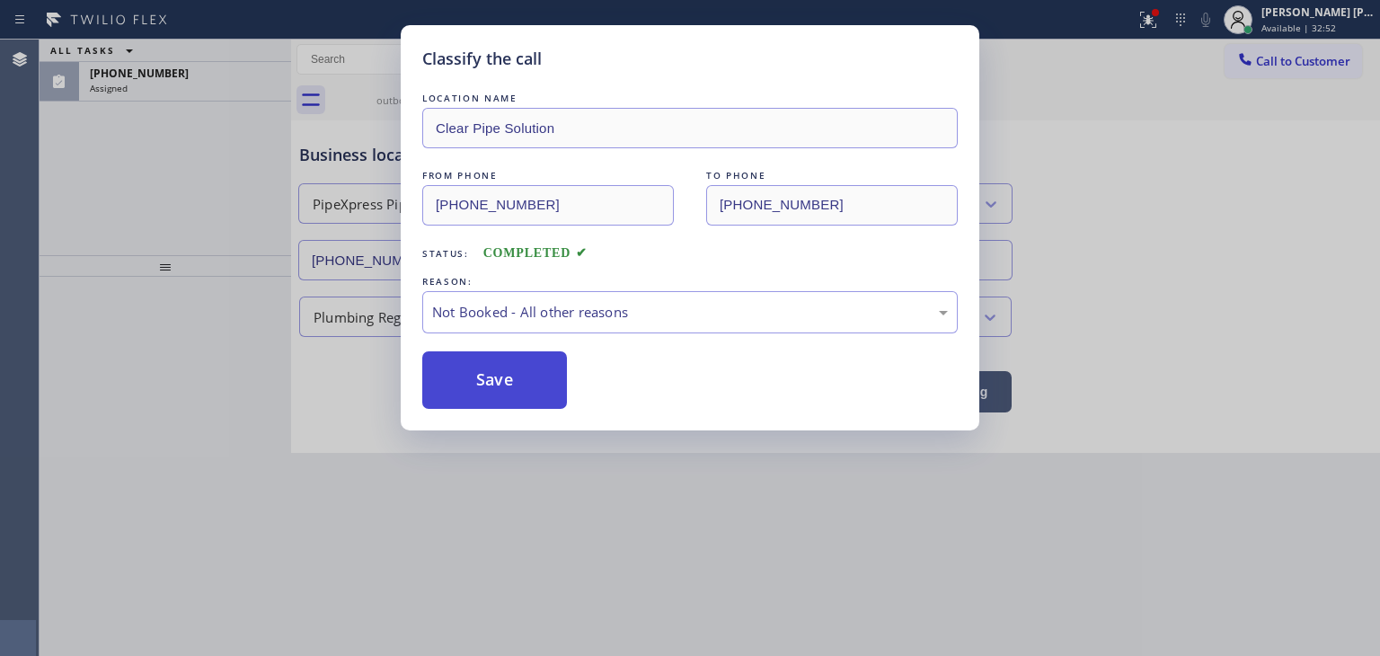
click at [528, 383] on button "Save" at bounding box center [494, 380] width 145 height 58
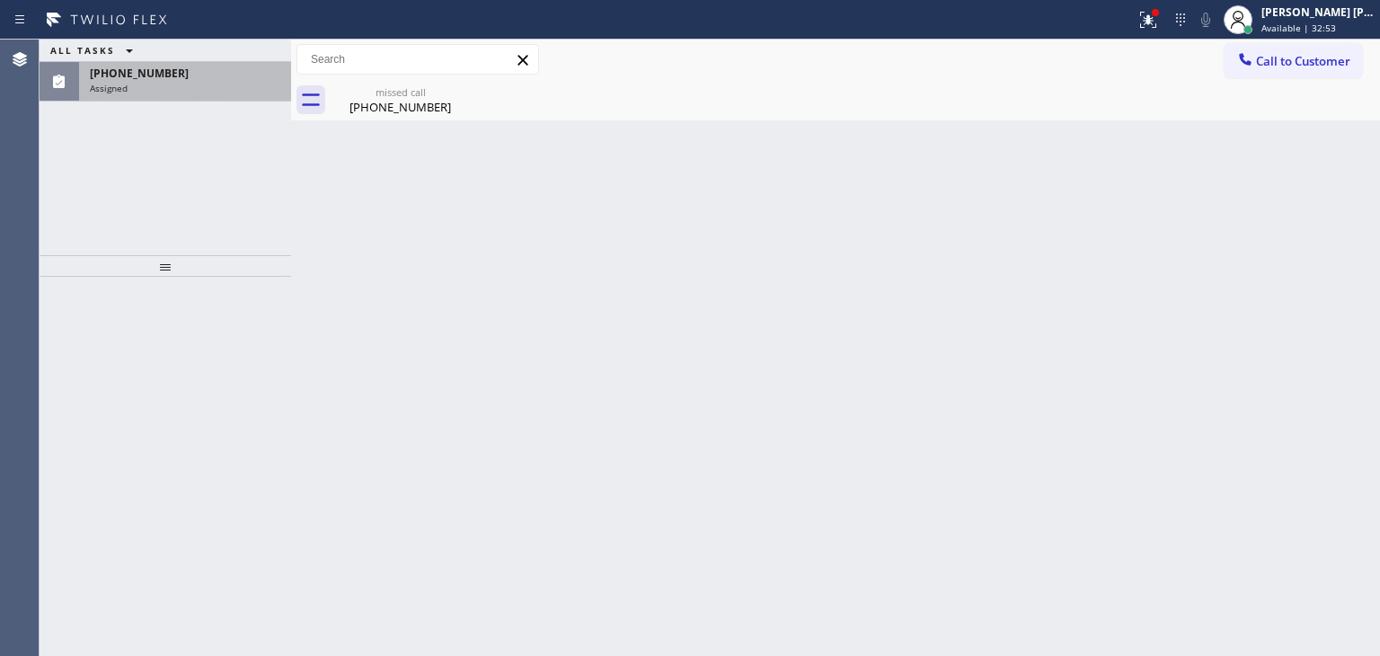
click at [170, 86] on div "Assigned" at bounding box center [185, 88] width 191 height 13
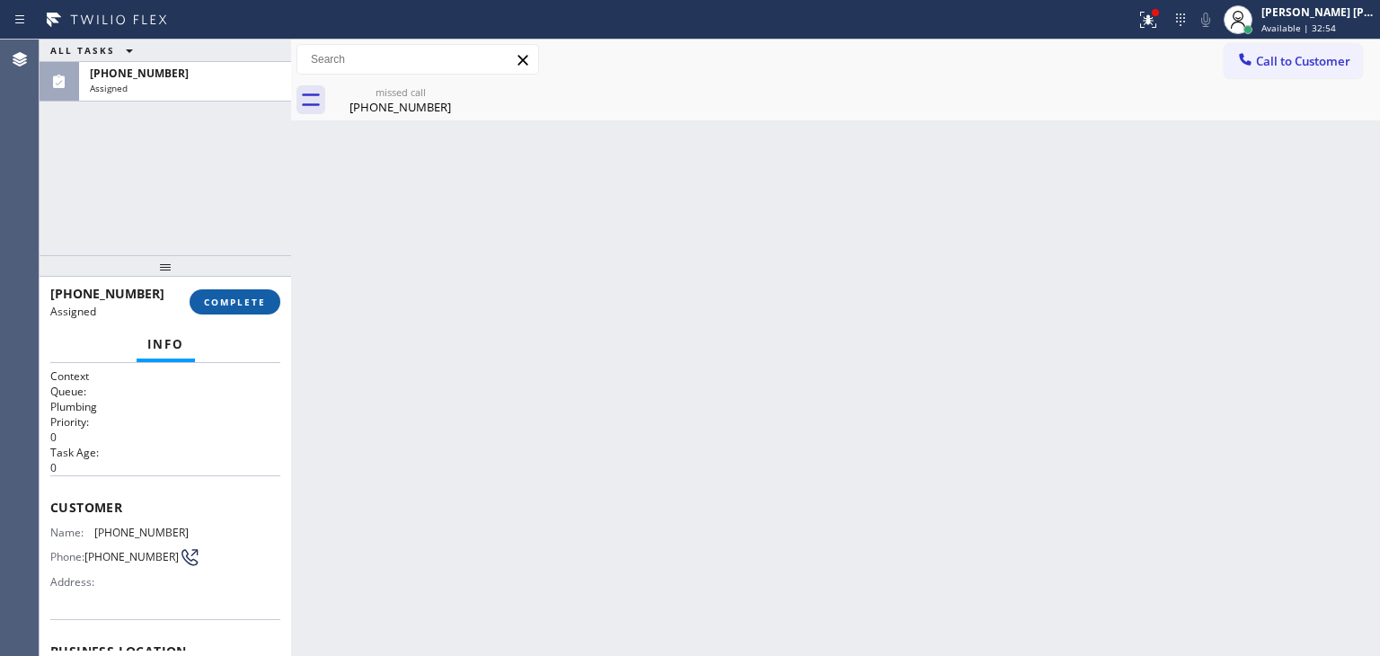
click at [237, 300] on span "COMPLETE" at bounding box center [235, 302] width 62 height 13
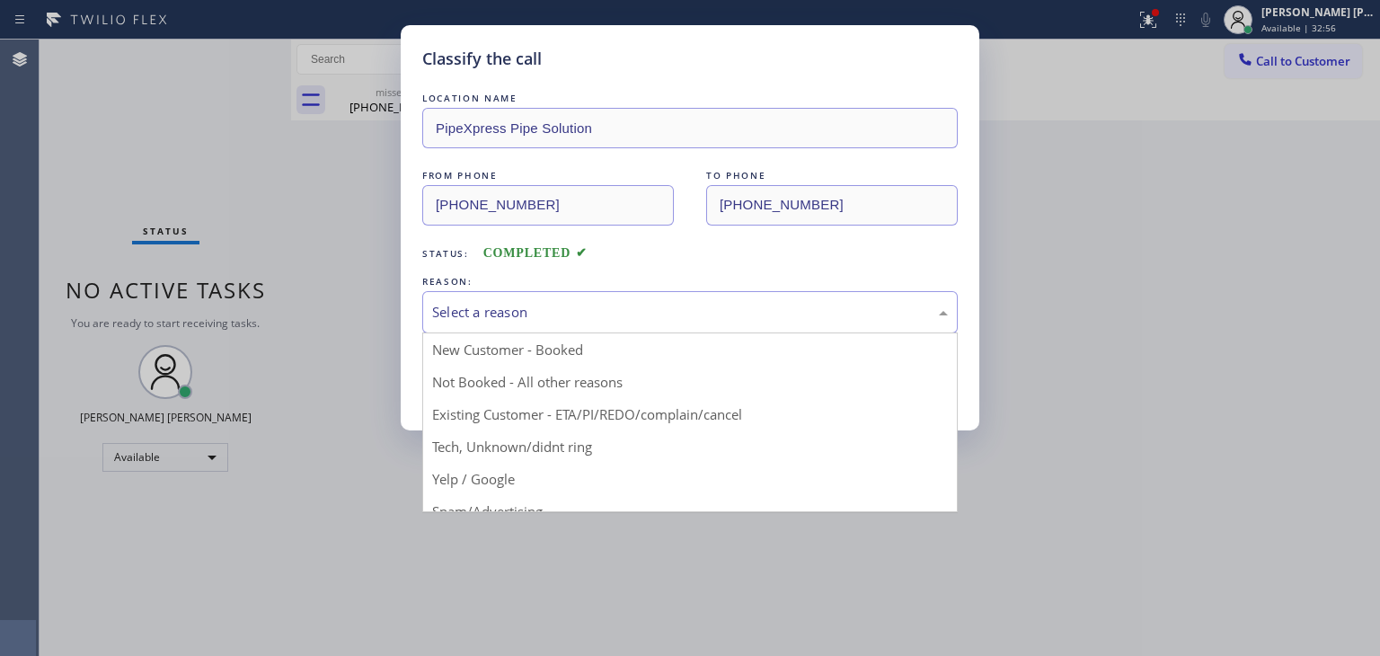
click at [488, 317] on div "Select a reason" at bounding box center [690, 312] width 516 height 21
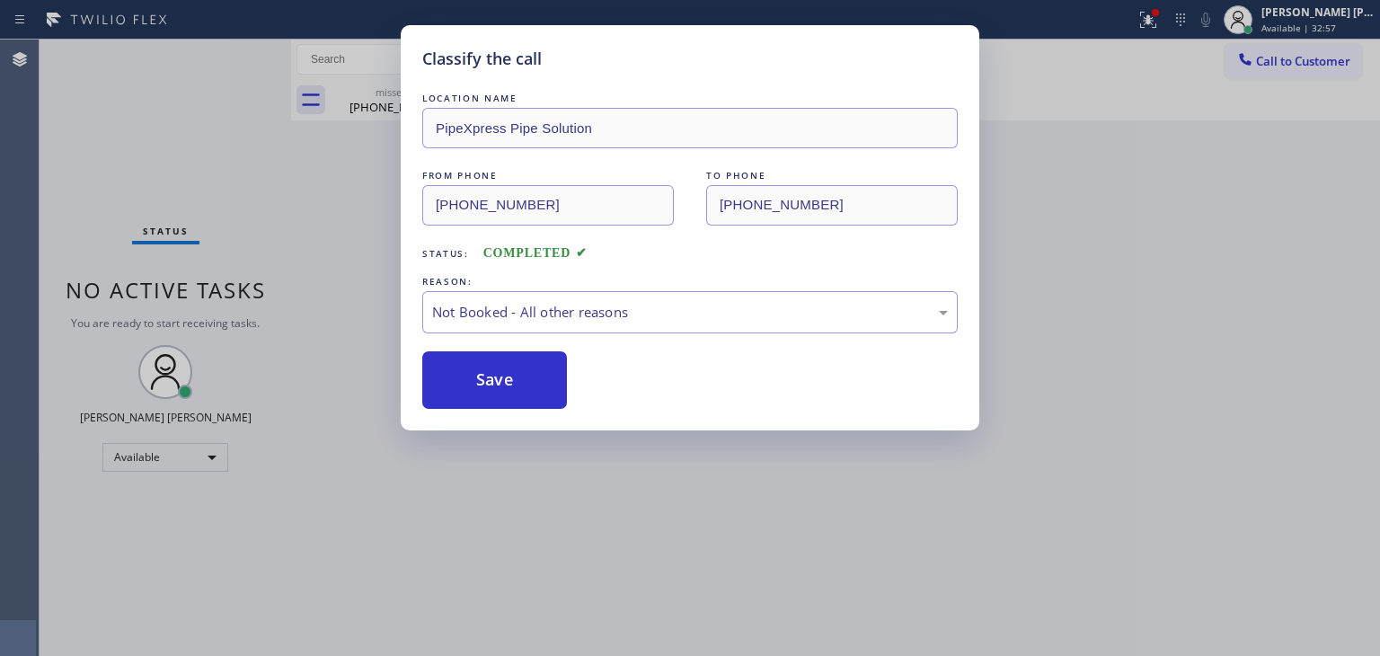
click at [473, 370] on button "Save" at bounding box center [494, 380] width 145 height 58
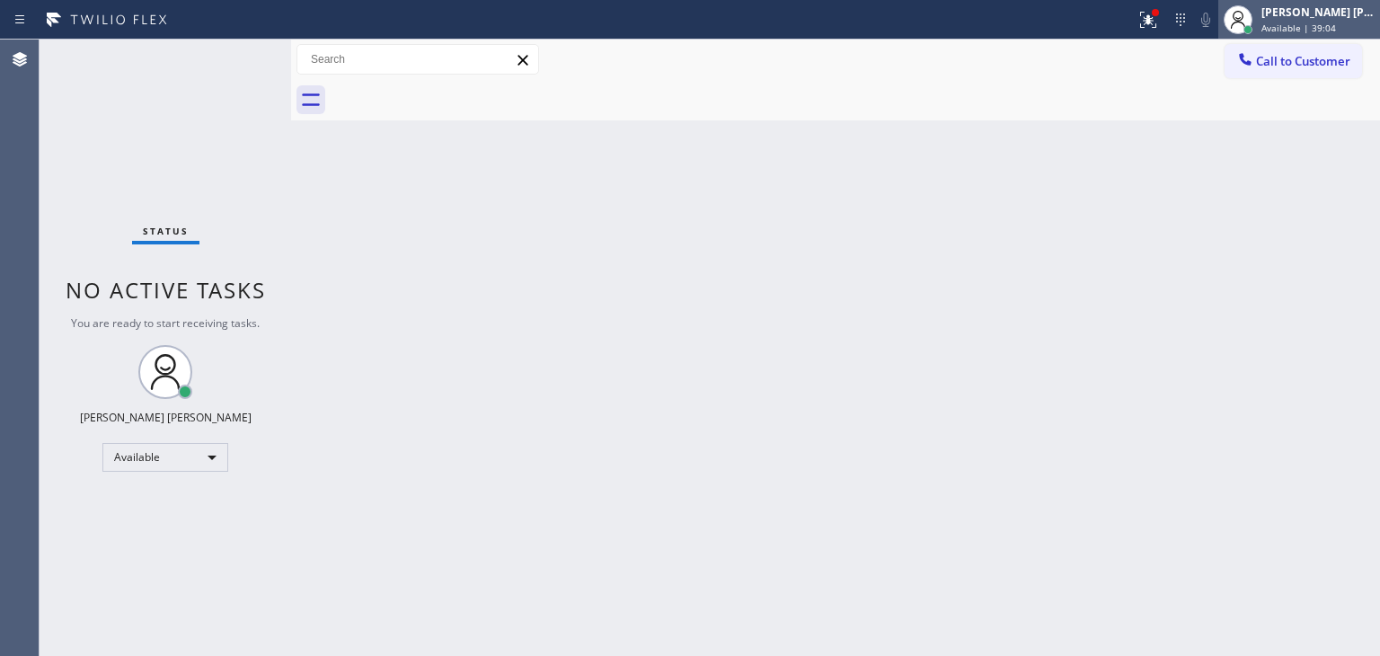
click at [1336, 22] on span "Available | 39:04" at bounding box center [1299, 28] width 75 height 13
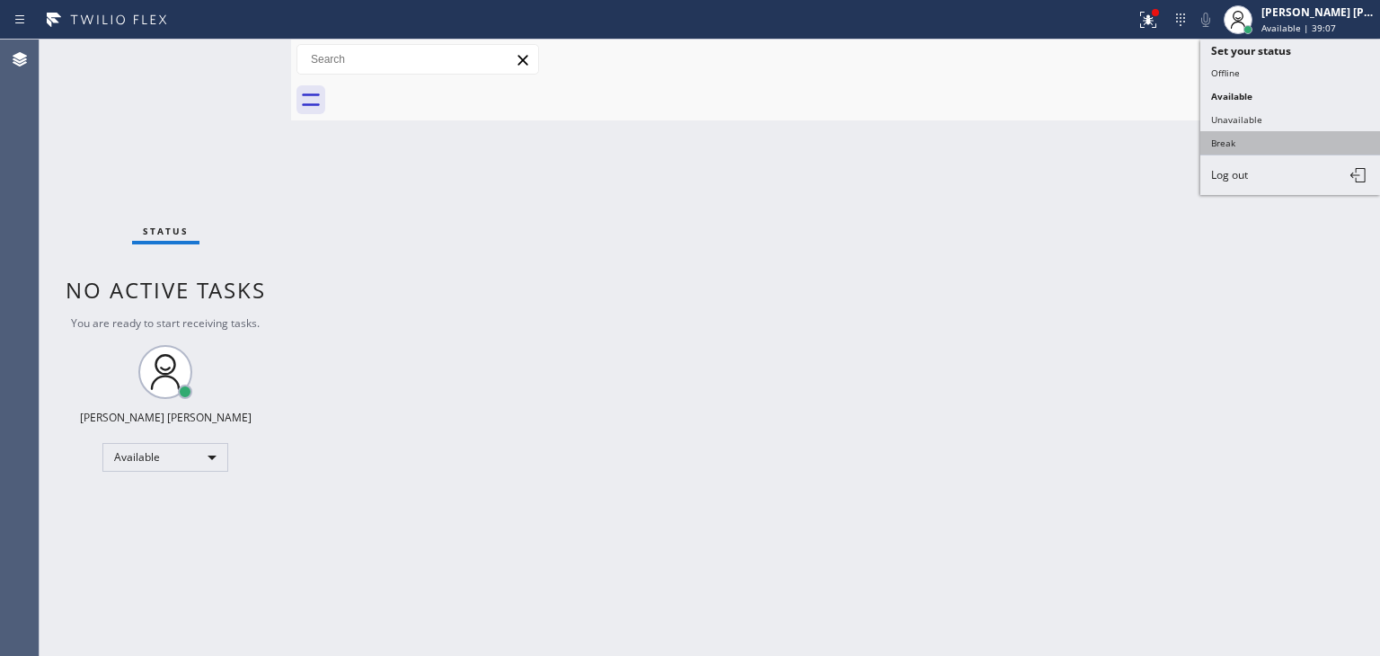
click at [1279, 141] on button "Break" at bounding box center [1291, 142] width 180 height 23
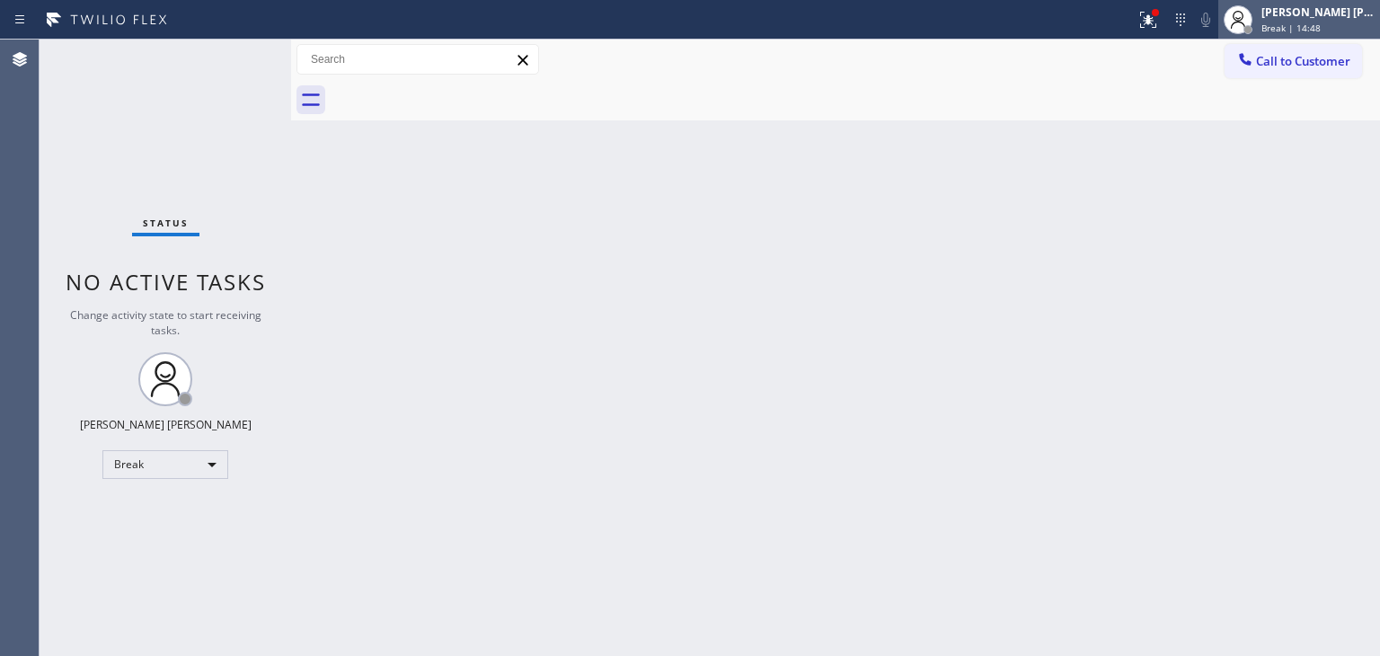
click at [1316, 15] on div "[PERSON_NAME] [PERSON_NAME]" at bounding box center [1318, 11] width 113 height 15
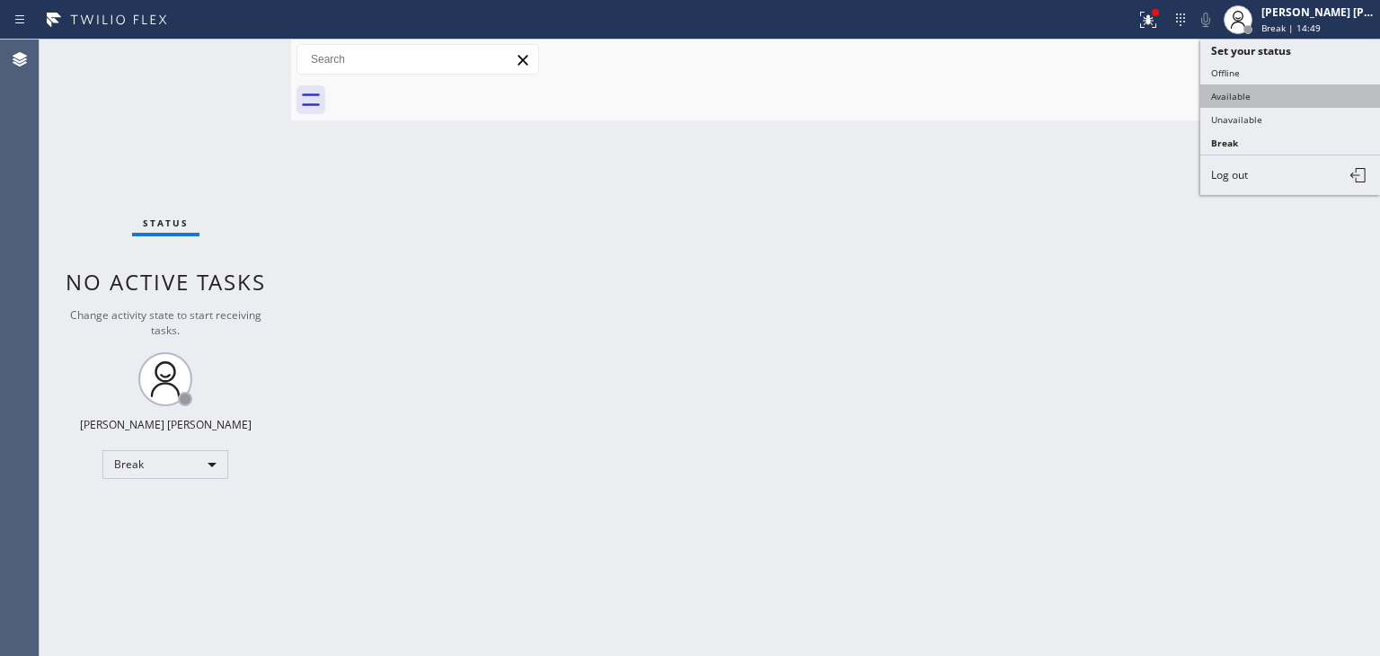
click at [1255, 94] on button "Available" at bounding box center [1291, 95] width 180 height 23
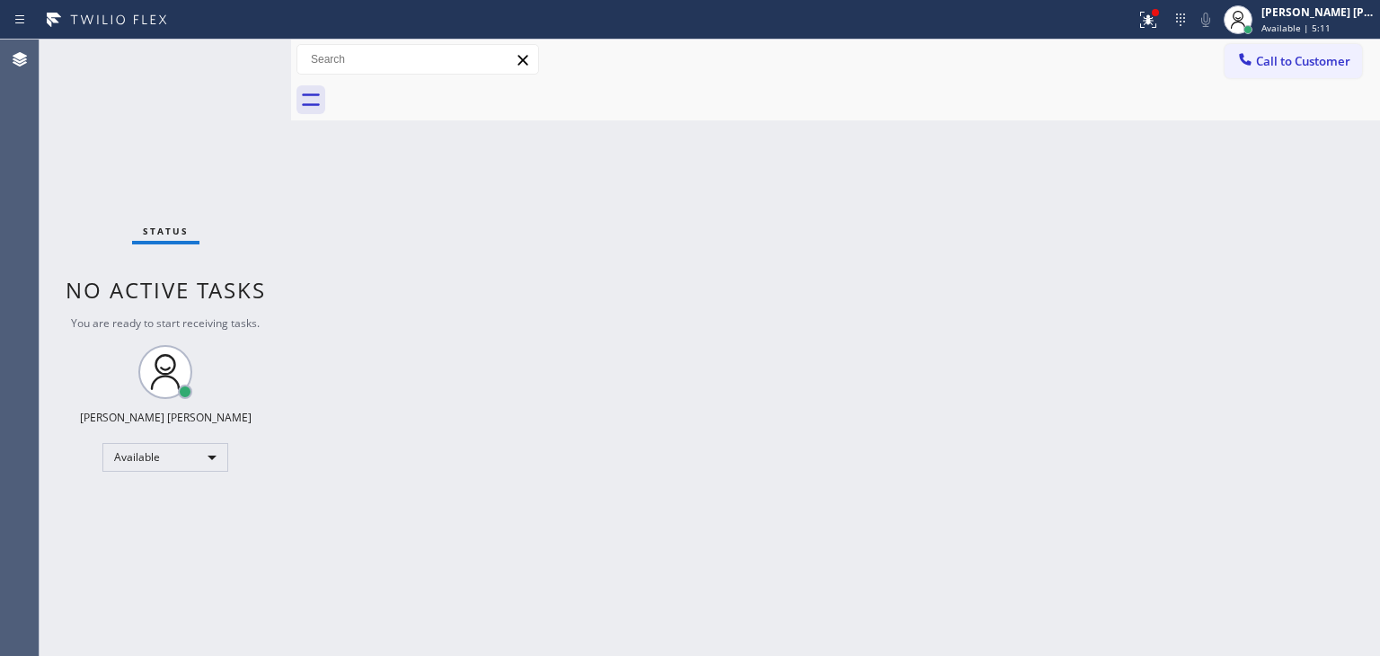
click at [223, 55] on div "Status No active tasks You are ready to start receiving tasks. [PERSON_NAME] [P…" at bounding box center [166, 348] width 252 height 616
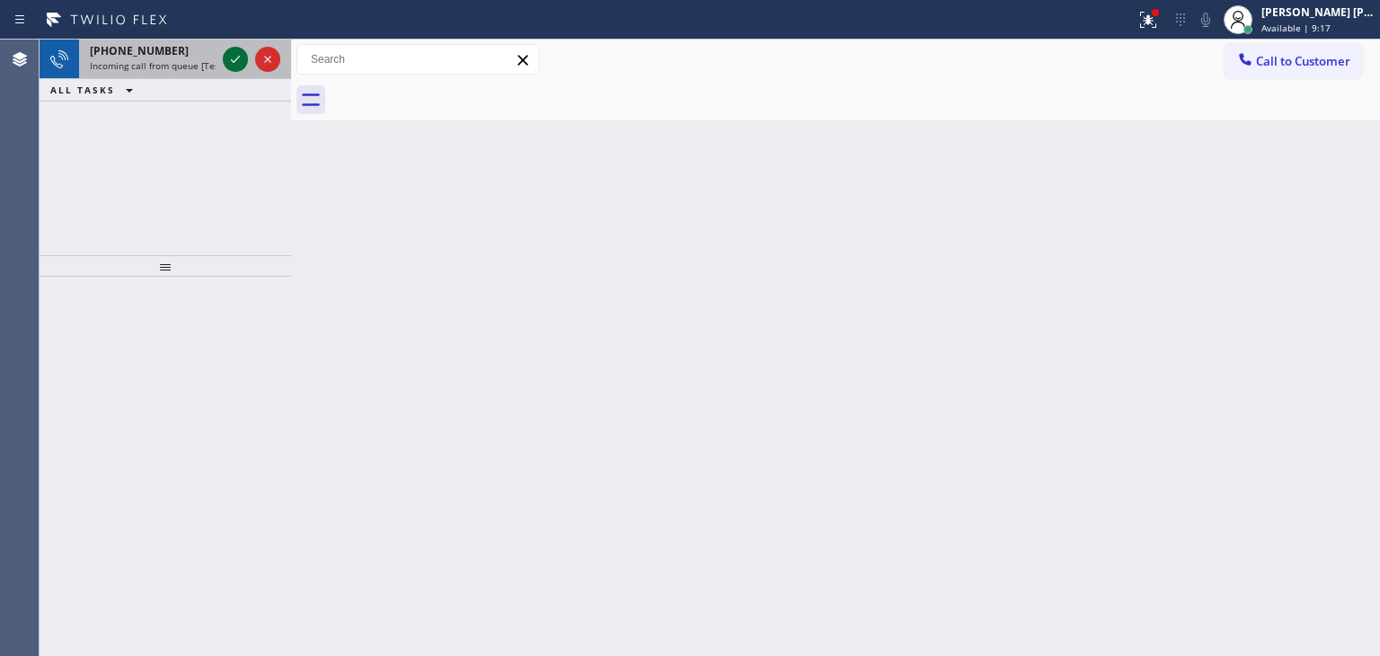
click at [234, 64] on icon at bounding box center [236, 60] width 22 height 22
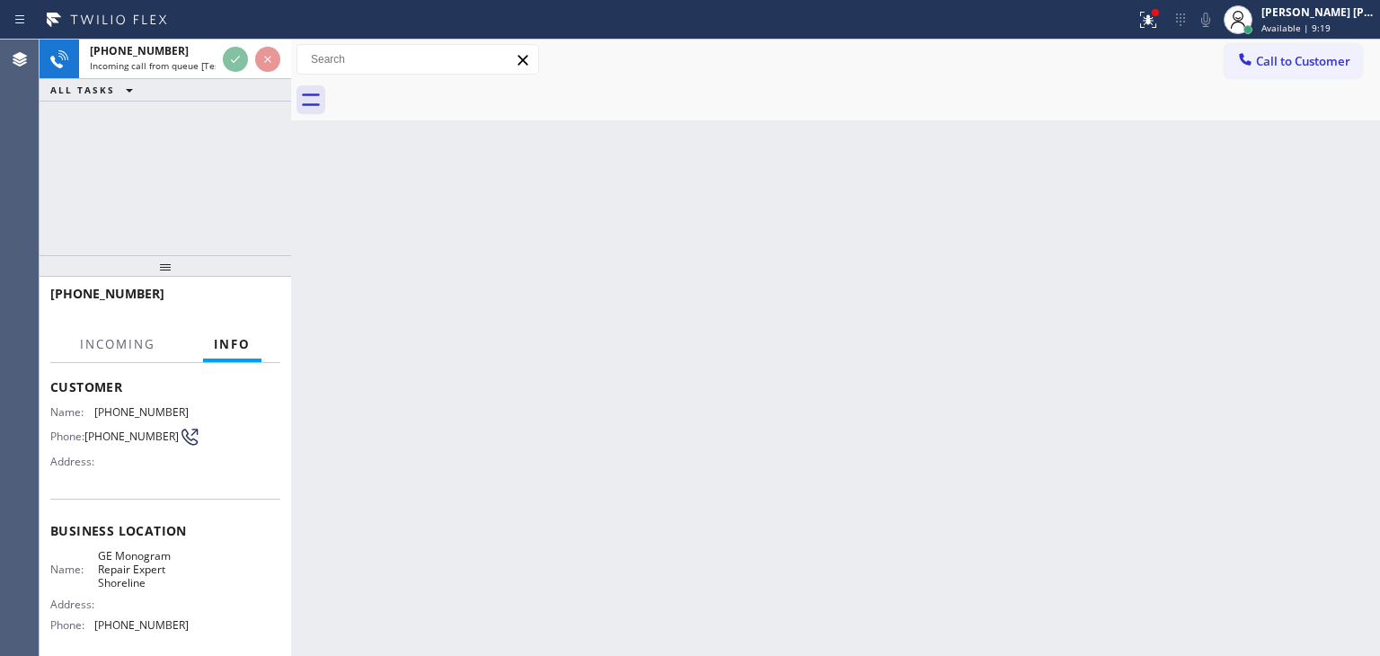
scroll to position [180, 0]
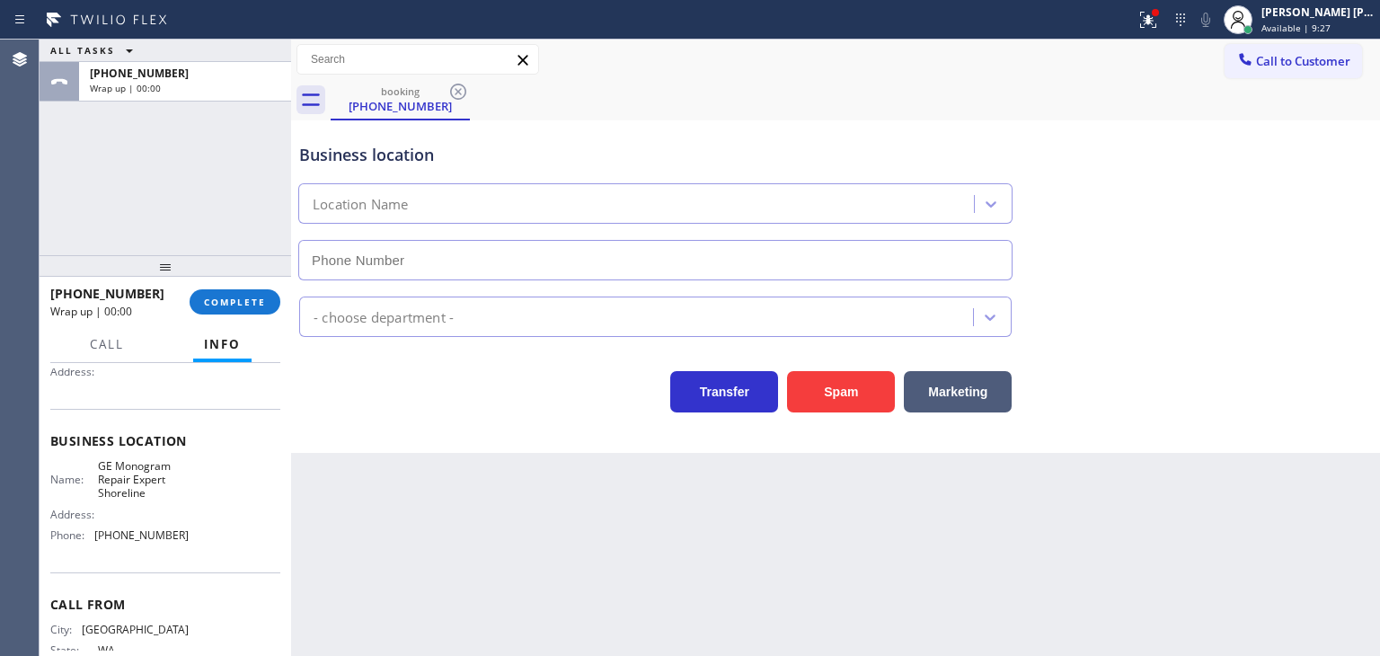
type input "[PHONE_NUMBER]"
click at [250, 303] on span "COMPLETE" at bounding box center [235, 302] width 62 height 13
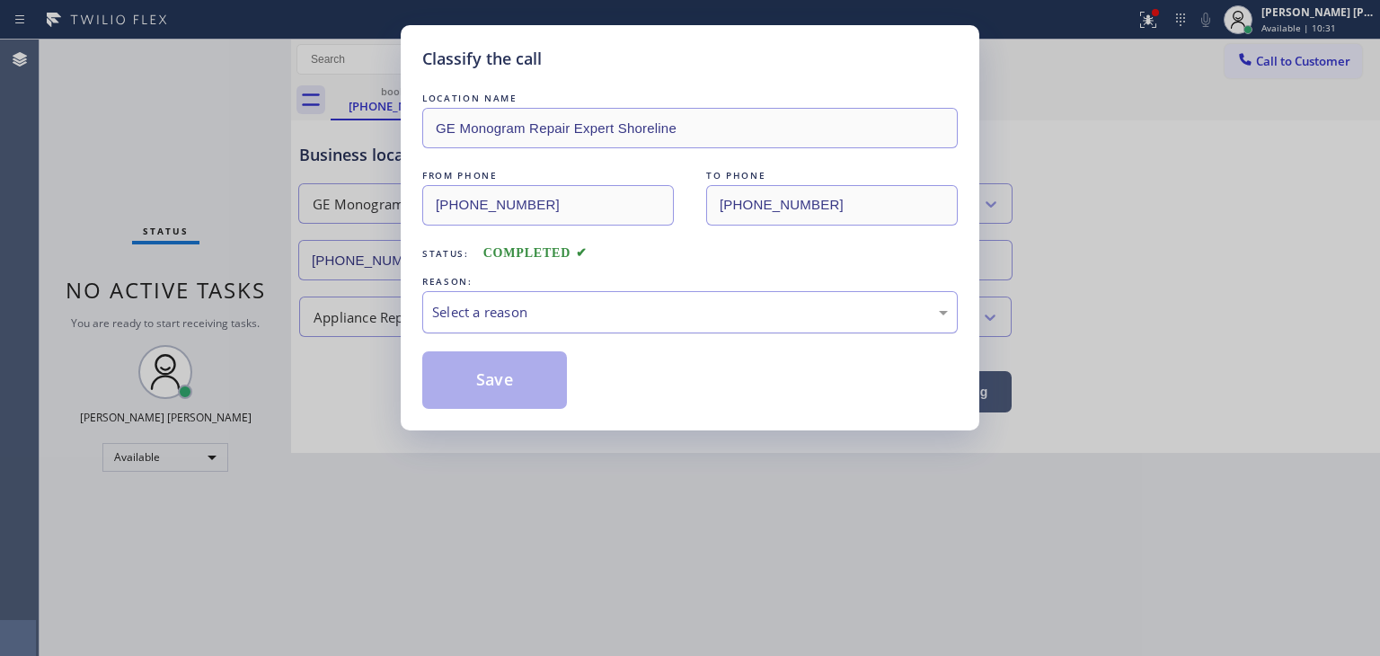
click at [552, 324] on div "Select a reason" at bounding box center [690, 312] width 536 height 42
click at [501, 383] on button "Save" at bounding box center [494, 380] width 145 height 58
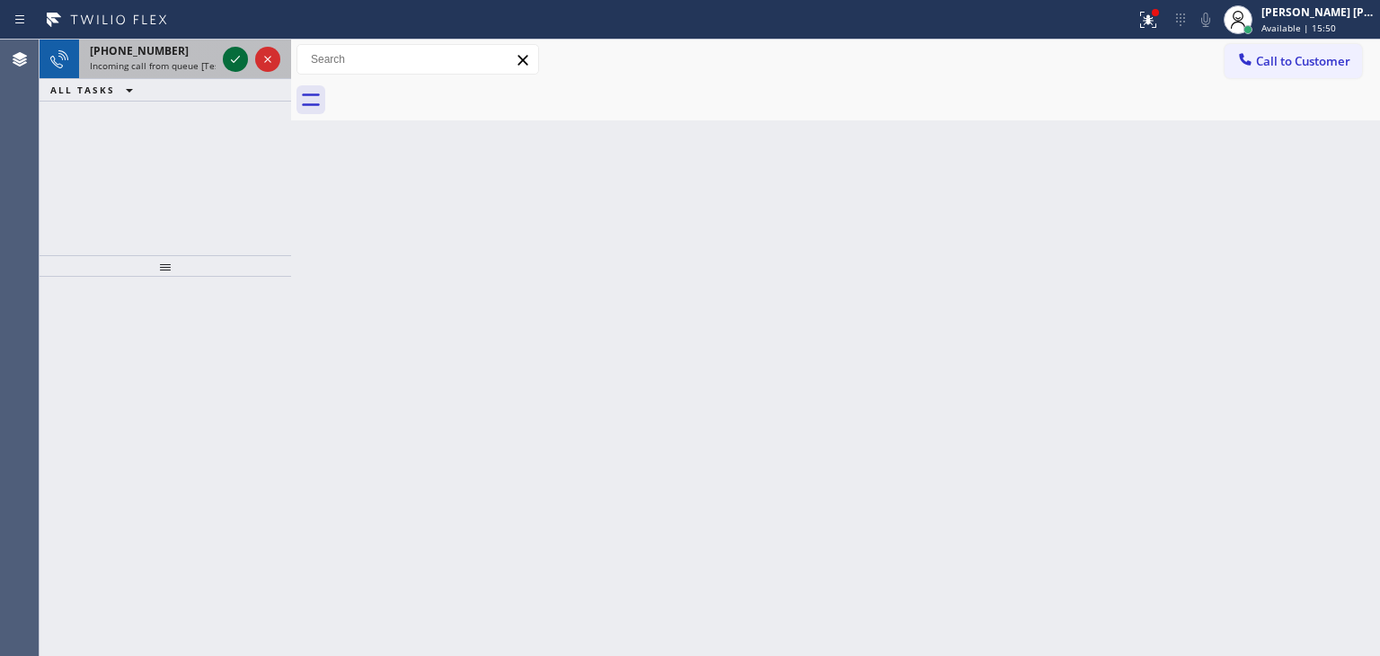
click at [234, 59] on icon at bounding box center [236, 60] width 22 height 22
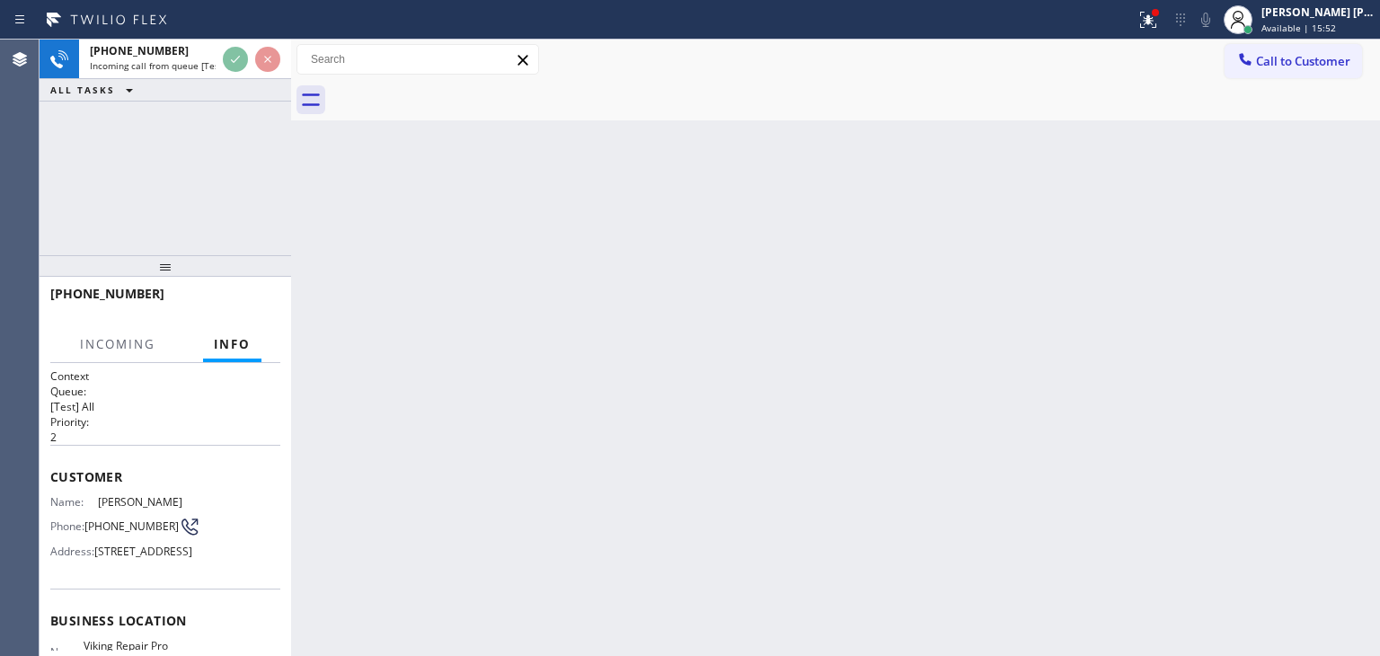
scroll to position [90, 0]
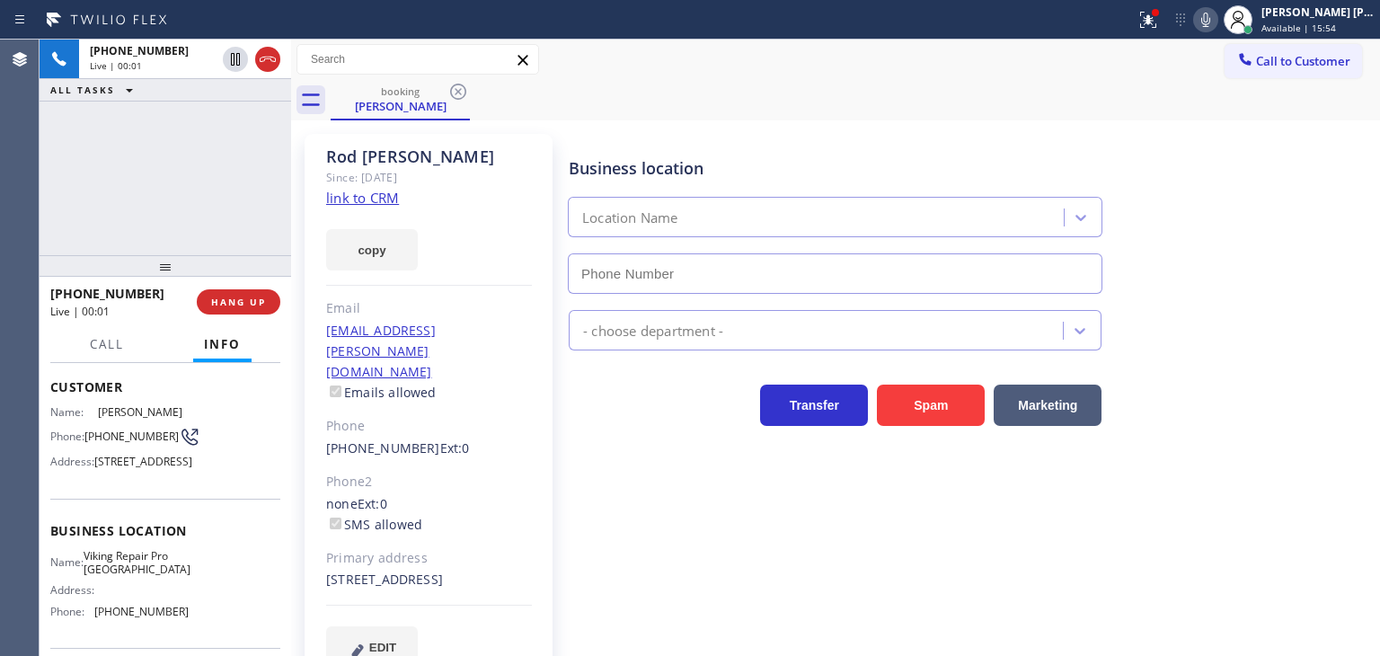
type input "[PHONE_NUMBER]"
click at [362, 198] on link "link to CRM" at bounding box center [362, 198] width 73 height 18
click at [1217, 27] on icon at bounding box center [1206, 20] width 22 height 22
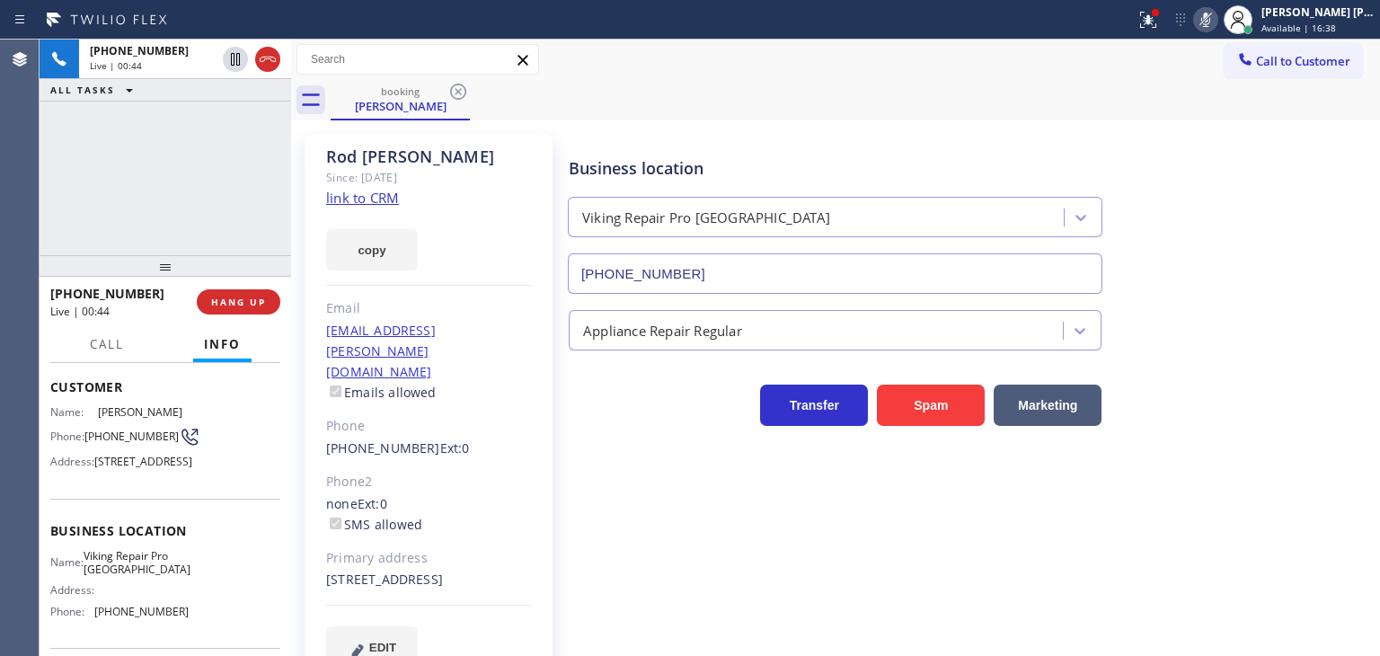
click at [1217, 17] on icon at bounding box center [1206, 20] width 22 height 22
click at [1217, 22] on icon at bounding box center [1206, 20] width 22 height 22
click at [1217, 24] on icon at bounding box center [1206, 20] width 22 height 22
click at [1217, 20] on icon at bounding box center [1206, 20] width 22 height 22
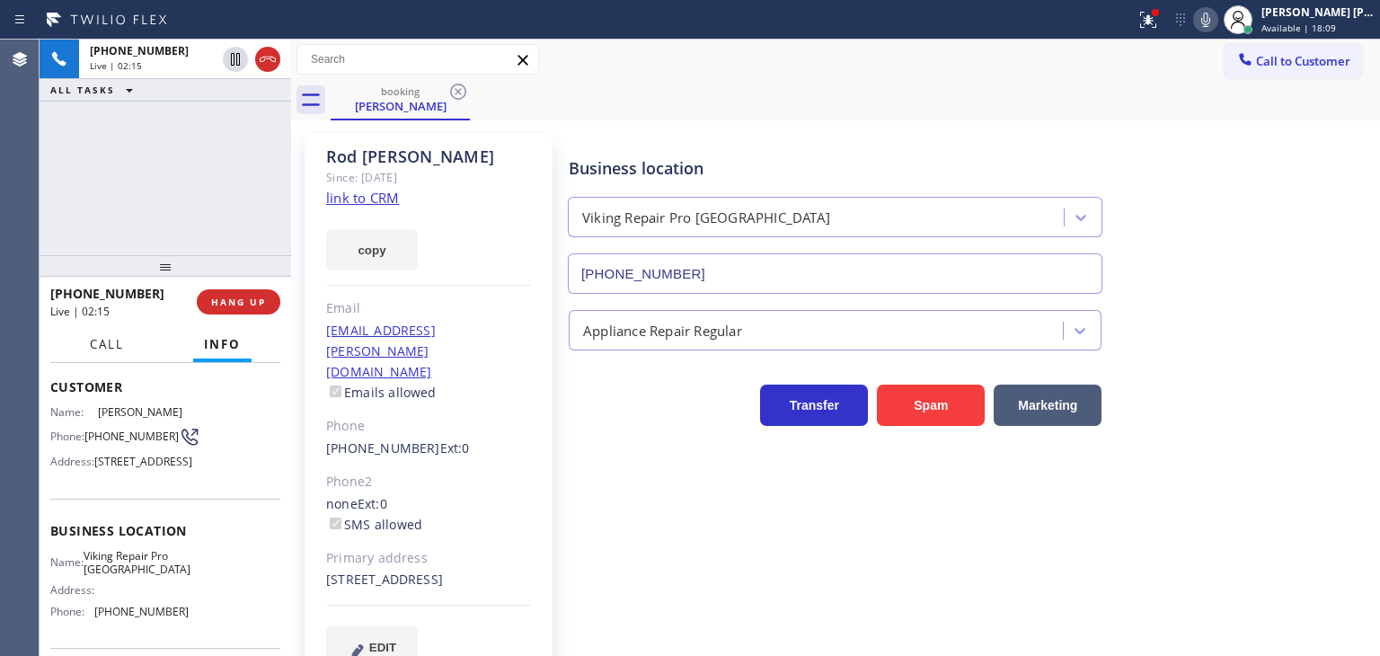
click at [108, 333] on button "Call" at bounding box center [107, 344] width 56 height 35
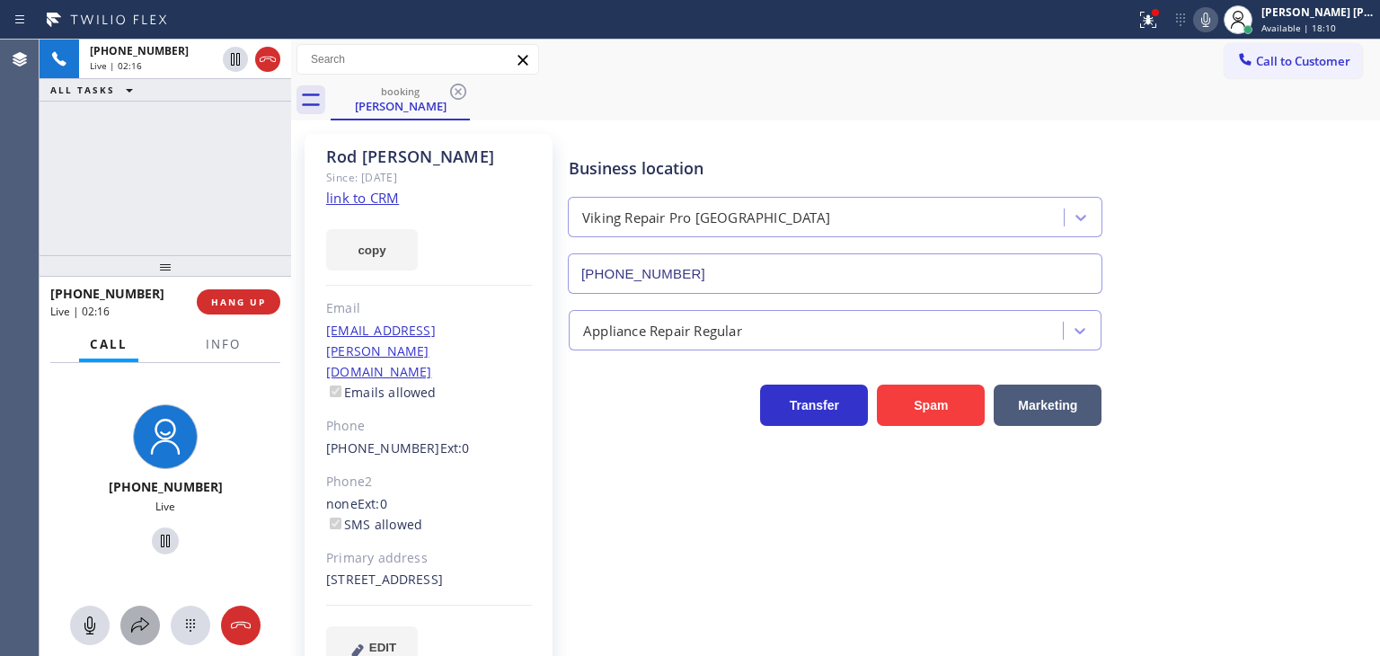
click at [148, 626] on icon at bounding box center [140, 626] width 22 height 22
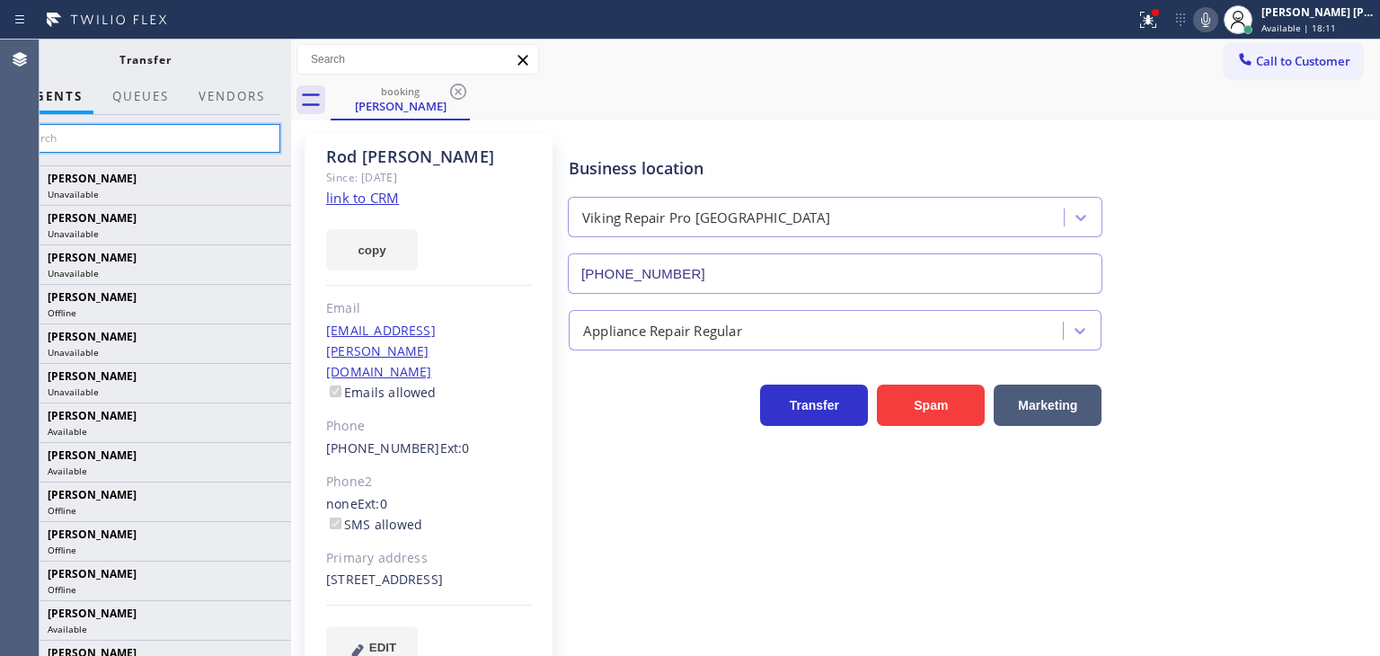
click at [242, 124] on input "text" at bounding box center [145, 138] width 271 height 29
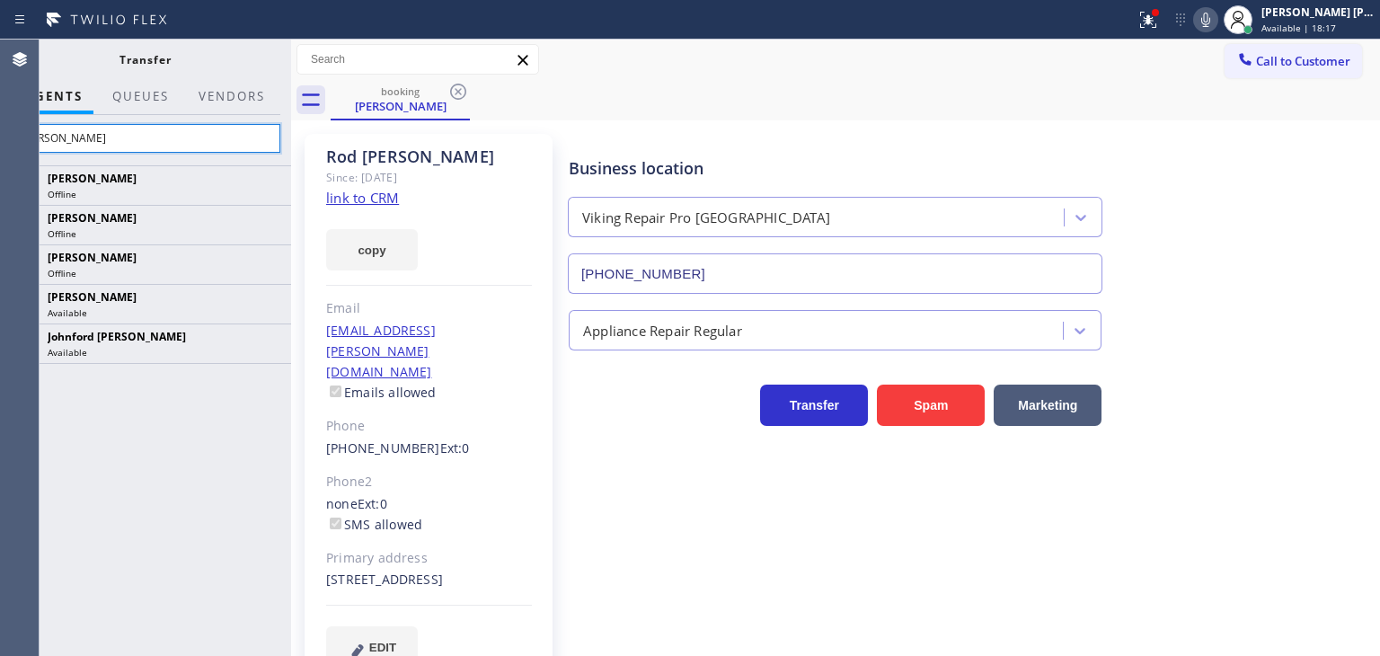
type input "[PERSON_NAME]"
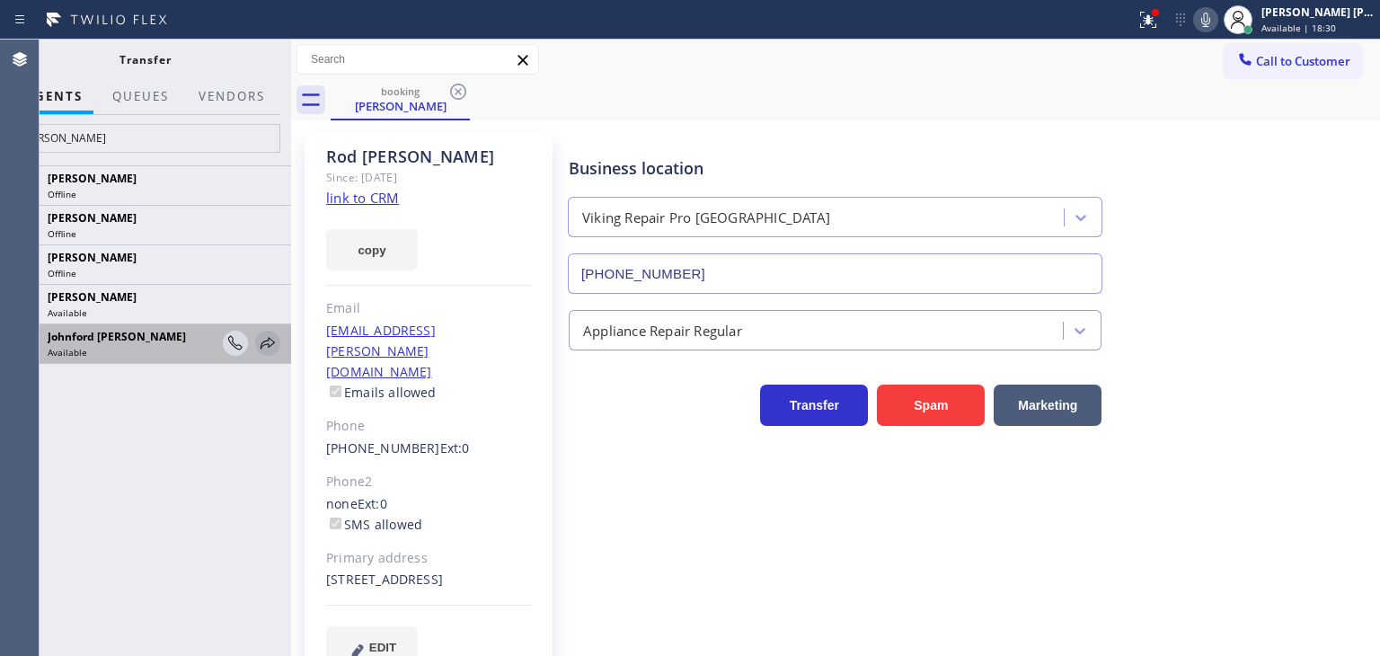
click at [270, 340] on icon at bounding box center [268, 344] width 22 height 22
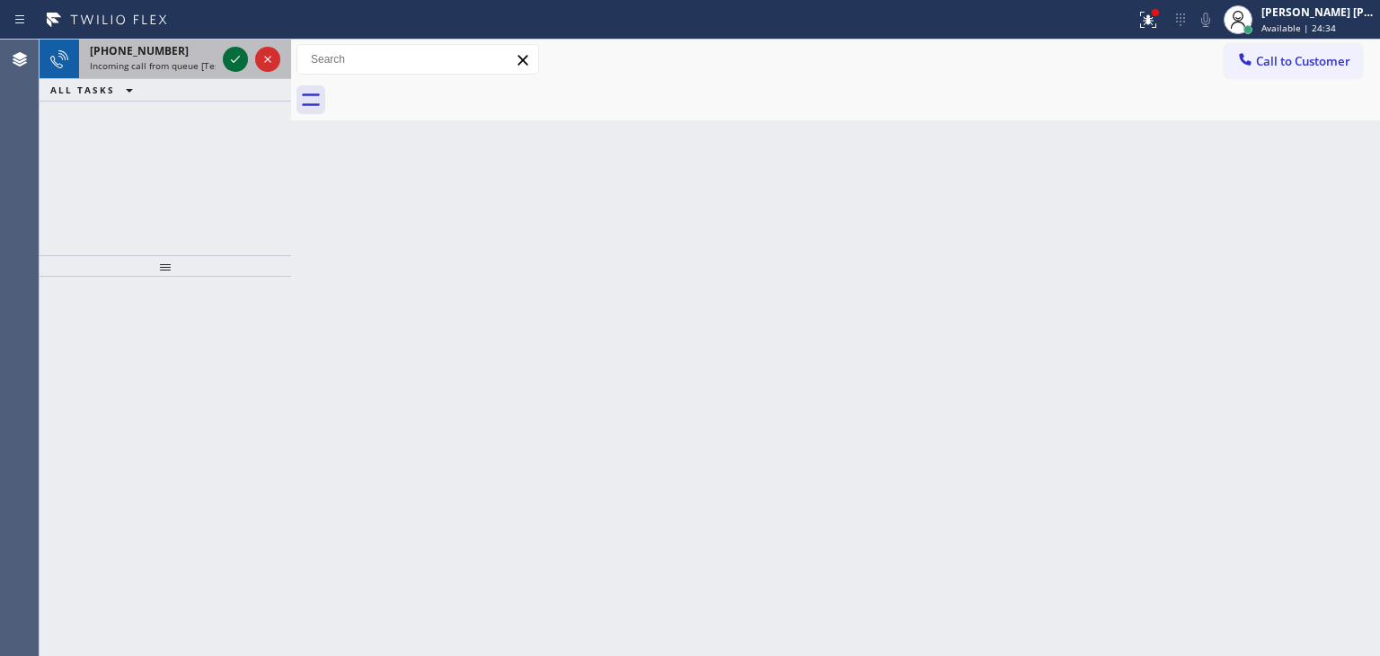
click at [229, 58] on icon at bounding box center [236, 60] width 22 height 22
click at [238, 56] on icon at bounding box center [235, 59] width 9 height 7
click at [238, 58] on icon at bounding box center [236, 60] width 22 height 22
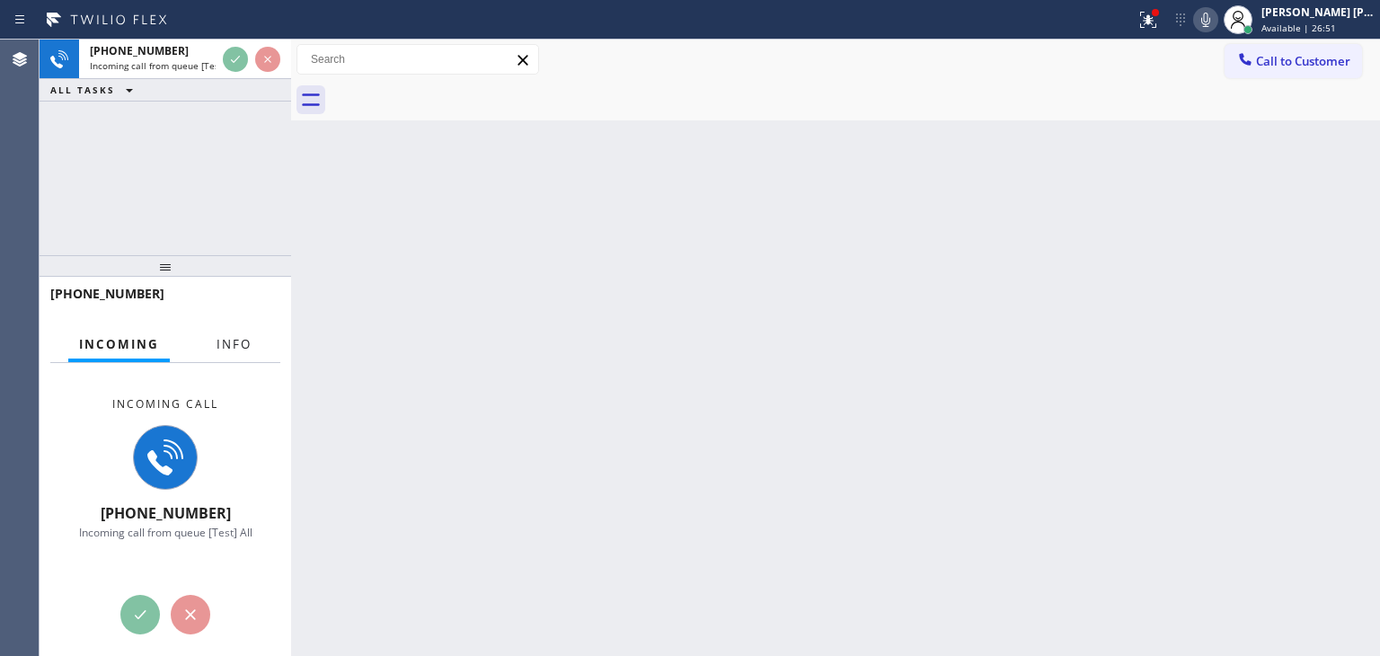
click at [242, 333] on button "Info" at bounding box center [234, 344] width 57 height 35
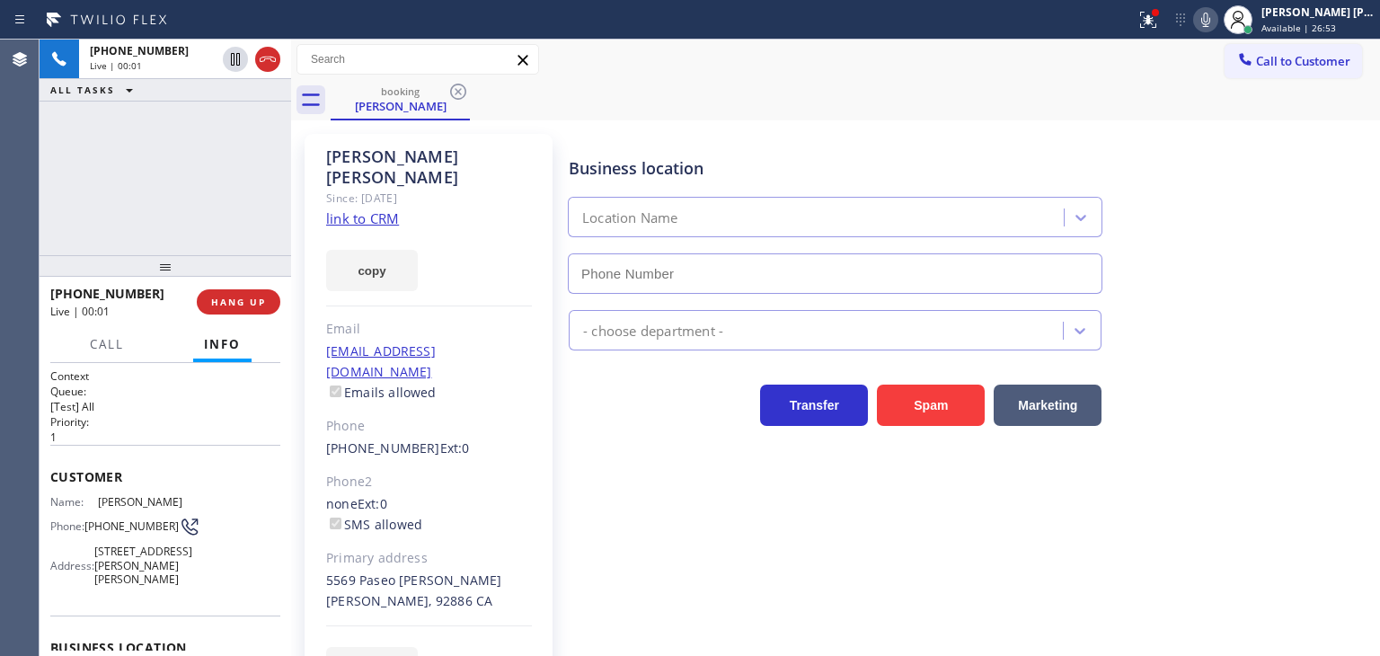
scroll to position [90, 0]
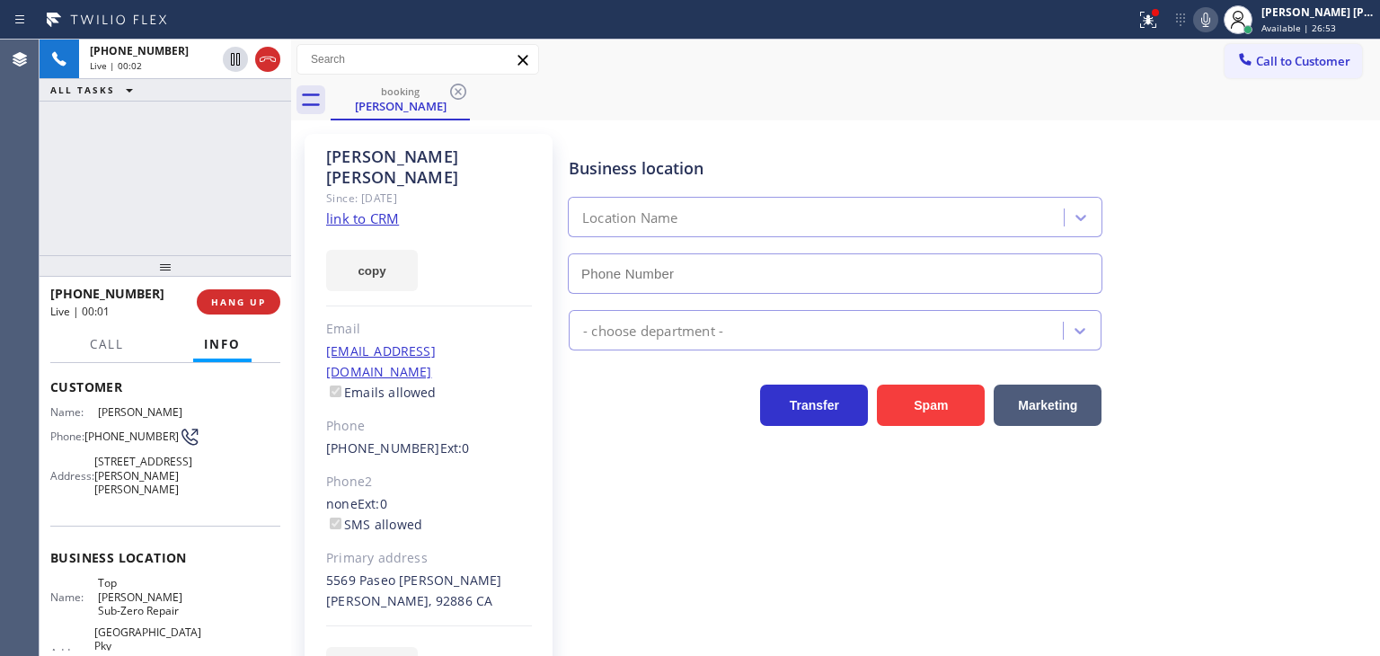
type input "[PHONE_NUMBER]"
click at [377, 209] on link "link to CRM" at bounding box center [362, 218] width 73 height 18
click at [1217, 19] on icon at bounding box center [1206, 20] width 22 height 22
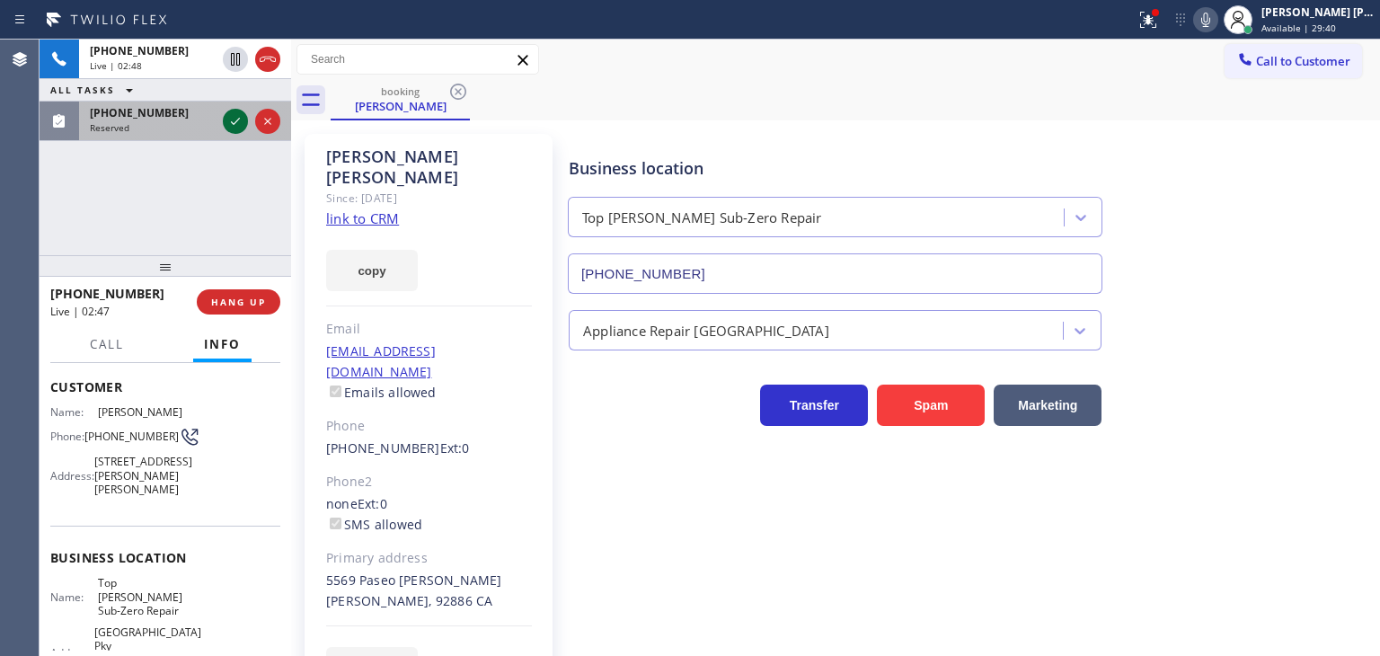
click at [234, 123] on icon at bounding box center [235, 121] width 9 height 7
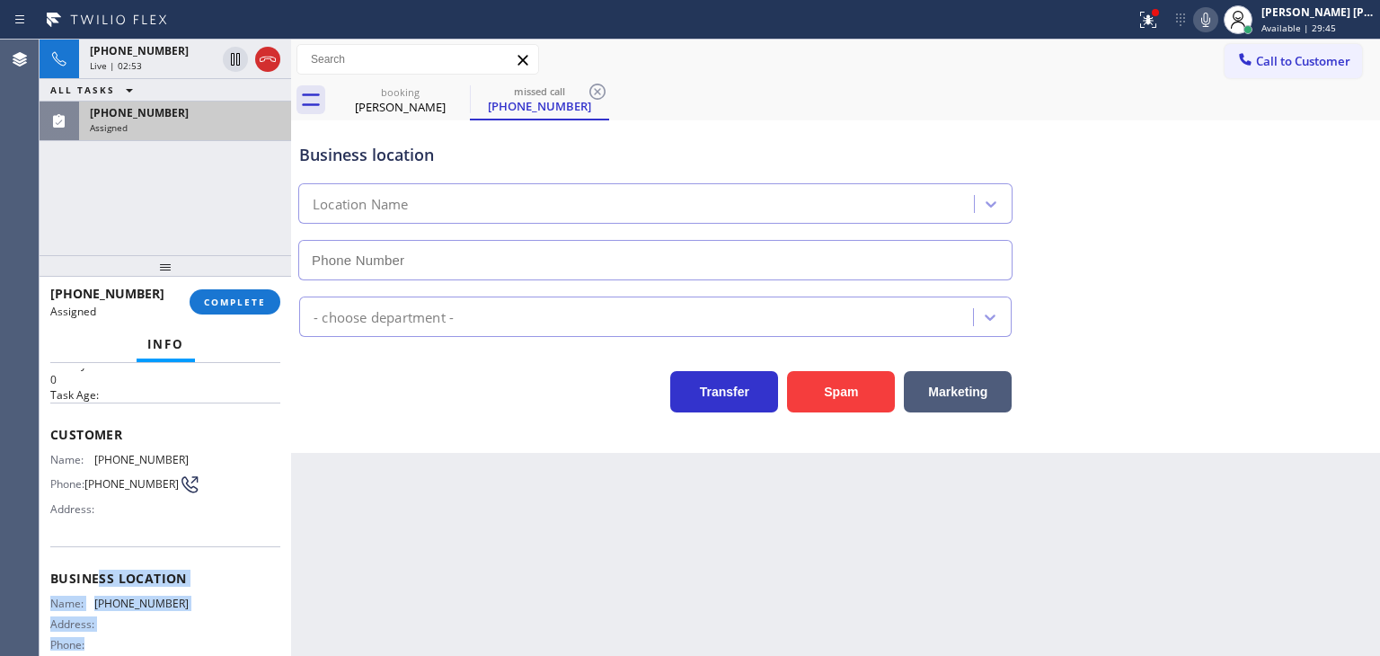
scroll to position [14, 0]
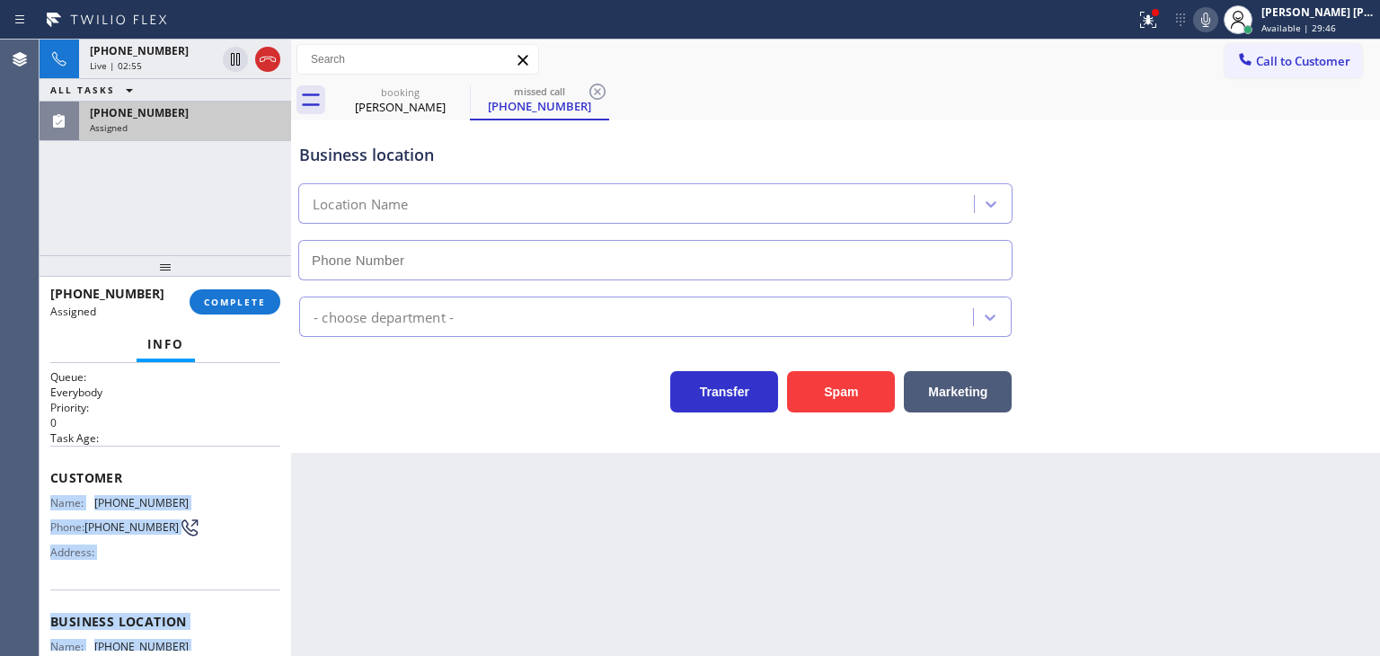
drag, startPoint x: 136, startPoint y: 611, endPoint x: 52, endPoint y: 489, distance: 148.1
click at [52, 489] on div "Context Queue: Everybody Priority: 0 Task Age: Customer Name: [PHONE_NUMBER] Ph…" at bounding box center [165, 608] width 230 height 508
click at [168, 132] on div "[PHONE_NUMBER] Assigned" at bounding box center [181, 122] width 205 height 40
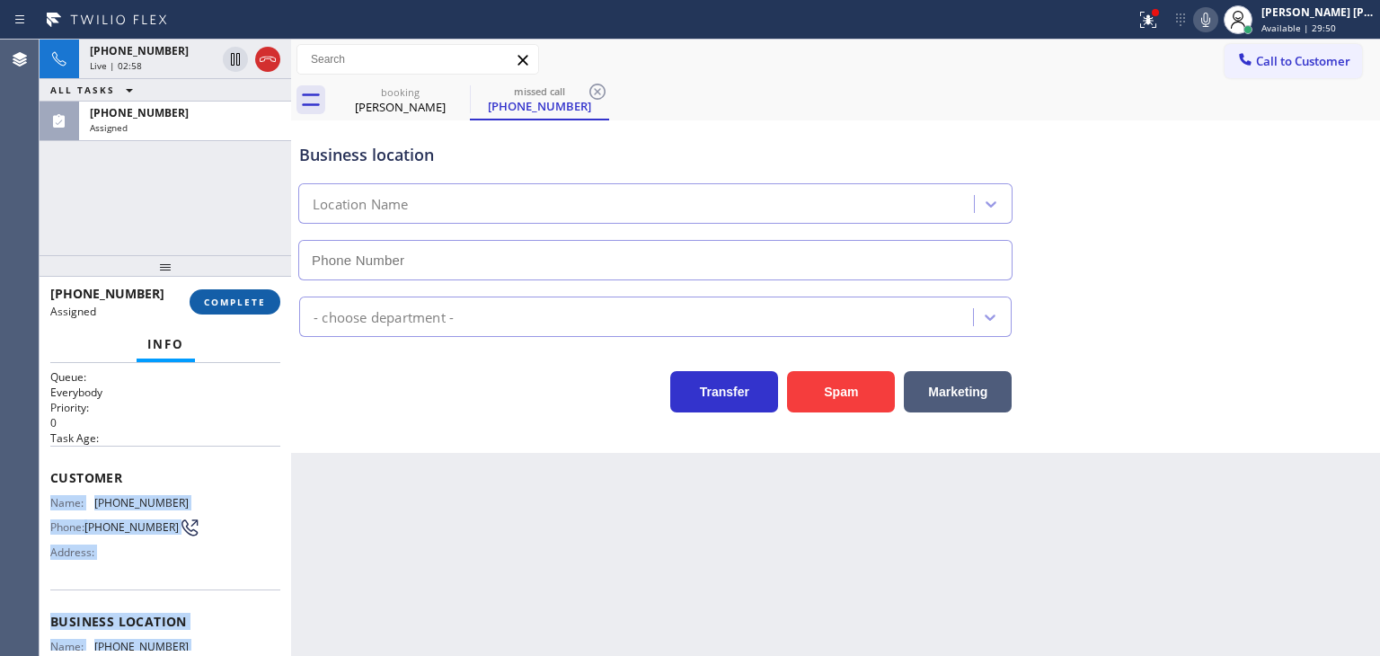
click at [221, 298] on span "COMPLETE" at bounding box center [235, 302] width 62 height 13
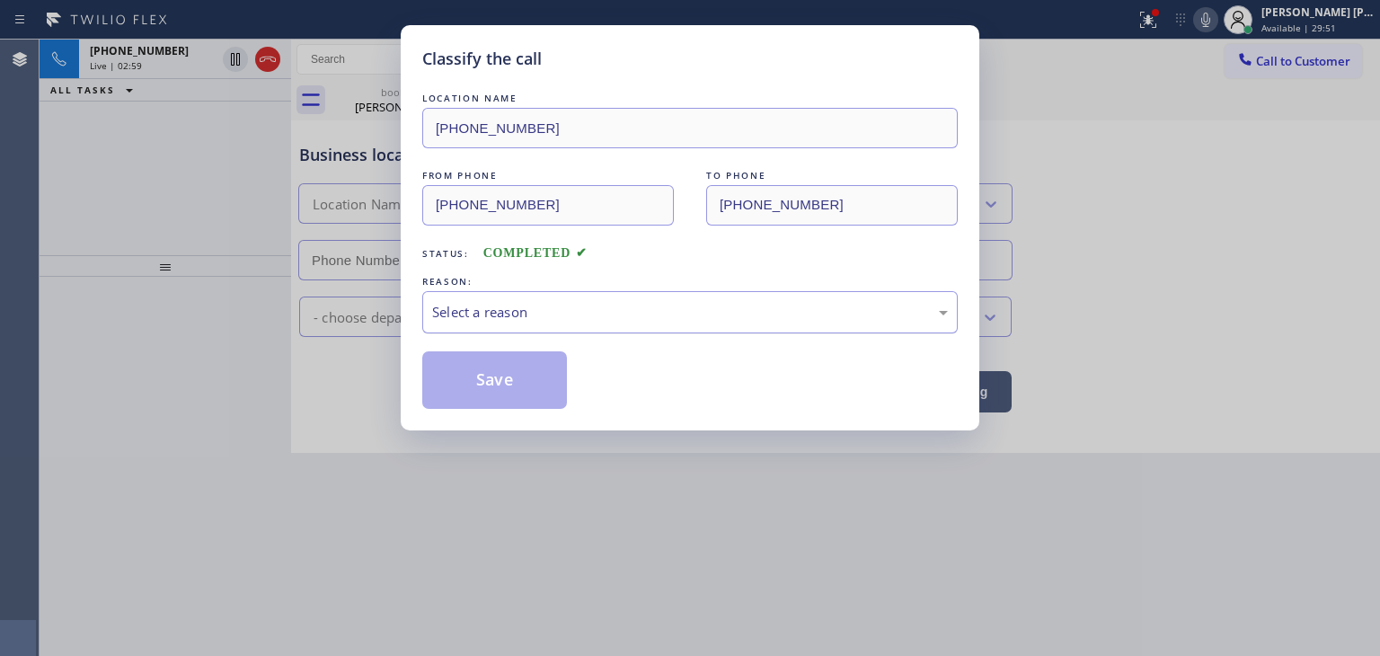
click at [498, 304] on div "Select a reason" at bounding box center [690, 312] width 516 height 21
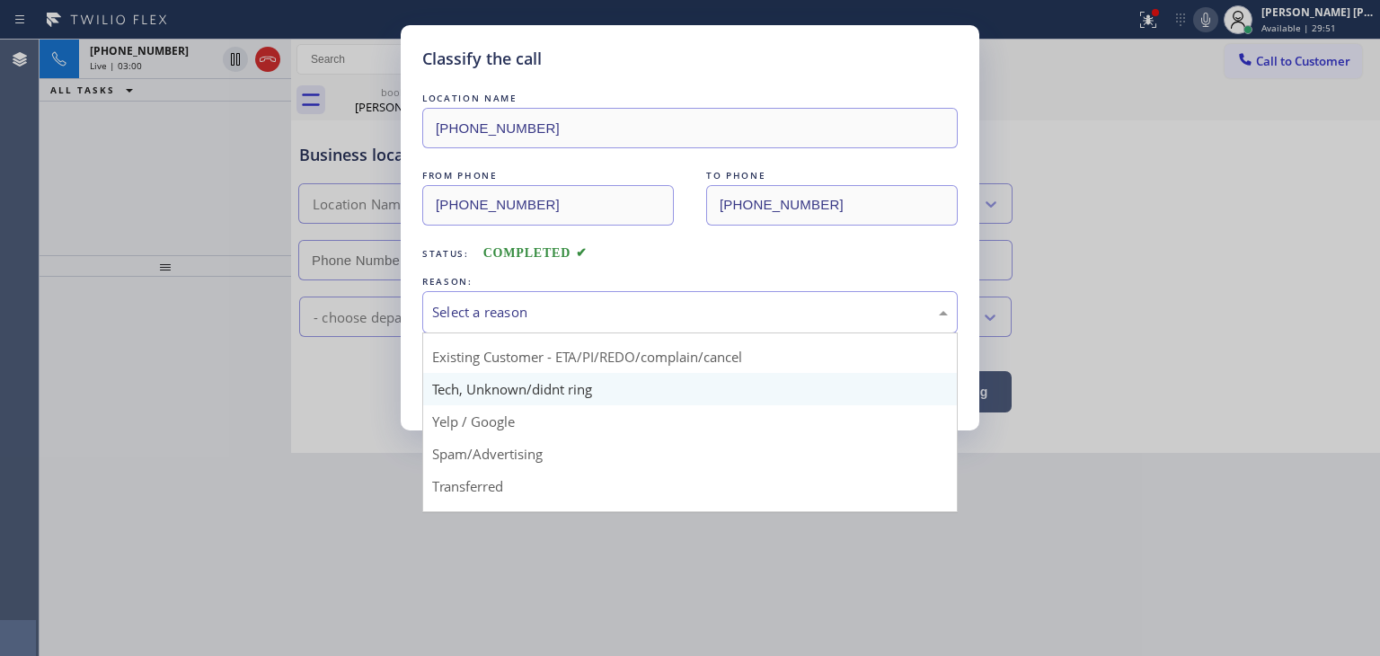
scroll to position [90, 0]
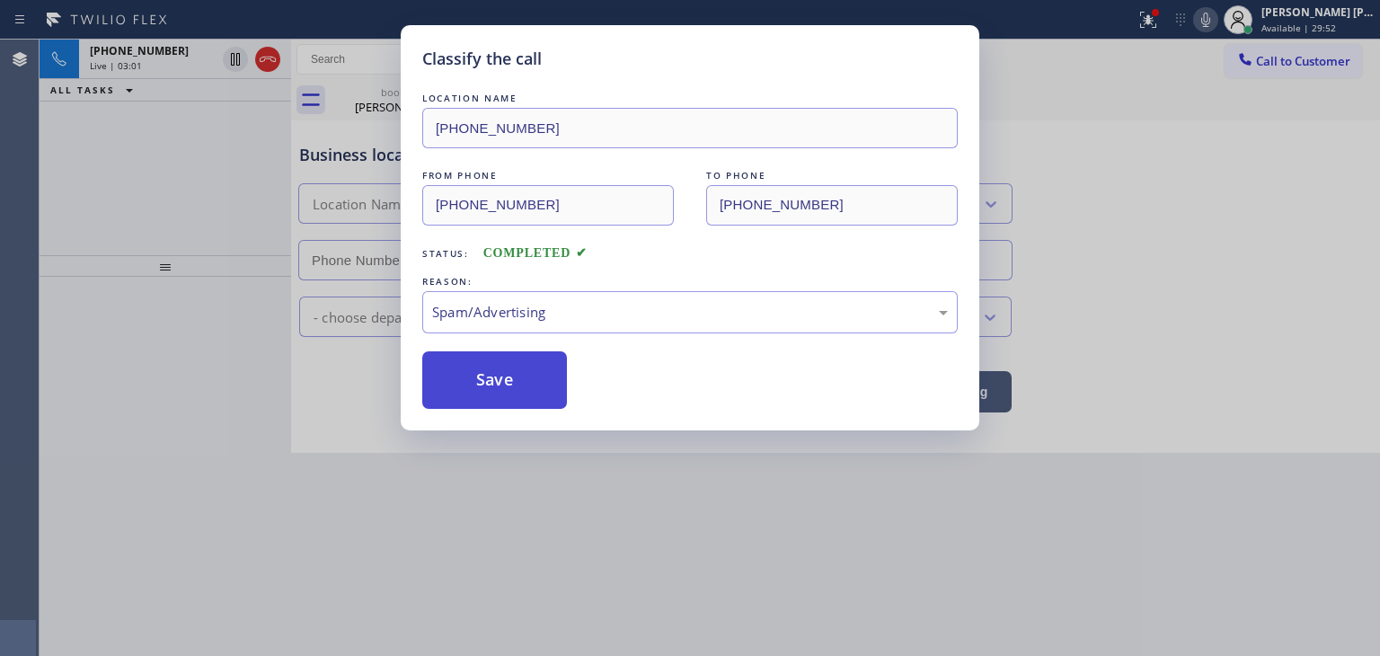
click at [514, 393] on button "Save" at bounding box center [494, 380] width 145 height 58
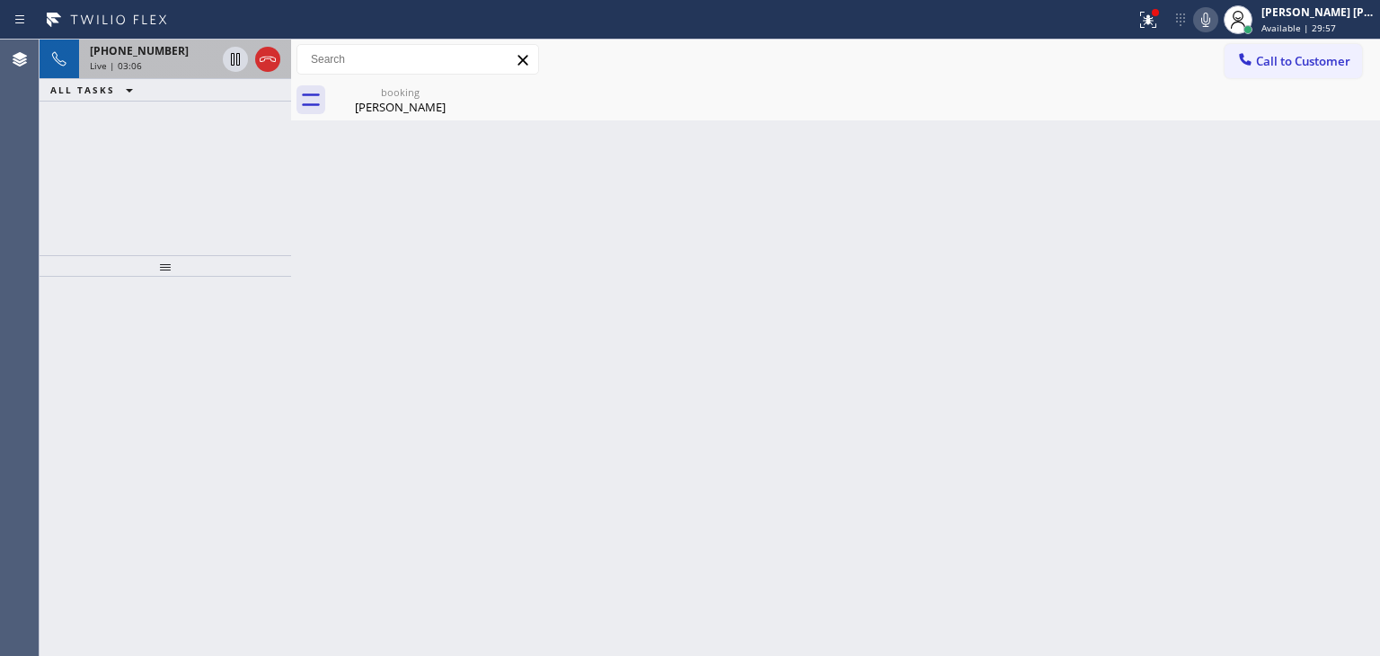
drag, startPoint x: 126, startPoint y: 59, endPoint x: 144, endPoint y: 71, distance: 21.4
click at [126, 59] on span "Live | 03:06" at bounding box center [116, 65] width 52 height 13
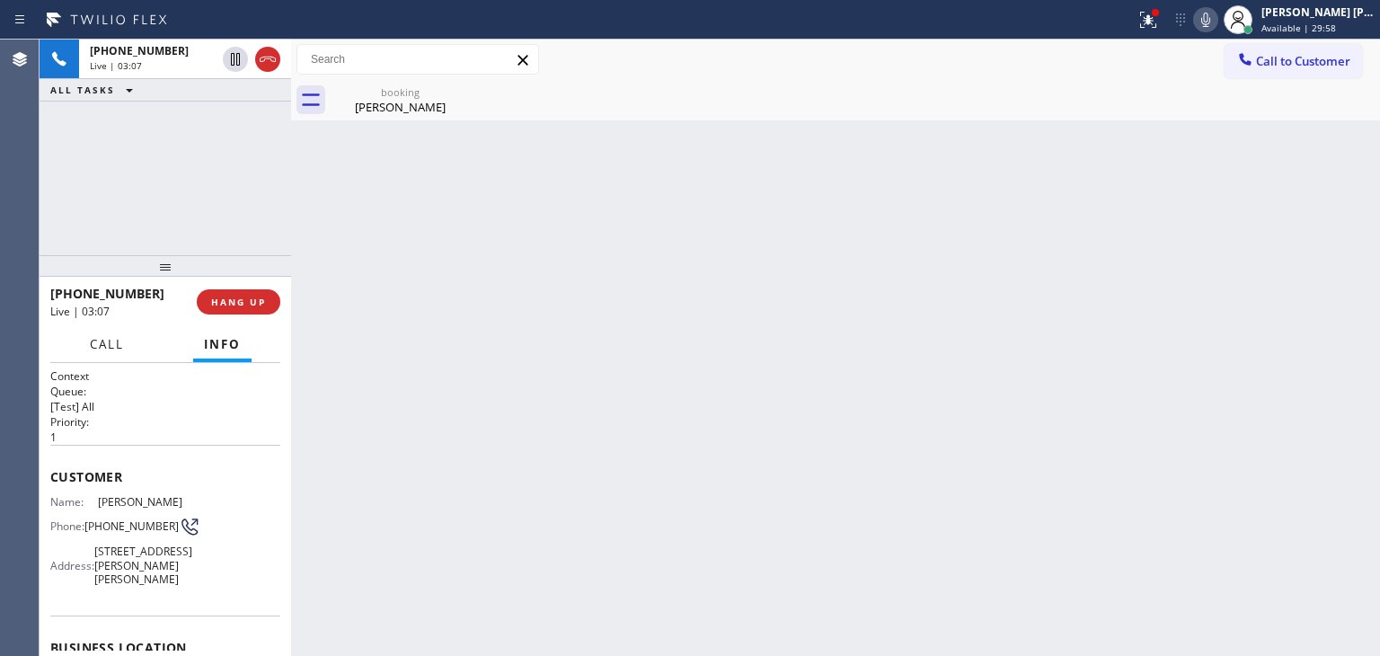
click at [115, 342] on span "Call" at bounding box center [107, 344] width 34 height 16
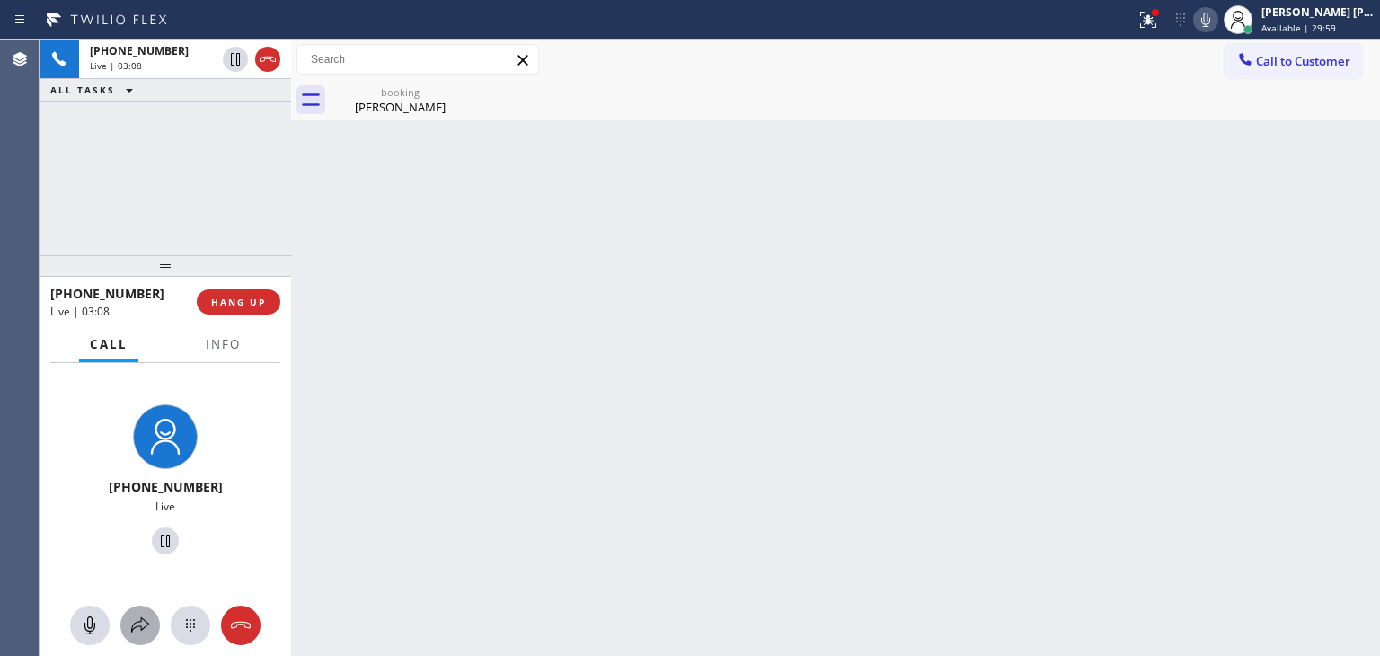
click at [148, 620] on icon at bounding box center [140, 626] width 22 height 22
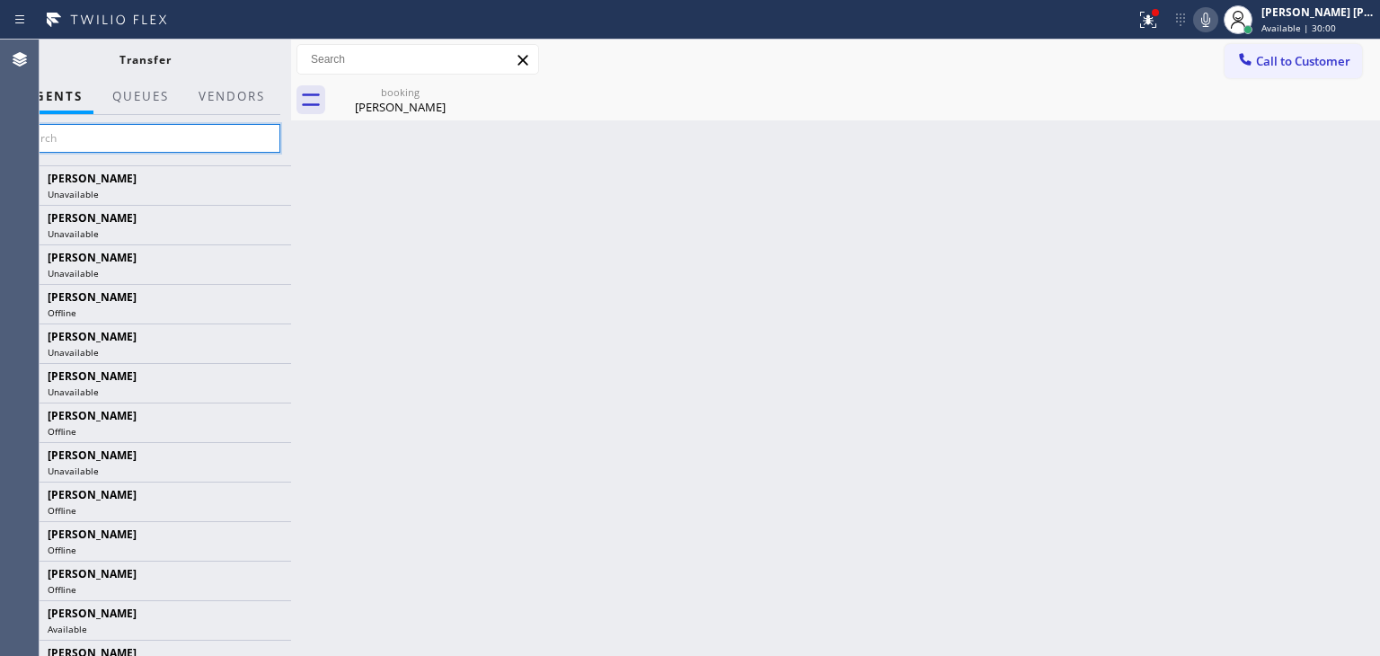
click at [262, 145] on input "text" at bounding box center [145, 138] width 271 height 29
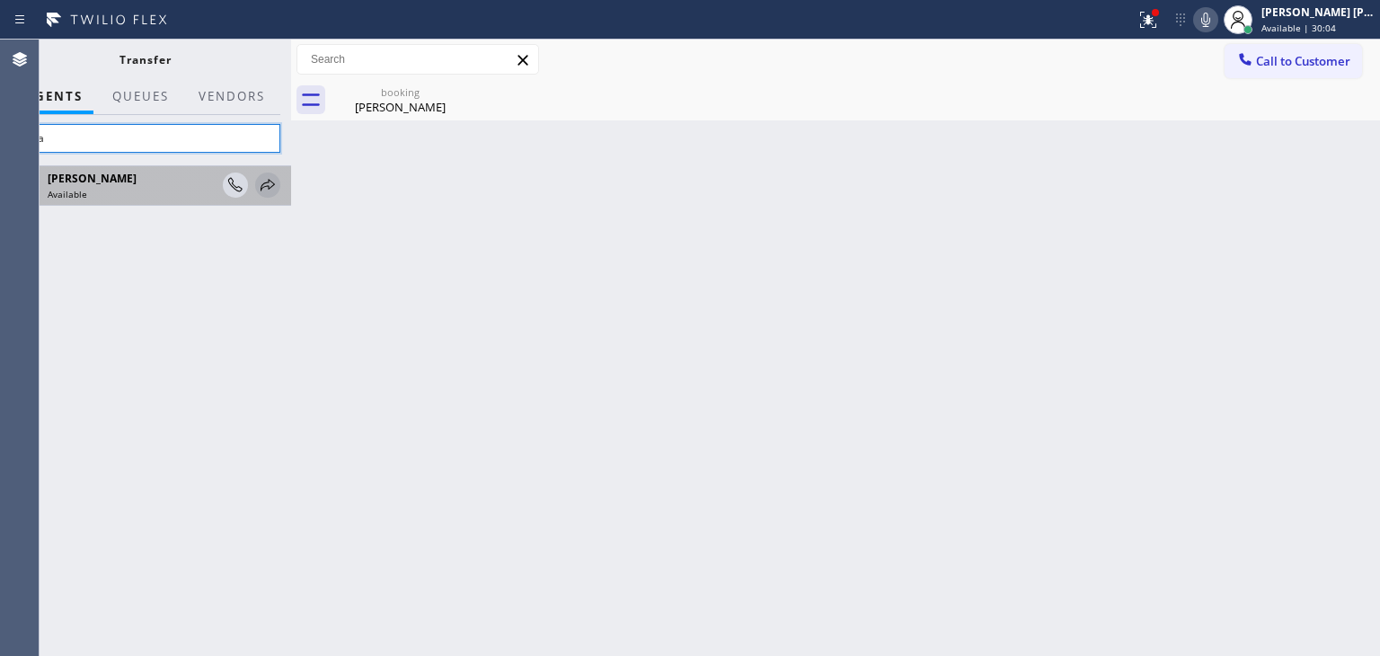
type input "Lyka"
click at [267, 182] on icon at bounding box center [268, 185] width 14 height 12
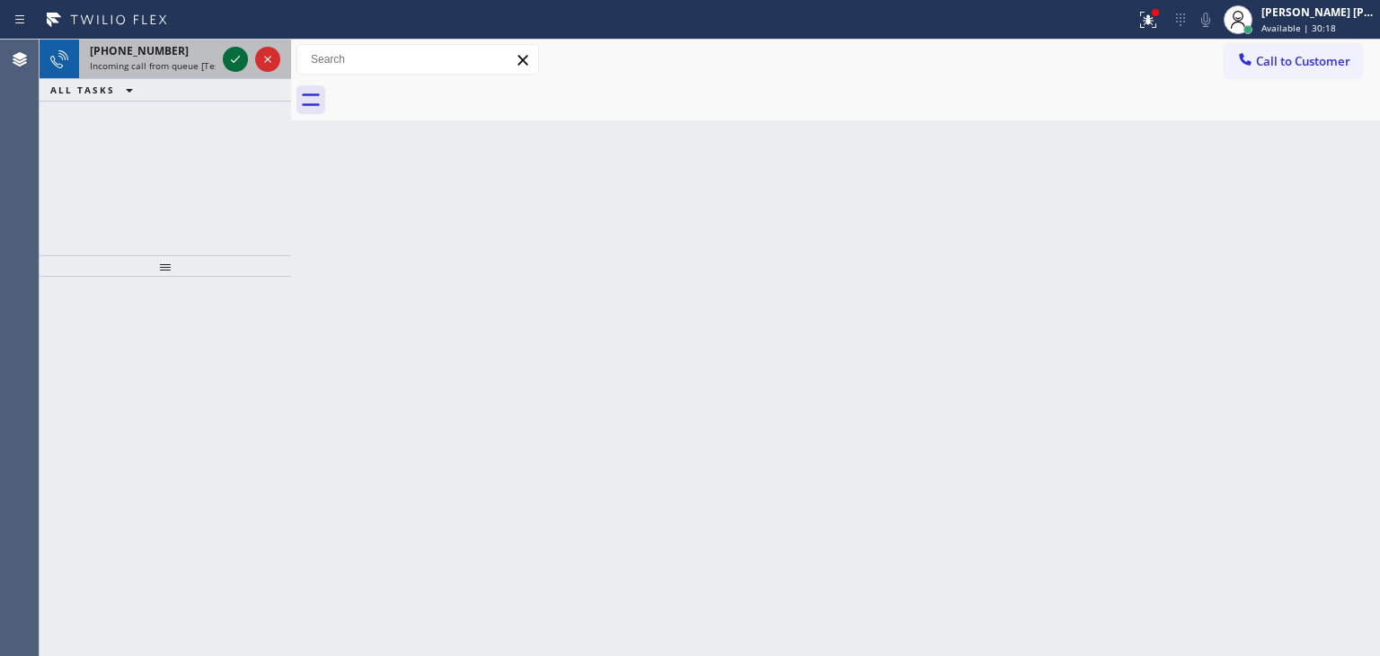
click at [234, 55] on icon at bounding box center [236, 60] width 22 height 22
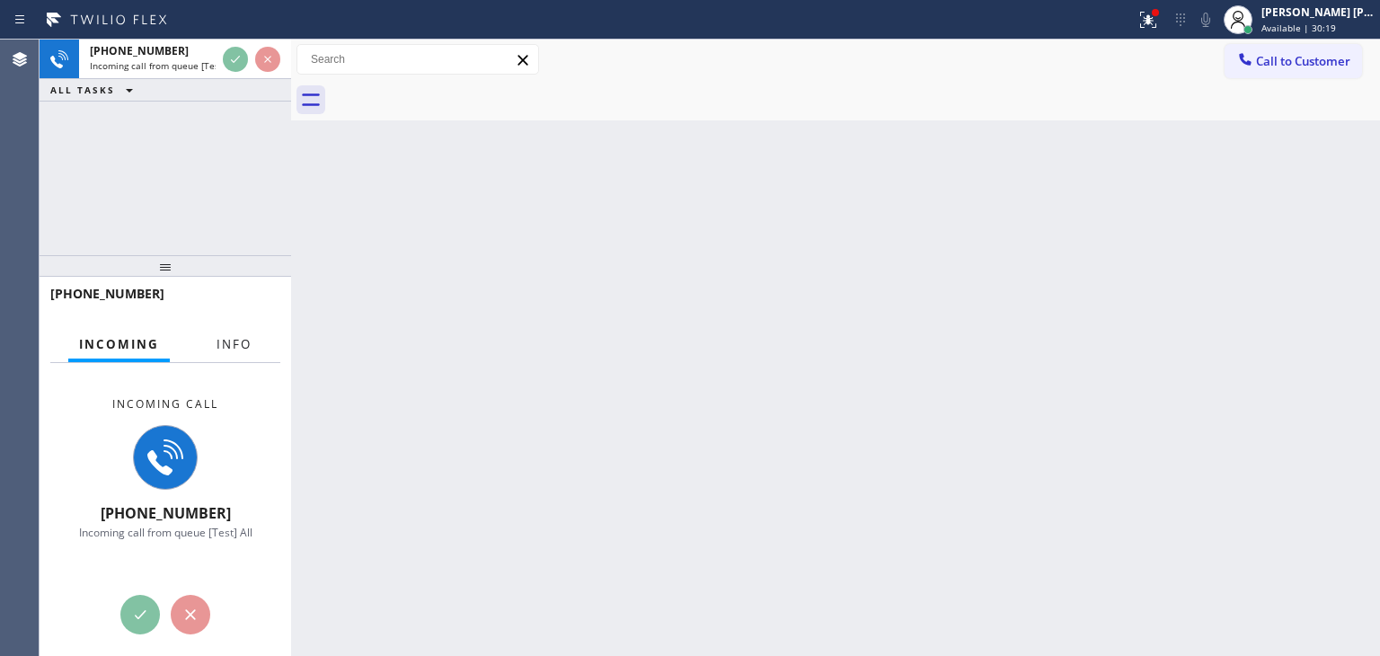
click at [225, 339] on span "Info" at bounding box center [234, 344] width 35 height 16
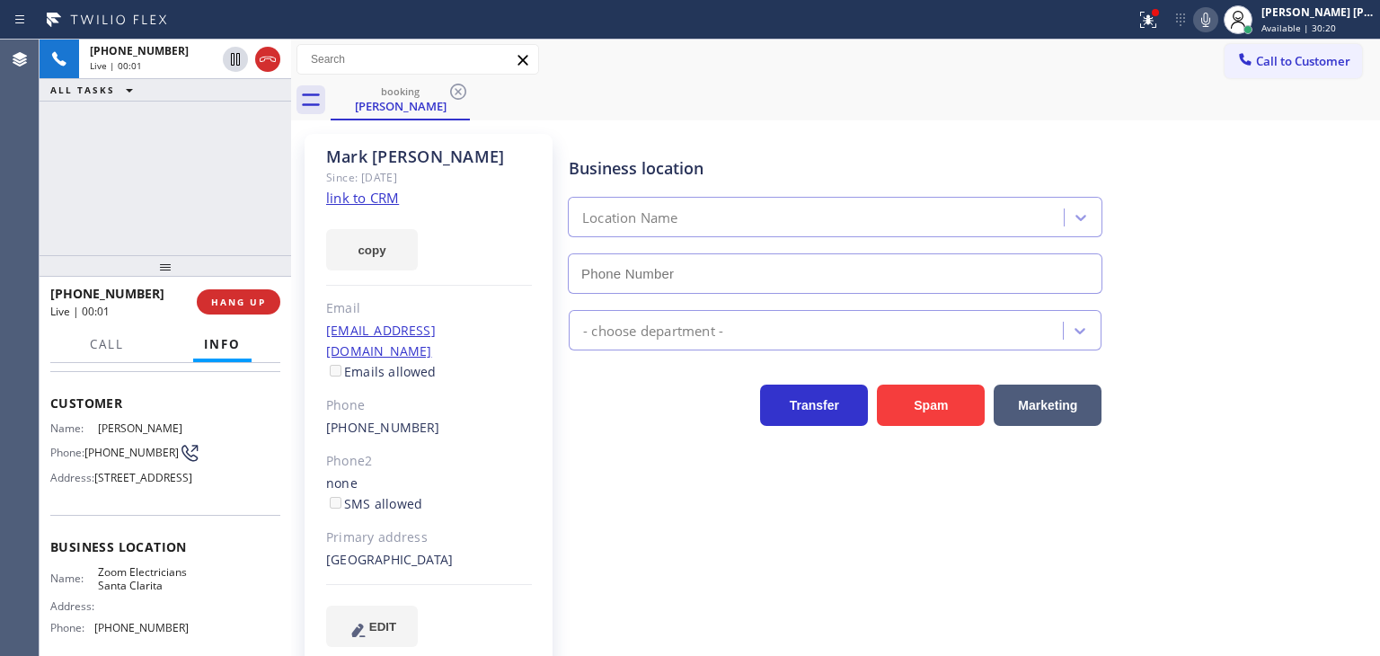
scroll to position [90, 0]
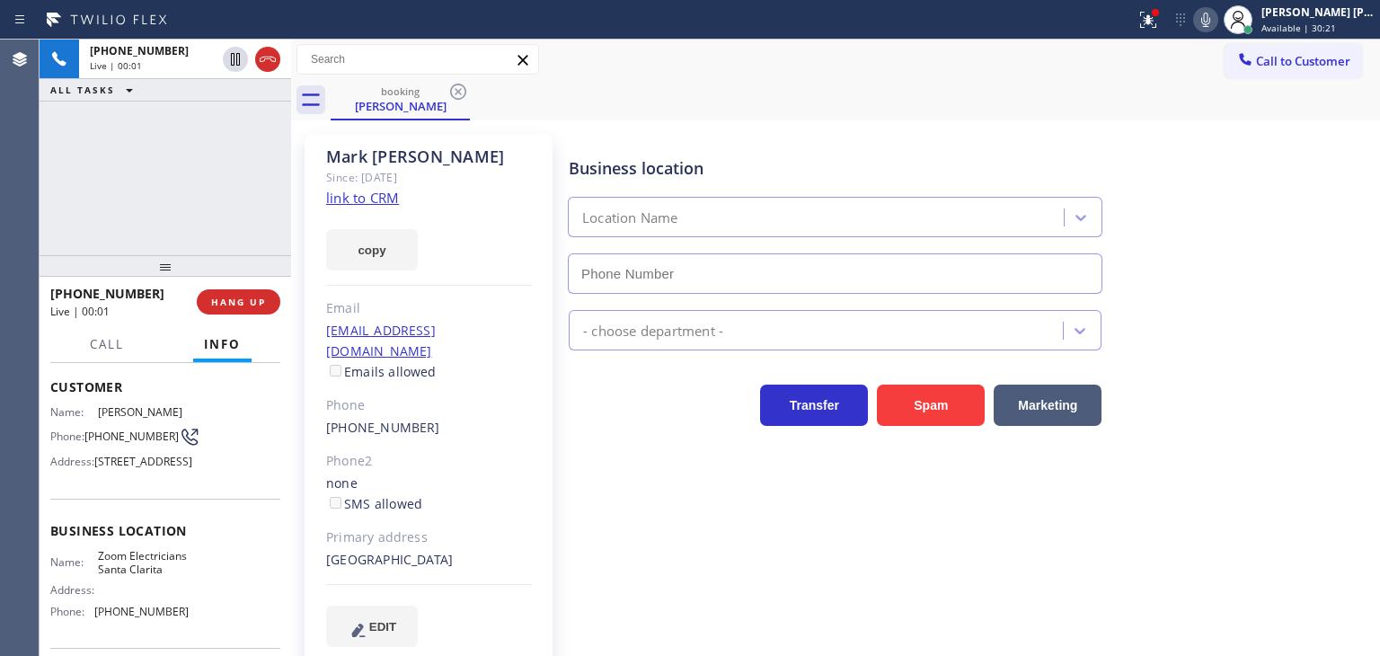
type input "[PHONE_NUMBER]"
drag, startPoint x: 167, startPoint y: 210, endPoint x: 205, endPoint y: 206, distance: 38.0
click at [167, 210] on div "[PHONE_NUMBER] Live | 00:10 ALL TASKS ALL TASKS ACTIVE TASKS TASKS IN WRAP UP" at bounding box center [166, 148] width 252 height 216
click at [387, 195] on link "link to CRM" at bounding box center [362, 198] width 73 height 18
click at [114, 350] on span "Call" at bounding box center [107, 344] width 34 height 16
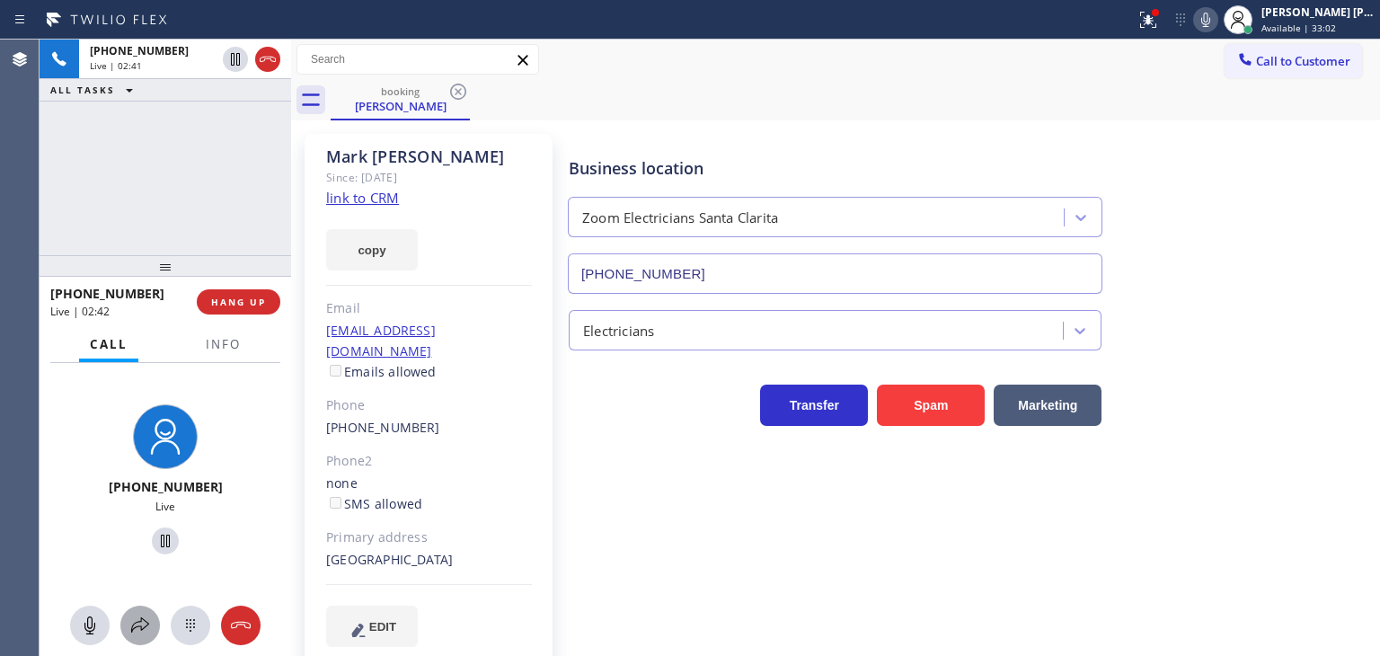
click at [146, 619] on icon at bounding box center [140, 626] width 22 height 22
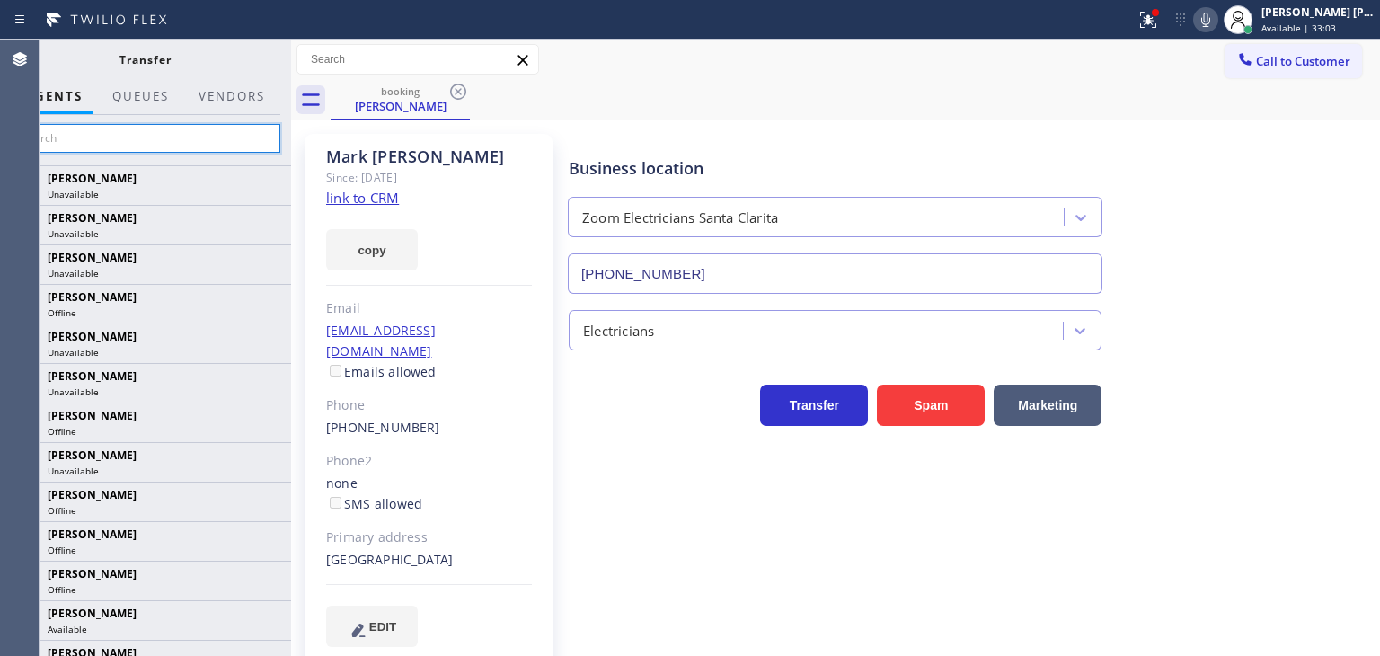
click at [208, 146] on input "text" at bounding box center [145, 138] width 271 height 29
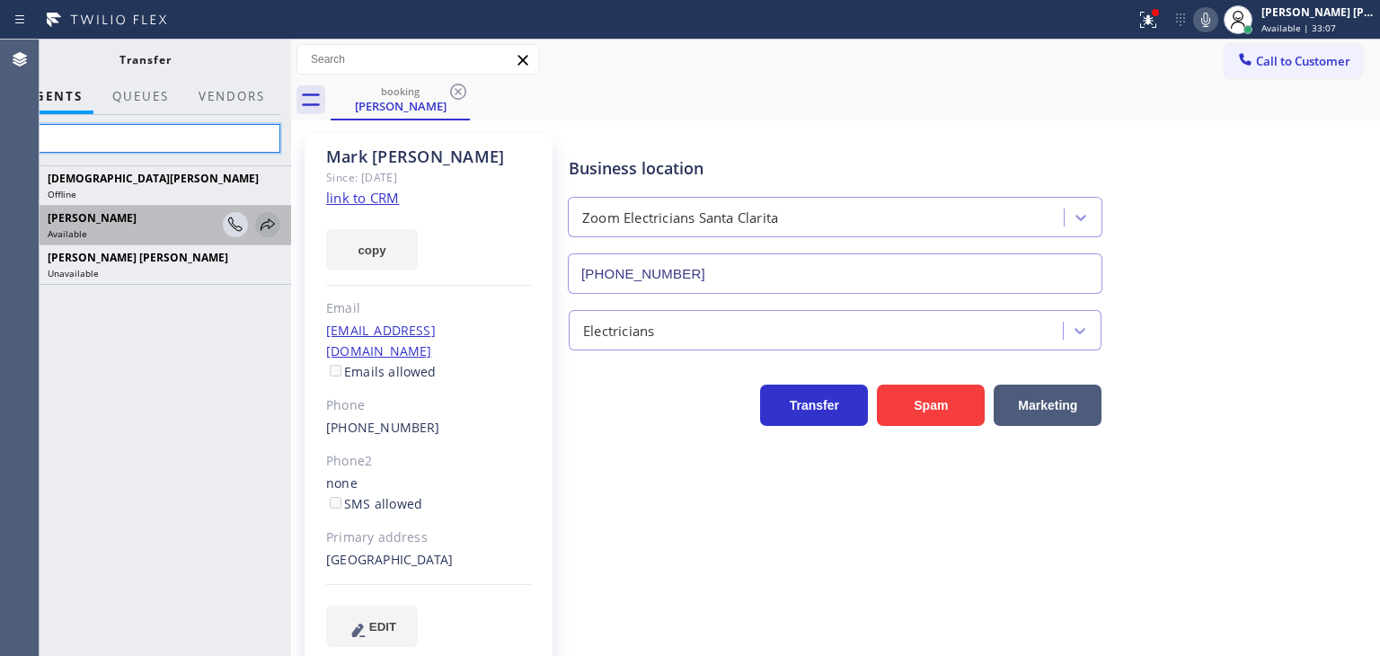
type input "Chr"
click at [265, 226] on icon at bounding box center [268, 225] width 22 height 22
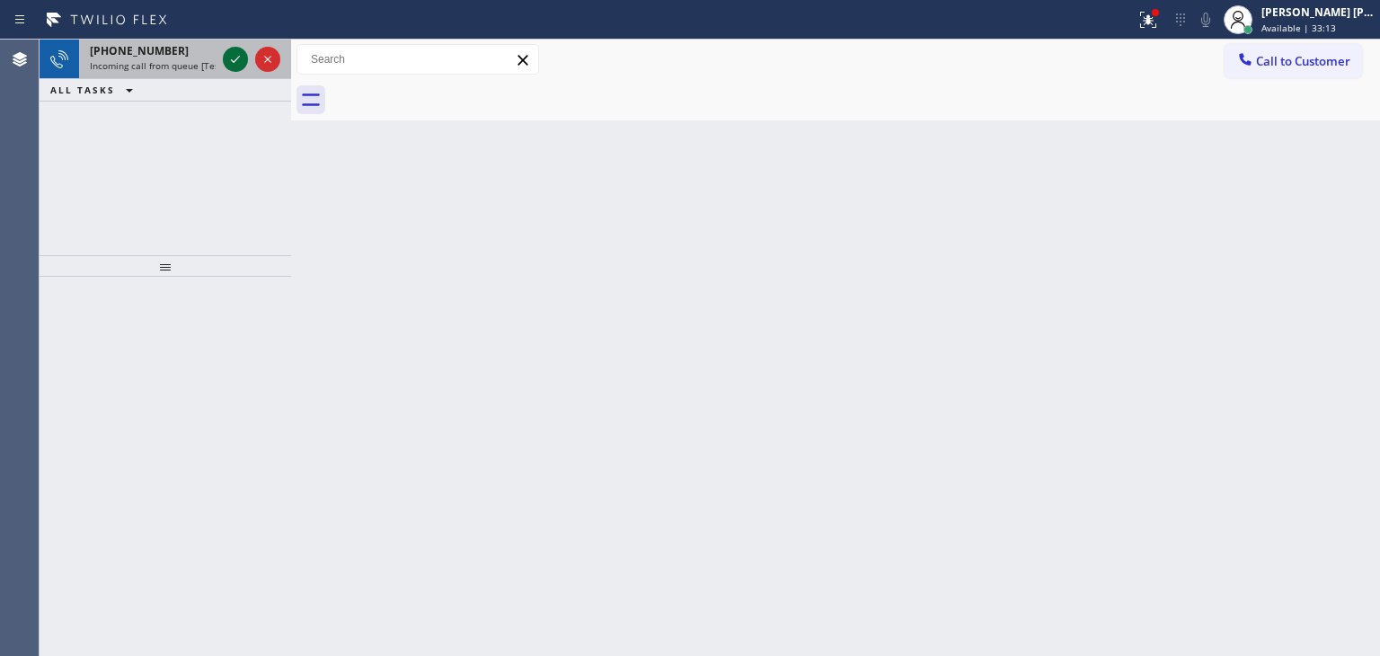
click at [236, 58] on icon at bounding box center [235, 59] width 9 height 7
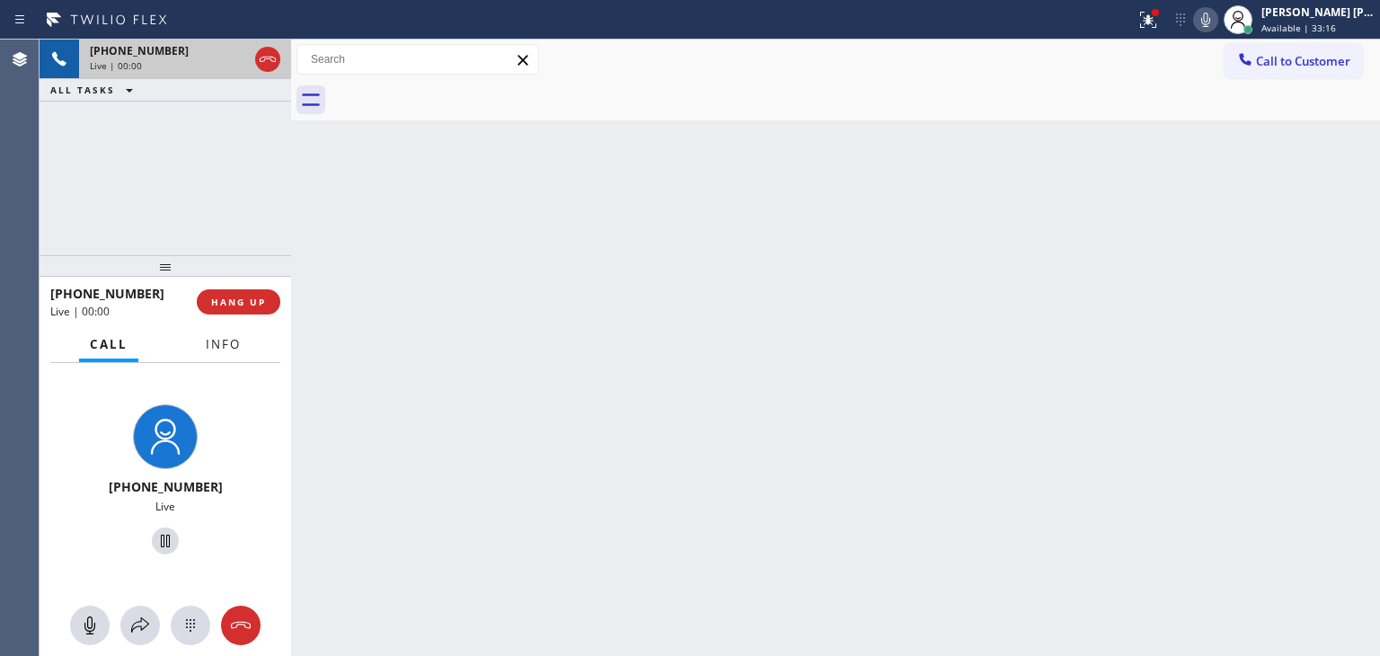
click at [236, 341] on span "Info" at bounding box center [223, 344] width 35 height 16
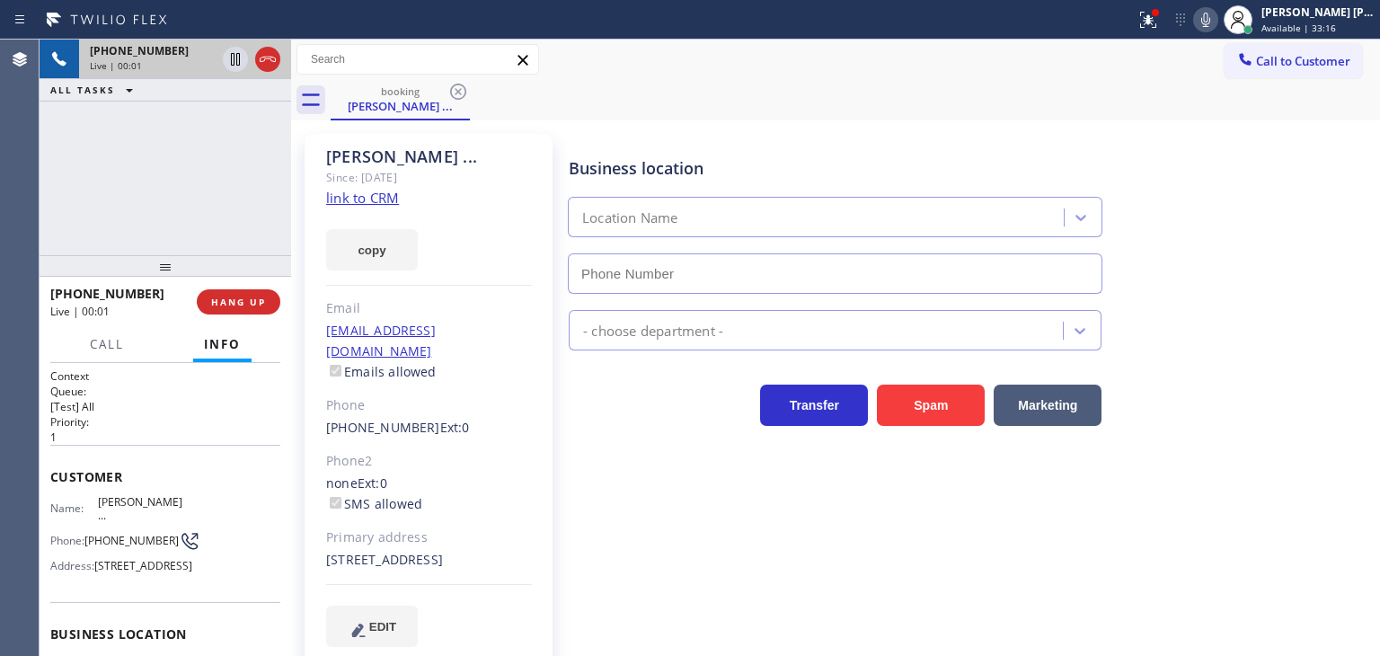
type input "[PHONE_NUMBER]"
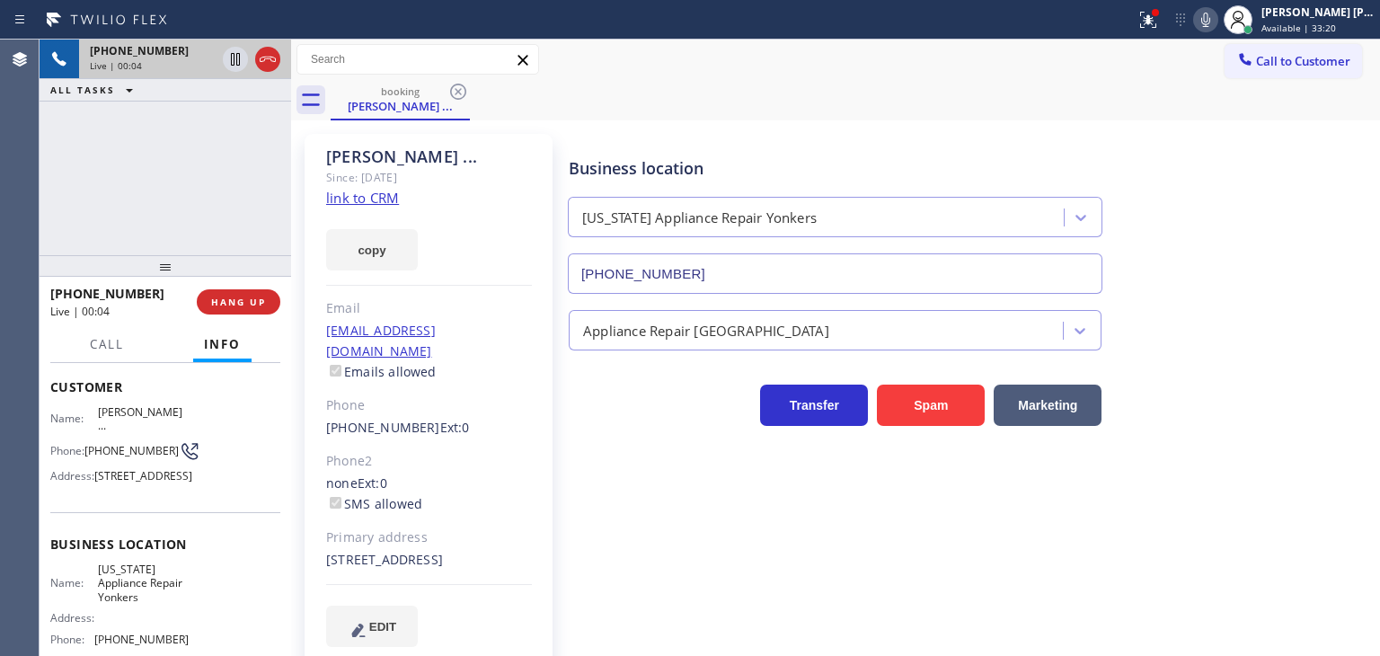
click at [385, 199] on link "link to CRM" at bounding box center [362, 198] width 73 height 18
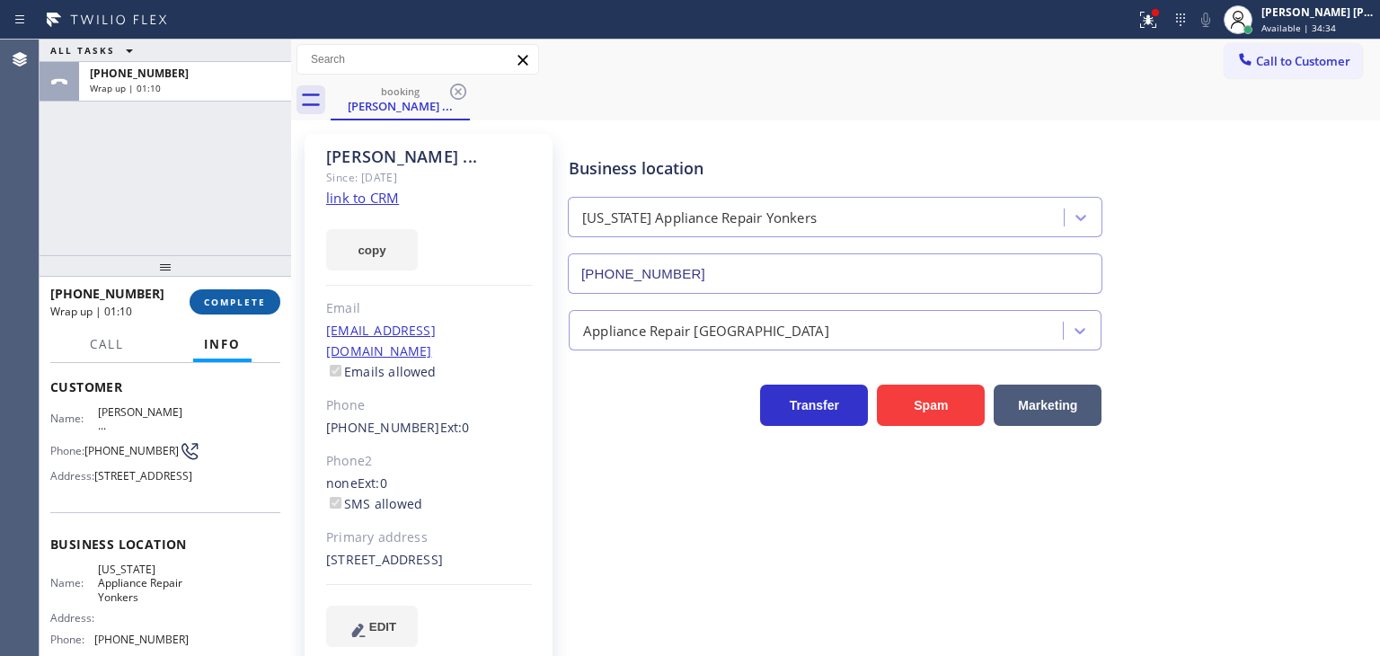
click at [230, 307] on span "COMPLETE" at bounding box center [235, 302] width 62 height 13
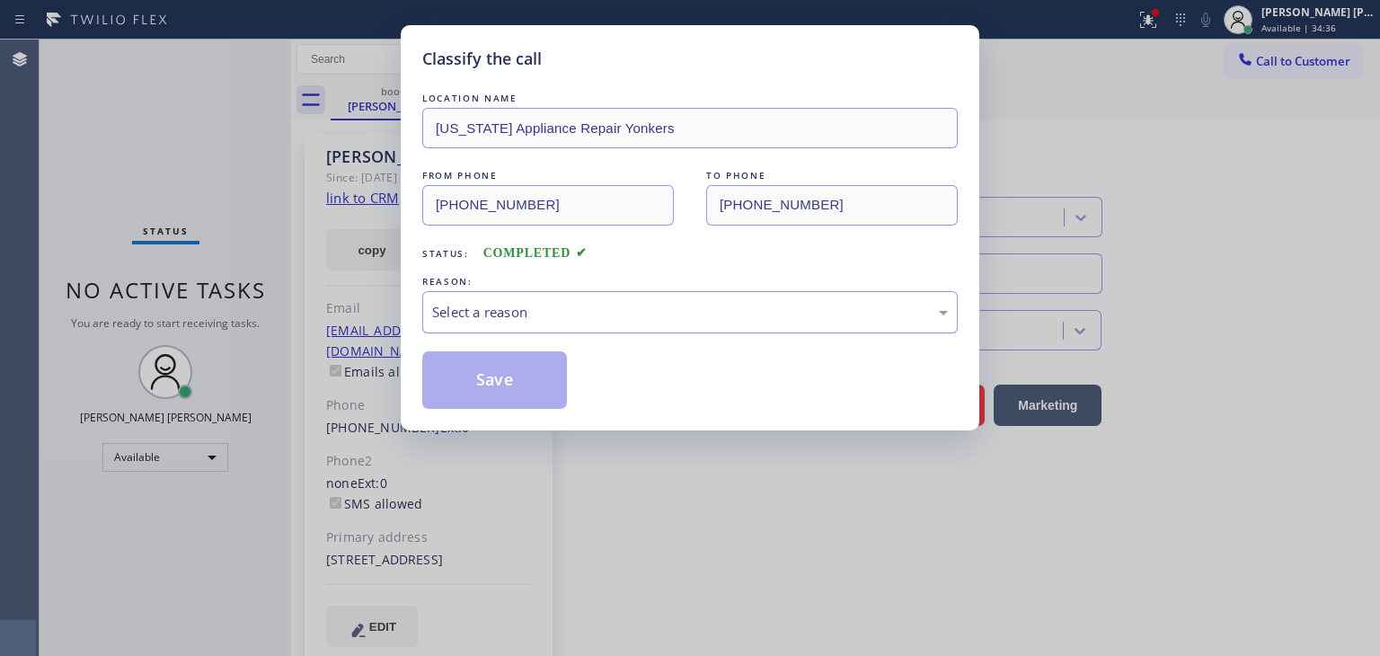
click at [495, 314] on div "Select a reason" at bounding box center [690, 312] width 516 height 21
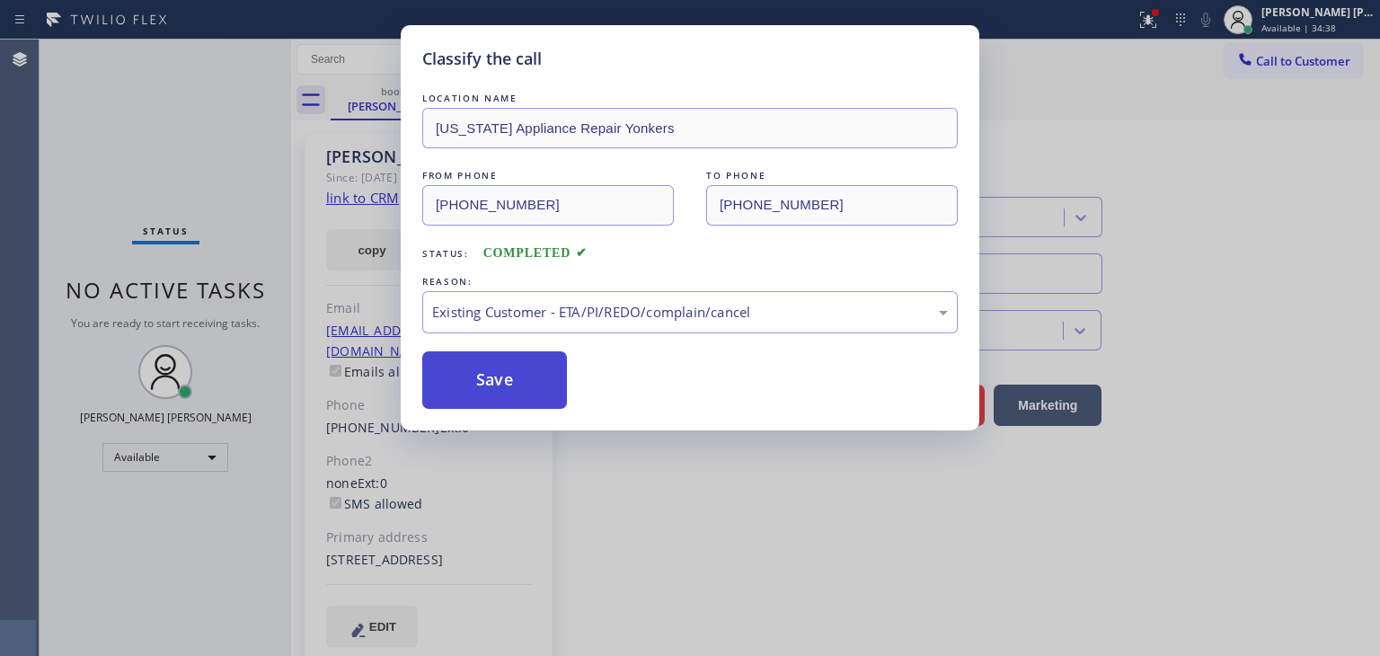
click at [500, 377] on button "Save" at bounding box center [494, 380] width 145 height 58
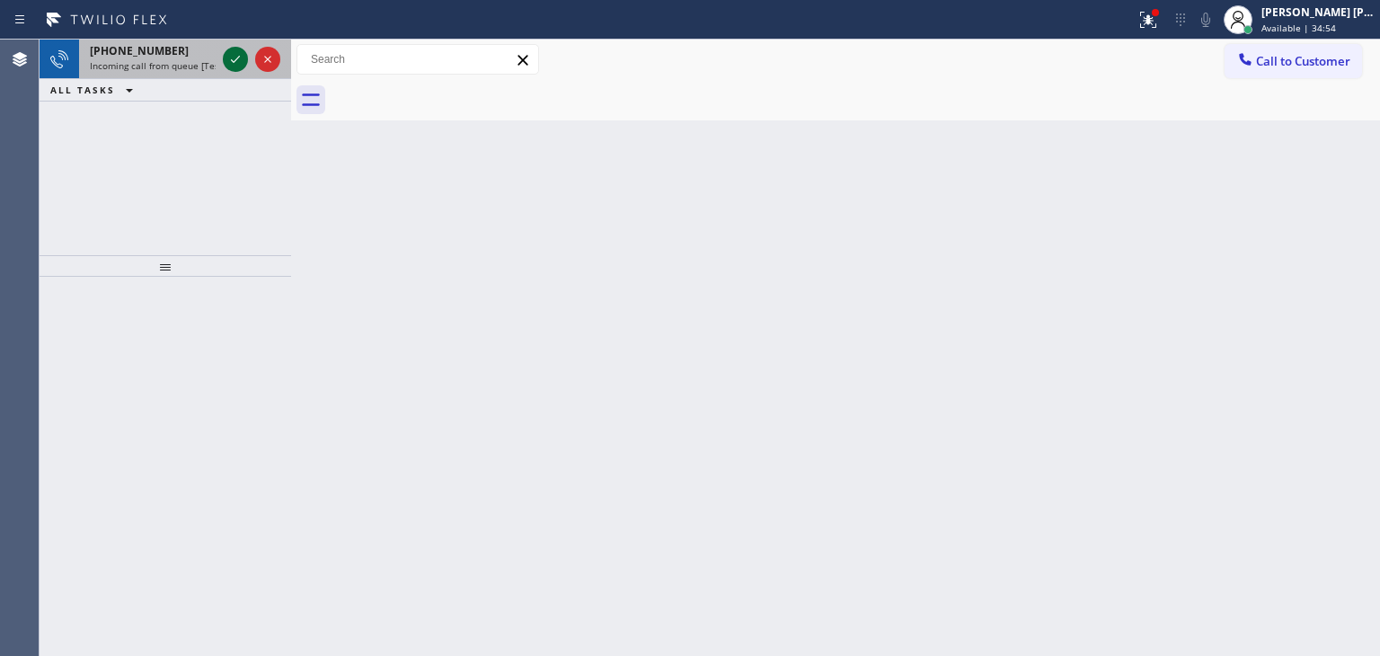
click at [237, 51] on icon at bounding box center [236, 60] width 22 height 22
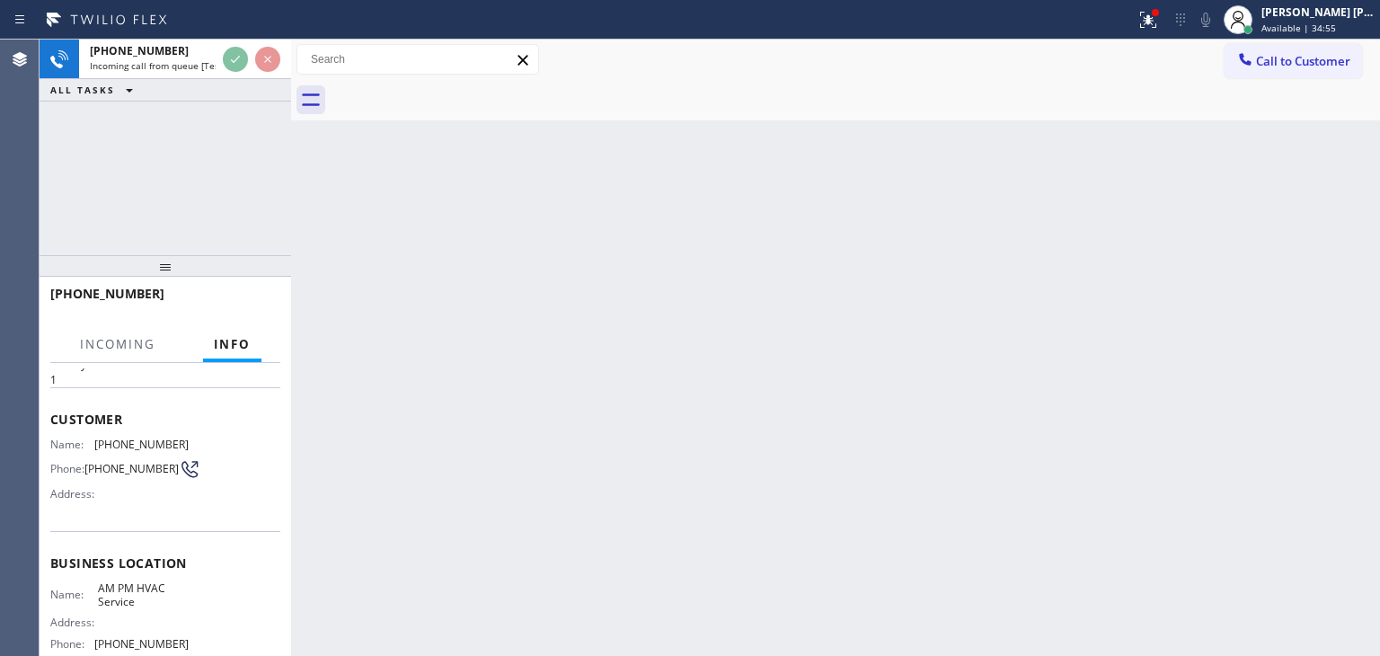
scroll to position [90, 0]
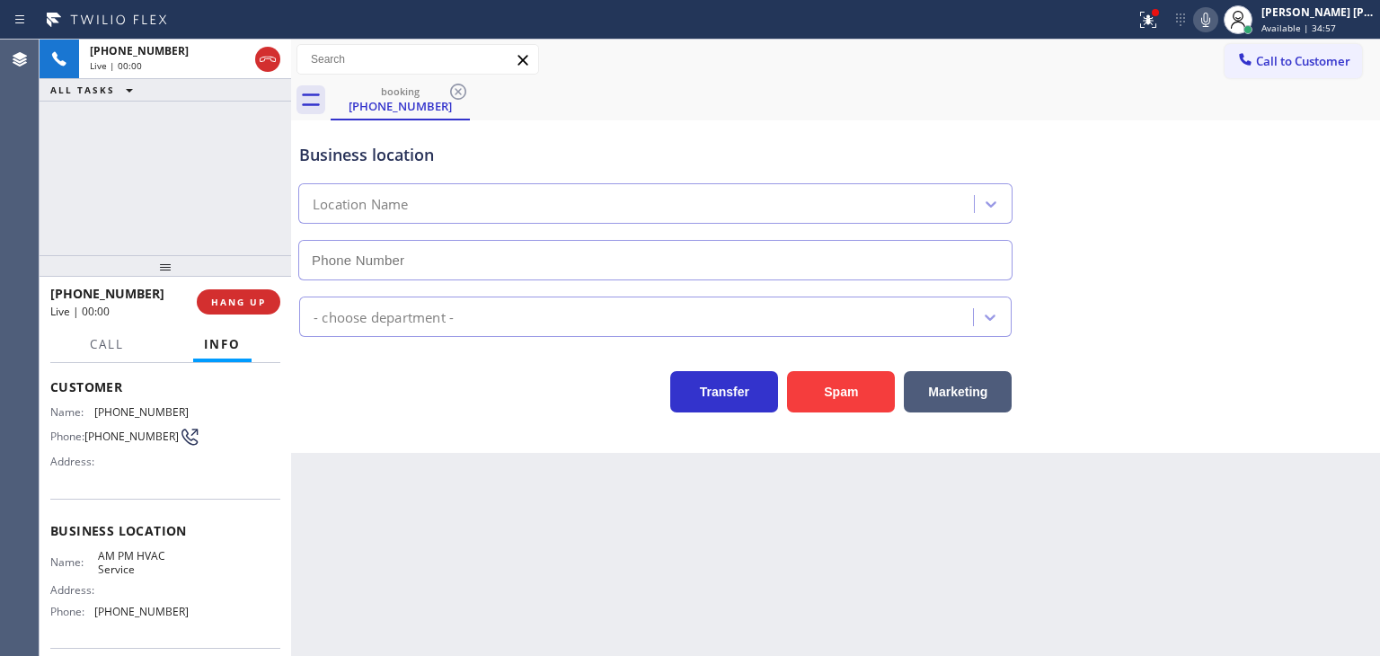
type input "[PHONE_NUMBER]"
click at [1154, 20] on icon at bounding box center [1148, 17] width 11 height 6
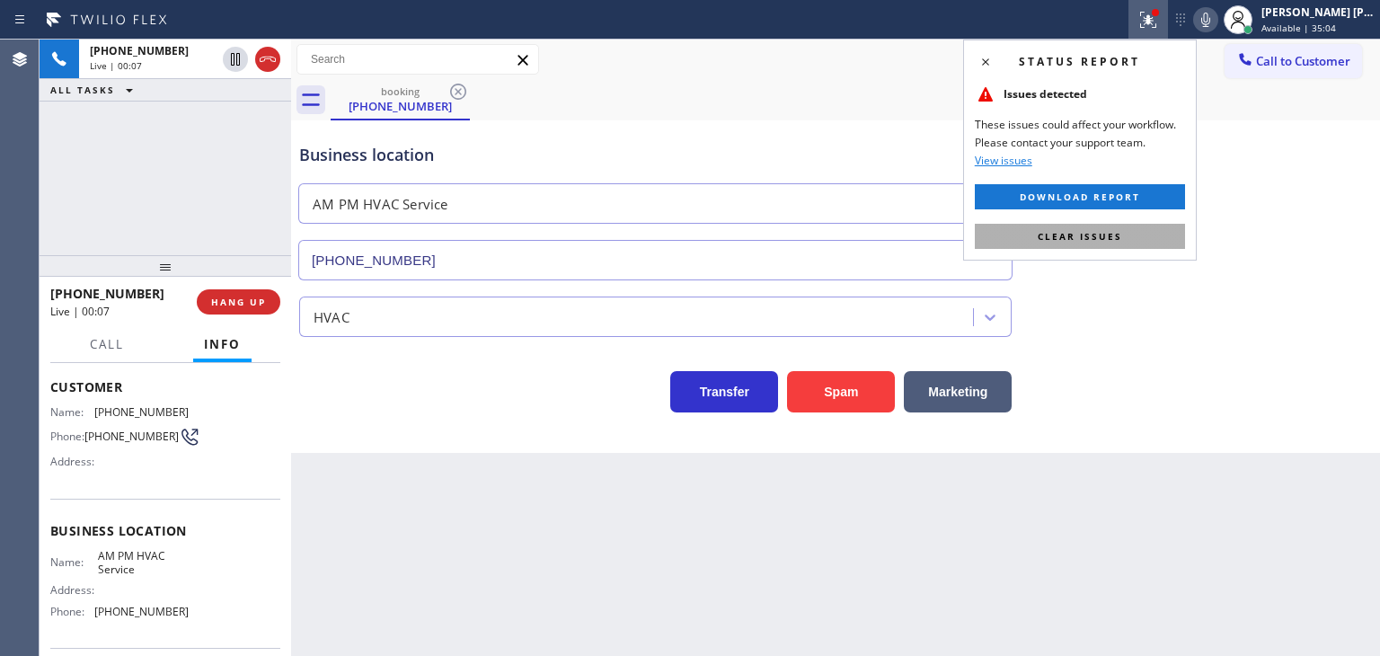
click at [1065, 240] on span "Clear issues" at bounding box center [1080, 236] width 84 height 13
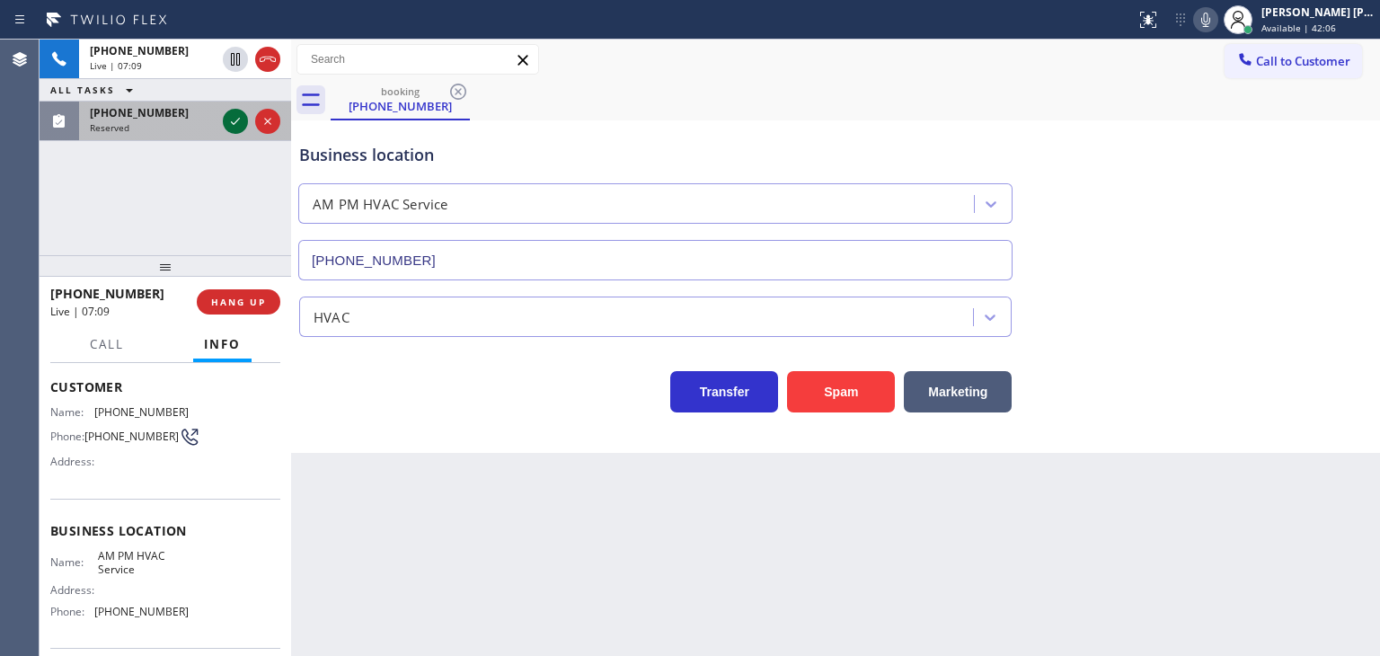
click at [236, 114] on icon at bounding box center [236, 122] width 22 height 22
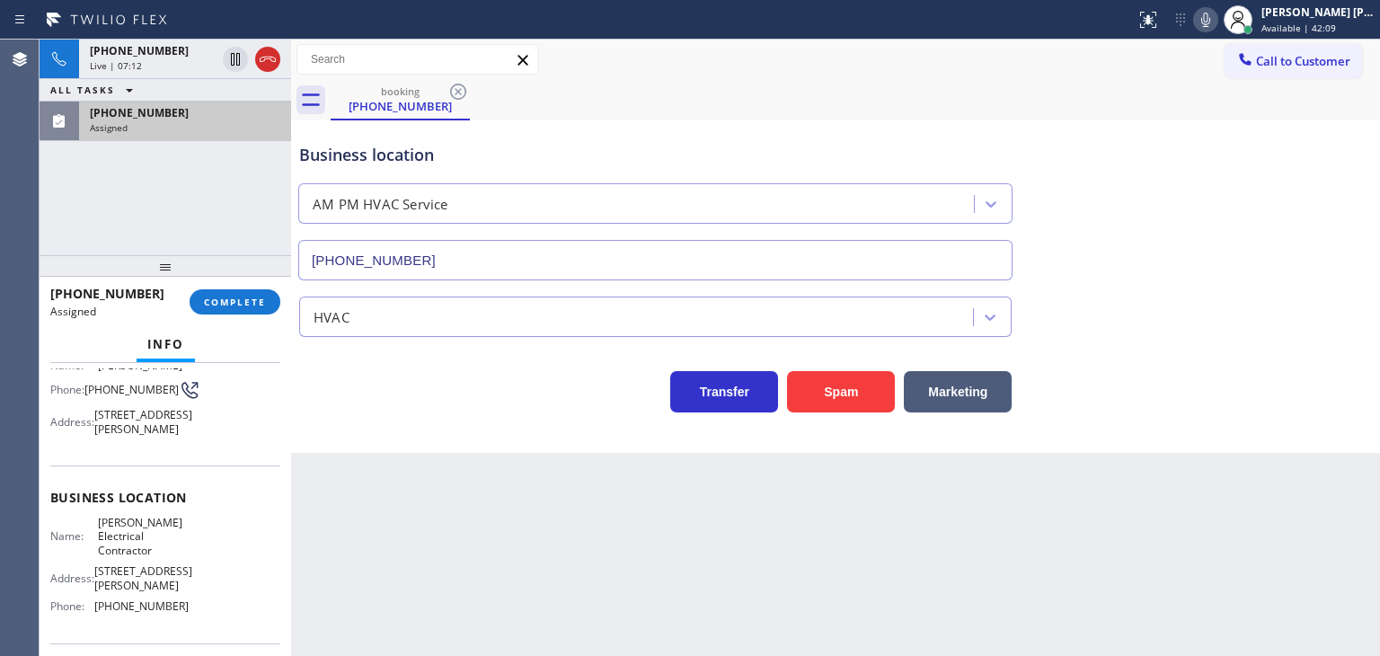
scroll to position [194, 0]
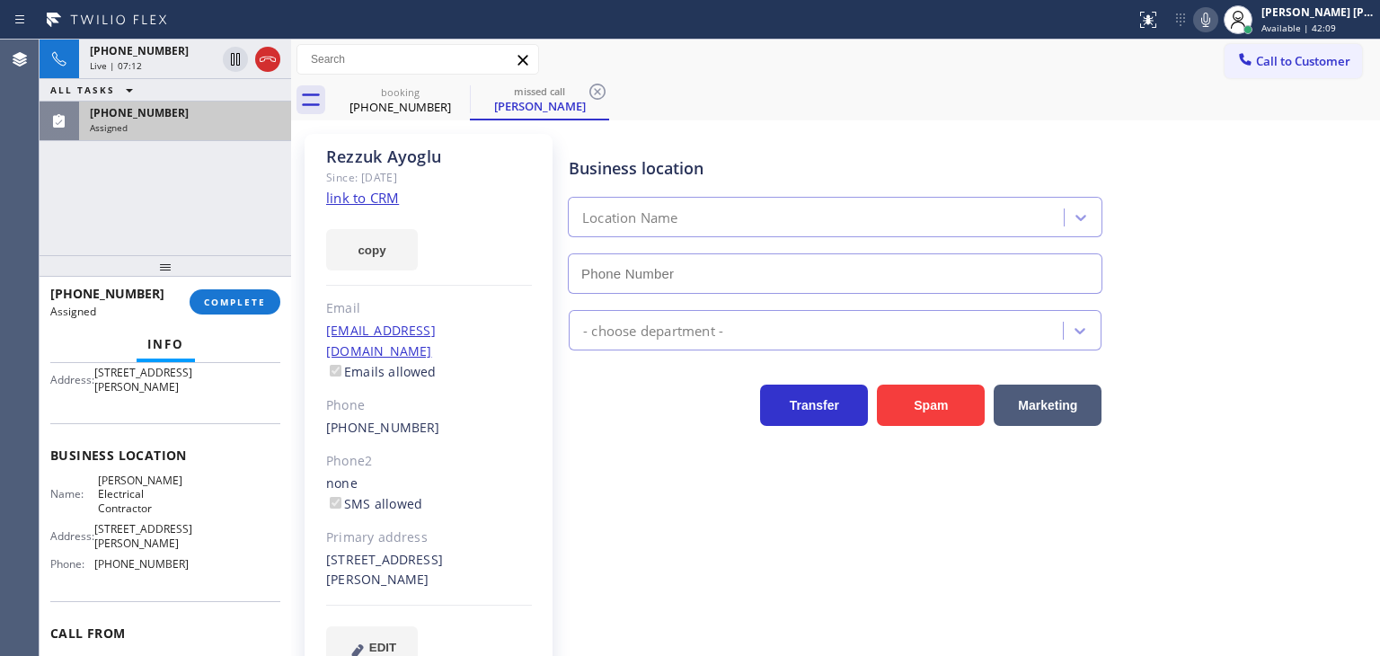
type input "[PHONE_NUMBER]"
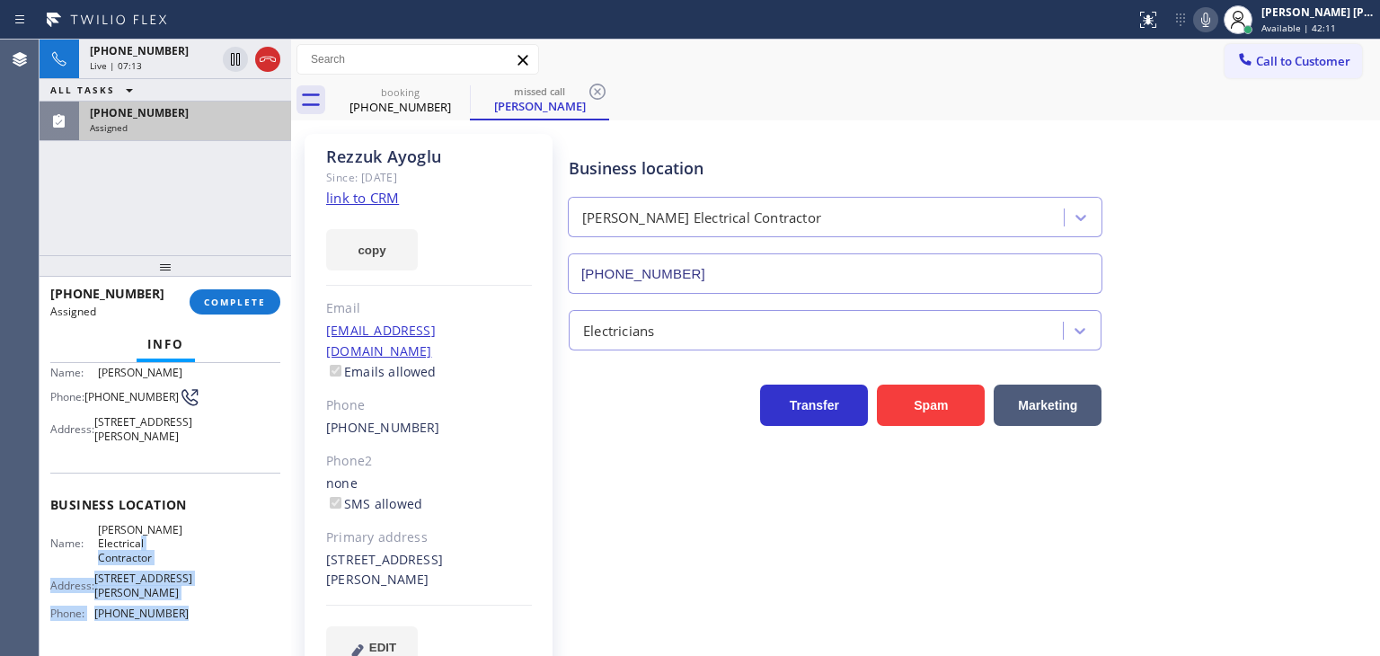
scroll to position [104, 0]
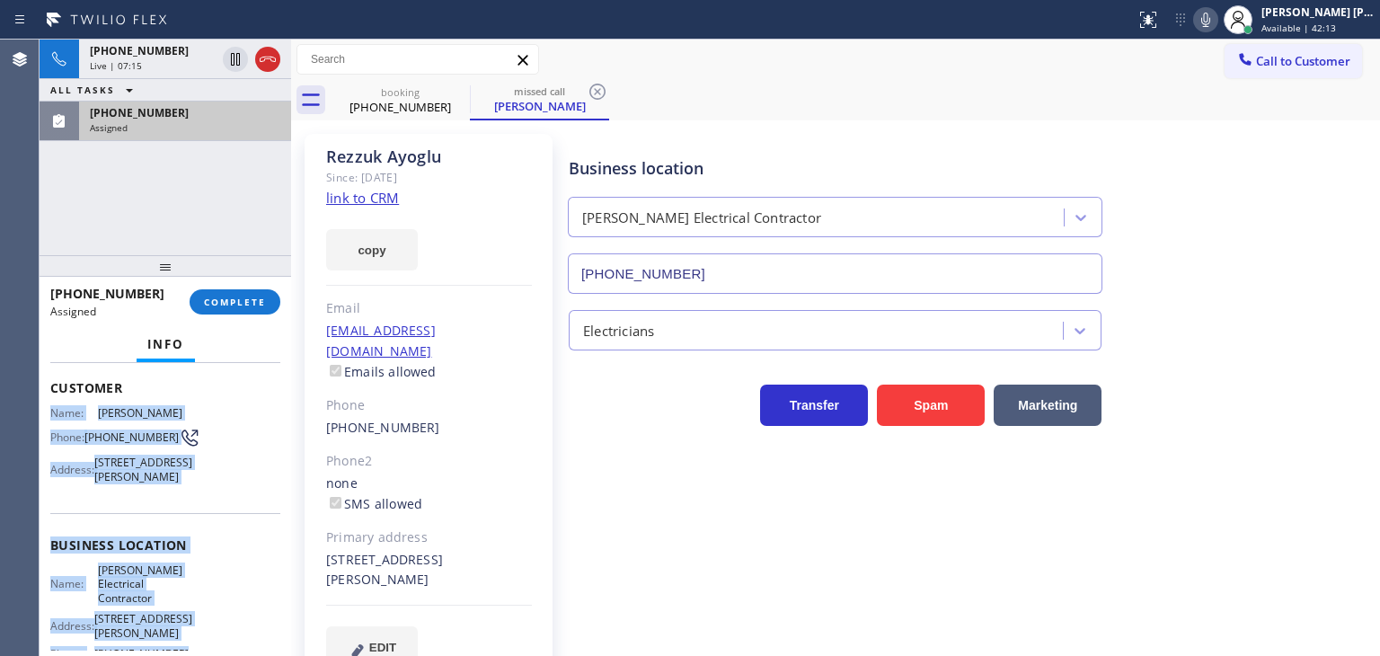
drag, startPoint x: 186, startPoint y: 603, endPoint x: 46, endPoint y: 411, distance: 238.0
click at [46, 411] on div "Context Queue: Electrical Priority: 0 Task Age: Customer Name: [PERSON_NAME] Ph…" at bounding box center [166, 509] width 252 height 293
click at [269, 107] on div "[PHONE_NUMBER]" at bounding box center [185, 112] width 191 height 15
click at [276, 134] on div "[PHONE_NUMBER] Assigned" at bounding box center [181, 122] width 205 height 40
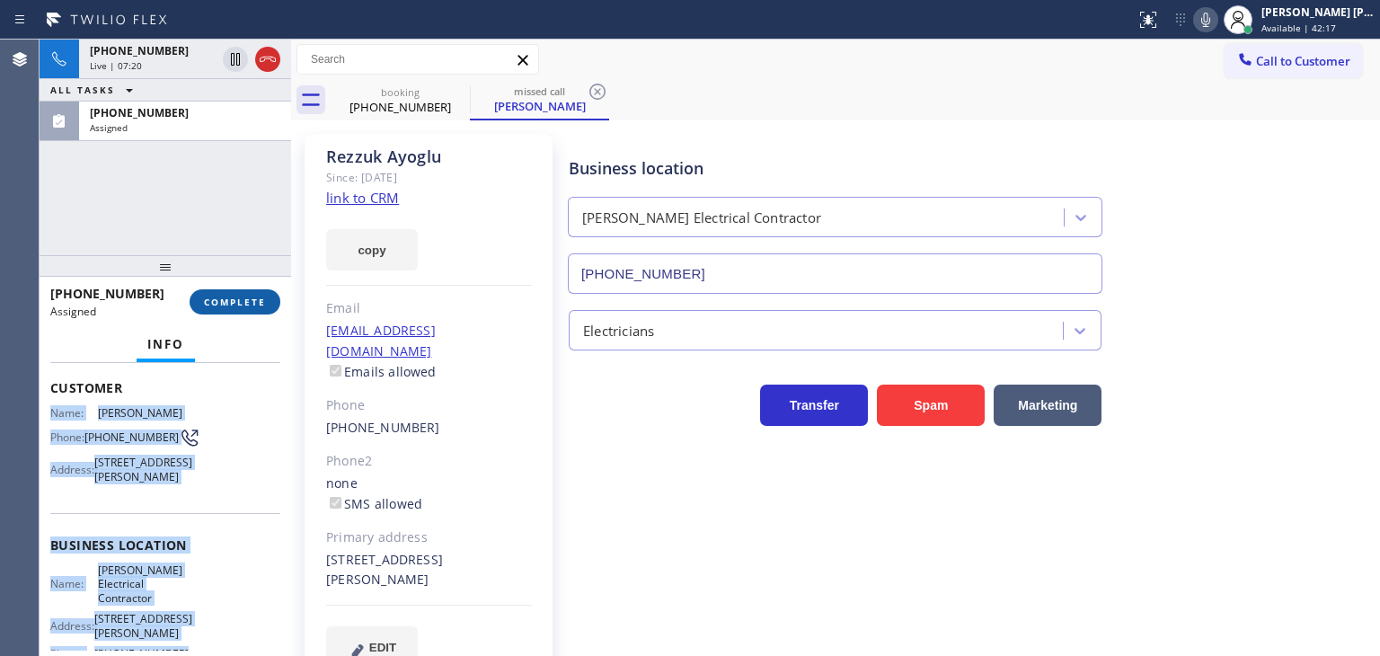
click at [251, 297] on span "COMPLETE" at bounding box center [235, 302] width 62 height 13
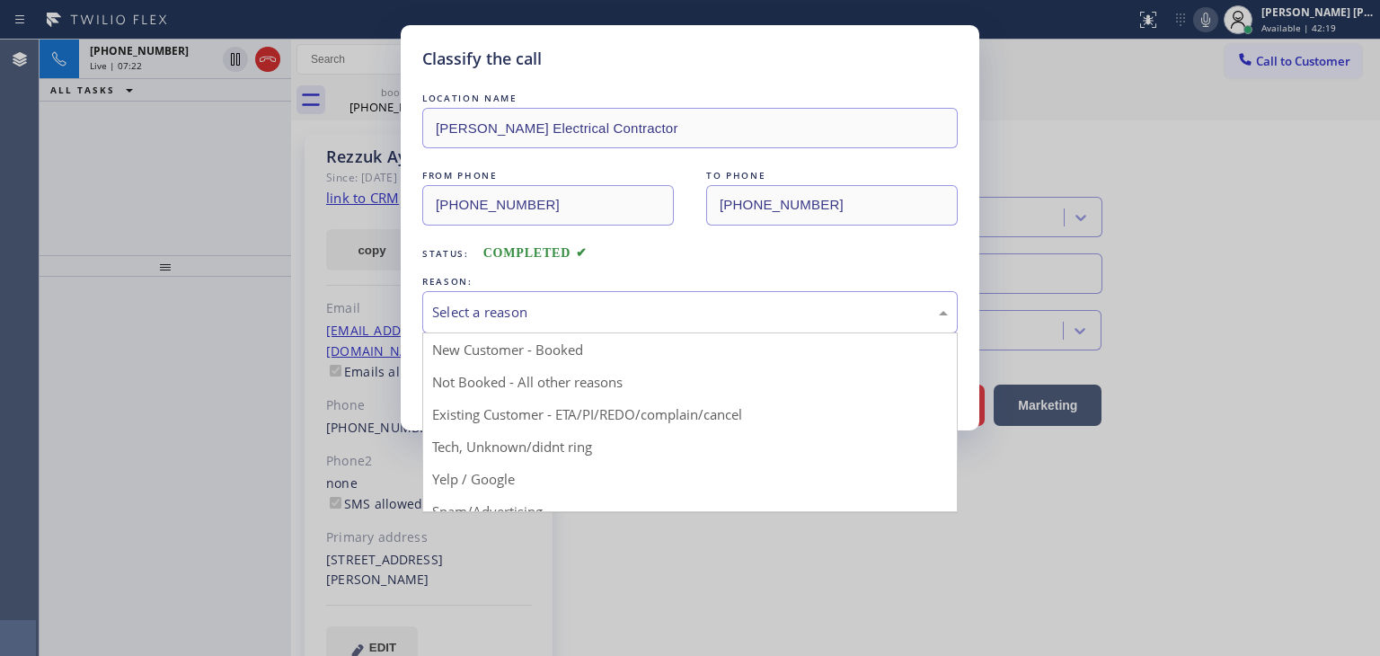
click at [568, 304] on div "Select a reason" at bounding box center [690, 312] width 516 height 21
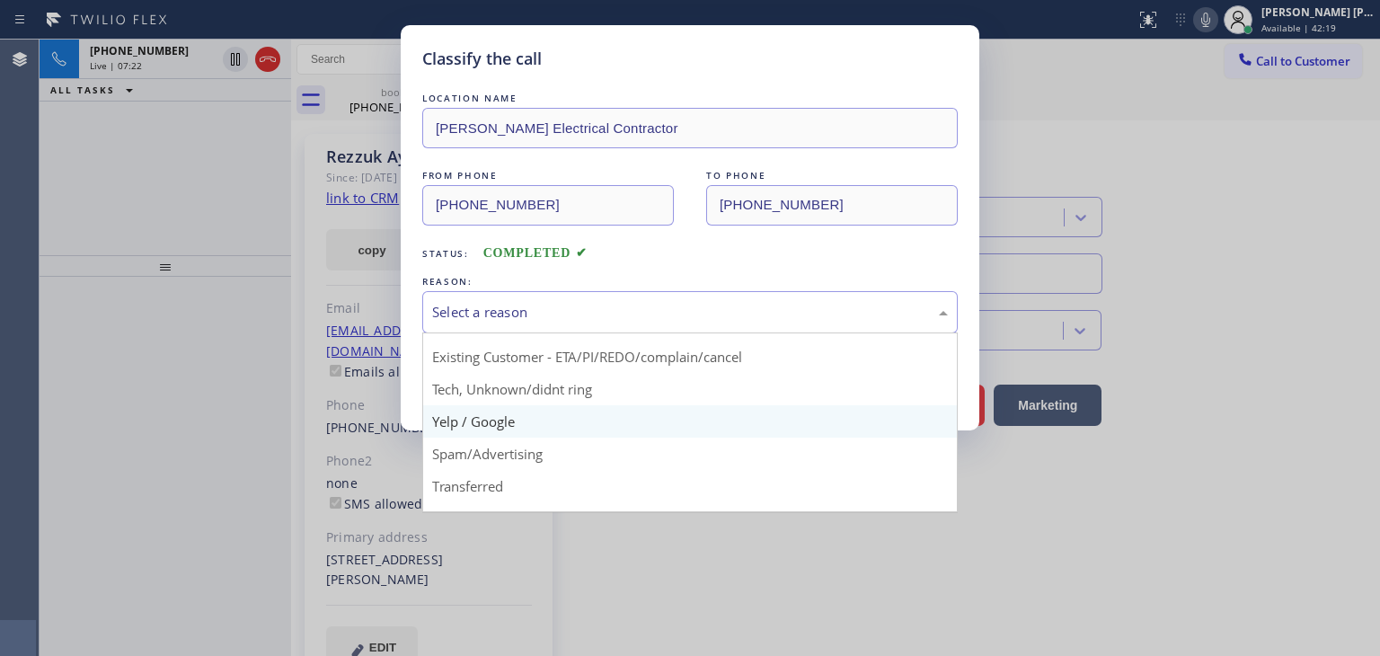
scroll to position [90, 0]
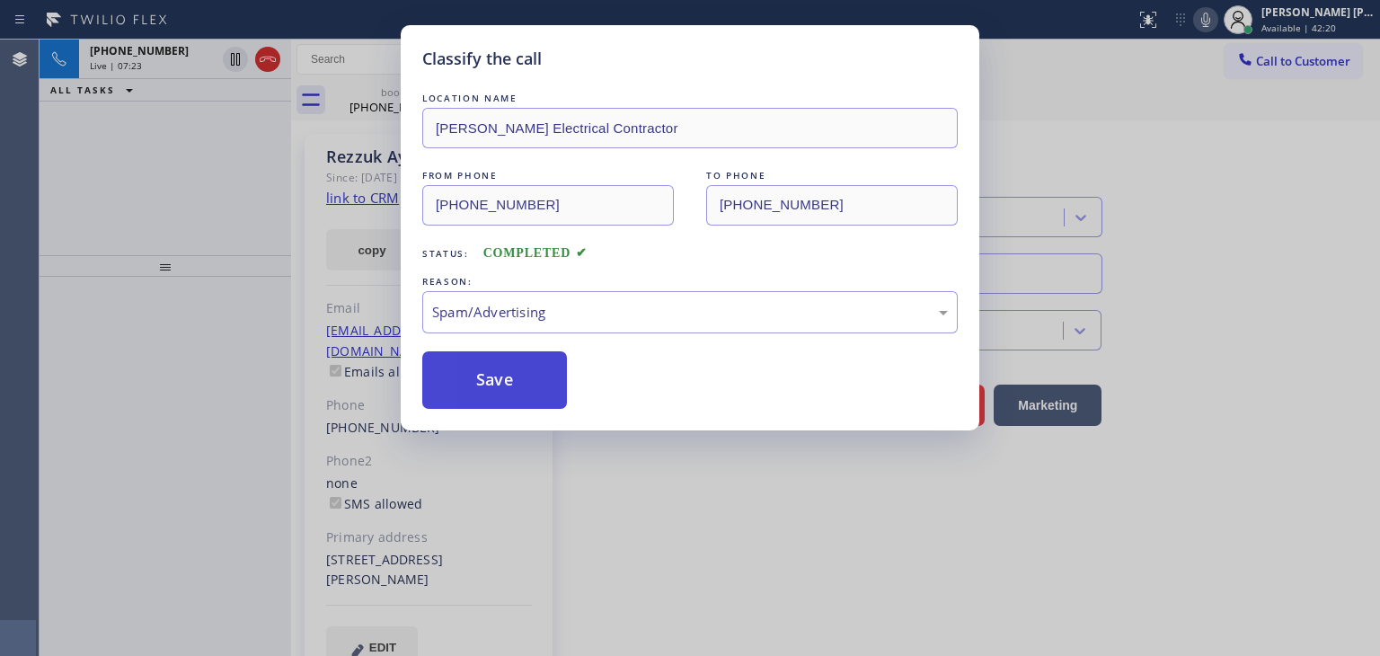
click at [507, 378] on button "Save" at bounding box center [494, 380] width 145 height 58
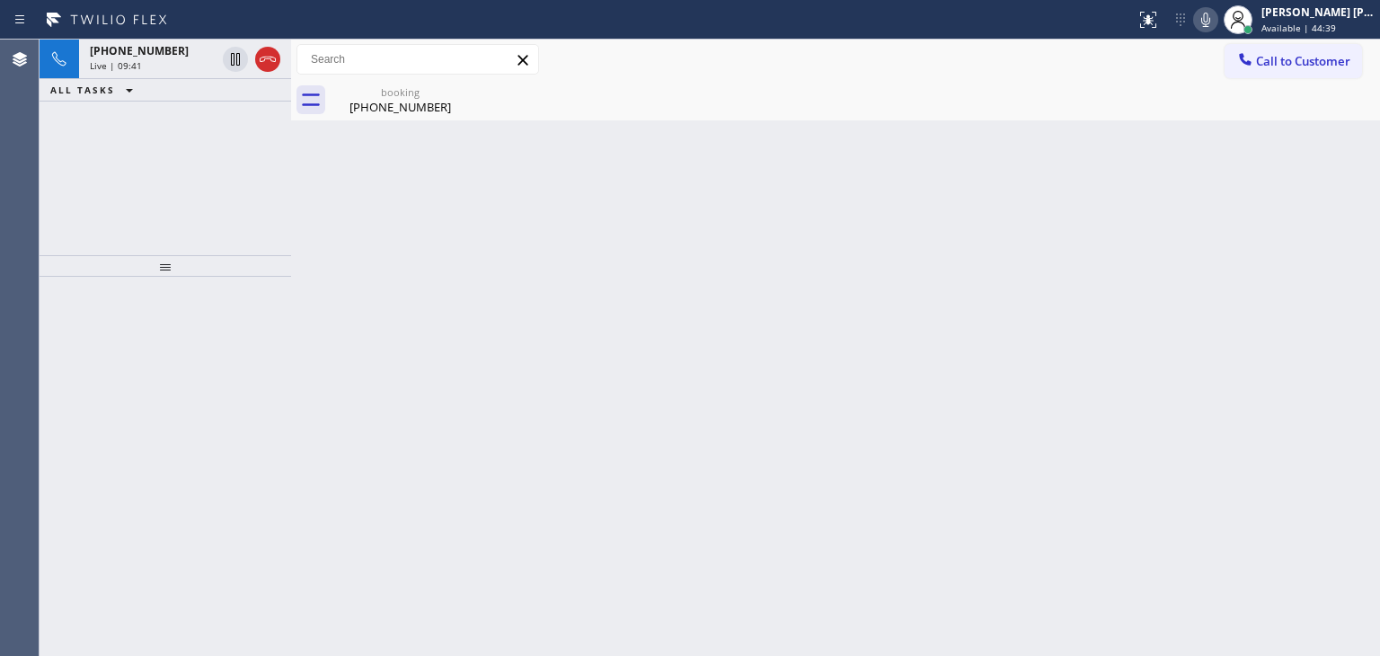
click at [1217, 18] on icon at bounding box center [1206, 20] width 22 height 22
click at [1217, 15] on icon at bounding box center [1206, 20] width 22 height 22
click at [1217, 18] on icon at bounding box center [1206, 20] width 22 height 22
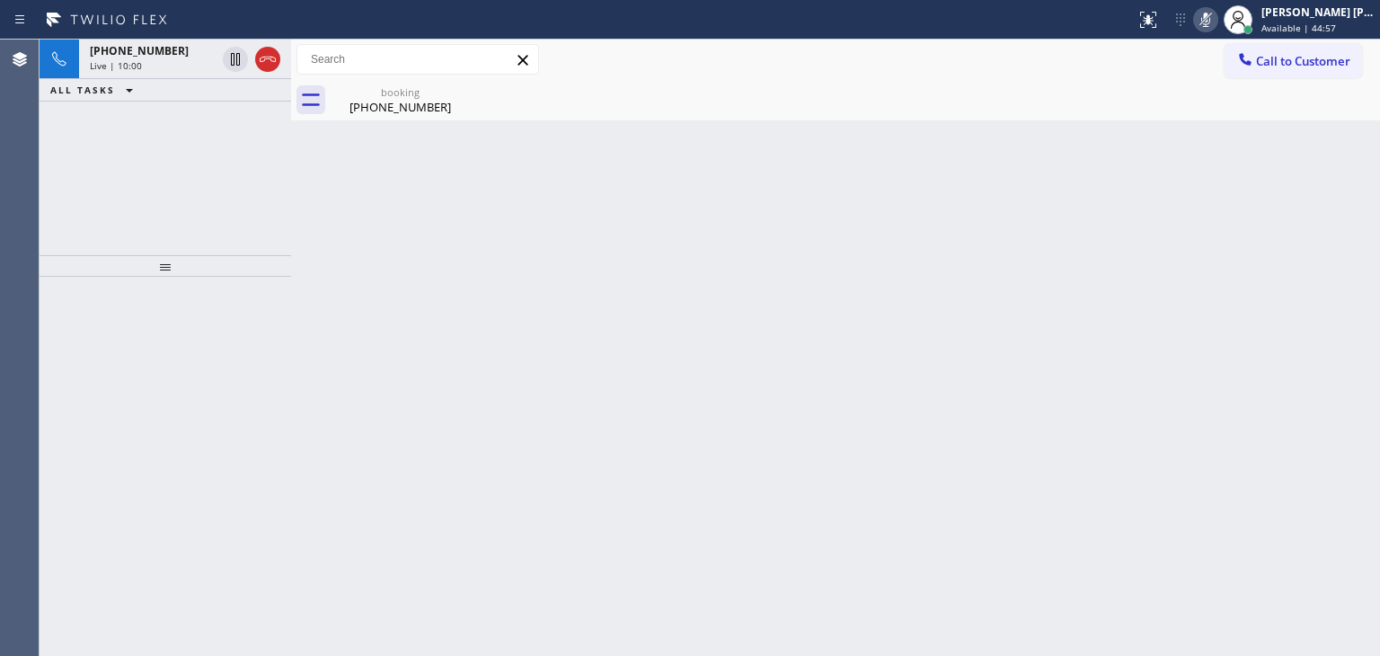
click at [1217, 18] on icon at bounding box center [1206, 20] width 22 height 22
click at [1217, 19] on icon at bounding box center [1206, 20] width 22 height 22
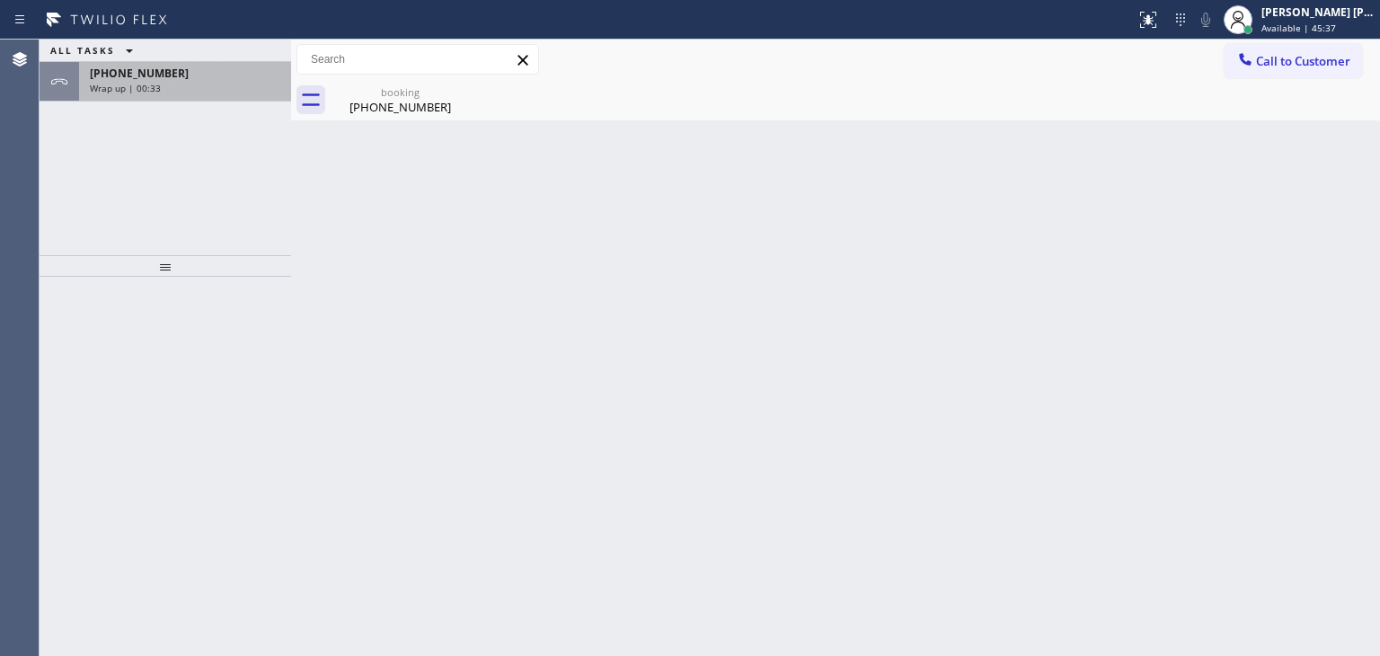
click at [220, 66] on div "[PHONE_NUMBER]" at bounding box center [185, 73] width 191 height 15
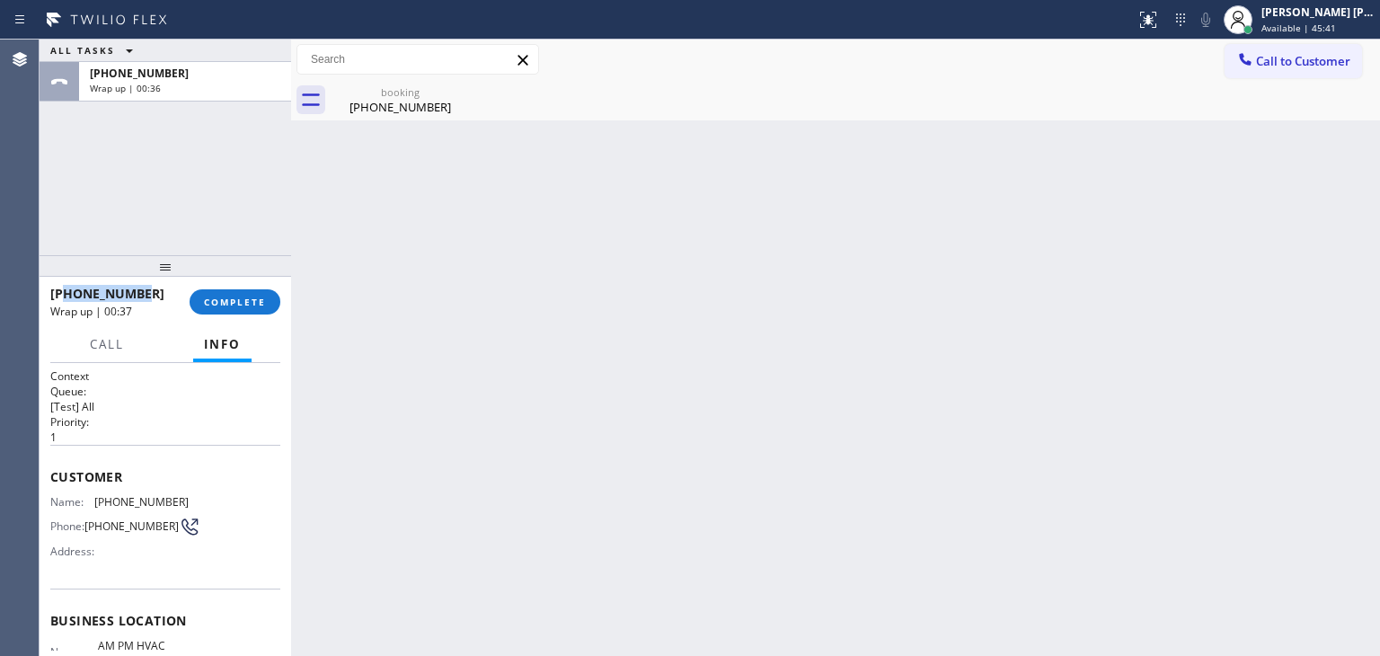
drag, startPoint x: 147, startPoint y: 294, endPoint x: 67, endPoint y: 292, distance: 80.0
click at [67, 292] on div "[PHONE_NUMBER]" at bounding box center [113, 293] width 127 height 17
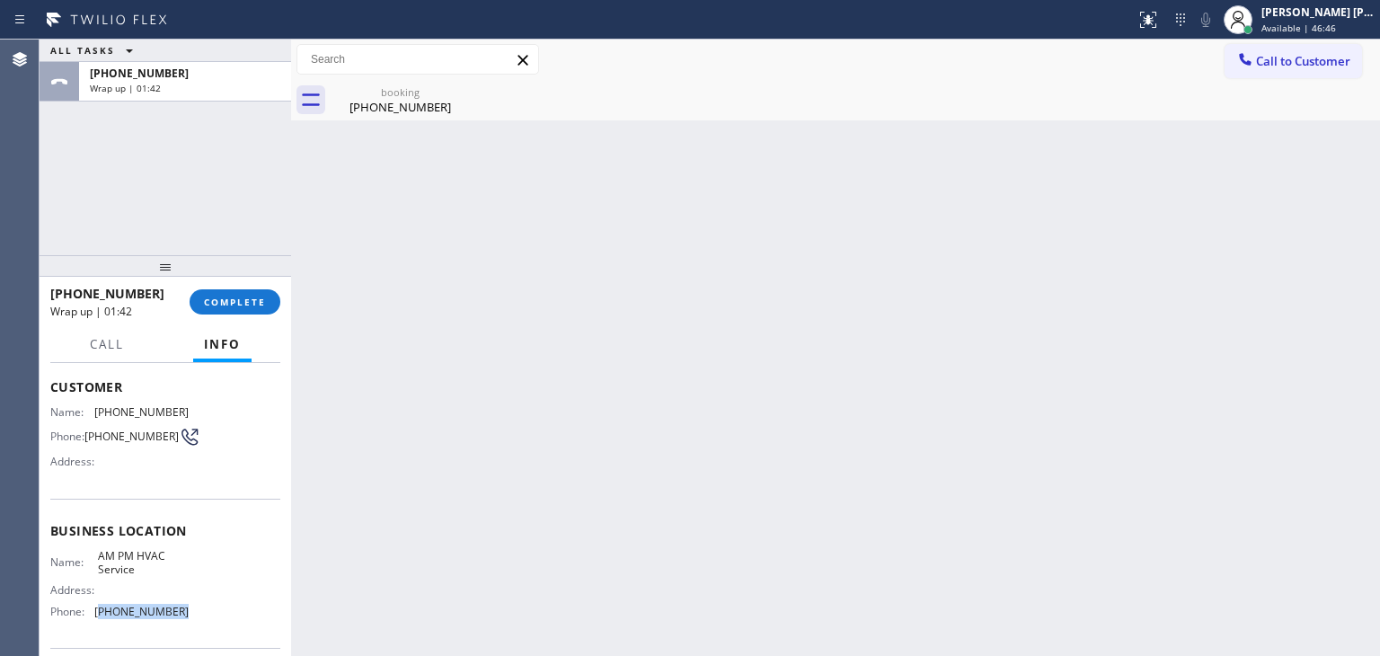
drag, startPoint x: 186, startPoint y: 615, endPoint x: 97, endPoint y: 615, distance: 89.0
click at [97, 615] on div "Name: AM PM HVAC Service Address: Phone: [PHONE_NUMBER]" at bounding box center [165, 587] width 230 height 77
click at [238, 302] on span "COMPLETE" at bounding box center [235, 302] width 62 height 13
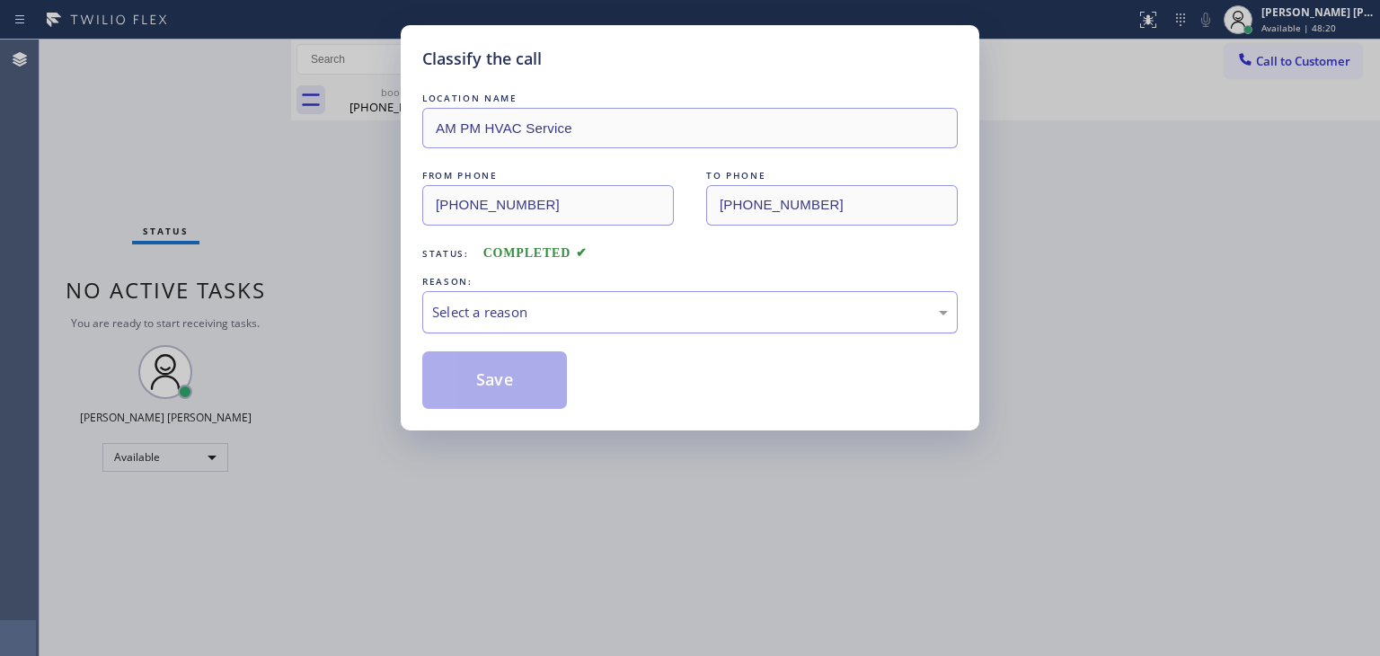
click at [537, 302] on div "Select a reason" at bounding box center [690, 312] width 516 height 21
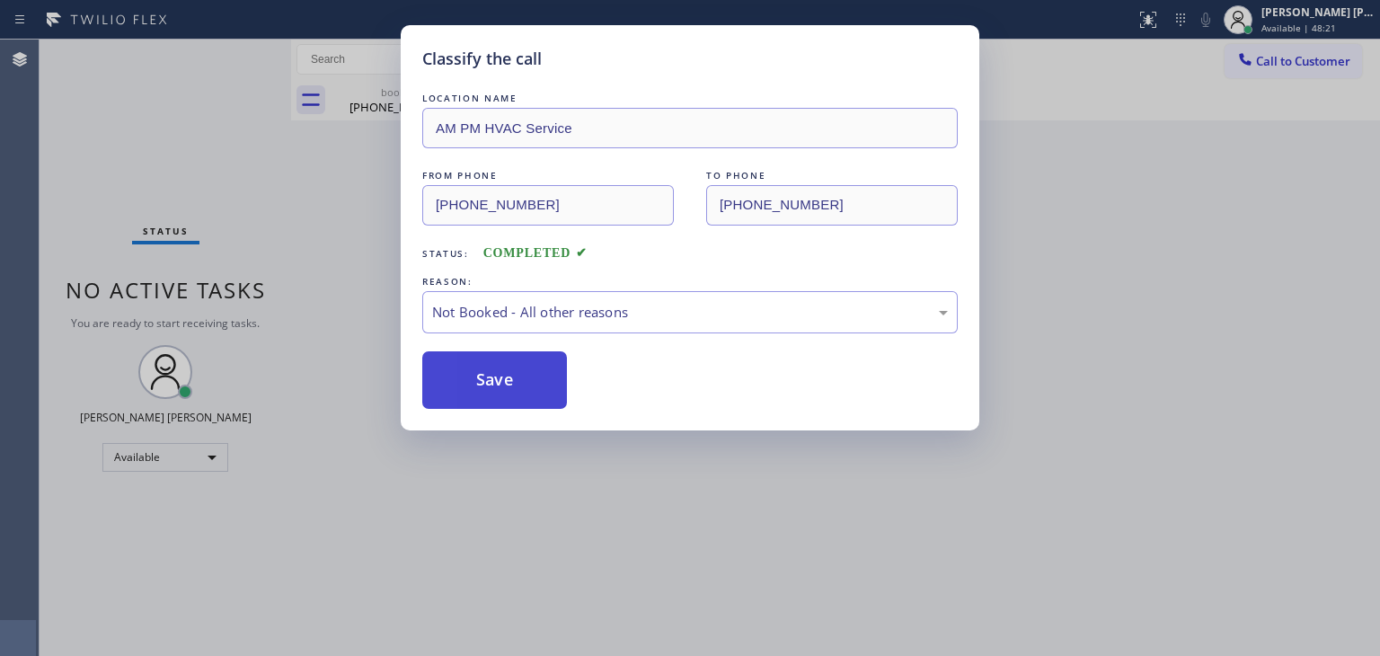
click at [507, 379] on button "Save" at bounding box center [494, 380] width 145 height 58
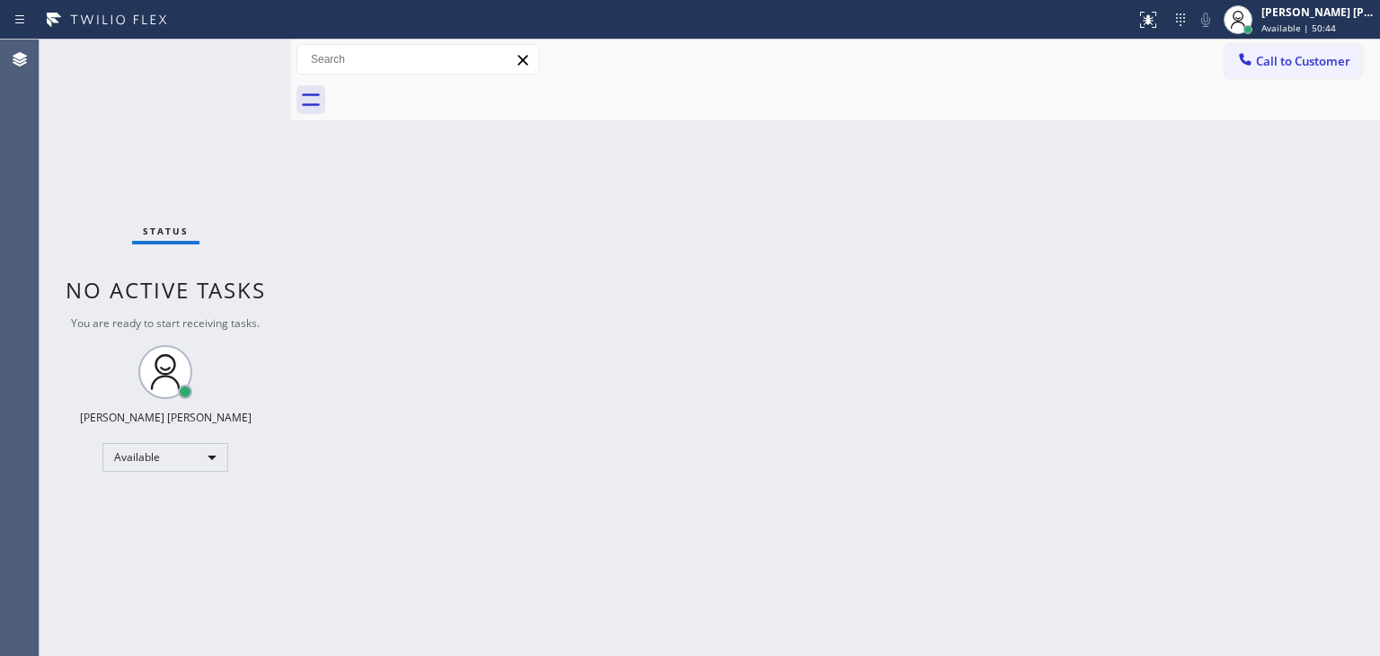
click at [231, 61] on div "Status No active tasks You are ready to start receiving tasks. [PERSON_NAME] [P…" at bounding box center [166, 348] width 252 height 616
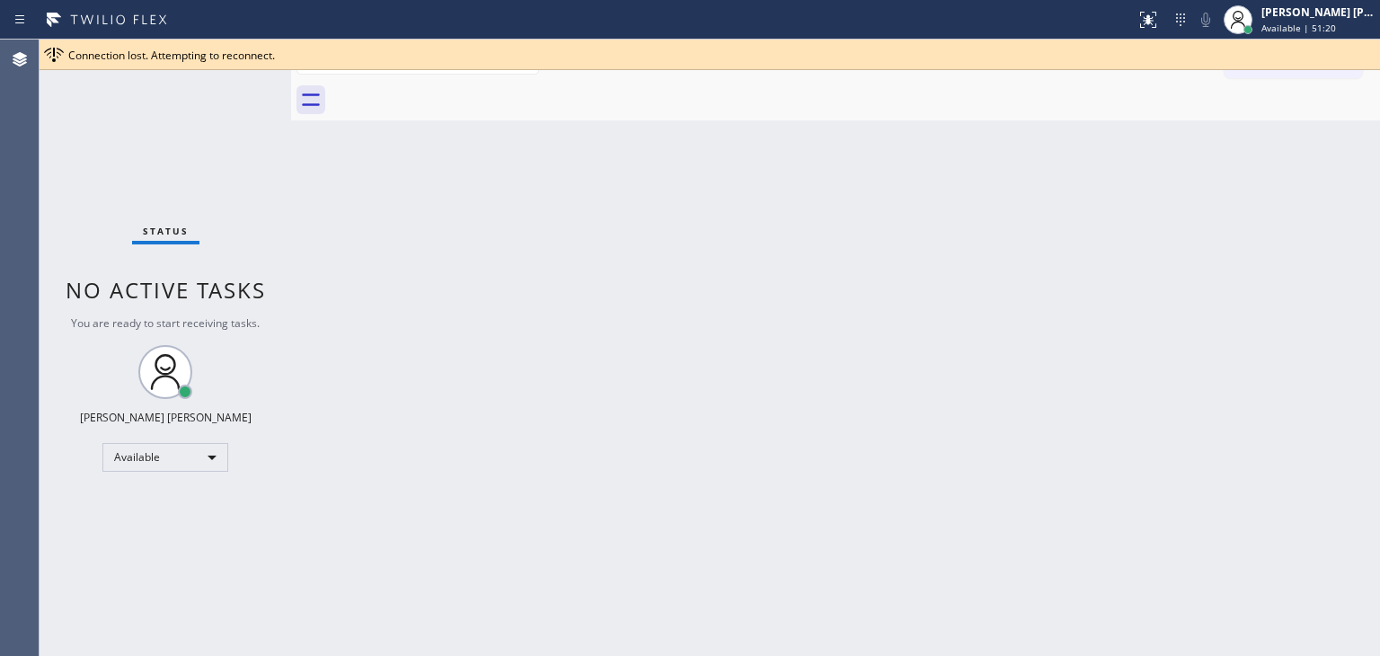
click at [237, 58] on span "Connection lost. Attempting to reconnect." at bounding box center [171, 55] width 207 height 15
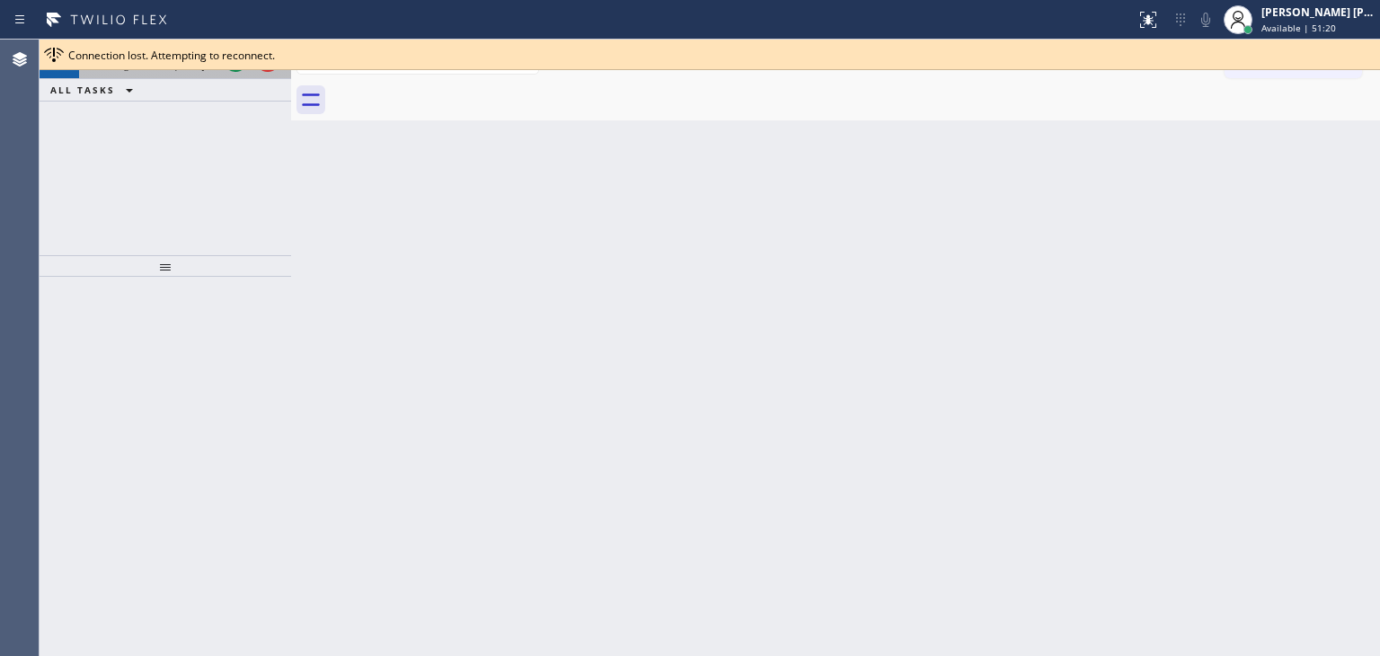
click at [233, 72] on div at bounding box center [251, 60] width 65 height 40
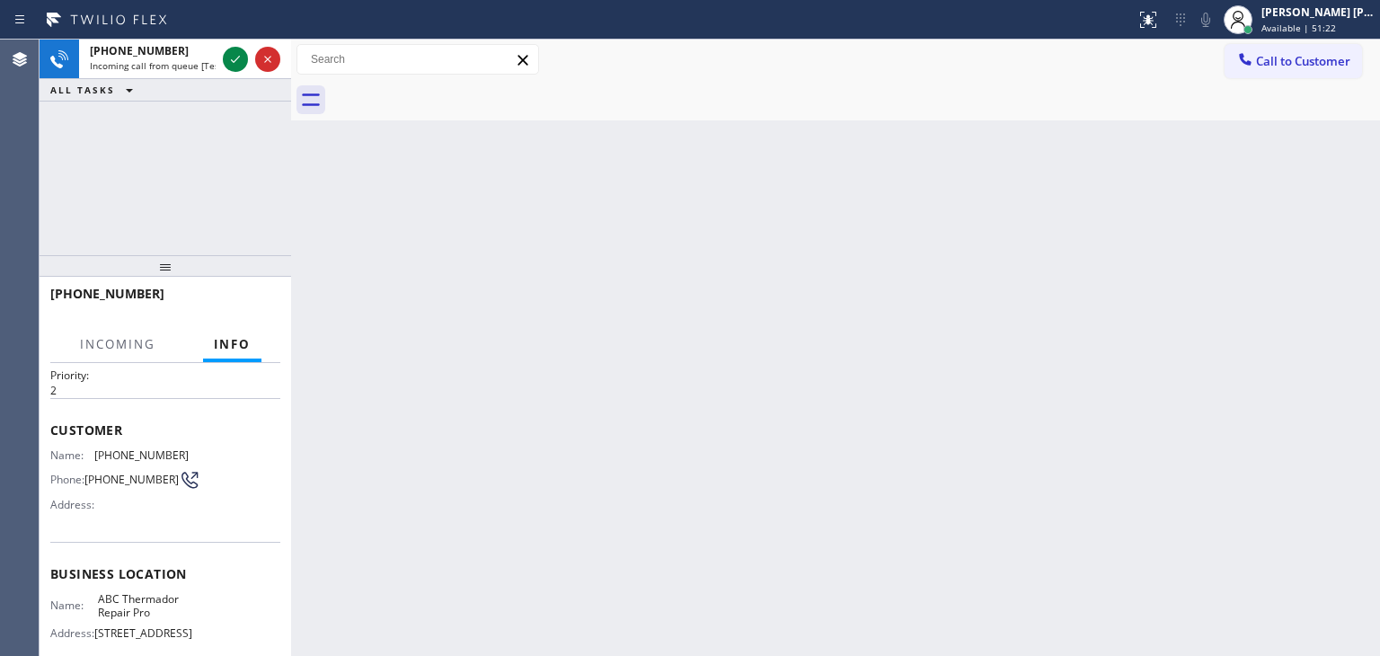
scroll to position [90, 0]
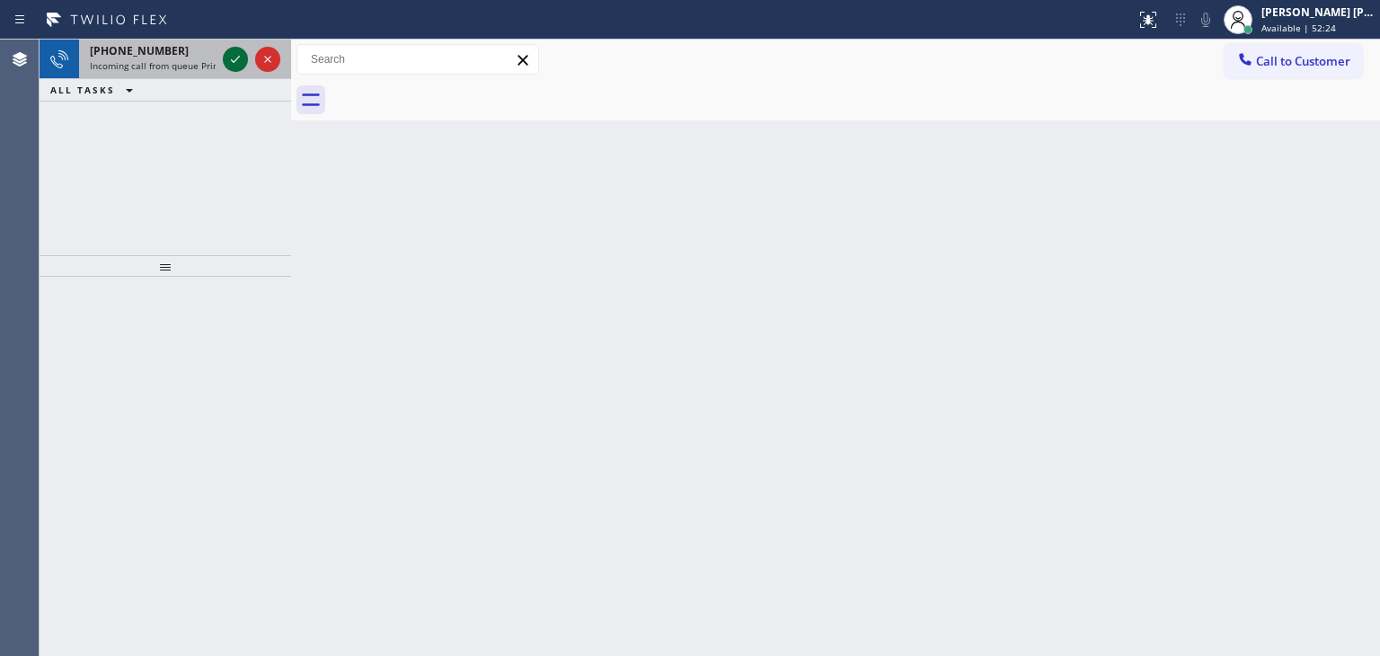
click at [237, 62] on icon at bounding box center [236, 60] width 22 height 22
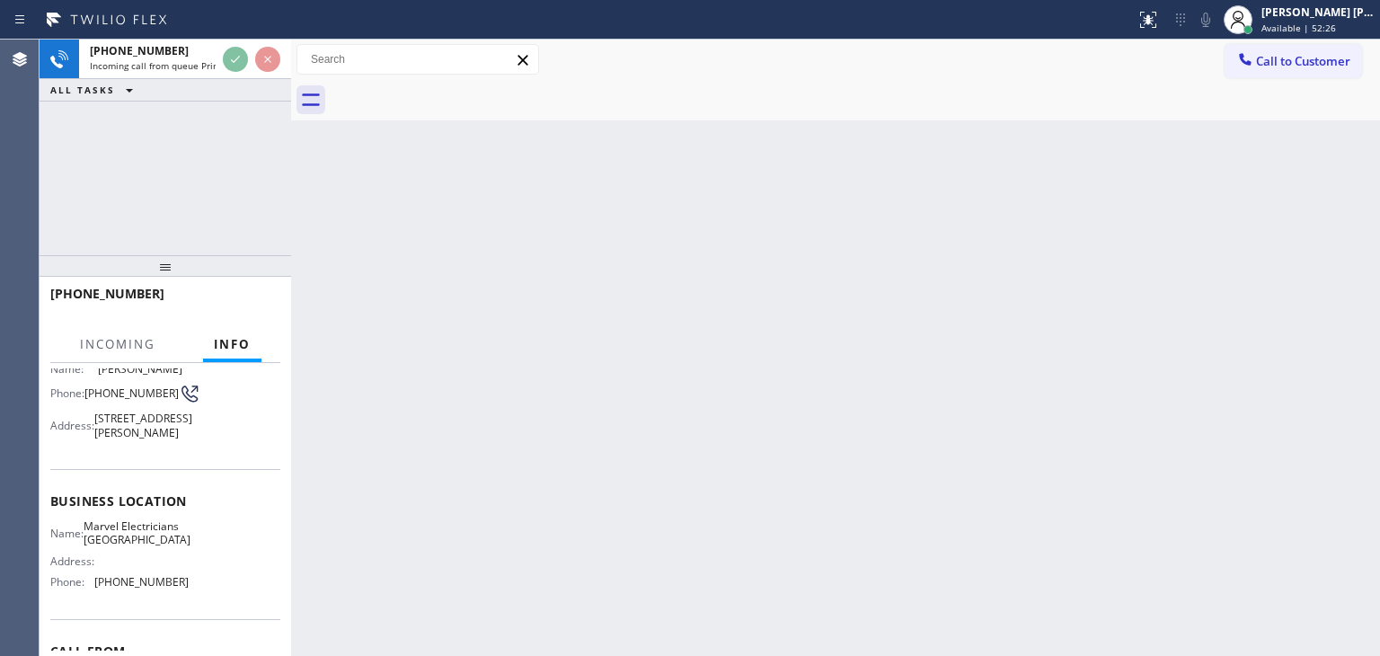
scroll to position [180, 0]
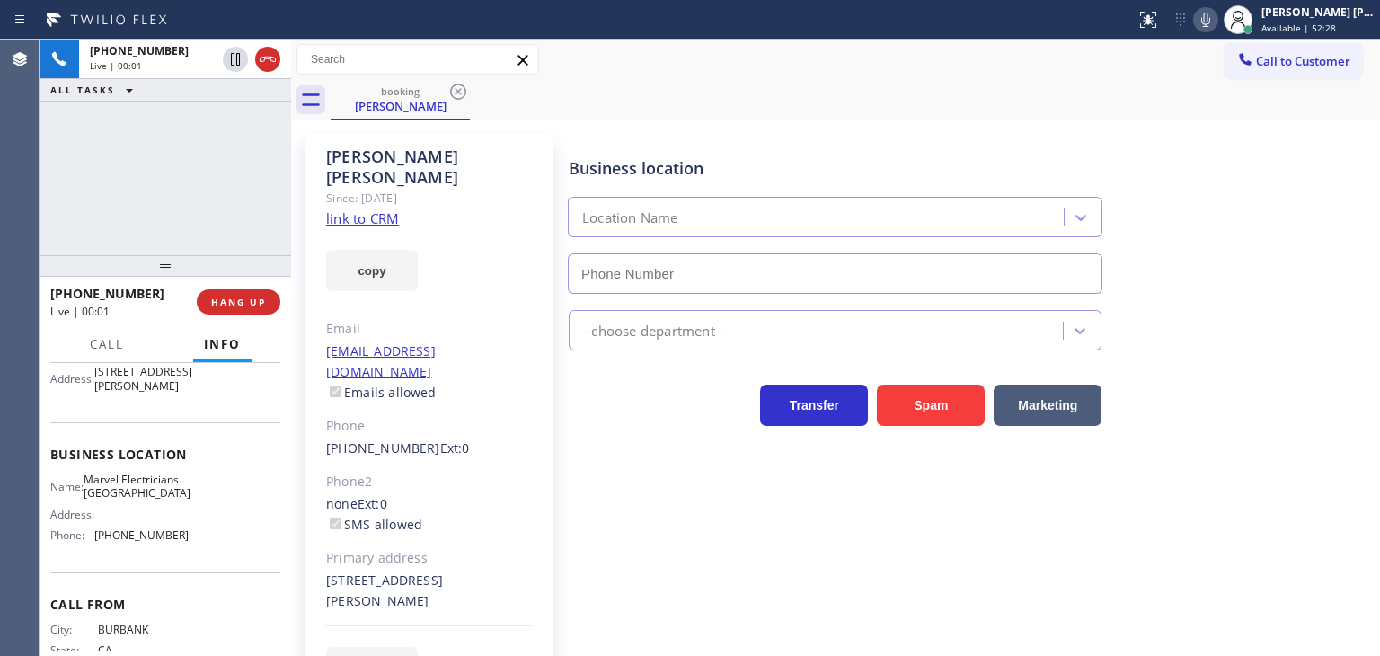
type input "[PHONE_NUMBER]"
click at [368, 209] on link "link to CRM" at bounding box center [362, 218] width 73 height 18
click at [1217, 22] on icon at bounding box center [1206, 20] width 22 height 22
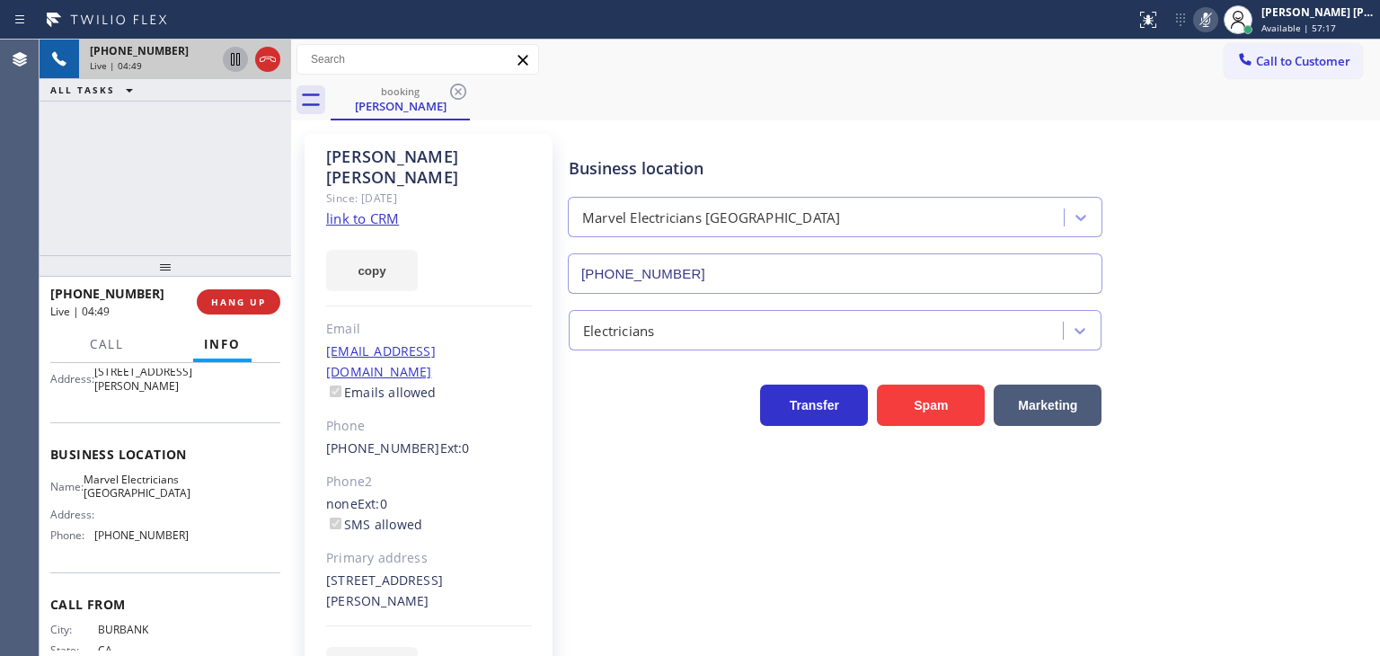
click at [230, 49] on icon at bounding box center [236, 60] width 22 height 22
click at [1211, 22] on icon at bounding box center [1206, 20] width 9 height 14
click at [237, 58] on icon at bounding box center [236, 60] width 22 height 22
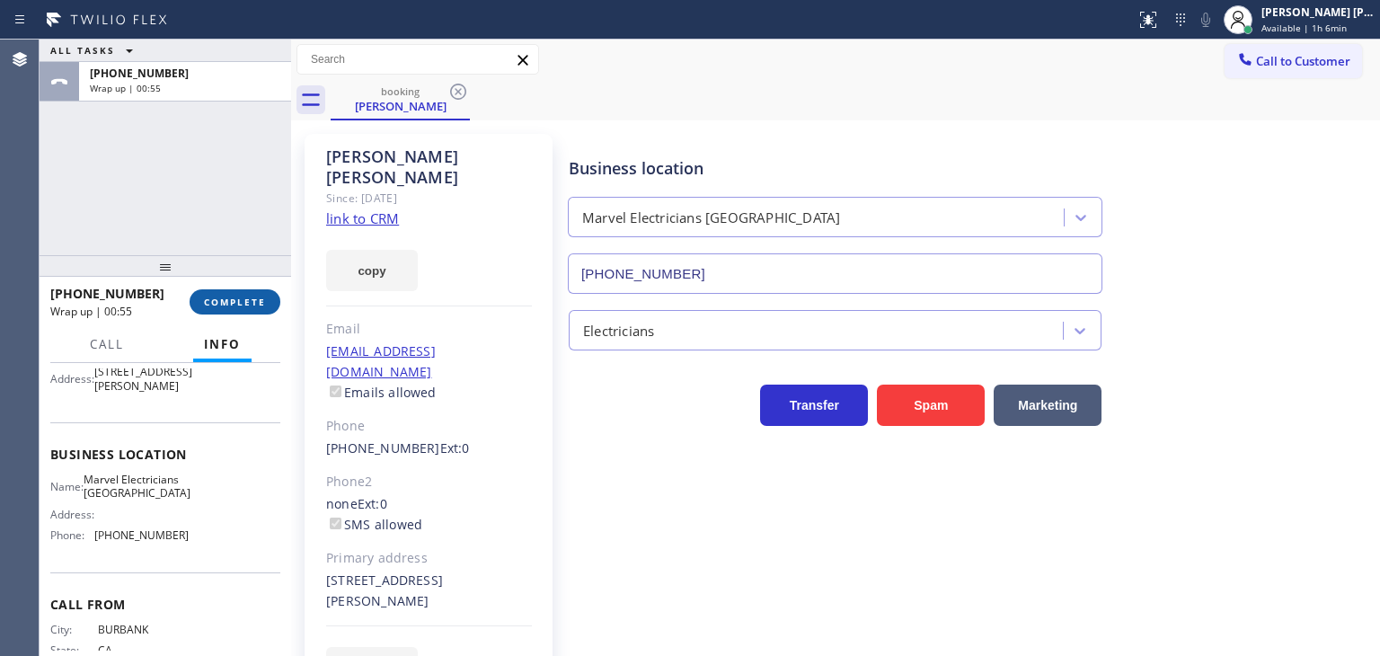
click at [231, 299] on span "COMPLETE" at bounding box center [235, 302] width 62 height 13
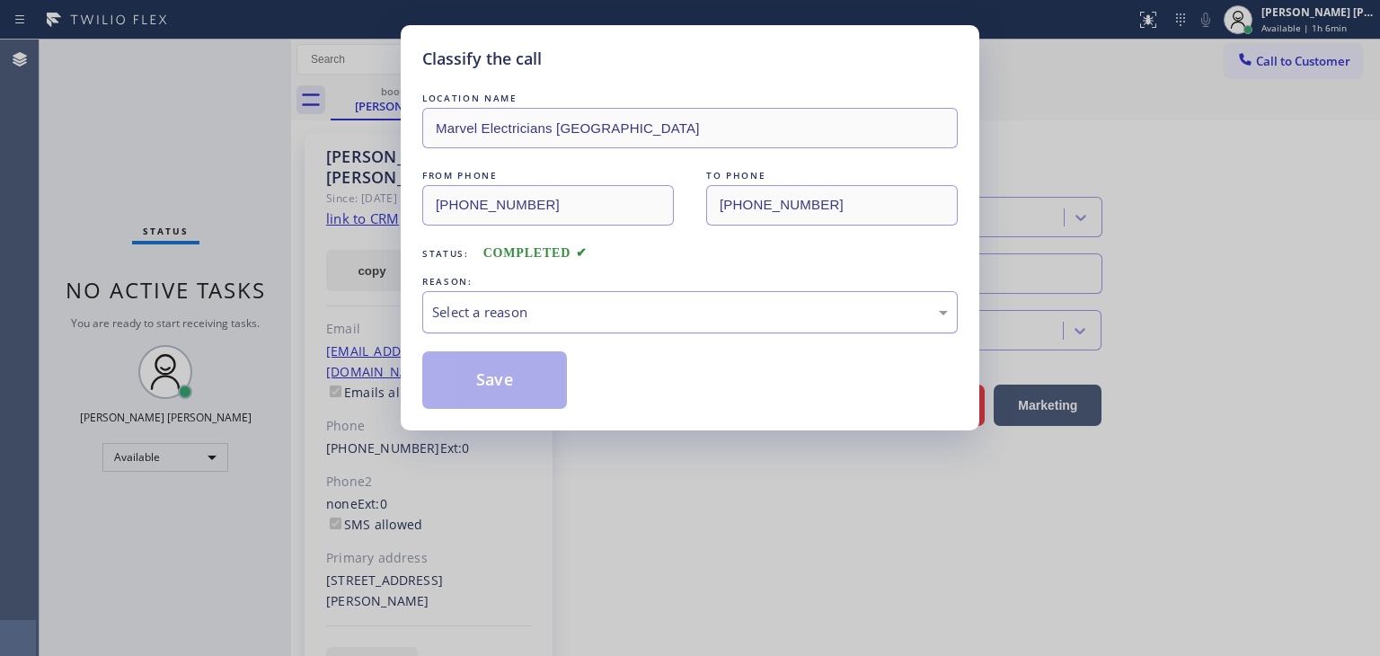
click at [492, 319] on div "Select a reason" at bounding box center [690, 312] width 516 height 21
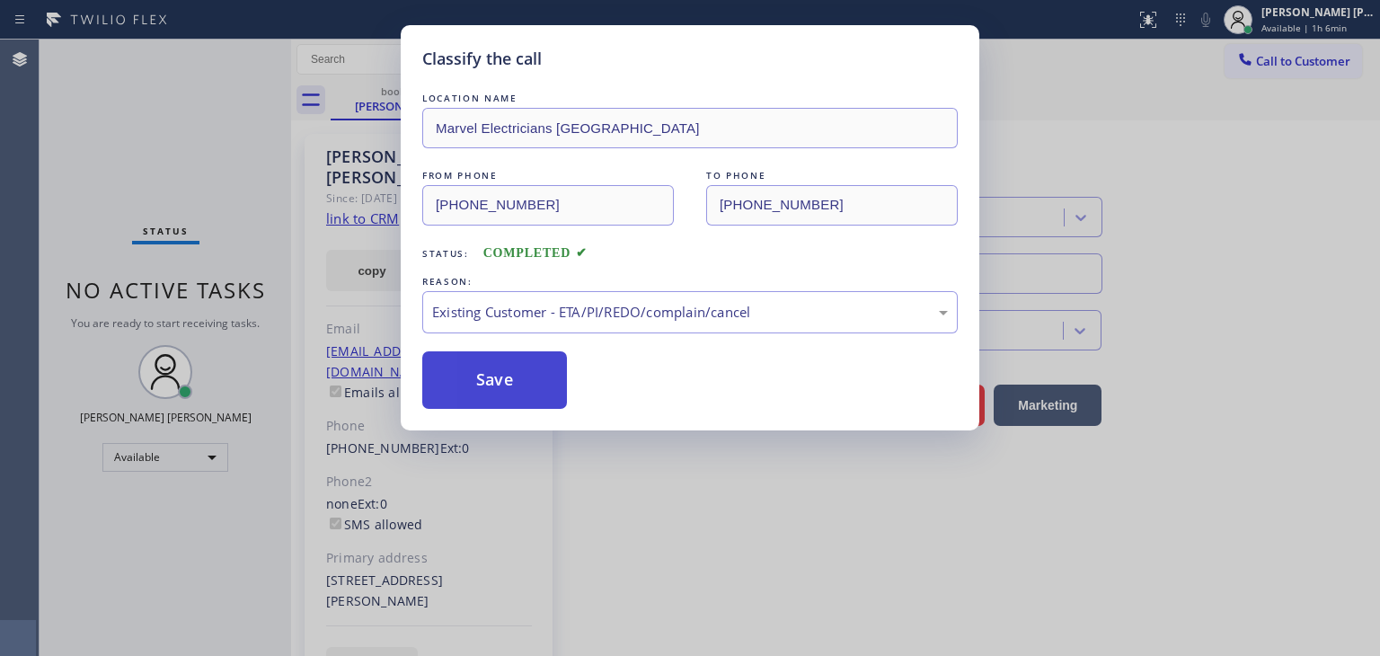
click at [501, 386] on button "Save" at bounding box center [494, 380] width 145 height 58
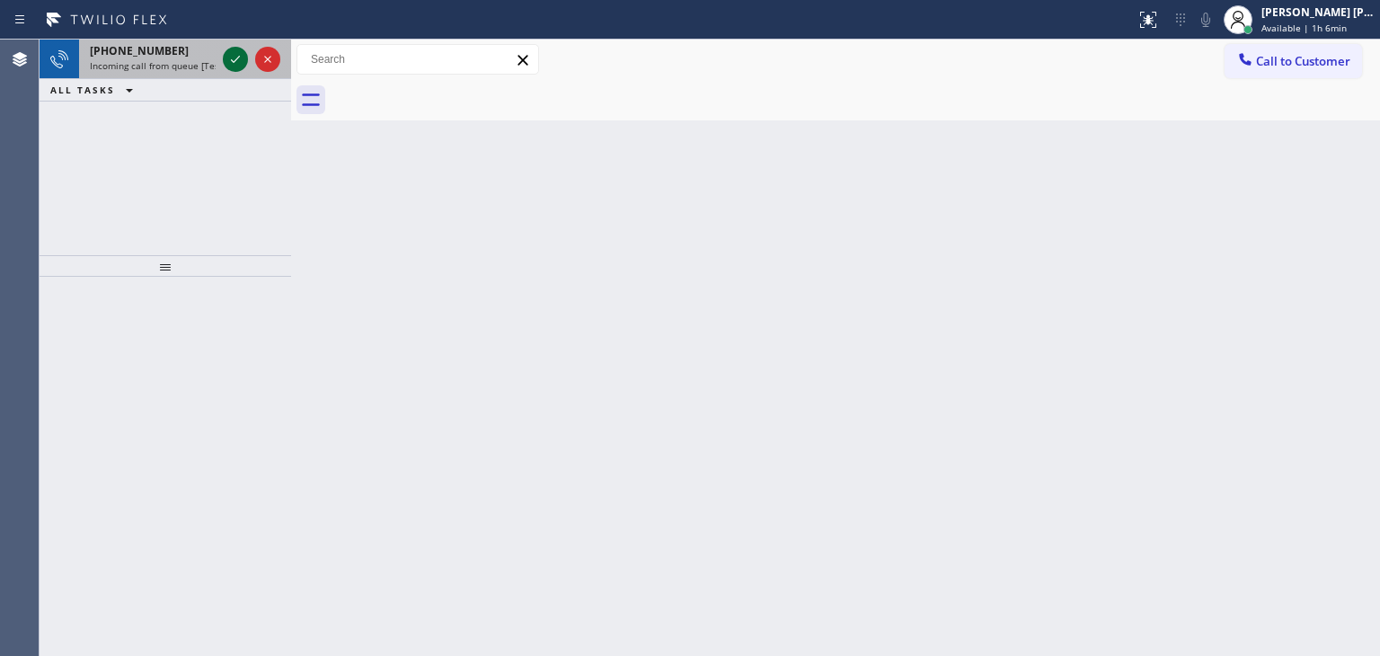
click at [235, 58] on icon at bounding box center [236, 60] width 22 height 22
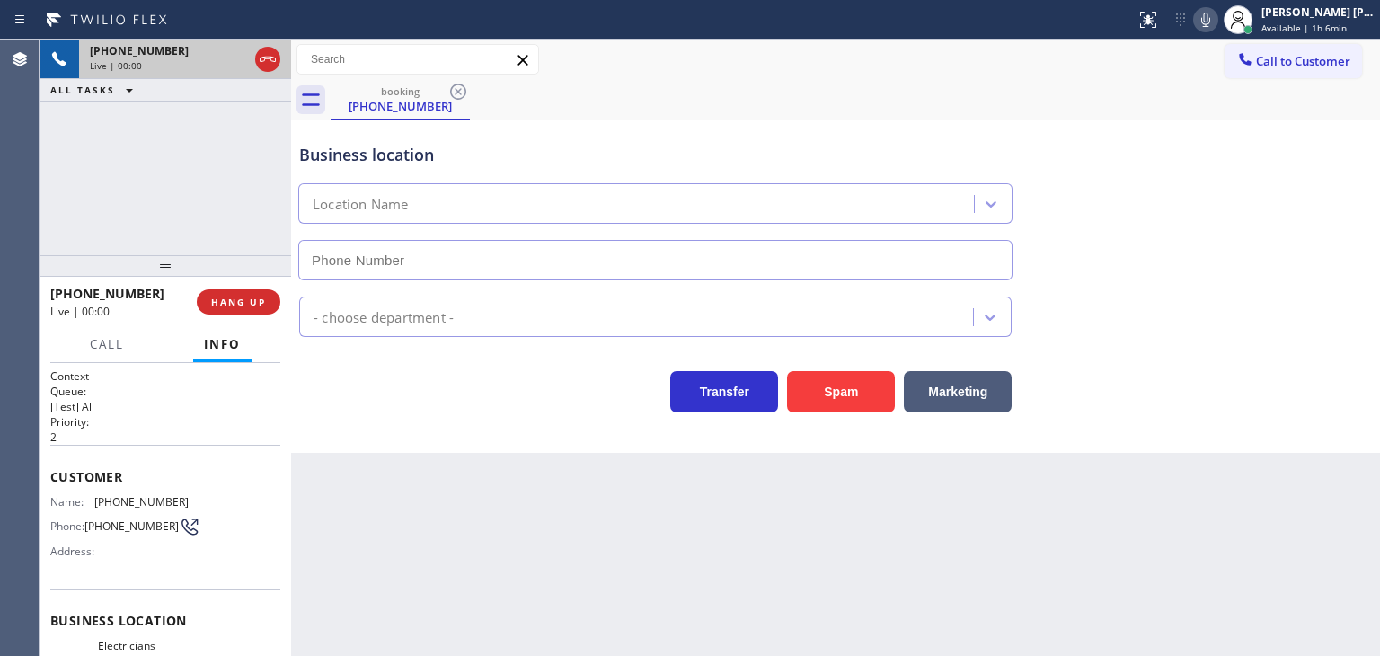
type input "[PHONE_NUMBER]"
click at [1217, 19] on icon at bounding box center [1206, 20] width 22 height 22
click at [1217, 20] on icon at bounding box center [1206, 20] width 22 height 22
drag, startPoint x: 168, startPoint y: 289, endPoint x: 62, endPoint y: 296, distance: 106.2
click at [62, 296] on div "[PHONE_NUMBER]" at bounding box center [117, 293] width 134 height 17
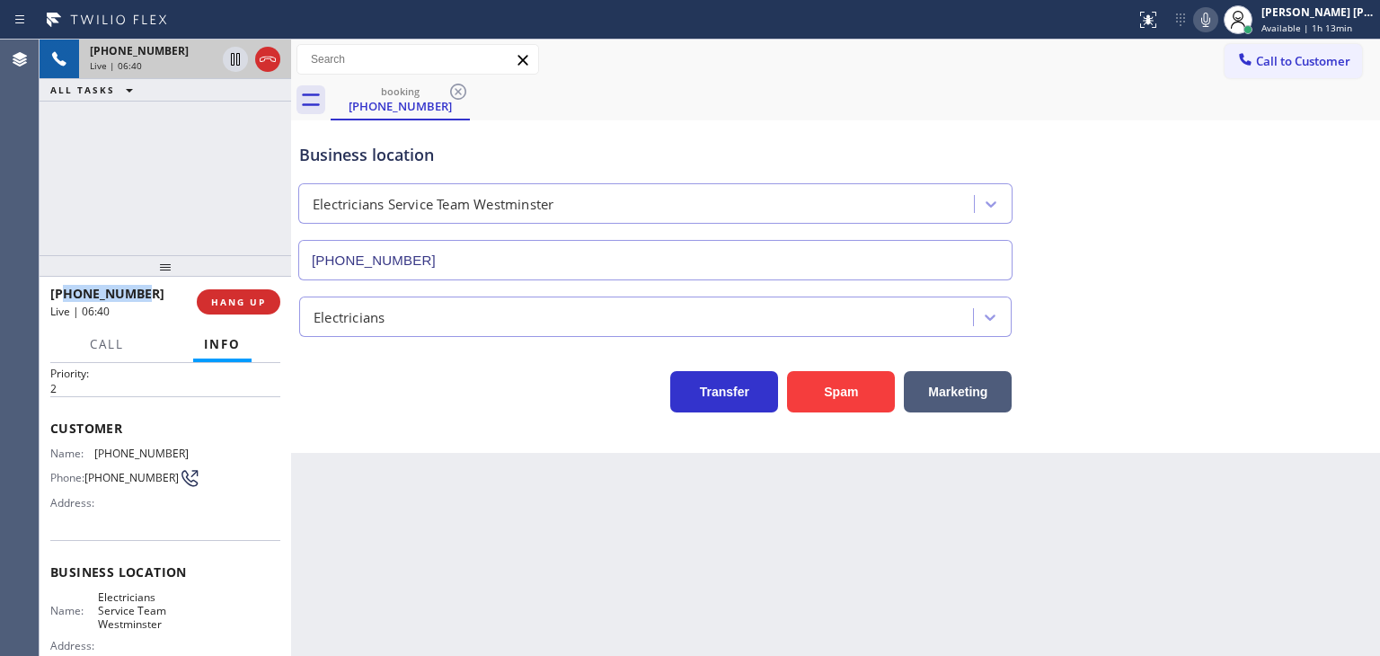
scroll to position [90, 0]
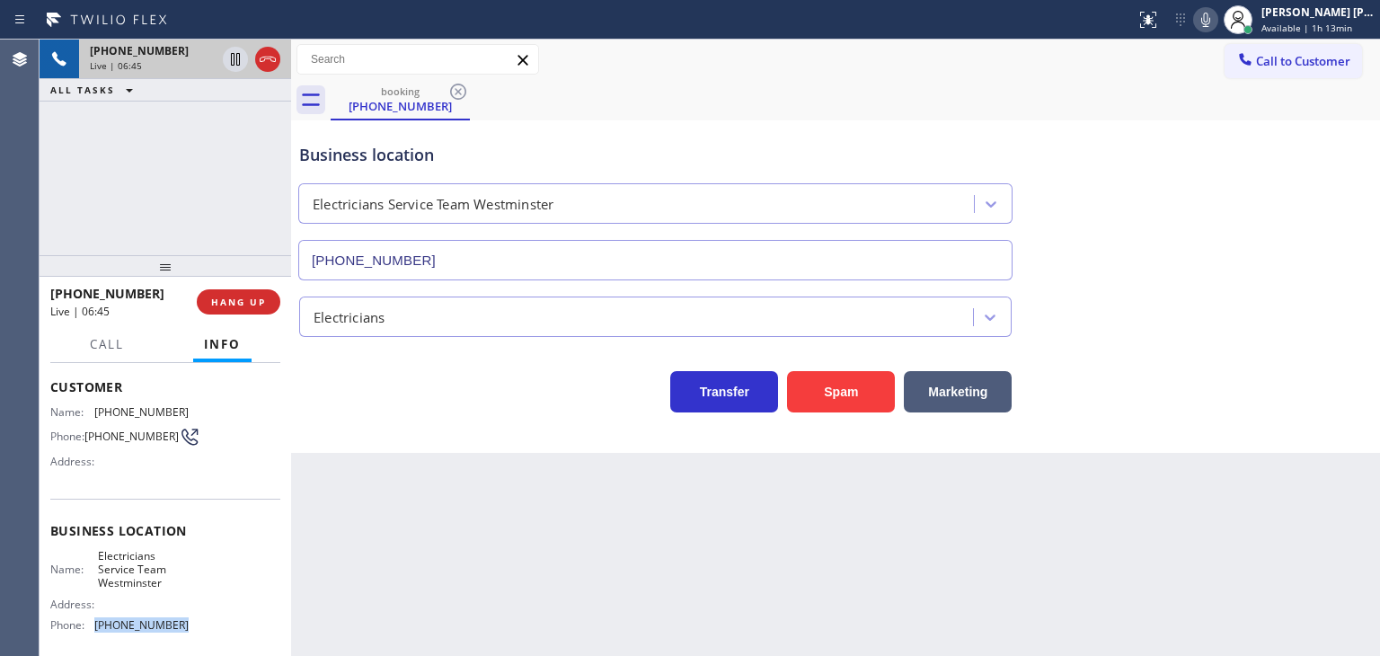
drag, startPoint x: 186, startPoint y: 624, endPoint x: 93, endPoint y: 622, distance: 92.6
click at [93, 622] on div "Name: Electricians Service Team Westminster Address: Phone: [PHONE_NUMBER]" at bounding box center [165, 594] width 230 height 91
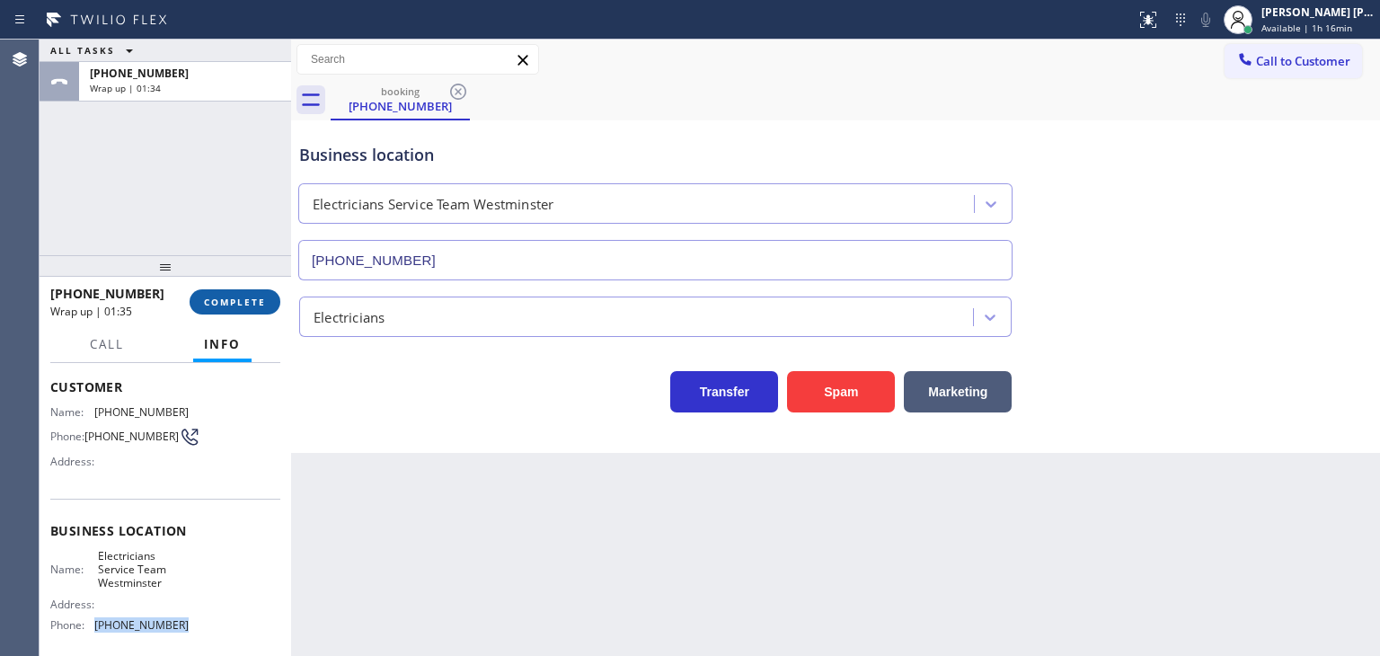
click at [230, 300] on span "COMPLETE" at bounding box center [235, 302] width 62 height 13
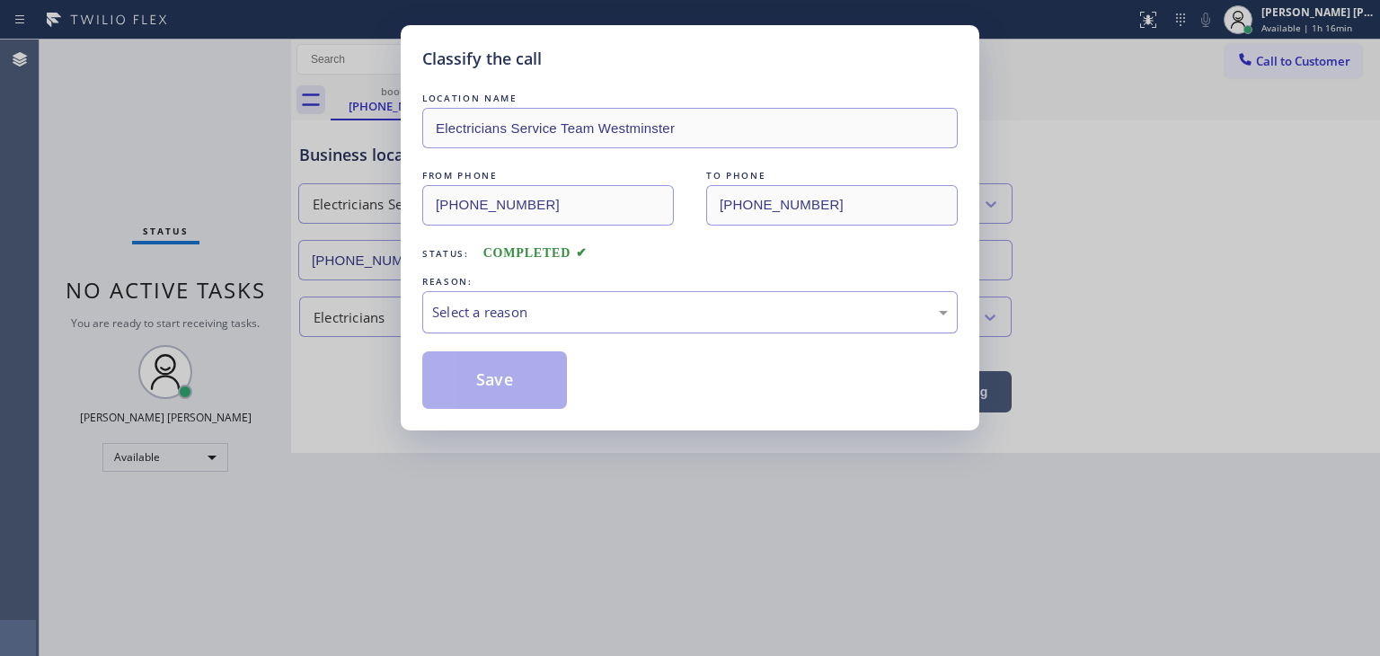
click at [443, 309] on div "Select a reason" at bounding box center [690, 312] width 516 height 21
click at [486, 371] on button "Save" at bounding box center [494, 380] width 145 height 58
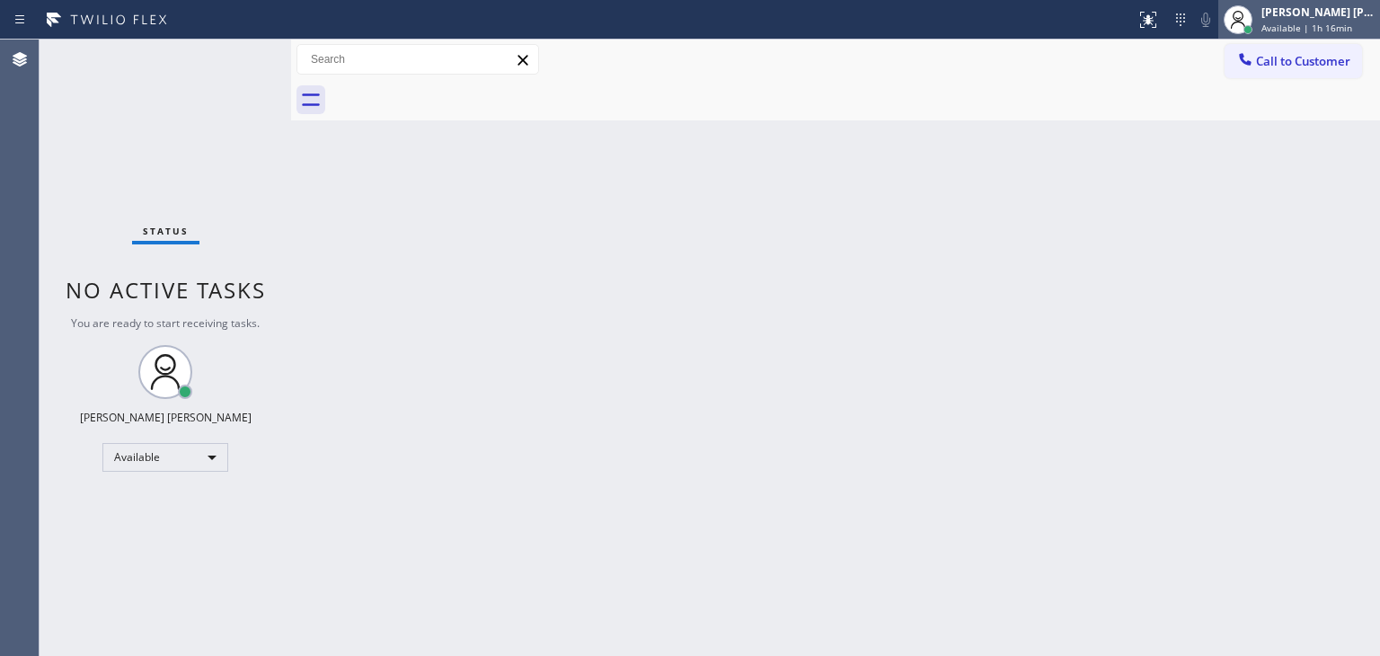
click at [1334, 15] on div "[PERSON_NAME] [PERSON_NAME]" at bounding box center [1318, 11] width 113 height 15
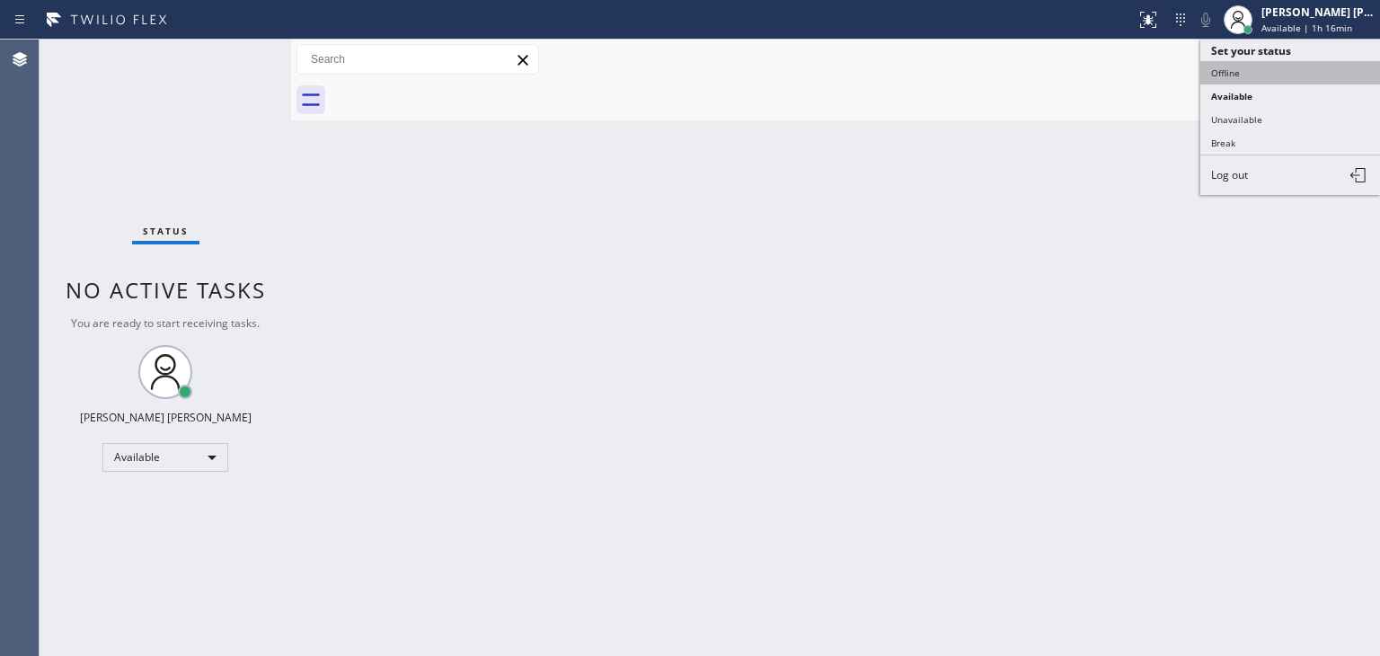
click at [1275, 75] on button "Offline" at bounding box center [1291, 72] width 180 height 23
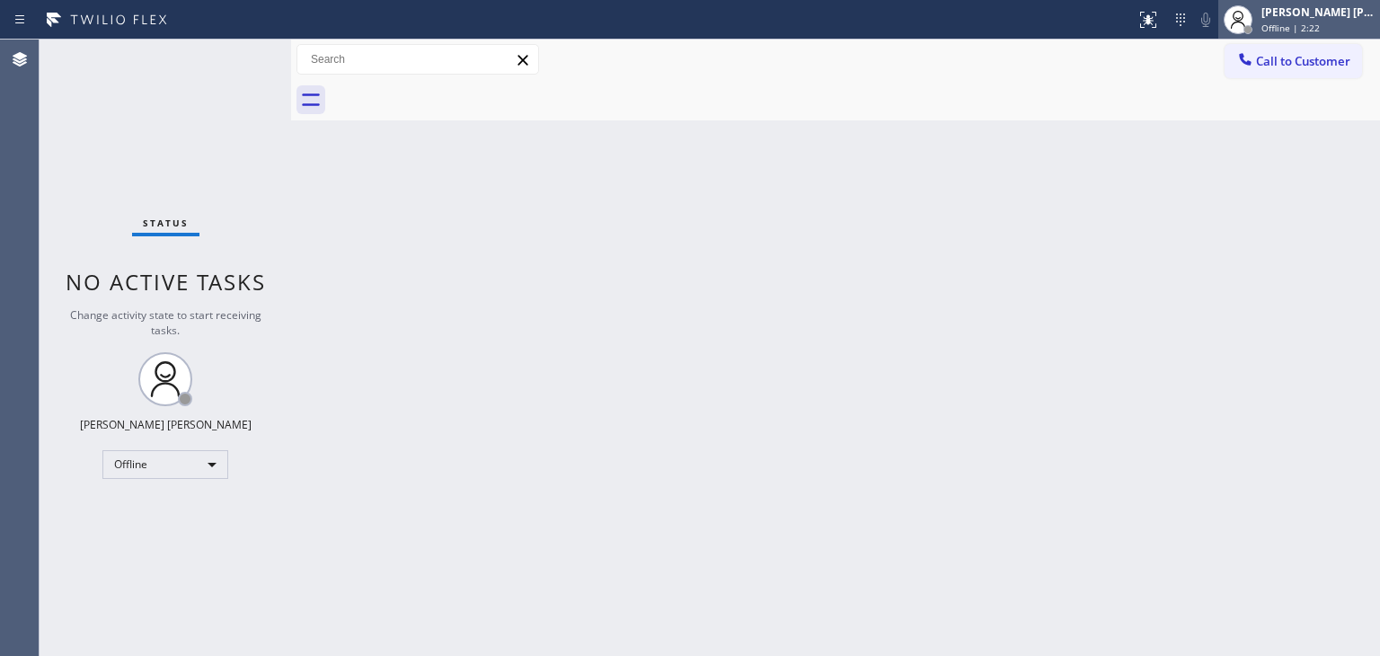
click at [1320, 13] on div "[PERSON_NAME] [PERSON_NAME]" at bounding box center [1318, 11] width 113 height 15
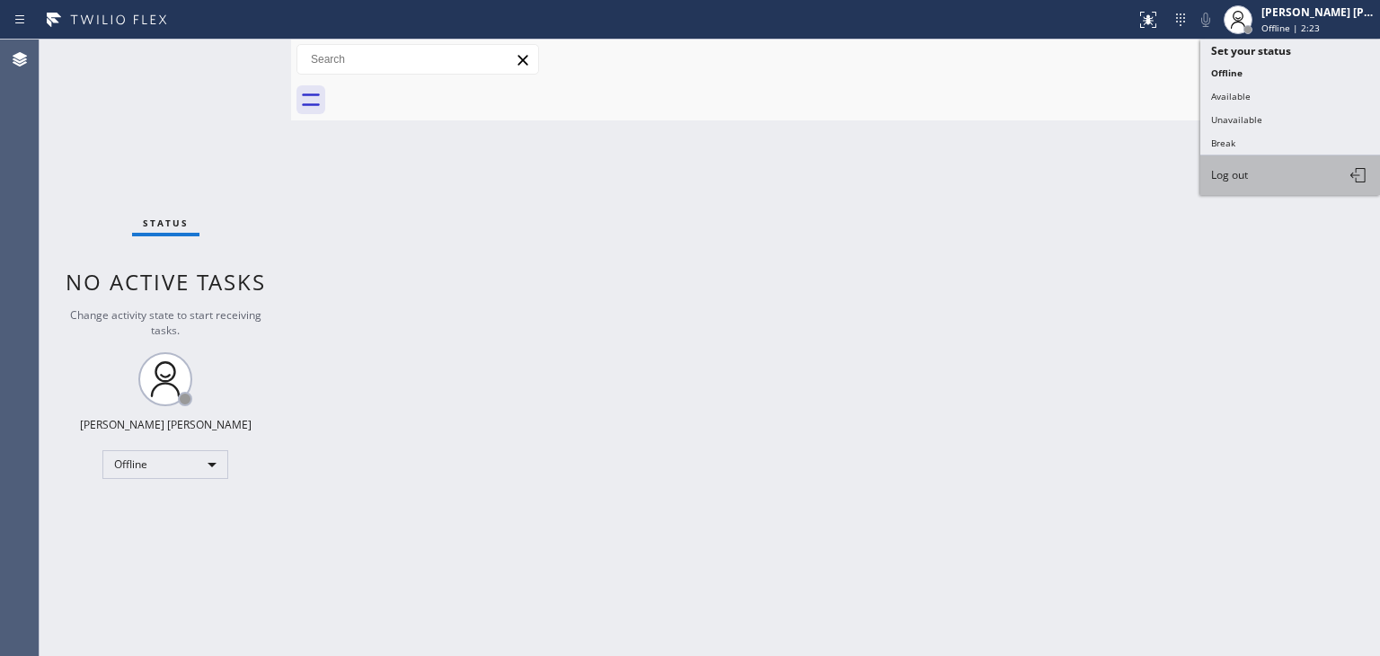
click at [1244, 170] on span "Log out" at bounding box center [1229, 174] width 37 height 15
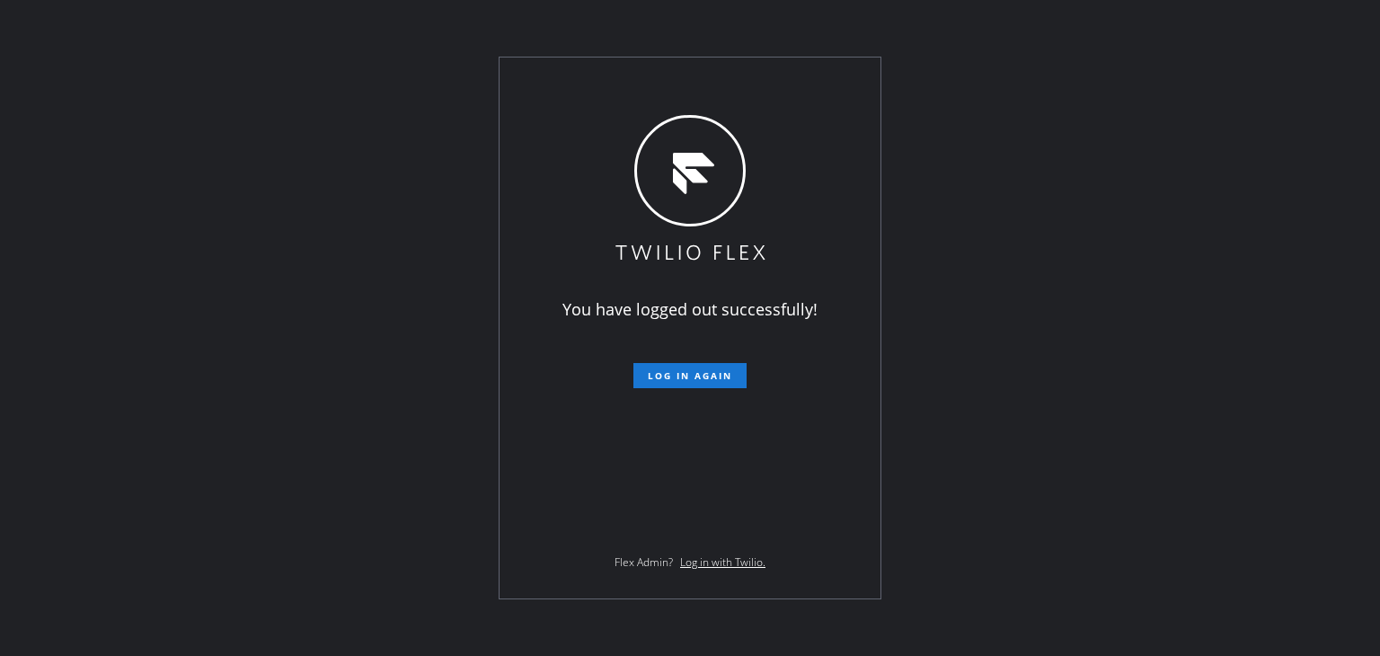
click at [205, 265] on div "You have logged out successfully! Log in again Flex Admin? Log in with Twilio." at bounding box center [690, 328] width 1380 height 656
